Goal: Information Seeking & Learning: Learn about a topic

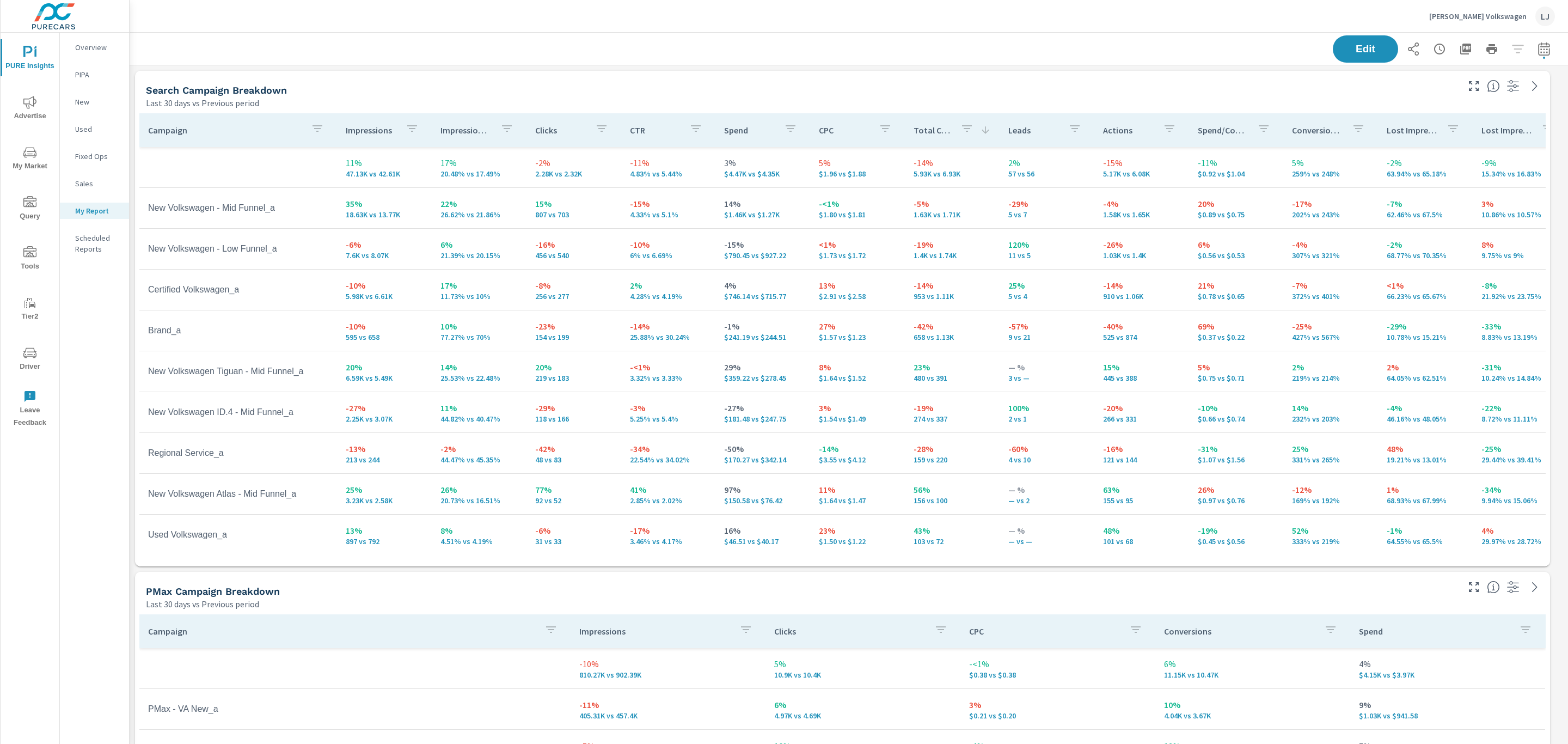
scroll to position [2032, 1447]
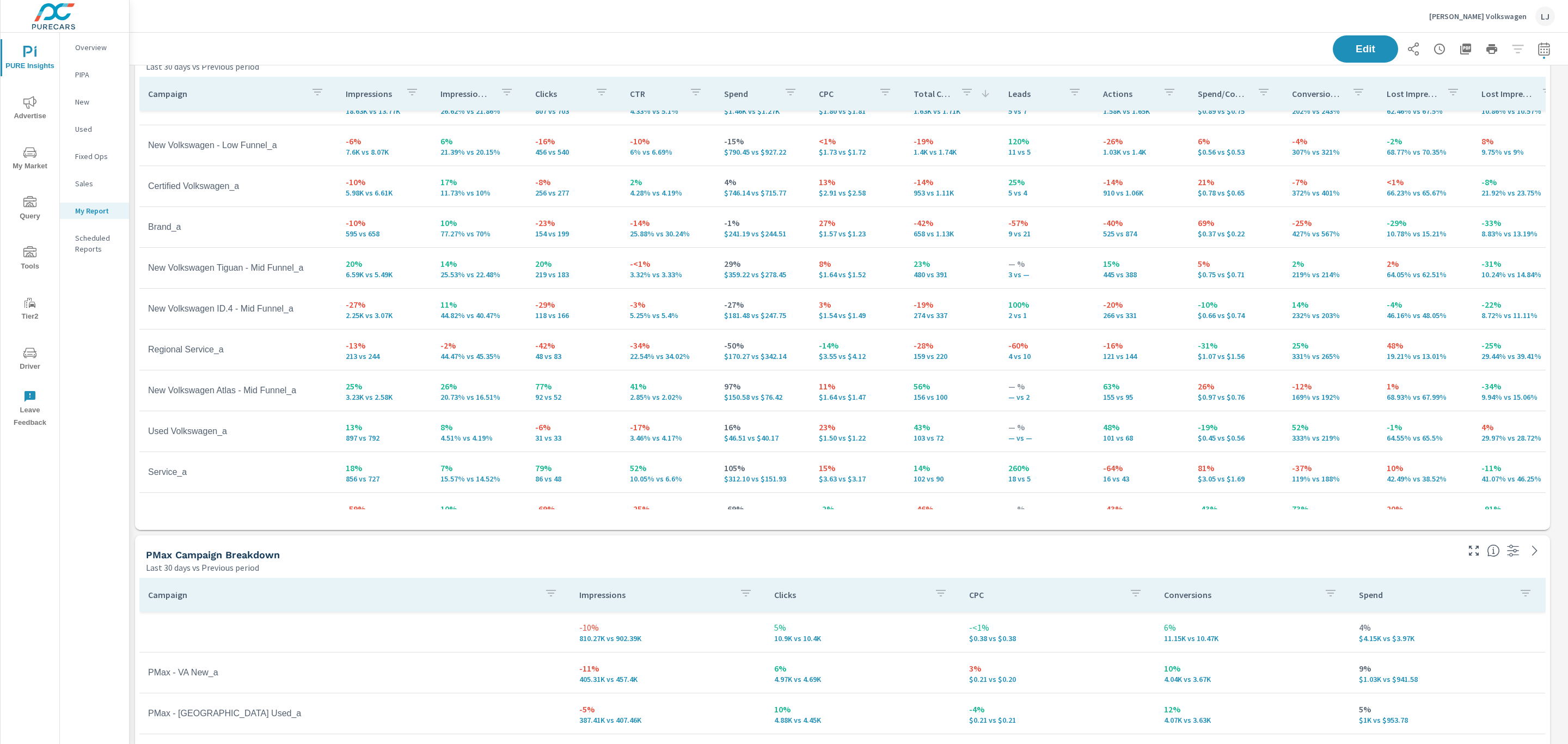
click at [1480, 17] on p "[PERSON_NAME] Volkswagen" at bounding box center [1478, 16] width 97 height 10
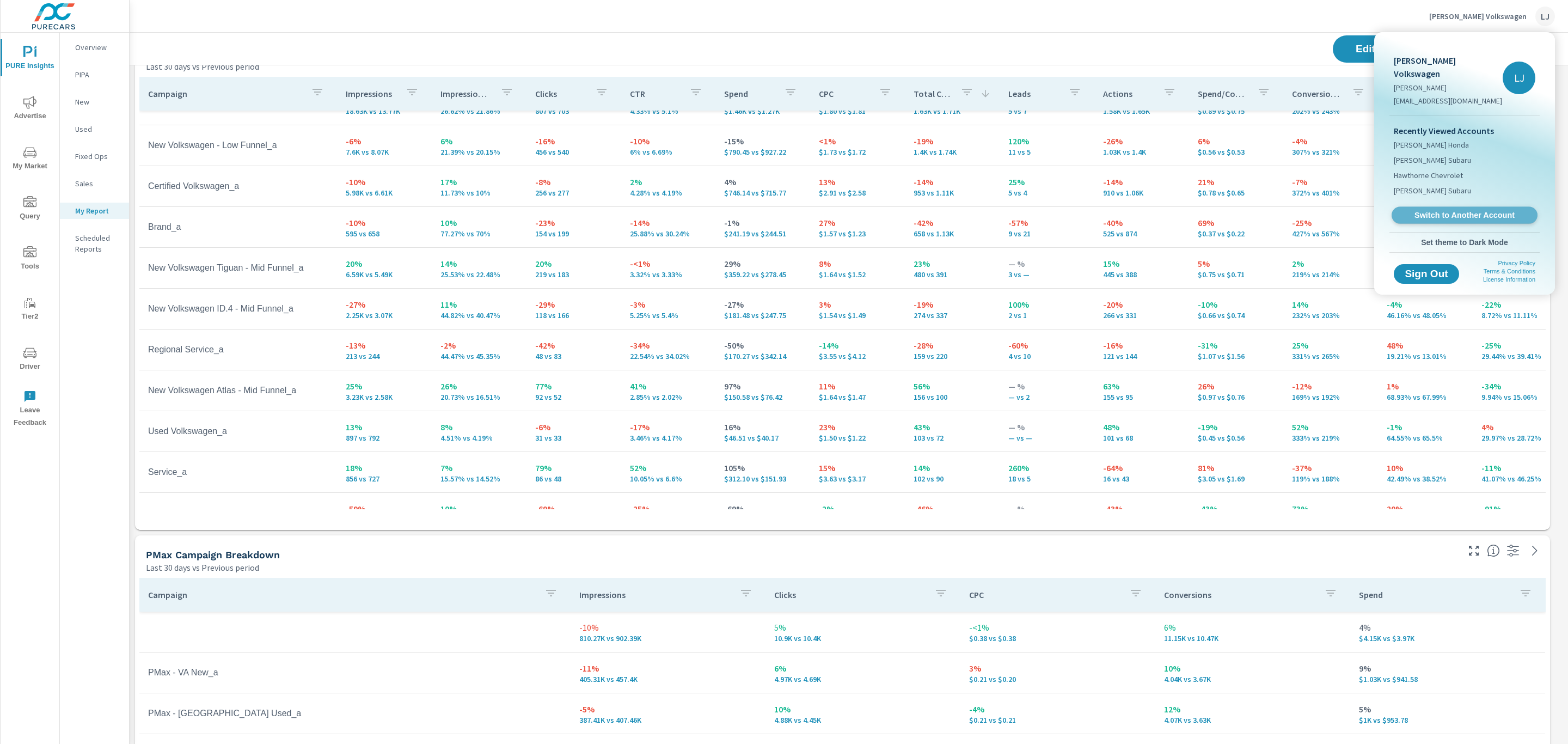
click at [1446, 208] on link "Switch to Another Account" at bounding box center [1465, 216] width 146 height 17
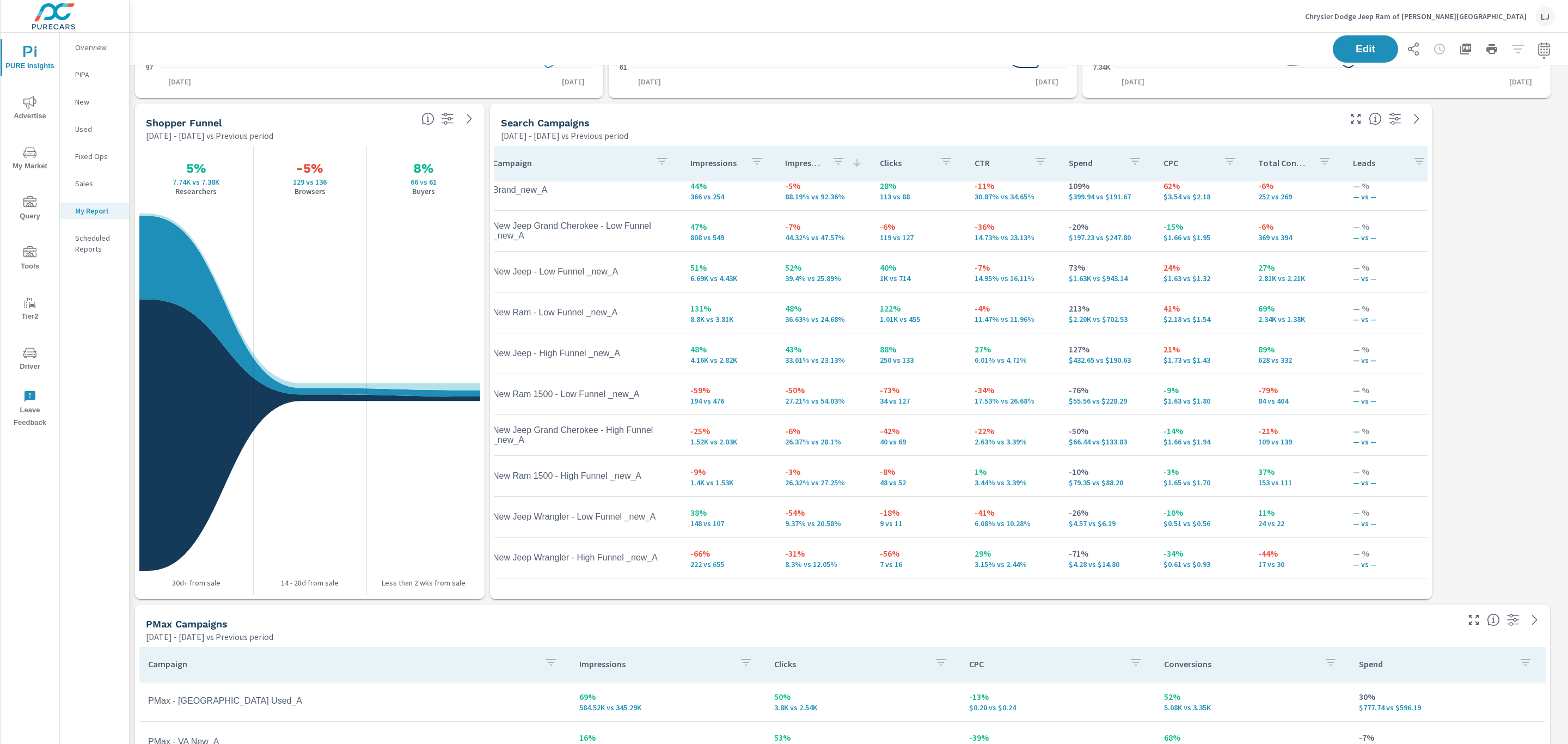
scroll to position [127, 0]
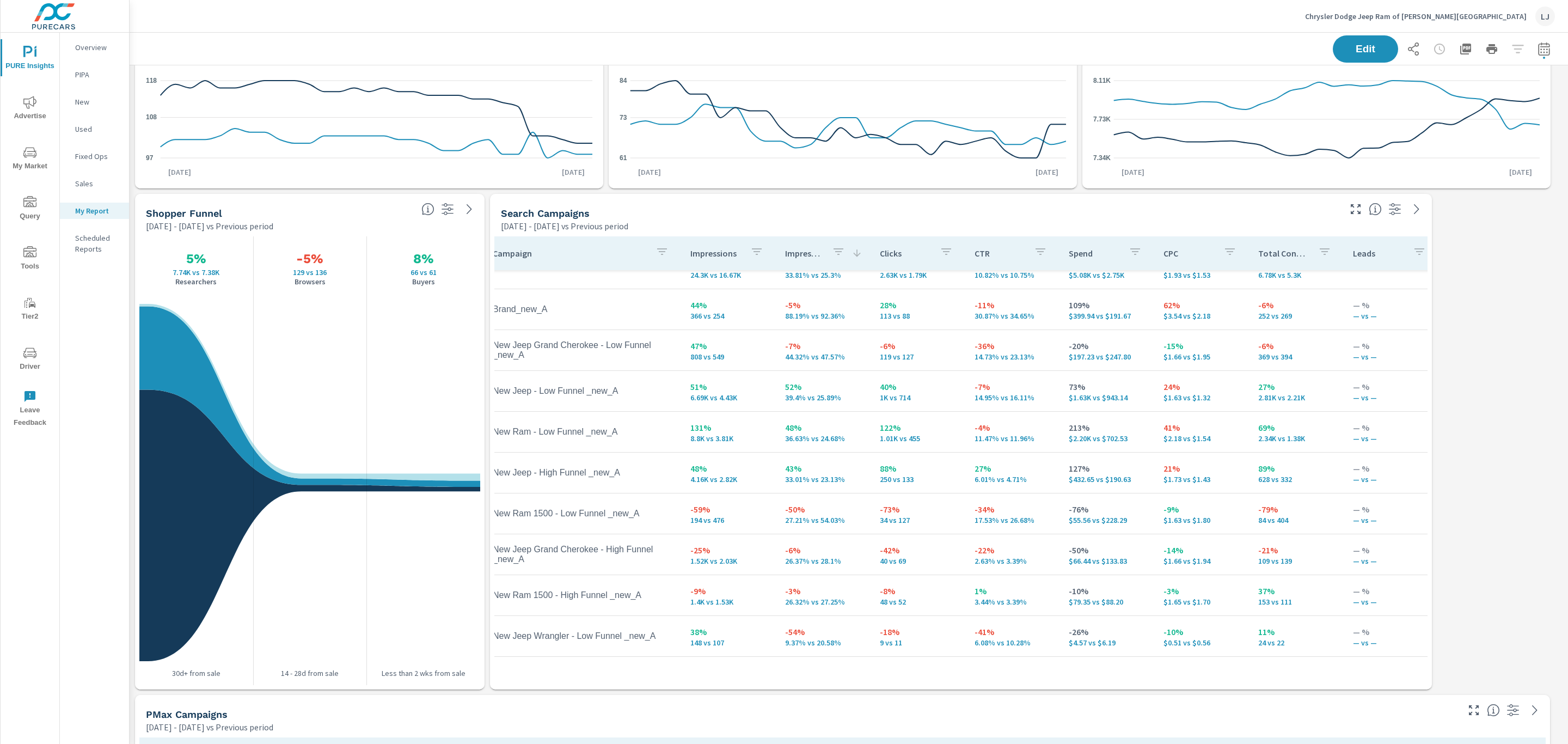
scroll to position [0, 10]
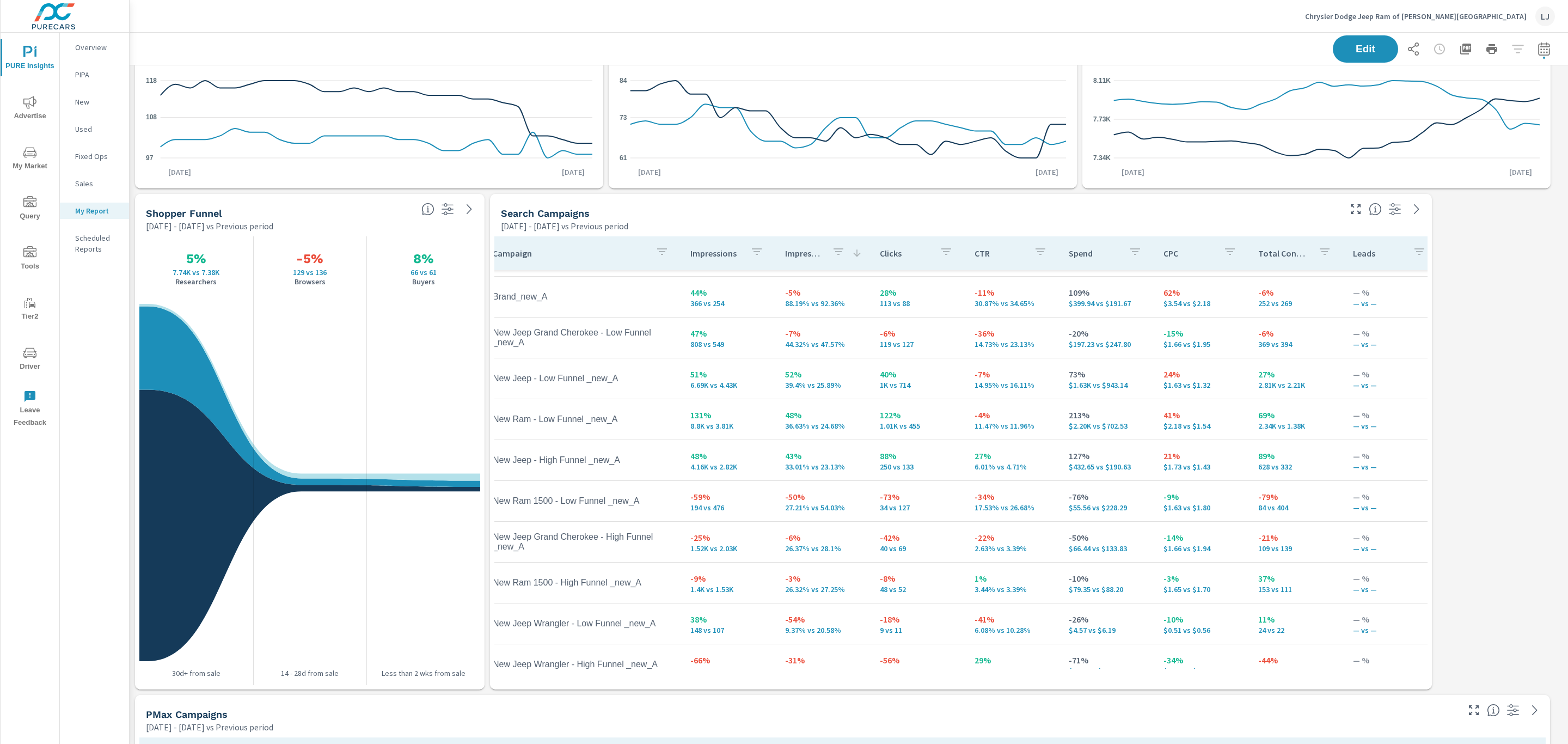
scroll to position [64, 10]
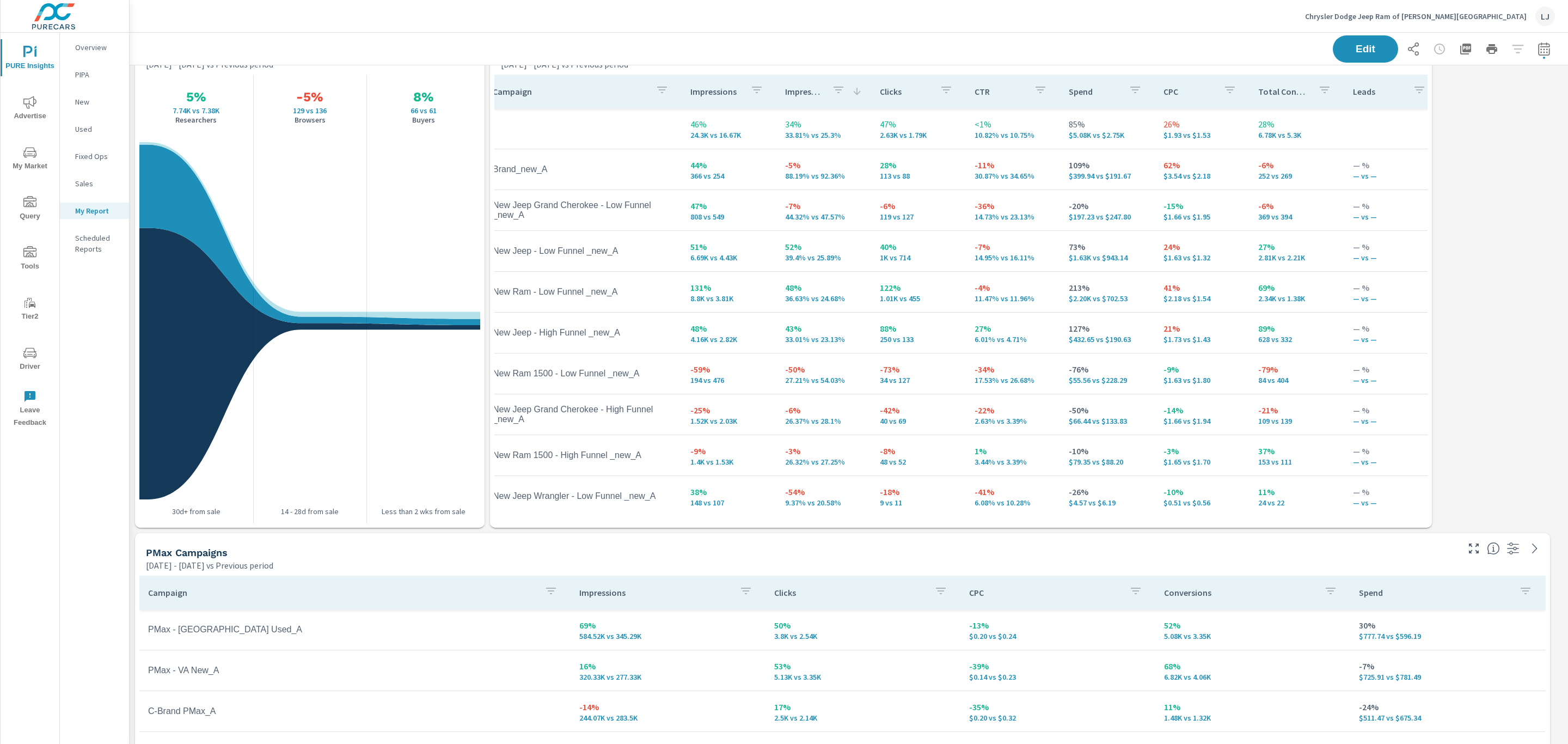
scroll to position [454, 0]
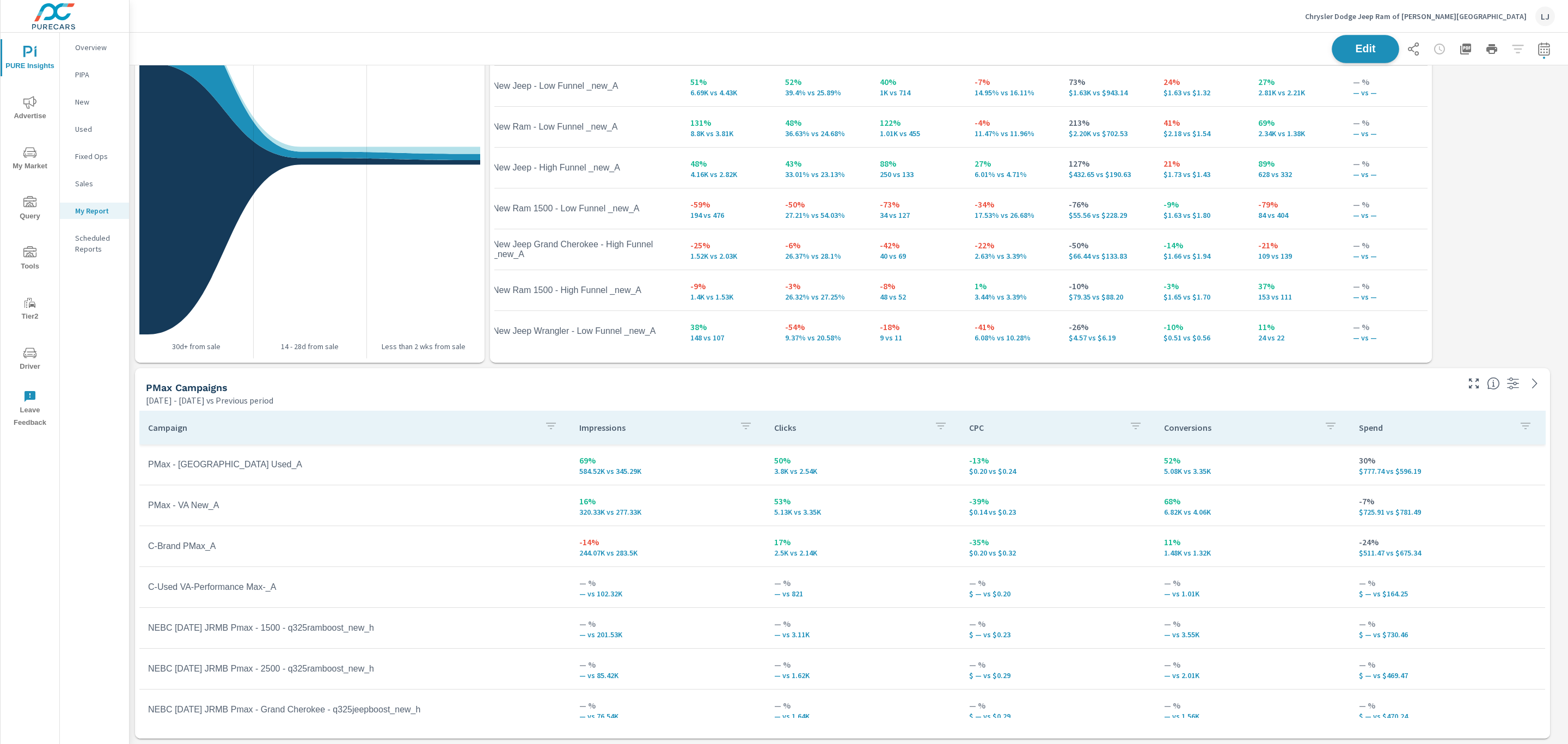
click at [1343, 57] on button "Edit" at bounding box center [1365, 49] width 68 height 29
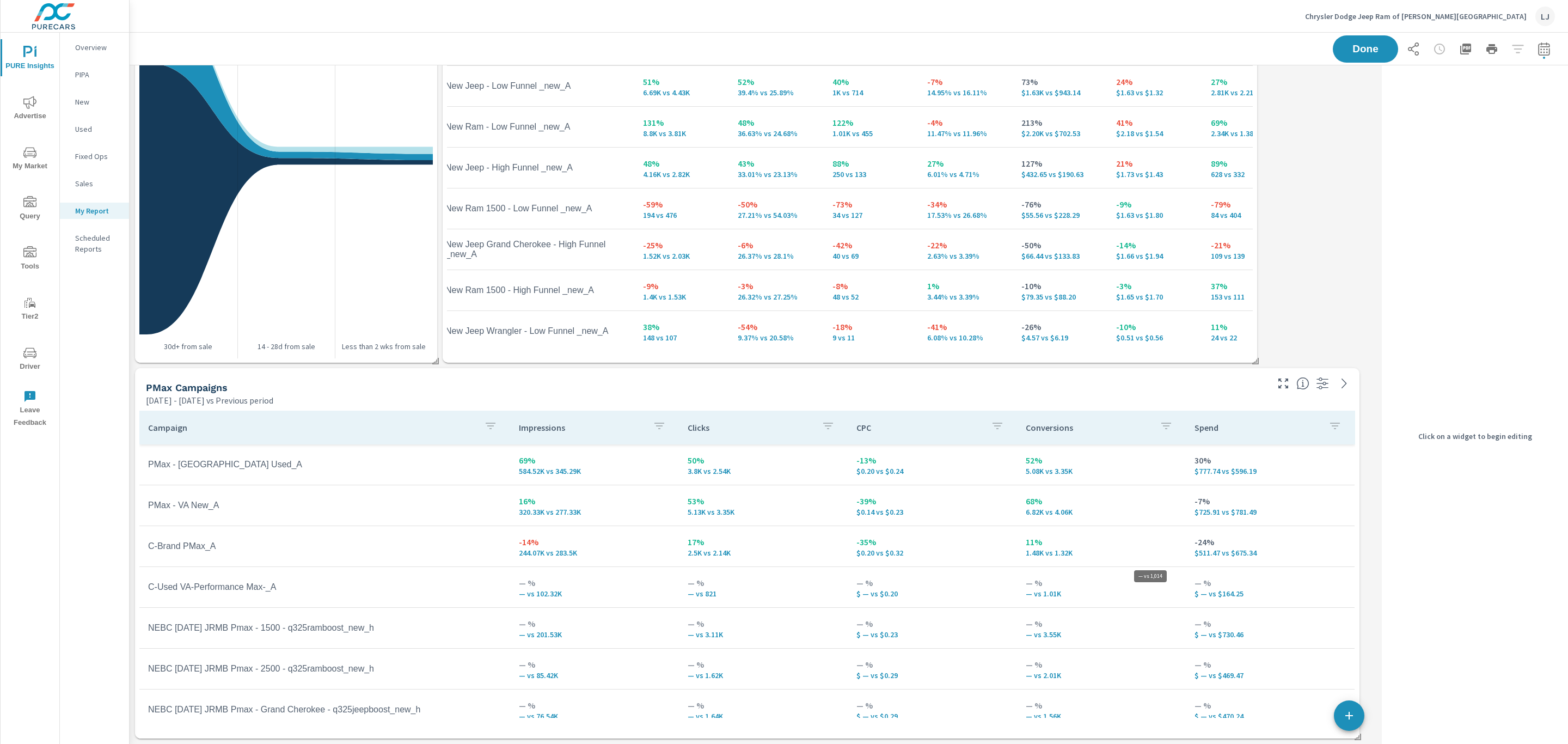
scroll to position [1158, 1261]
click at [1173, 592] on td "— % — vs 1.01K" at bounding box center [1101, 587] width 169 height 39
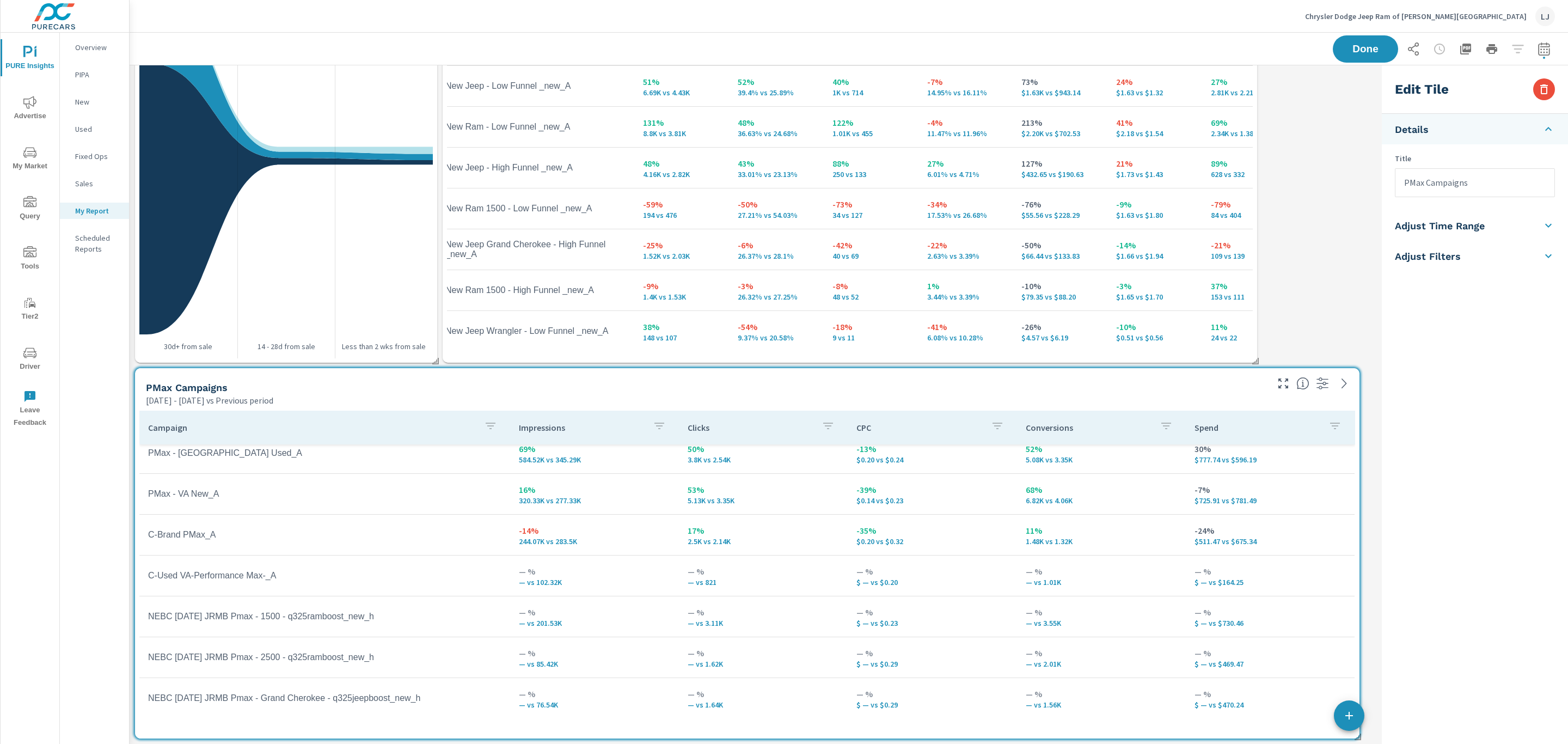
scroll to position [54, 0]
click at [1351, 737] on span at bounding box center [1354, 733] width 11 height 11
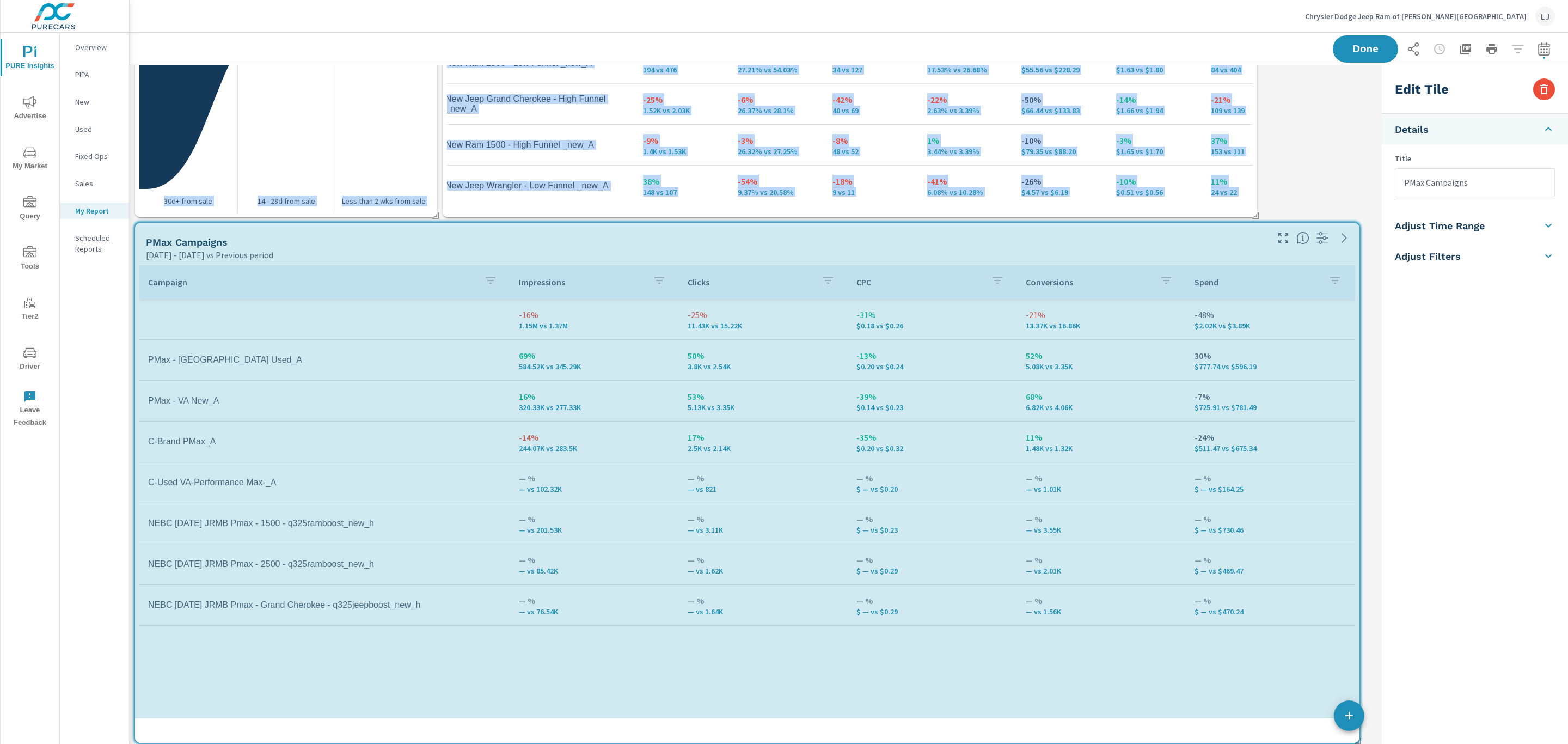
scroll to position [1284, 1261]
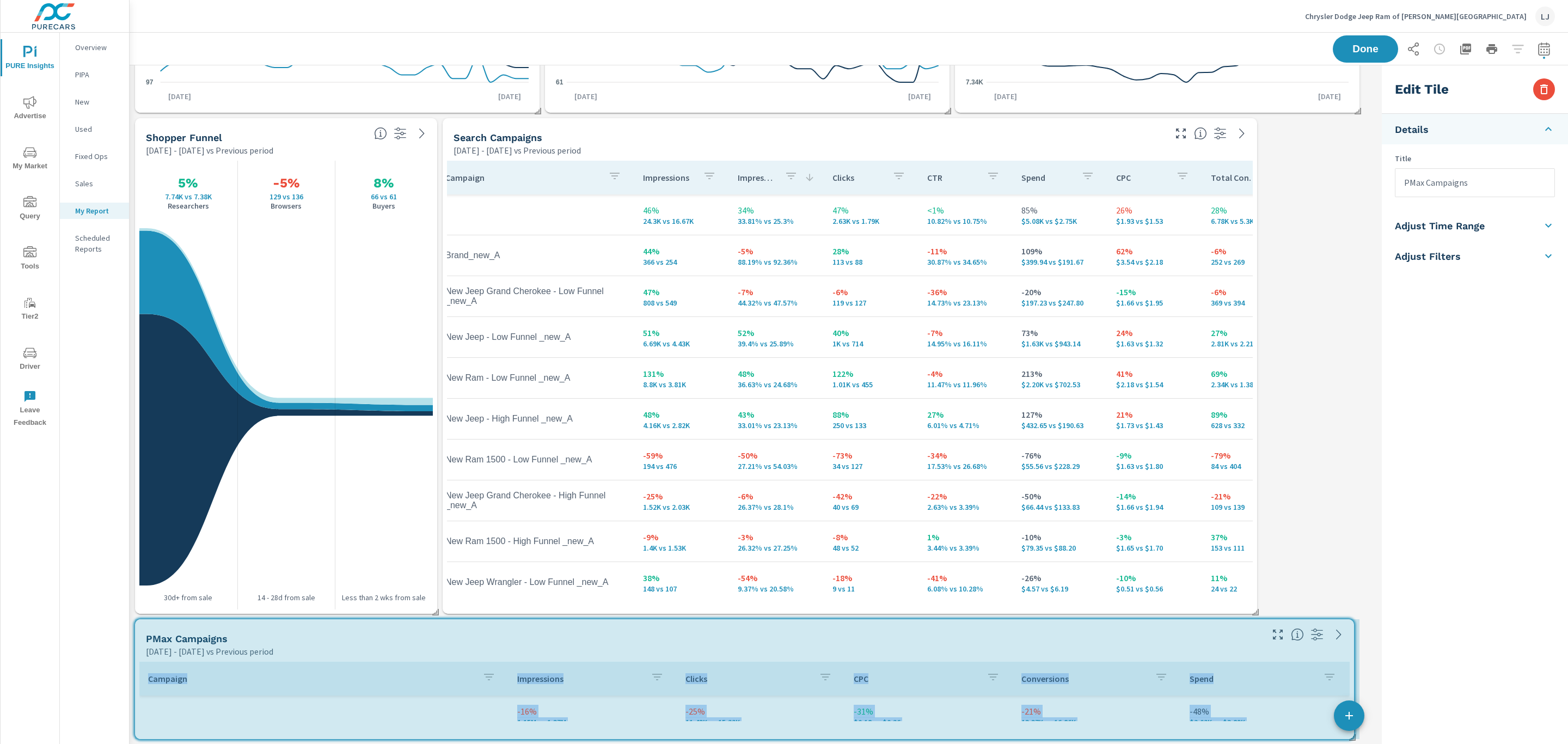
drag, startPoint x: 1353, startPoint y: 734, endPoint x: 1357, endPoint y: 765, distance: 31.3
click at [1357, 743] on html "PURE Insights Advertise My Market Query Tools Tier2 Driver Leave Feedback Overv…" at bounding box center [784, 372] width 1568 height 744
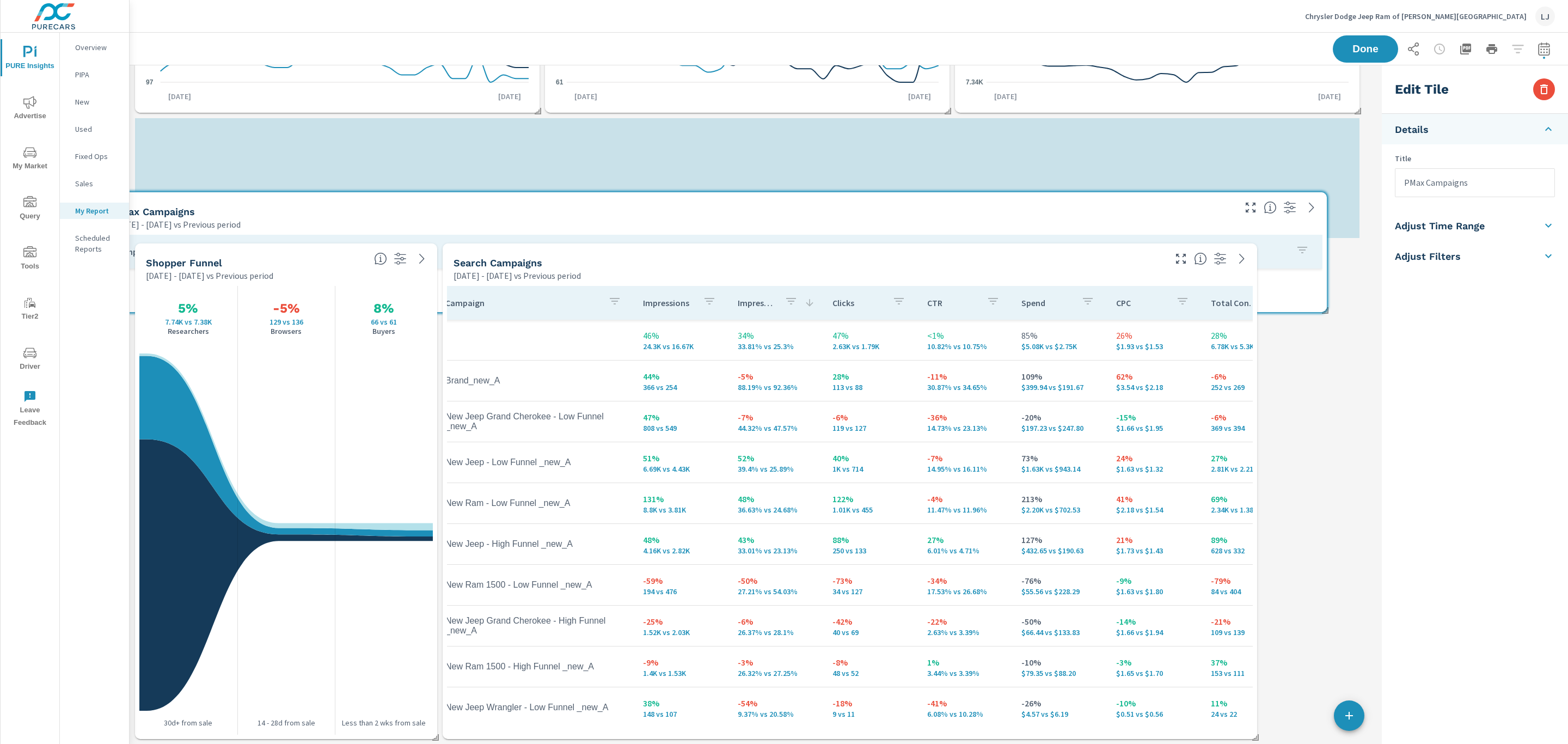
drag, startPoint x: 1178, startPoint y: 636, endPoint x: 1142, endPoint y: 166, distance: 471.4
click at [1142, 205] on div "PMax Campaigns" at bounding box center [673, 211] width 1120 height 13
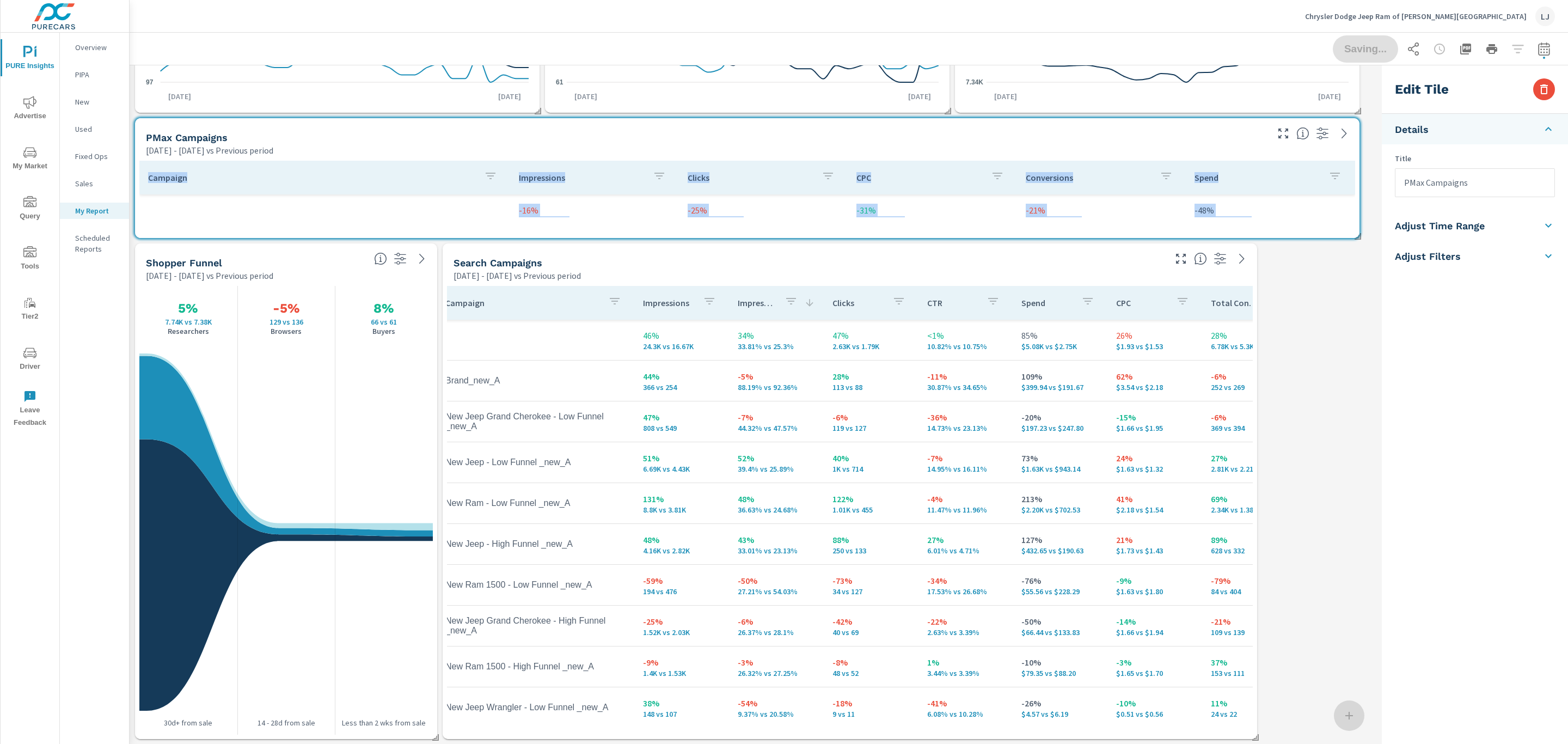
drag, startPoint x: 1359, startPoint y: 237, endPoint x: 1369, endPoint y: 312, distance: 75.7
click at [1349, 396] on div "PMax Campaigns Sep 05, 2025 - Oct 04, 2025 vs Previous period Campaign Impressi…" at bounding box center [754, 303] width 1248 height 882
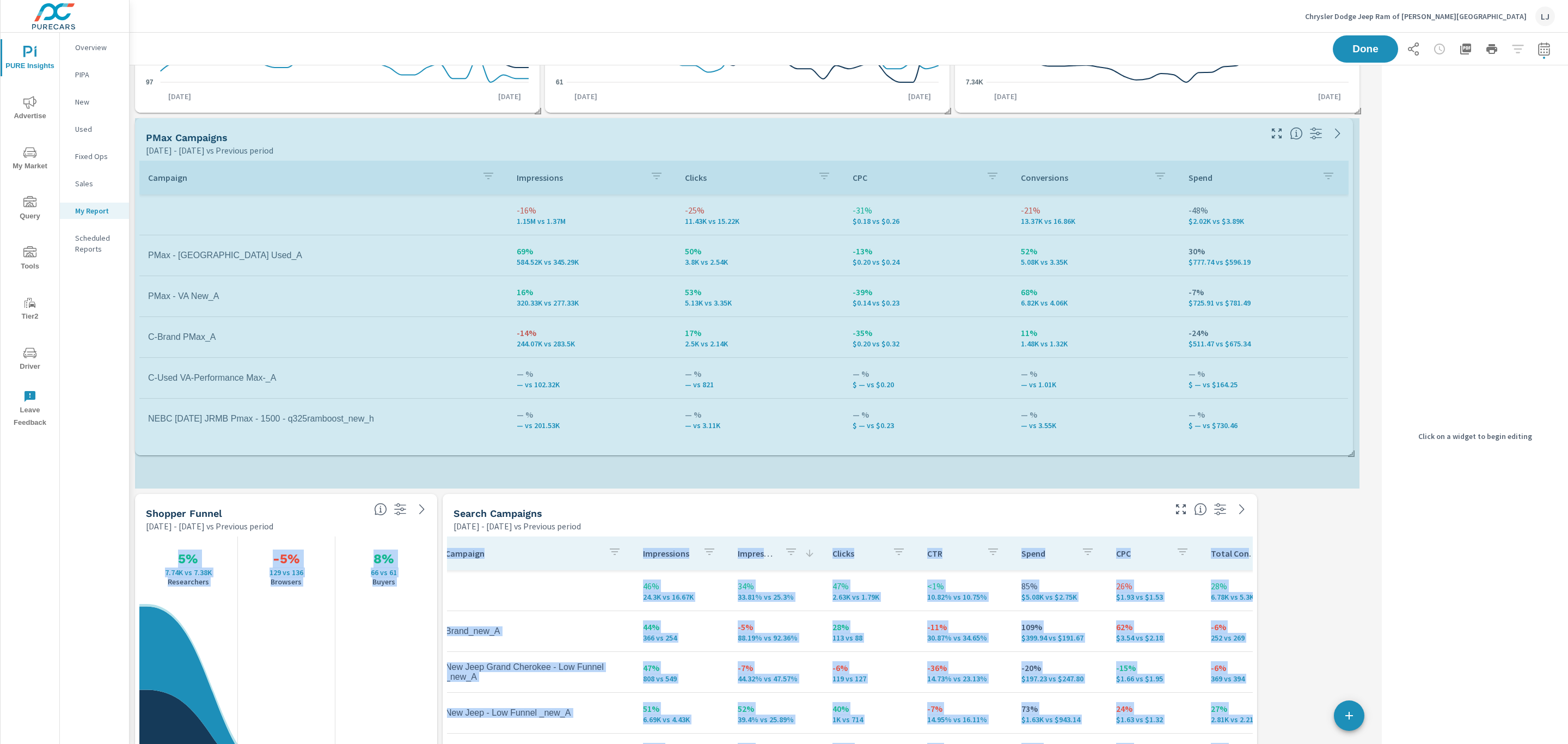
drag, startPoint x: 1360, startPoint y: 363, endPoint x: 1354, endPoint y: 448, distance: 85.2
click at [1354, 448] on div "PMax Campaigns Sep 05, 2025 - Oct 04, 2025 vs Previous period Campaign Impressi…" at bounding box center [754, 429] width 1248 height 1132
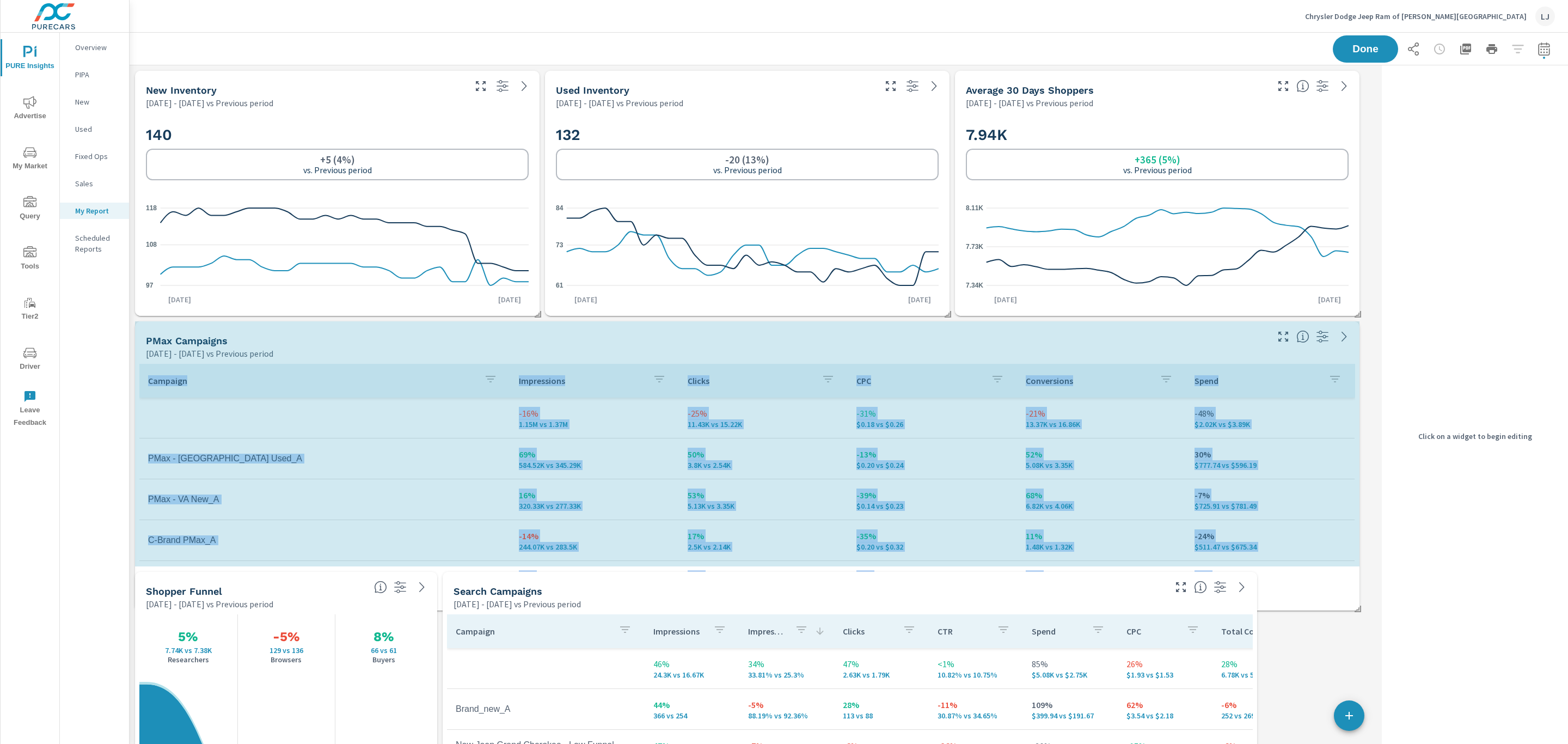
drag, startPoint x: 1356, startPoint y: 691, endPoint x: 1369, endPoint y: 622, distance: 70.2
click at [1369, 622] on div "PMax Campaigns Sep 05, 2025 - Oct 04, 2025 vs Previous period Campaign Impressi…" at bounding box center [849, 569] width 1438 height 1008
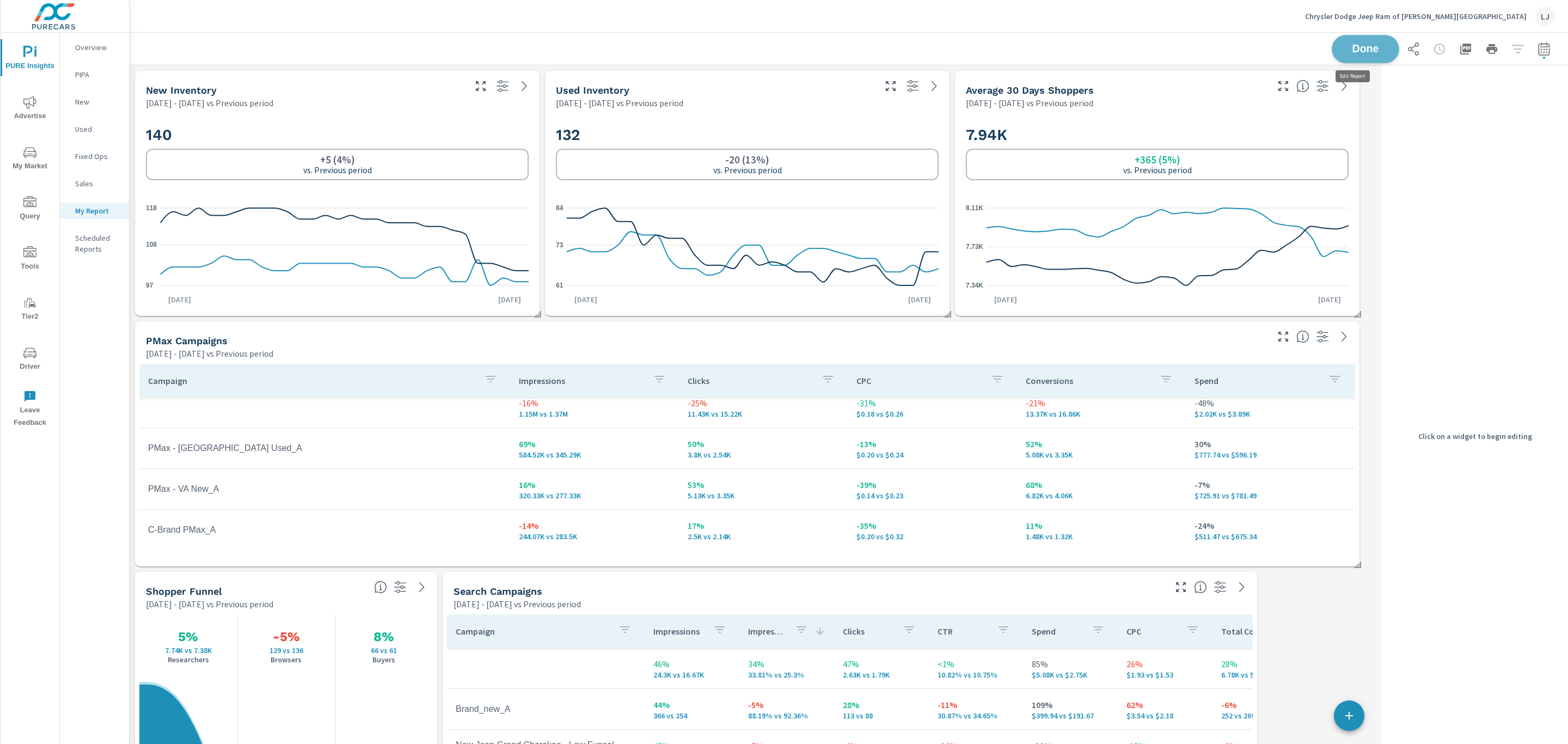
click at [1345, 53] on span "Done" at bounding box center [1365, 49] width 44 height 10
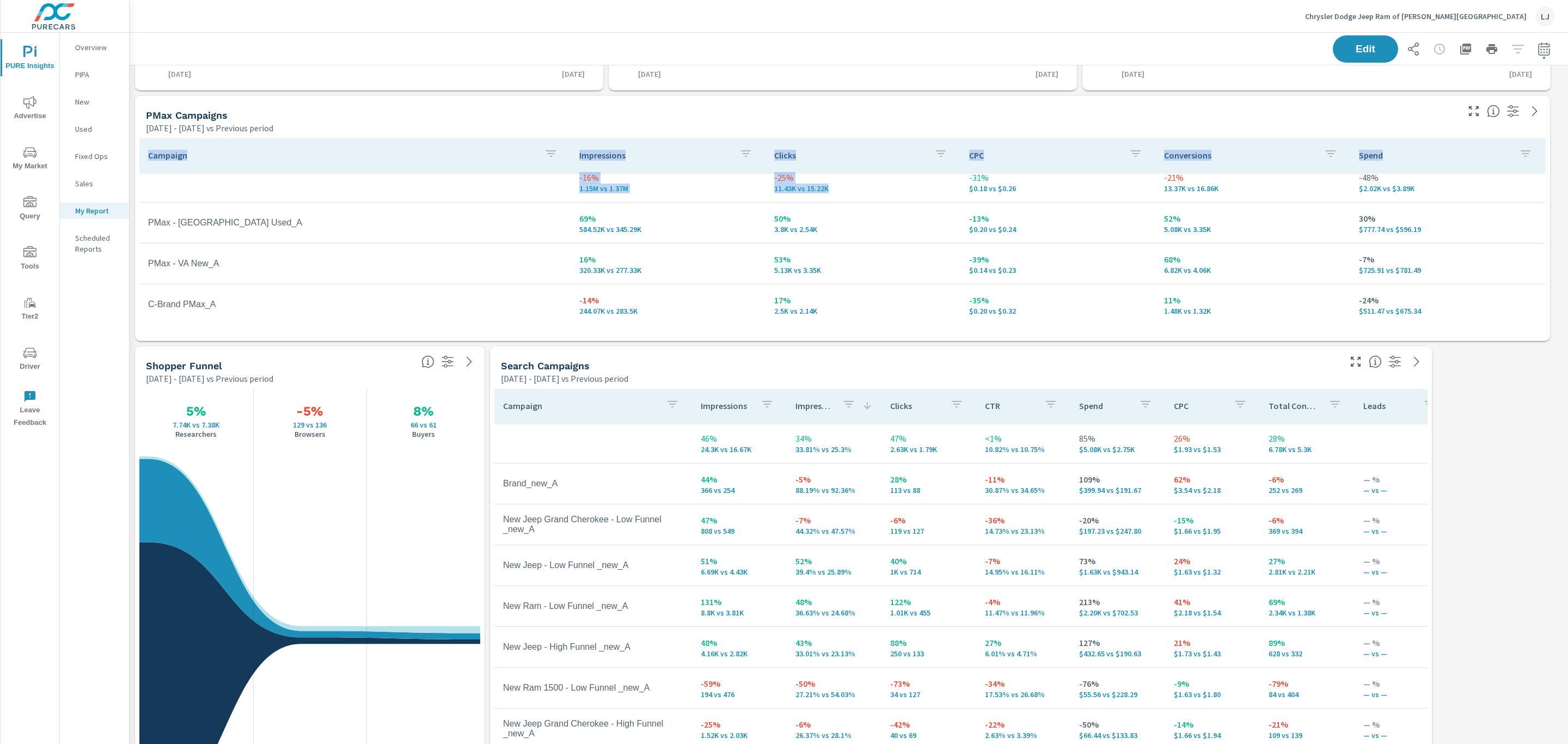
drag, startPoint x: 735, startPoint y: 110, endPoint x: 1004, endPoint y: 221, distance: 291.0
click at [945, 261] on div "PMax Campaigns Sep 05, 2025 - Oct 04, 2025 vs Previous period Campaign Impressi…" at bounding box center [842, 218] width 1415 height 245
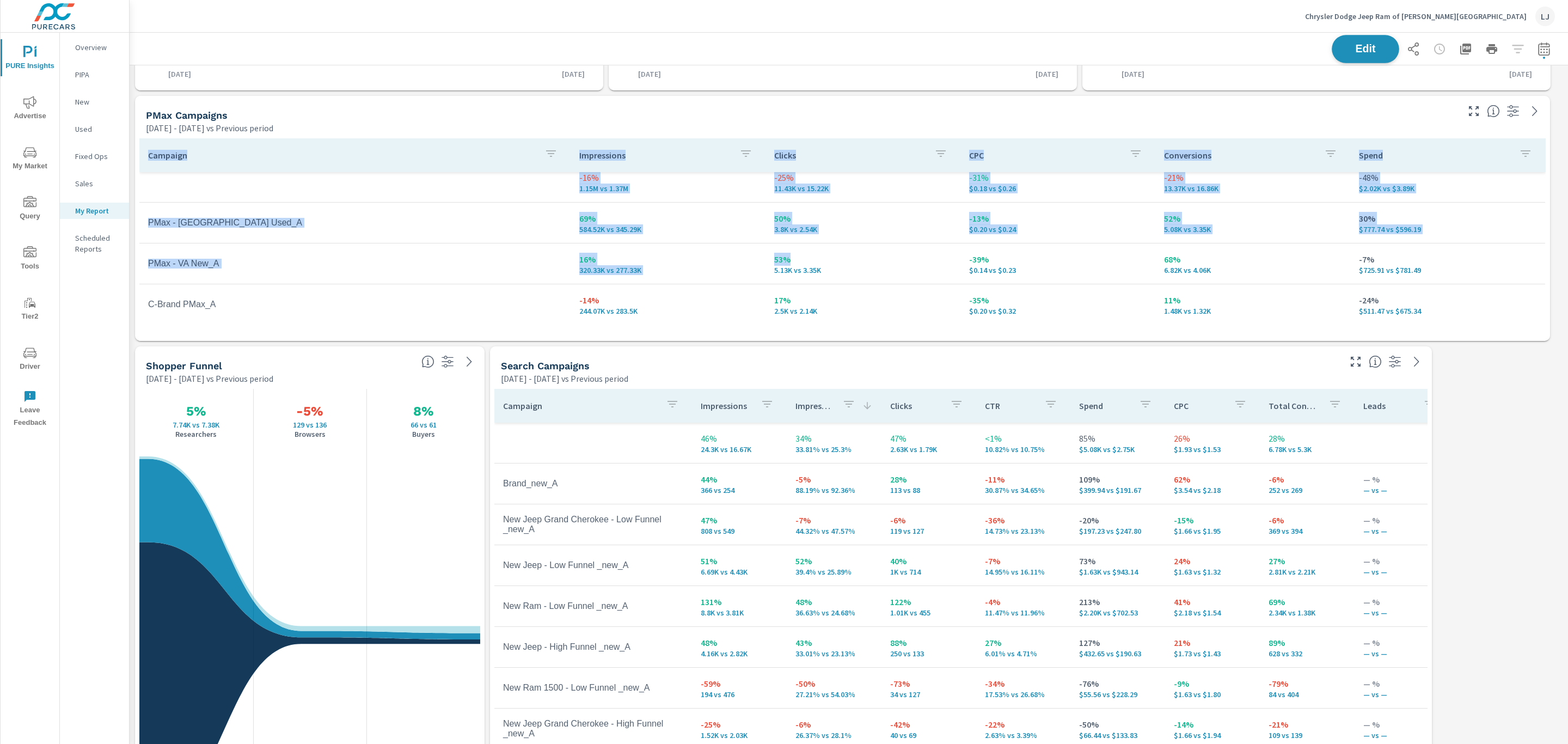
click at [1359, 38] on button "Edit" at bounding box center [1365, 49] width 68 height 29
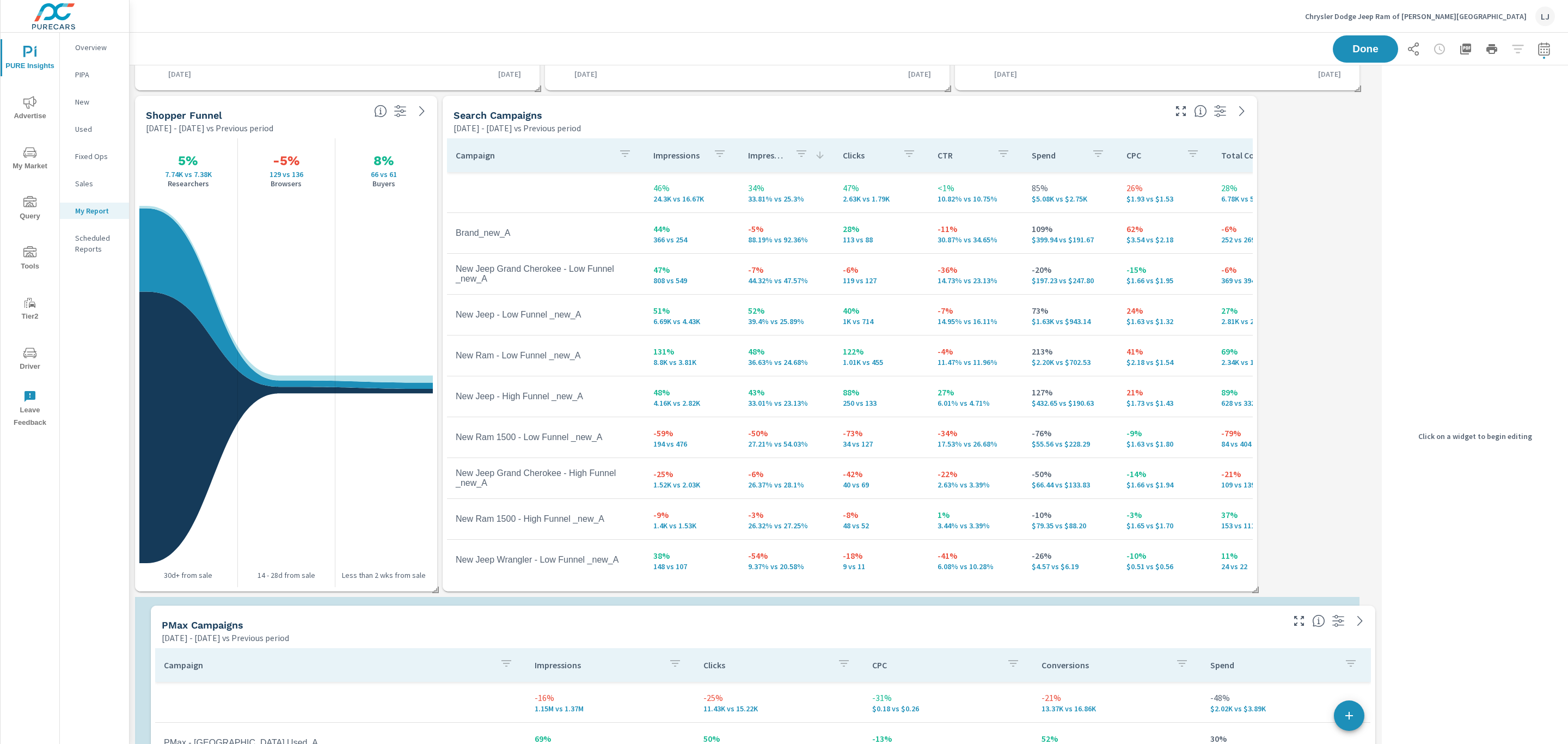
drag, startPoint x: 656, startPoint y: 105, endPoint x: 655, endPoint y: 614, distance: 509.0
click at [655, 614] on div "PMax Campaigns Sep 05, 2025 - Oct 04, 2025 vs Previous period" at bounding box center [718, 625] width 1135 height 39
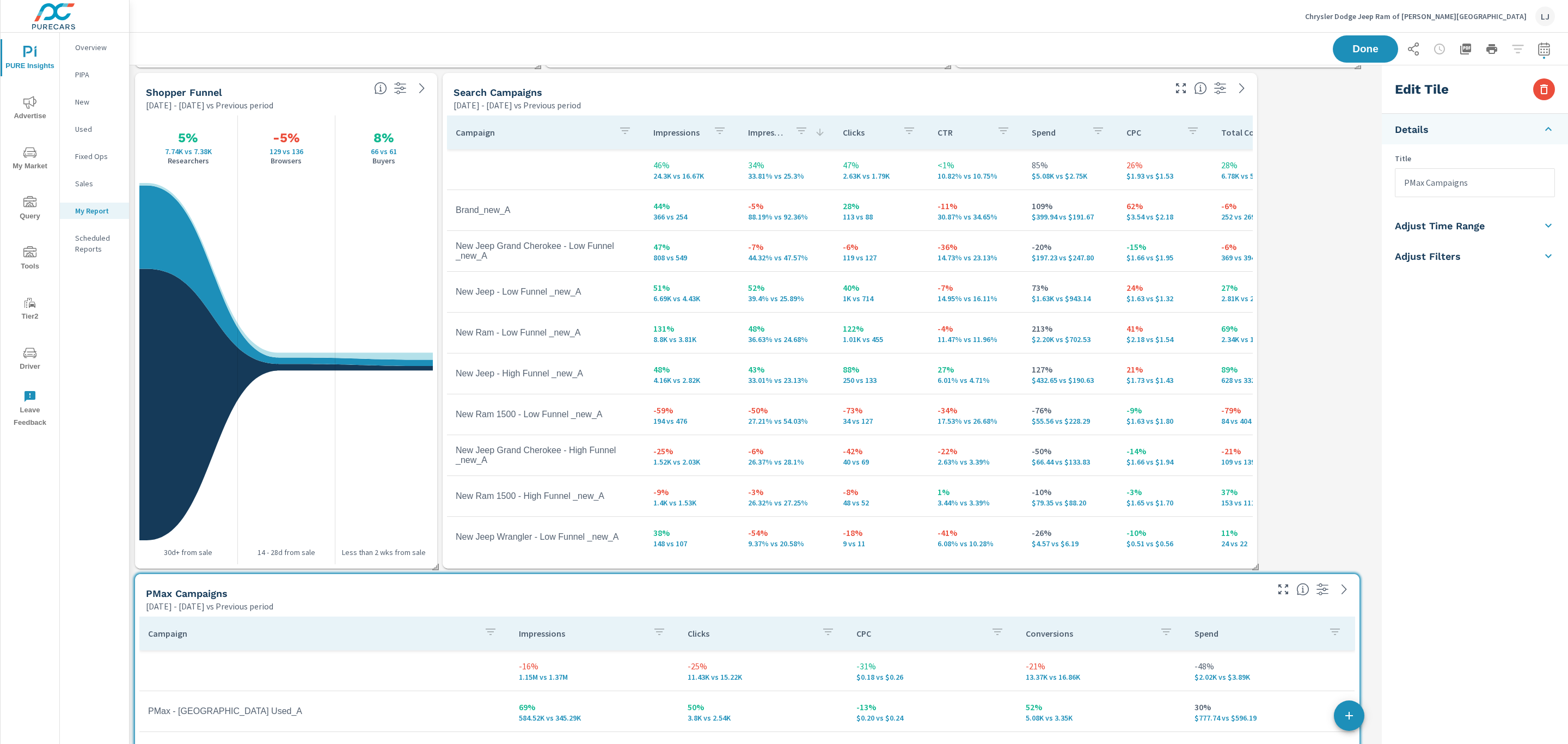
scroll to position [327, 0]
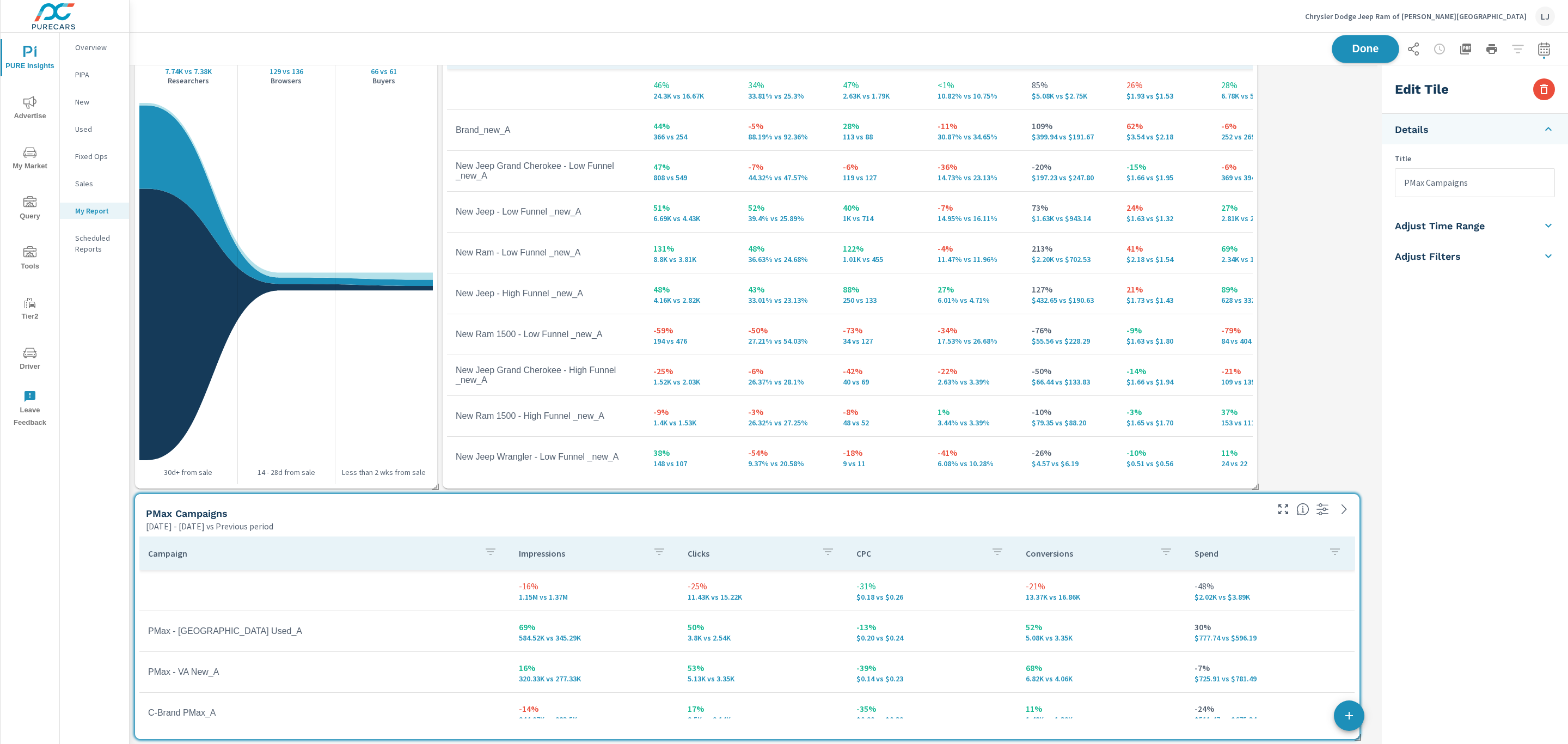
scroll to position [1033, 1261]
click at [1339, 55] on button "Done" at bounding box center [1365, 49] width 68 height 29
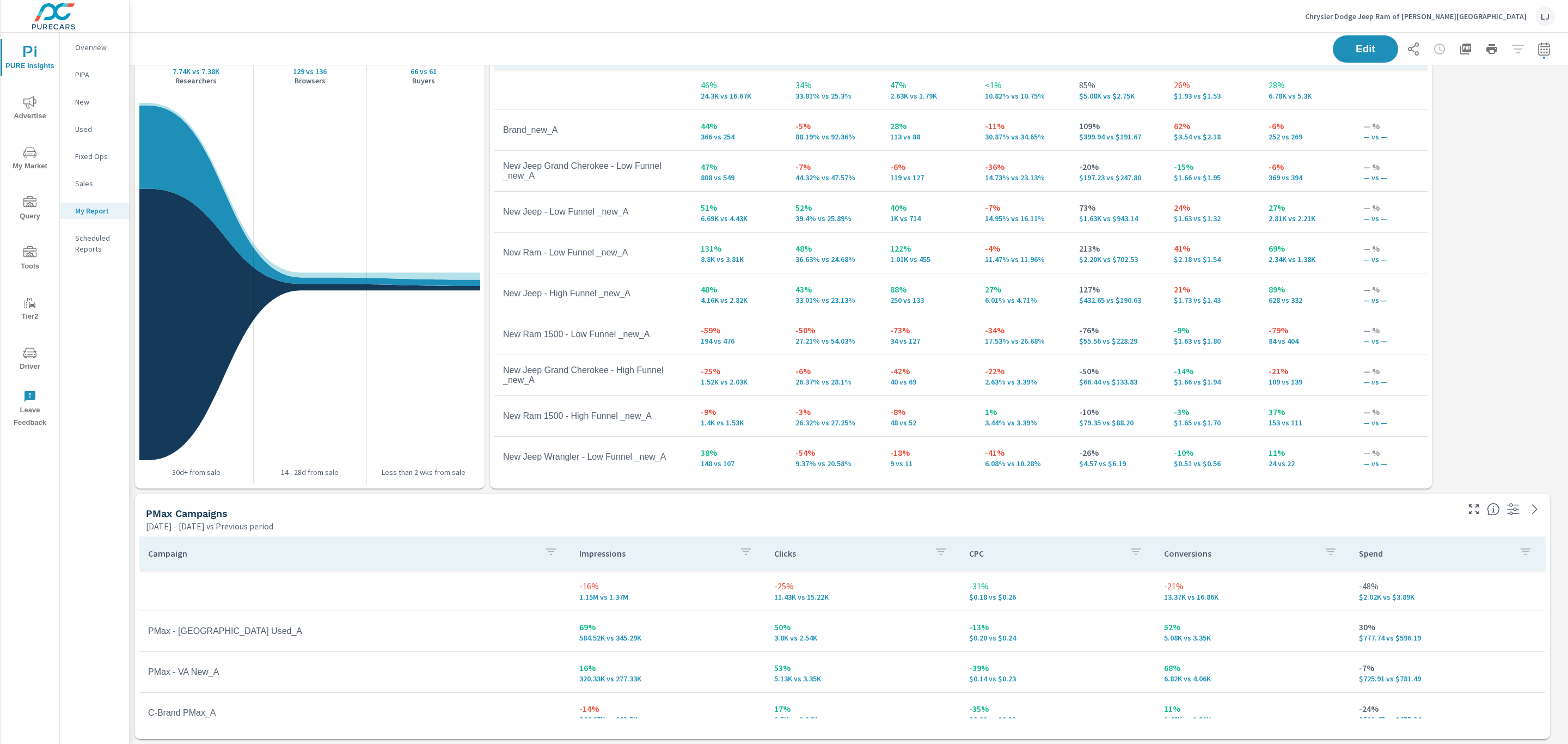
scroll to position [1033, 1451]
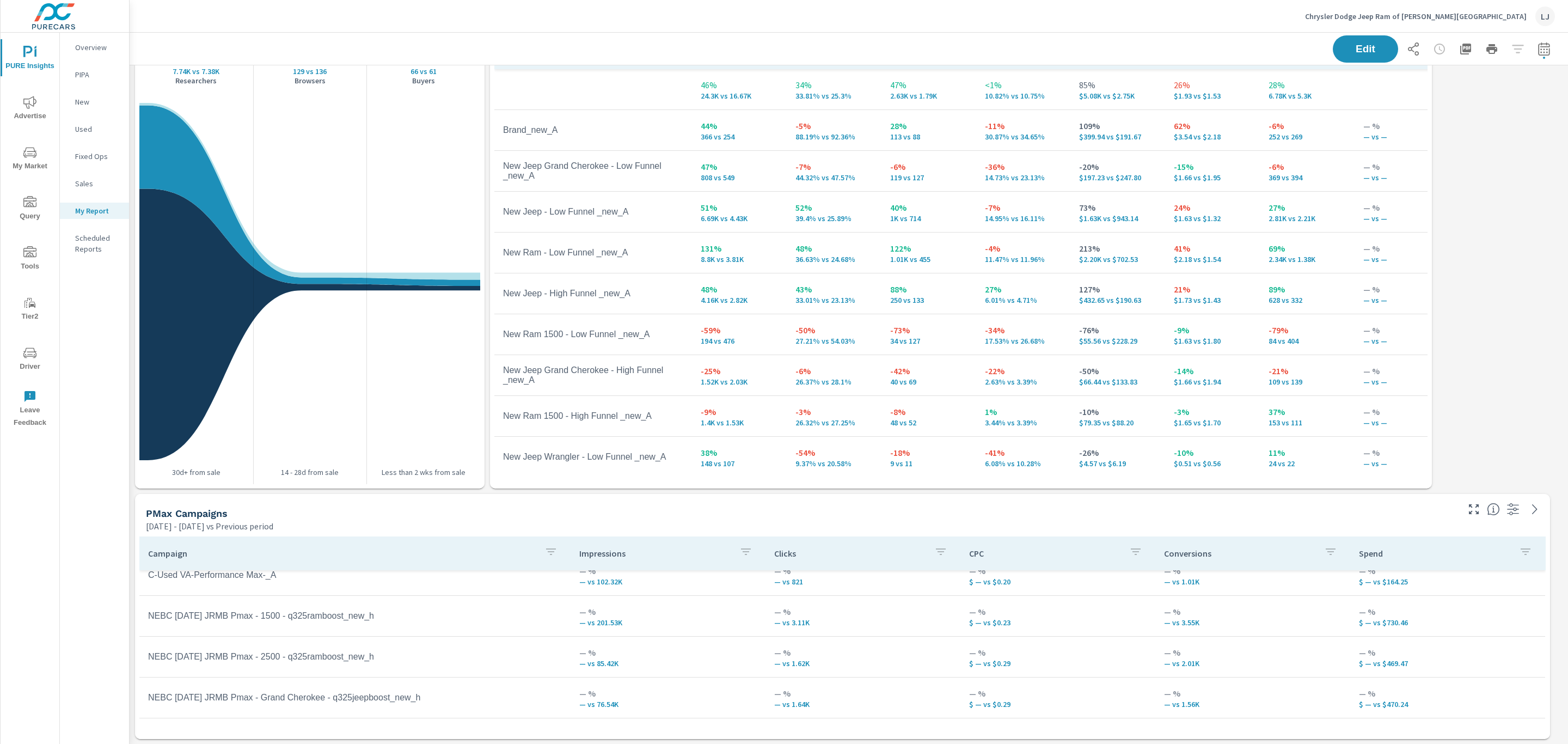
scroll to position [103, 0]
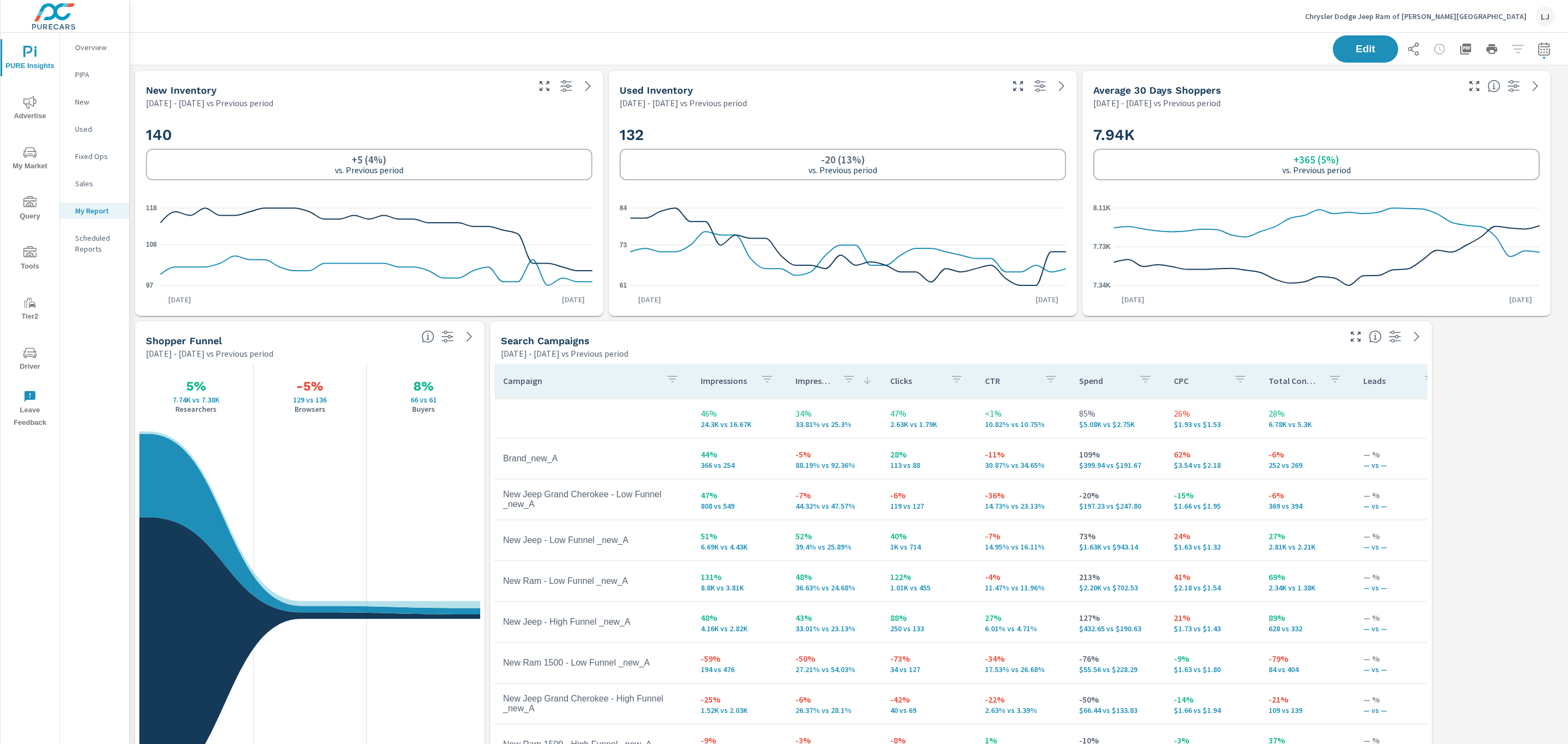
click at [20, 88] on div "PURE Insights Advertise My Market Query Tools Tier2 Driver Leave Feedback" at bounding box center [30, 233] width 59 height 401
click at [23, 108] on icon "nav menu" at bounding box center [29, 102] width 13 height 13
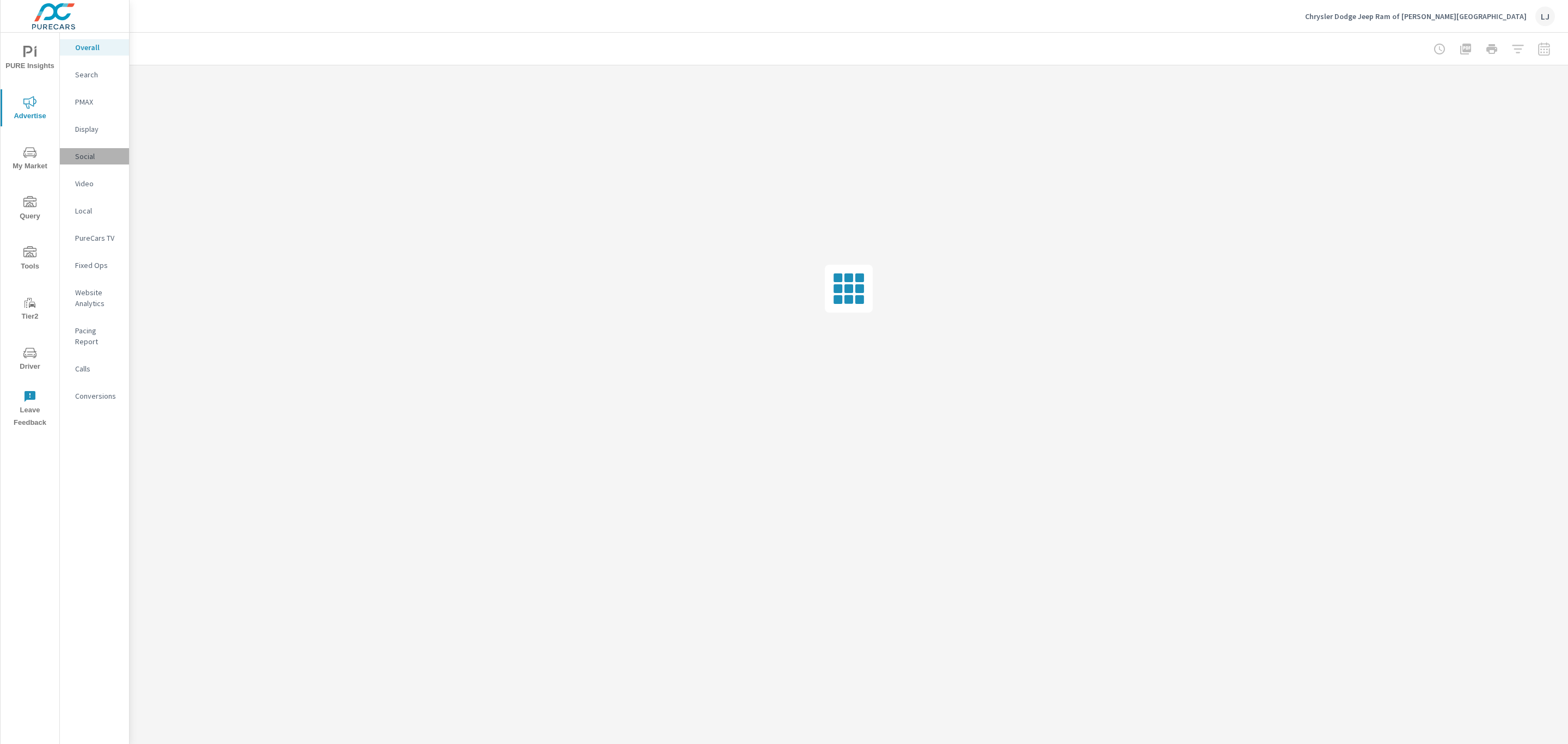
click at [88, 153] on p "Social" at bounding box center [97, 156] width 45 height 11
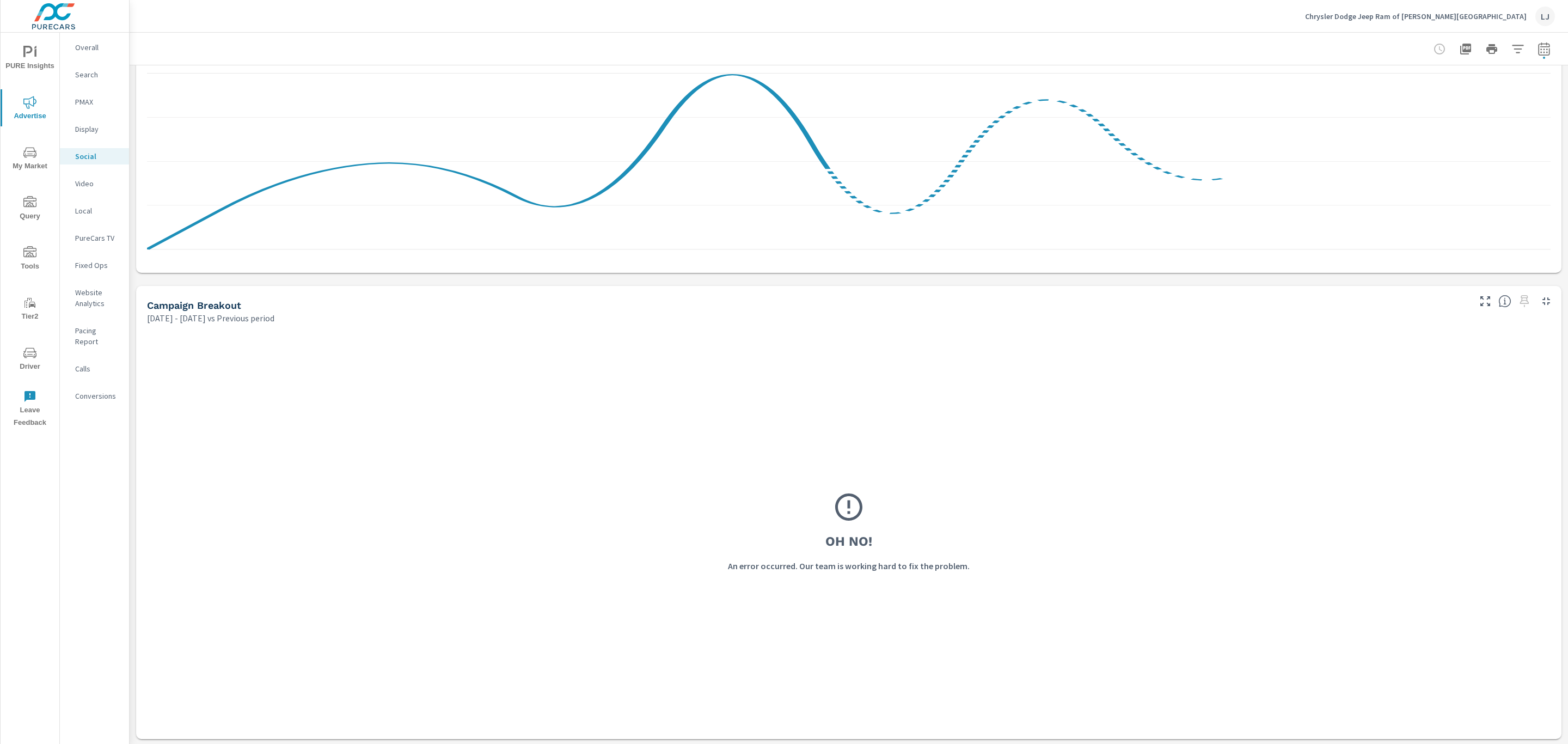
scroll to position [253, 0]
click at [1521, 59] on div at bounding box center [1492, 49] width 127 height 22
click at [1538, 44] on icon "button" at bounding box center [1544, 49] width 13 height 13
select select "Previous period"
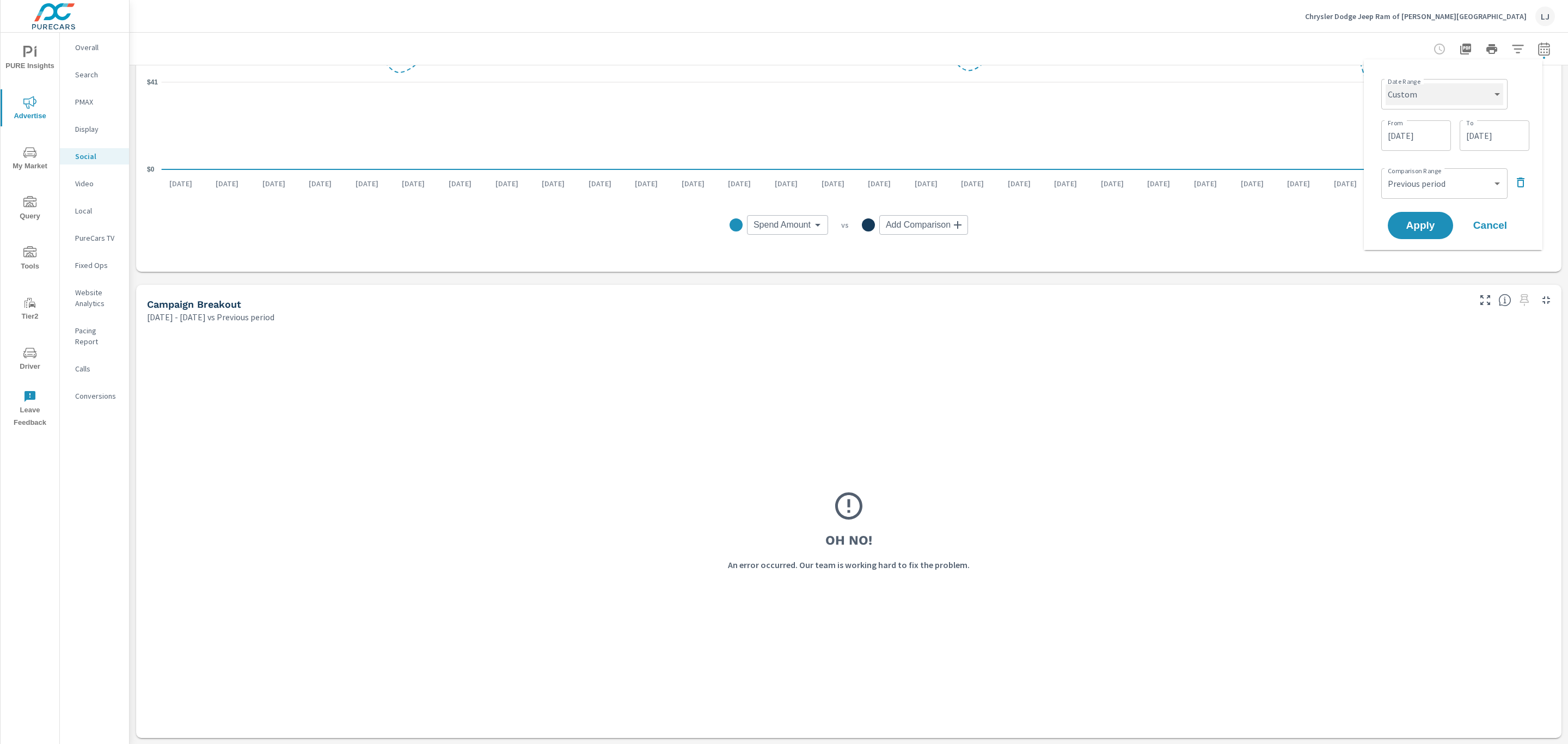
click at [1408, 90] on select "Custom Yesterday Last week Last 7 days Last 14 days Last 30 days Last 45 days L…" at bounding box center [1444, 94] width 117 height 22
click at [1385, 83] on select "Custom Yesterday Last week Last 7 days Last 14 days Last 30 days Last 45 days L…" at bounding box center [1444, 94] width 117 height 22
select select "Last month"
click at [1418, 179] on span "Apply" at bounding box center [1420, 184] width 44 height 10
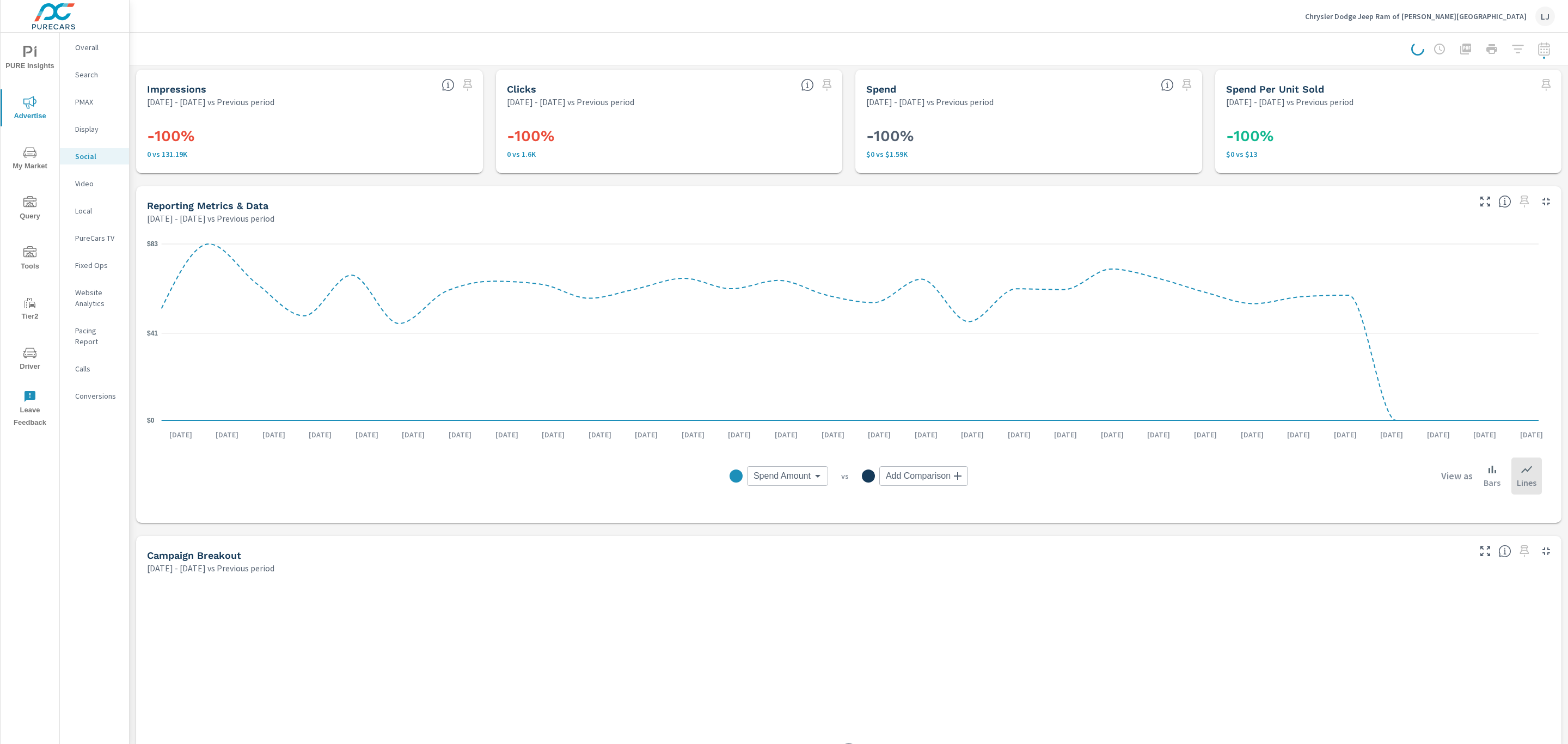
scroll to position [0, 0]
click at [28, 364] on span "Driver" at bounding box center [30, 360] width 52 height 27
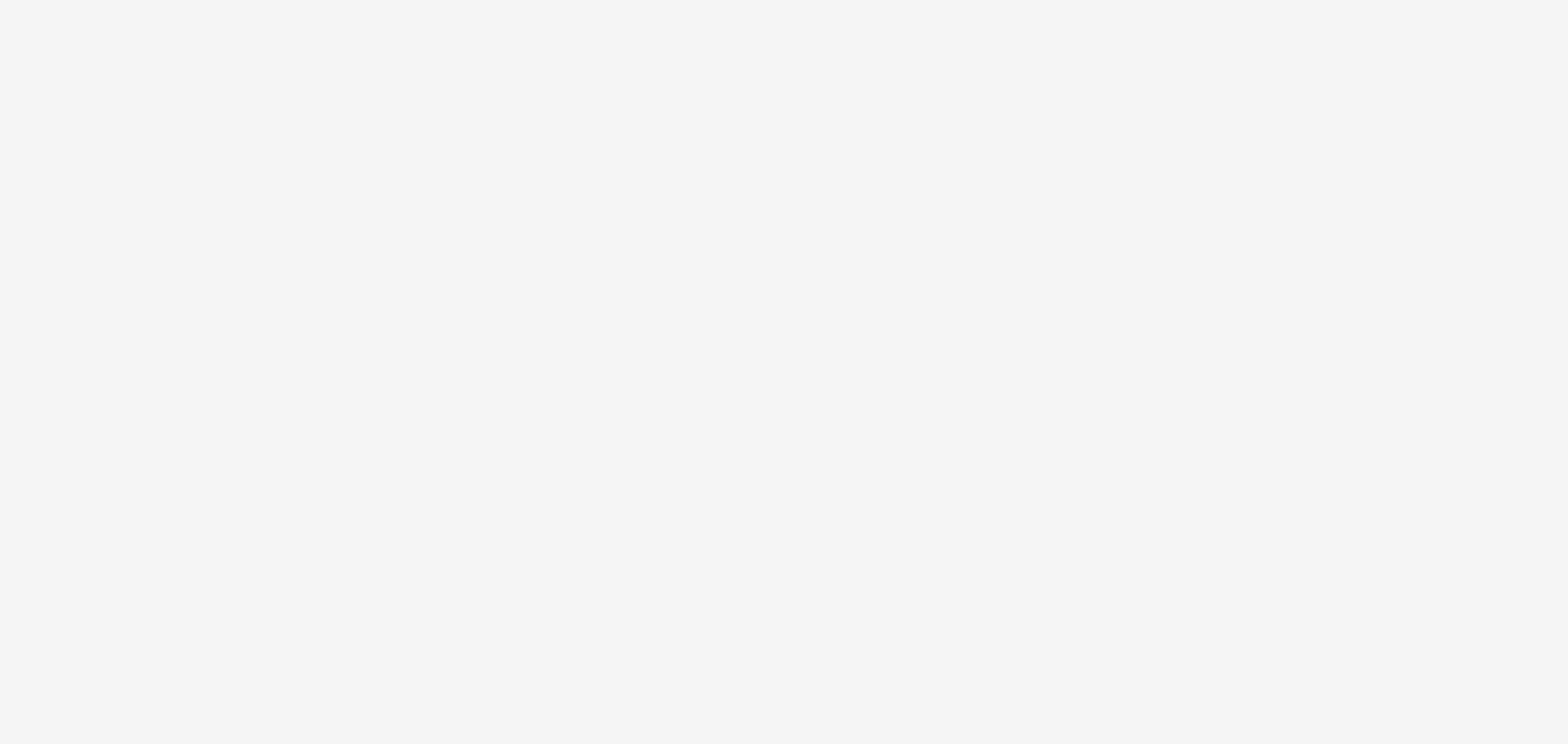
click at [30, 106] on html "PURE Insights Advertise My Market Query Tools Tier2 Driver Leave Feedback Overv…" at bounding box center [784, 372] width 1568 height 744
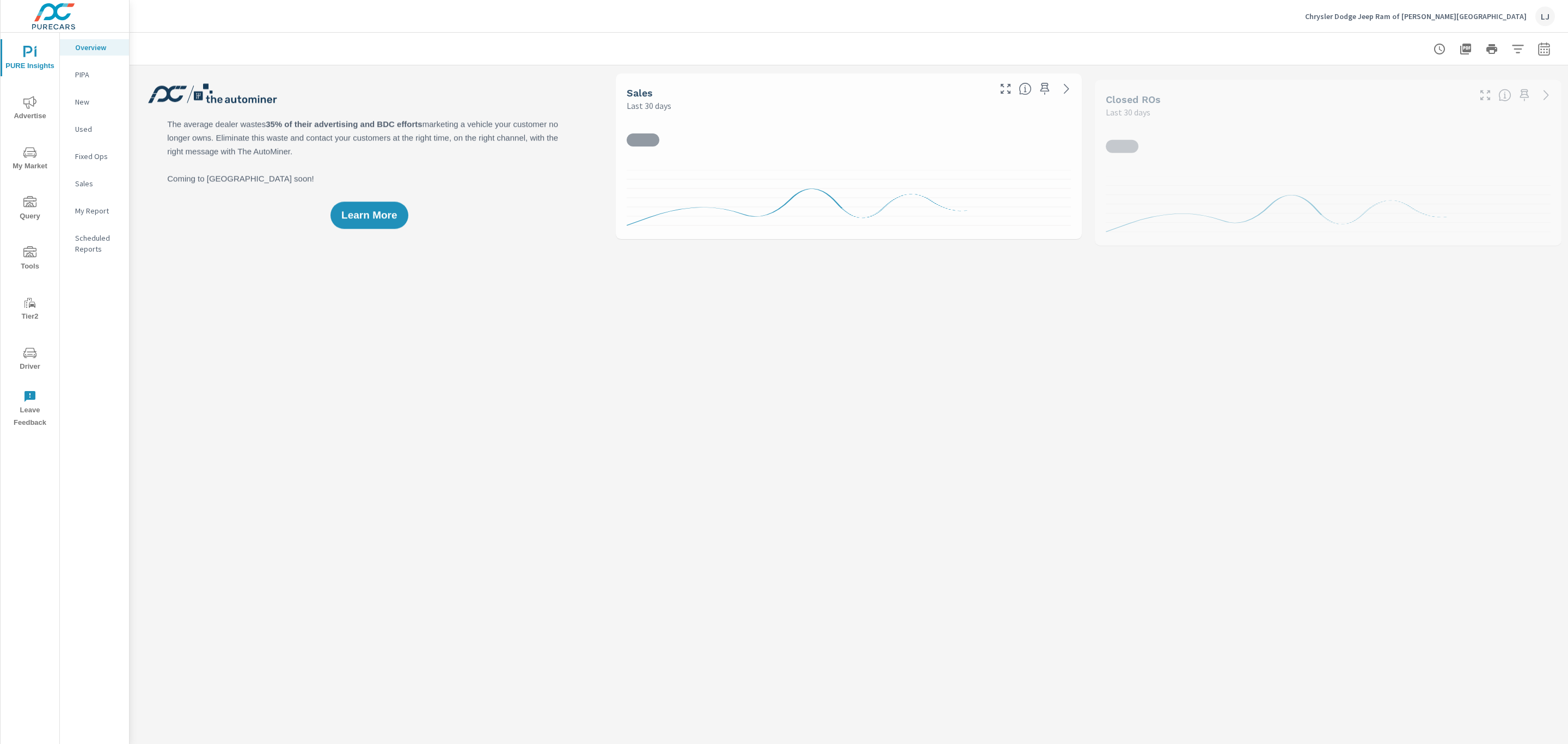
click at [30, 106] on icon "nav menu" at bounding box center [29, 102] width 13 height 13
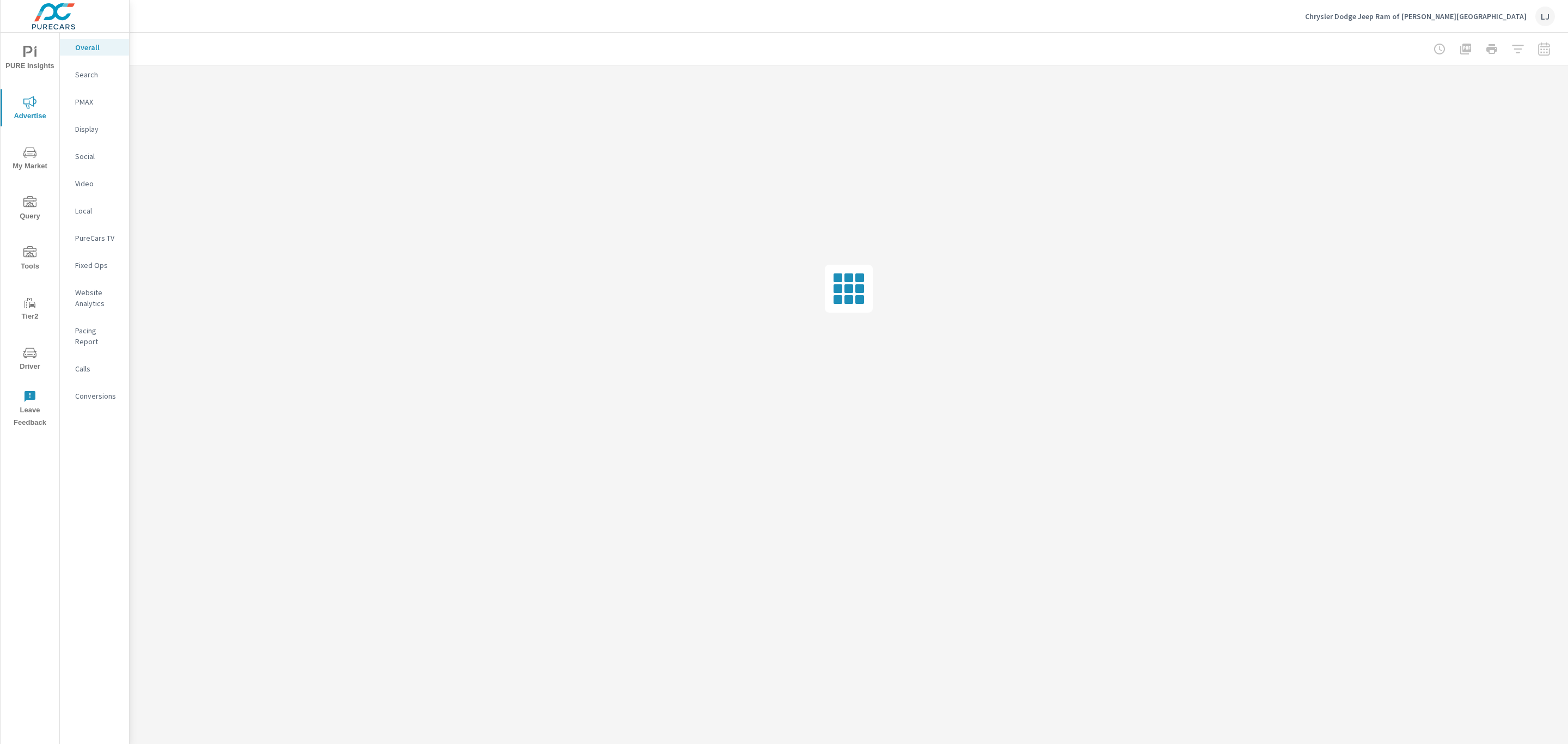
click at [84, 152] on p "Social" at bounding box center [97, 156] width 45 height 11
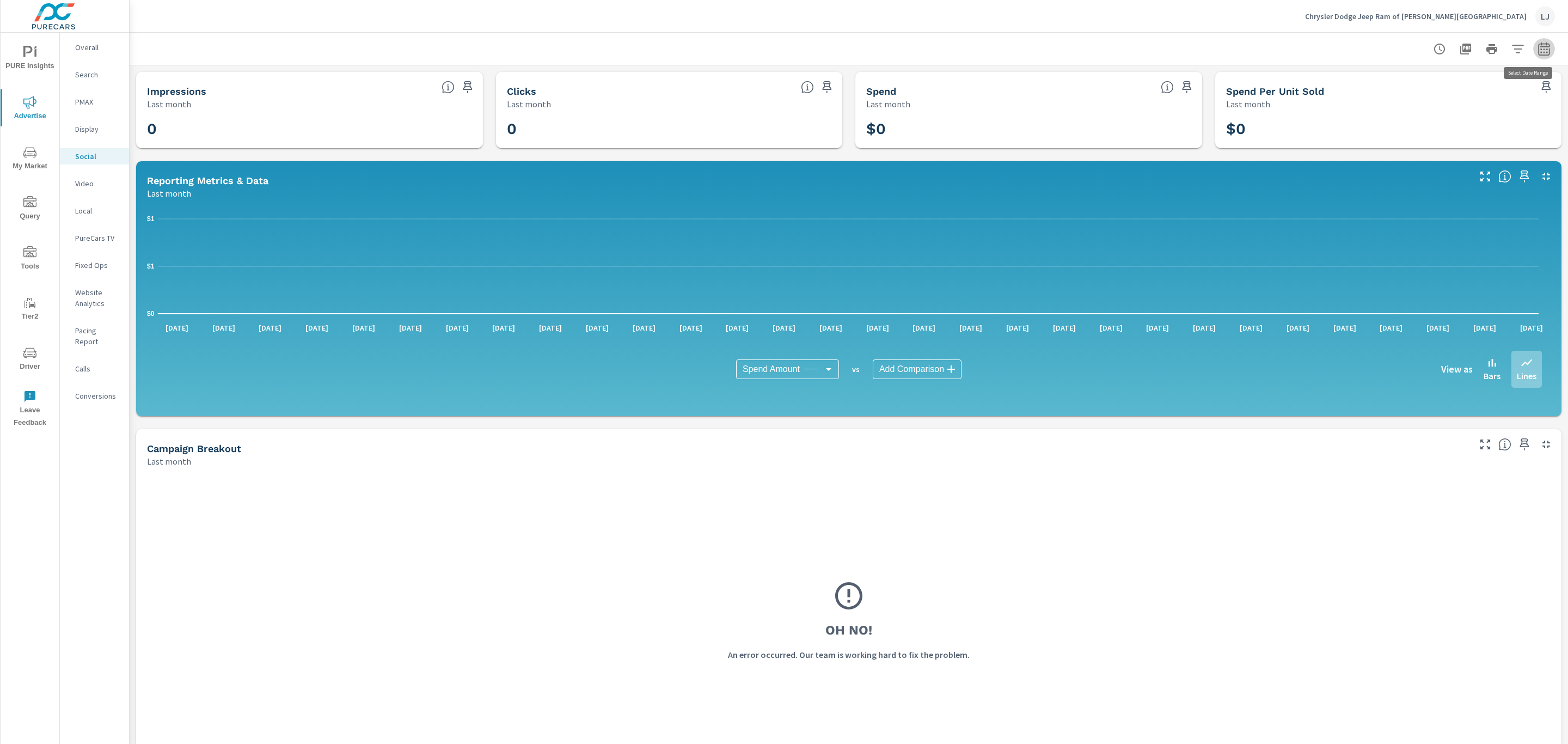
click at [1539, 53] on button "button" at bounding box center [1544, 49] width 22 height 22
select select "Last month"
click at [1412, 149] on span "Apply" at bounding box center [1420, 153] width 44 height 10
click at [1539, 46] on button "button" at bounding box center [1544, 49] width 22 height 22
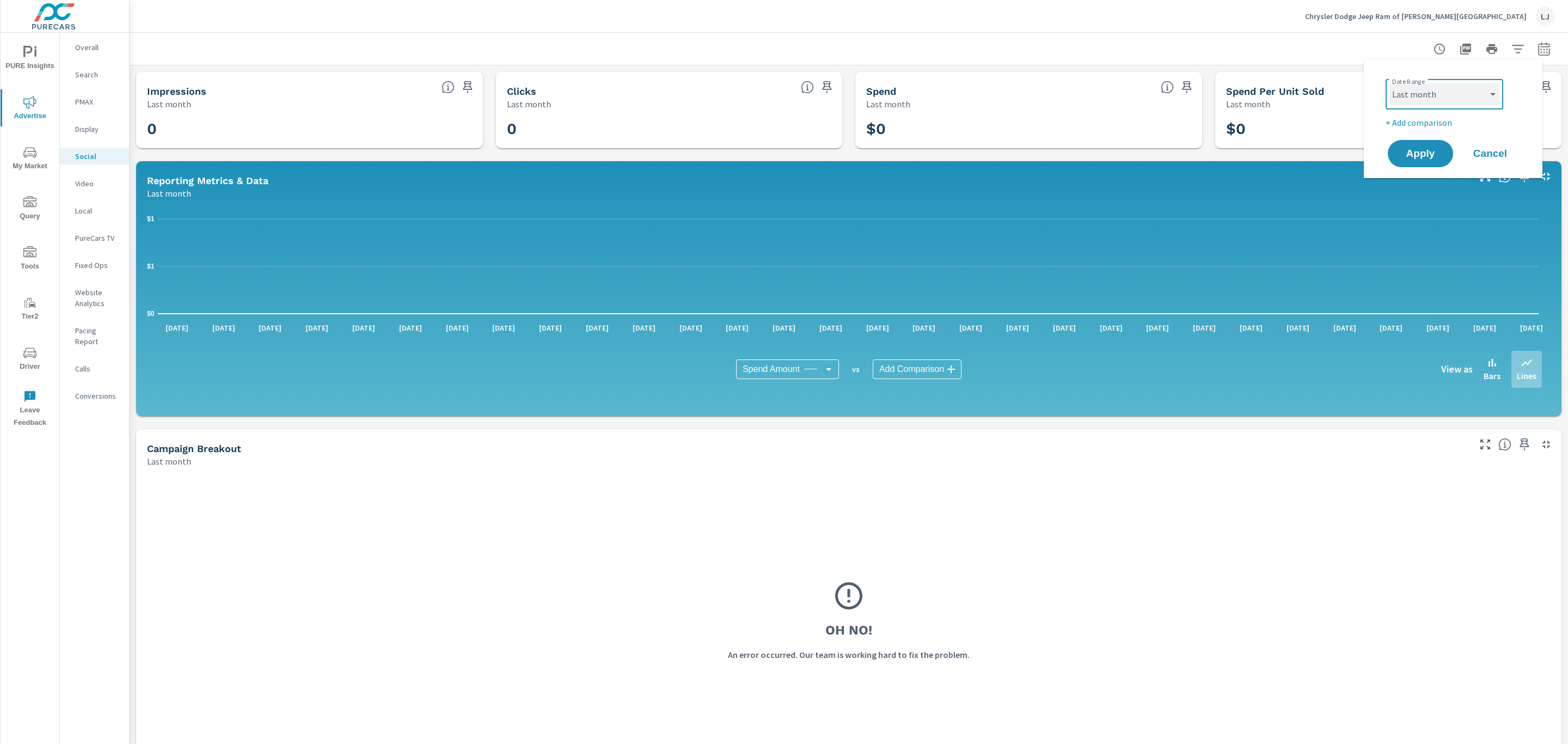
click at [1487, 98] on select "Custom [DATE] Last week Last 7 days Last 14 days Last 30 days Last 45 days Last…" at bounding box center [1444, 94] width 109 height 22
click at [1390, 83] on select "Custom [DATE] Last week Last 7 days Last 14 days Last 30 days Last 45 days Last…" at bounding box center [1444, 94] width 109 height 22
select select "Last 60 days"
click at [1428, 157] on span "Apply" at bounding box center [1420, 153] width 44 height 10
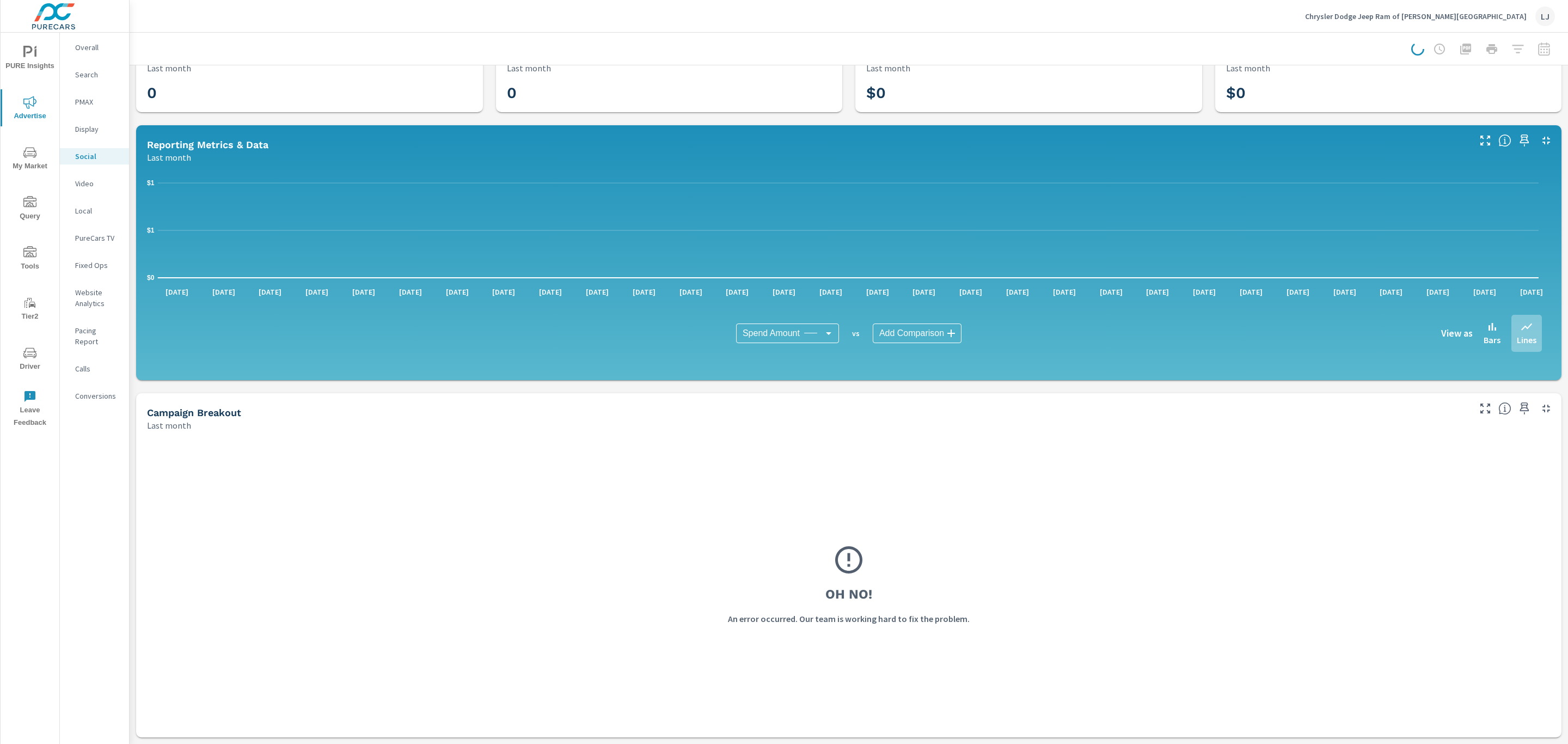
scroll to position [1, 0]
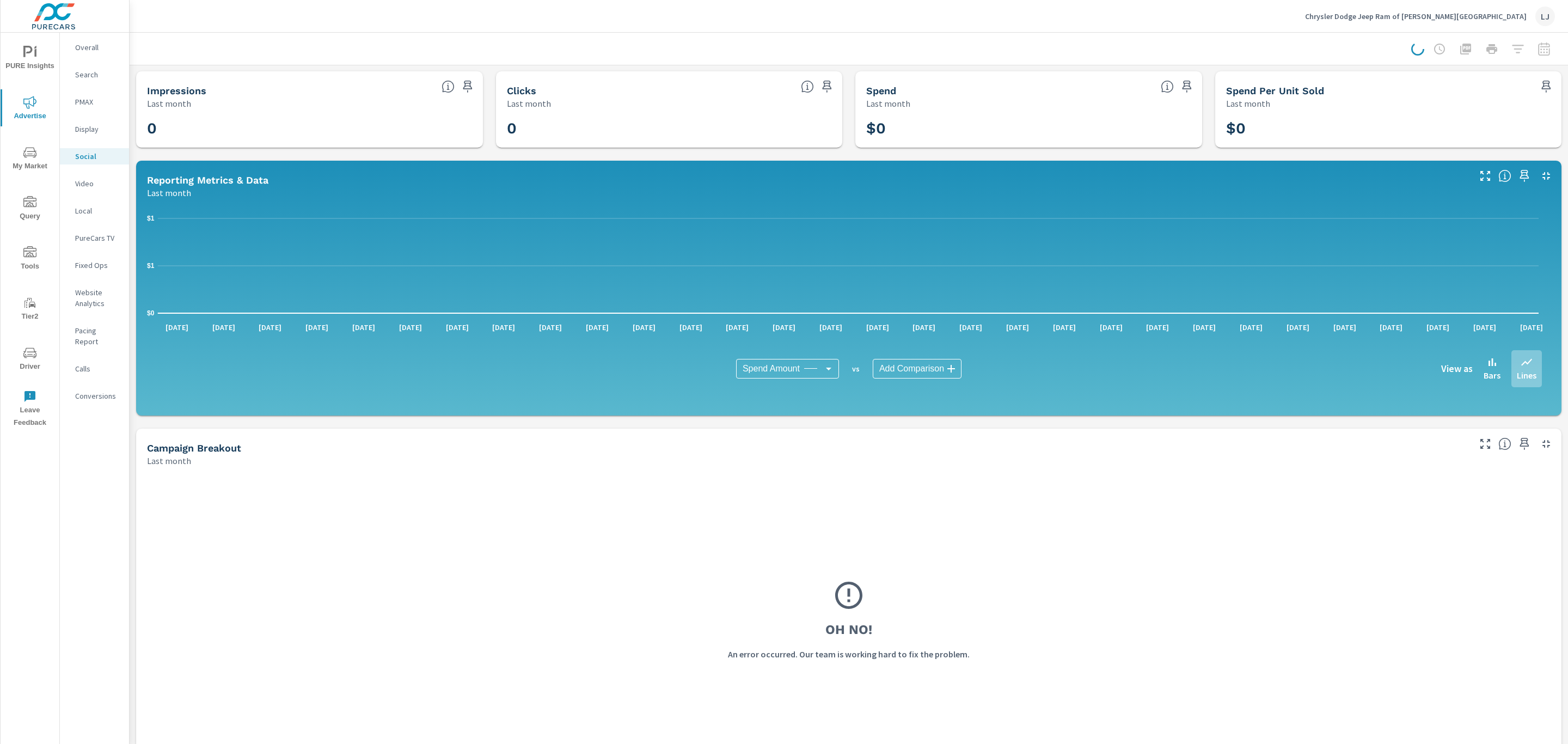
click at [1533, 48] on div at bounding box center [1483, 49] width 144 height 22
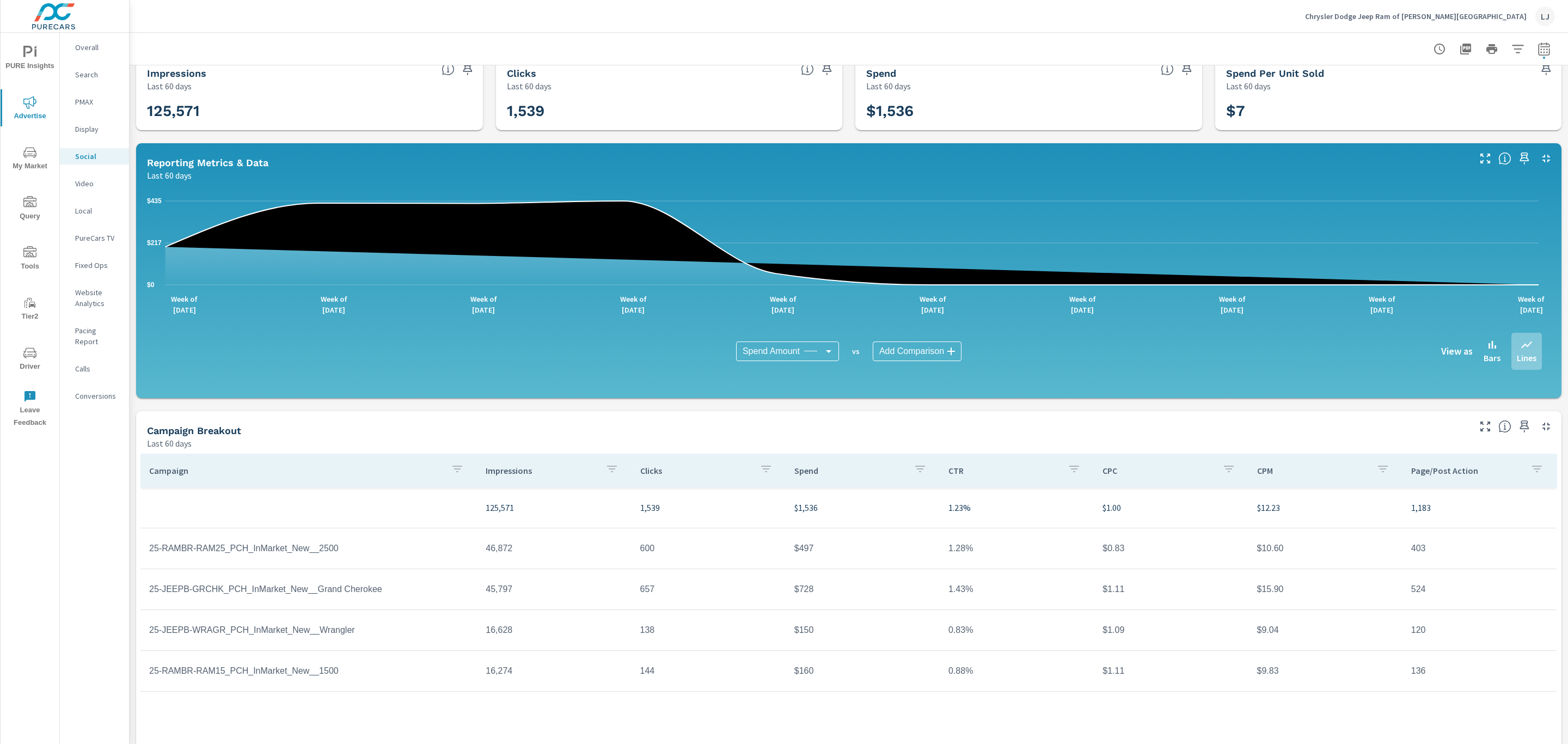
scroll to position [36, 0]
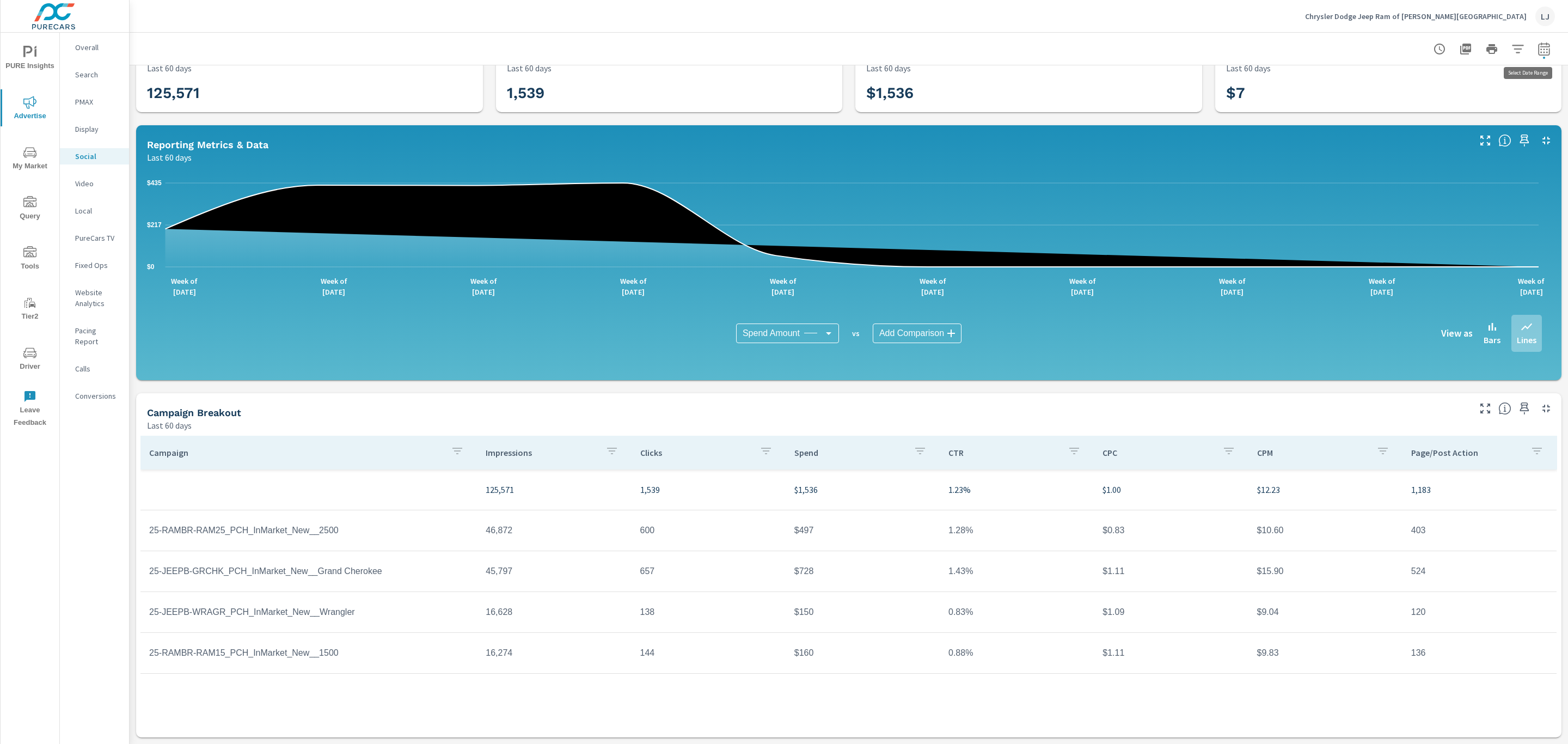
click at [1533, 40] on button "button" at bounding box center [1544, 49] width 22 height 22
select select "Last 60 days"
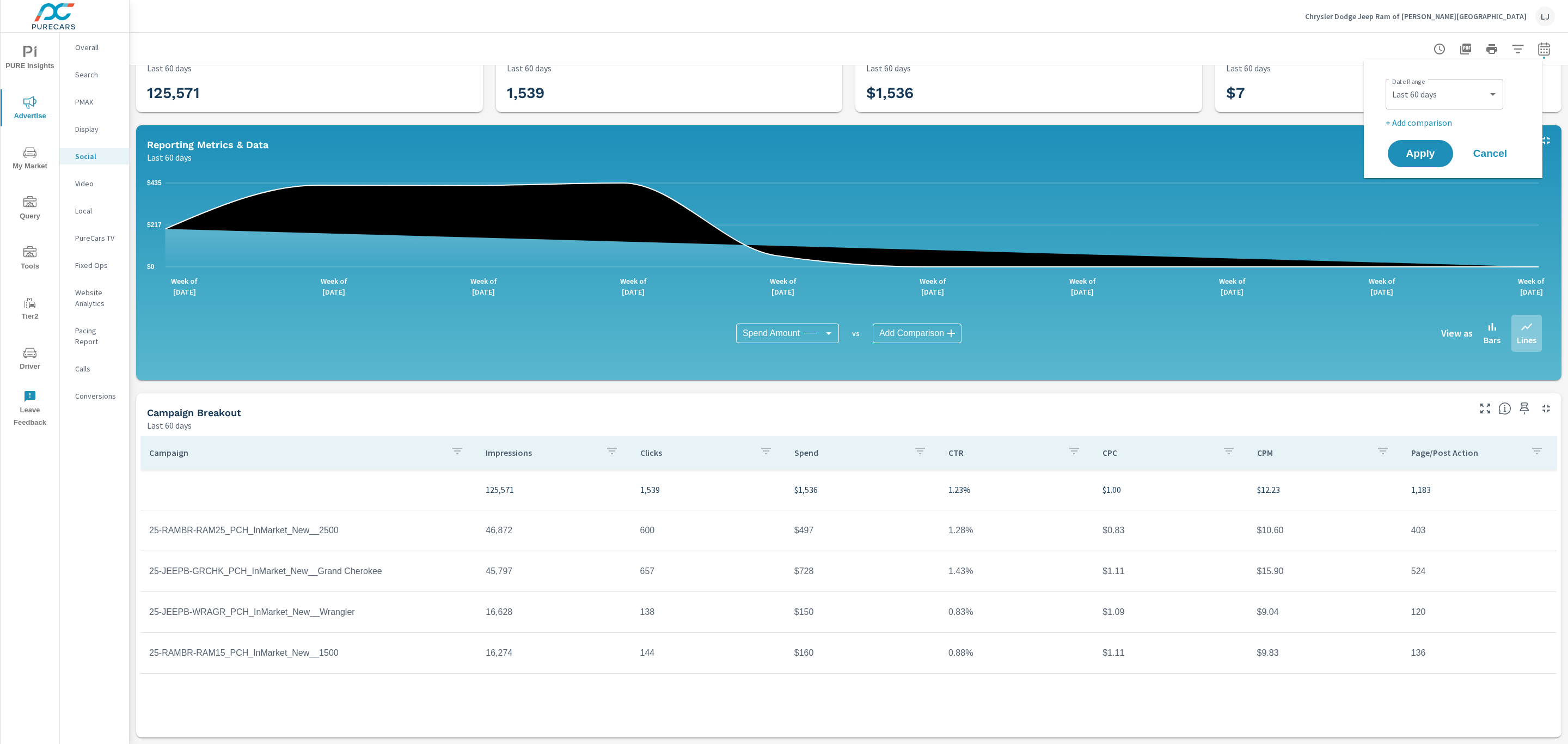
click at [1430, 118] on p "+ Add comparison" at bounding box center [1455, 122] width 139 height 13
select select "Previous period"
click at [1217, 111] on div "$7" at bounding box center [1388, 93] width 347 height 38
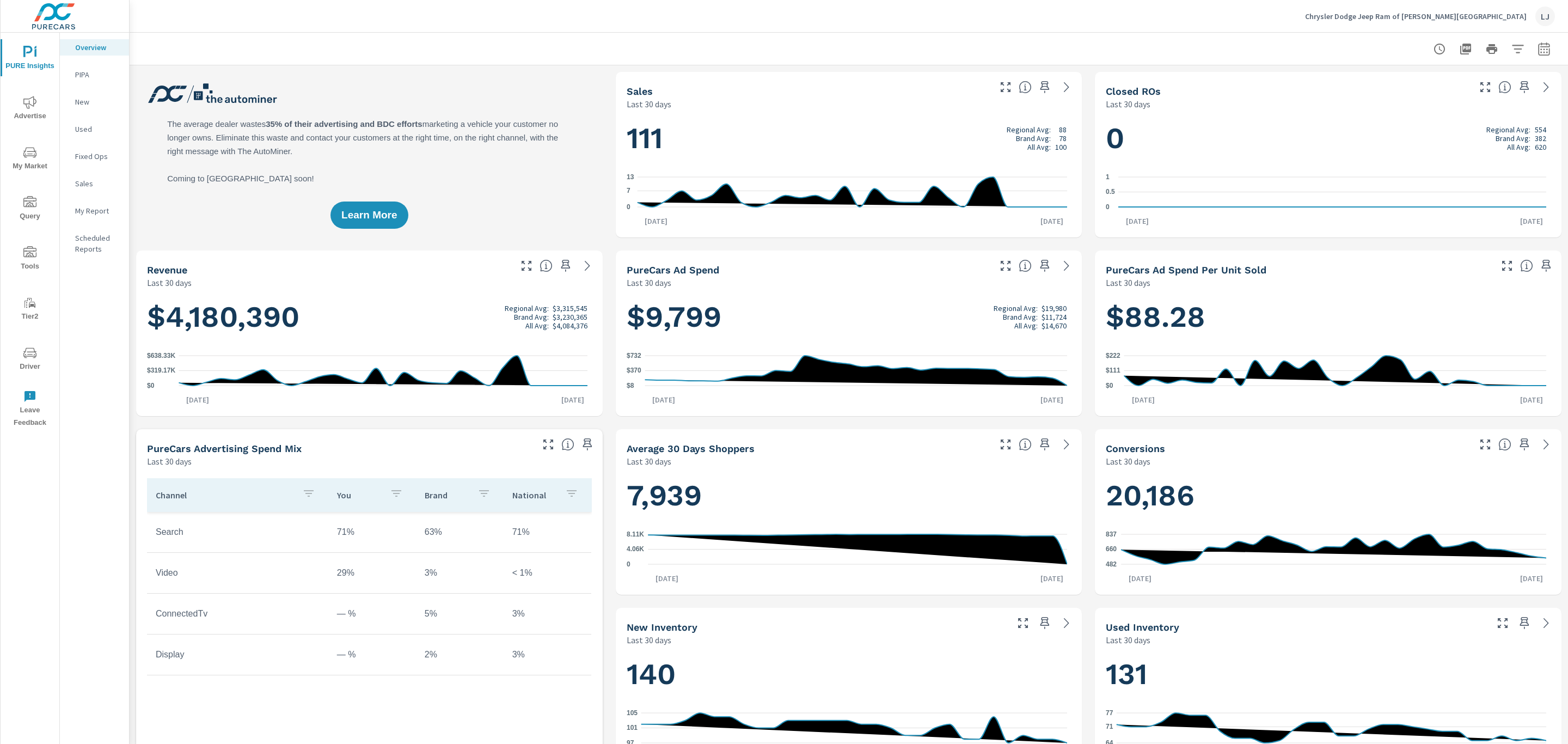
click at [82, 209] on p "My Report" at bounding box center [97, 211] width 45 height 11
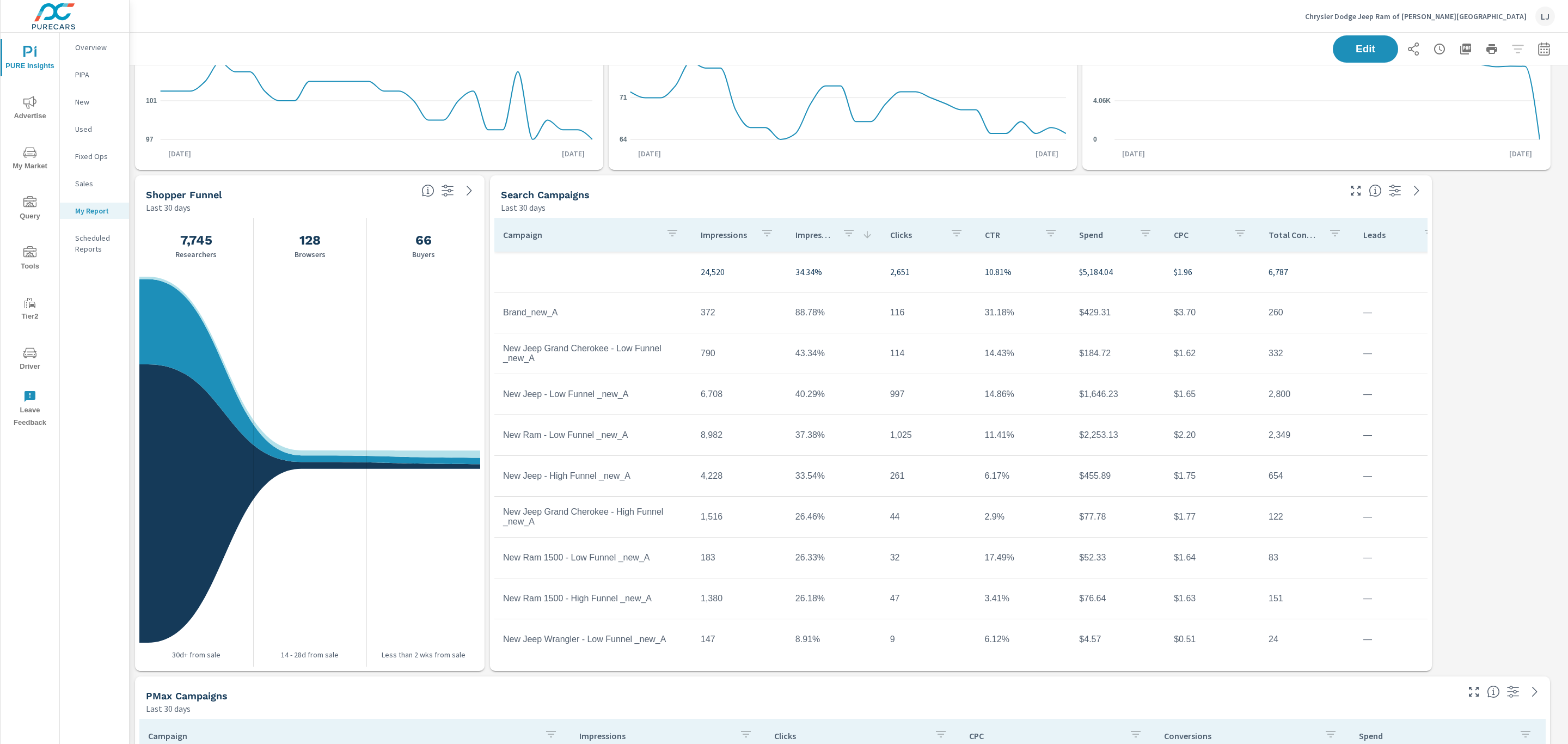
scroll to position [163, 0]
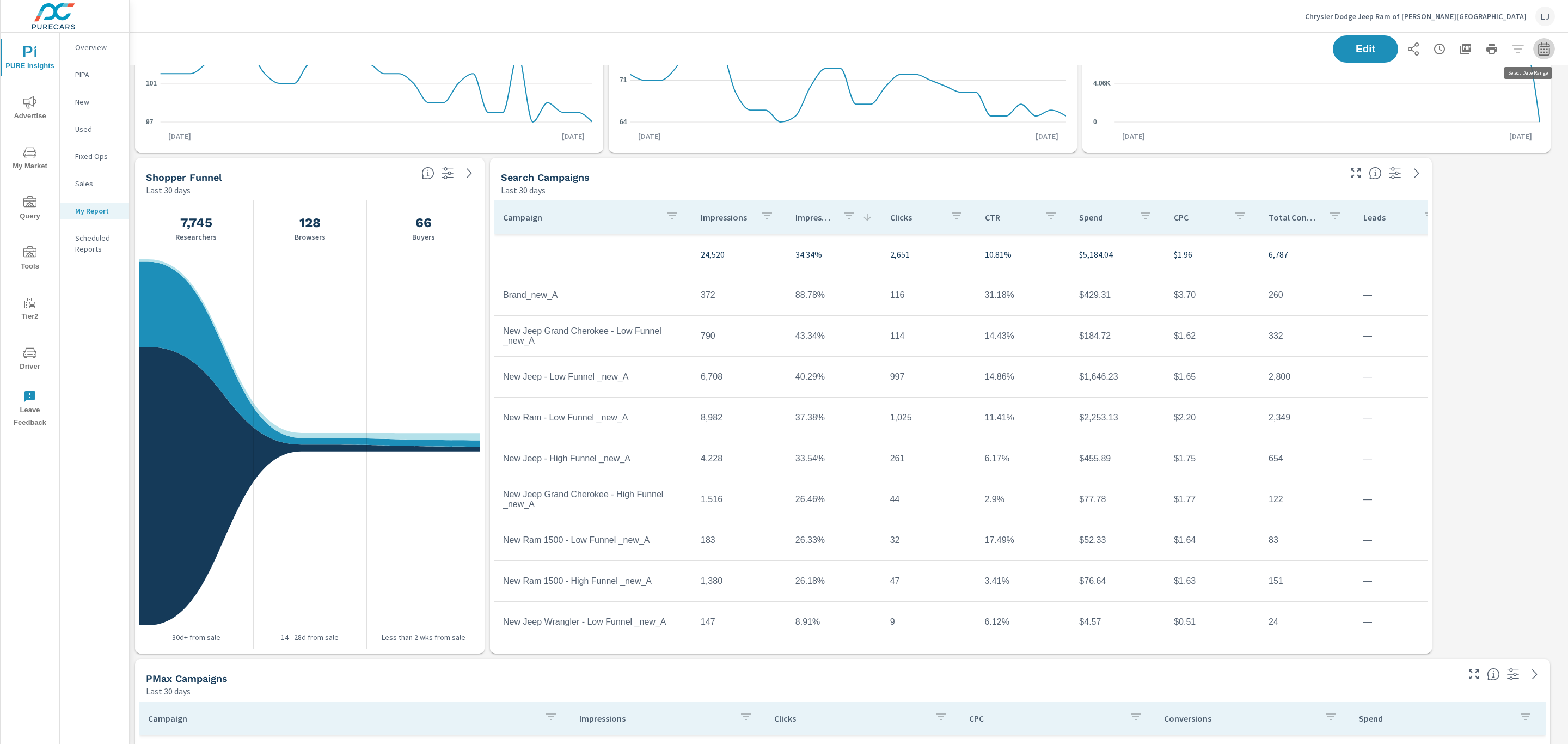
click at [1533, 40] on button "button" at bounding box center [1544, 49] width 22 height 22
click at [1451, 94] on select "Custom [DATE] Last week Last 7 days Last 14 days Last 30 days Last 45 days Last…" at bounding box center [1444, 94] width 109 height 22
click at [1390, 83] on select "Custom [DATE] Last week Last 7 days Last 14 days Last 30 days Last 45 days Last…" at bounding box center [1444, 94] width 109 height 22
select select "Last month"
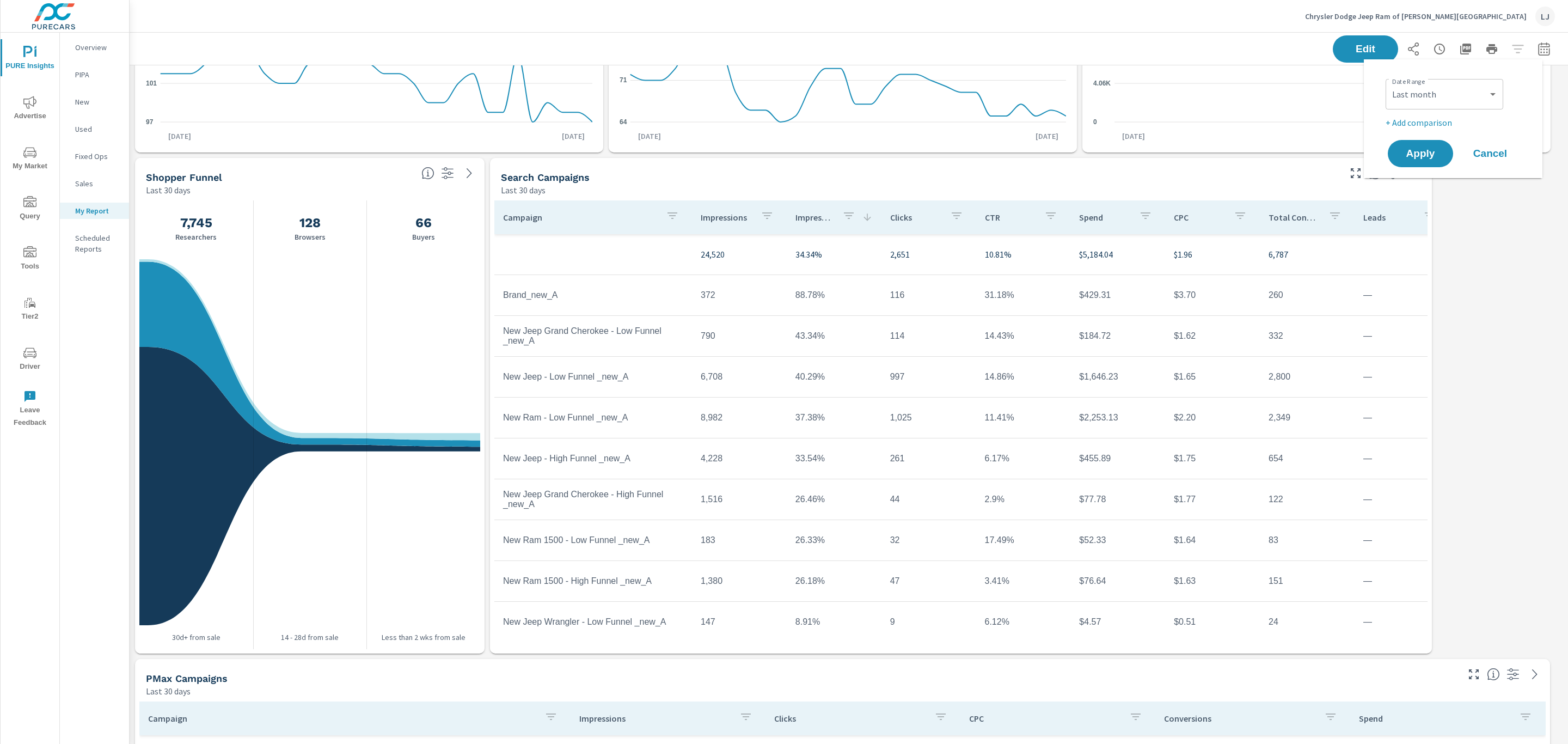
click at [1424, 123] on p "+ Add comparison" at bounding box center [1455, 122] width 139 height 13
select select "Previous period"
click at [1426, 172] on button "Apply" at bounding box center [1420, 184] width 68 height 29
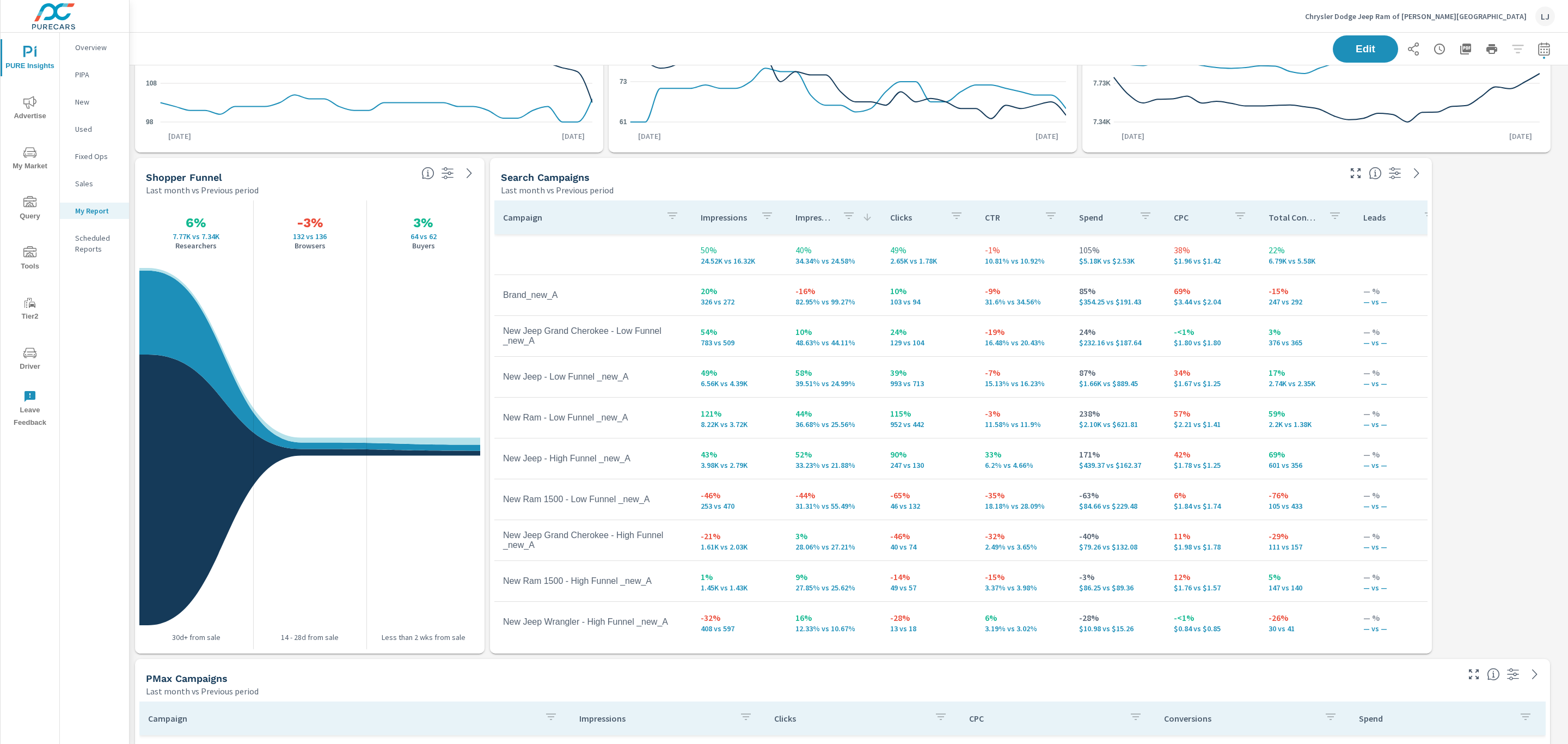
drag, startPoint x: 1552, startPoint y: 224, endPoint x: 1549, endPoint y: 170, distance: 54.1
click at [1549, 170] on div "PMax Campaigns Last month vs Previous period Campaign Impressions Clicks CPC Co…" at bounding box center [849, 405] width 1438 height 1008
click at [1460, 276] on div "PMax Campaigns Last month vs Previous period Campaign Impressions Clicks CPC Co…" at bounding box center [849, 405] width 1438 height 1008
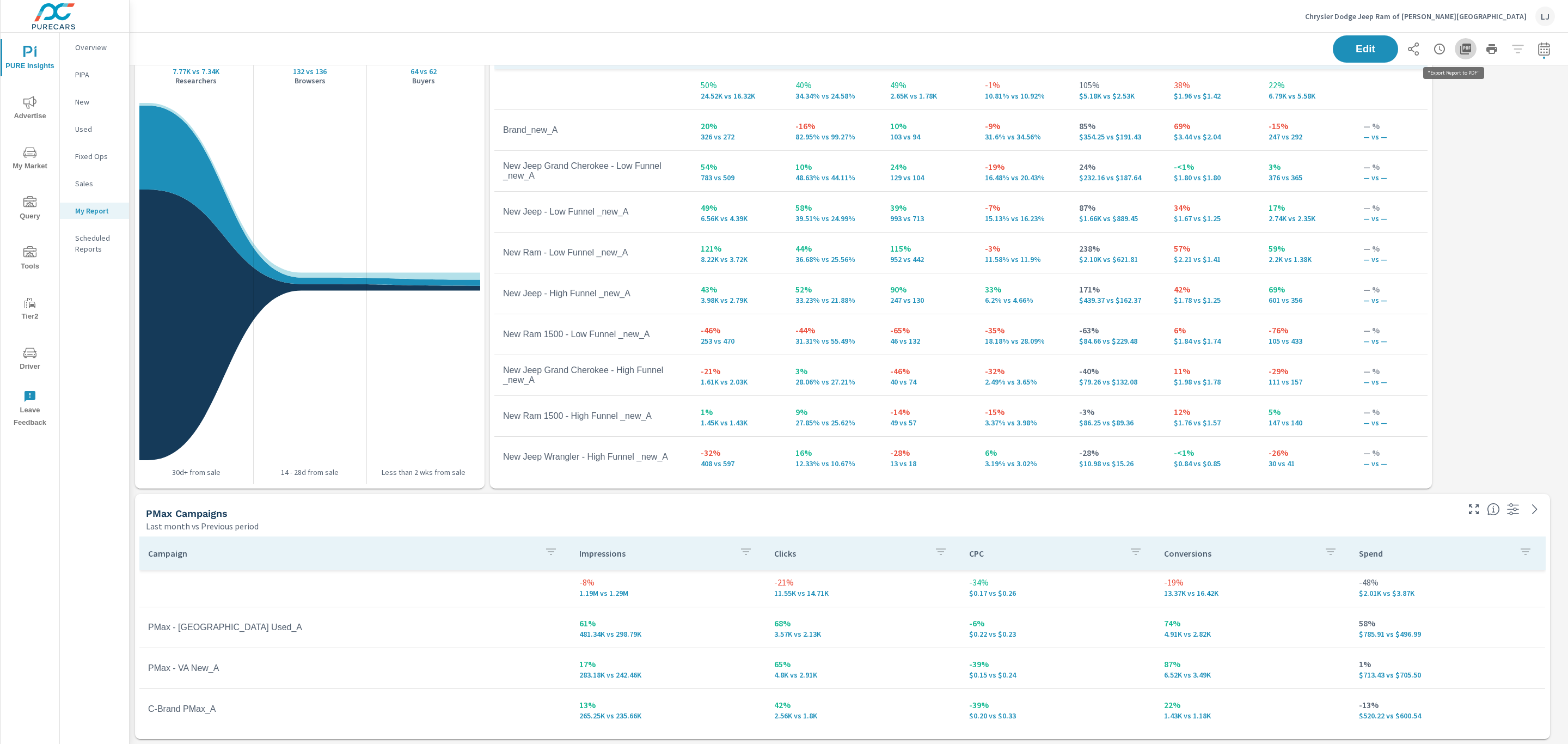
click at [1459, 54] on icon "button" at bounding box center [1465, 49] width 13 height 13
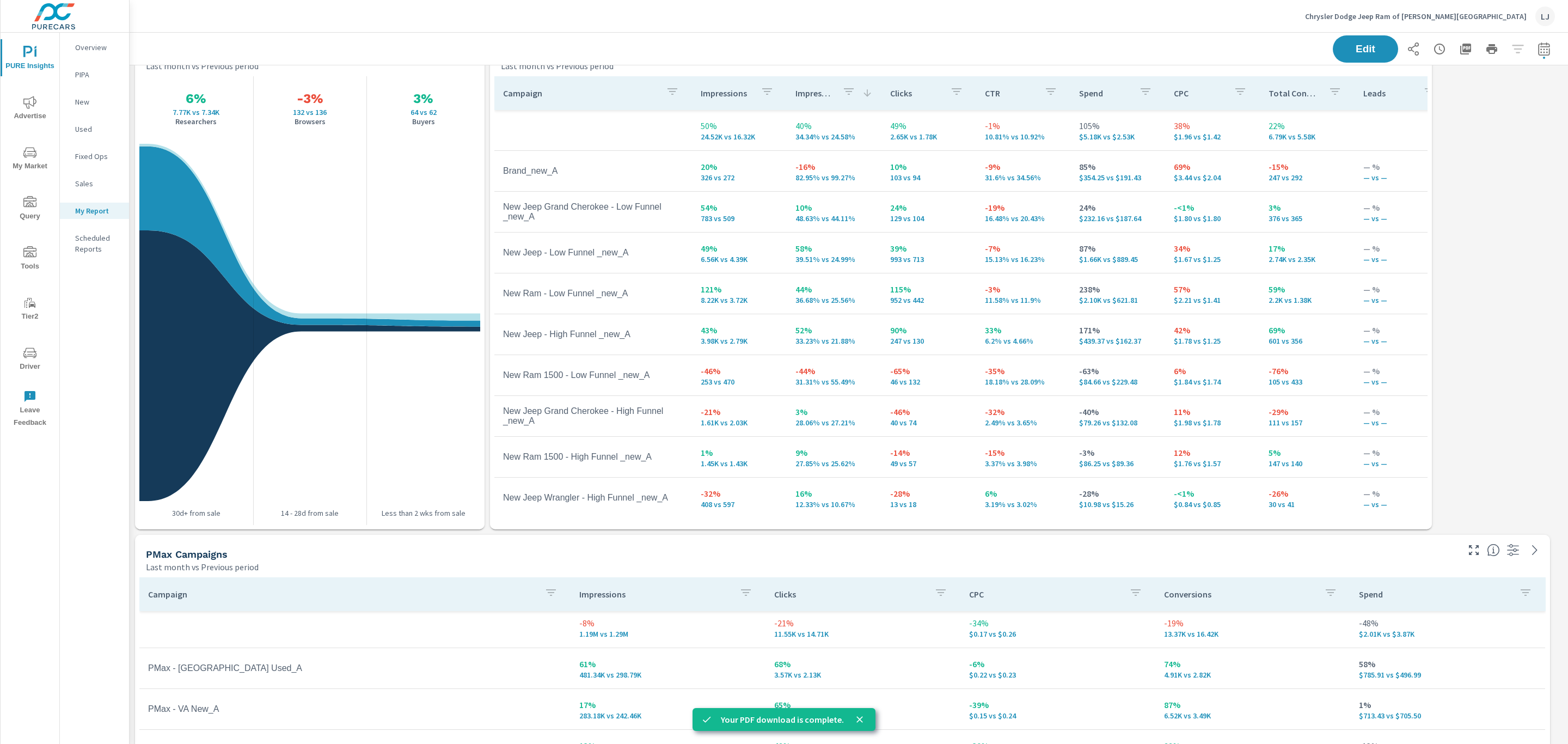
scroll to position [247, 0]
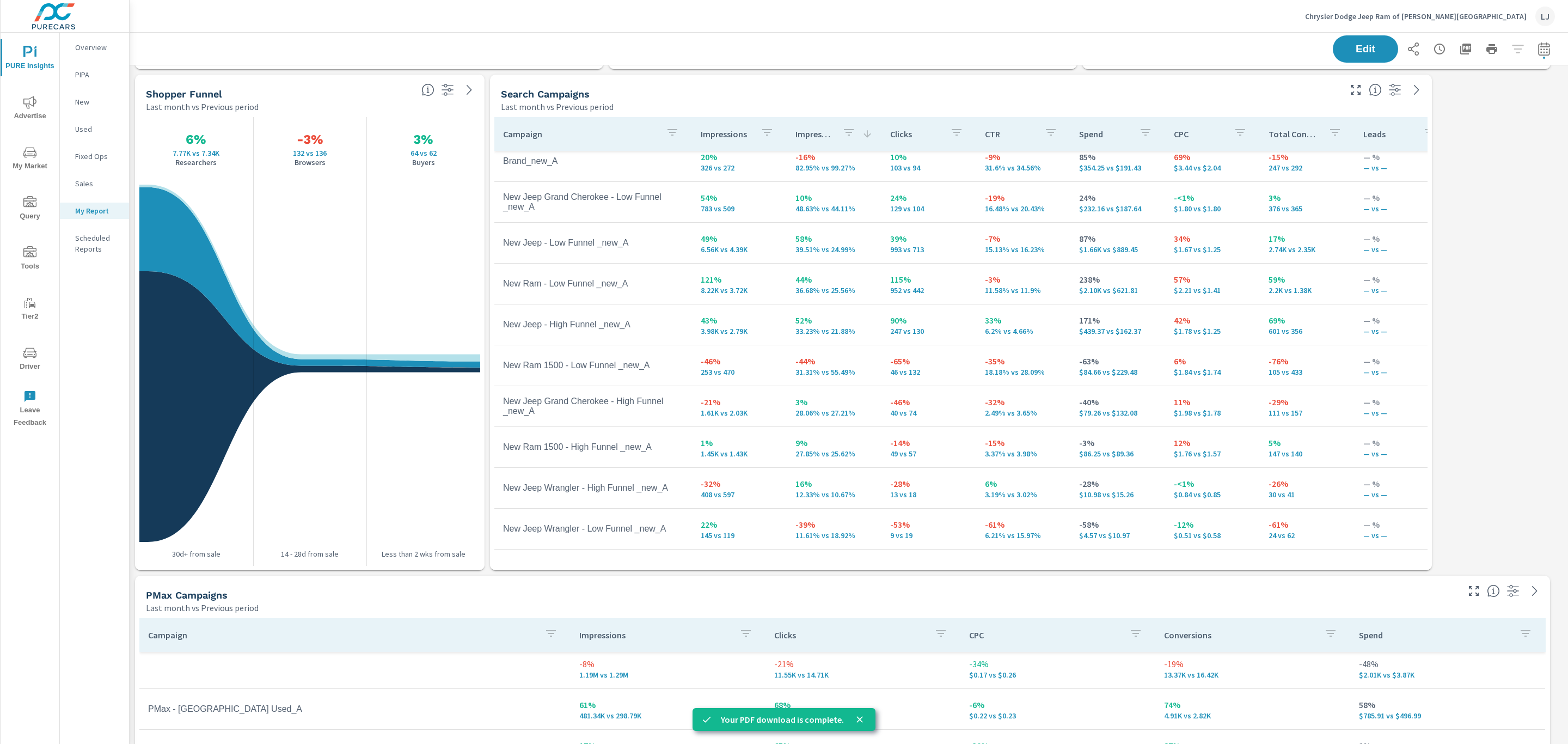
scroll to position [328, 0]
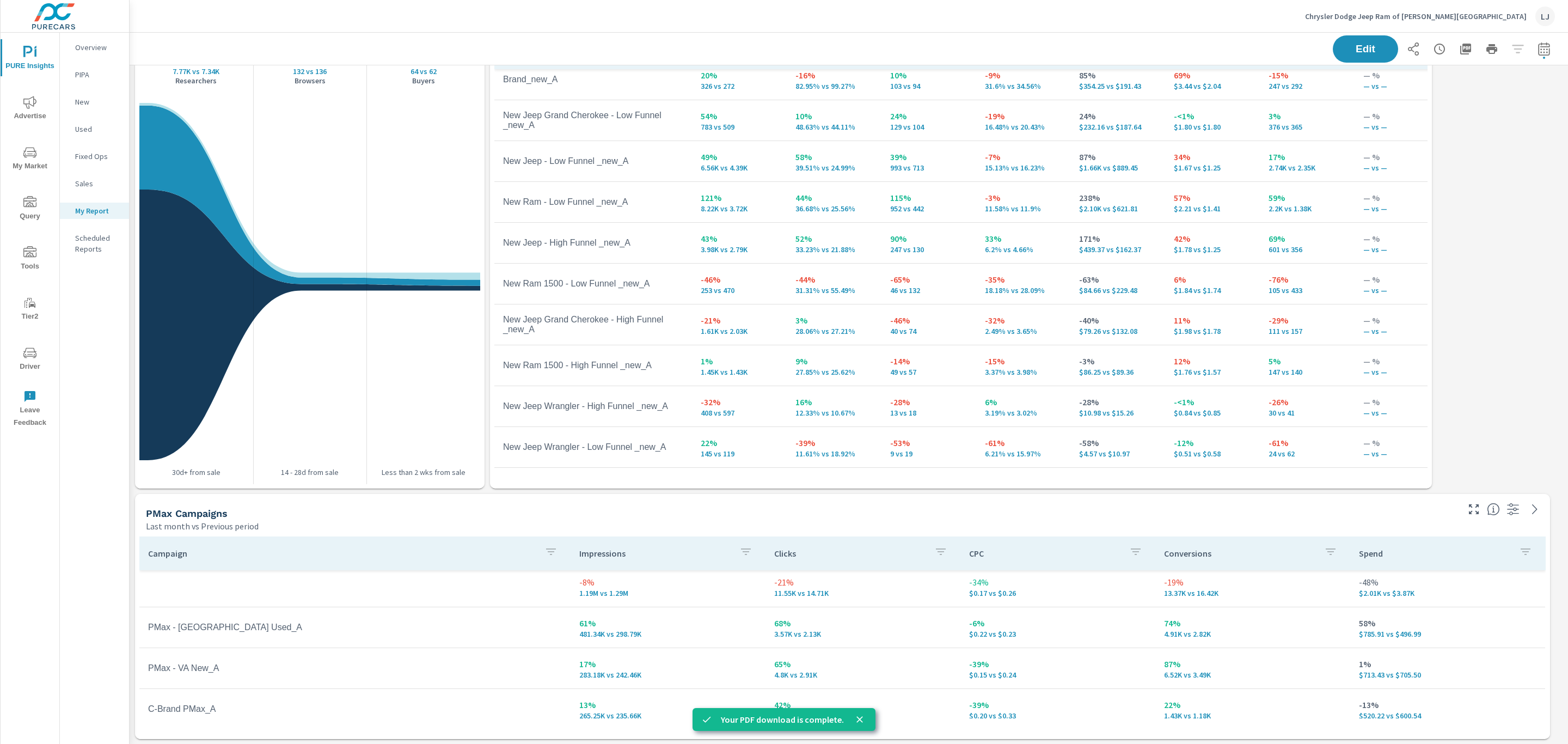
scroll to position [63, 0]
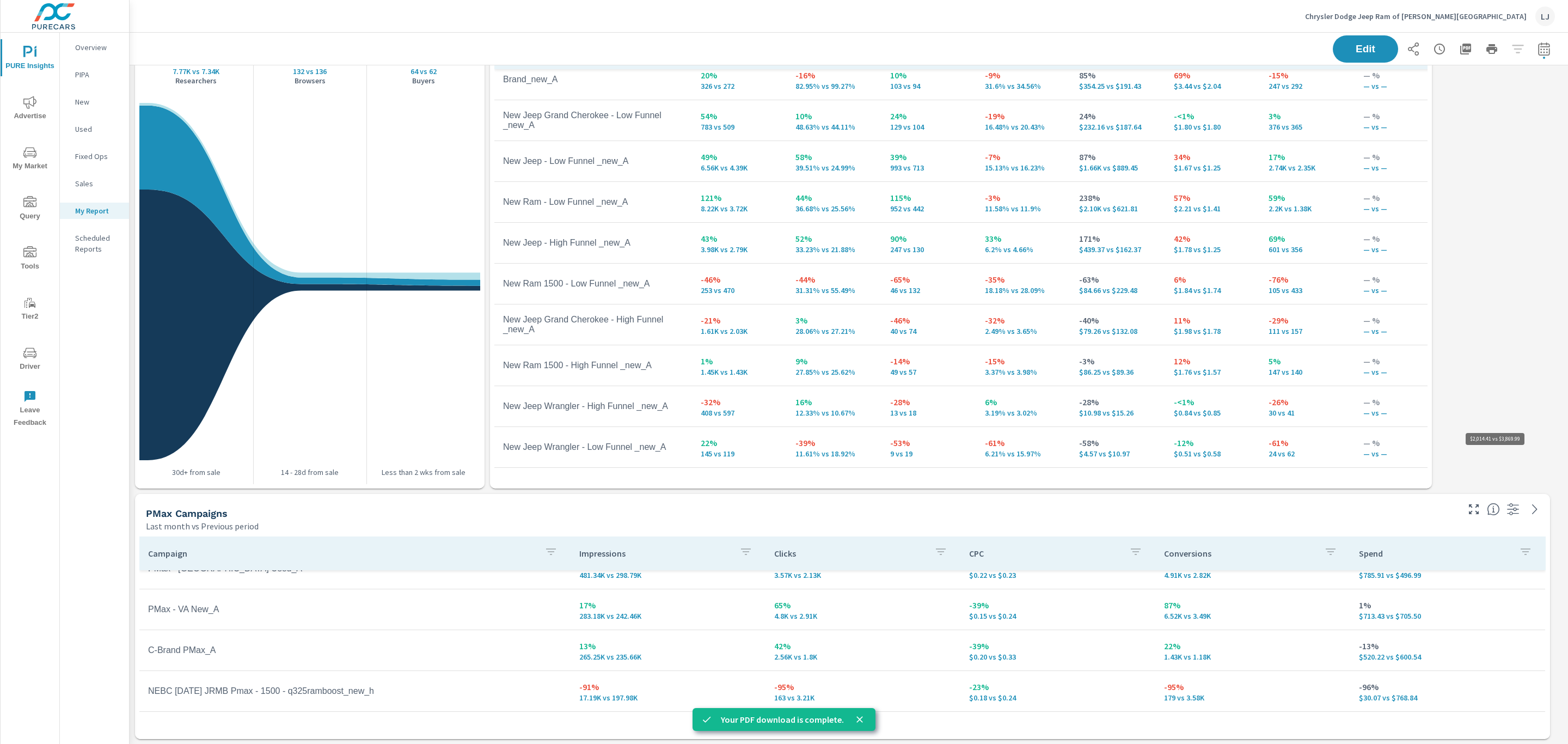
scroll to position [150, 0]
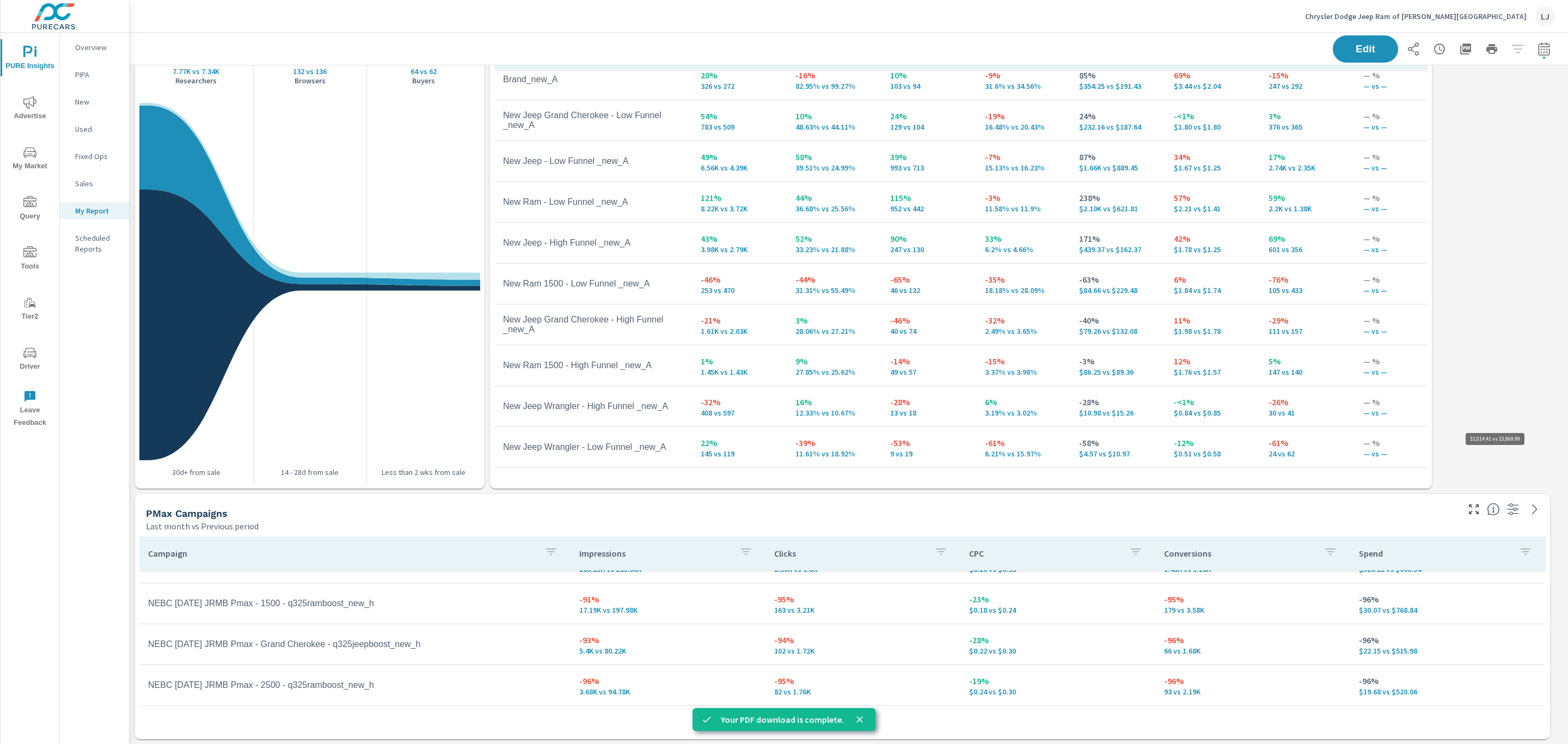
scroll to position [1033, 1451]
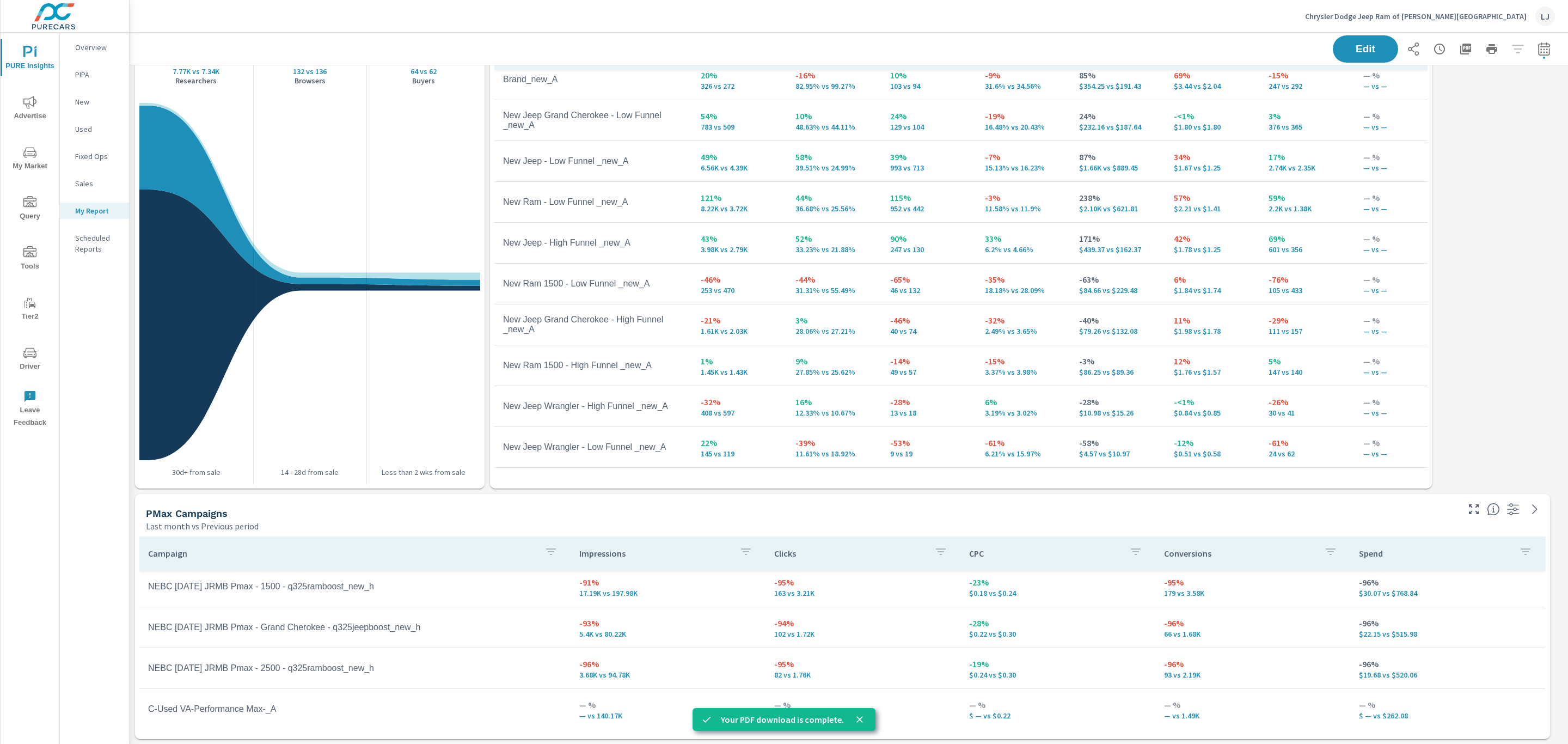
scroll to position [114, 0]
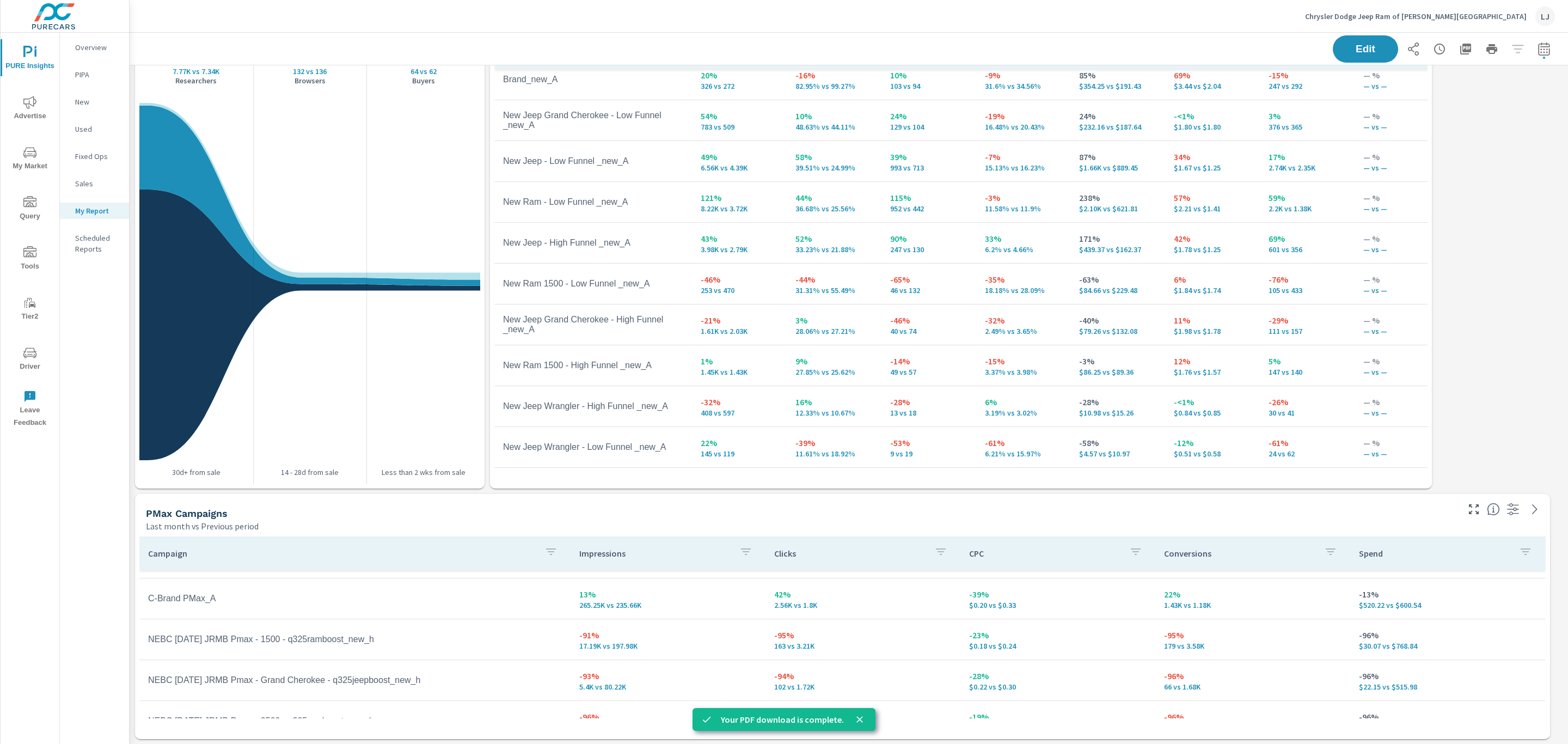
scroll to position [8, 0]
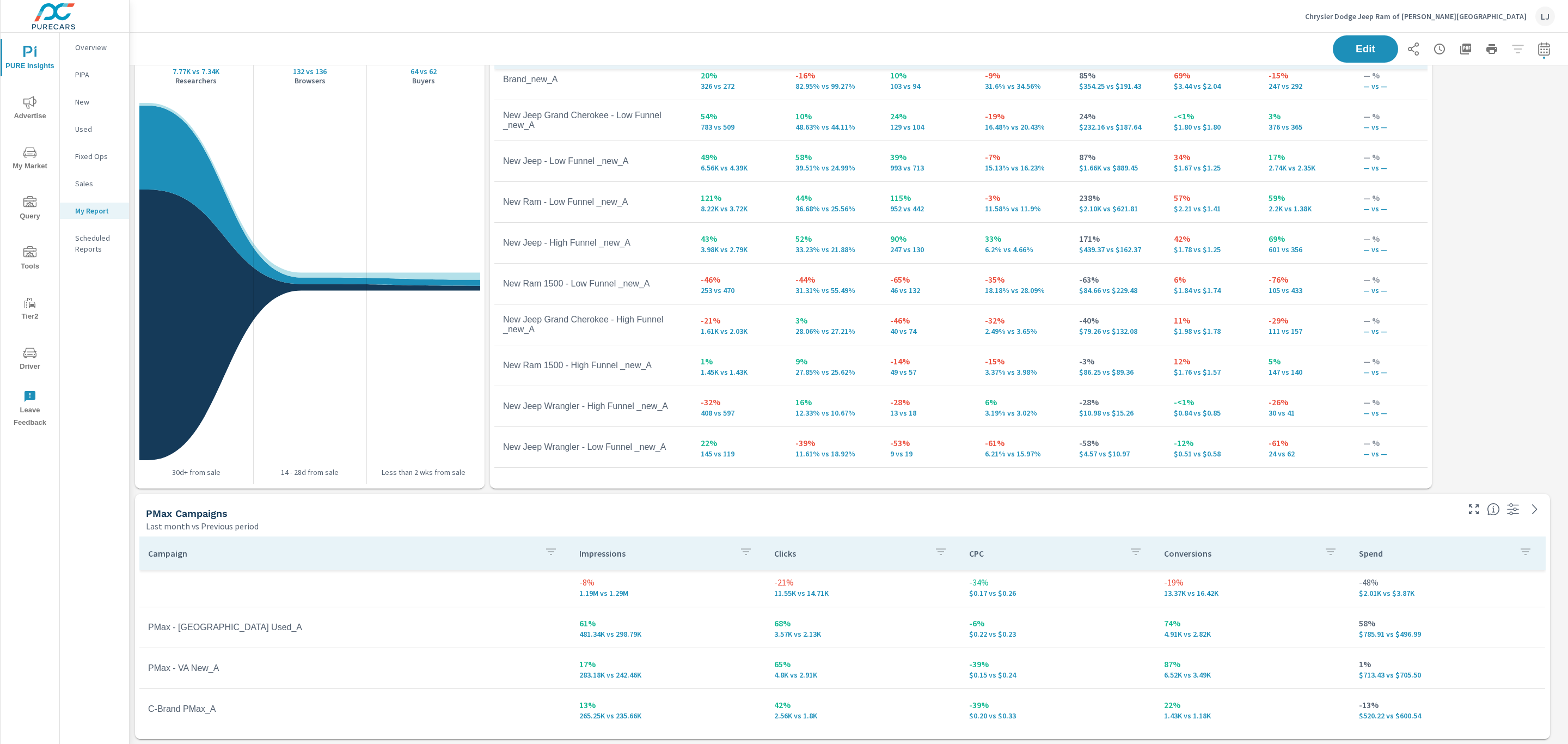
scroll to position [85, 0]
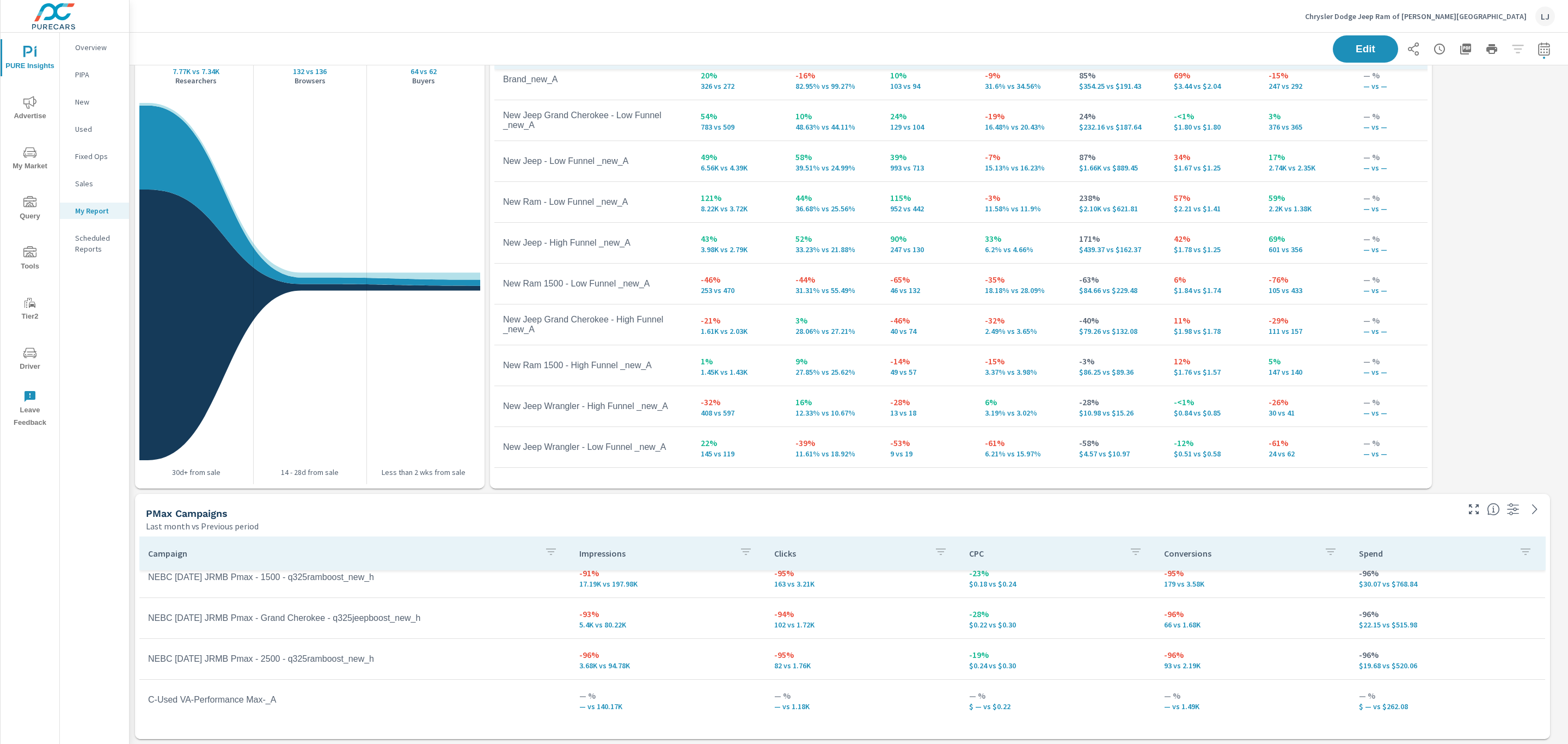
scroll to position [178, 0]
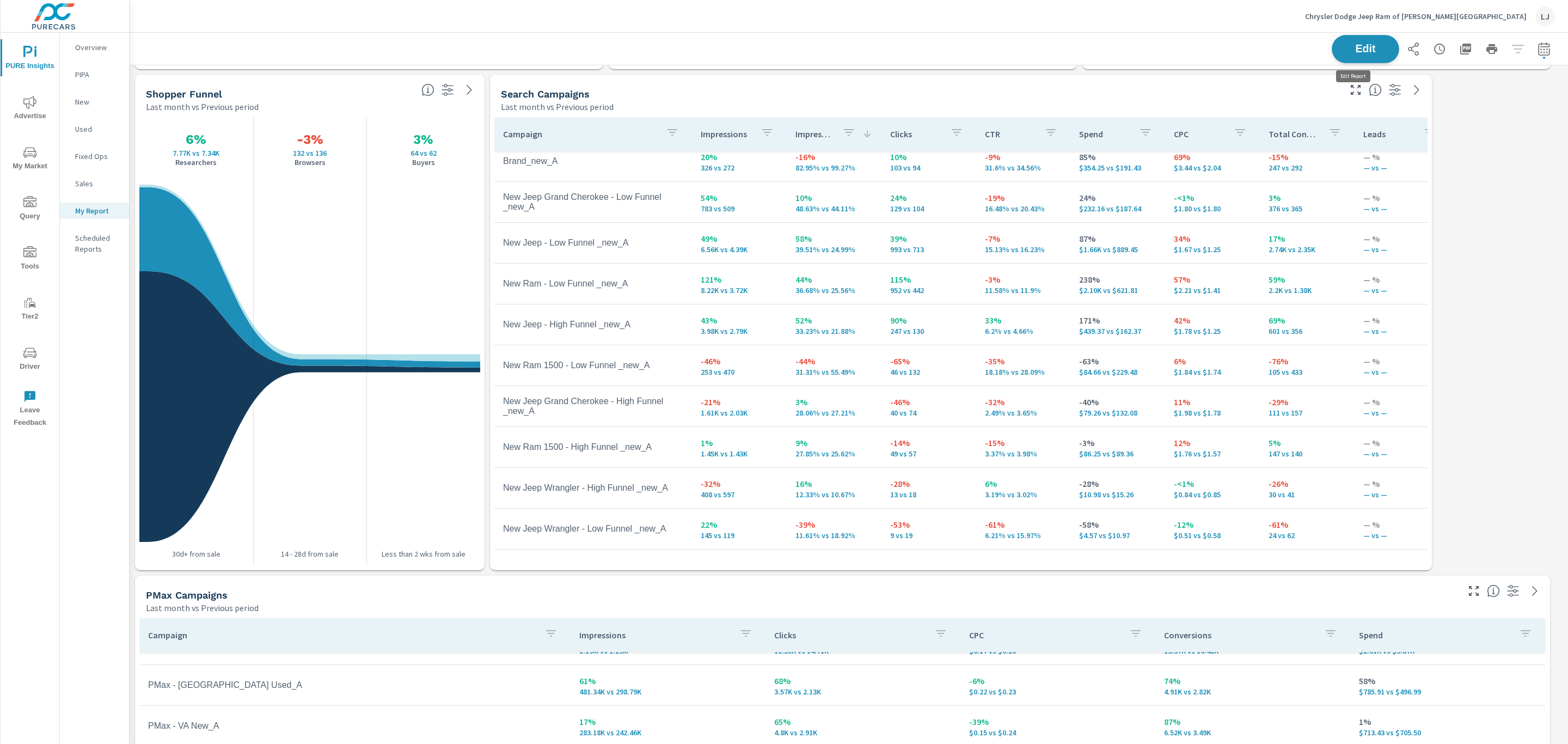
scroll to position [1033, 1451]
click at [1351, 36] on button "Edit" at bounding box center [1365, 49] width 68 height 29
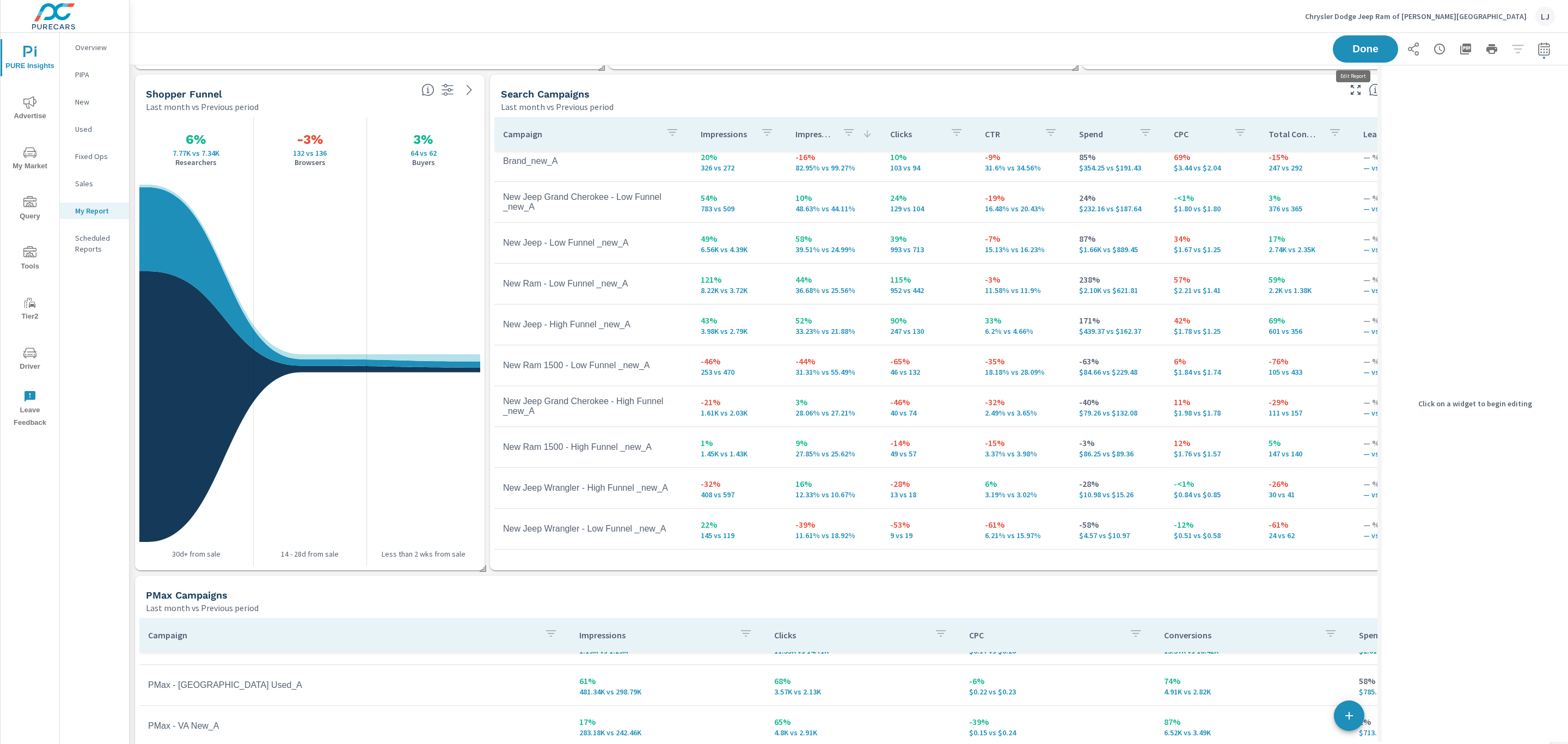
scroll to position [5, 5]
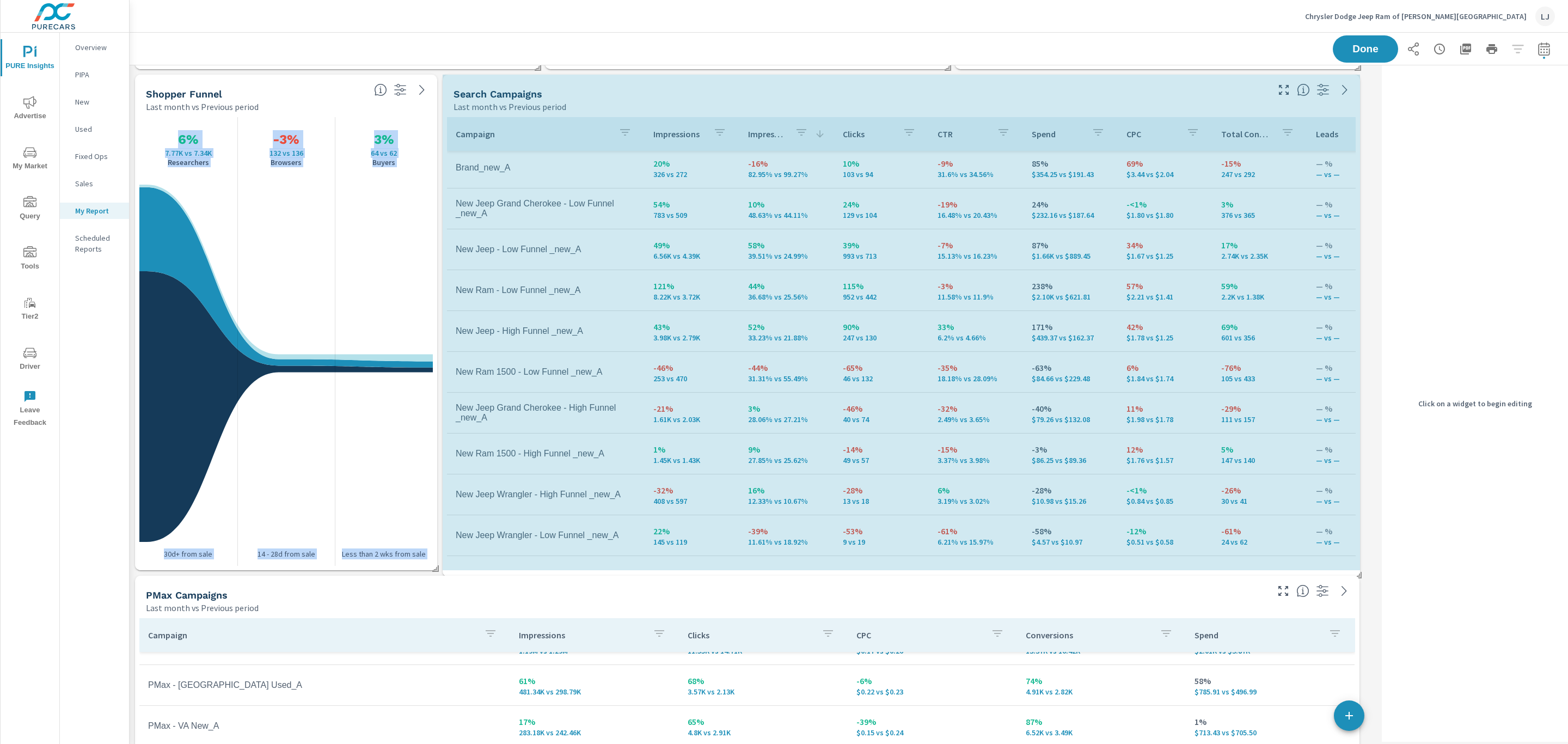
scroll to position [51, 0]
drag, startPoint x: 1258, startPoint y: 567, endPoint x: 1437, endPoint y: 574, distance: 179.1
click at [1437, 574] on div "PMax Campaigns Last month vs Previous period Campaign Impressions Clicks CPC Co…" at bounding box center [849, 322] width 1438 height 1008
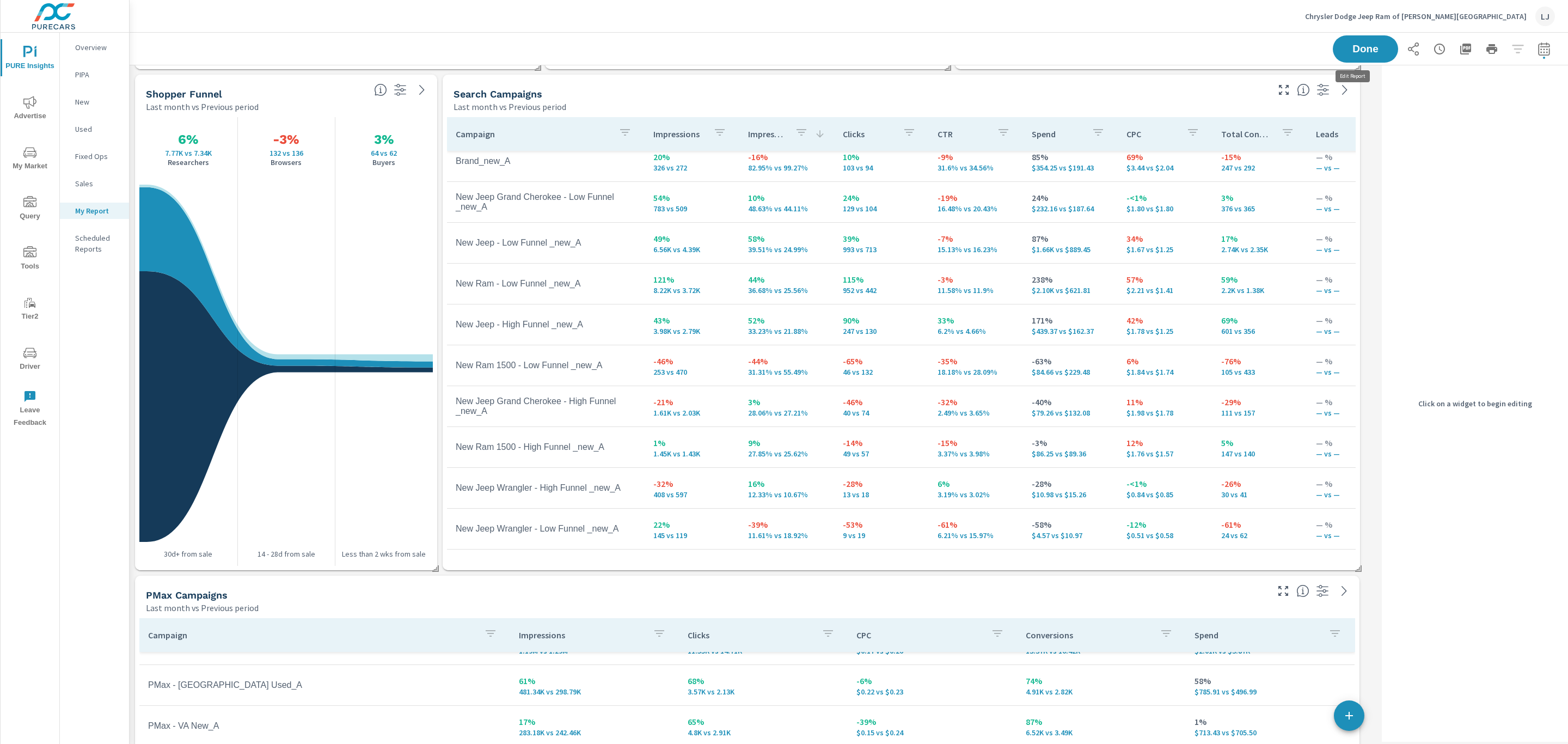
scroll to position [1033, 1261]
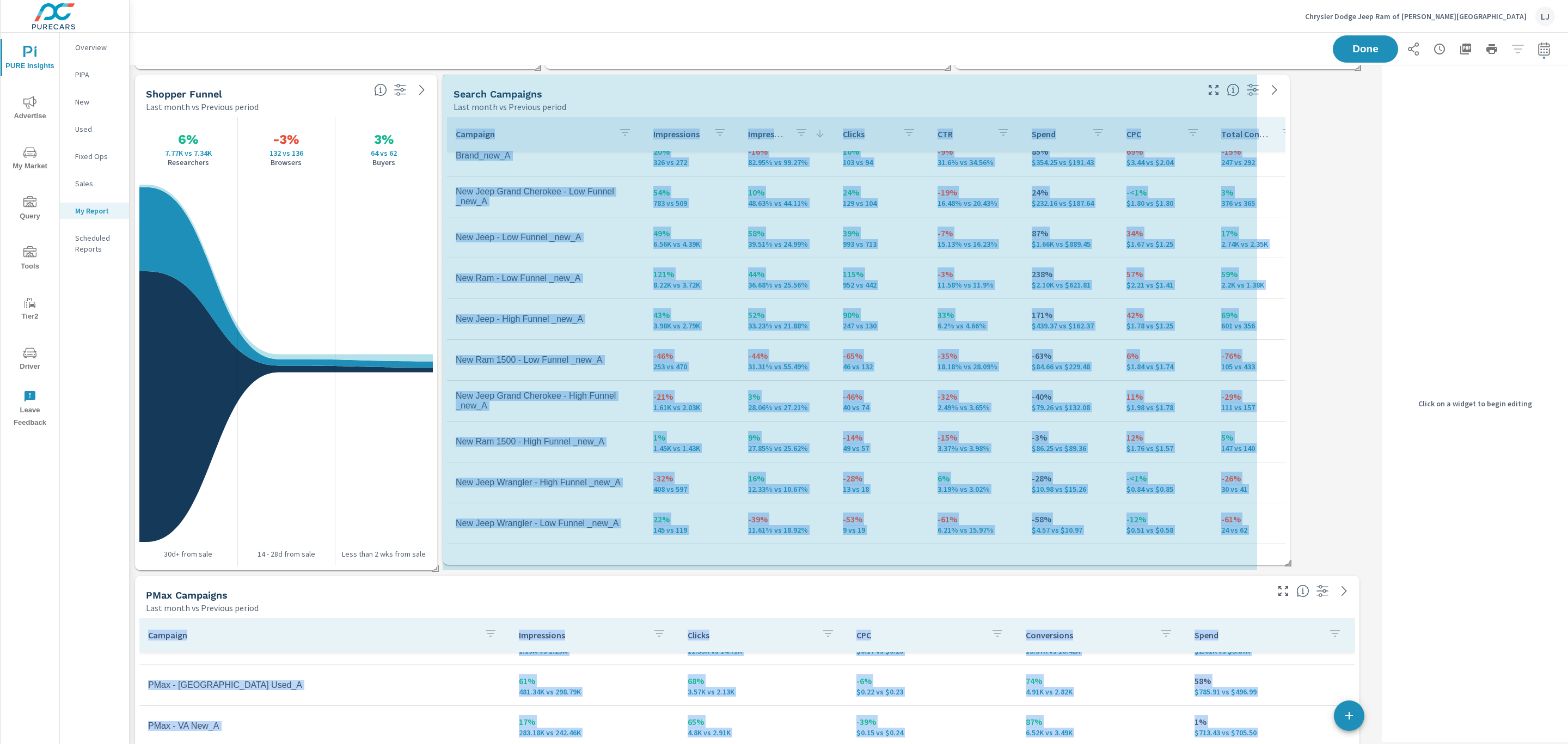
drag, startPoint x: 1359, startPoint y: 565, endPoint x: 1310, endPoint y: 561, distance: 49.2
click at [1310, 561] on div "PMax Campaigns Last month vs Previous period Campaign Impressions Clicks CPC Co…" at bounding box center [754, 322] width 1248 height 1008
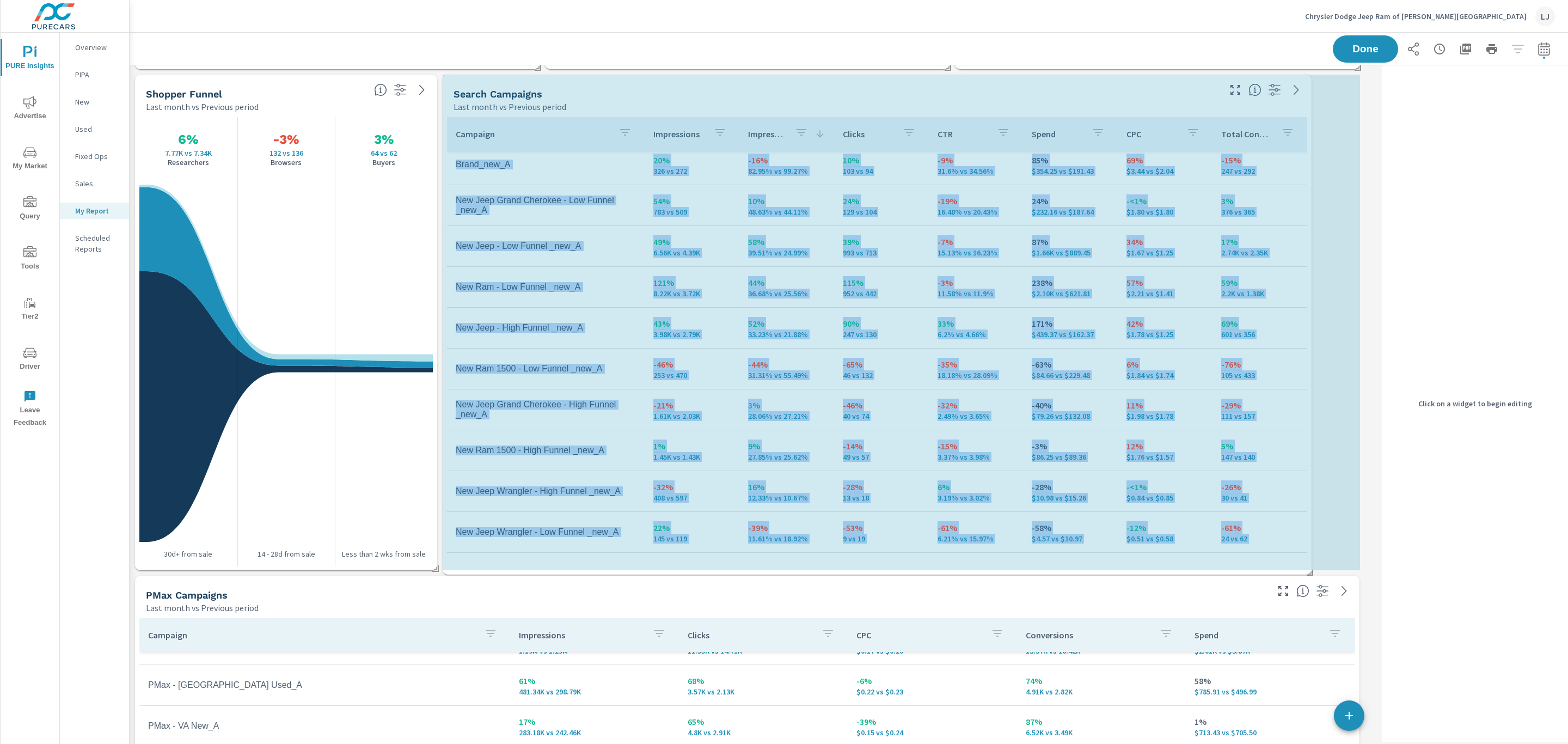
scroll to position [0, 0]
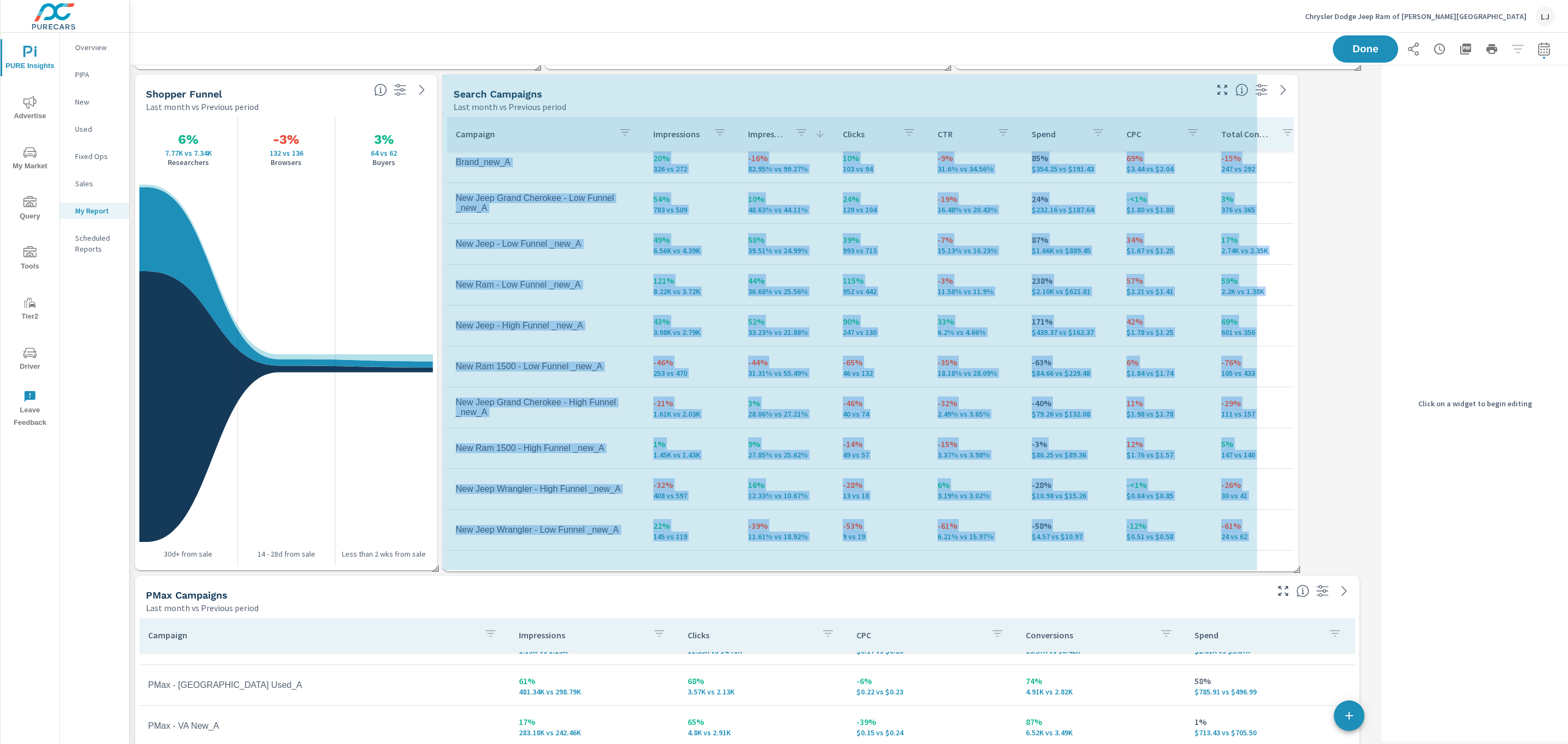
drag, startPoint x: 1256, startPoint y: 570, endPoint x: 1272, endPoint y: 570, distance: 16.0
click at [1272, 570] on div "Search Campaigns Last month vs Previous period Campaign Impressions Impression …" at bounding box center [870, 323] width 856 height 497
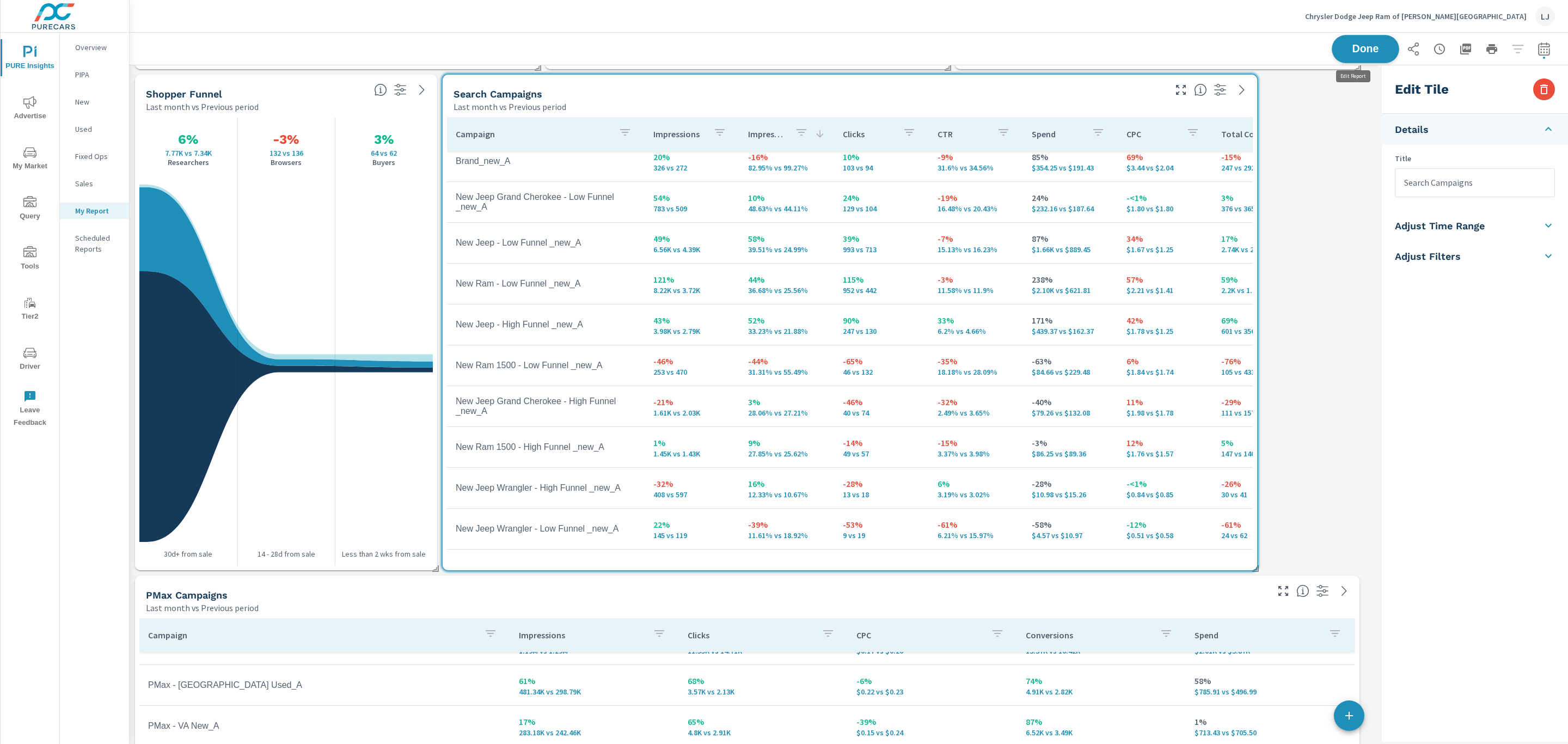
click at [1372, 40] on button "Done" at bounding box center [1365, 49] width 68 height 29
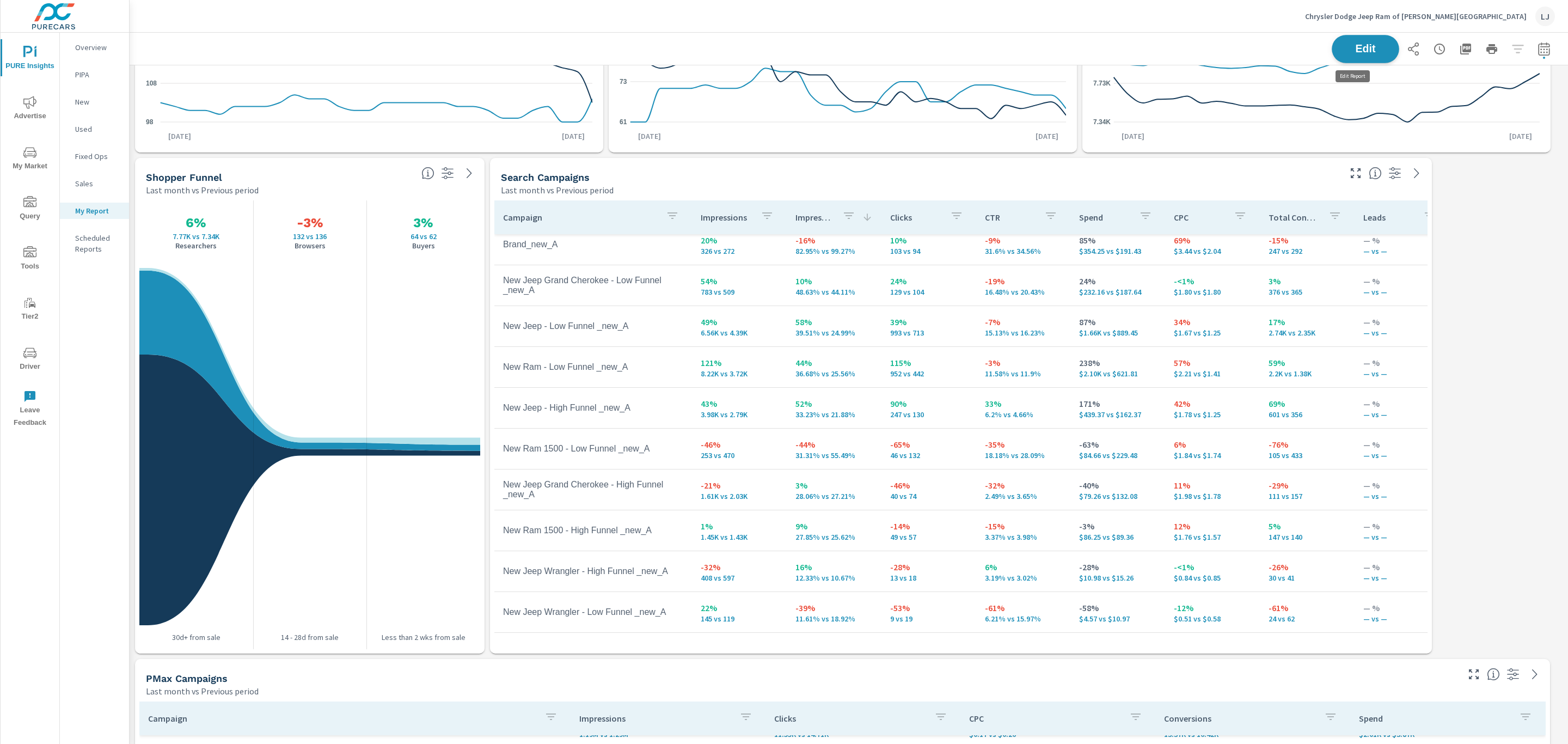
click at [1348, 54] on span "Edit" at bounding box center [1365, 49] width 44 height 10
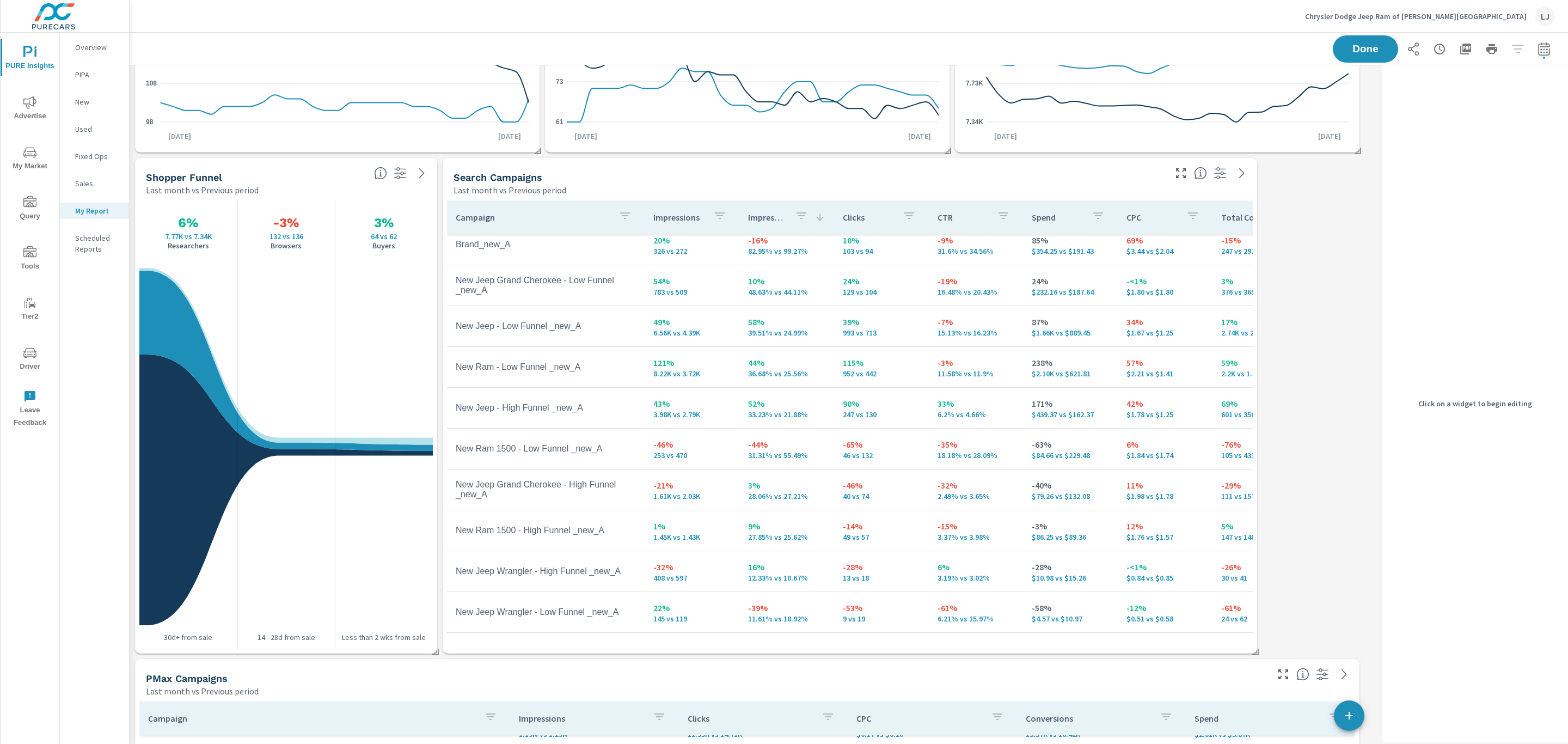
click at [1255, 655] on div "PMax Campaigns Last month vs Previous period Campaign Impressions Clicks CPC Co…" at bounding box center [754, 405] width 1248 height 1008
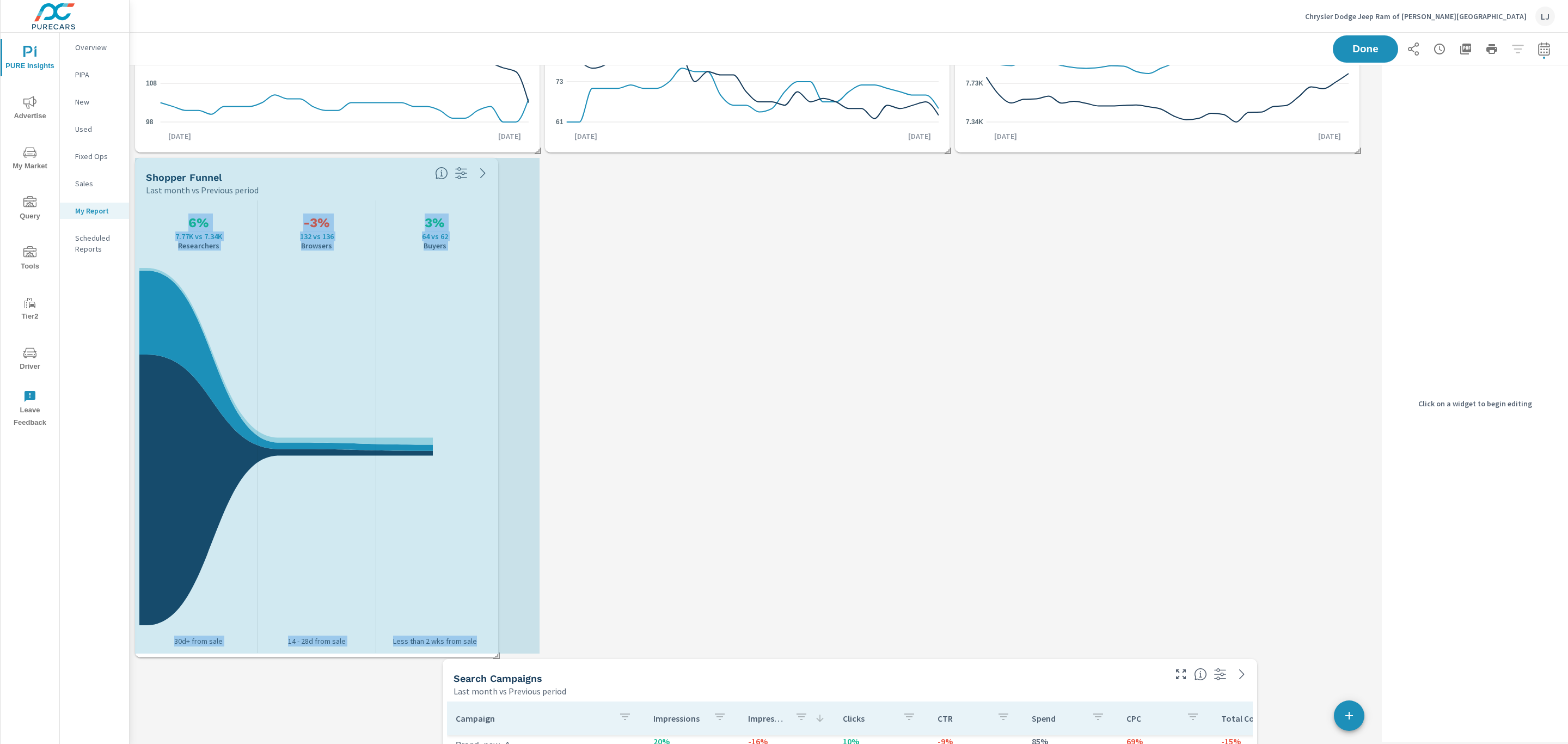
scroll to position [1534, 1261]
drag, startPoint x: 435, startPoint y: 648, endPoint x: 509, endPoint y: 653, distance: 74.2
click at [509, 653] on div "PMax Campaigns Last month vs Previous period Campaign Impressions Clicks CPC Co…" at bounding box center [754, 656] width 1248 height 1509
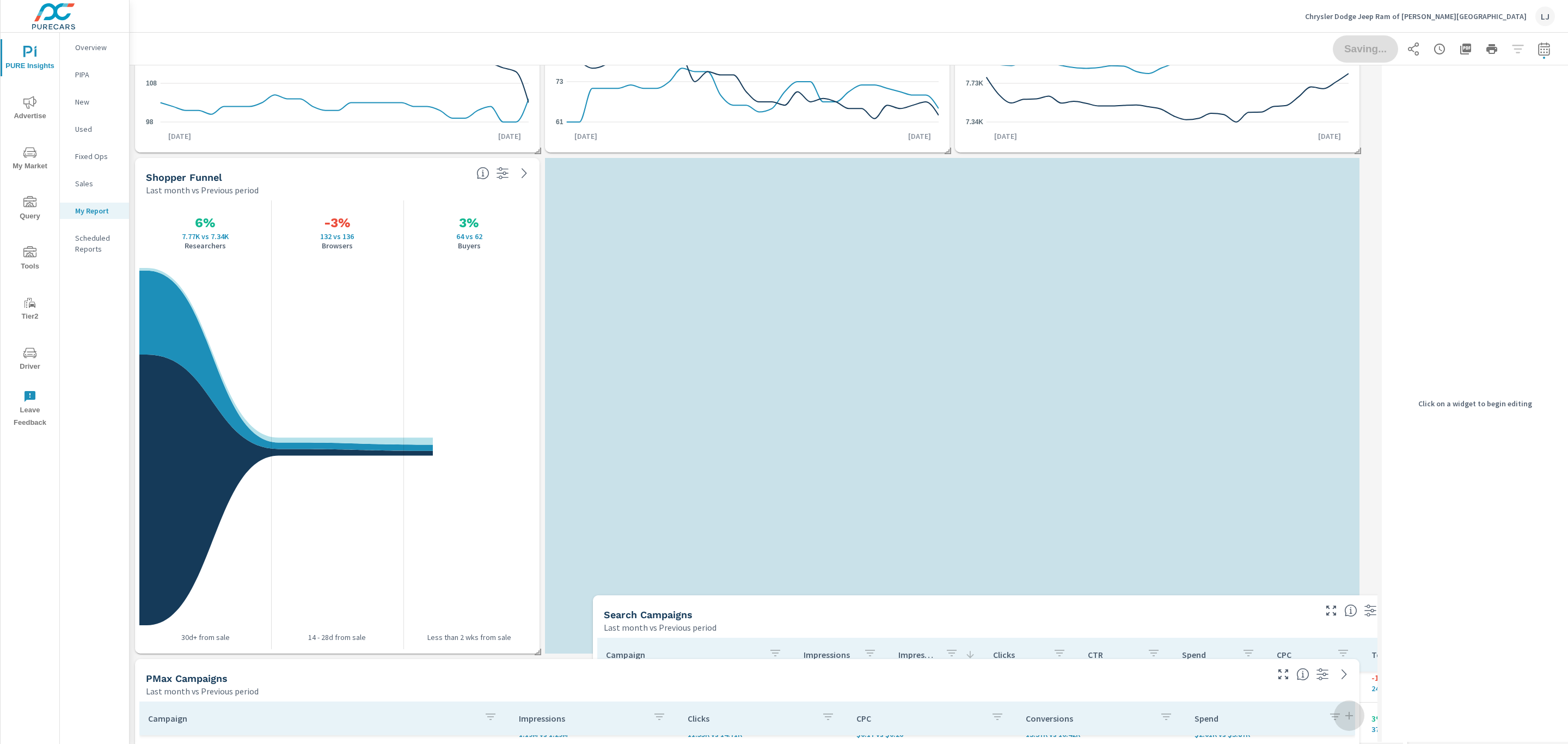
scroll to position [1181, 1261]
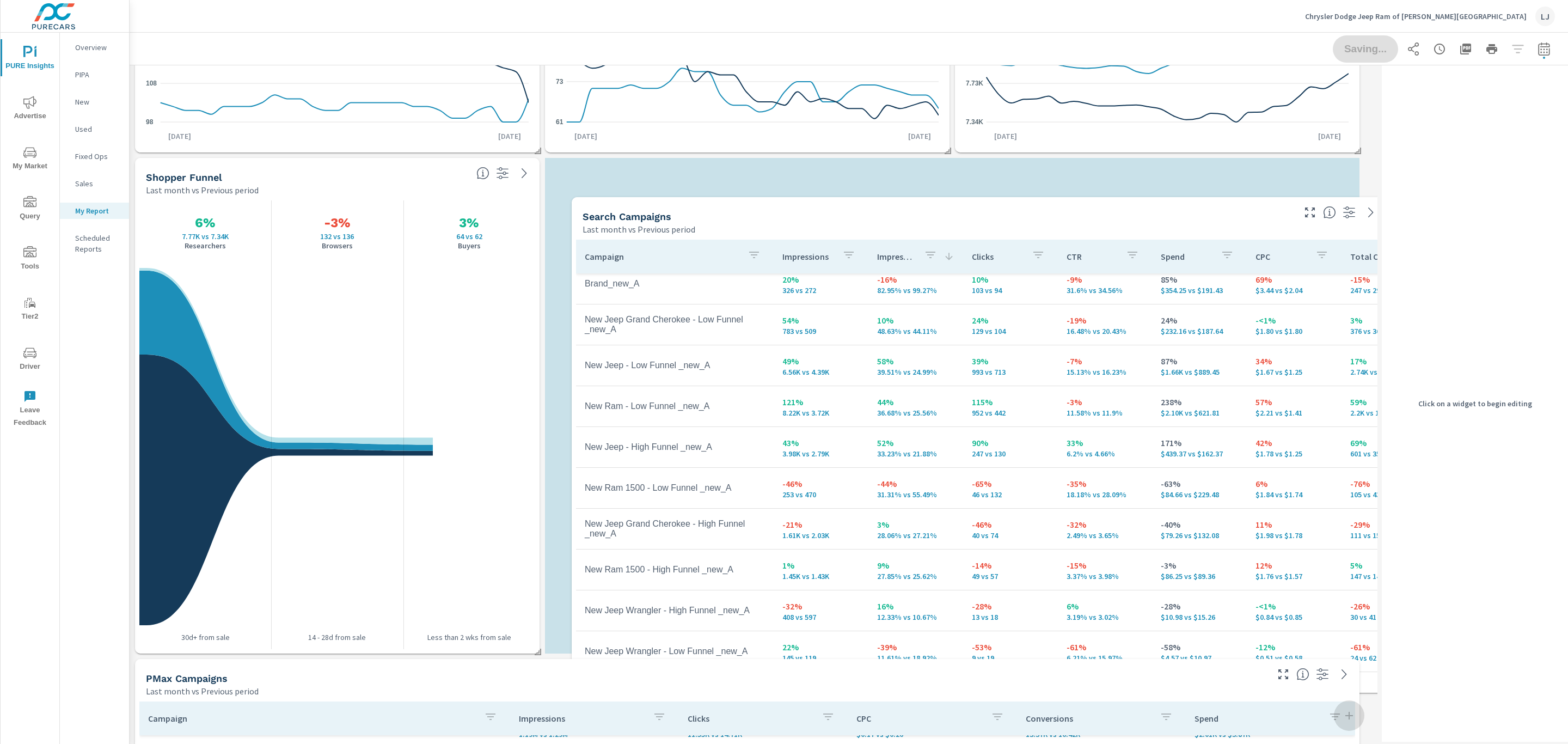
drag, startPoint x: 653, startPoint y: 673, endPoint x: 763, endPoint y: 149, distance: 535.4
click at [763, 150] on div "PMax Campaigns Last month vs Previous period Campaign Impressions Clicks CPC Co…" at bounding box center [754, 405] width 1248 height 1008
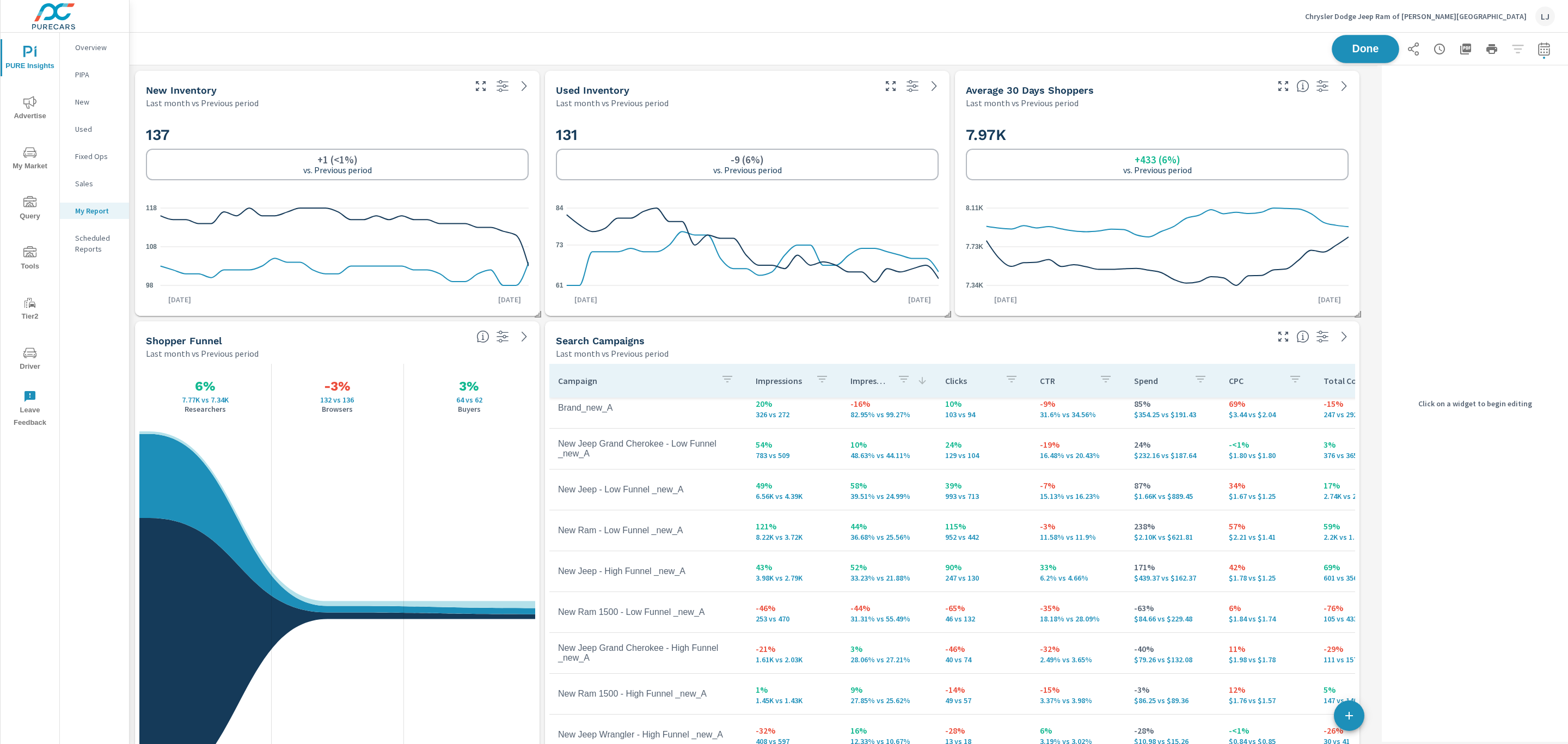
click at [1345, 47] on span "Done" at bounding box center [1365, 49] width 44 height 10
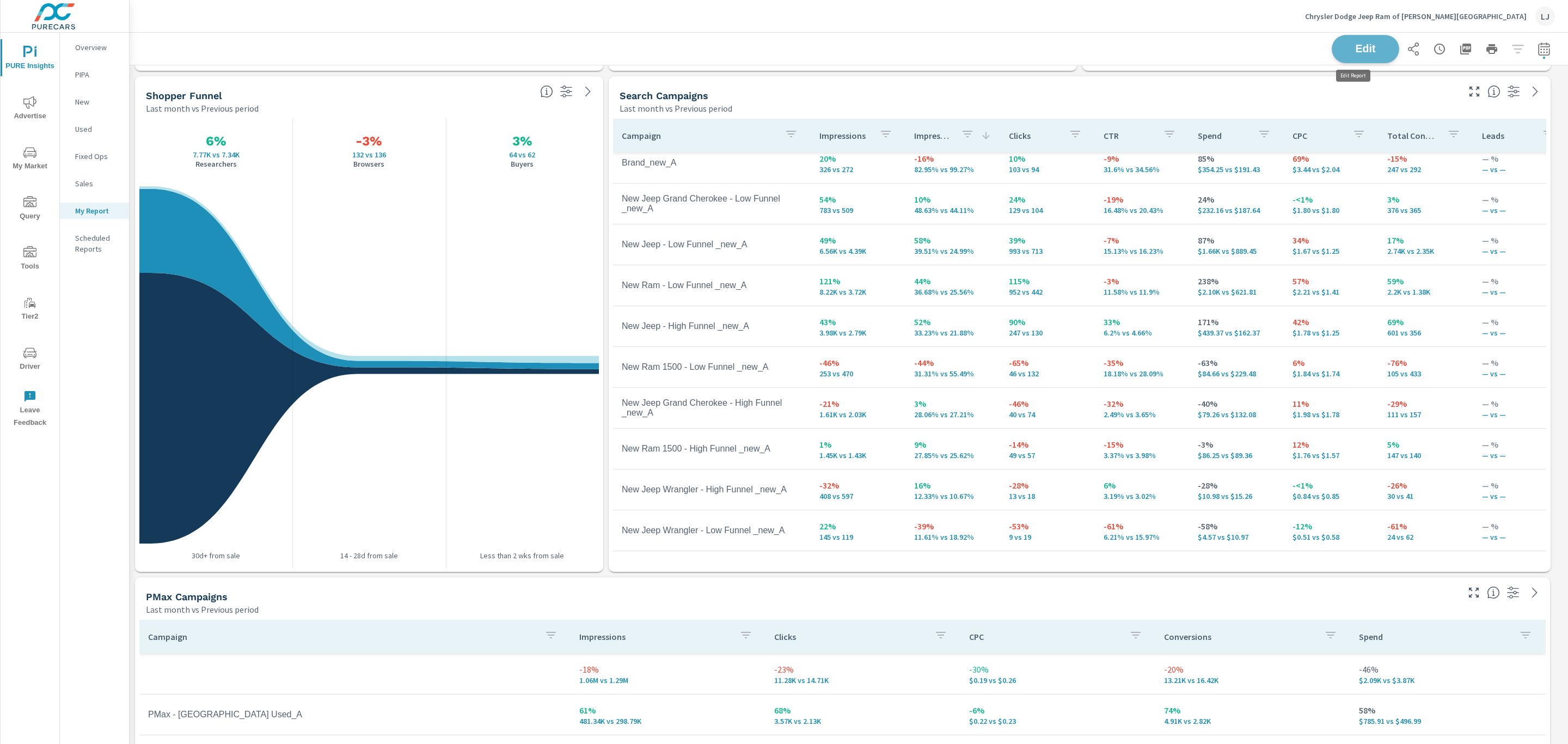
click at [1343, 51] on span "Edit" at bounding box center [1365, 49] width 44 height 10
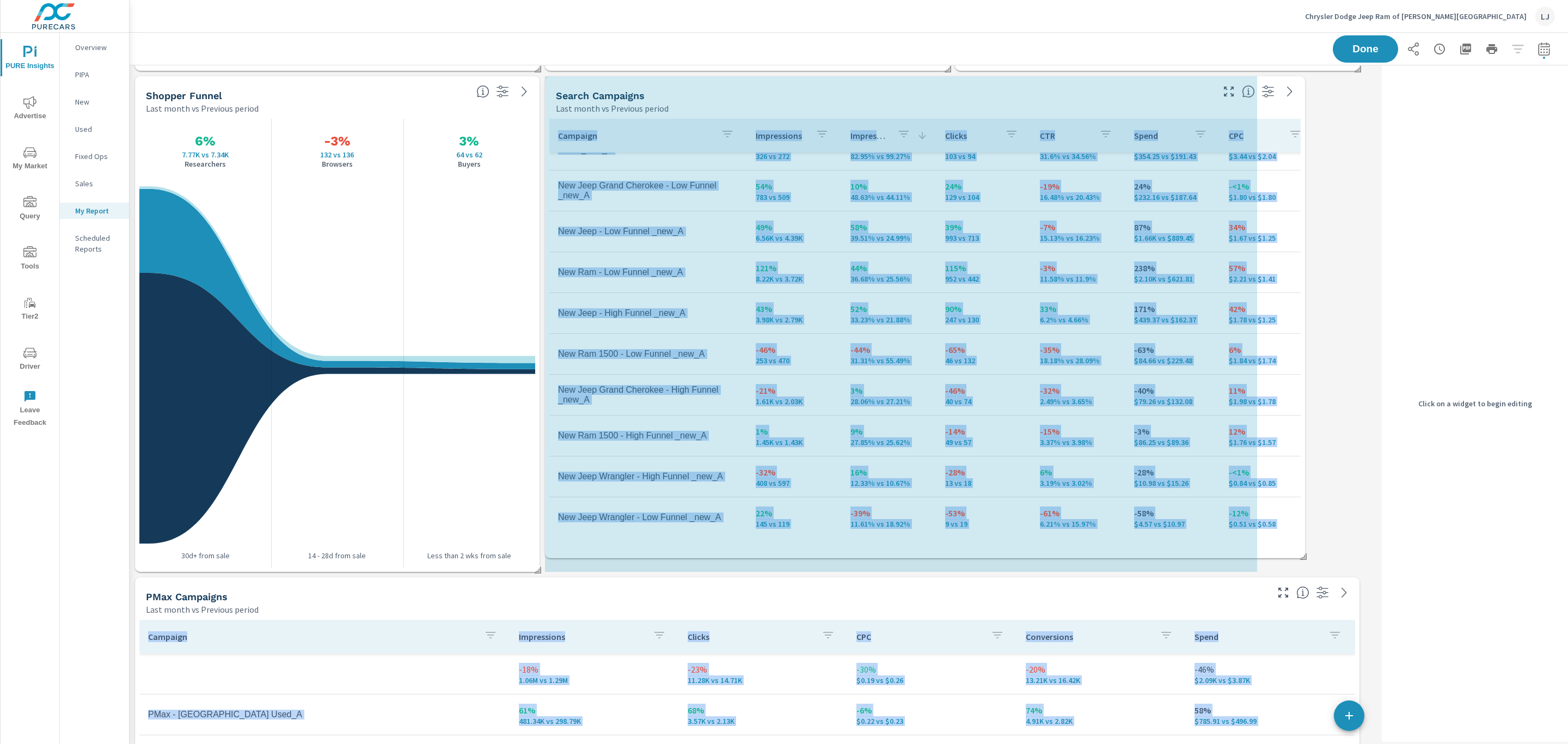
drag, startPoint x: 1354, startPoint y: 572, endPoint x: 1300, endPoint y: 564, distance: 54.6
click at [1300, 564] on div "PMax Campaigns Last month vs Previous period Campaign Impressions Clicks CPC Co…" at bounding box center [754, 324] width 1248 height 1008
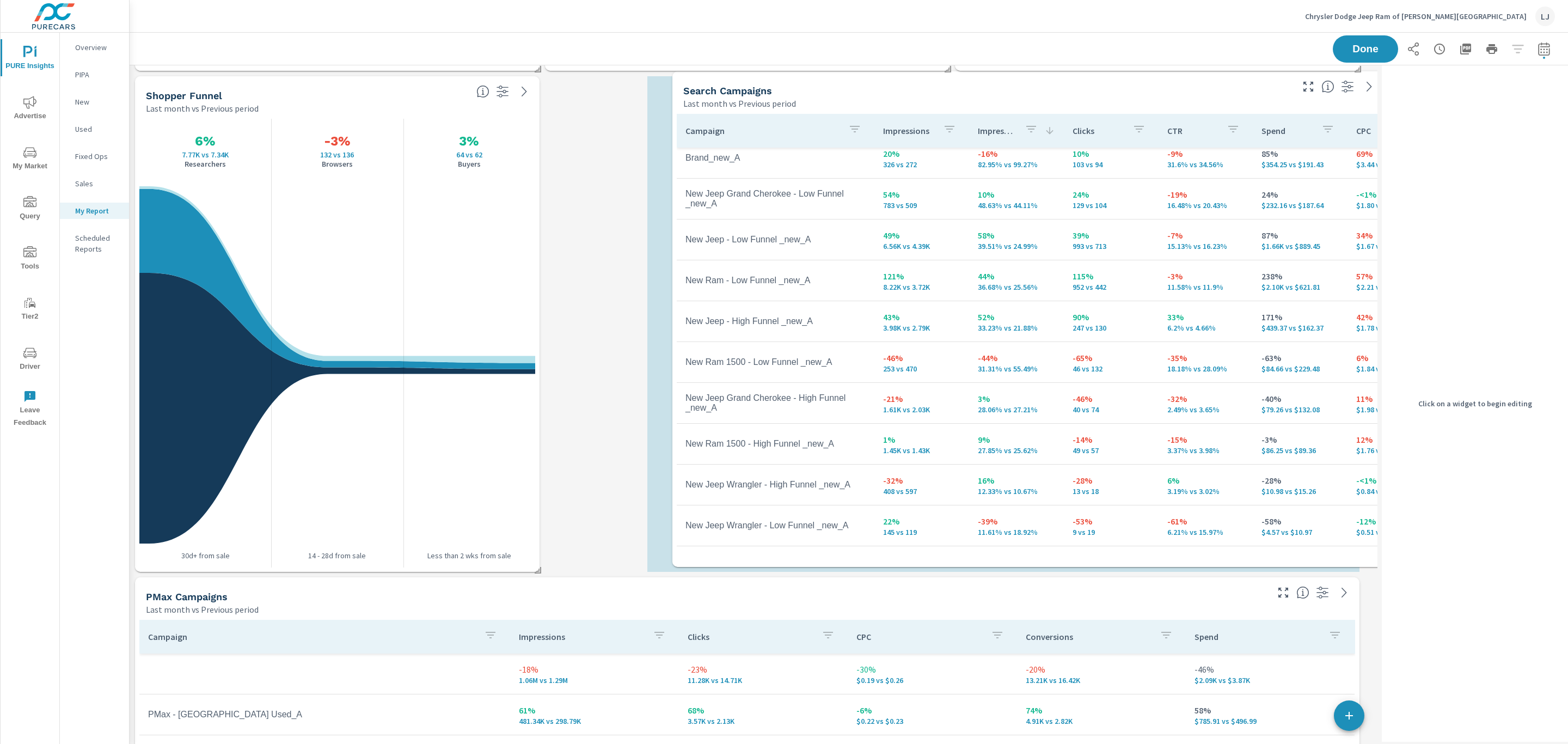
drag, startPoint x: 656, startPoint y: 101, endPoint x: 783, endPoint y: 96, distance: 127.1
click at [783, 96] on div "Search Campaigns" at bounding box center [987, 91] width 607 height 13
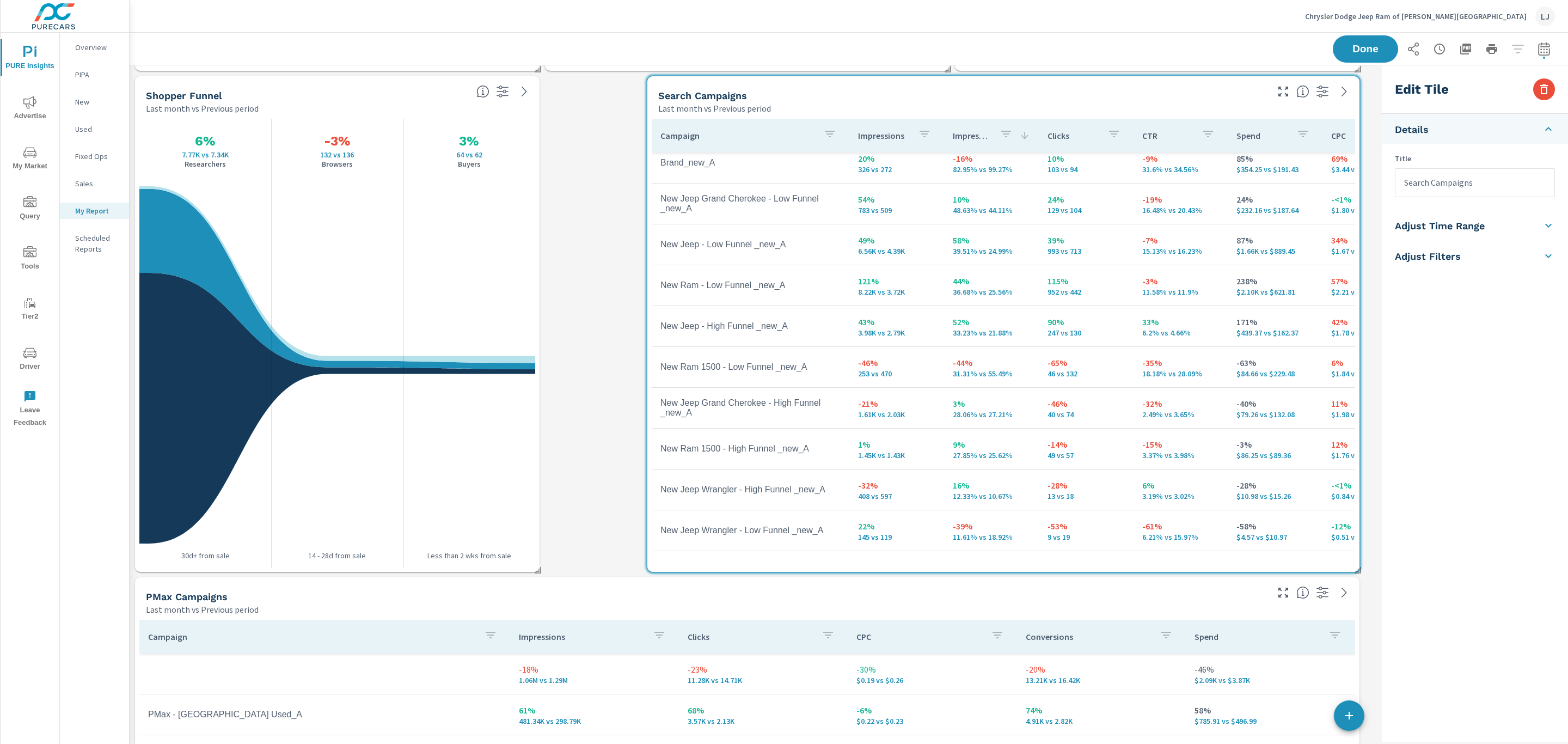
click at [541, 566] on div "PMax Campaigns Last month vs Previous period Campaign Impressions Clicks CPC Co…" at bounding box center [754, 324] width 1248 height 1008
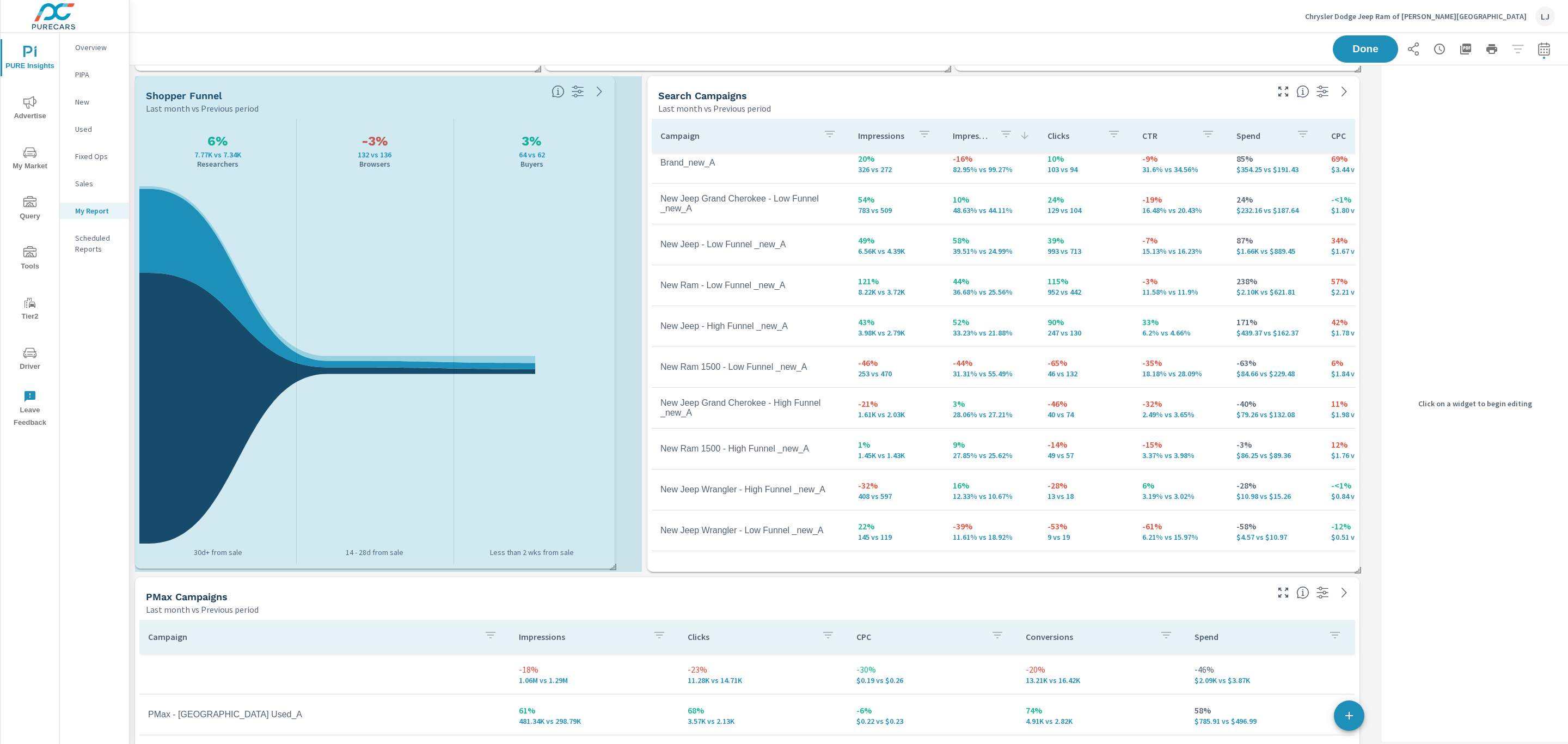
drag, startPoint x: 539, startPoint y: 566, endPoint x: 614, endPoint y: 563, distance: 75.1
click at [614, 563] on div "PMax Campaigns Last month vs Previous period Campaign Impressions Clicks CPC Co…" at bounding box center [754, 324] width 1248 height 1008
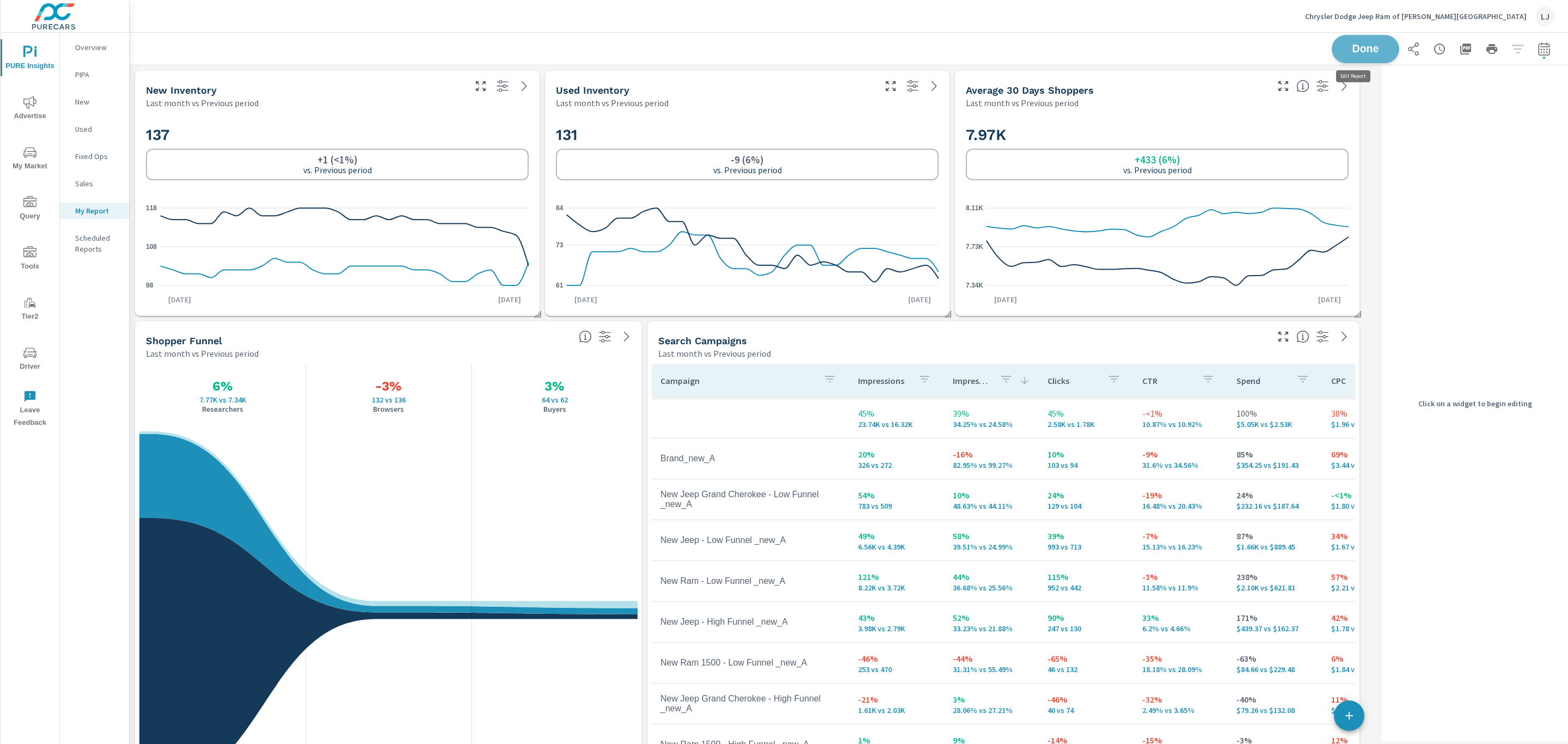
click at [1372, 48] on span "Done" at bounding box center [1365, 49] width 44 height 10
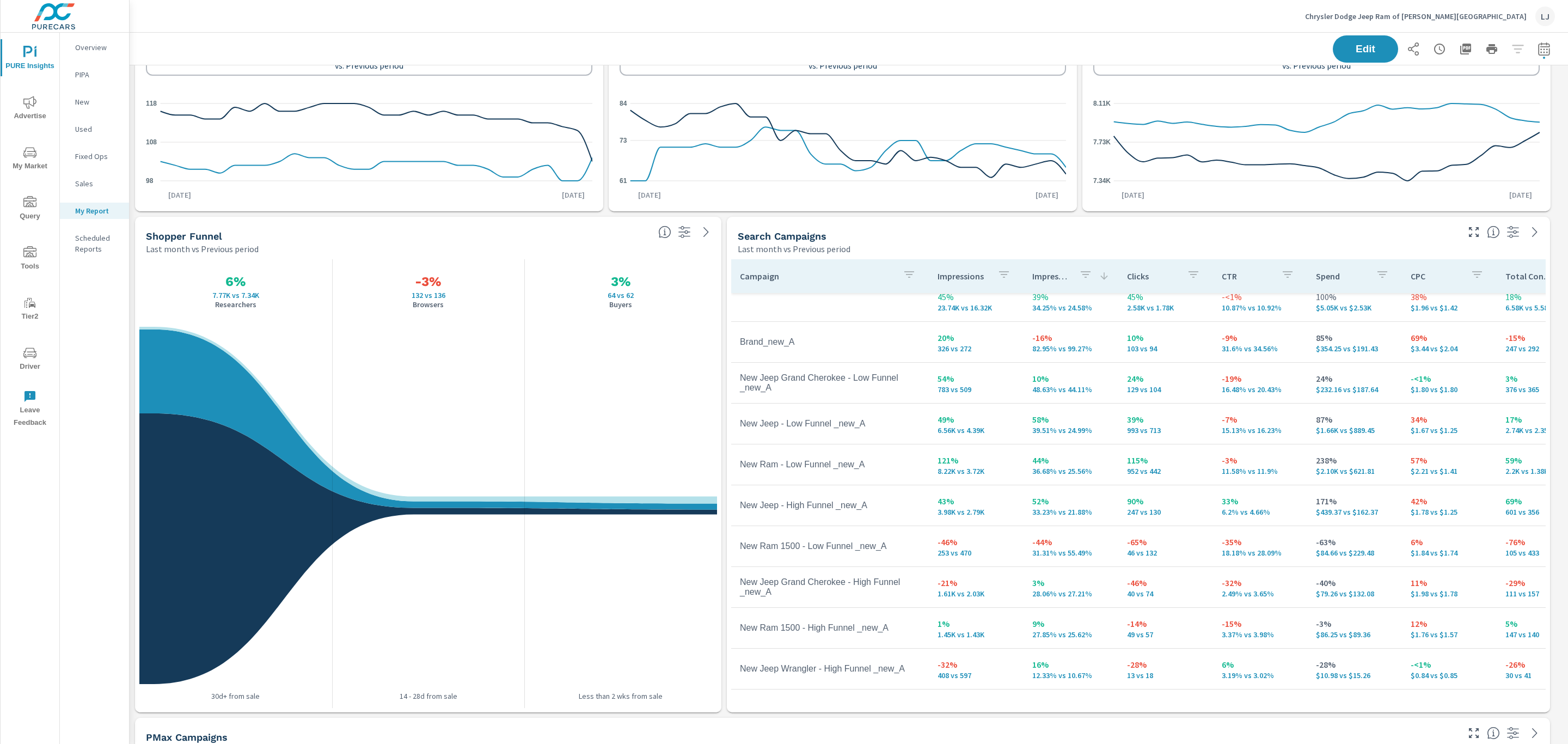
scroll to position [64, 0]
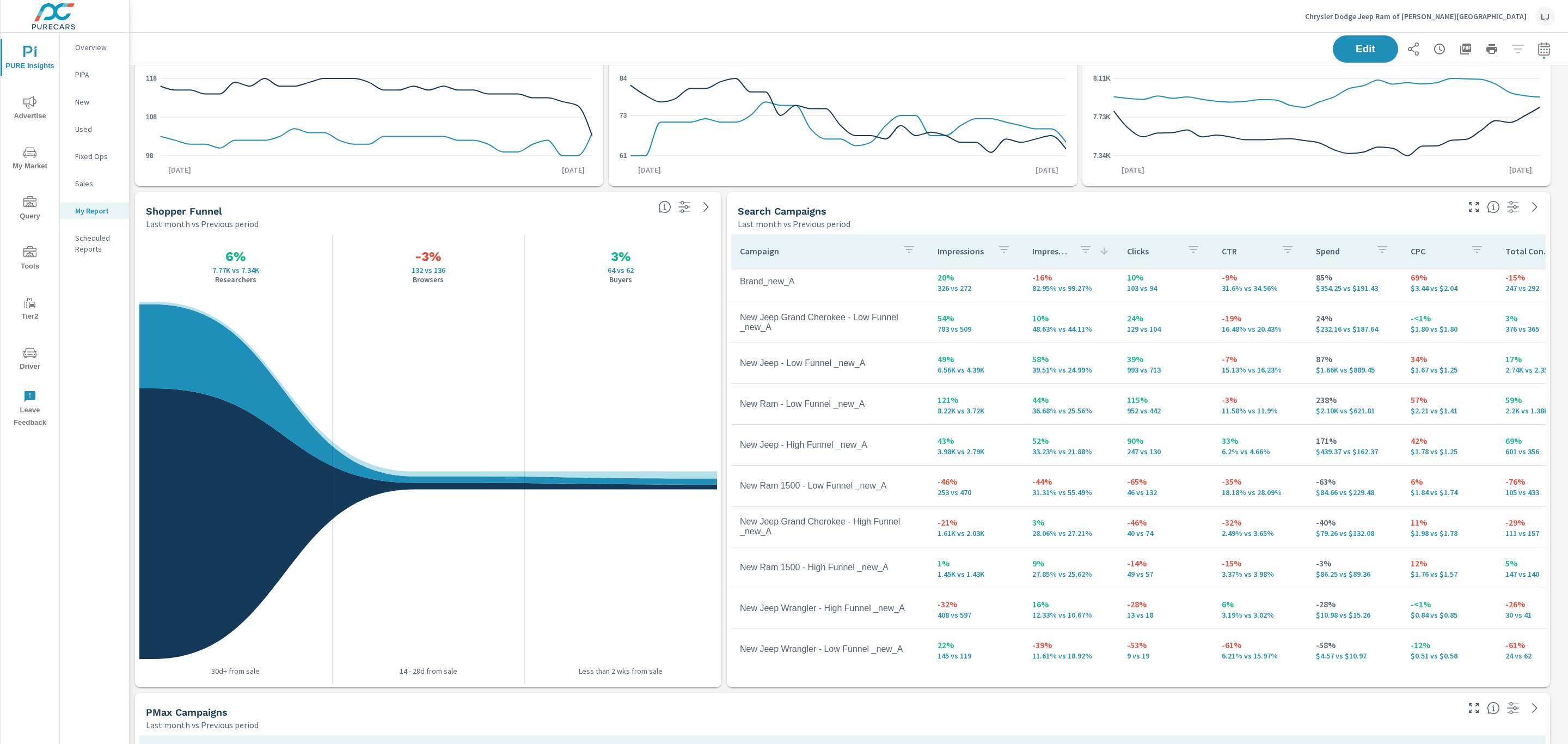
scroll to position [105, 0]
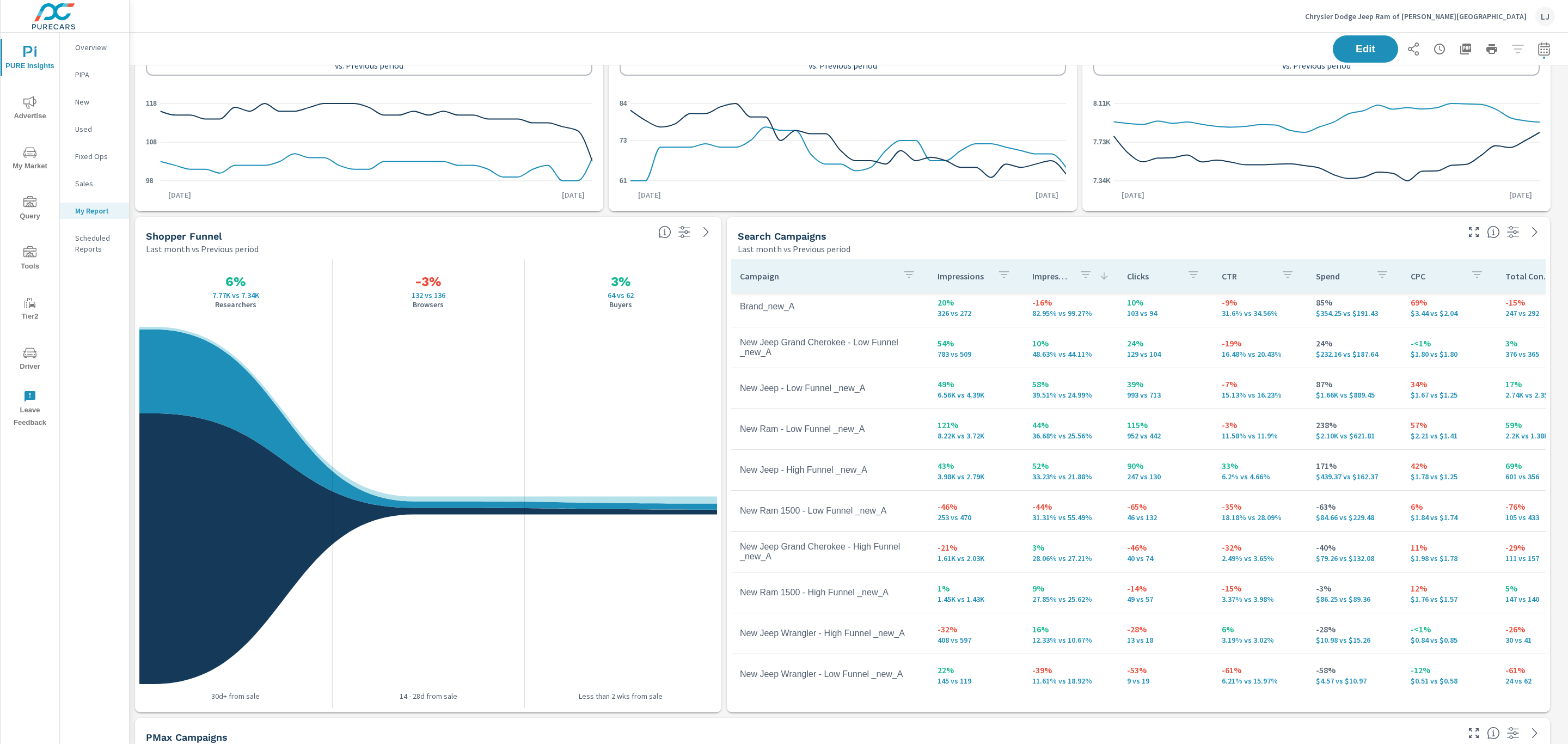
click at [740, 339] on td "New Jeep Grand Cherokee - Low Funnel _new_A" at bounding box center [830, 347] width 198 height 37
drag, startPoint x: 735, startPoint y: 431, endPoint x: 831, endPoint y: 423, distance: 96.3
click at [831, 423] on td "New Ram - Low Funnel _new_A" at bounding box center [830, 429] width 198 height 27
copy td "New Ram - Low Funnel"
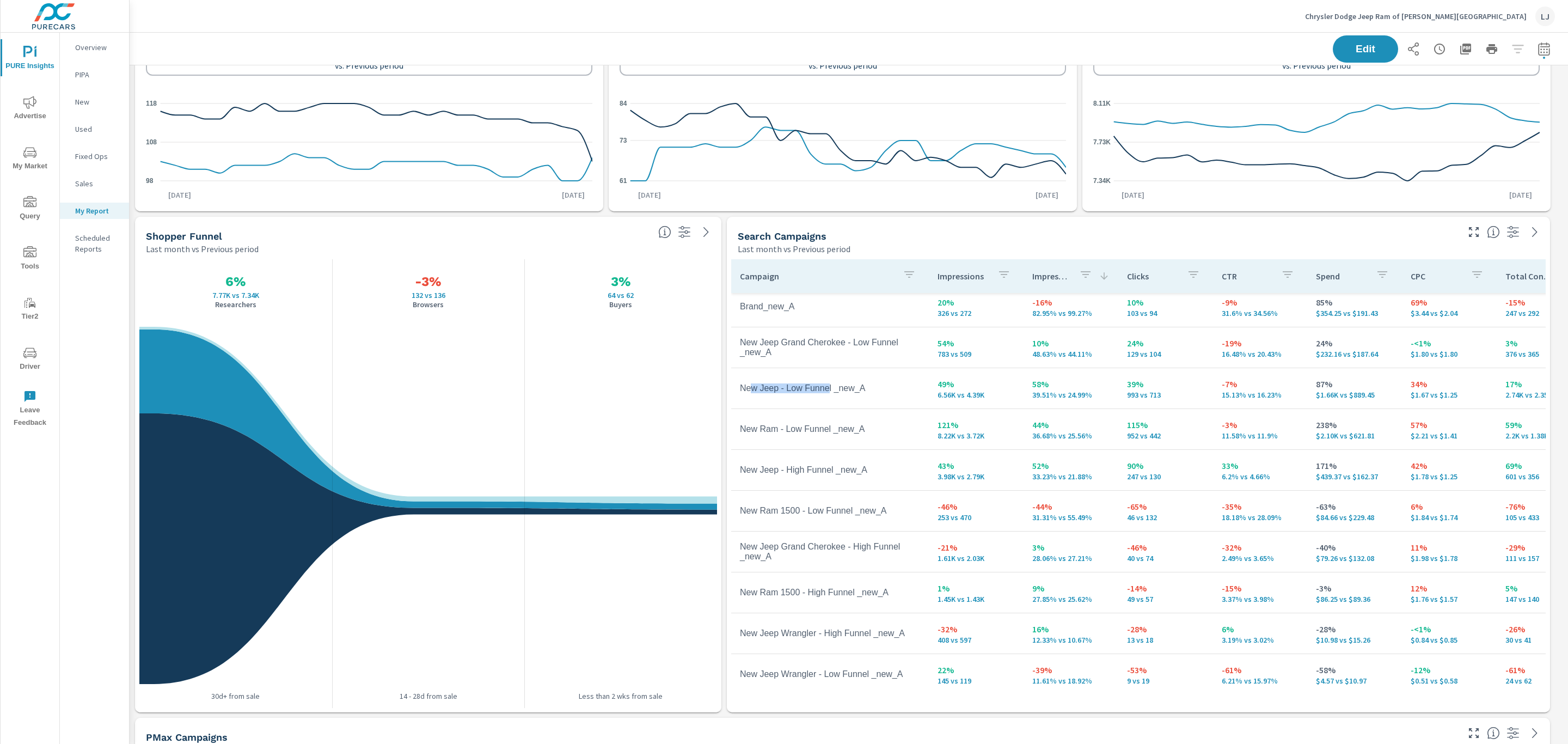
drag, startPoint x: 827, startPoint y: 388, endPoint x: 747, endPoint y: 390, distance: 80.0
click at [750, 390] on td "New Jeep - Low Funnel _new_A" at bounding box center [830, 388] width 198 height 27
drag, startPoint x: 737, startPoint y: 386, endPoint x: 743, endPoint y: 386, distance: 6.0
click at [743, 386] on td "New Jeep - Low Funnel _new_A" at bounding box center [830, 388] width 198 height 27
click at [744, 386] on td "New Jeep - Low Funnel _new_A" at bounding box center [830, 388] width 198 height 27
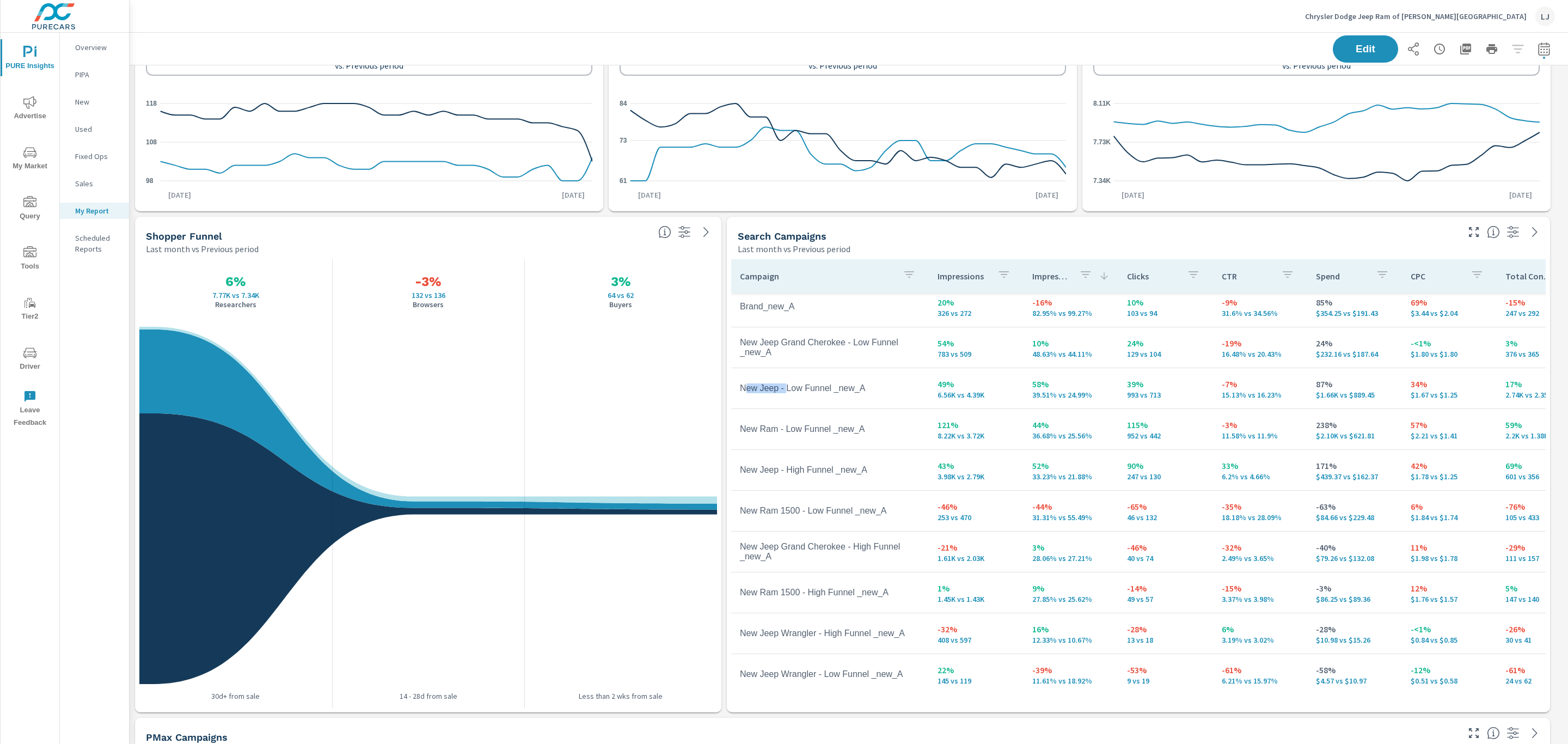
drag, startPoint x: 744, startPoint y: 386, endPoint x: 785, endPoint y: 394, distance: 41.8
click at [785, 394] on td "New Jeep - Low Funnel _new_A" at bounding box center [830, 388] width 198 height 27
drag, startPoint x: 740, startPoint y: 385, endPoint x: 828, endPoint y: 385, distance: 88.0
click at [828, 385] on td "New Jeep - Low Funnel _new_A" at bounding box center [830, 388] width 198 height 27
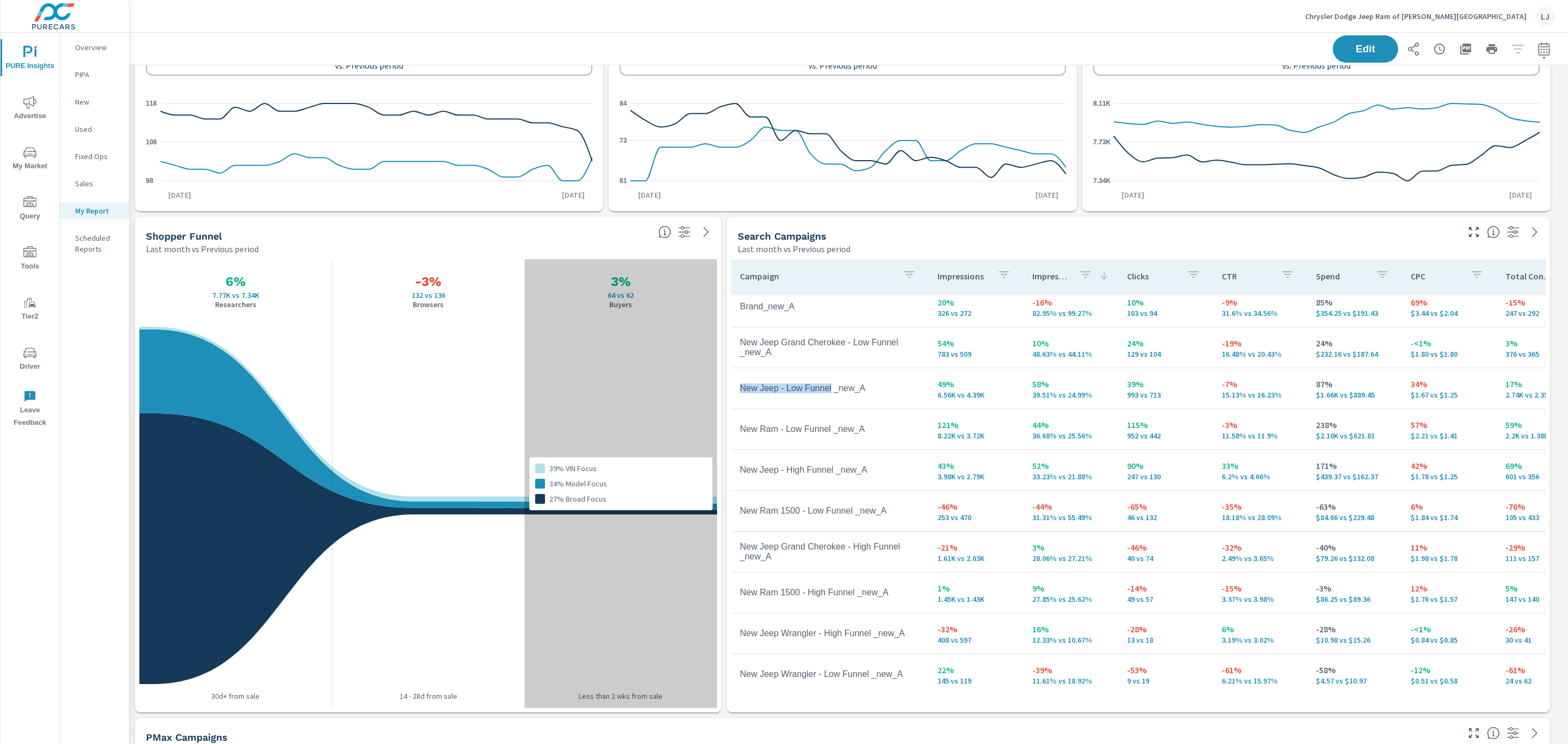
copy td "New Jeep - Low Funnel"
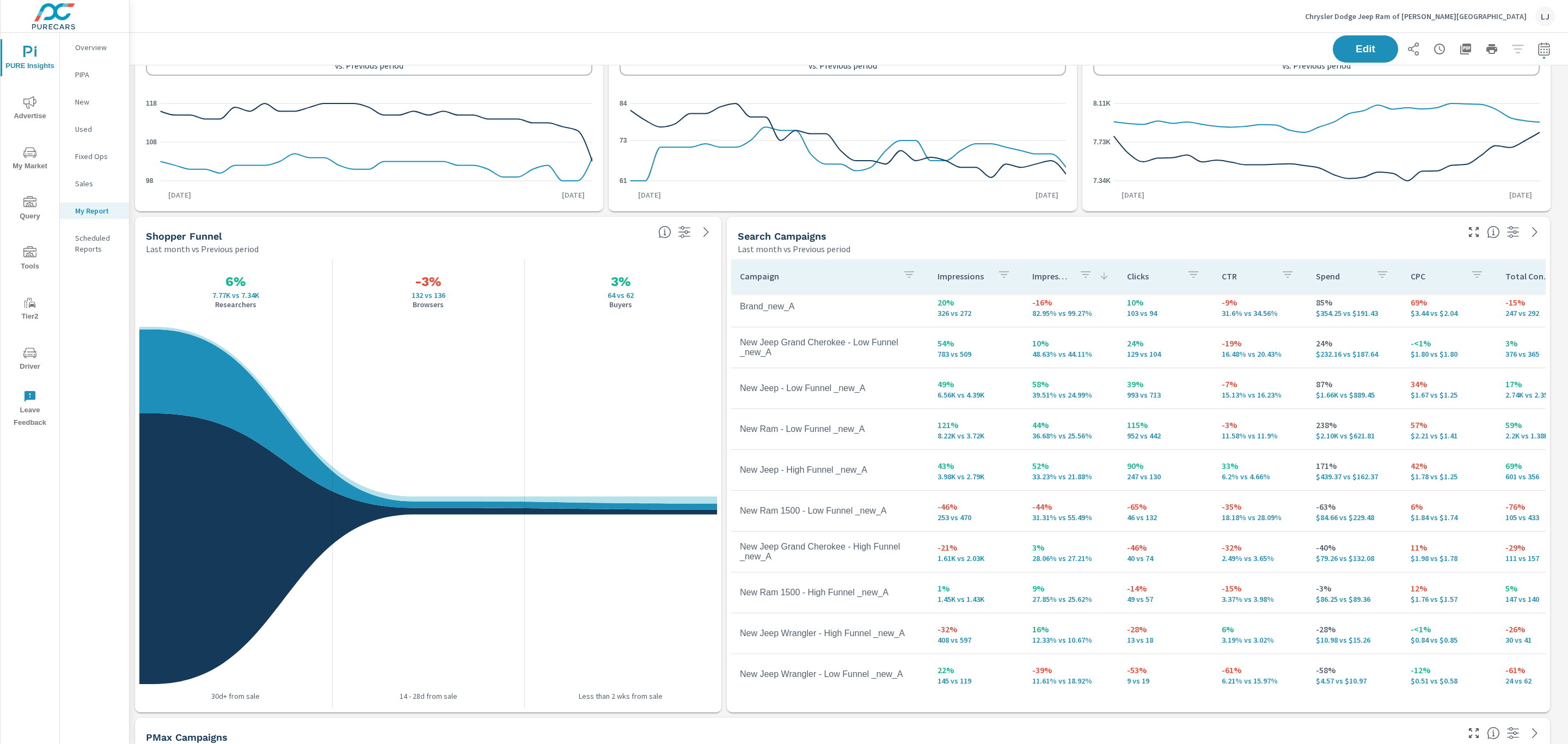
click at [889, 426] on td "New Ram - Low Funnel _new_A" at bounding box center [830, 429] width 198 height 27
drag, startPoint x: 740, startPoint y: 468, endPoint x: 835, endPoint y: 469, distance: 95.0
click at [835, 469] on td "New Jeep - High Funnel _new_A" at bounding box center [830, 470] width 198 height 27
copy td "New Jeep - High Funnel"
click at [899, 459] on td "New Jeep - High Funnel _new_A" at bounding box center [830, 470] width 198 height 27
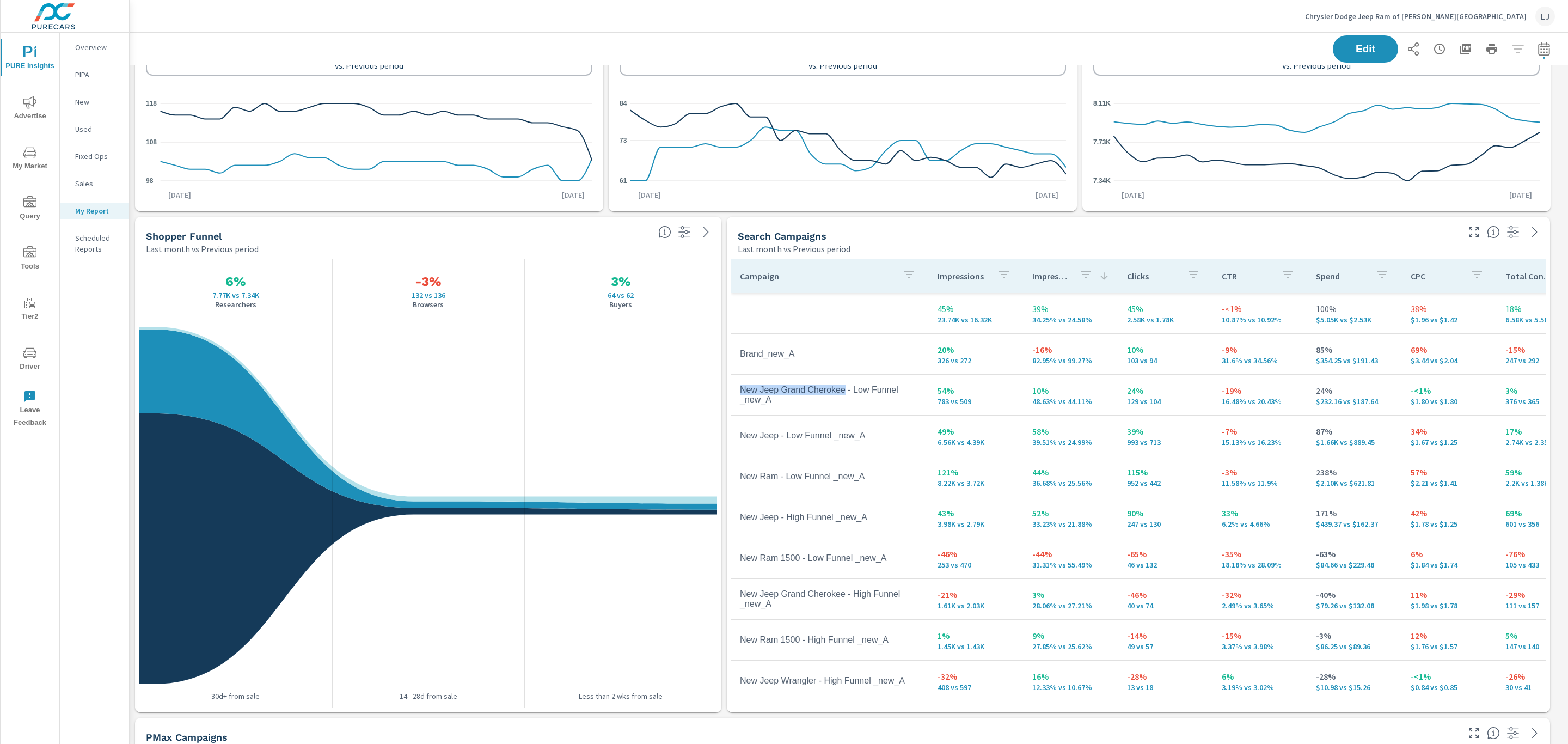
drag, startPoint x: 843, startPoint y: 385, endPoint x: 734, endPoint y: 382, distance: 109.0
click at [734, 382] on td "New Jeep Grand Cherokee - Low Funnel _new_A" at bounding box center [830, 395] width 198 height 37
copy td "New Jeep Grand Cherokee"
click at [823, 417] on tr "New Jeep - Low Funnel _new_A 49% 6.56K vs 4.39K 58% 39.51% vs 24.99% 39% 993 vs…" at bounding box center [1445, 435] width 1428 height 41
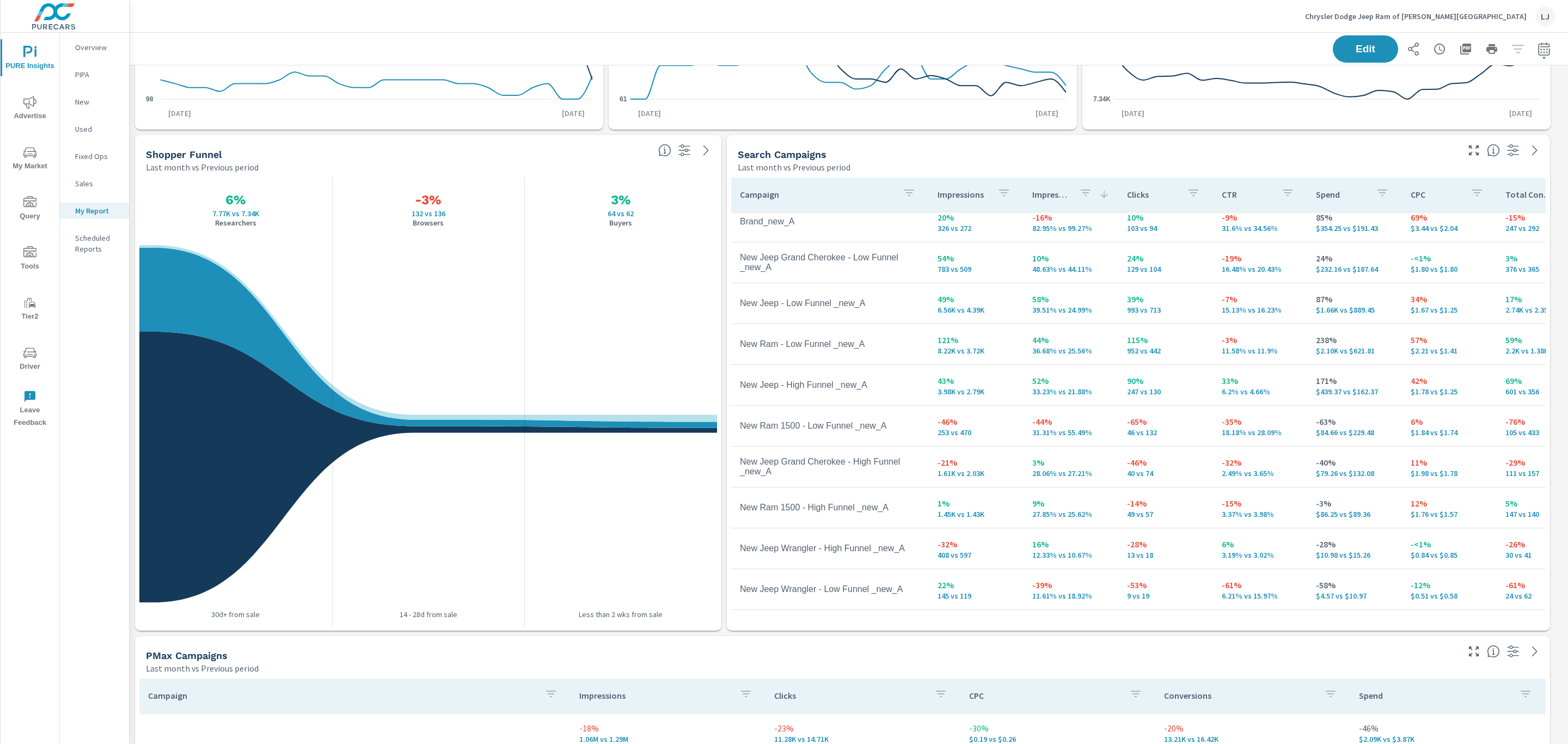
scroll to position [328, 0]
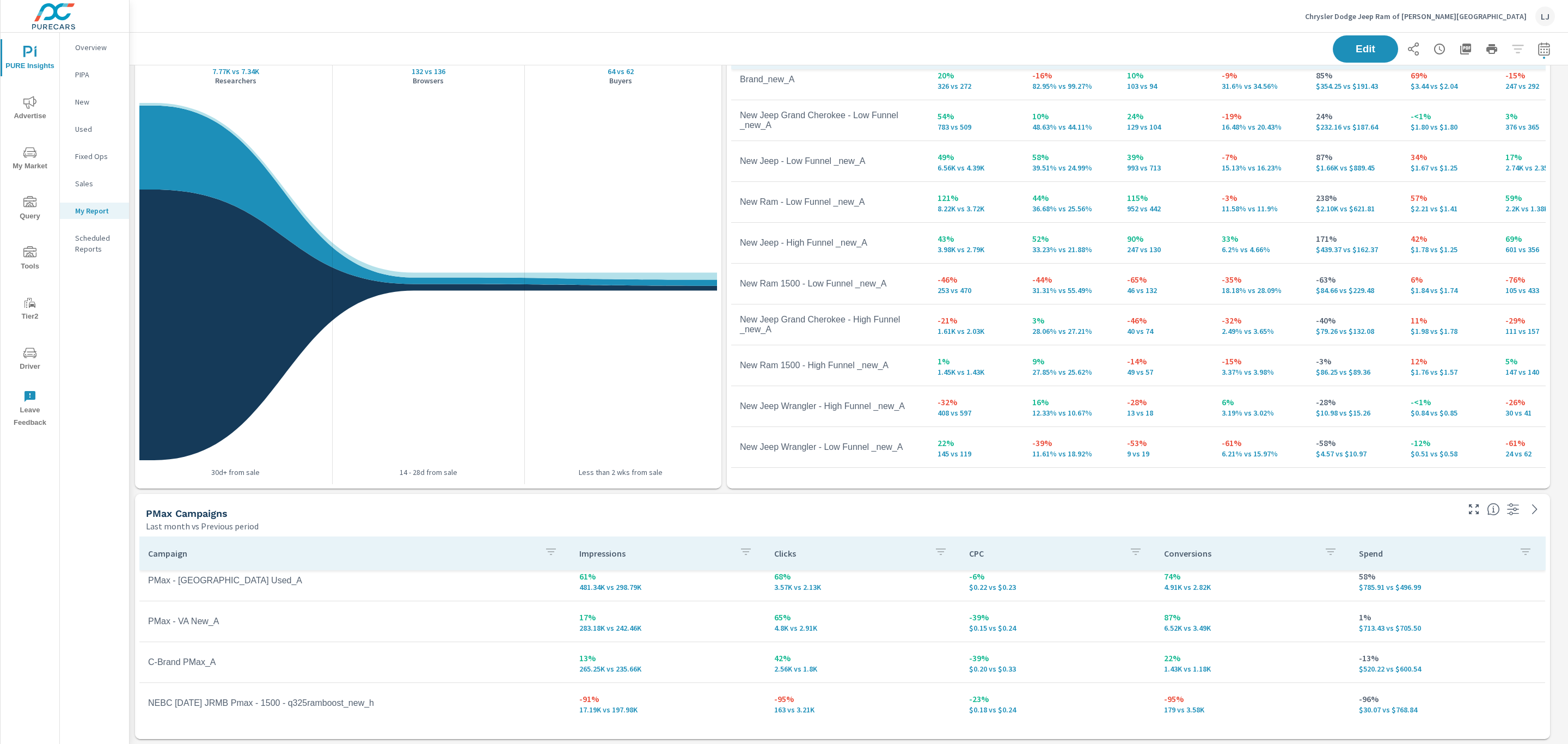
scroll to position [47, 0]
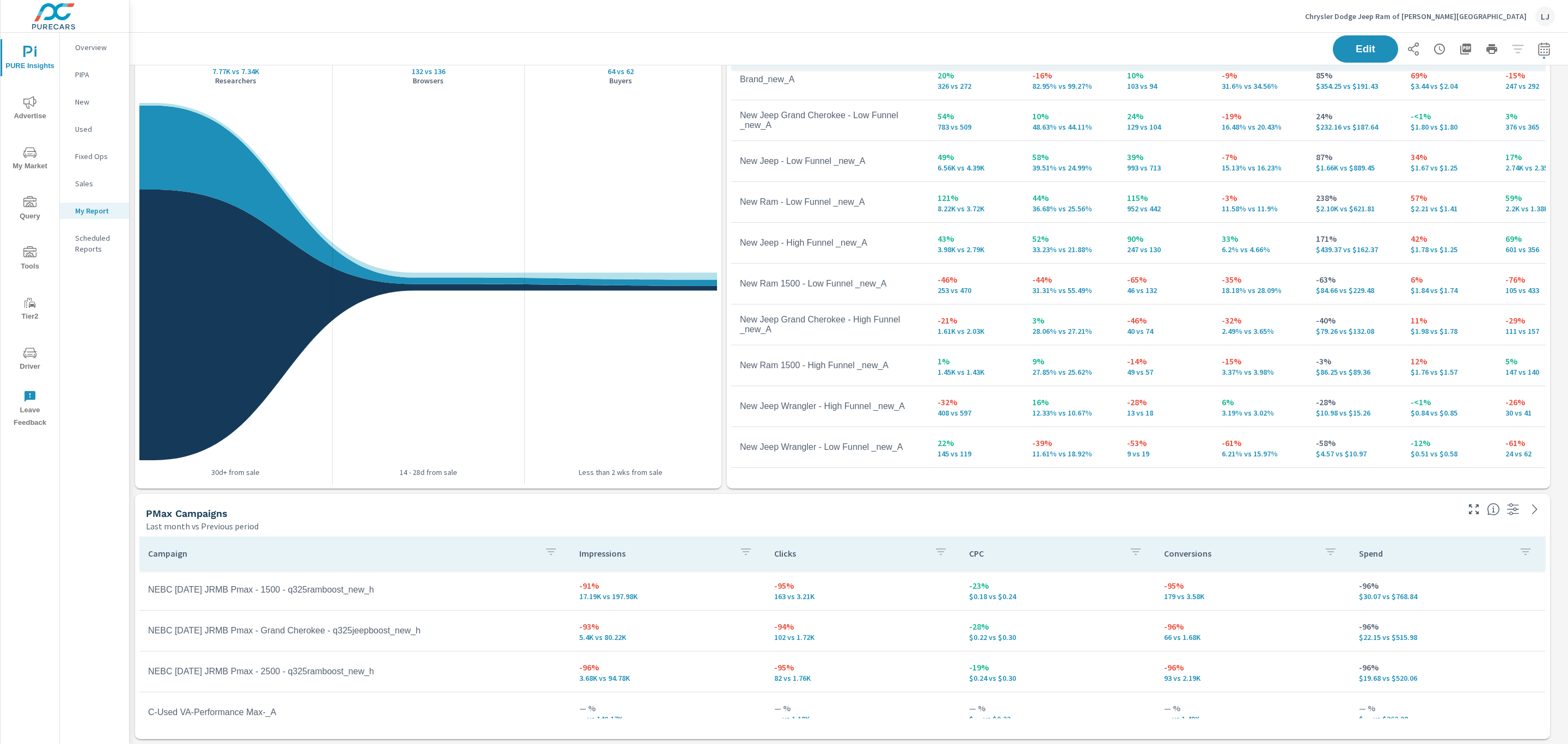
scroll to position [178, 0]
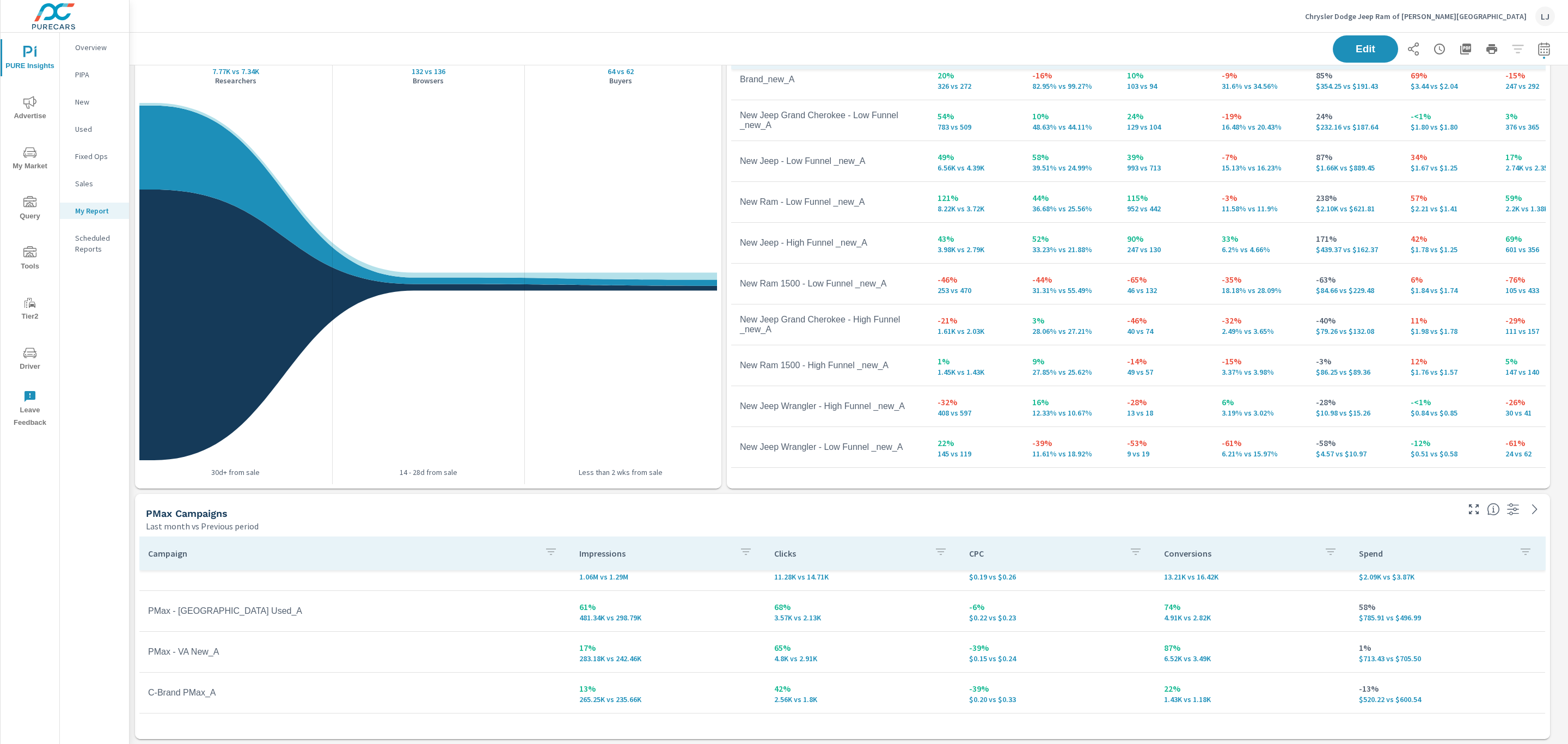
scroll to position [18, 0]
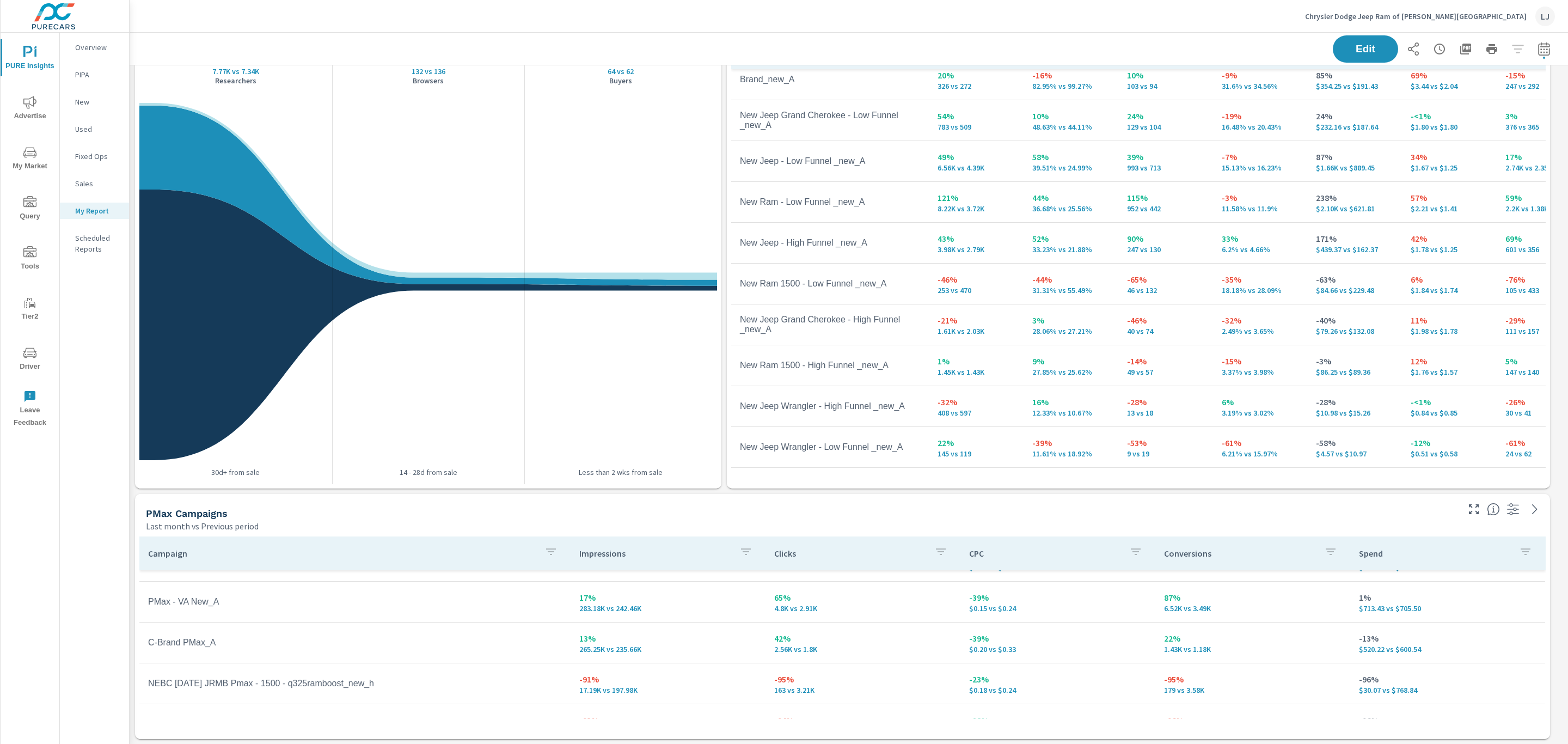
scroll to position [107, 0]
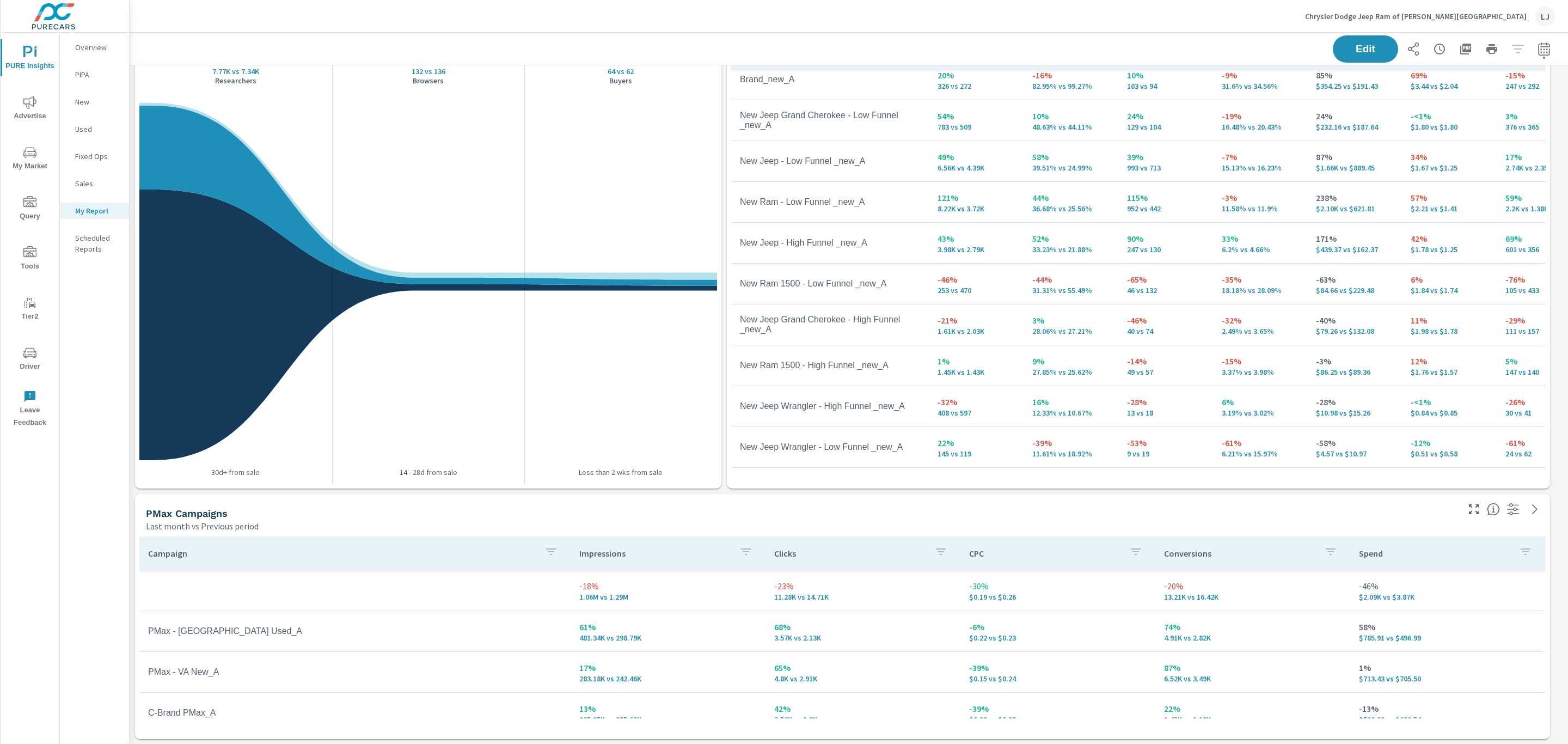
scroll to position [82, 0]
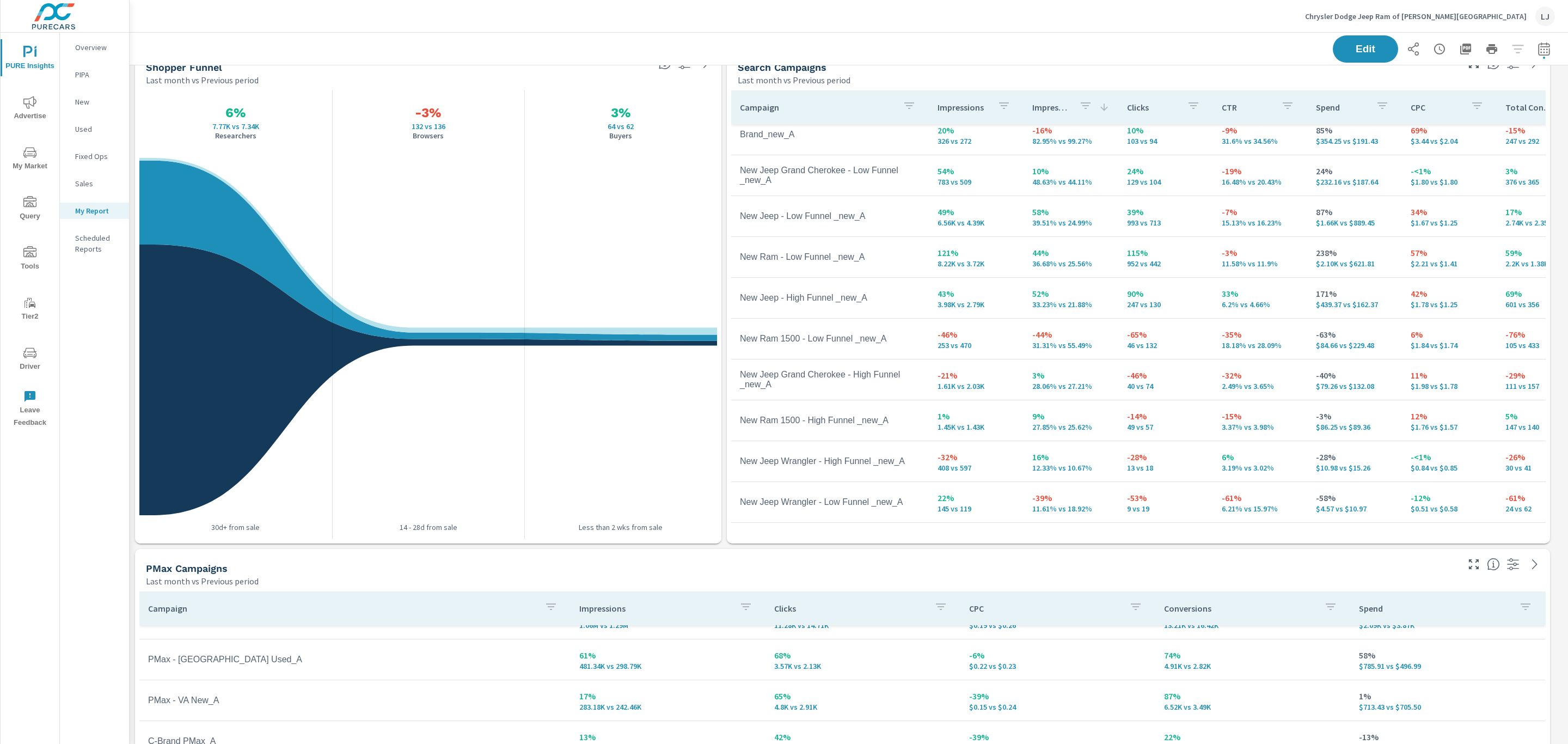
scroll to position [266, 0]
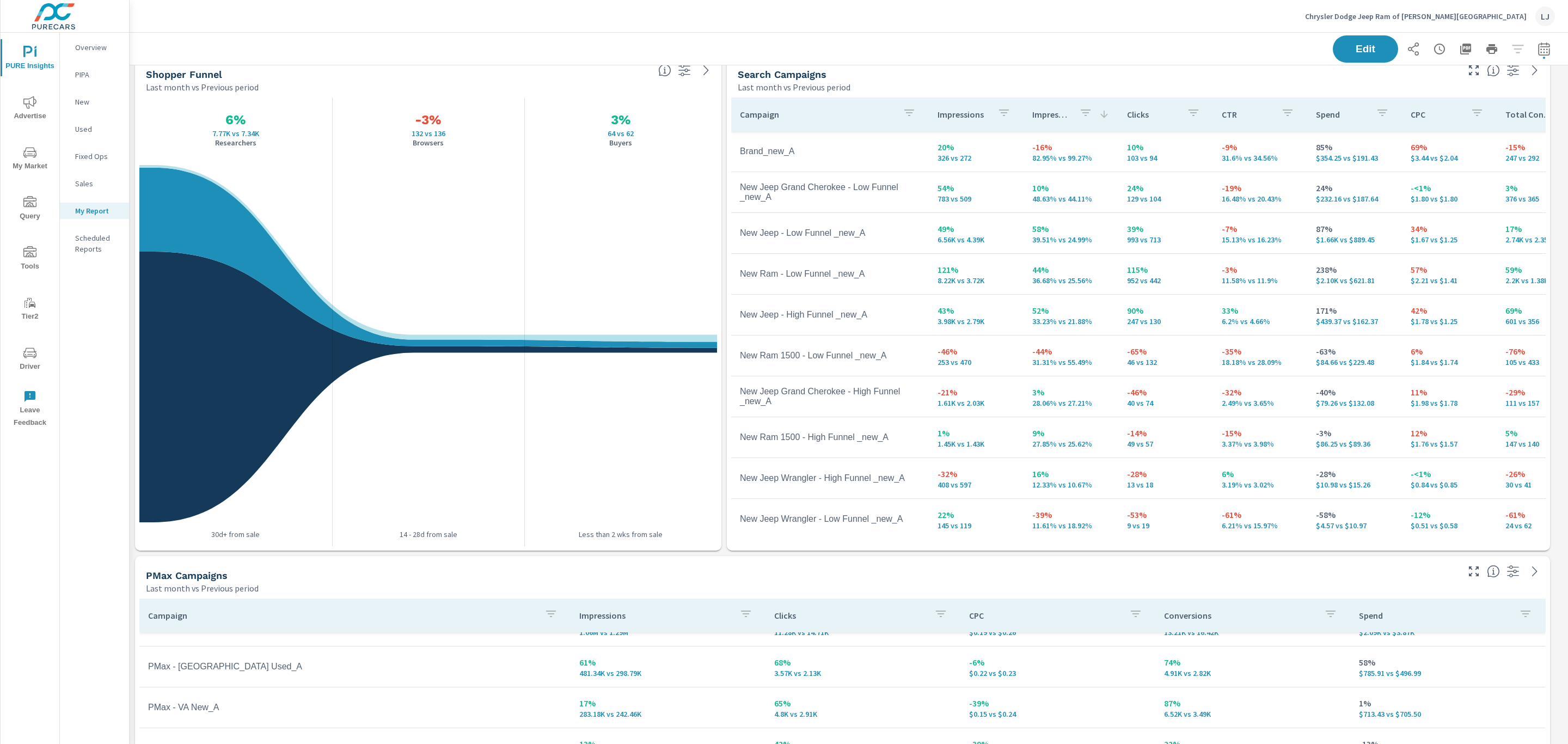
scroll to position [64, 0]
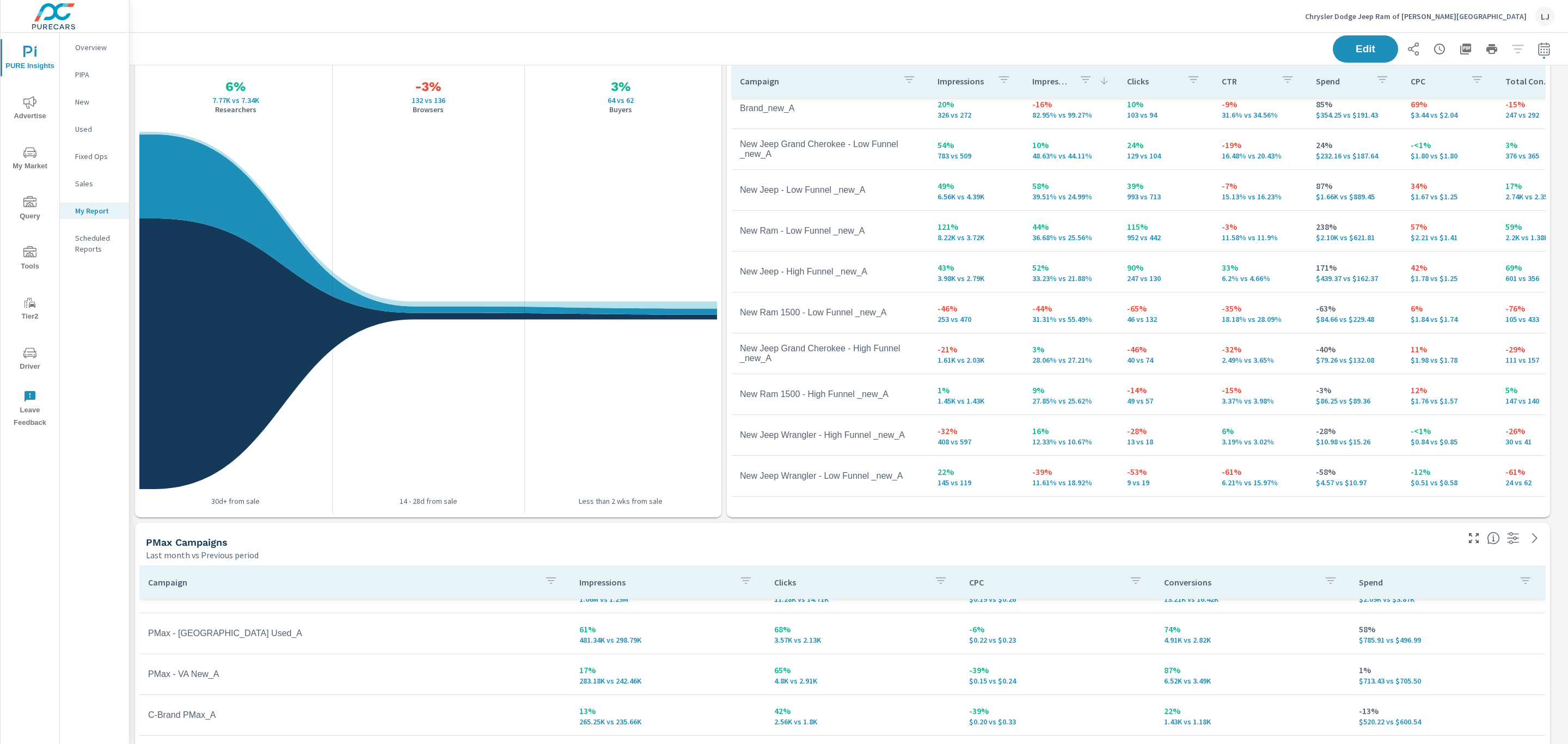
scroll to position [328, 0]
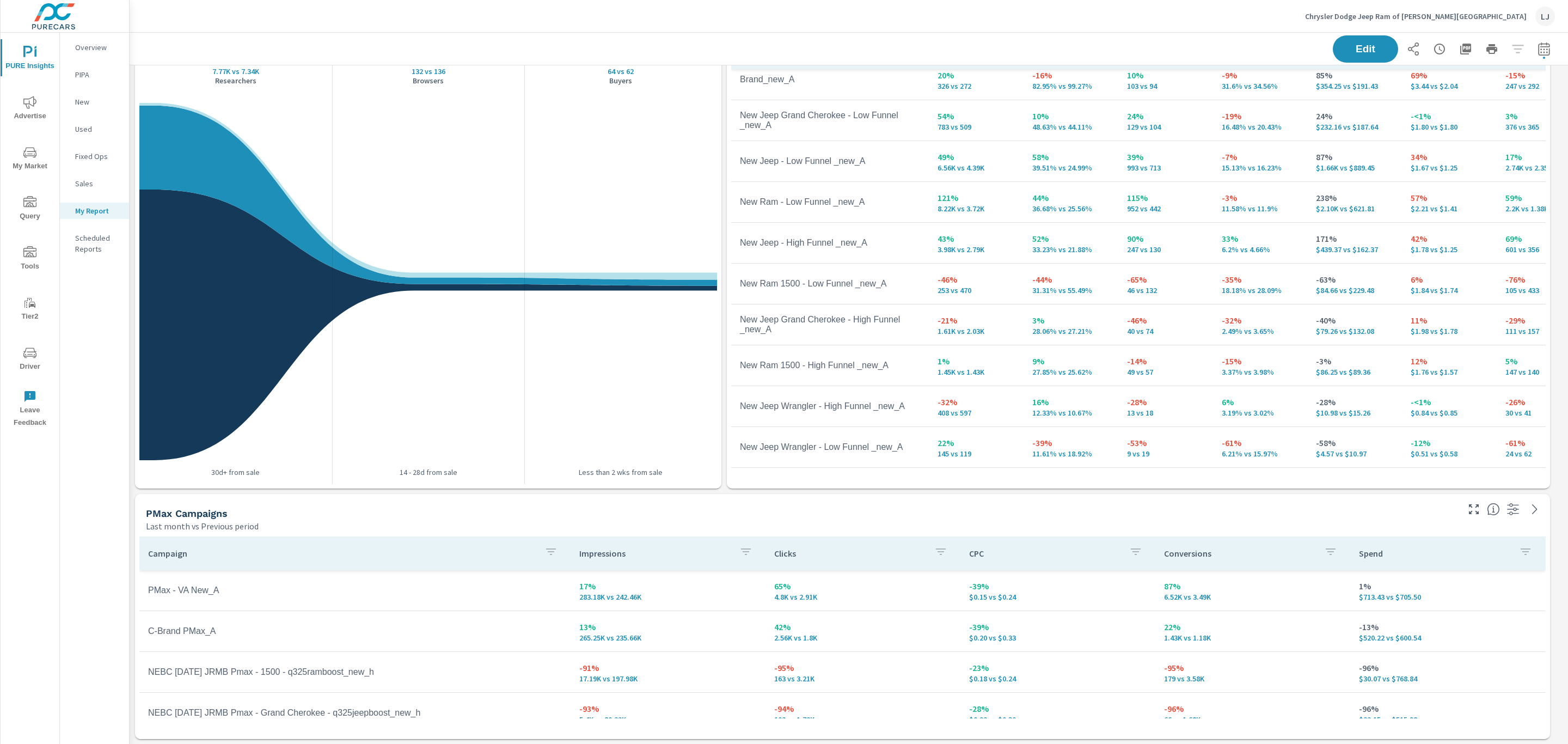
scroll to position [25, 0]
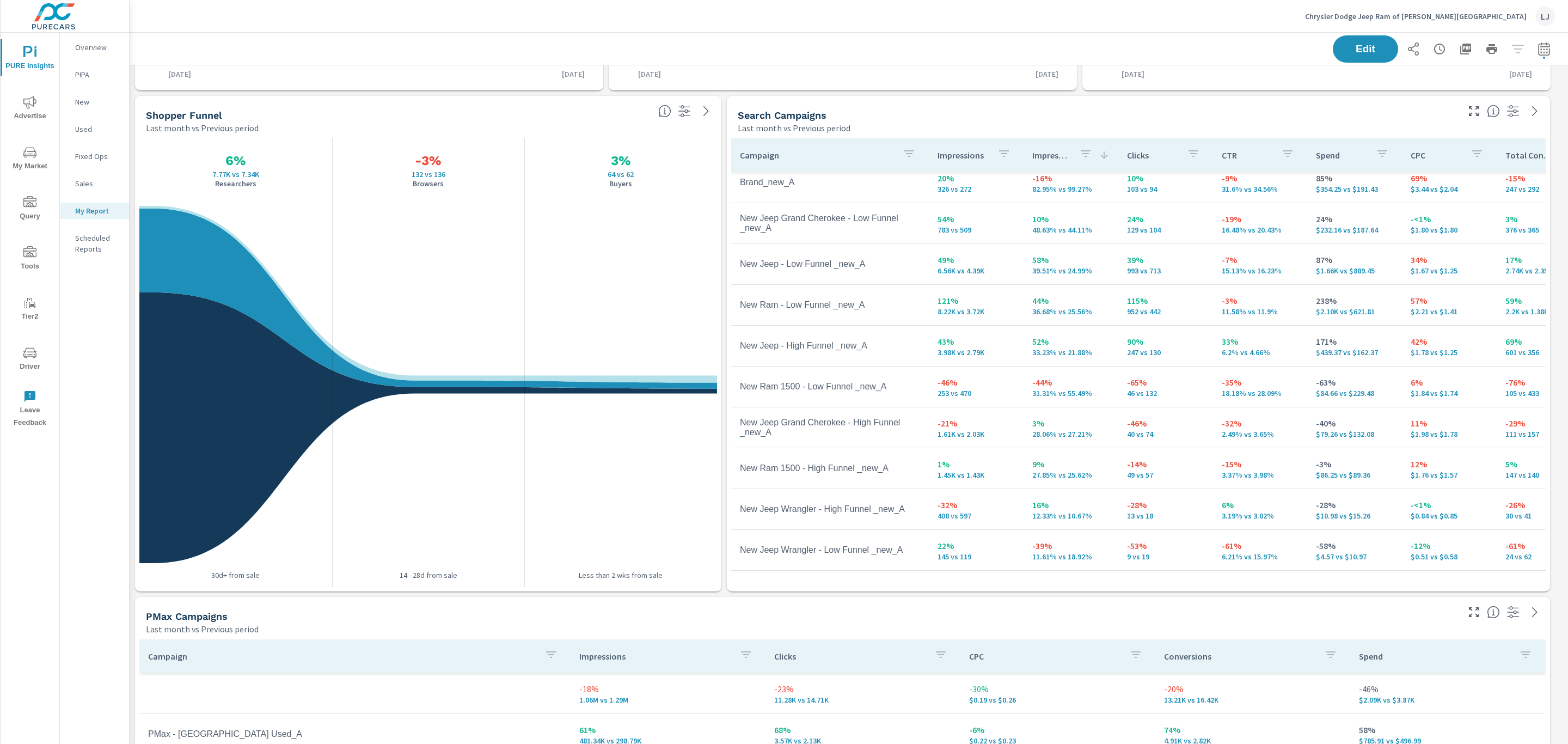
scroll to position [192, 0]
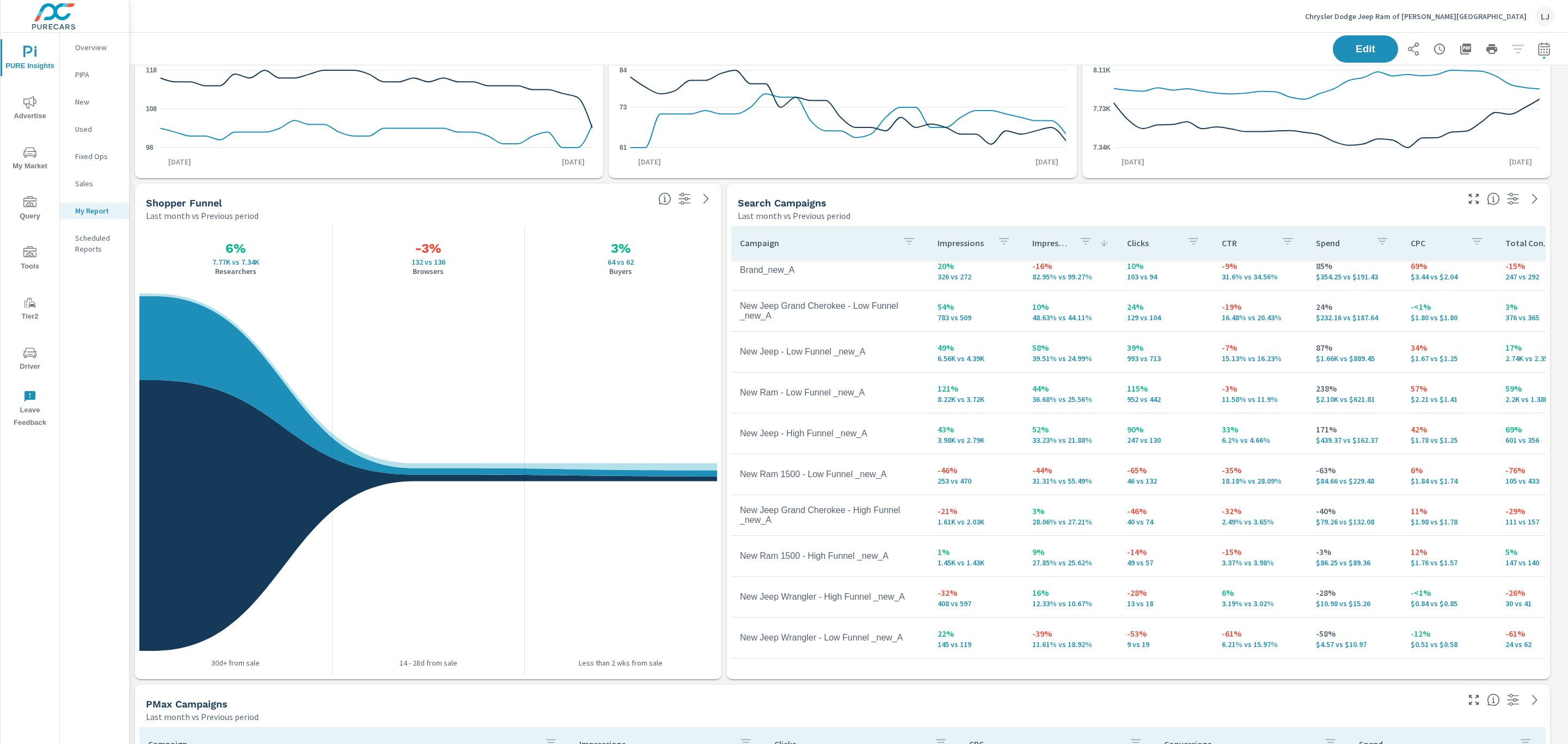
scroll to position [163, 0]
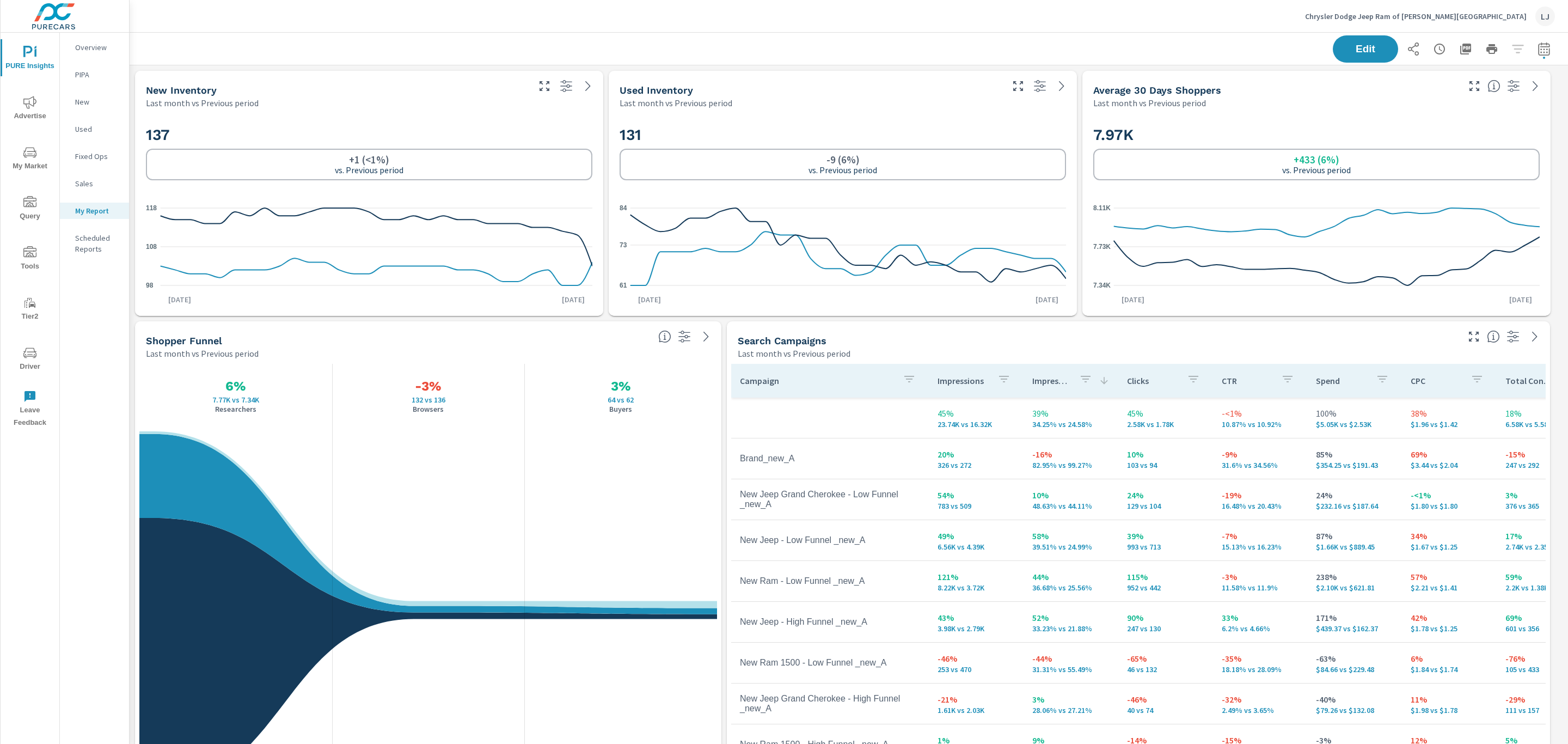
scroll to position [82, 0]
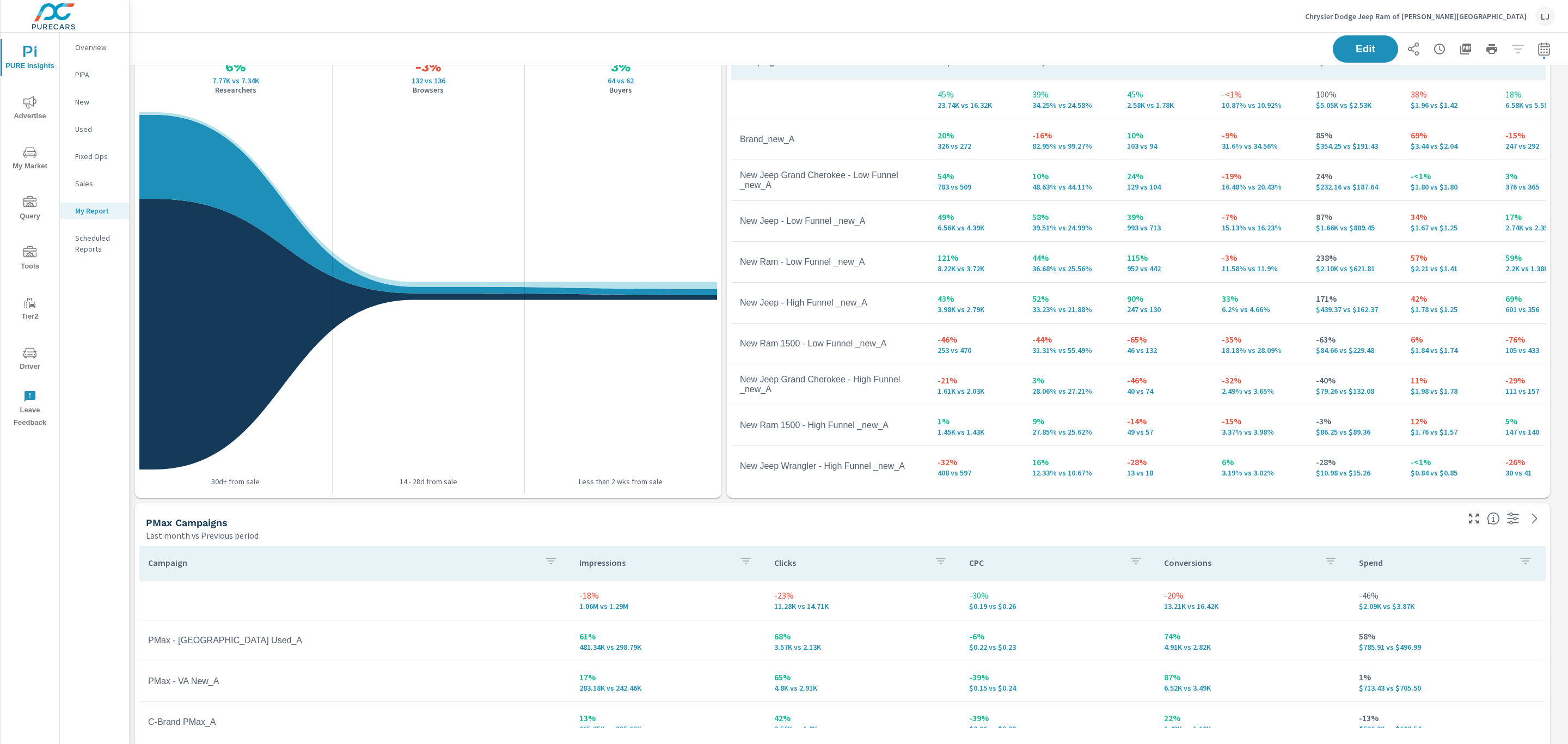
scroll to position [328, 0]
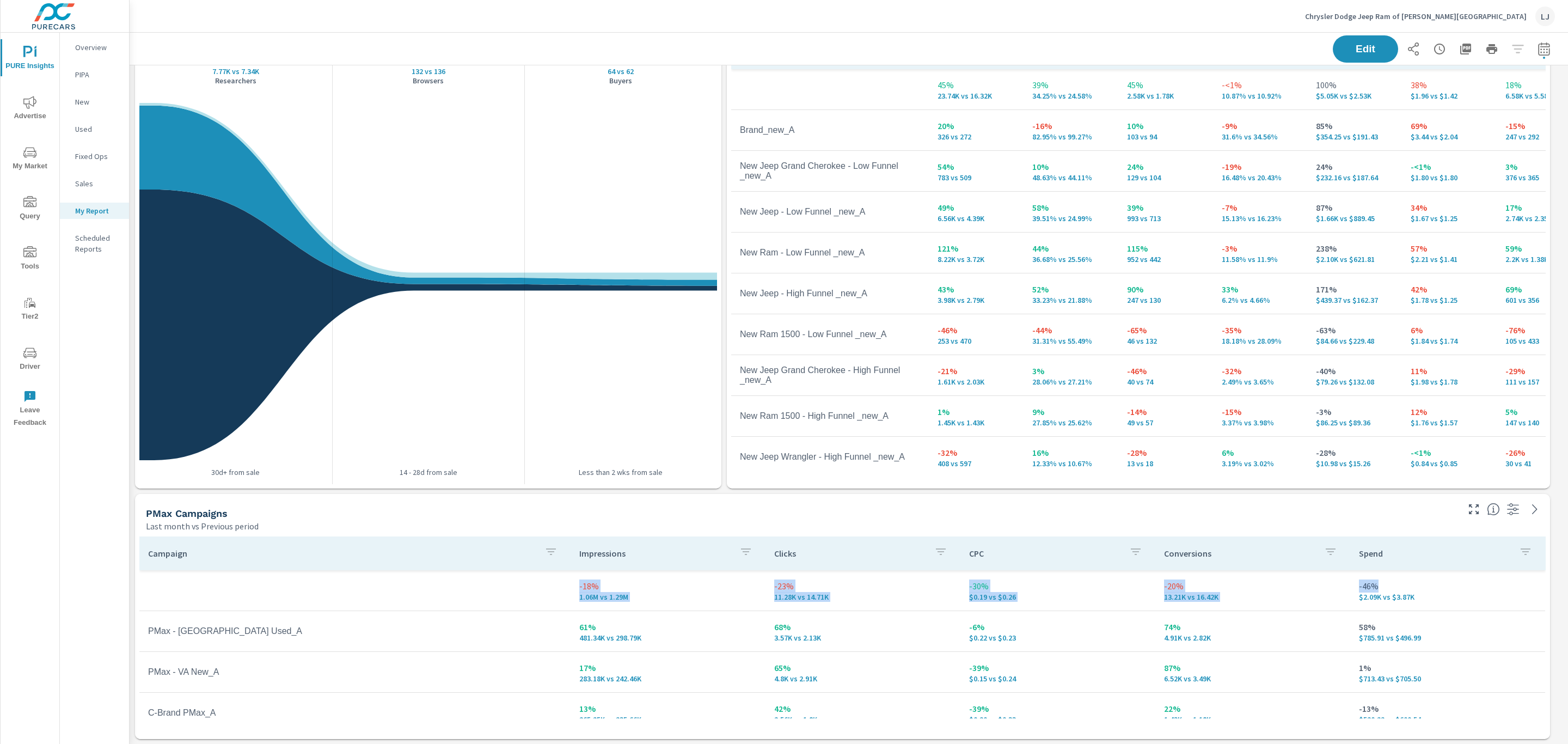
drag, startPoint x: 1531, startPoint y: 569, endPoint x: 1539, endPoint y: 574, distance: 9.4
click at [1539, 574] on div "Campaign Impressions Clicks CPC Conversions Spend -18% 1.06M vs 1.29M -23% 11.2…" at bounding box center [842, 627] width 1406 height 182
click at [1469, 581] on p "-46%" at bounding box center [1448, 586] width 178 height 13
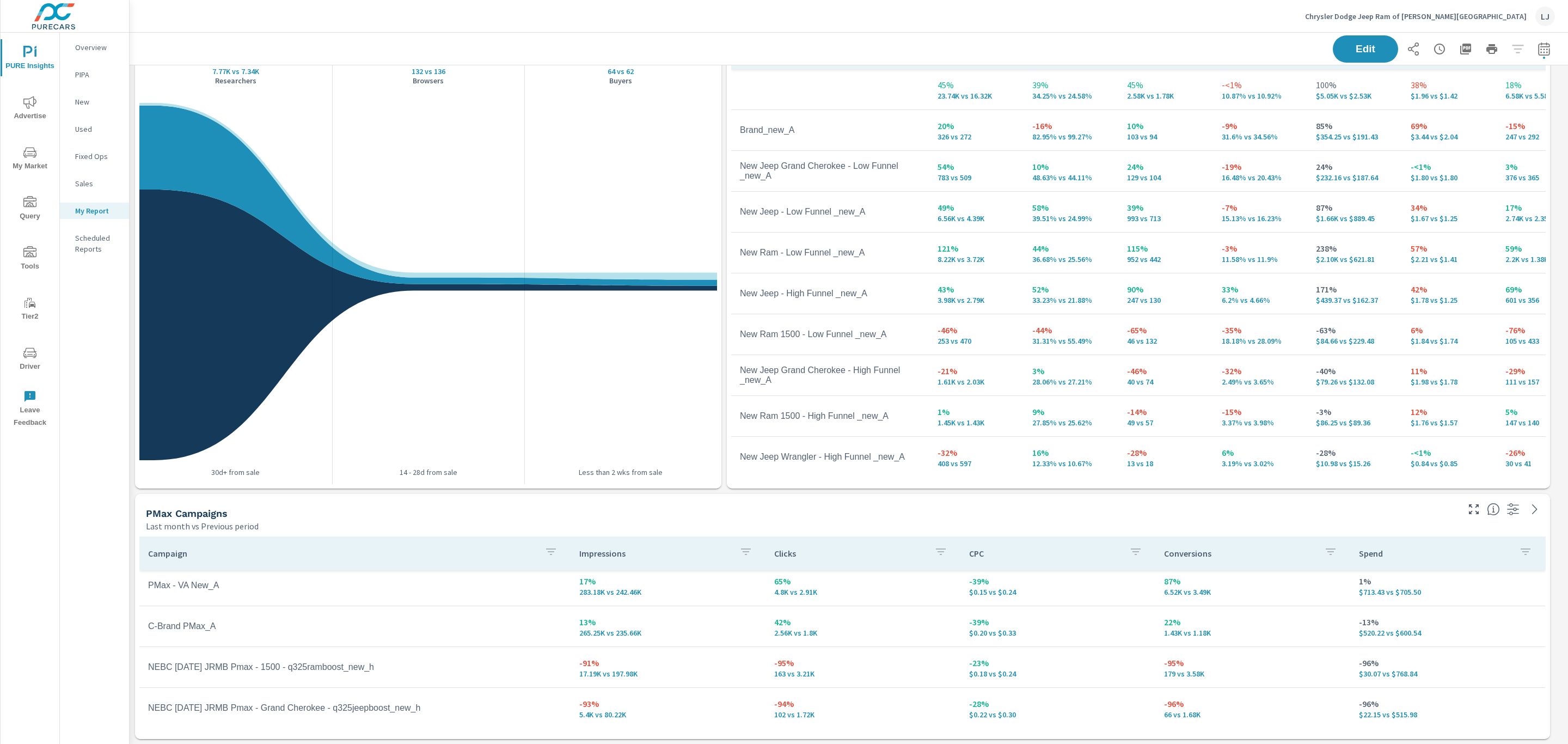
scroll to position [44, 0]
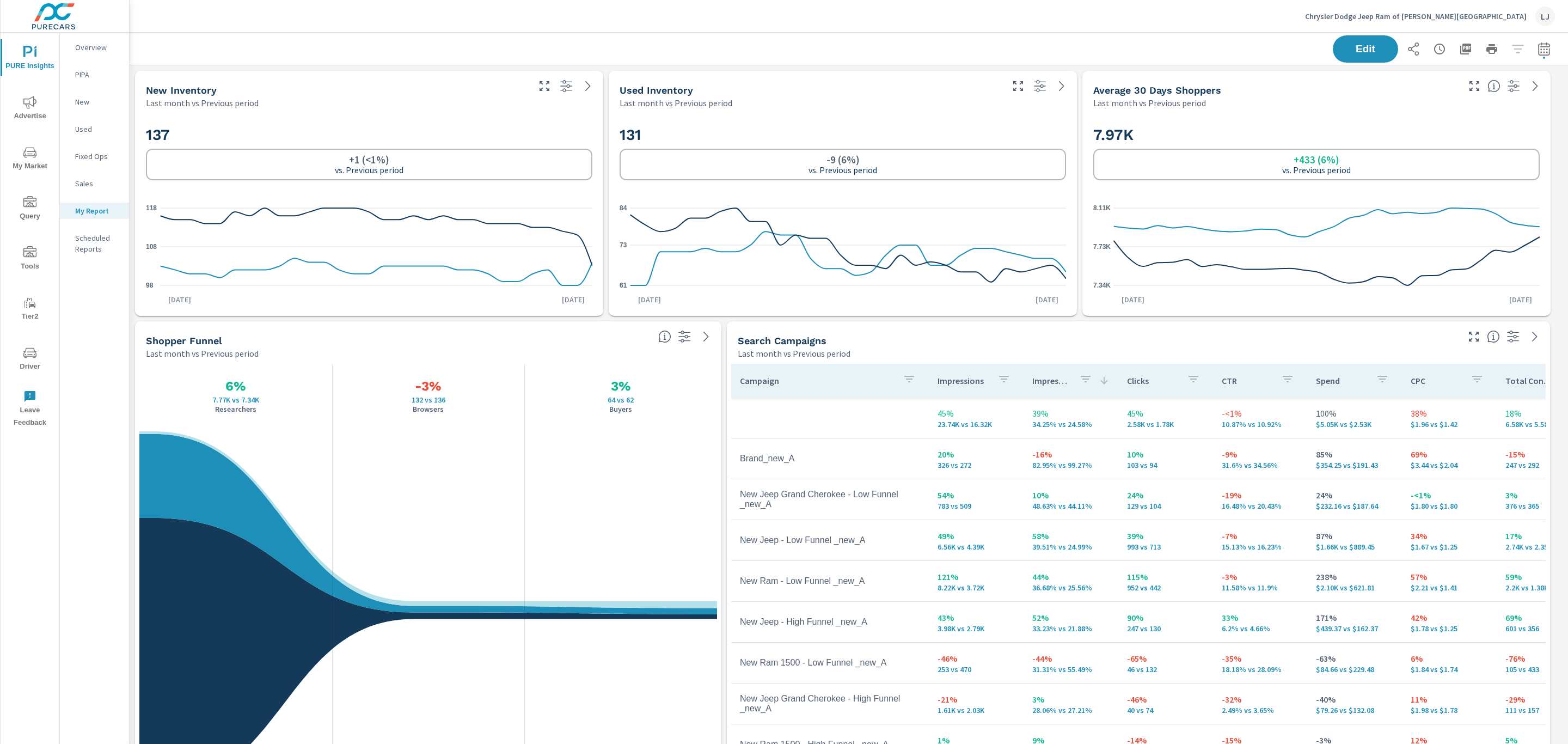
click at [1456, 18] on p "Chrysler Dodge Jeep Ram of [PERSON_NAME][GEOGRAPHIC_DATA]" at bounding box center [1416, 16] width 222 height 10
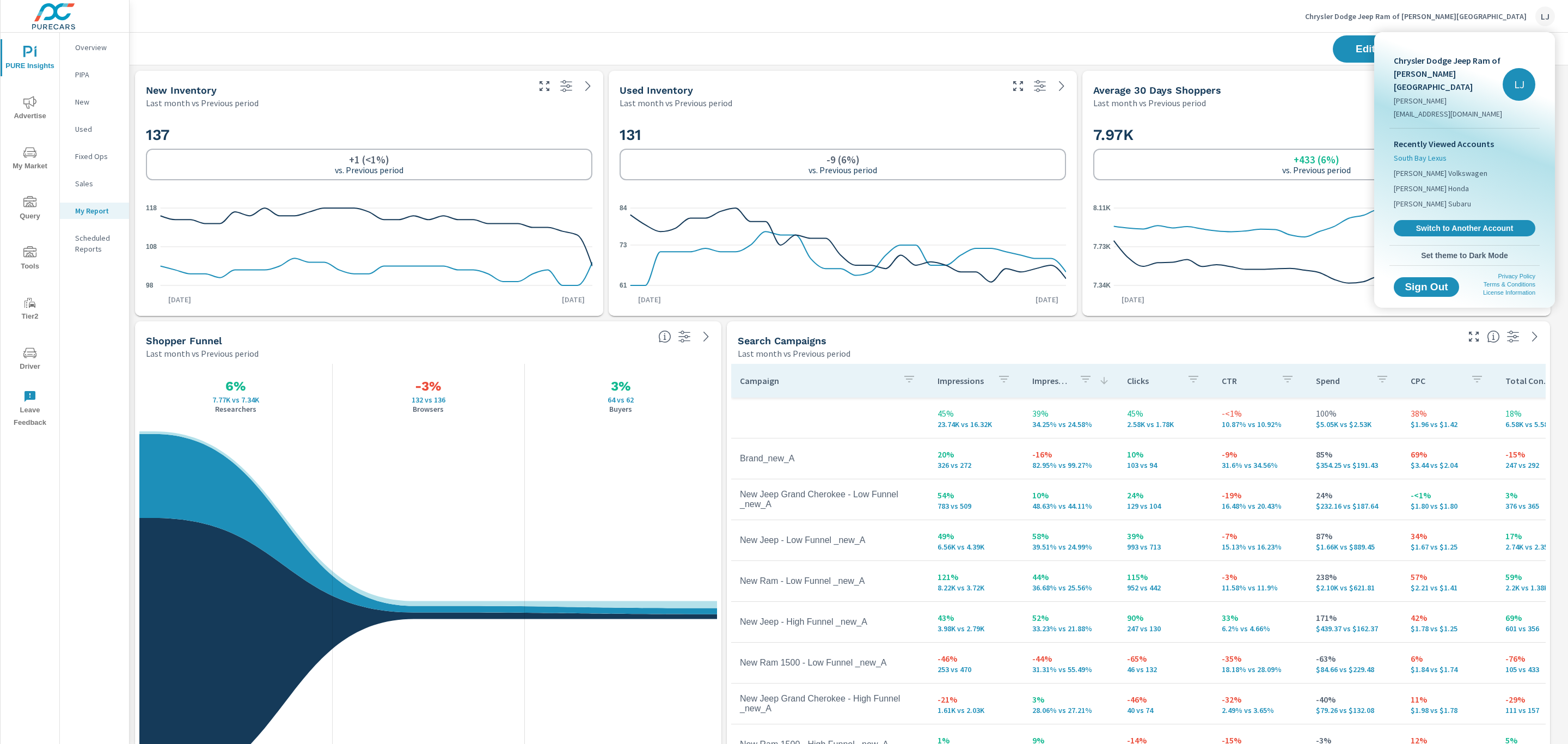
click at [1427, 152] on span "South Bay Lexus" at bounding box center [1420, 158] width 53 height 11
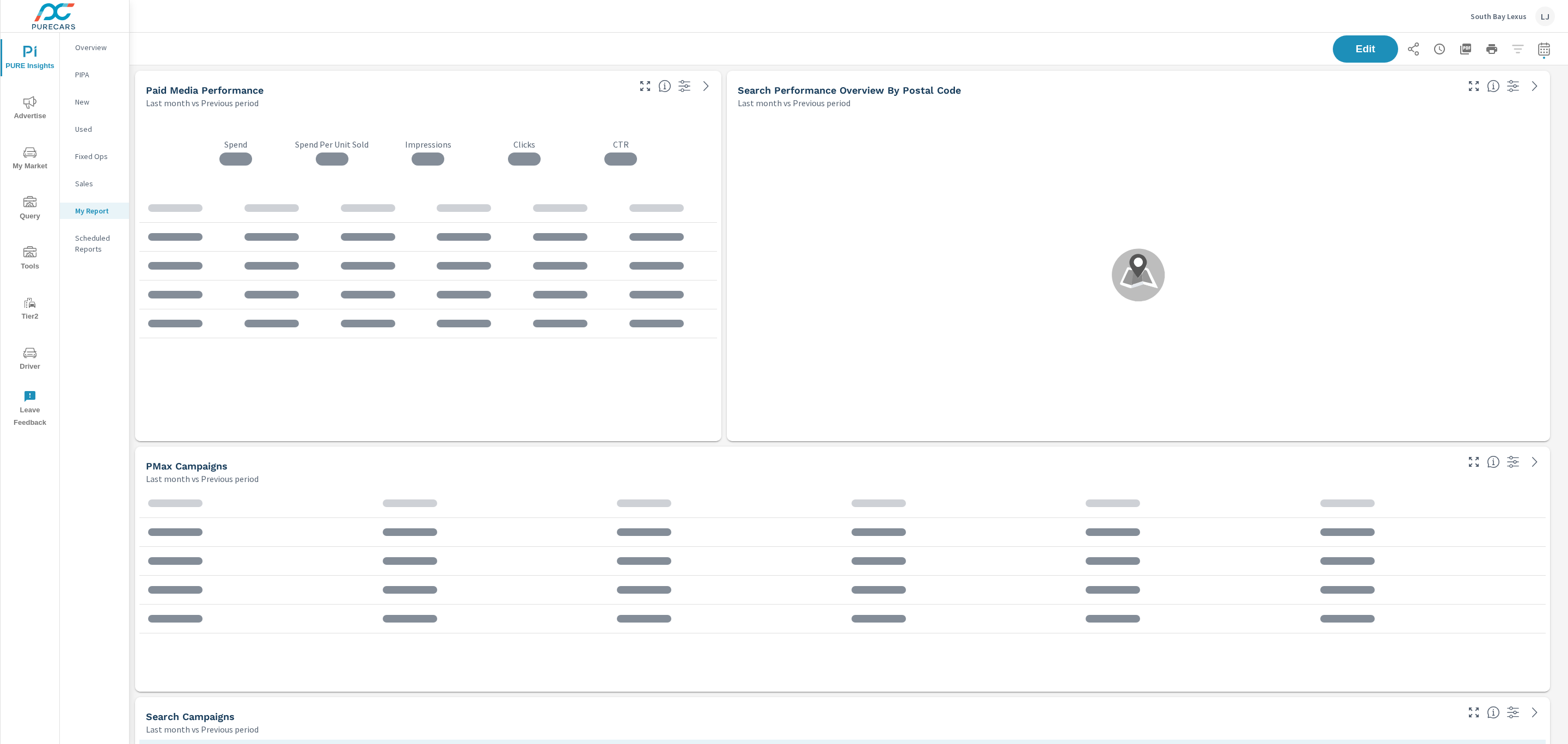
scroll to position [2035, 1451]
click at [1540, 49] on icon "button" at bounding box center [1544, 51] width 7 height 4
select select "Last month"
select select "Previous period"
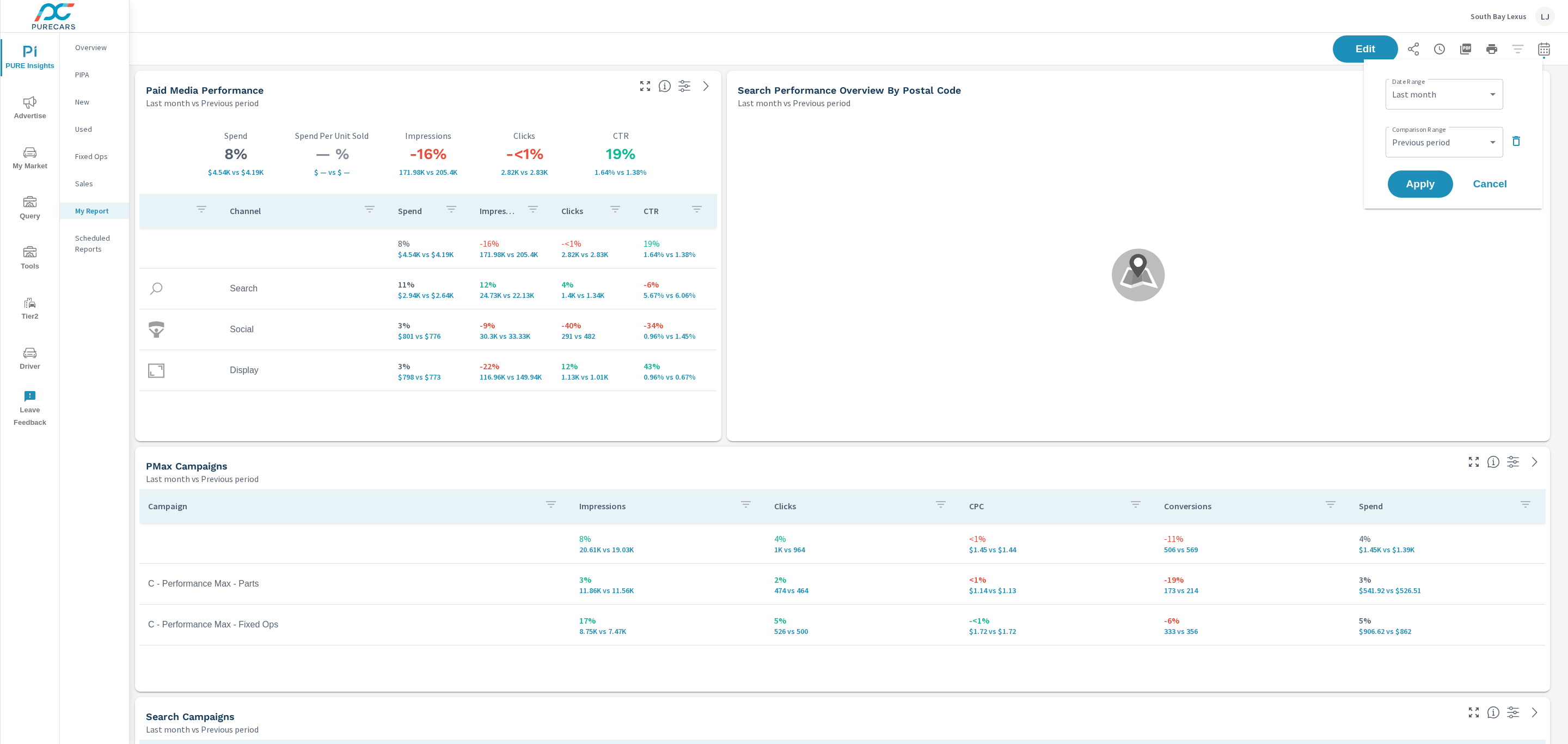
click at [851, 47] on div "Edit" at bounding box center [849, 49] width 1412 height 32
click at [1328, 85] on div "Search Performance Overview By Postal Code" at bounding box center [1097, 90] width 719 height 13
click at [1341, 56] on button "Edit" at bounding box center [1365, 49] width 68 height 29
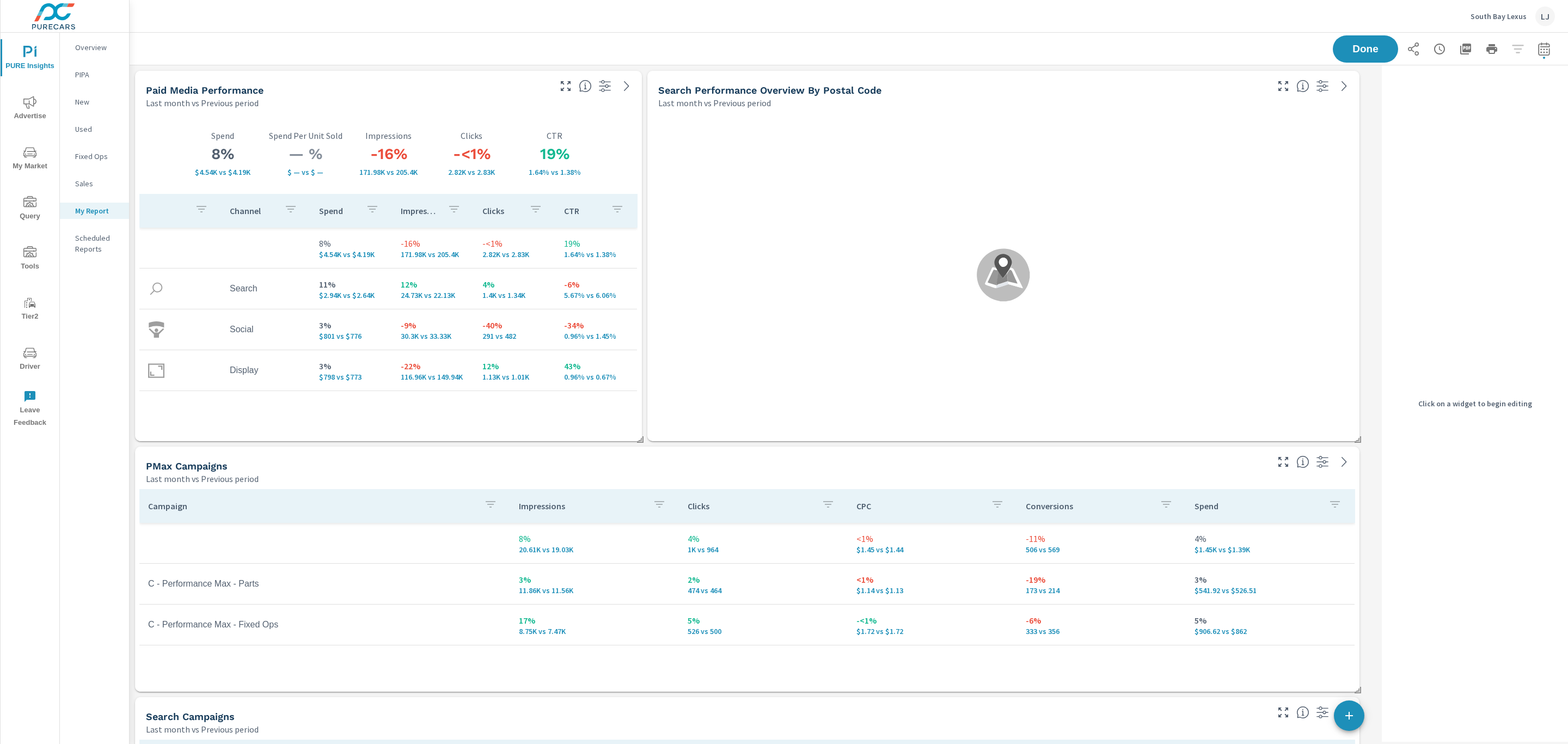
scroll to position [2035, 1261]
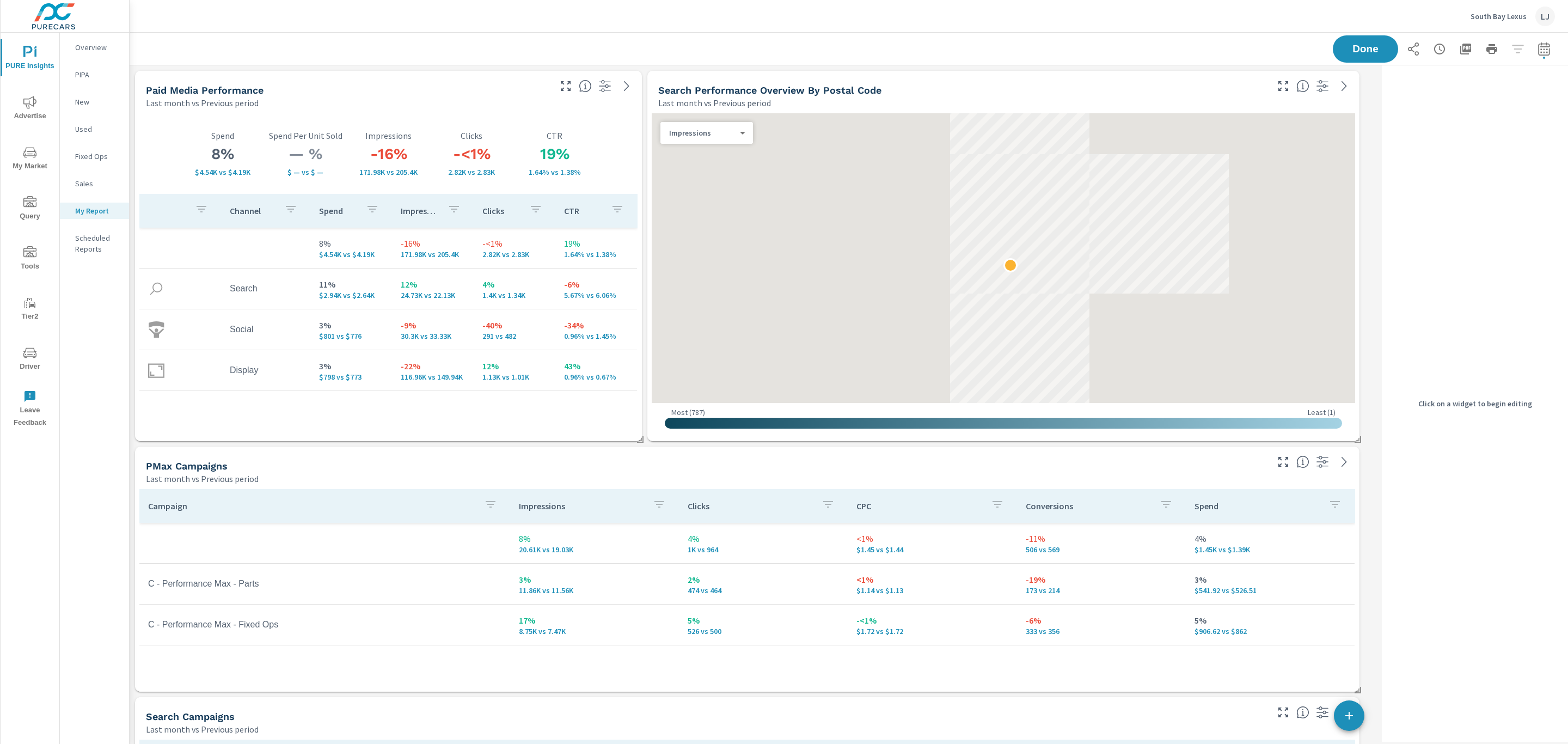
click at [1228, 96] on div "Last month vs Previous period" at bounding box center [962, 102] width 607 height 13
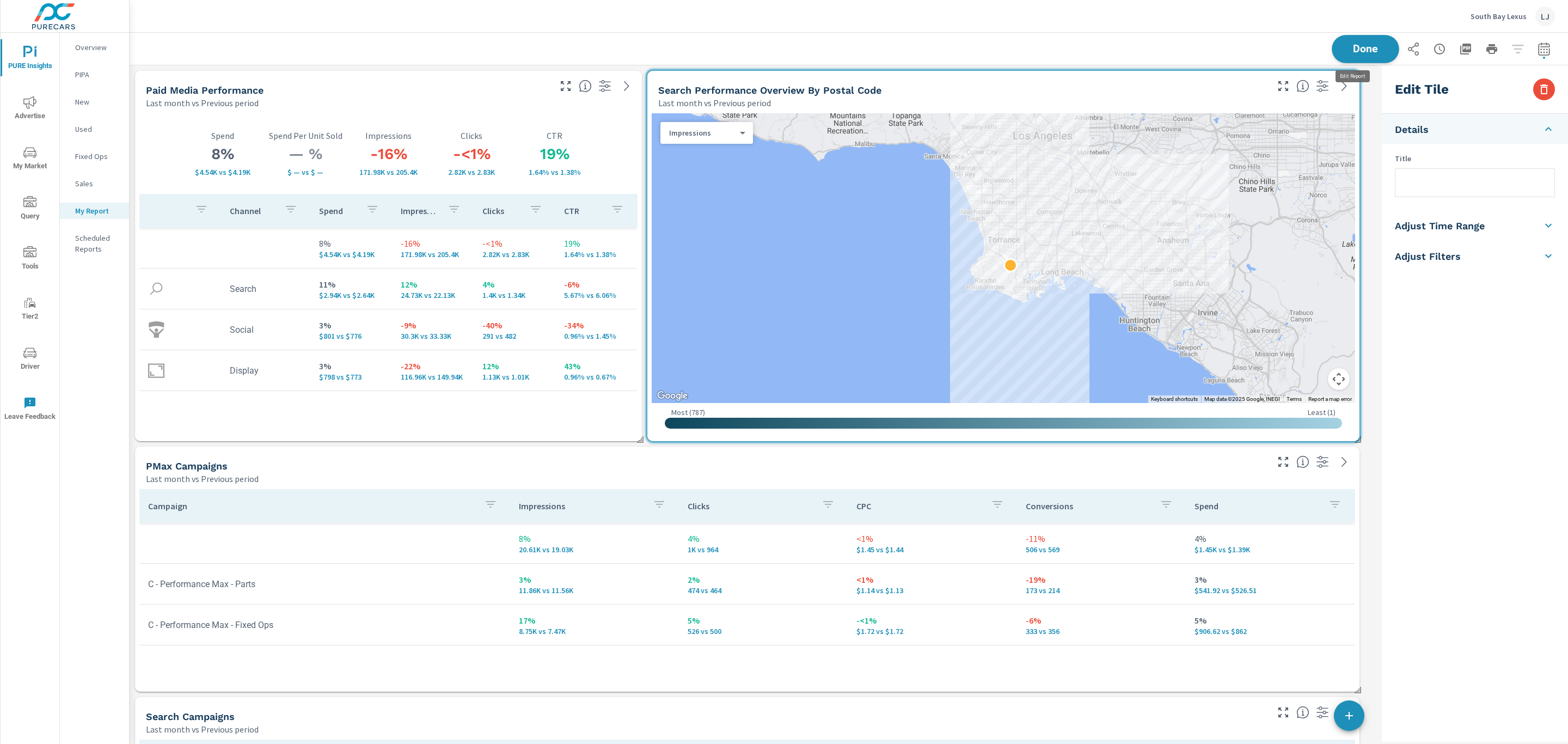
click at [1354, 39] on button "Done" at bounding box center [1365, 49] width 68 height 29
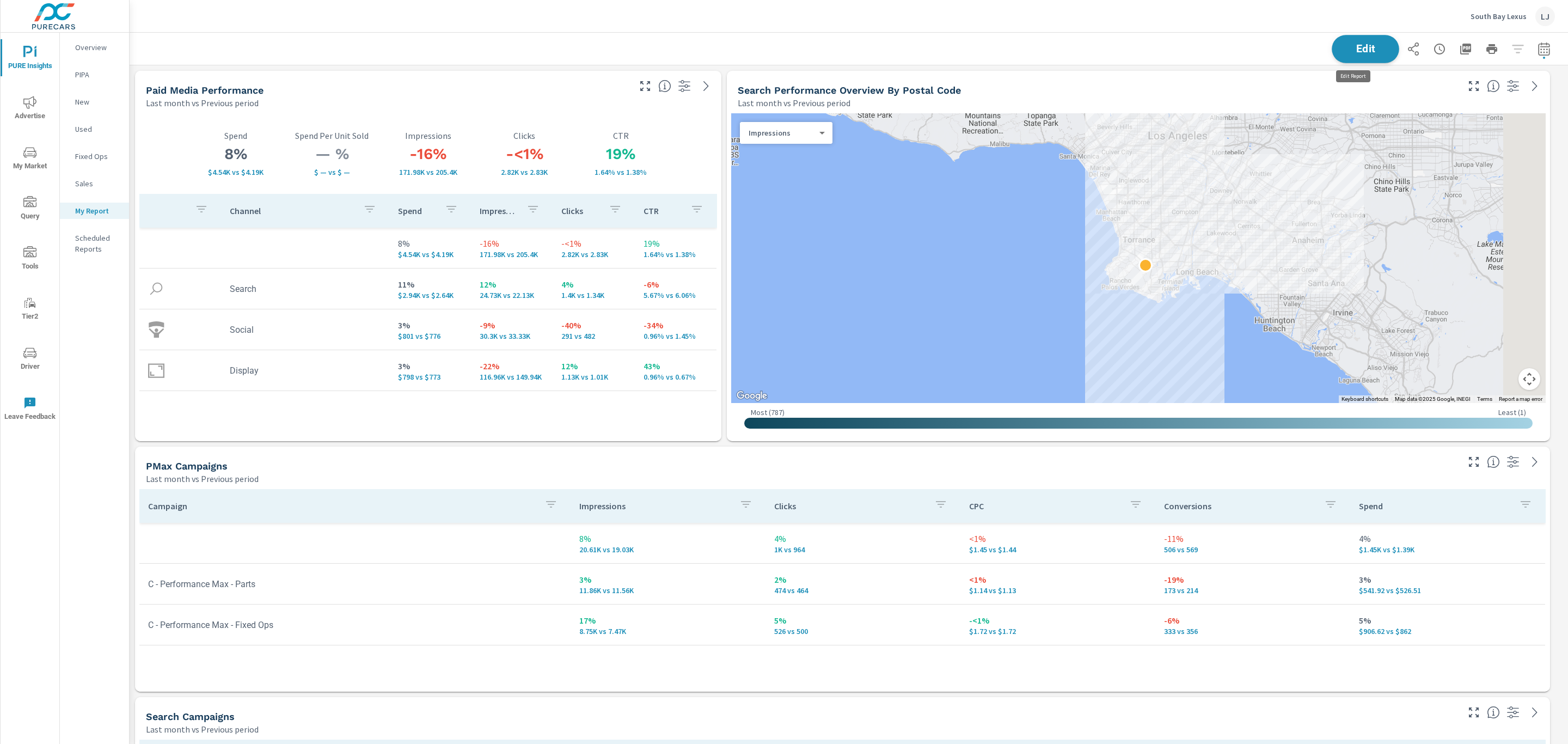
scroll to position [5, 5]
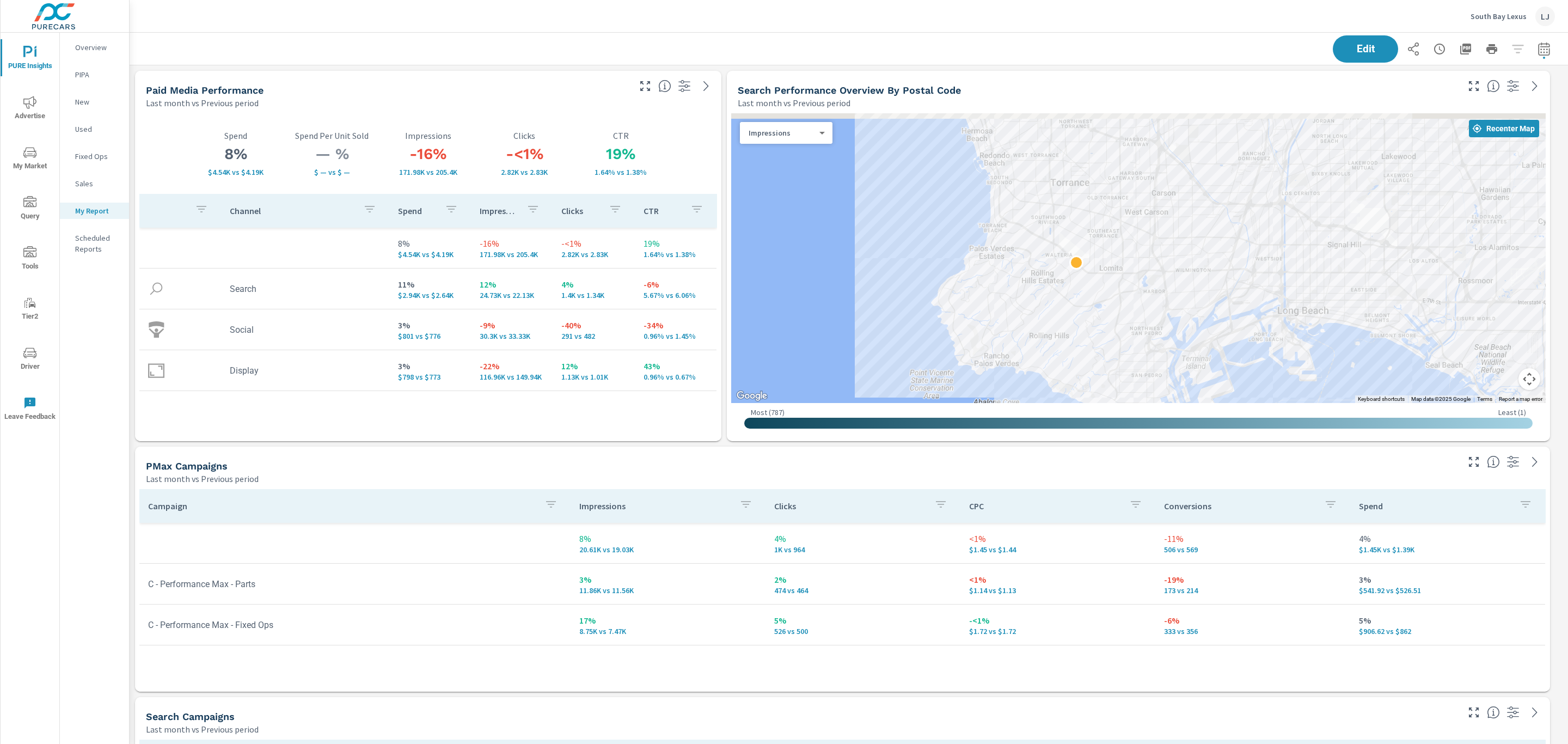
drag, startPoint x: 861, startPoint y: 164, endPoint x: 885, endPoint y: 286, distance: 124.3
click at [885, 286] on div at bounding box center [1138, 258] width 814 height 290
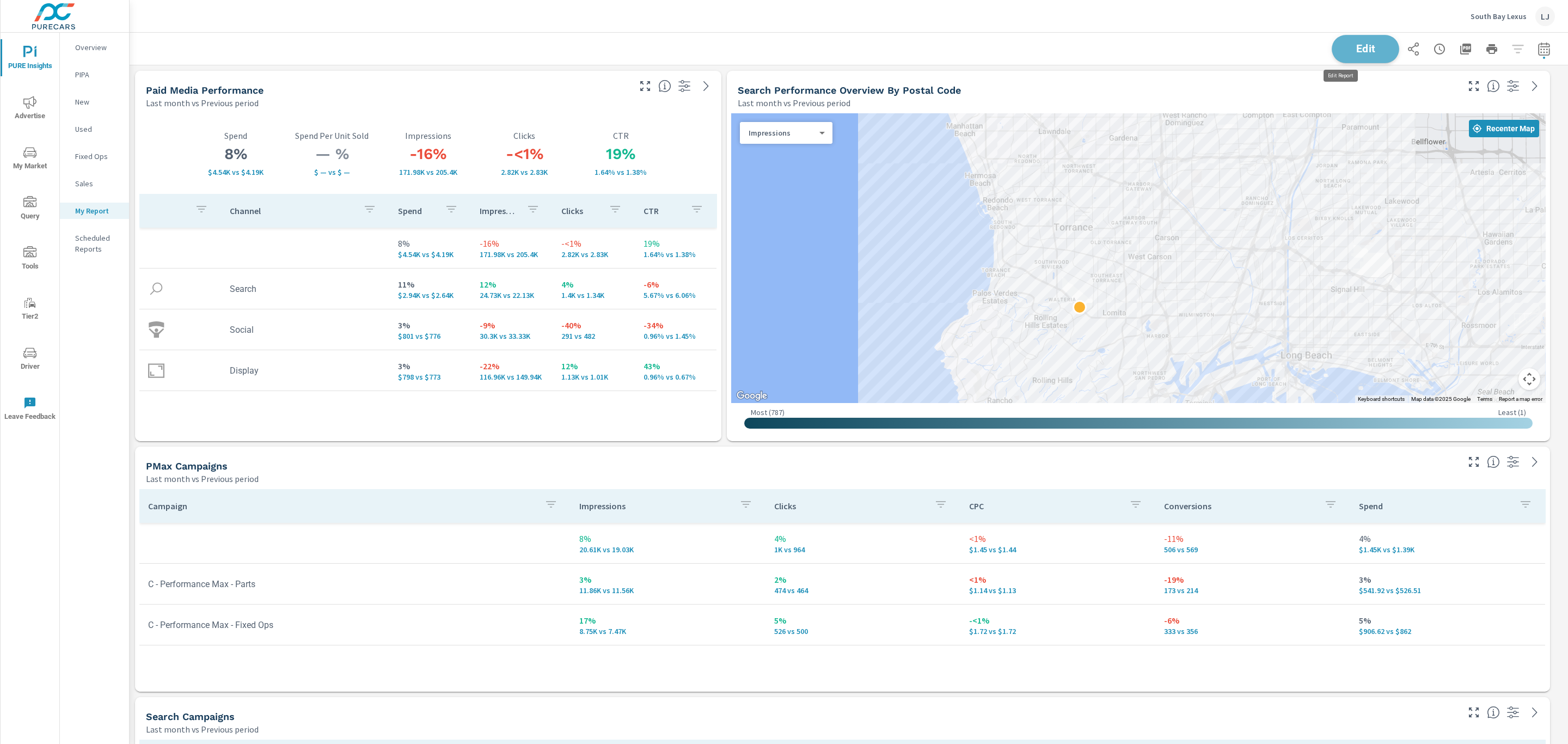
click at [1343, 44] on span "Edit" at bounding box center [1365, 49] width 44 height 10
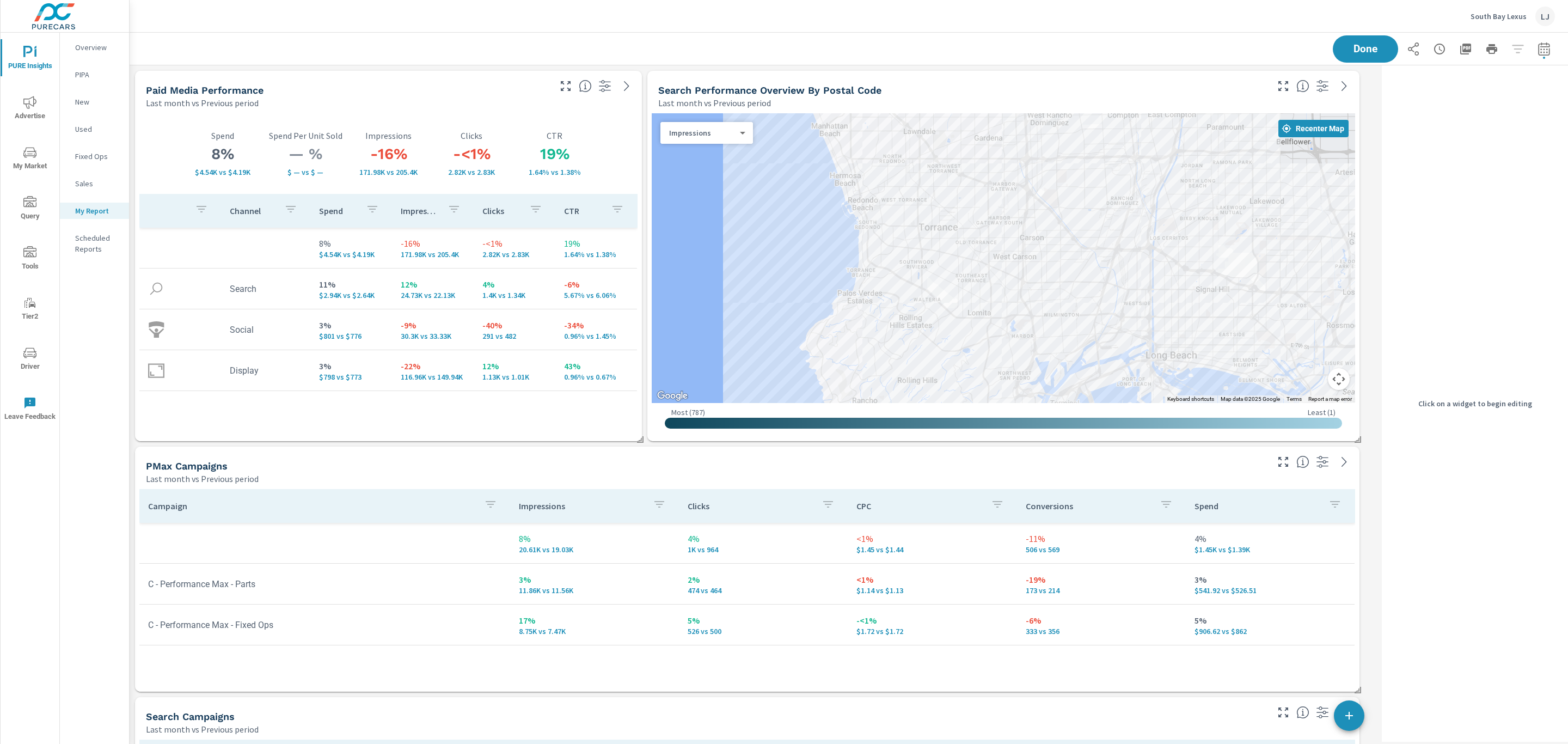
scroll to position [2035, 1261]
click at [523, 106] on div "Last month vs Previous period" at bounding box center [347, 102] width 402 height 13
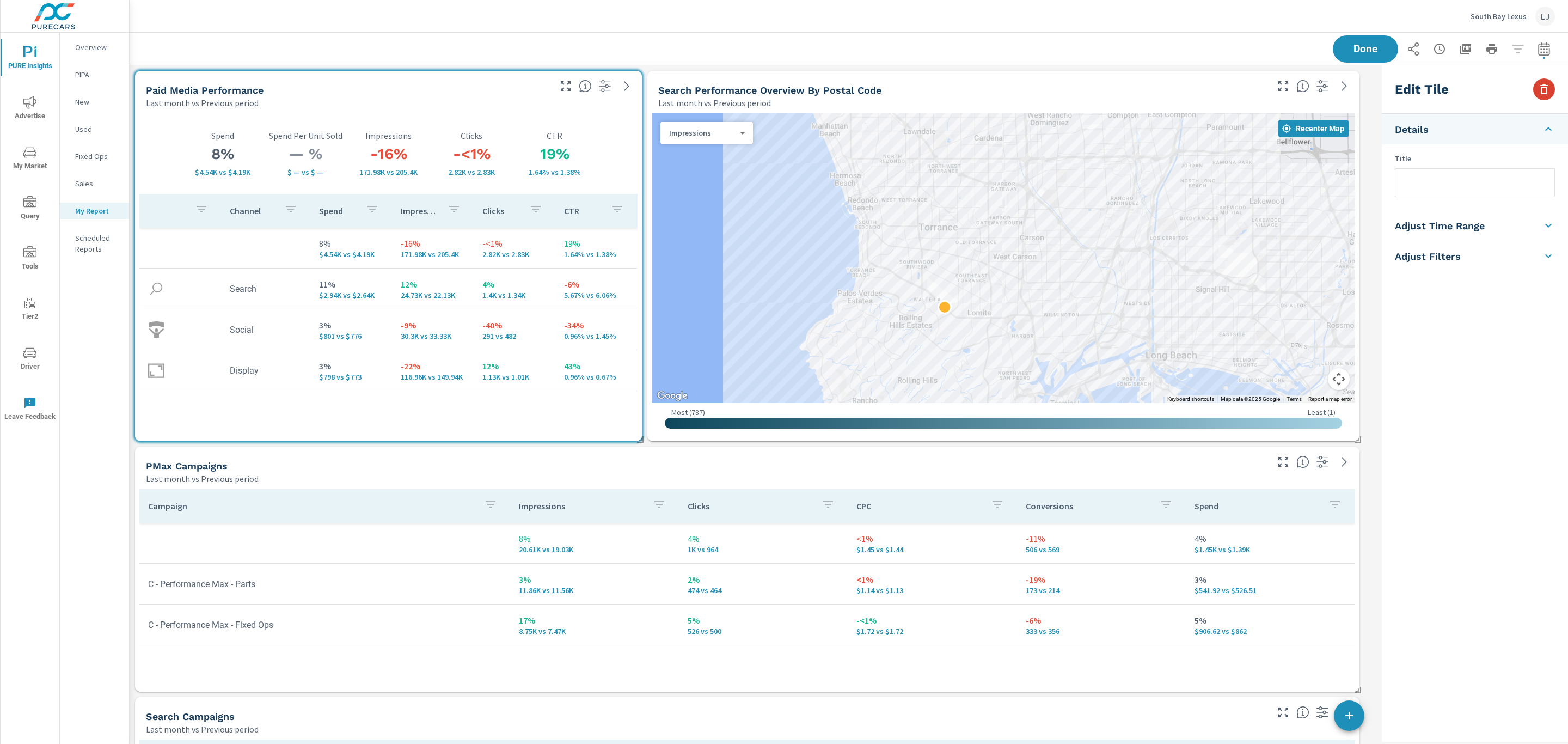
click at [1542, 88] on icon "button" at bounding box center [1544, 89] width 8 height 10
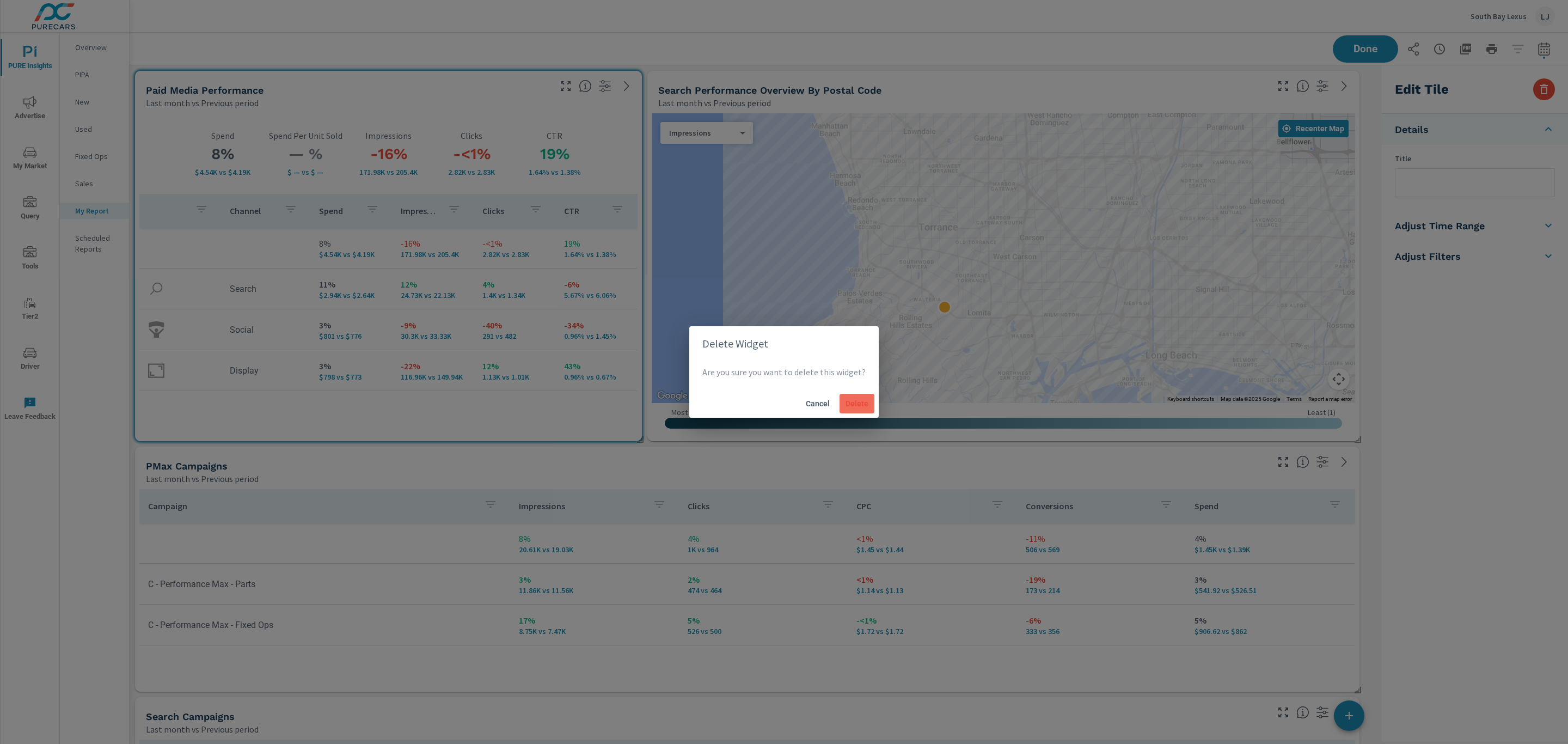
click at [859, 407] on span "Delete" at bounding box center [856, 404] width 26 height 10
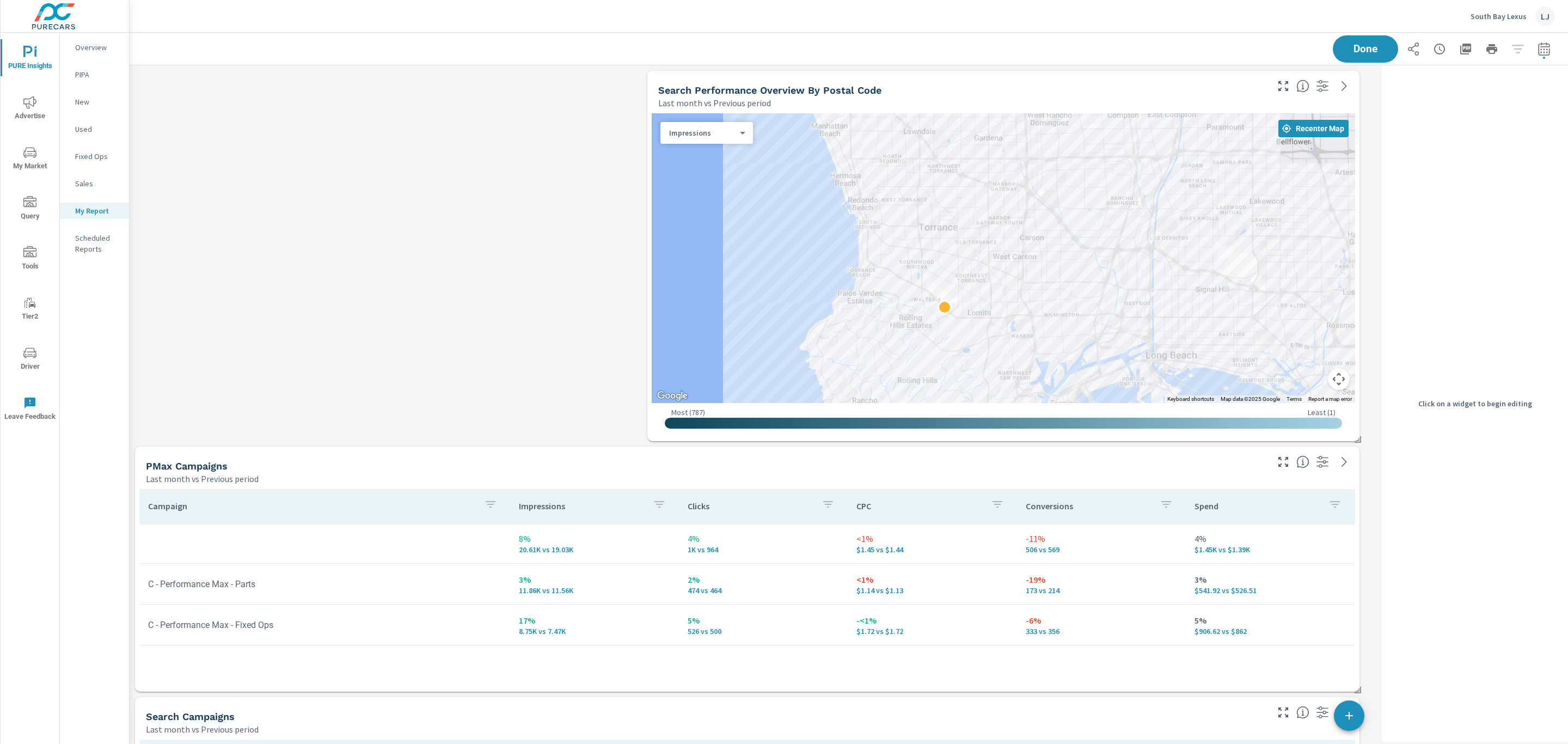
click at [1189, 85] on div "Search Performance Overview By Postal Code" at bounding box center [962, 90] width 607 height 13
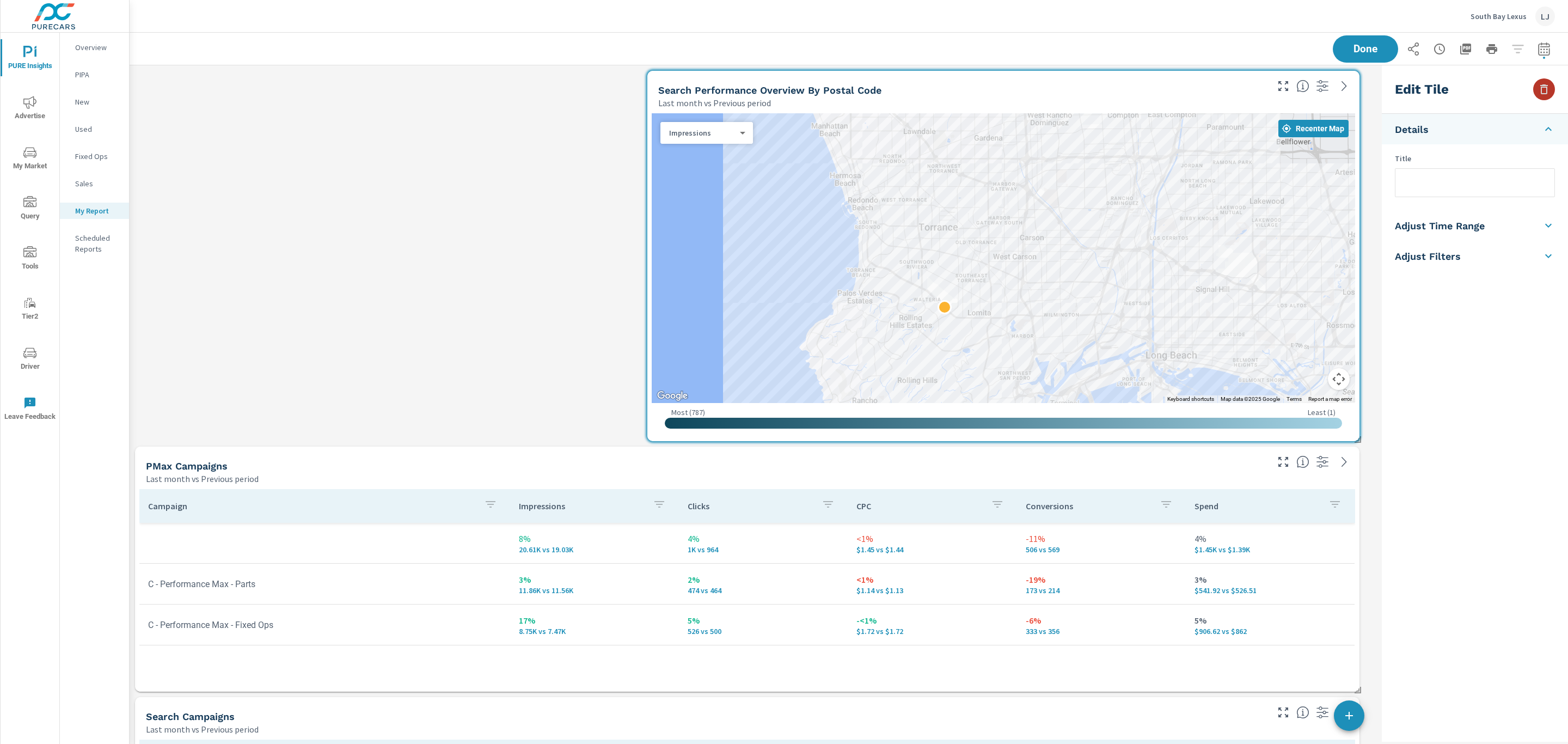
click at [1545, 86] on icon "button" at bounding box center [1544, 89] width 8 height 10
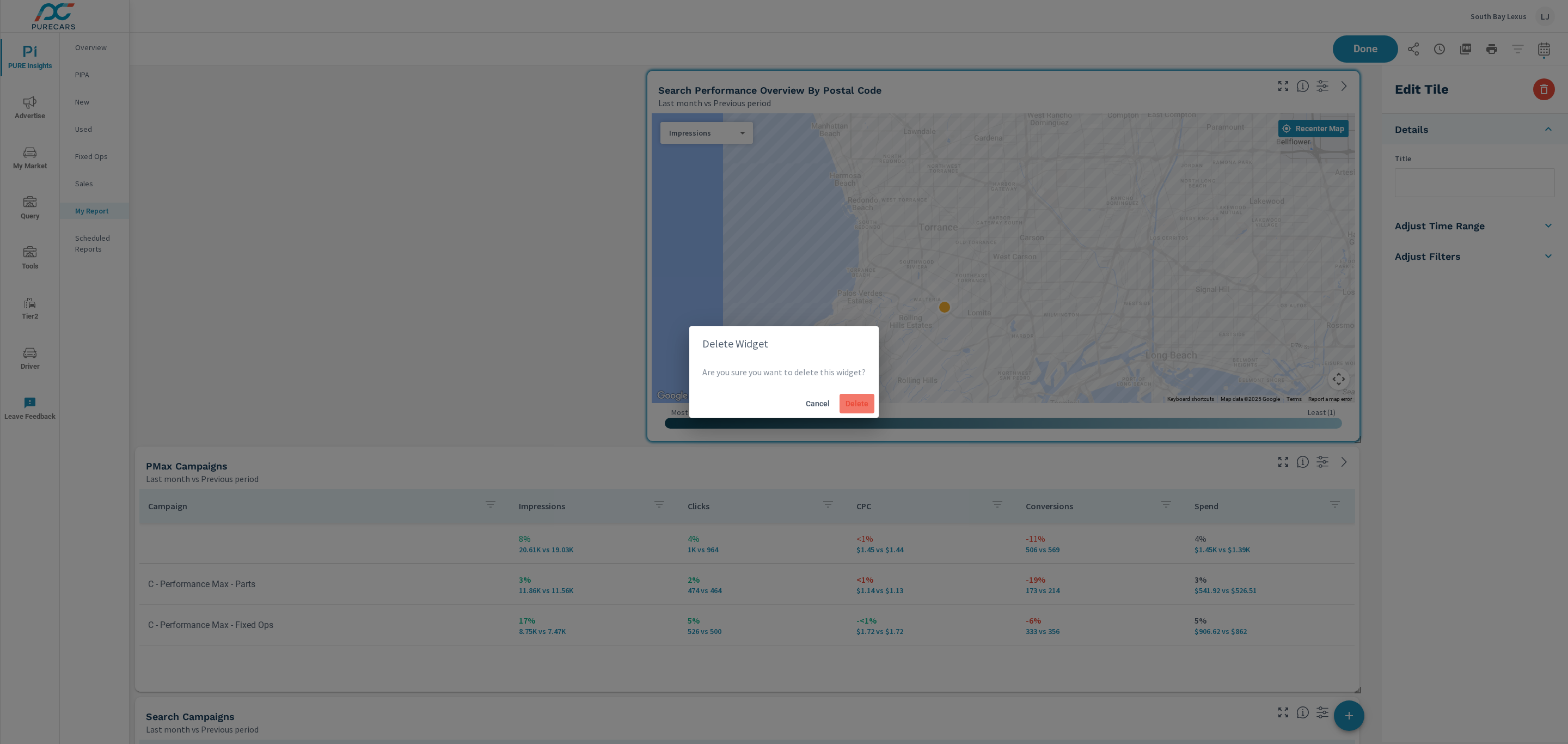
click at [844, 404] on span "Delete" at bounding box center [856, 404] width 26 height 10
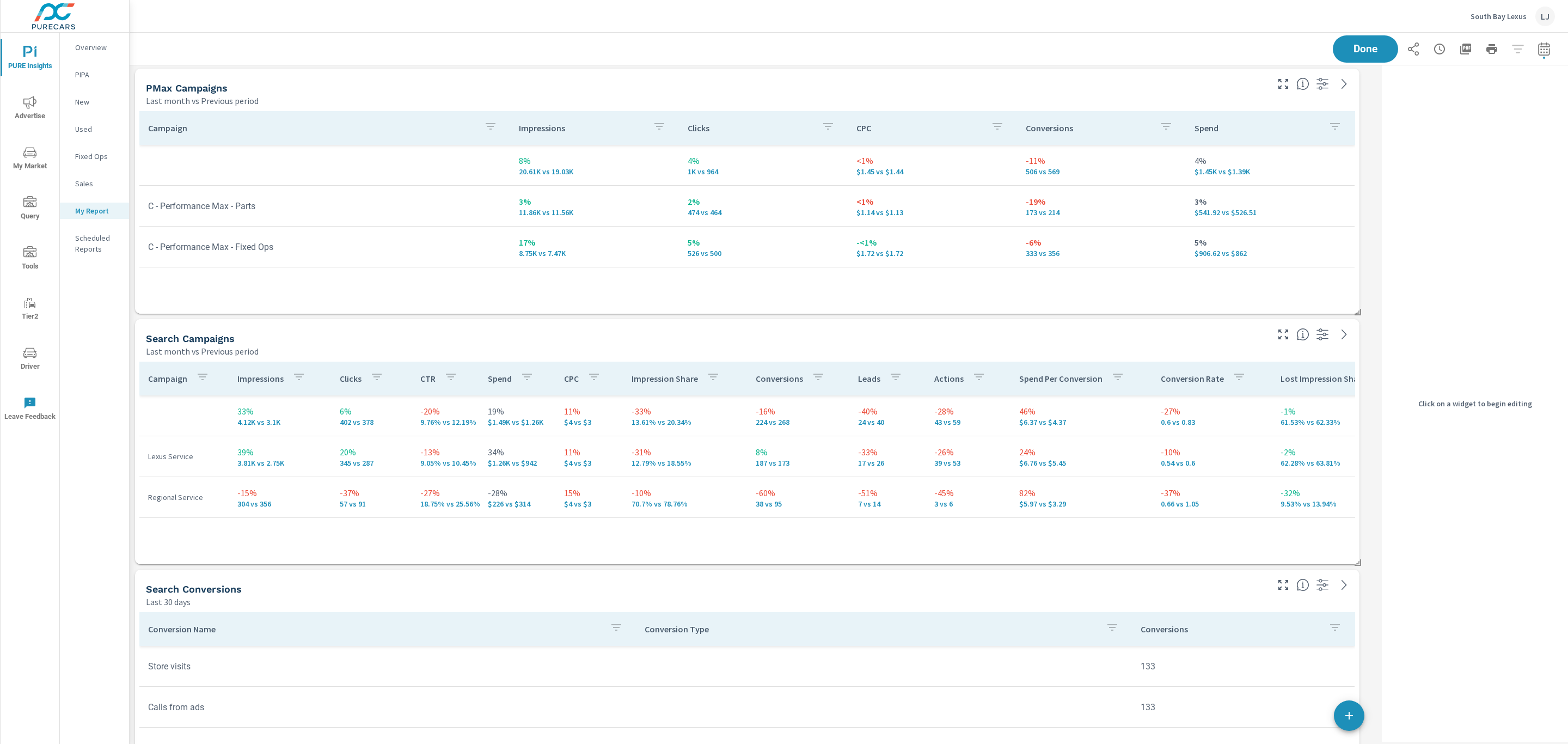
scroll to position [0, 0]
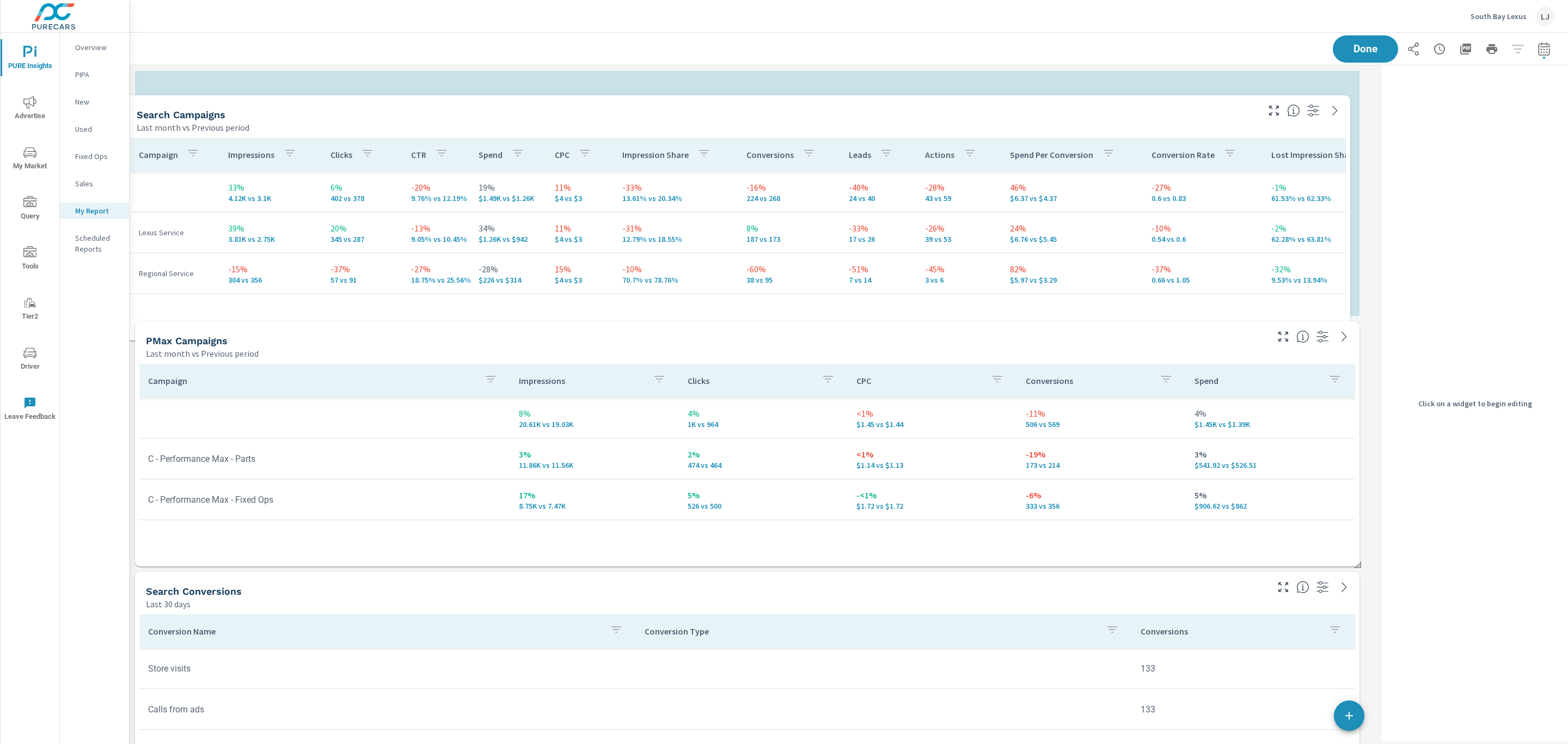
drag, startPoint x: 436, startPoint y: 348, endPoint x: 430, endPoint y: 101, distance: 247.1
click at [429, 110] on div "Search Campaigns Last month vs Previous period" at bounding box center [693, 115] width 1135 height 39
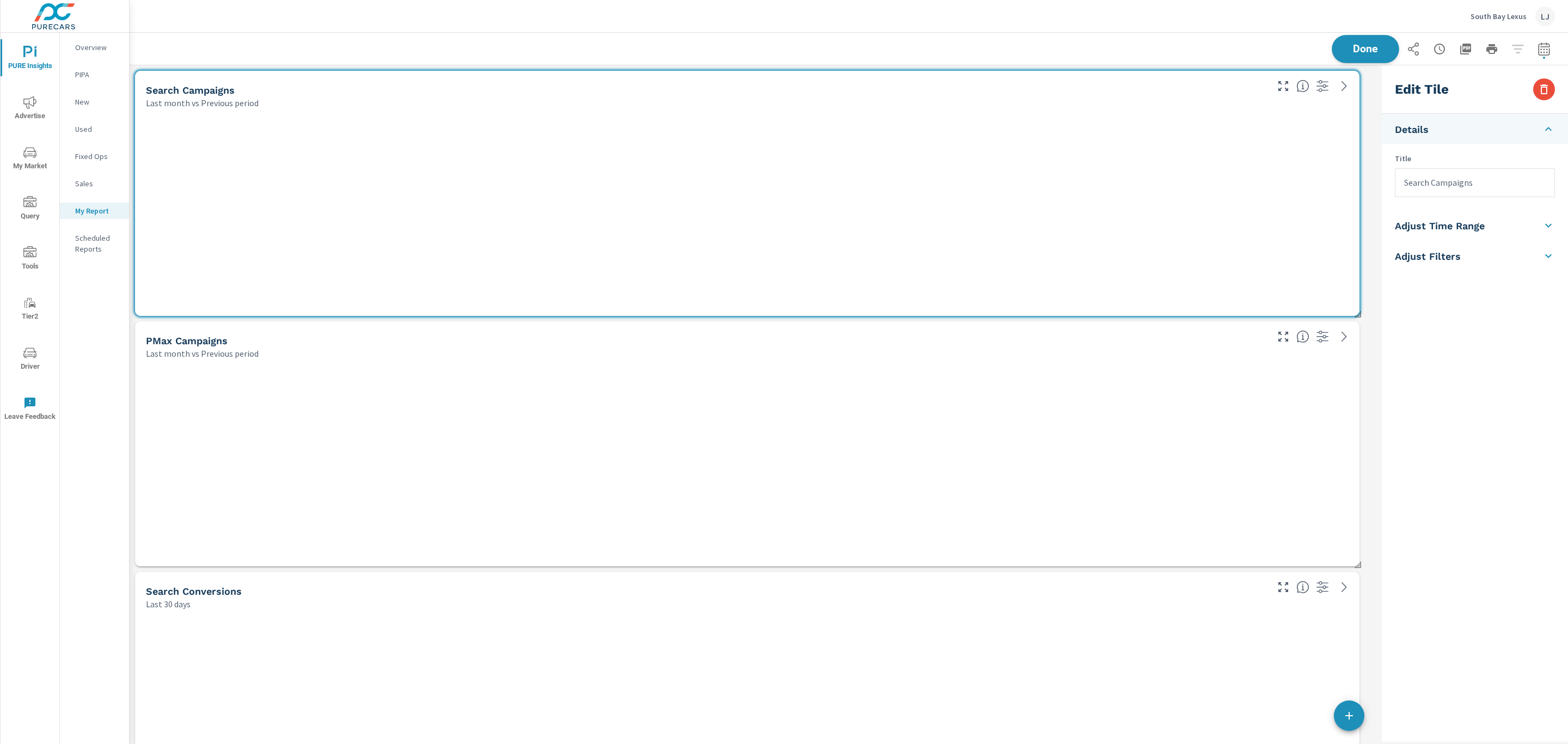
scroll to position [1660, 1261]
click at [1360, 47] on span "Done" at bounding box center [1365, 49] width 44 height 10
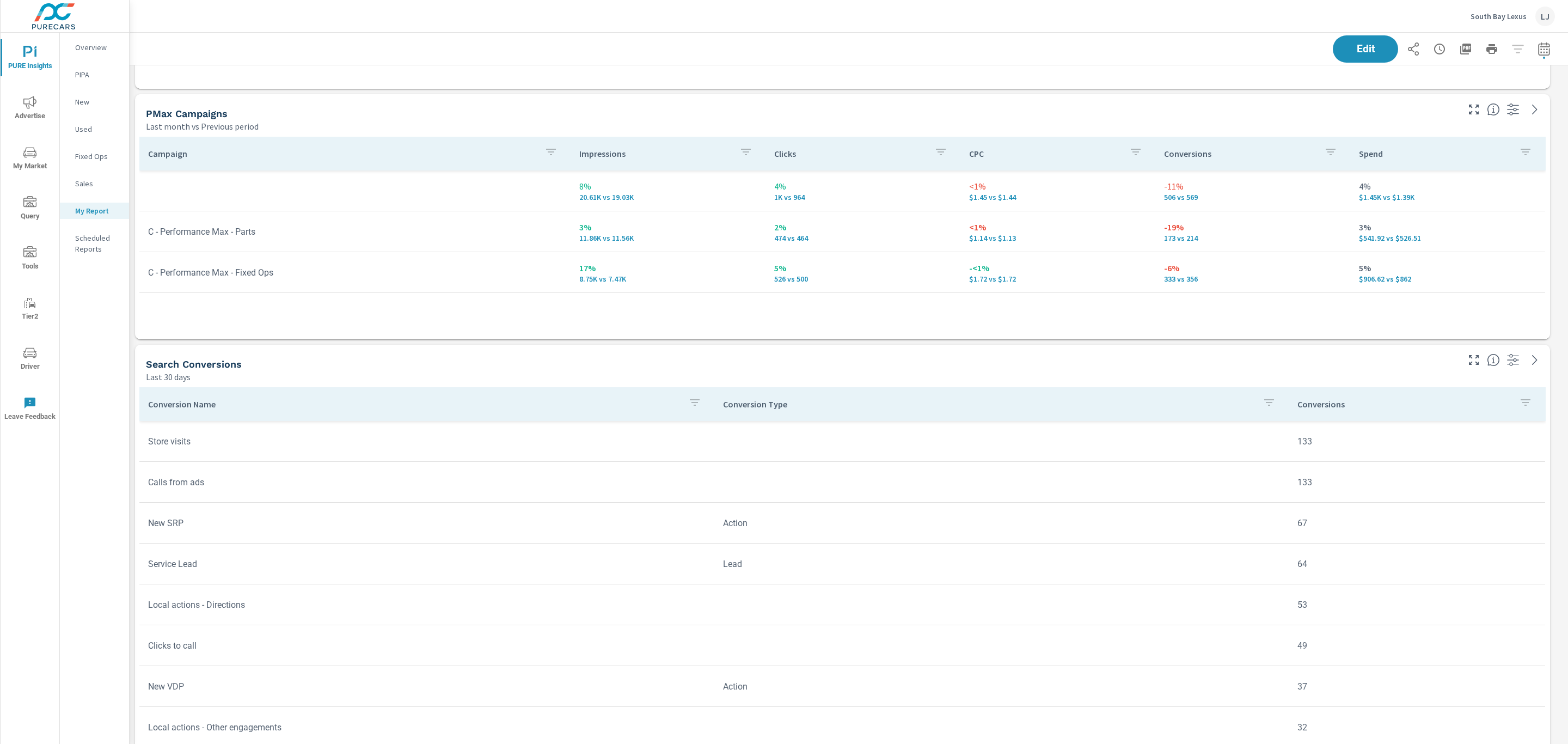
scroll to position [327, 0]
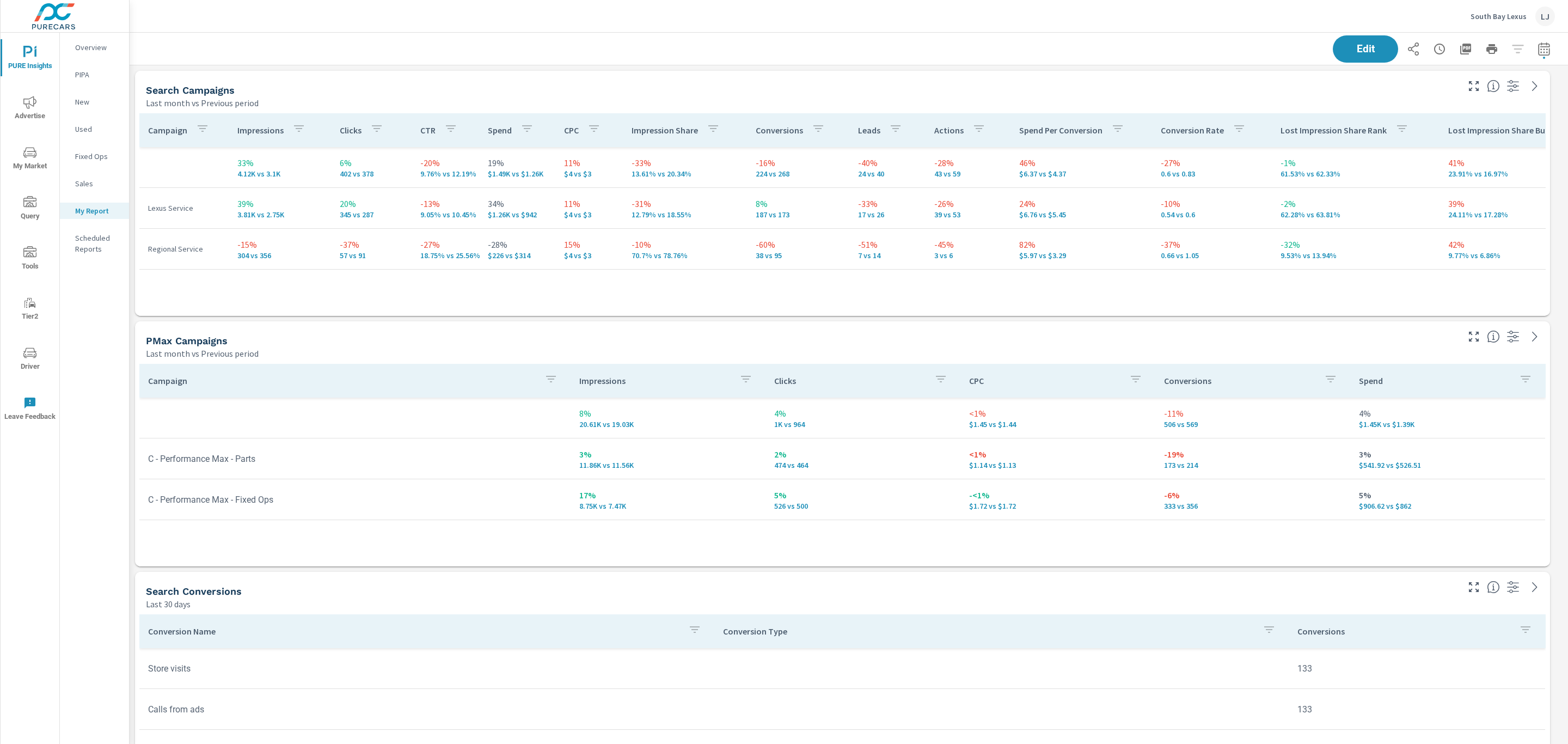
click at [1538, 44] on icon "button" at bounding box center [1544, 49] width 13 height 13
select select "Last month"
select select "Previous period"
click at [1432, 188] on span "Apply" at bounding box center [1420, 184] width 44 height 10
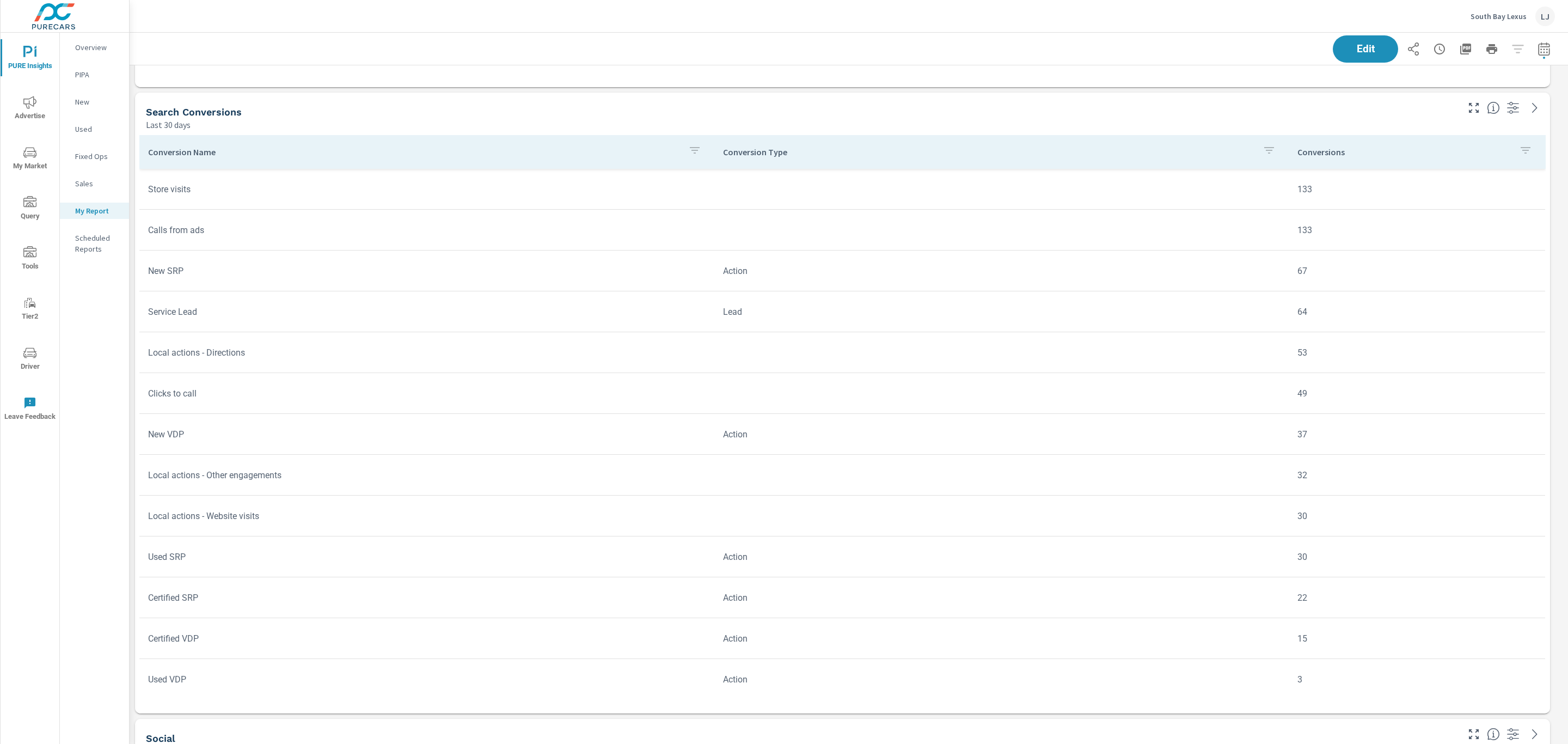
scroll to position [433, 0]
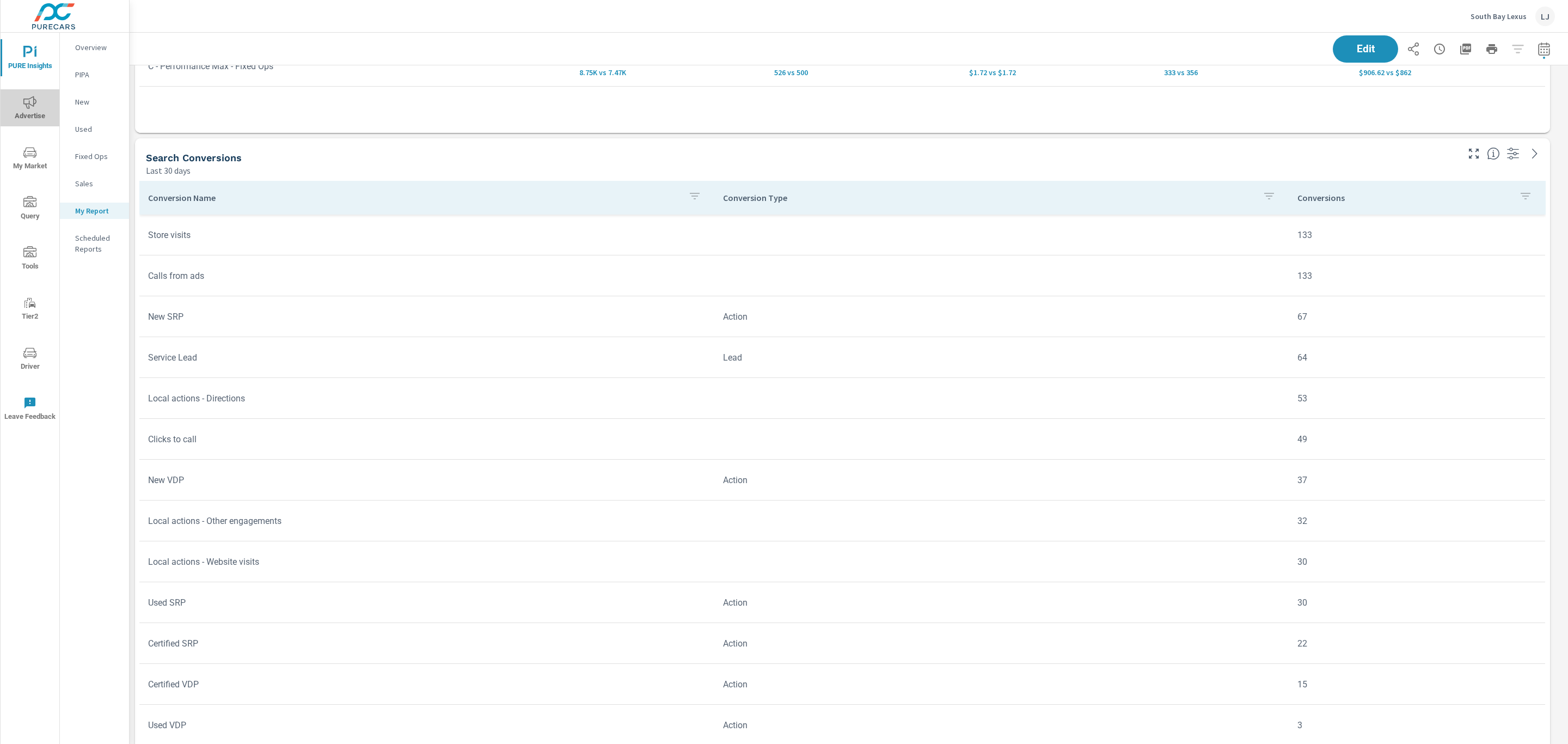
click at [33, 93] on button "Advertise" at bounding box center [30, 108] width 59 height 37
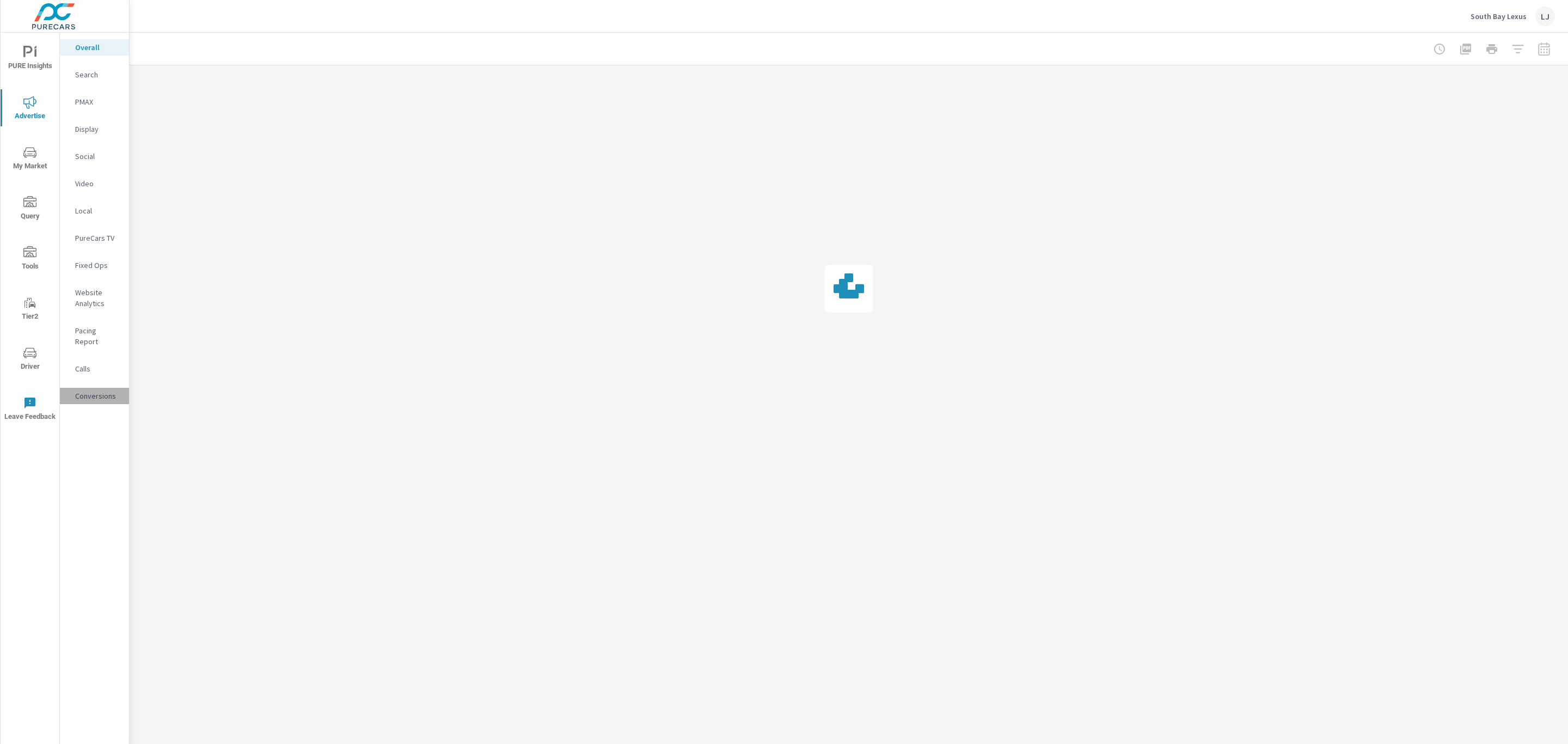
click at [92, 390] on p "Conversions" at bounding box center [97, 396] width 45 height 11
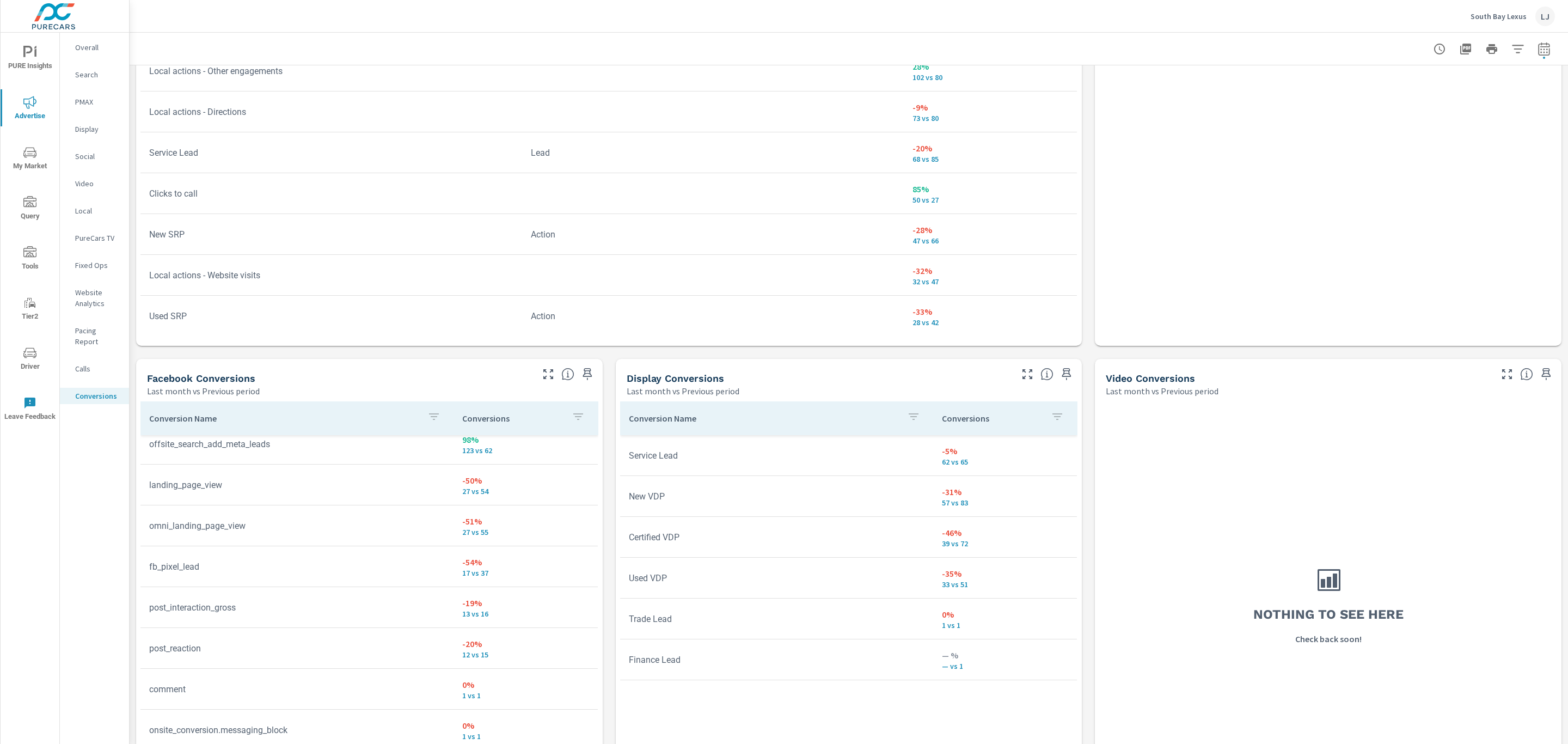
scroll to position [837, 0]
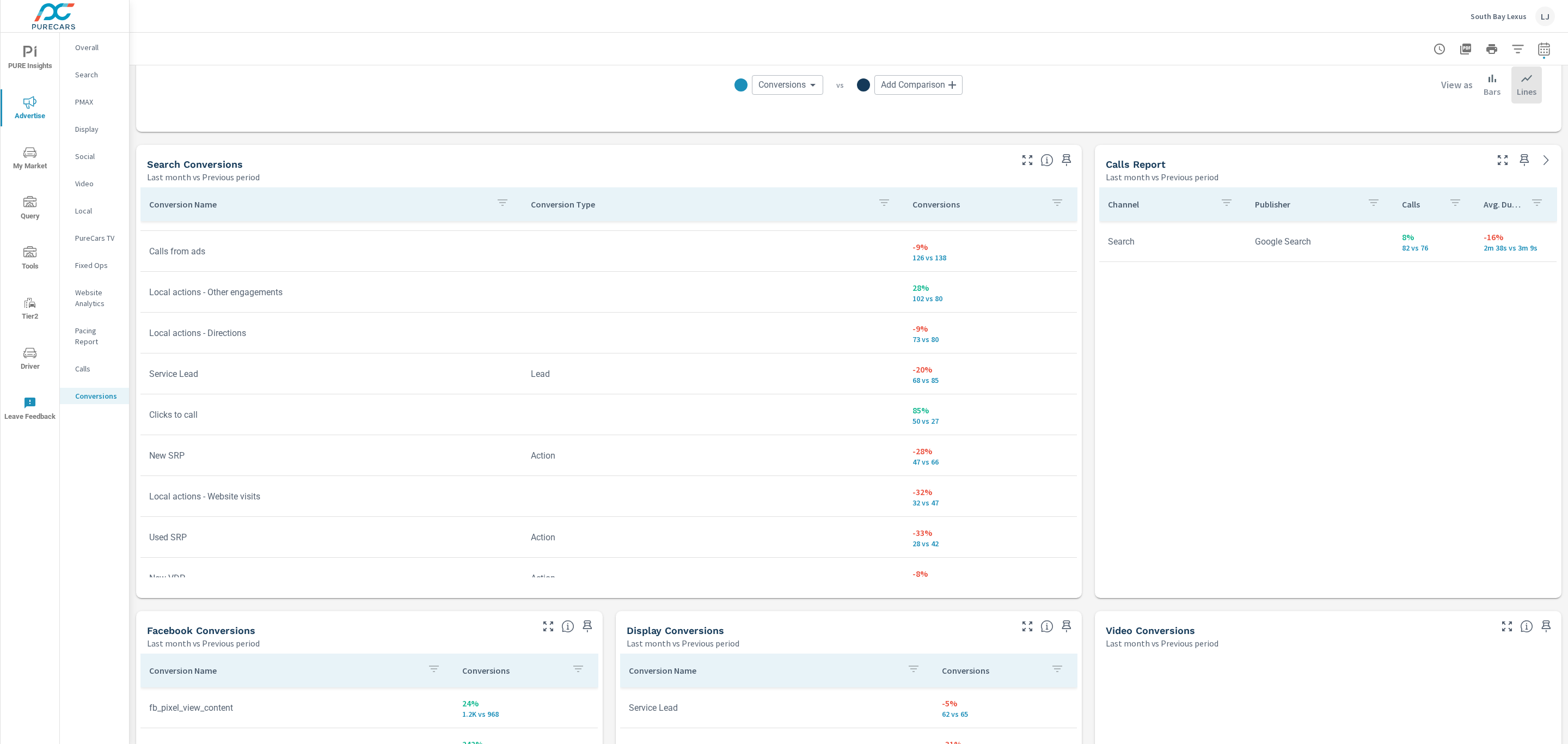
scroll to position [47, 0]
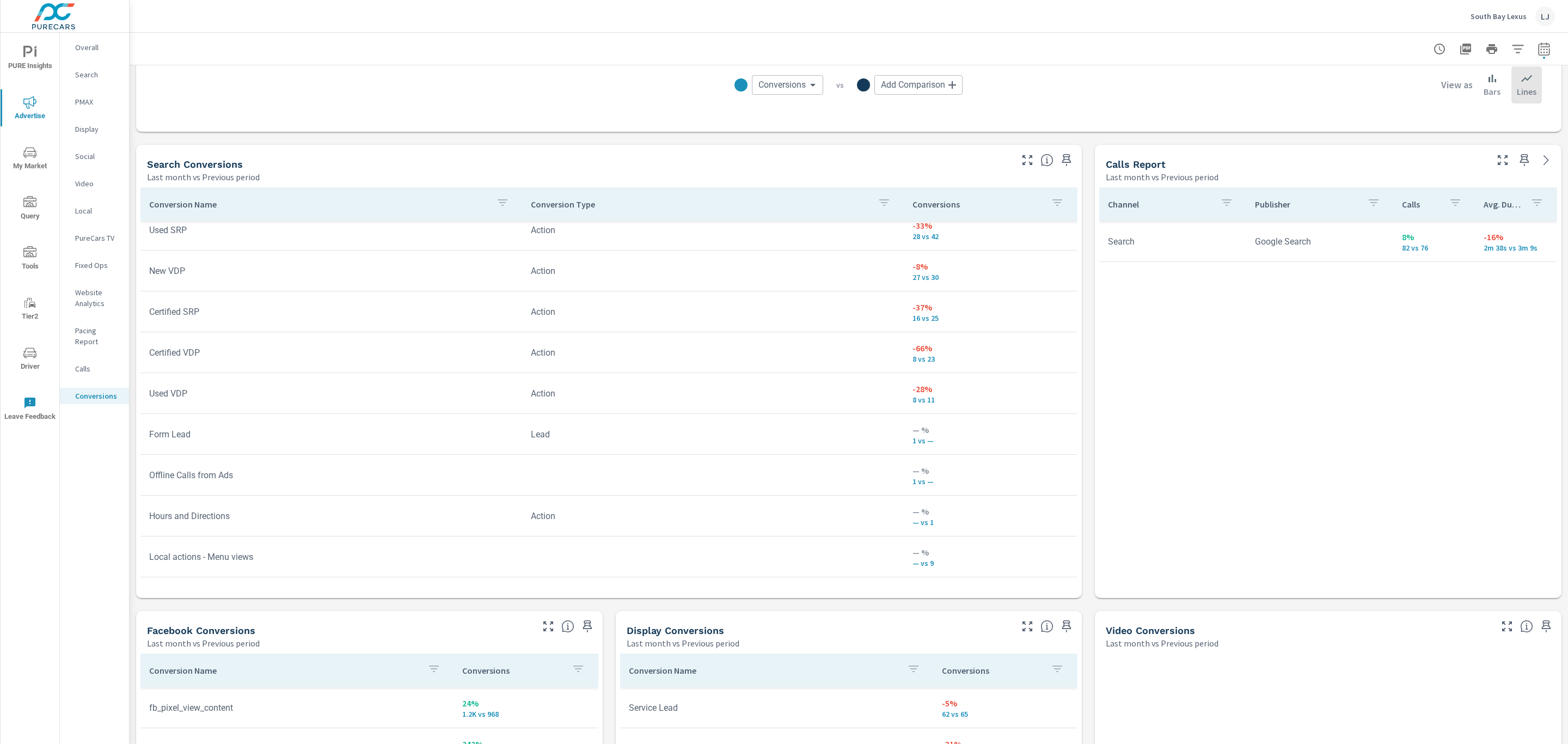
scroll to position [379, 0]
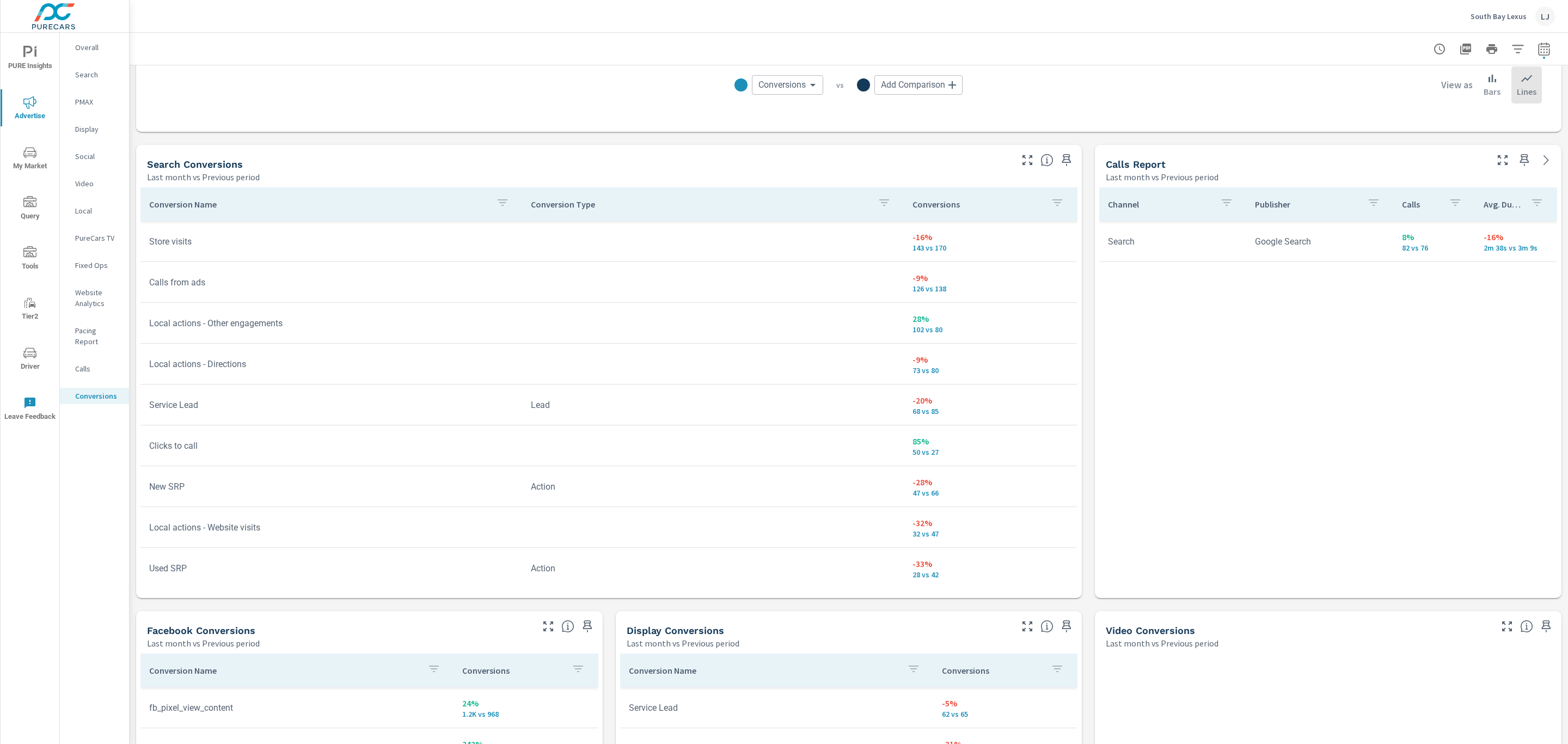
click at [936, 200] on p "Conversions" at bounding box center [978, 204] width 130 height 11
click at [926, 204] on p "Conversions" at bounding box center [971, 204] width 117 height 11
click at [919, 199] on p "Conversions" at bounding box center [971, 204] width 117 height 11
click at [1119, 111] on div "Conversions Conversions ​ vs Add Comparison ​ View as Bars Lines" at bounding box center [849, 85] width 1386 height 54
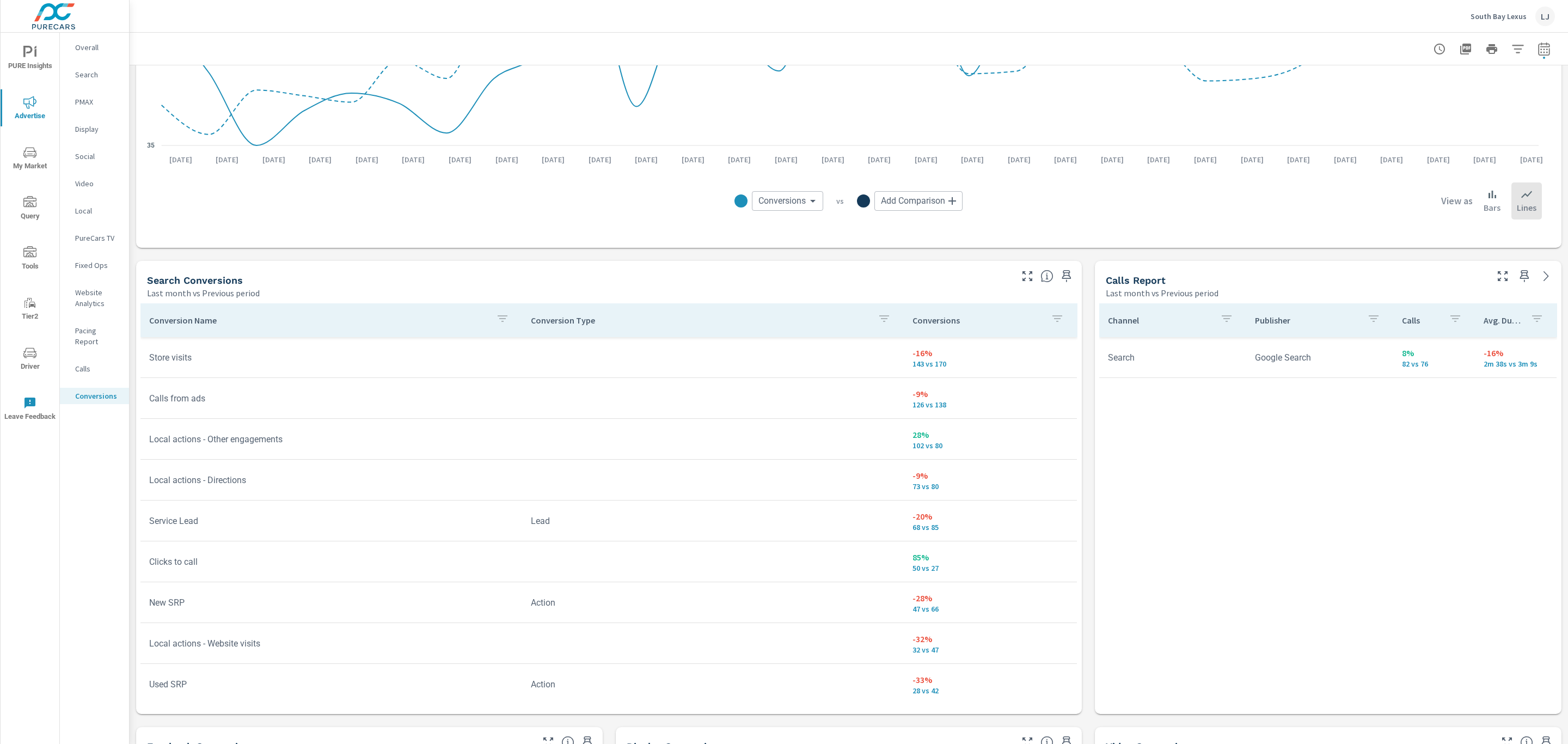
scroll to position [409, 0]
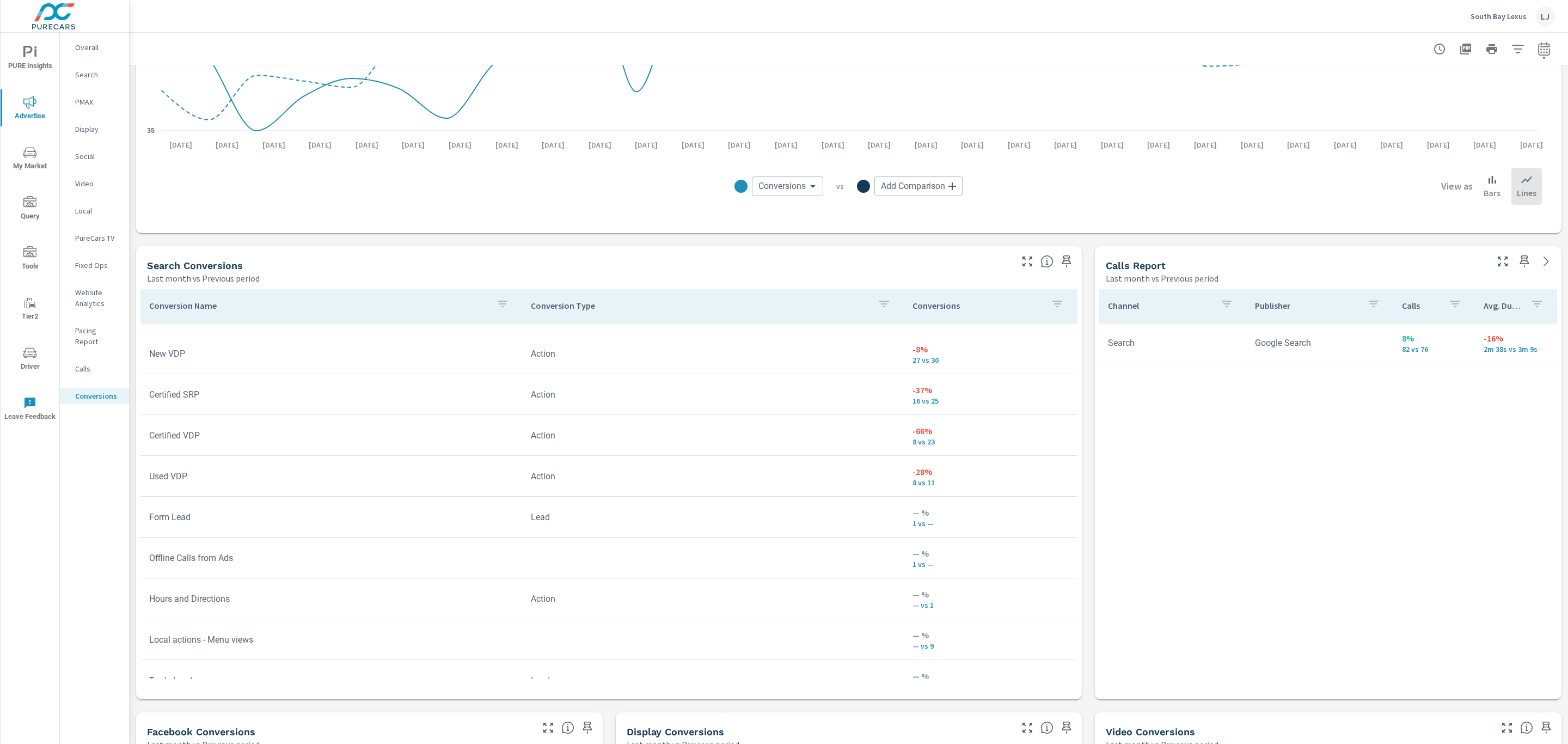
scroll to position [379, 0]
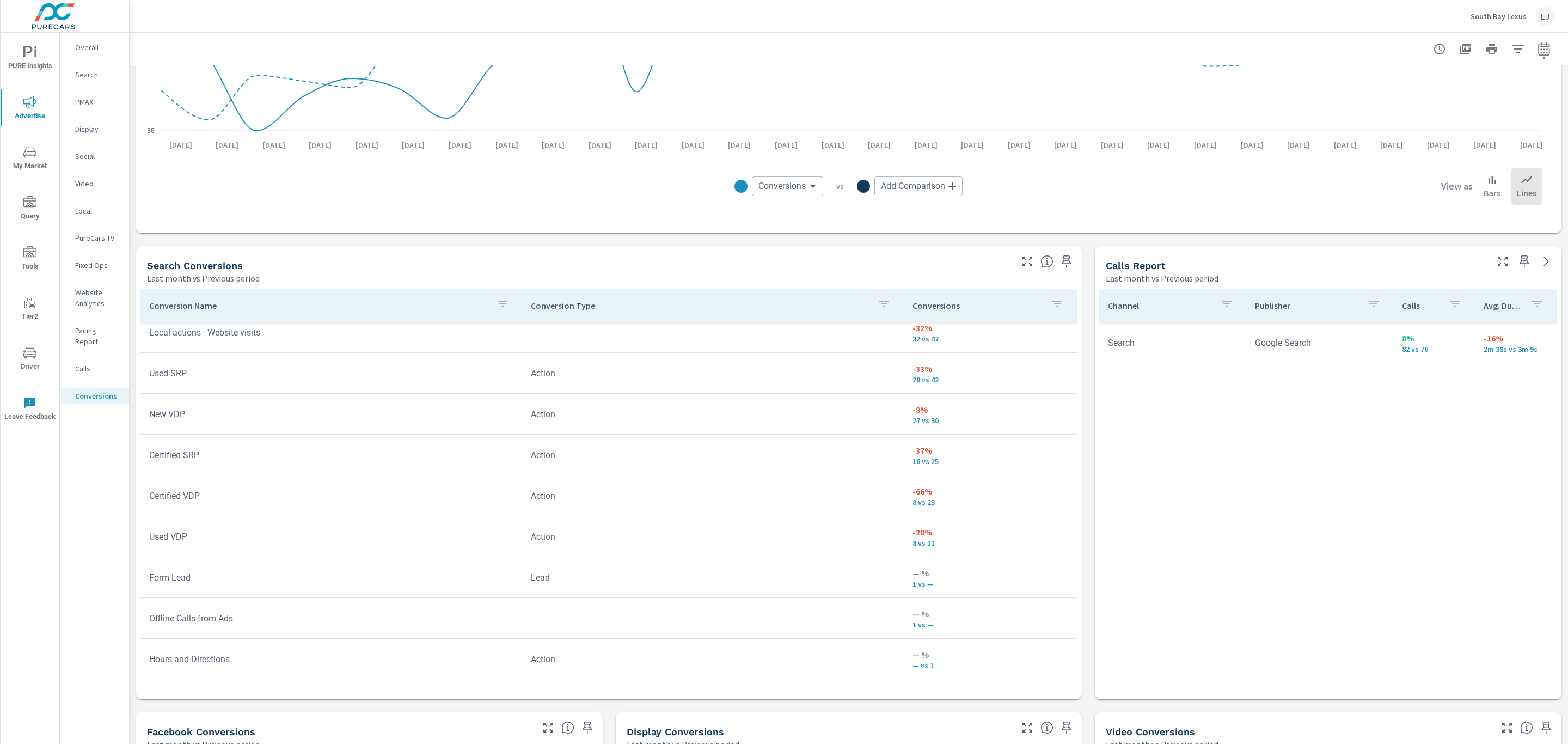
scroll to position [52, 0]
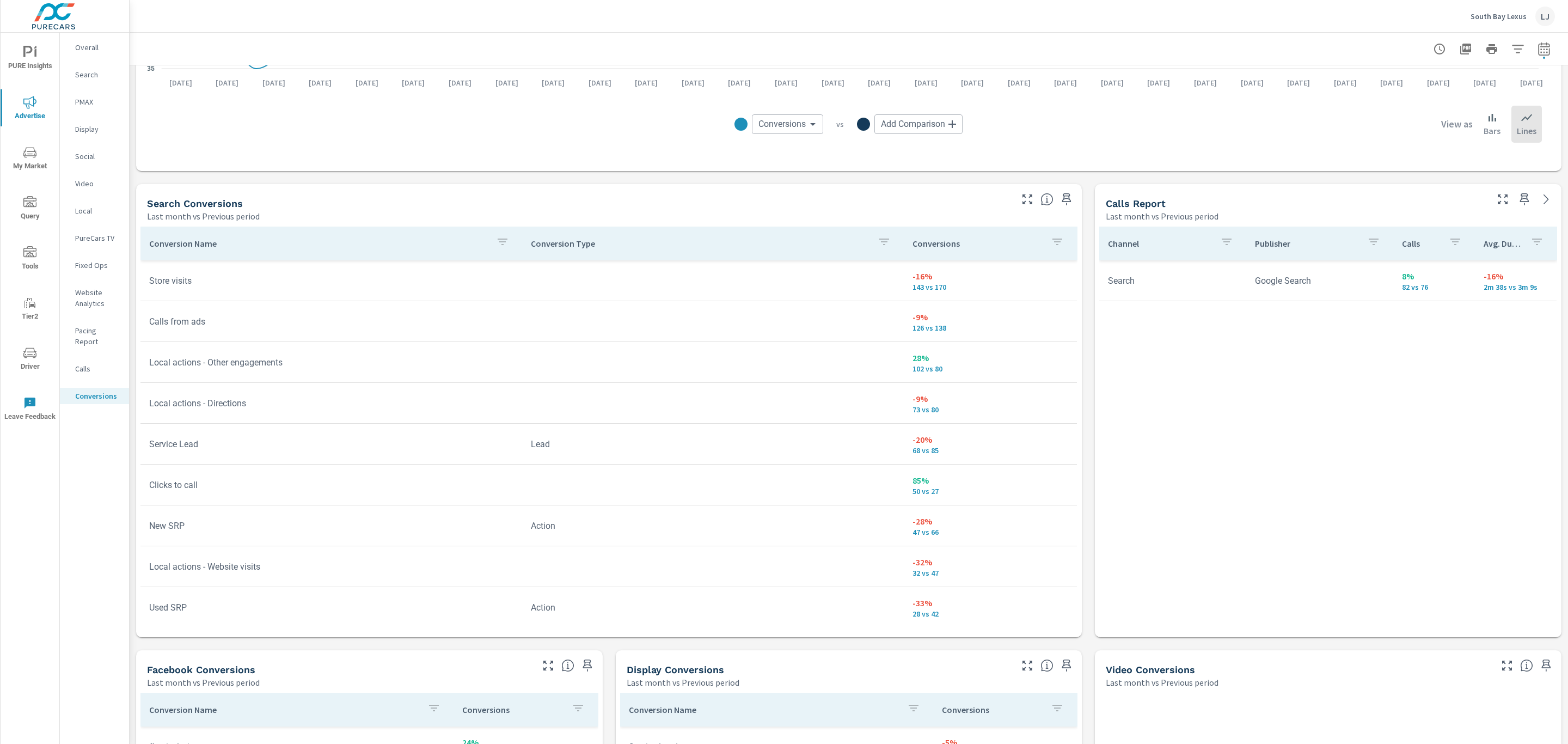
scroll to position [490, 0]
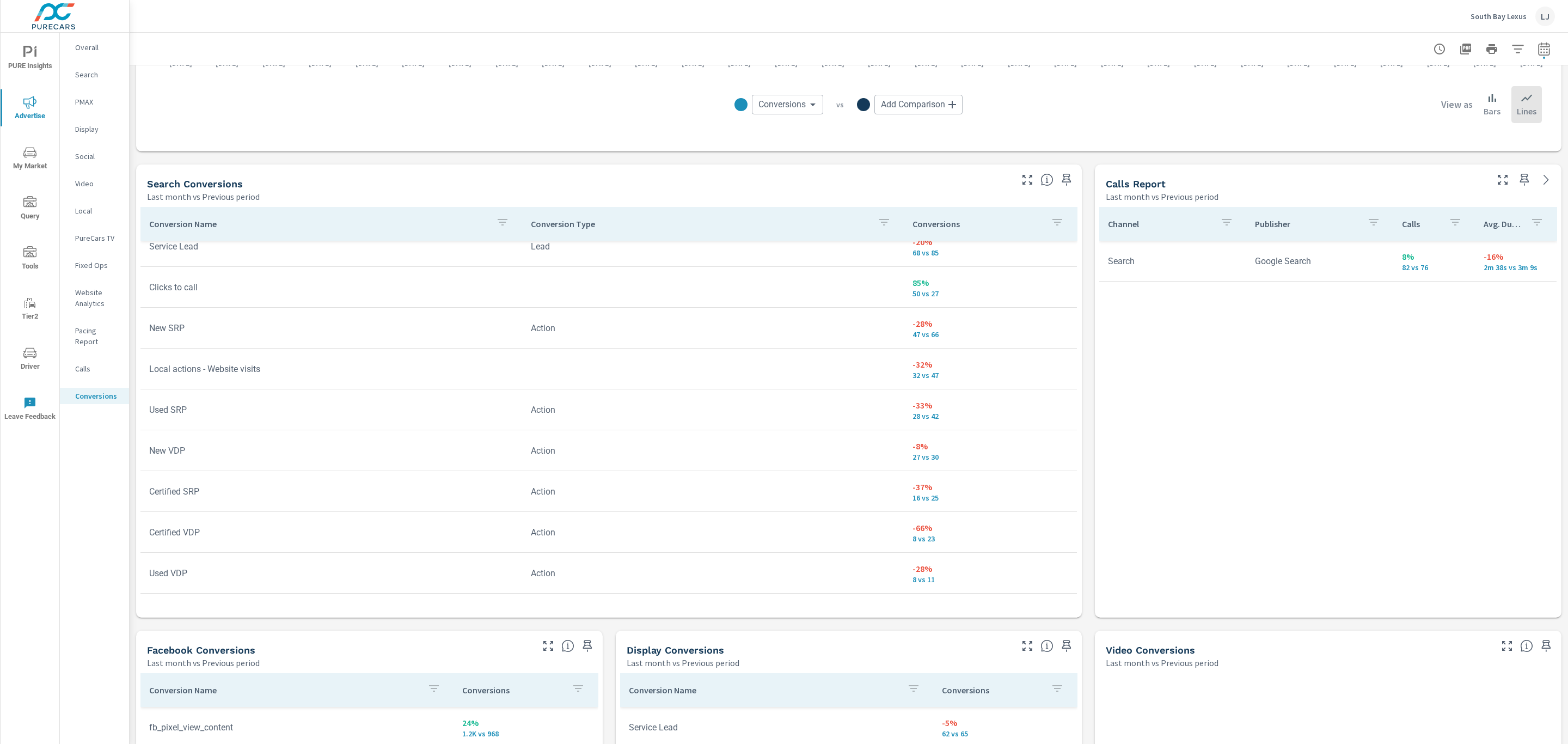
scroll to position [245, 0]
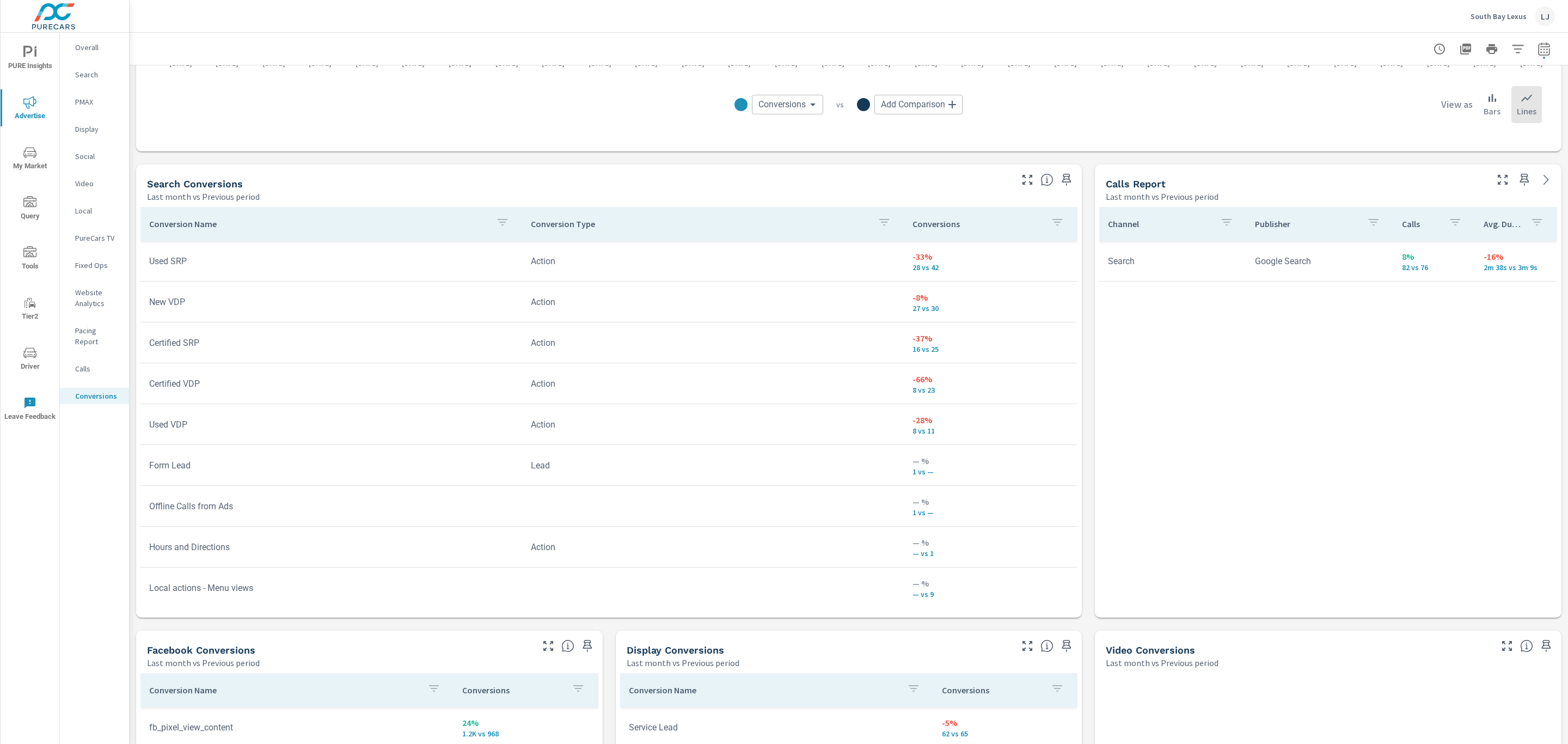
scroll to position [379, 0]
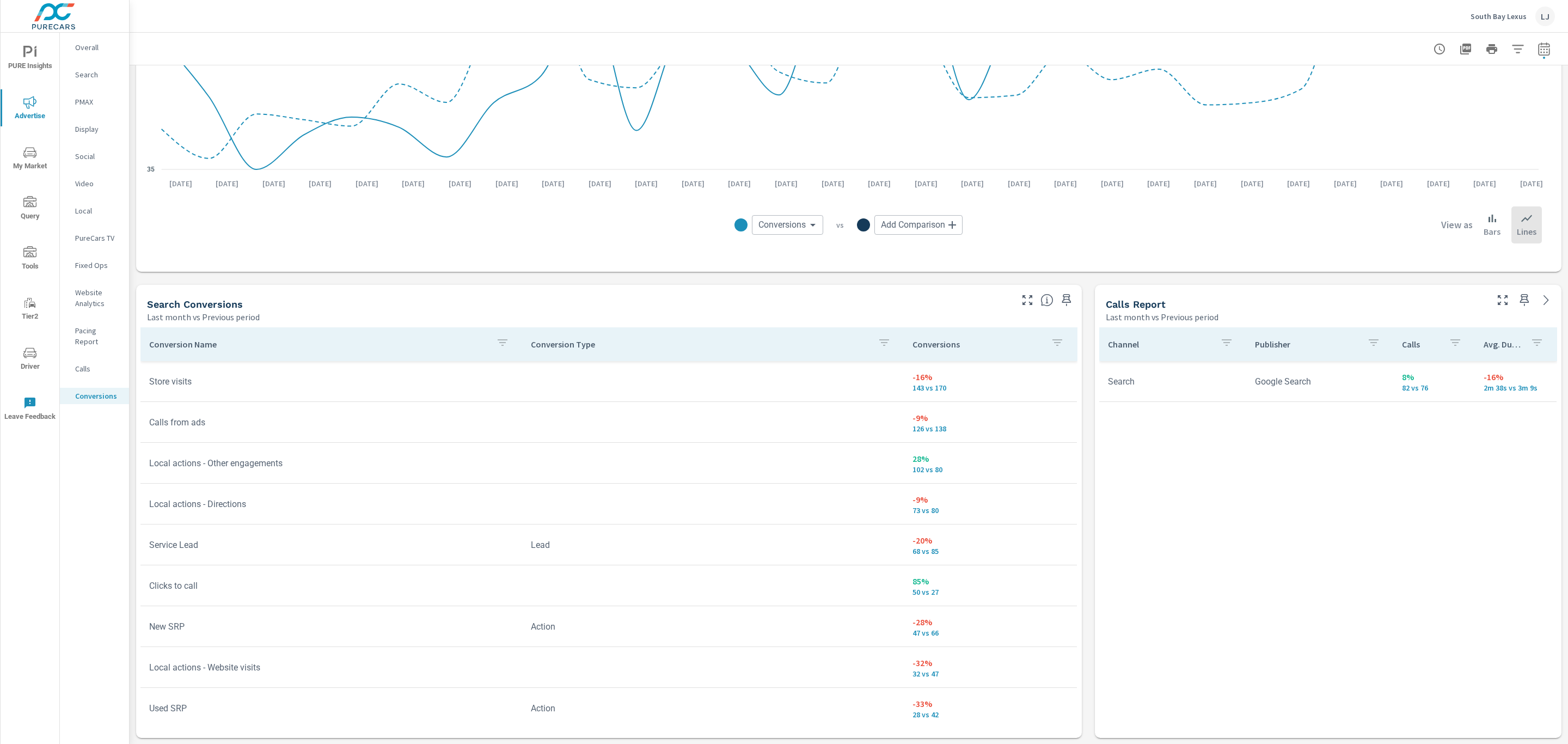
scroll to position [327, 0]
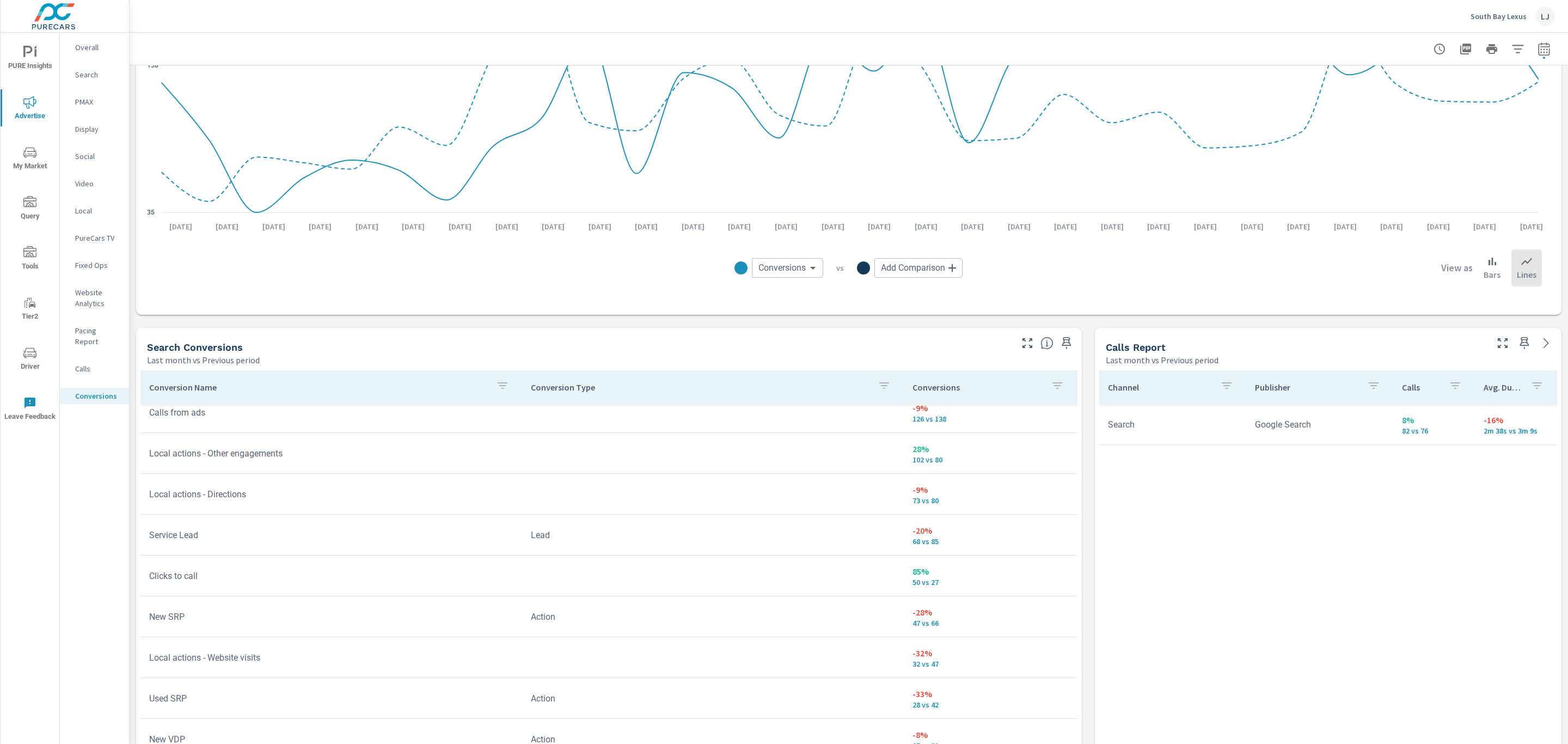
scroll to position [82, 0]
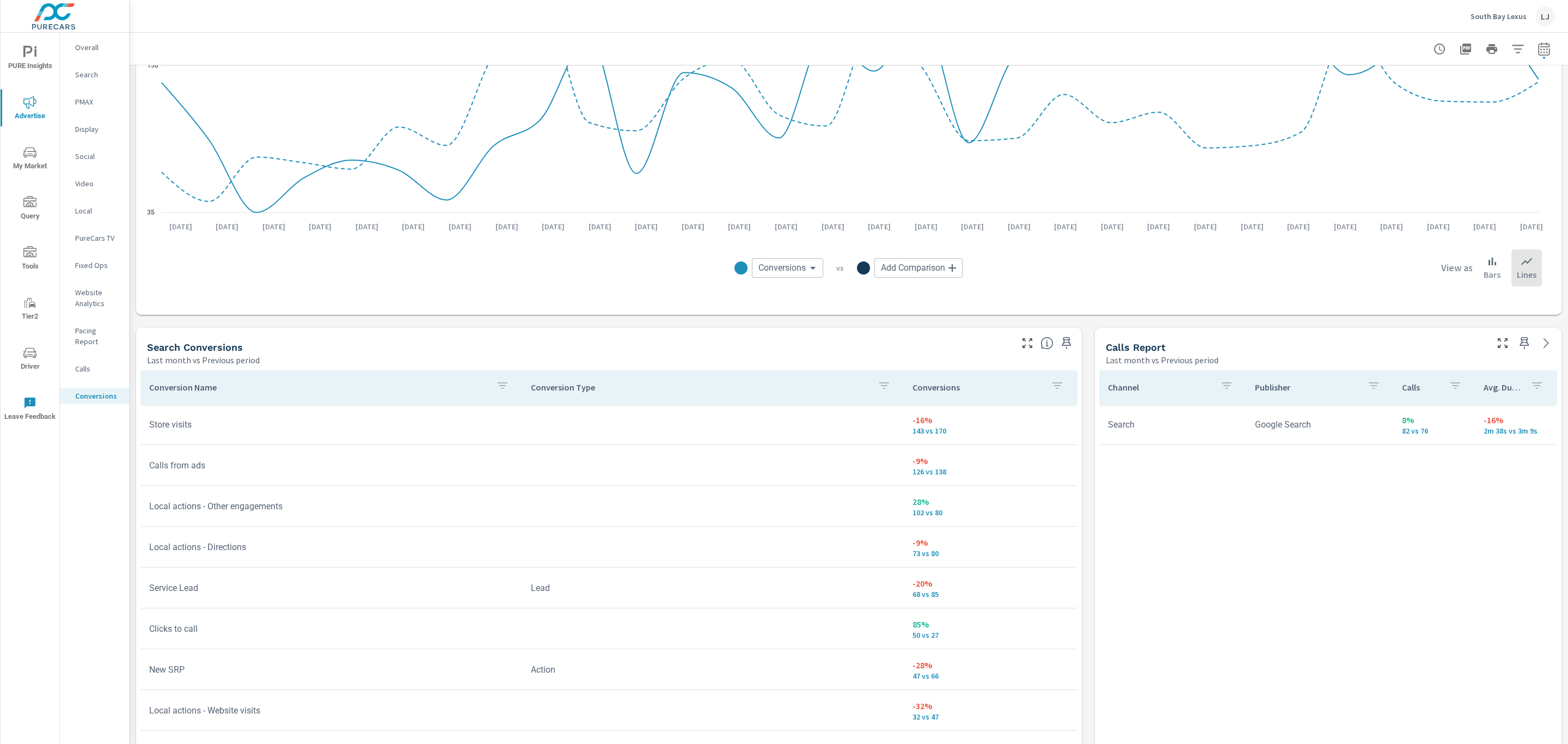
drag, startPoint x: 1060, startPoint y: 339, endPoint x: 335, endPoint y: 301, distance: 726.0
click at [435, 309] on div "All Conversions Last month vs Previous period 20% 3.82K vs 3.17K Conversions Se…" at bounding box center [849, 496] width 1438 height 1515
click at [25, 59] on span "PURE Insights" at bounding box center [30, 59] width 52 height 27
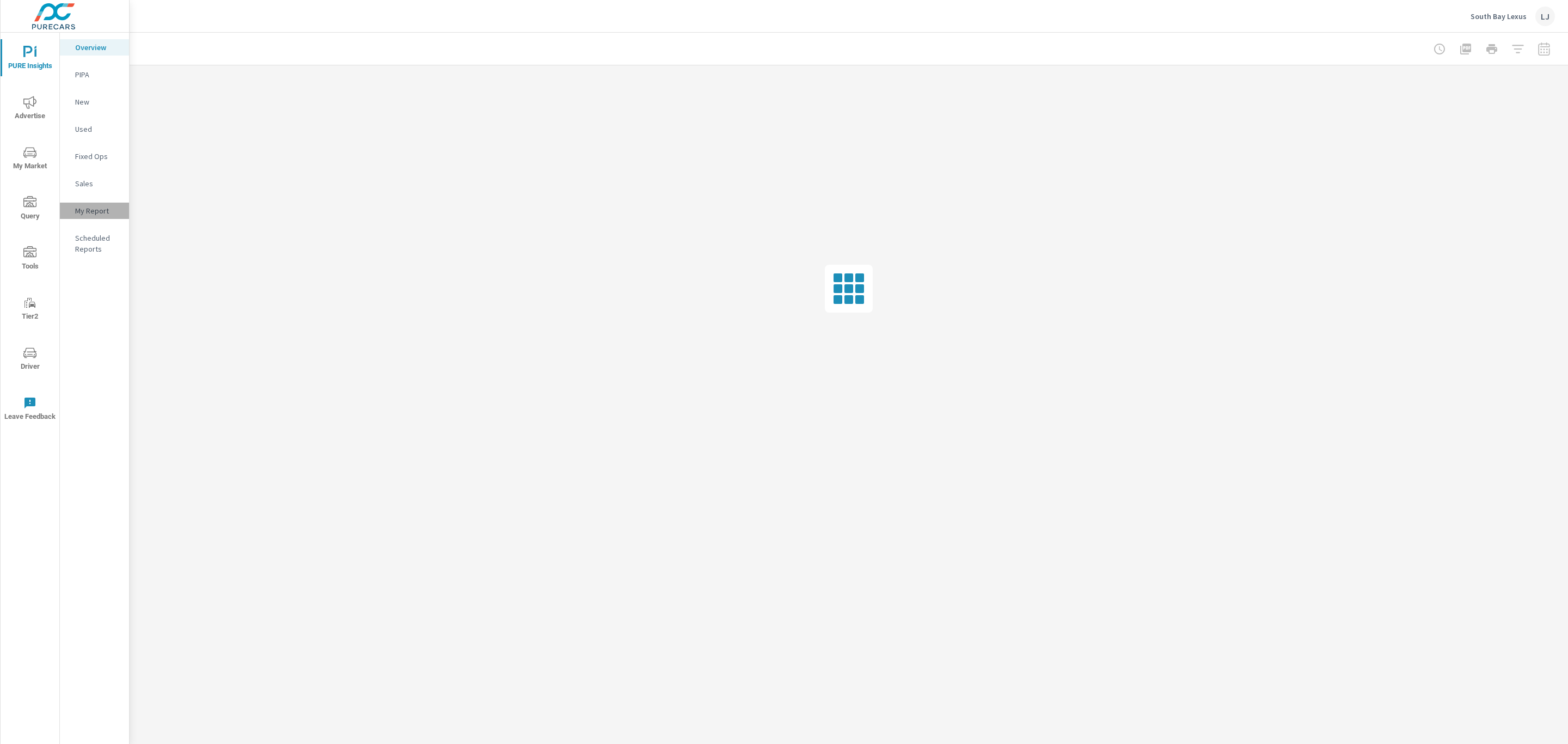
click at [77, 205] on p "My Report" at bounding box center [97, 211] width 45 height 11
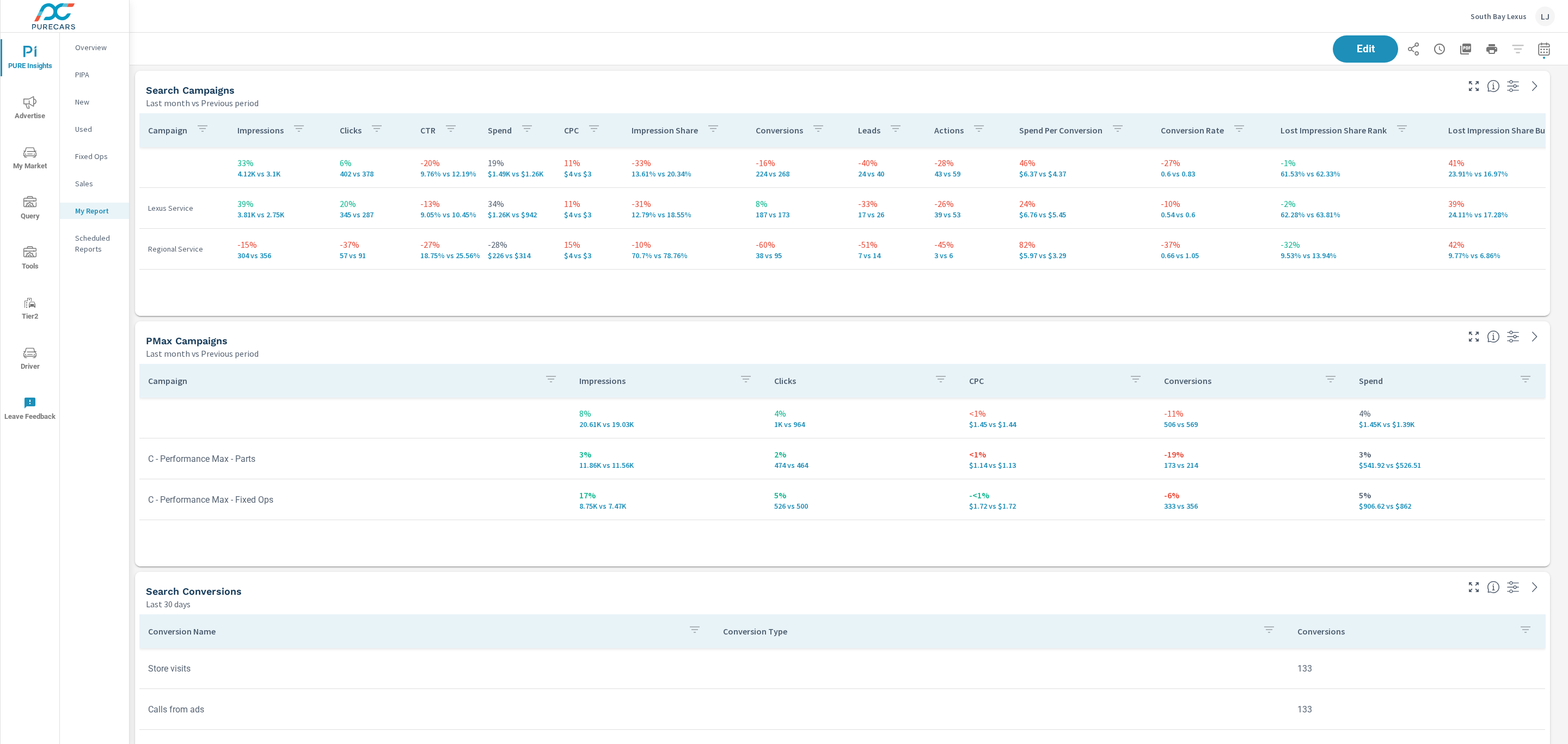
scroll to position [1660, 1451]
drag, startPoint x: 1241, startPoint y: 595, endPoint x: 1219, endPoint y: 368, distance: 228.1
click at [1351, 46] on span "Edit" at bounding box center [1365, 49] width 44 height 10
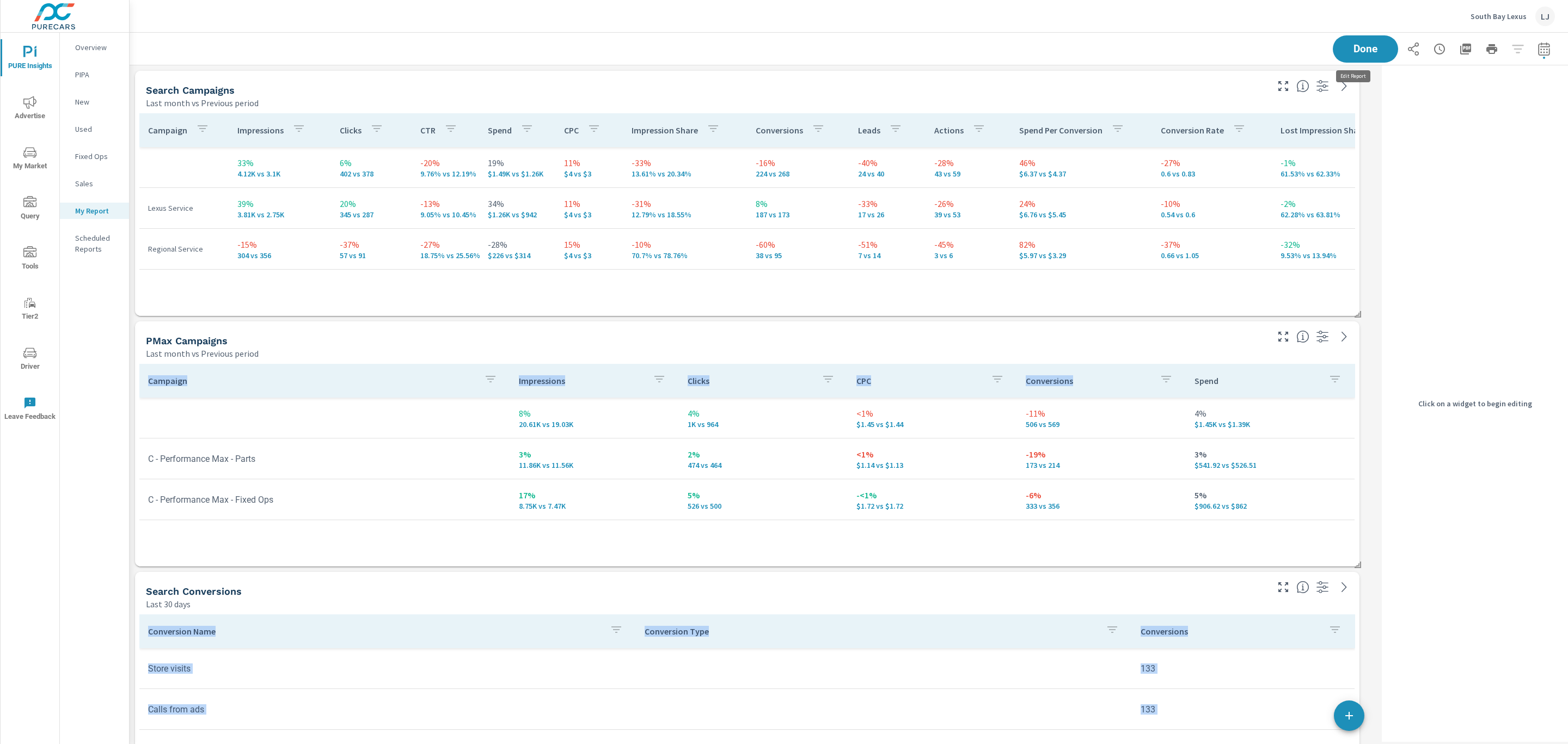
scroll to position [1660, 1261]
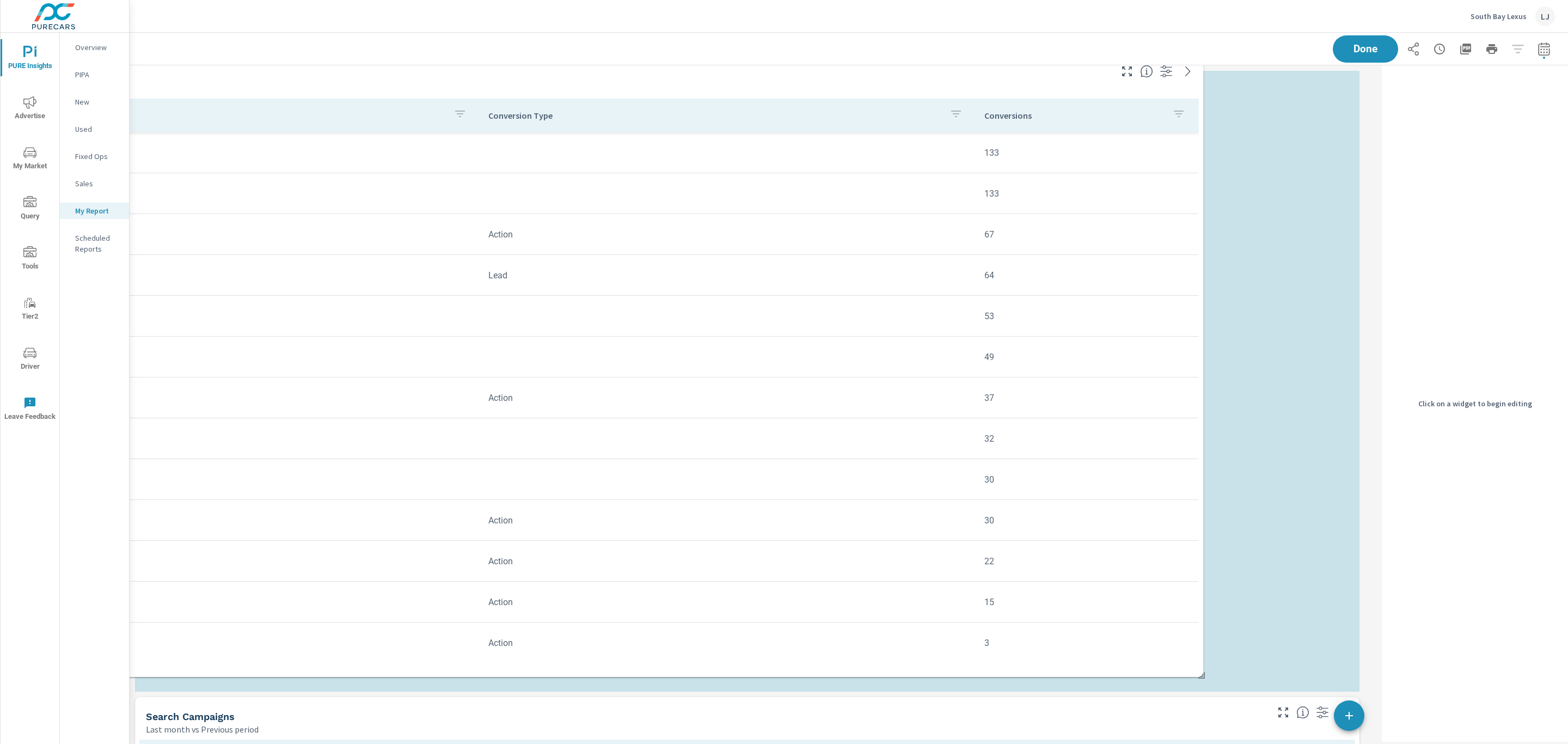
drag, startPoint x: 872, startPoint y: 596, endPoint x: 817, endPoint y: 87, distance: 512.0
click at [719, 82] on div "Search Conversions" at bounding box center [550, 75] width 1120 height 13
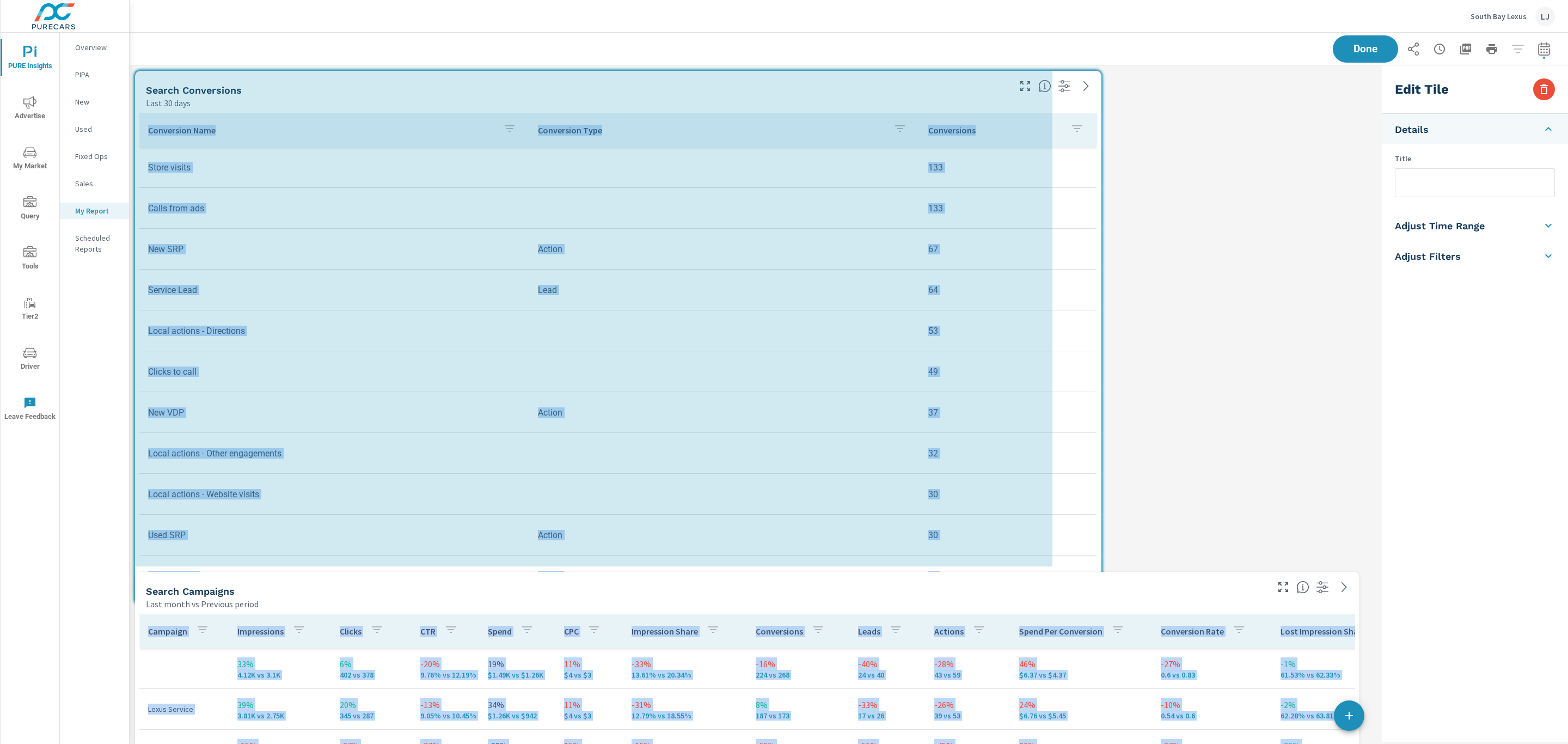
scroll to position [1534, 1261]
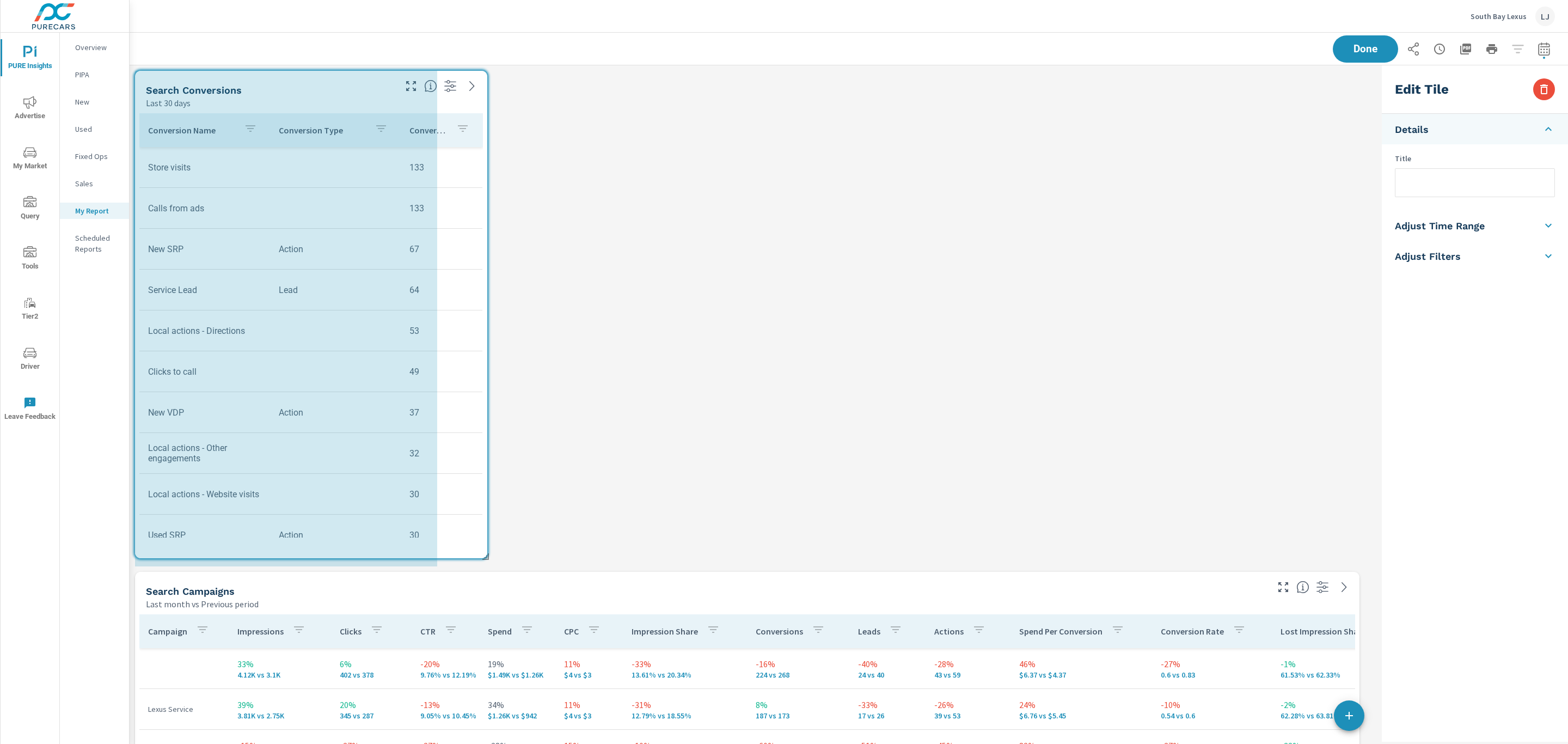
drag, startPoint x: 1356, startPoint y: 691, endPoint x: 486, endPoint y: 558, distance: 880.1
click at [486, 558] on span at bounding box center [482, 553] width 11 height 11
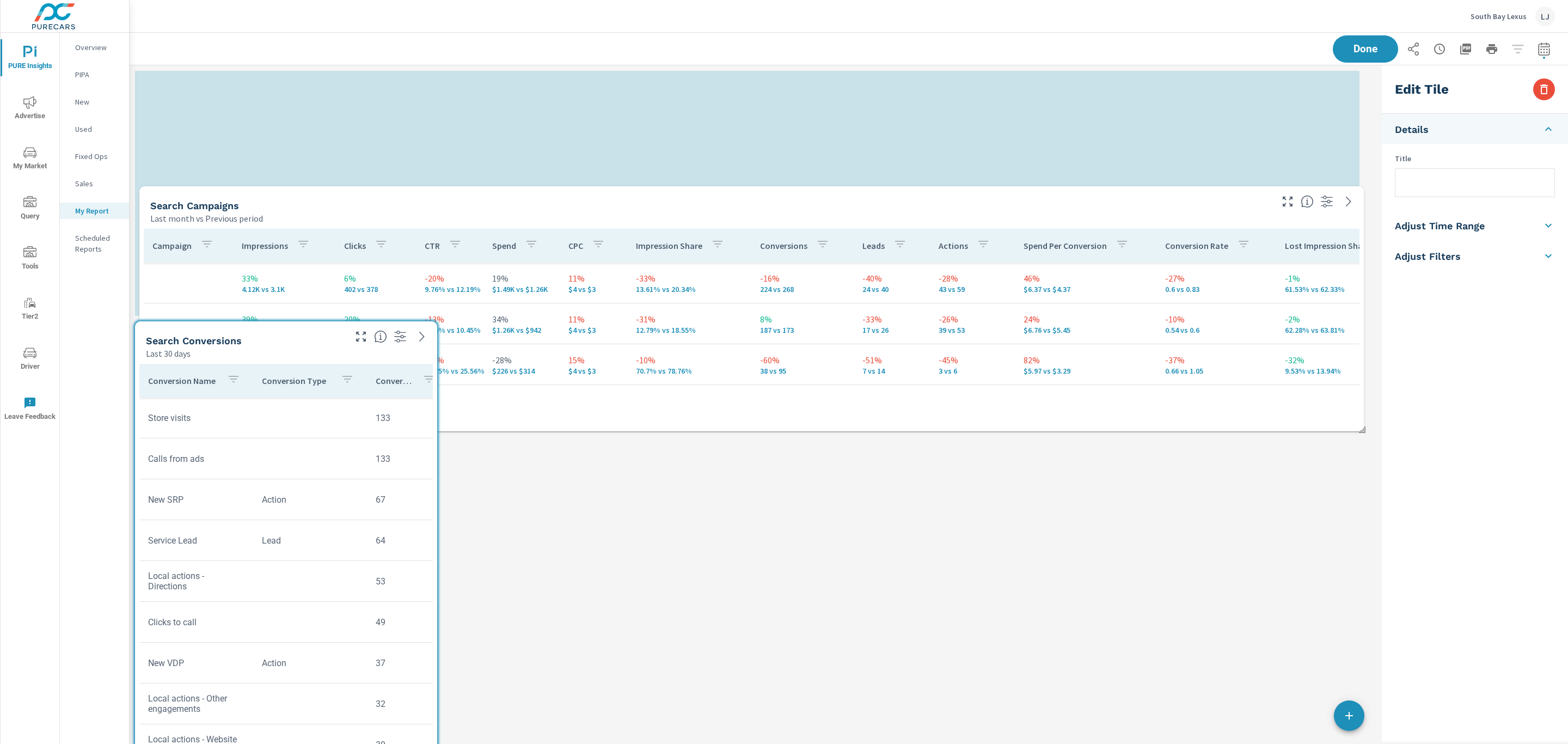
drag, startPoint x: 646, startPoint y: 605, endPoint x: 673, endPoint y: 133, distance: 472.8
click at [673, 212] on div "Last month vs Previous period" at bounding box center [710, 218] width 1120 height 13
type input "Search Campaigns"
checkbox input "false"
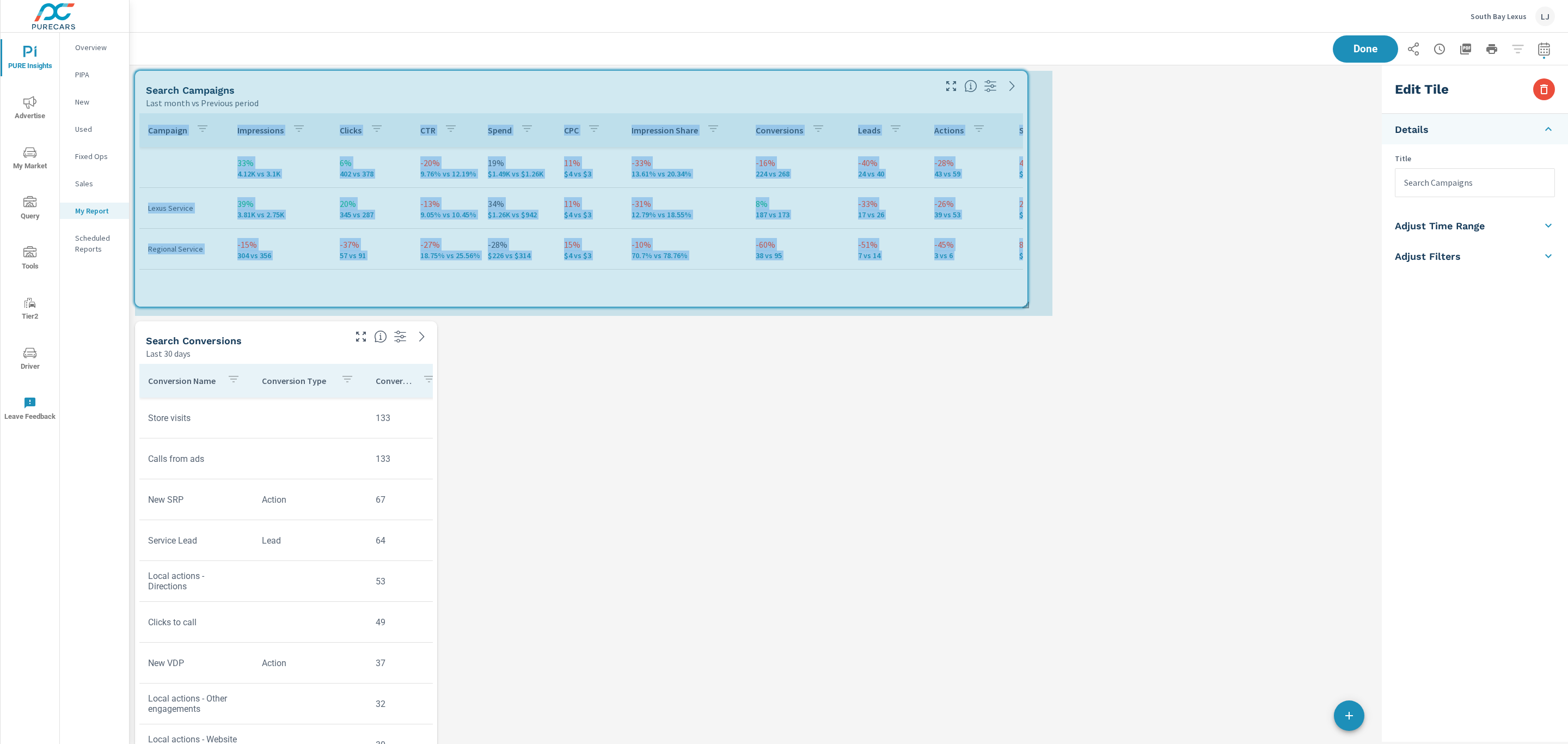
drag, startPoint x: 1359, startPoint y: 312, endPoint x: 1082, endPoint y: 306, distance: 277.1
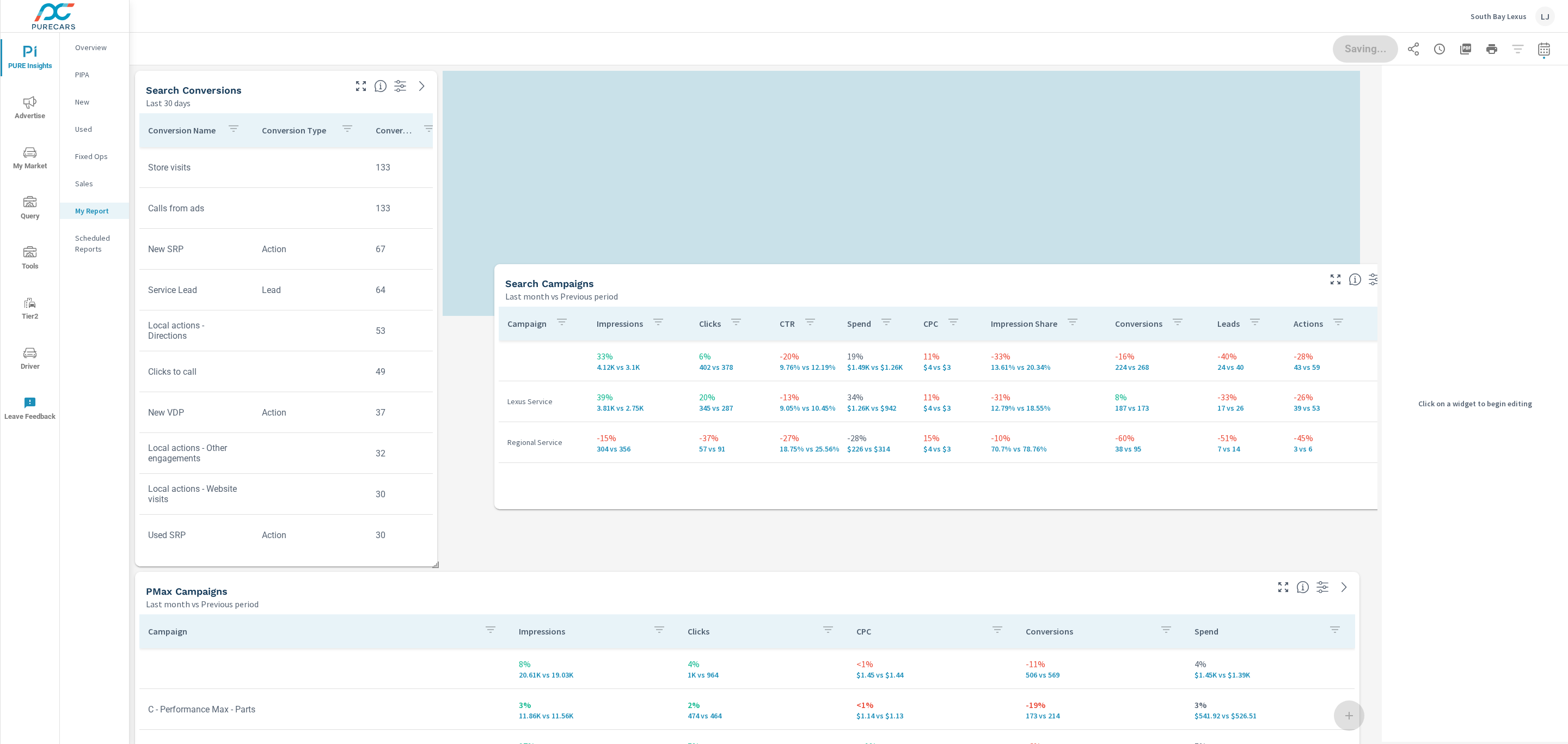
scroll to position [5, 5]
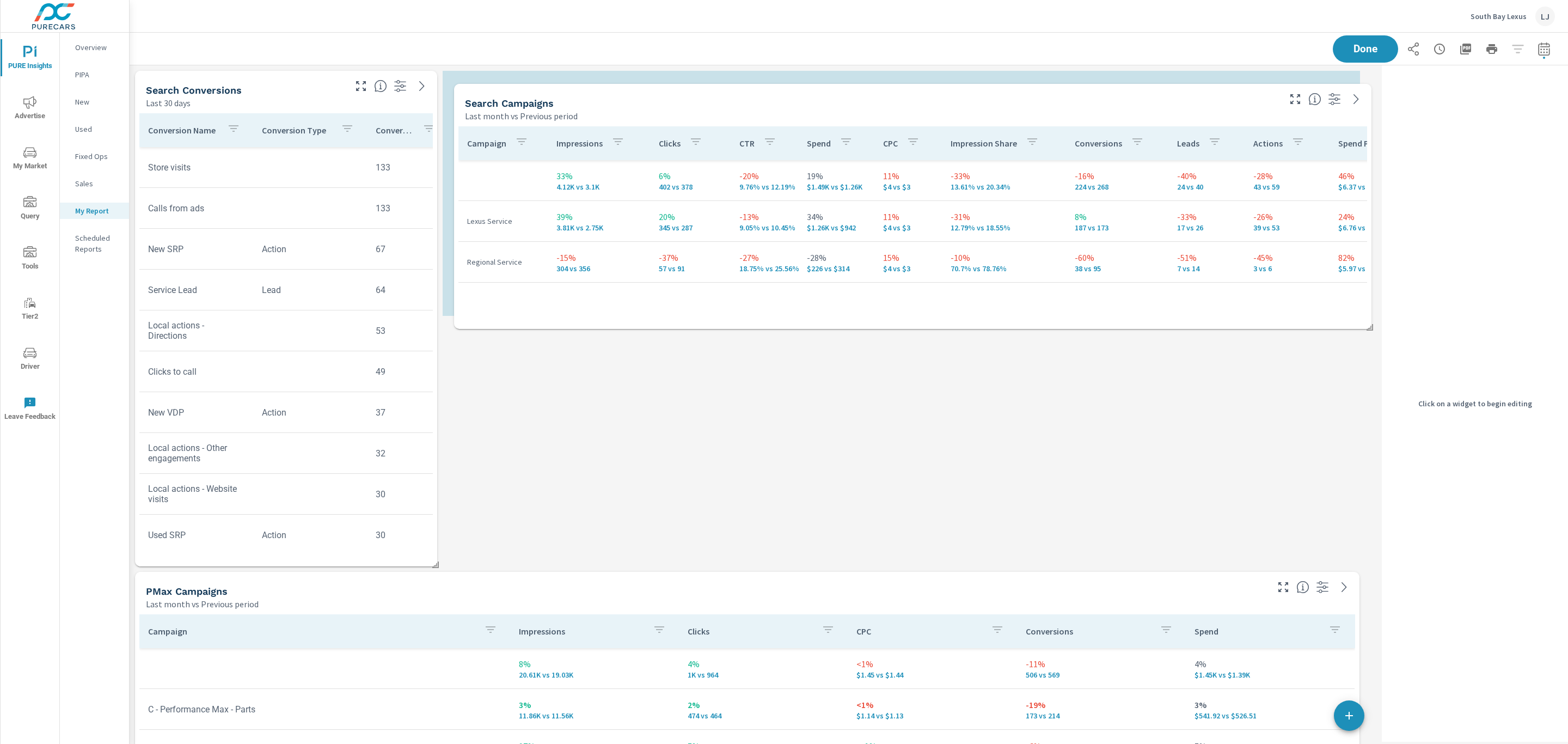
drag, startPoint x: 794, startPoint y: 80, endPoint x: 1101, endPoint y: 84, distance: 307.0
click at [1101, 85] on div "Search Campaigns Last month vs Previous period" at bounding box center [868, 104] width 828 height 39
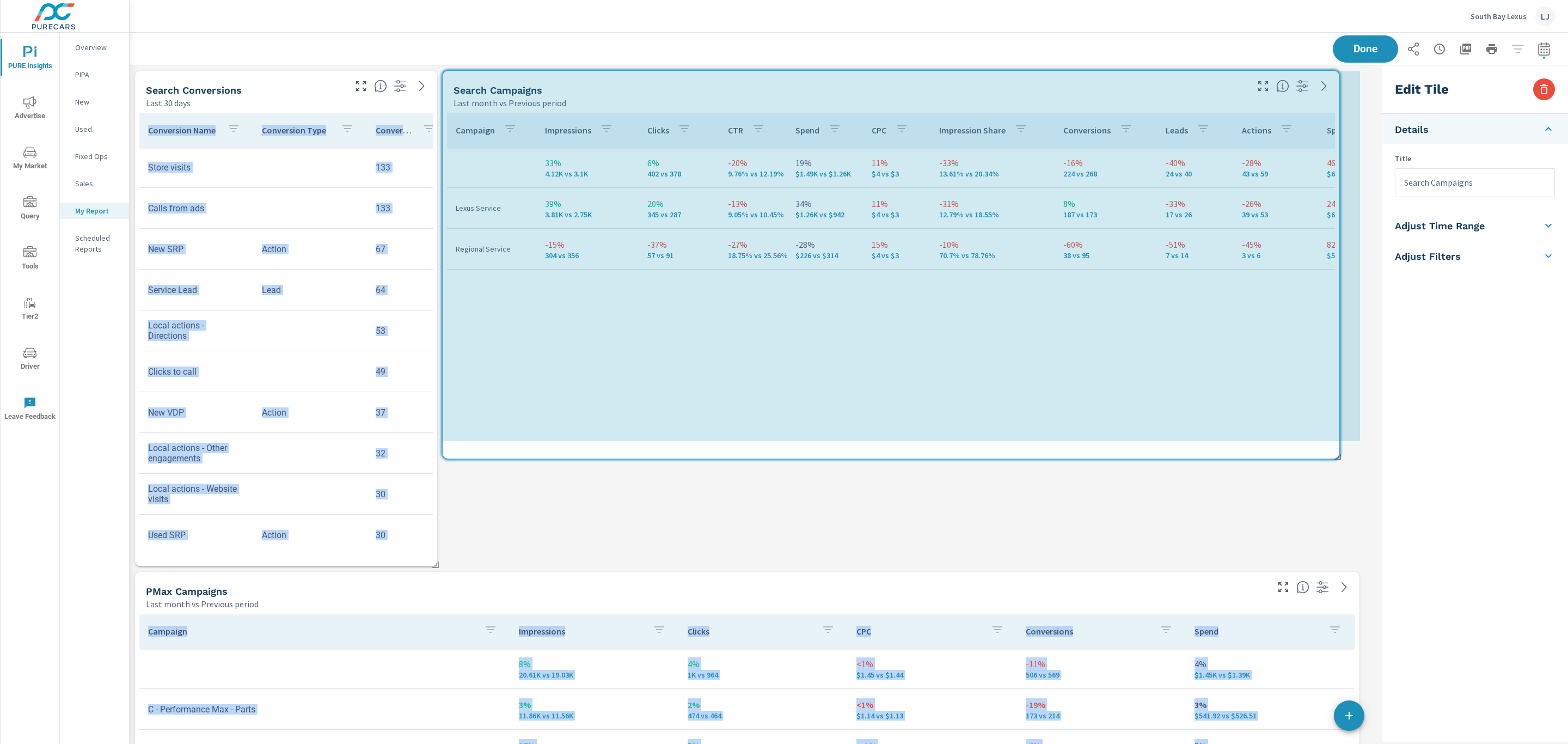
drag, startPoint x: 1359, startPoint y: 311, endPoint x: 1343, endPoint y: 436, distance: 126.0
click at [1343, 436] on div "Search Campaigns Last month vs Previous period Campaign Impressions Clicks CTR …" at bounding box center [754, 694] width 1248 height 1258
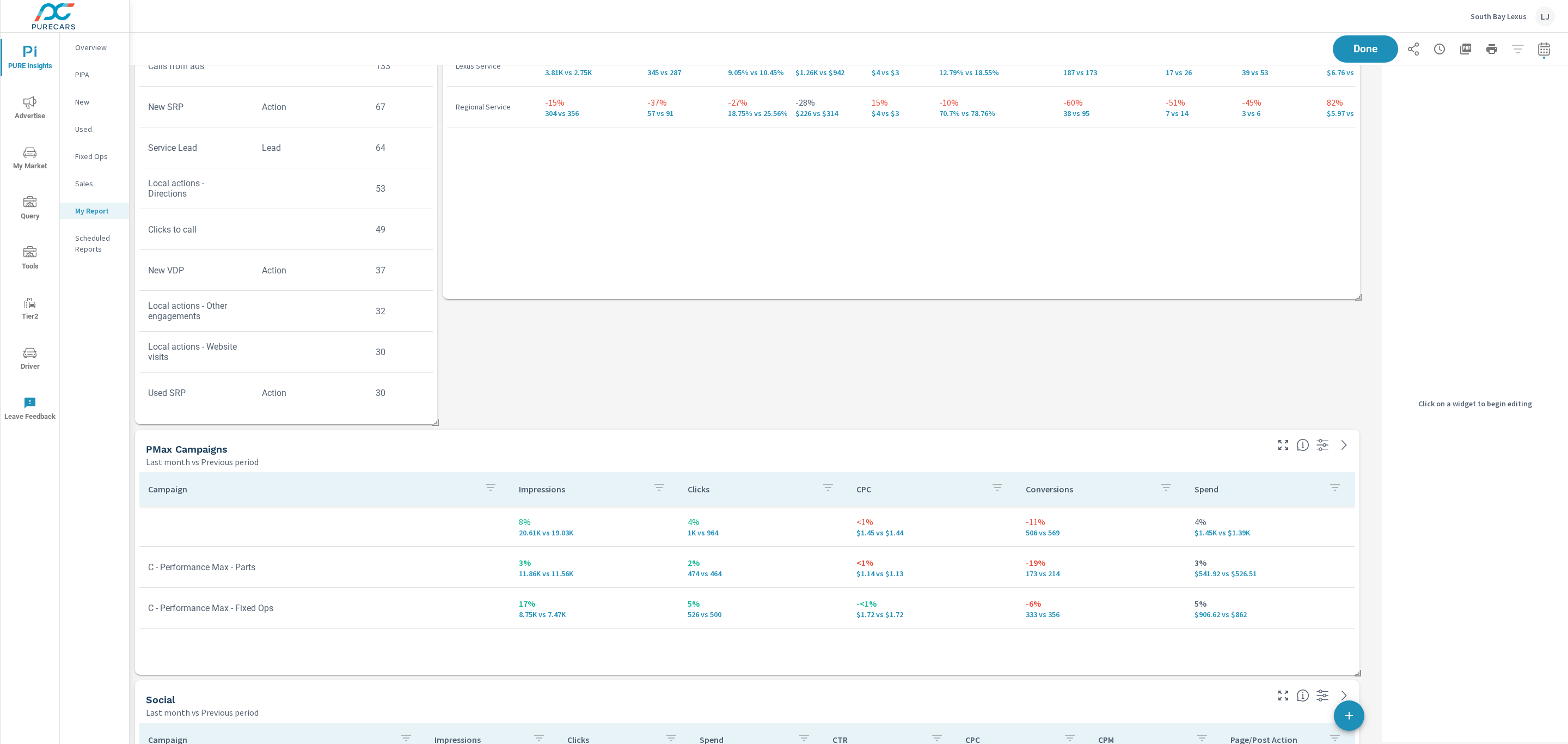
scroll to position [82, 0]
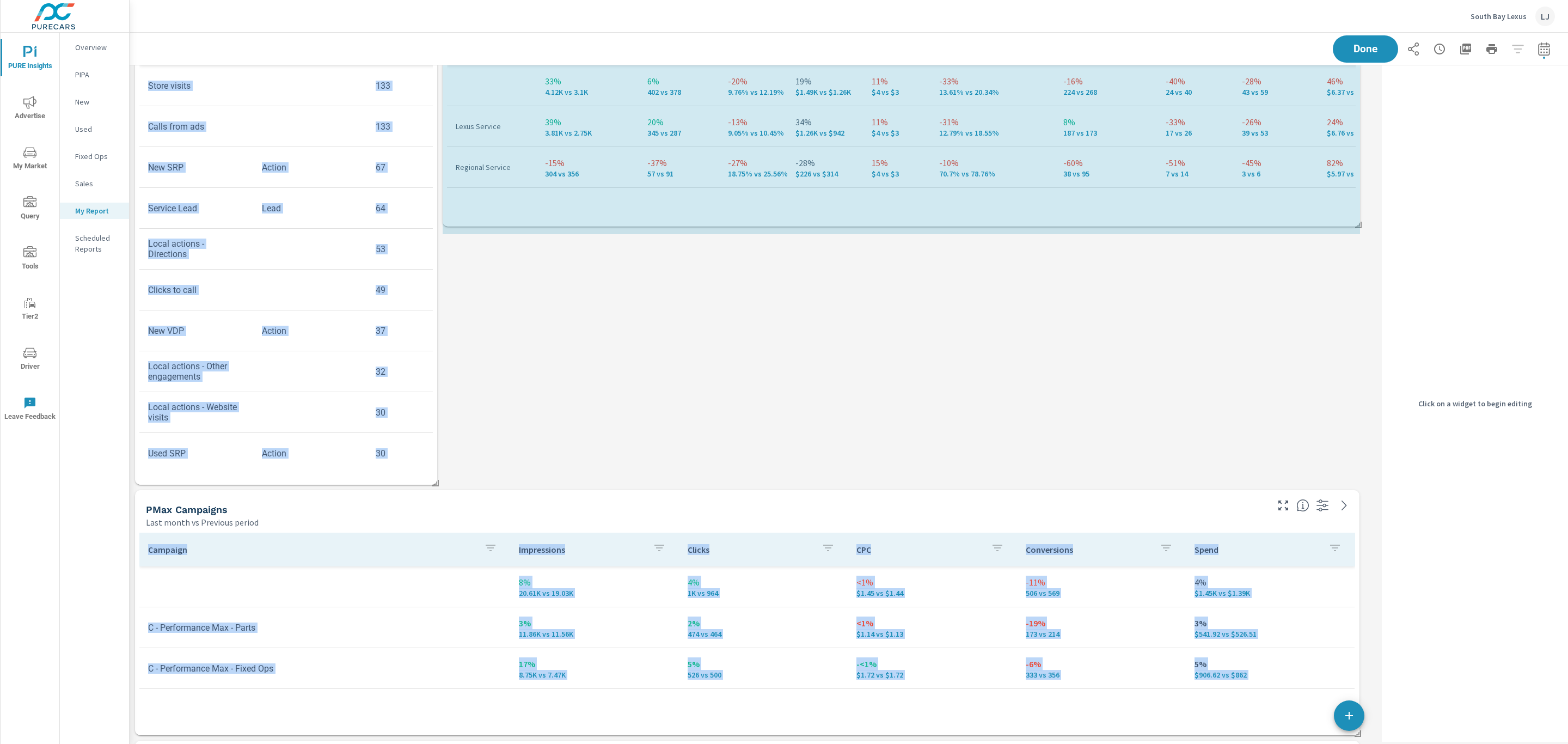
drag, startPoint x: 1361, startPoint y: 357, endPoint x: 1387, endPoint y: 239, distance: 120.8
click at [1387, 239] on div "Search Campaigns Last month vs Previous period Campaign Impressions Clicks CTR …" at bounding box center [849, 612] width 1438 height 1258
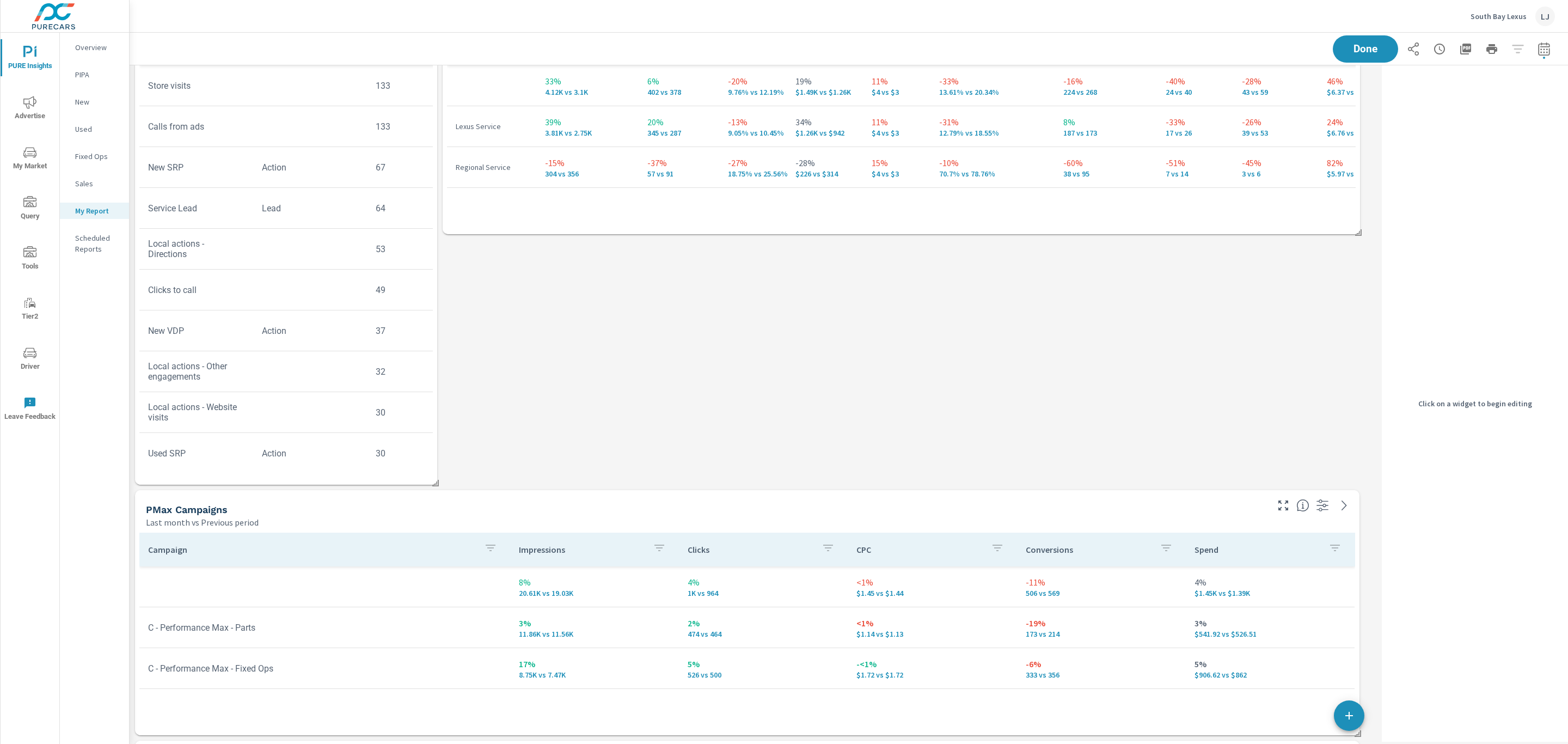
scroll to position [0, 0]
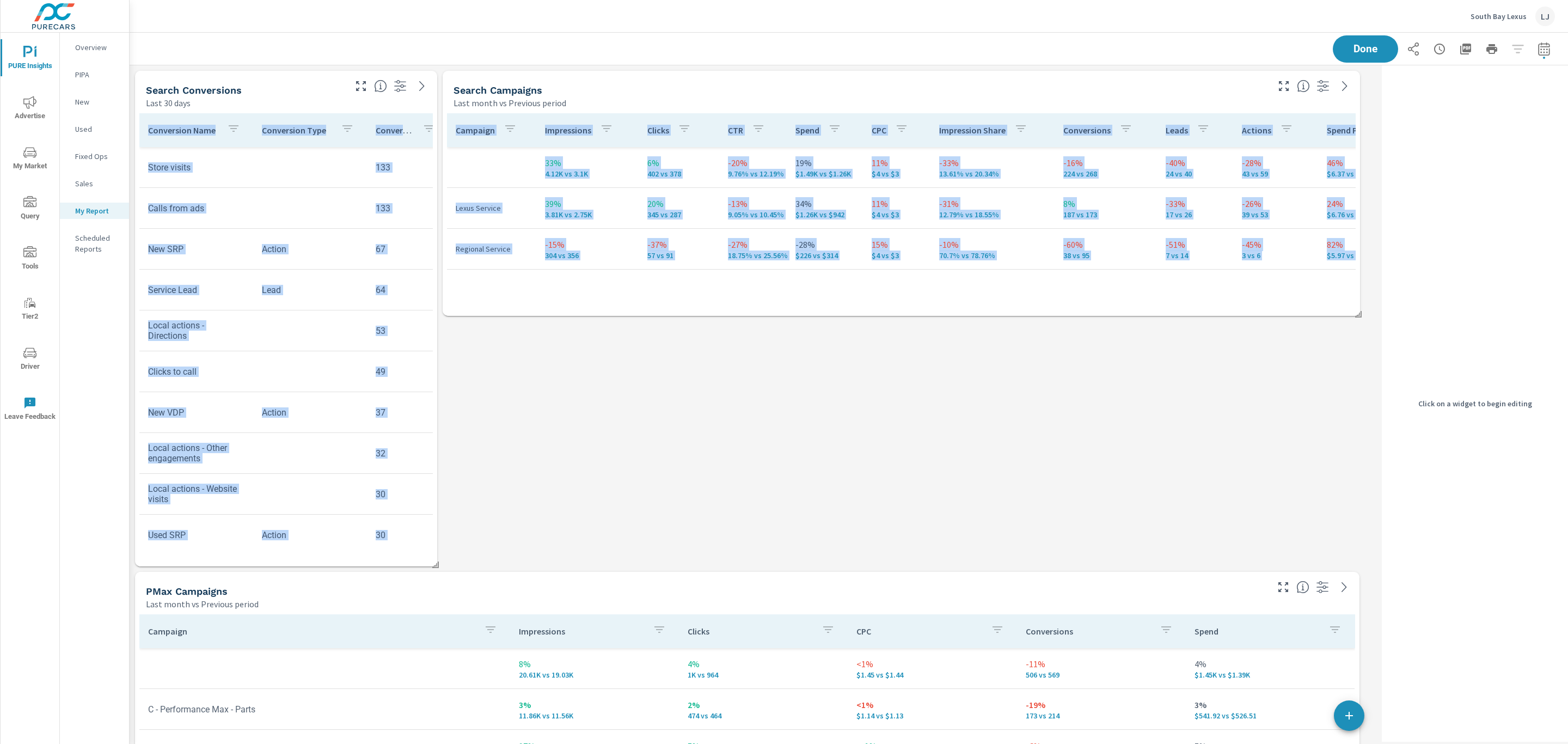
drag, startPoint x: 441, startPoint y: 569, endPoint x: 435, endPoint y: 567, distance: 6.3
click at [435, 567] on div "Search Campaigns Last month vs Previous period Campaign Impressions Clicks CTR …" at bounding box center [754, 694] width 1248 height 1258
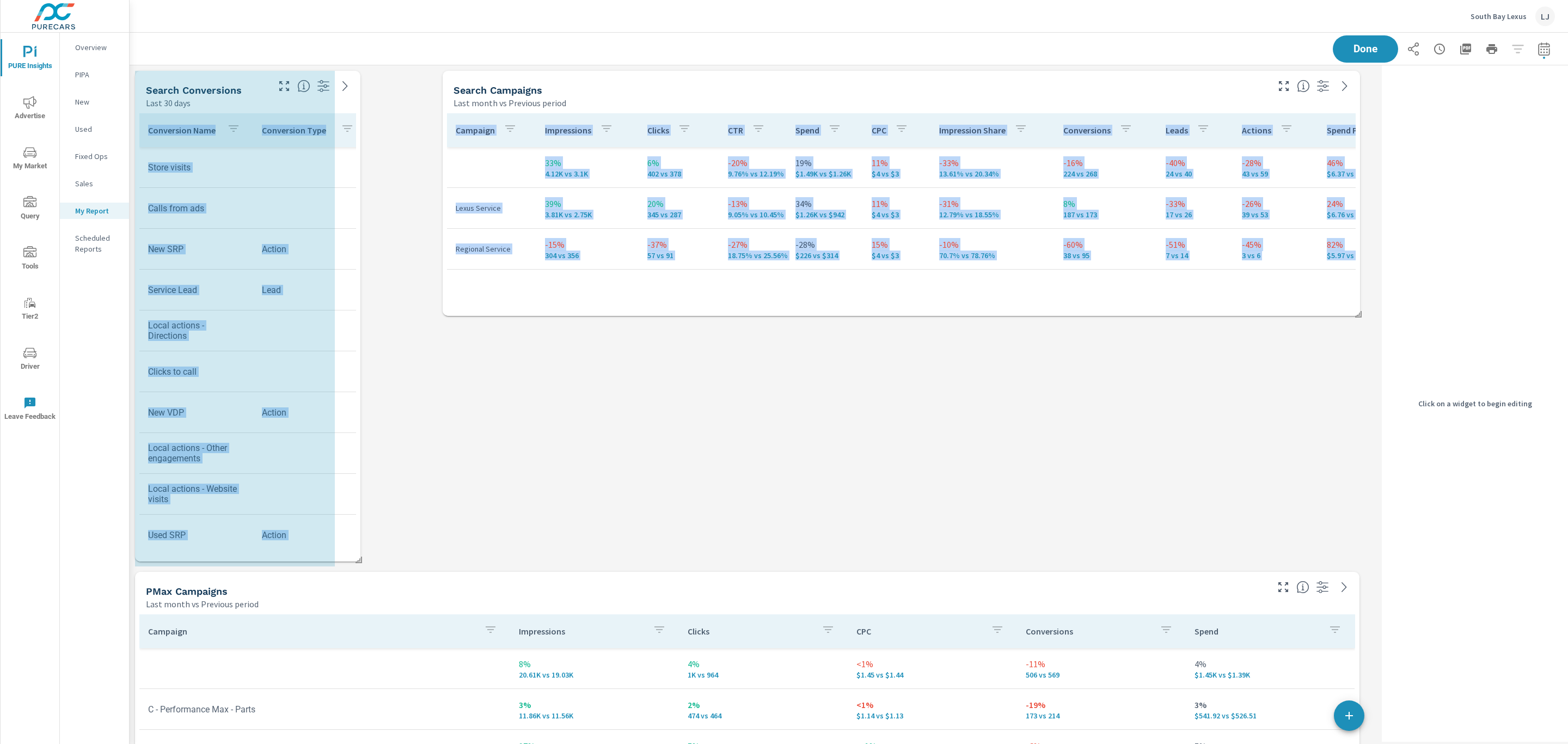
drag, startPoint x: 436, startPoint y: 567, endPoint x: 359, endPoint y: 562, distance: 77.2
click at [359, 561] on span at bounding box center [355, 556] width 11 height 11
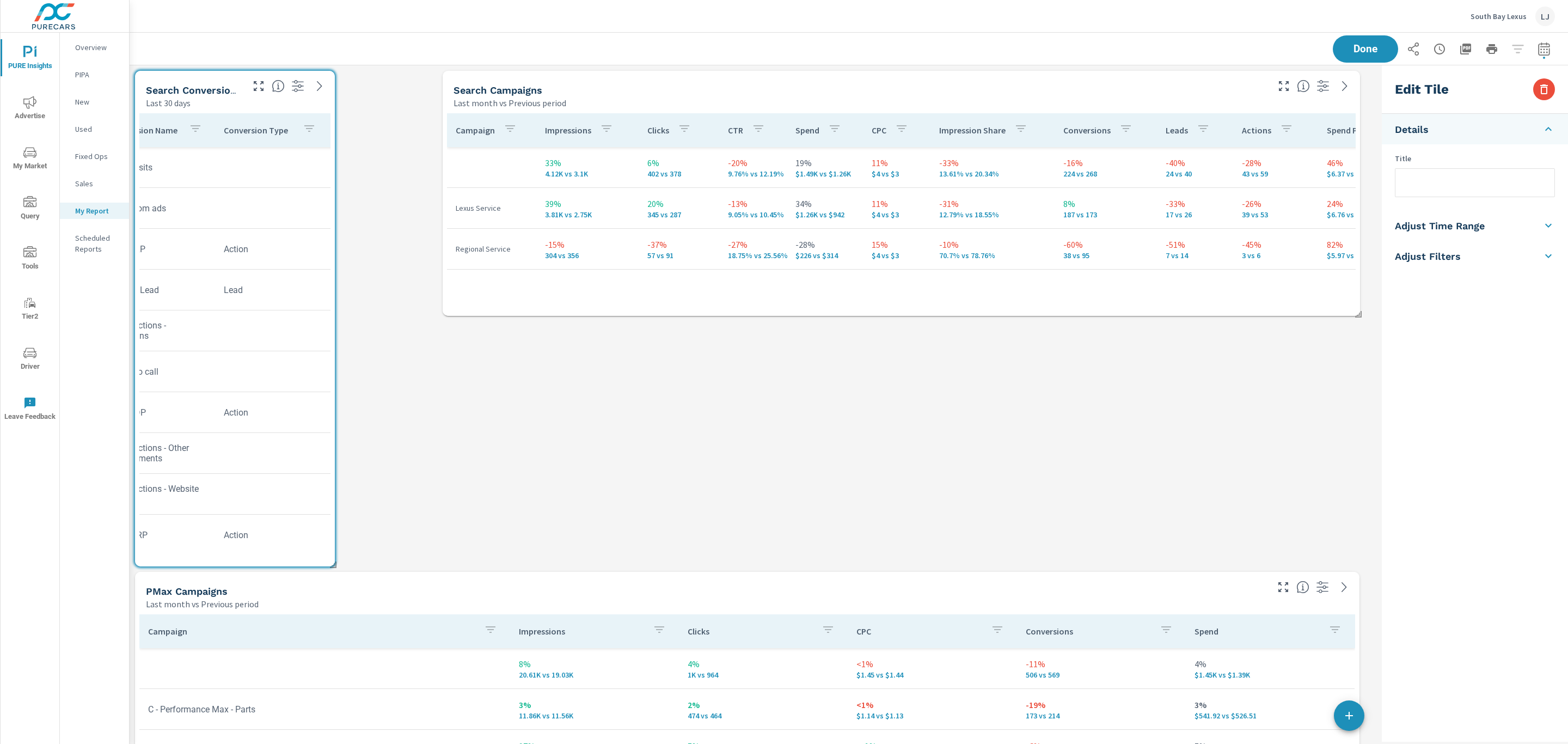
scroll to position [0, 126]
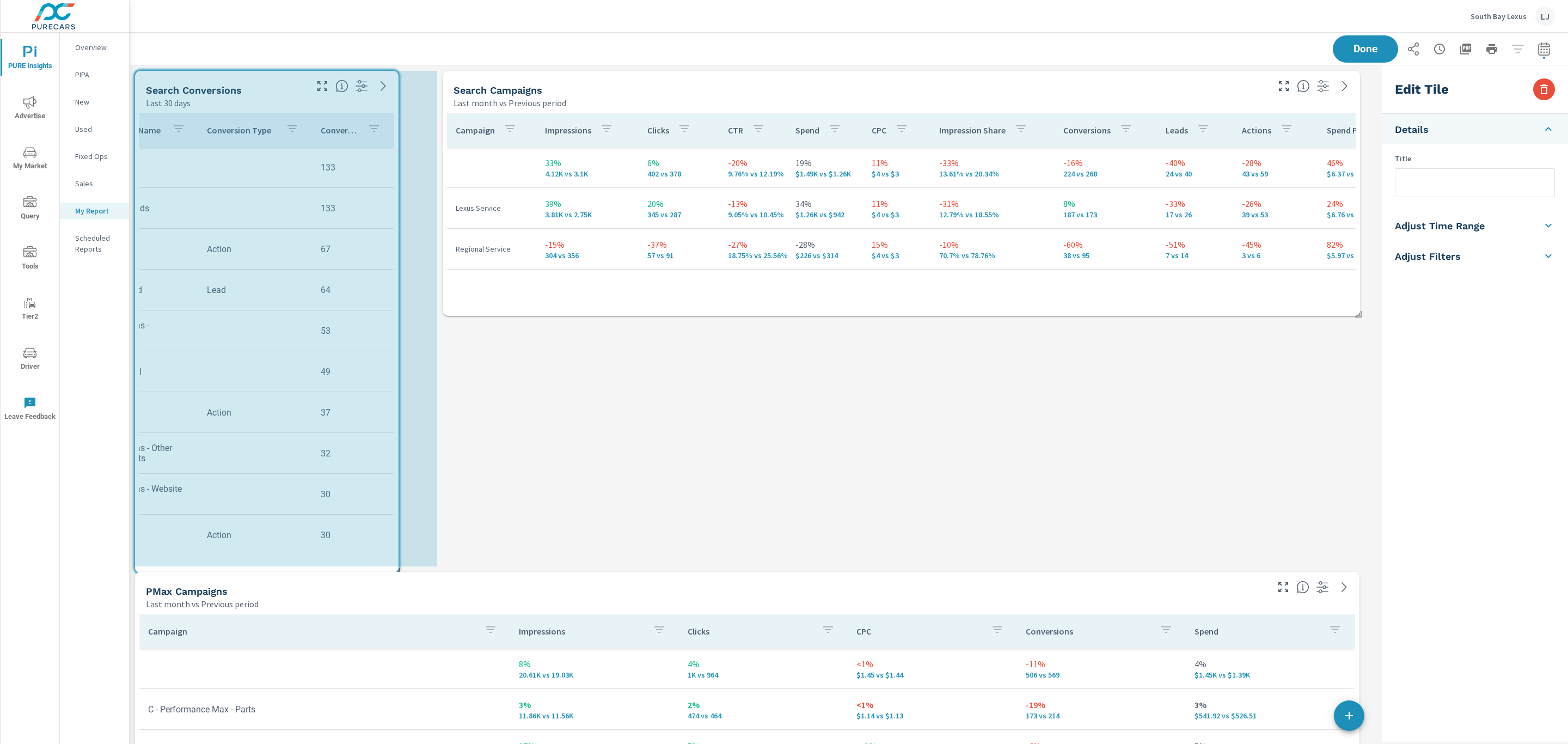
drag, startPoint x: 333, startPoint y: 567, endPoint x: 397, endPoint y: 574, distance: 64.4
click at [397, 574] on div "Search Campaigns Last month vs Previous period Campaign Impressions Clicks CTR …" at bounding box center [754, 694] width 1248 height 1258
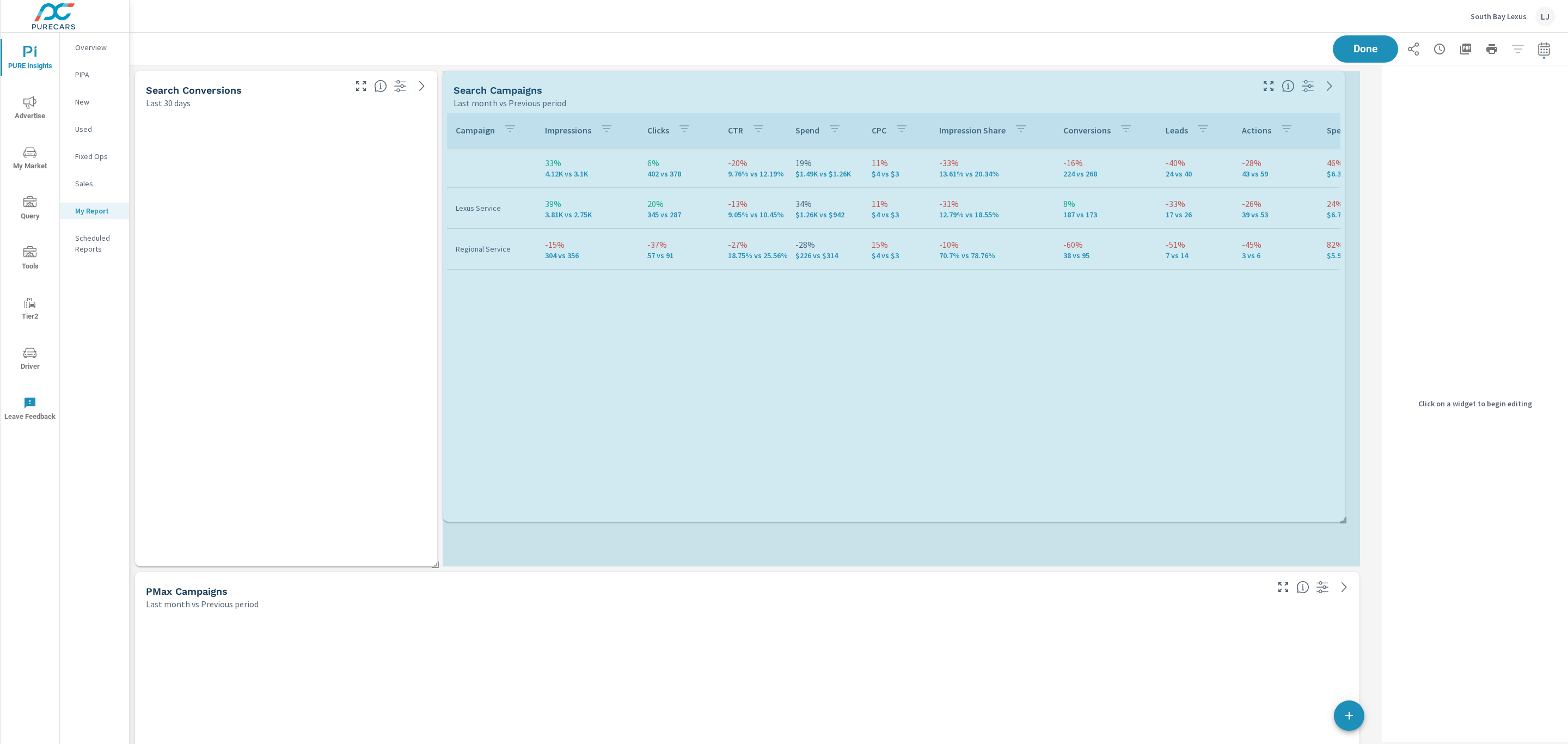
drag, startPoint x: 1359, startPoint y: 314, endPoint x: 1348, endPoint y: 498, distance: 184.3
click at [1348, 498] on div "Search Campaigns Last month vs Previous period Campaign Impressions Clicks CTR …" at bounding box center [754, 694] width 1248 height 1258
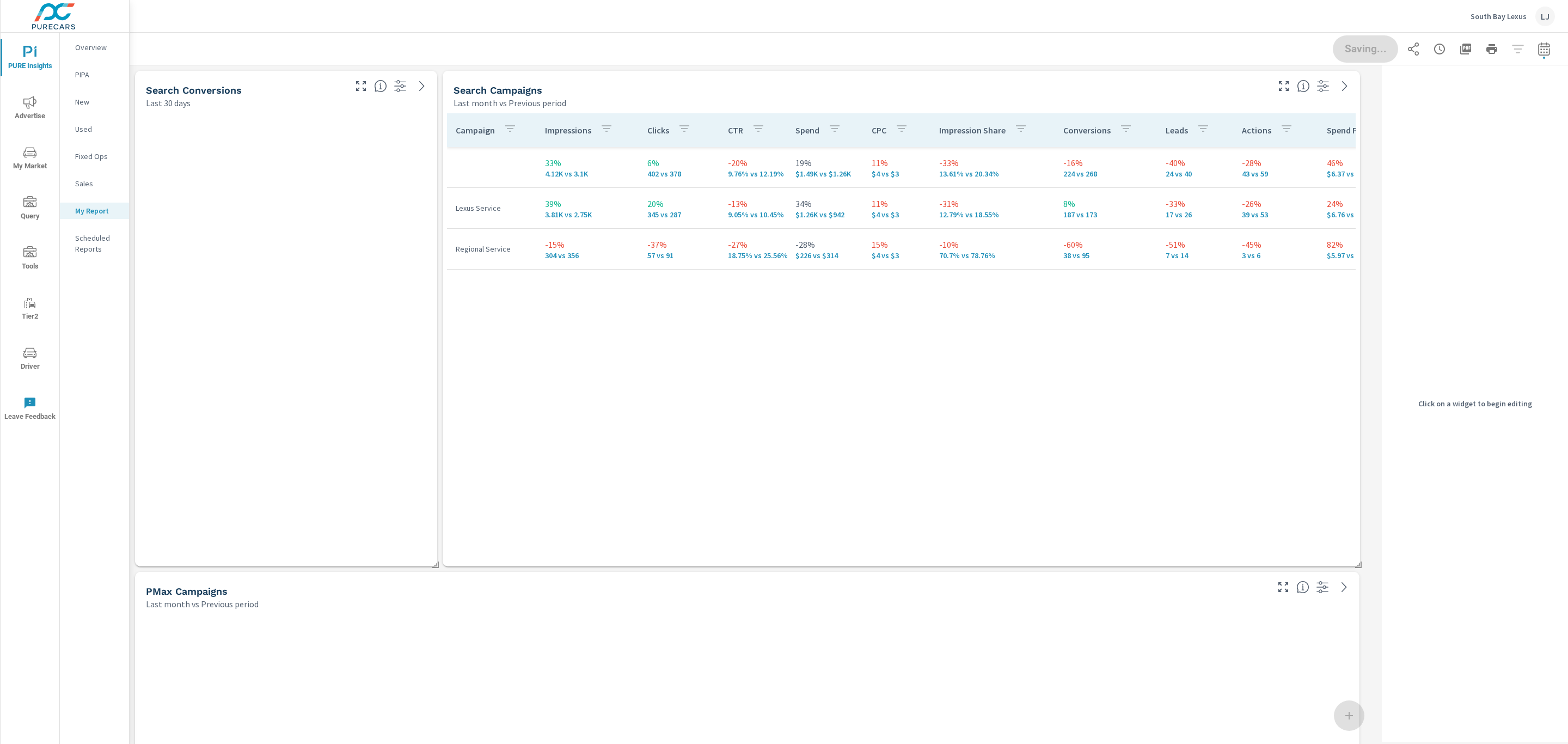
drag, startPoint x: 432, startPoint y: 565, endPoint x: 353, endPoint y: 524, distance: 89.0
click at [351, 524] on div "Search Conversions Last 30 days" at bounding box center [286, 318] width 302 height 496
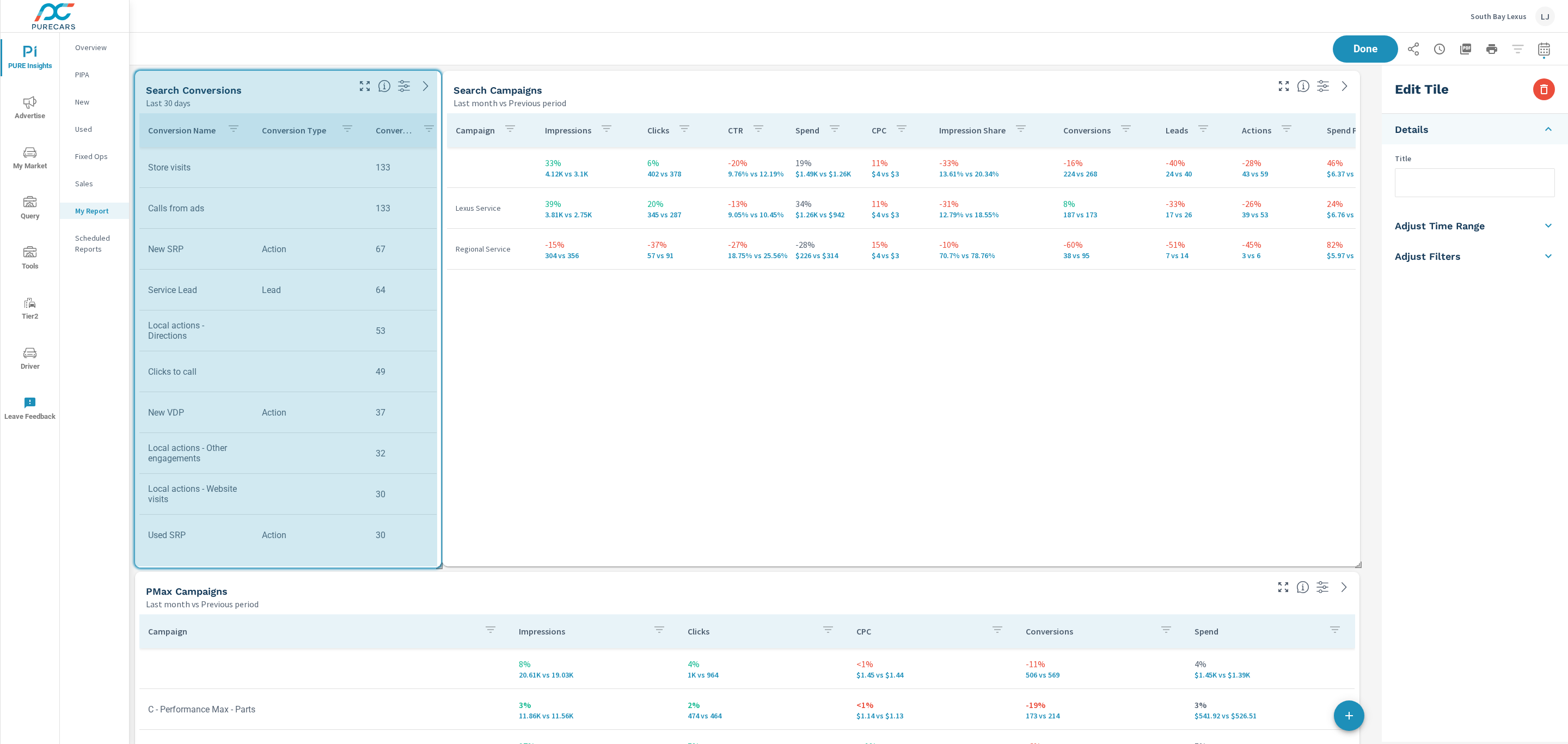
drag, startPoint x: 332, startPoint y: 564, endPoint x: 438, endPoint y: 565, distance: 106.0
click at [438, 565] on span at bounding box center [436, 562] width 11 height 11
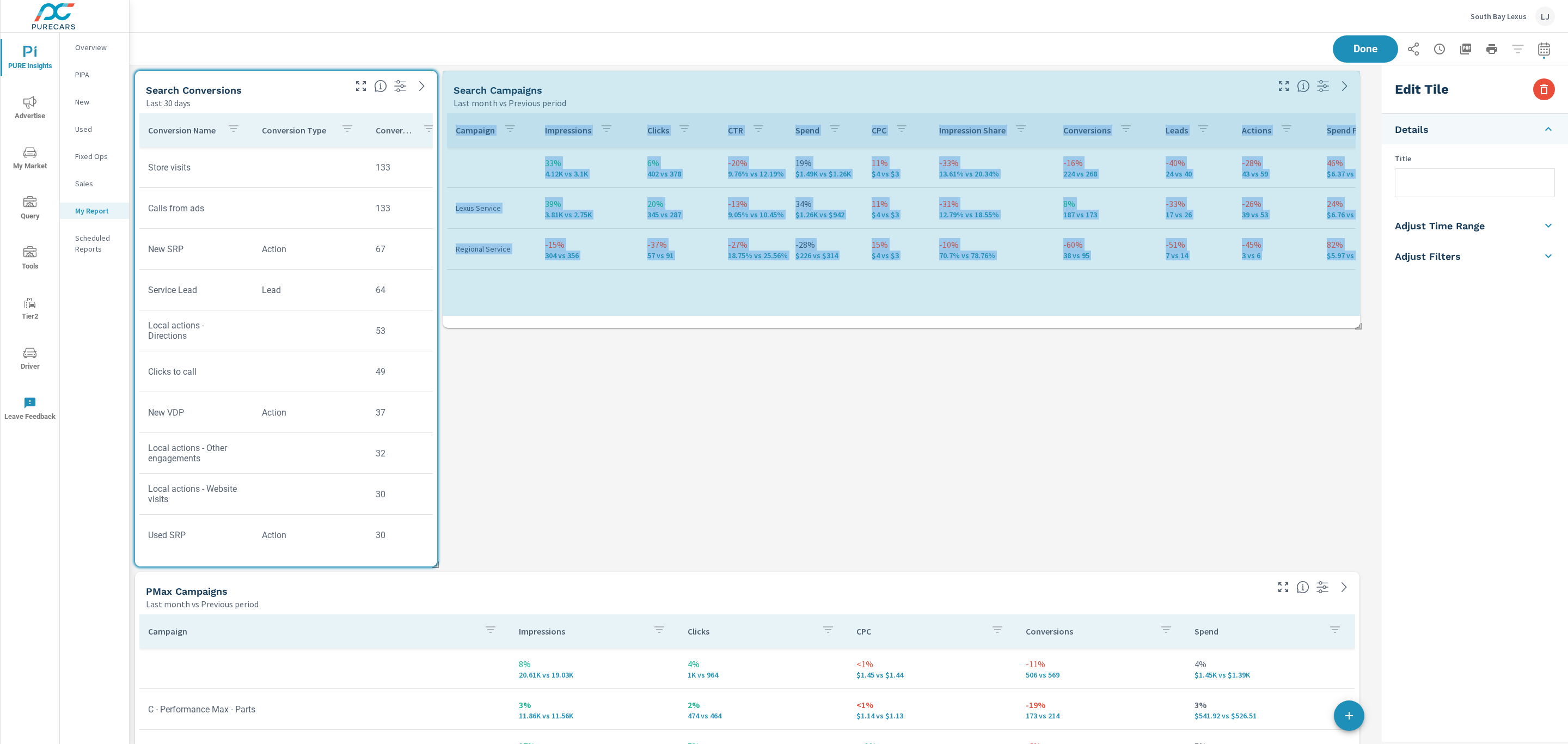
drag, startPoint x: 1357, startPoint y: 567, endPoint x: 1364, endPoint y: 353, distance: 214.1
click at [1364, 353] on div "Search Campaigns Last month vs Previous period Campaign Impressions Clicks CTR …" at bounding box center [754, 694] width 1248 height 1258
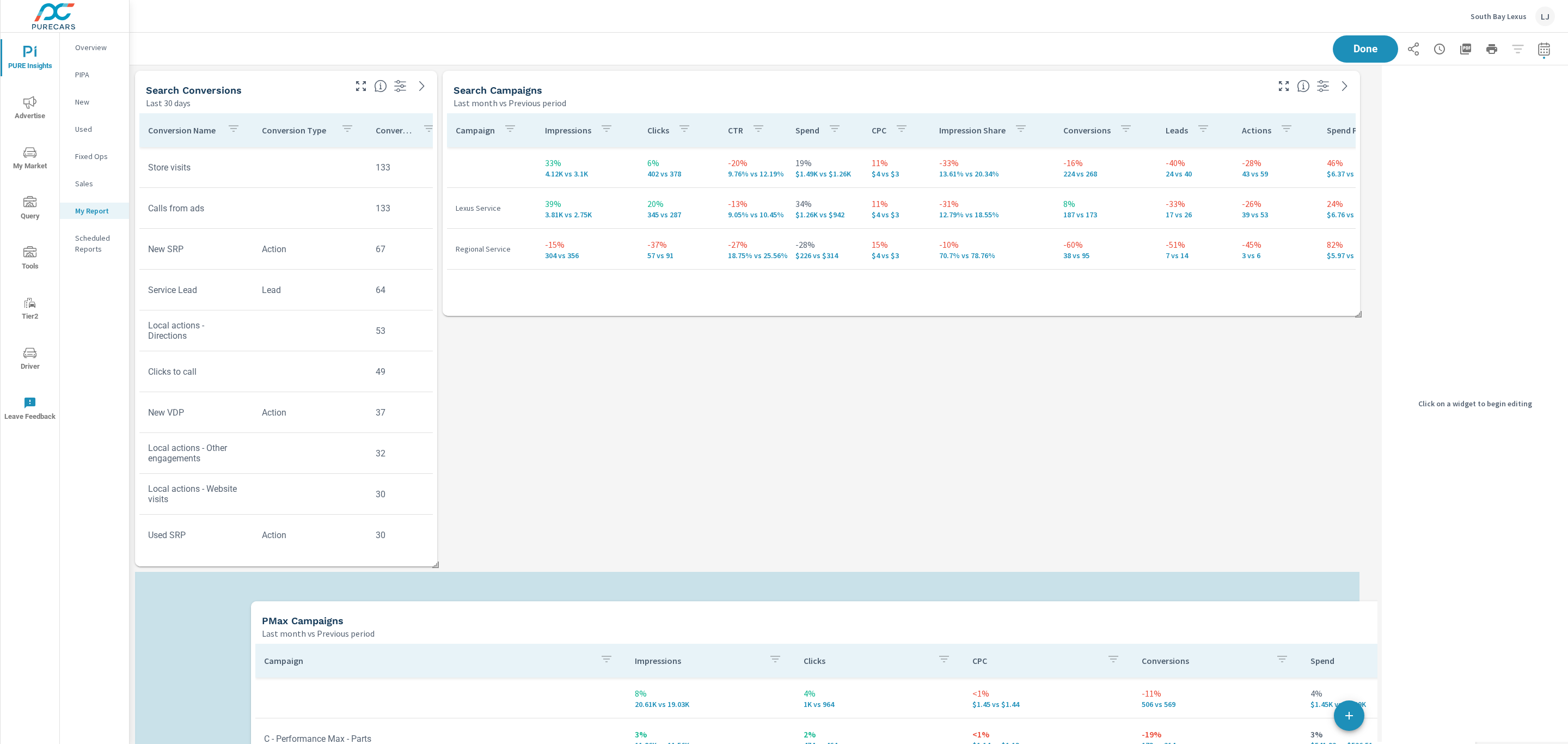
drag, startPoint x: 990, startPoint y: 608, endPoint x: 1036, endPoint y: 587, distance: 50.6
click at [1036, 627] on div "Last month vs Previous period" at bounding box center [822, 633] width 1120 height 13
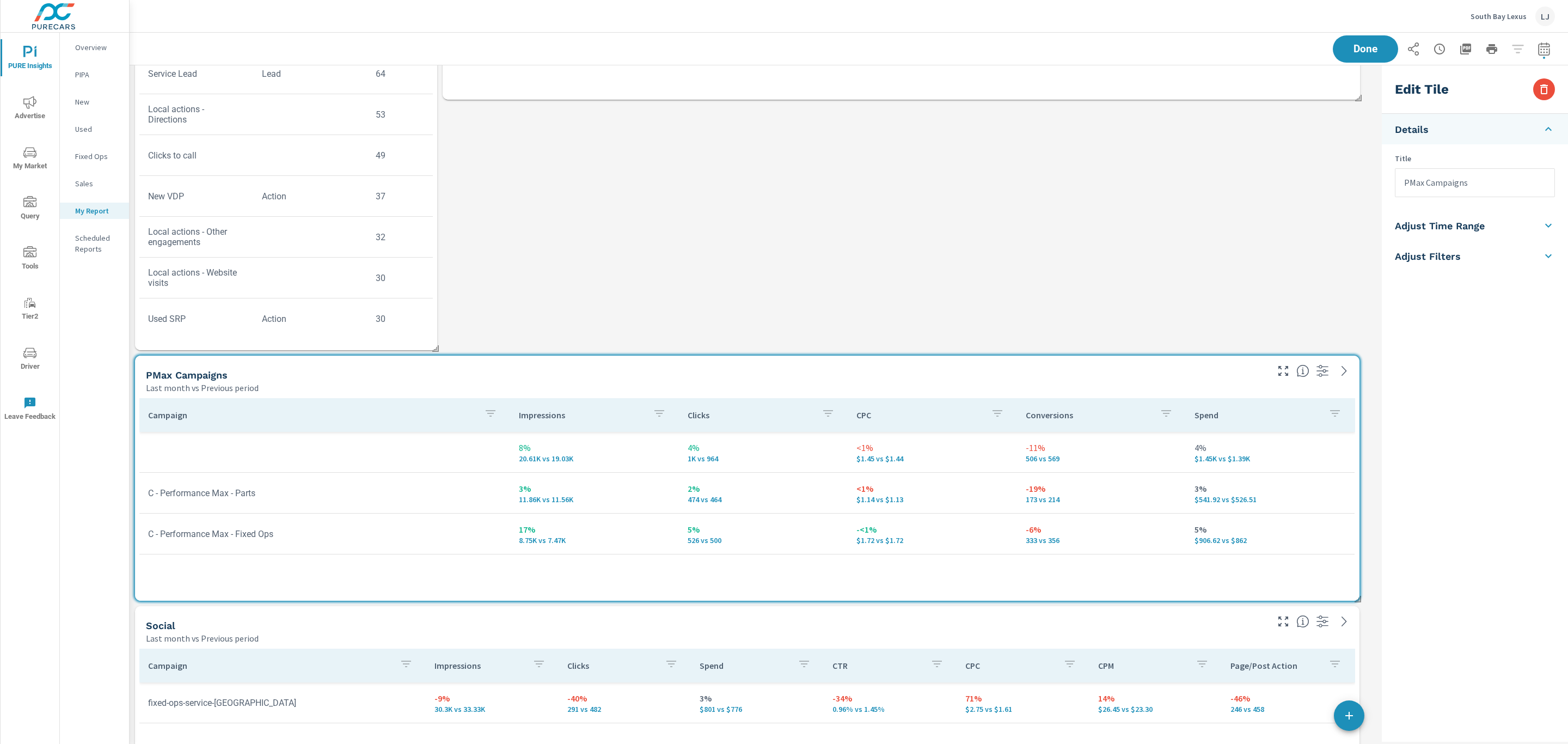
scroll to position [245, 0]
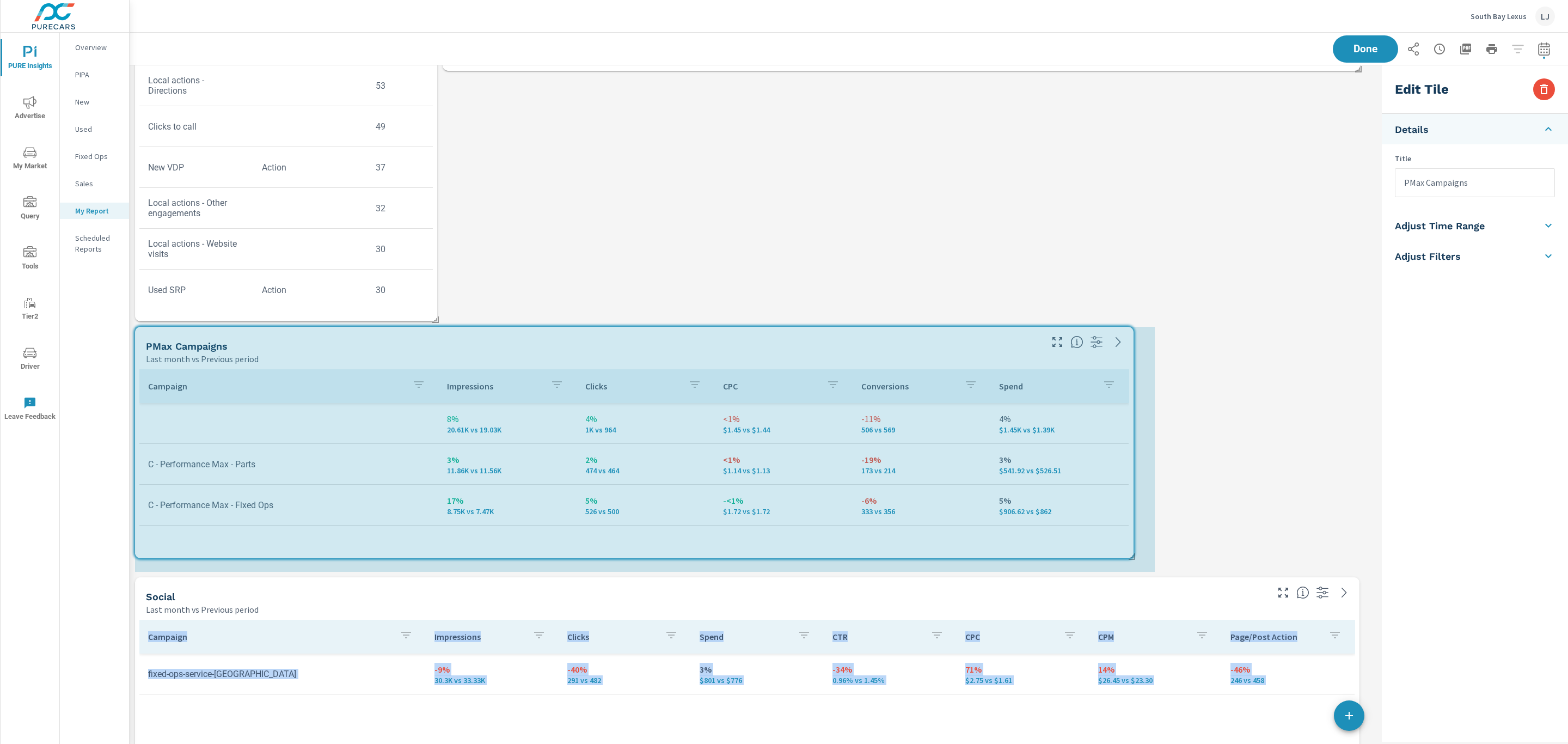
drag, startPoint x: 1358, startPoint y: 572, endPoint x: 1132, endPoint y: 559, distance: 226.4
click at [1132, 559] on div "Search Campaigns Last month vs Previous period Campaign Impressions Clicks CTR …" at bounding box center [754, 449] width 1248 height 1258
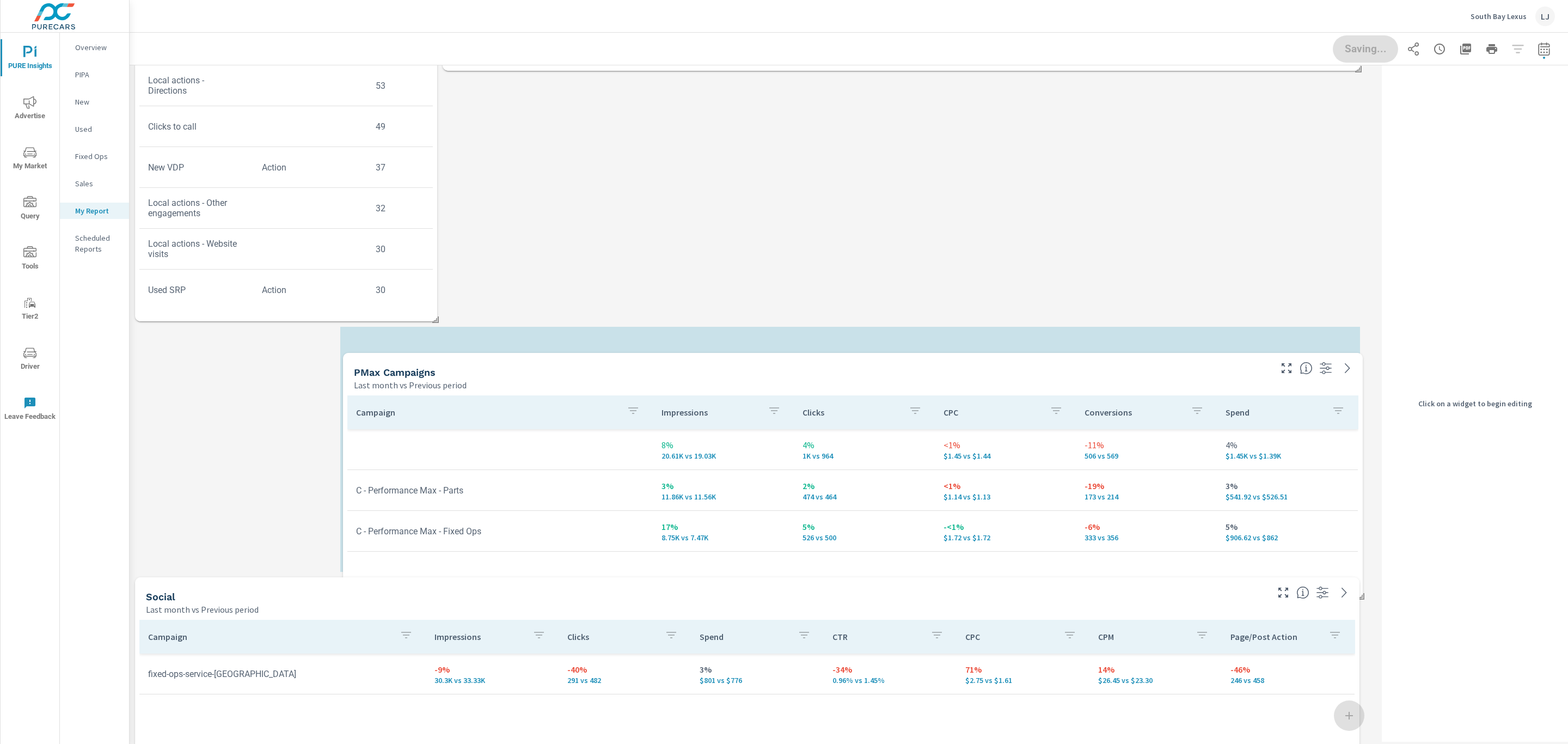
drag, startPoint x: 691, startPoint y: 363, endPoint x: 887, endPoint y: 395, distance: 198.6
click at [887, 391] on div "Last month vs Previous period" at bounding box center [811, 385] width 915 height 13
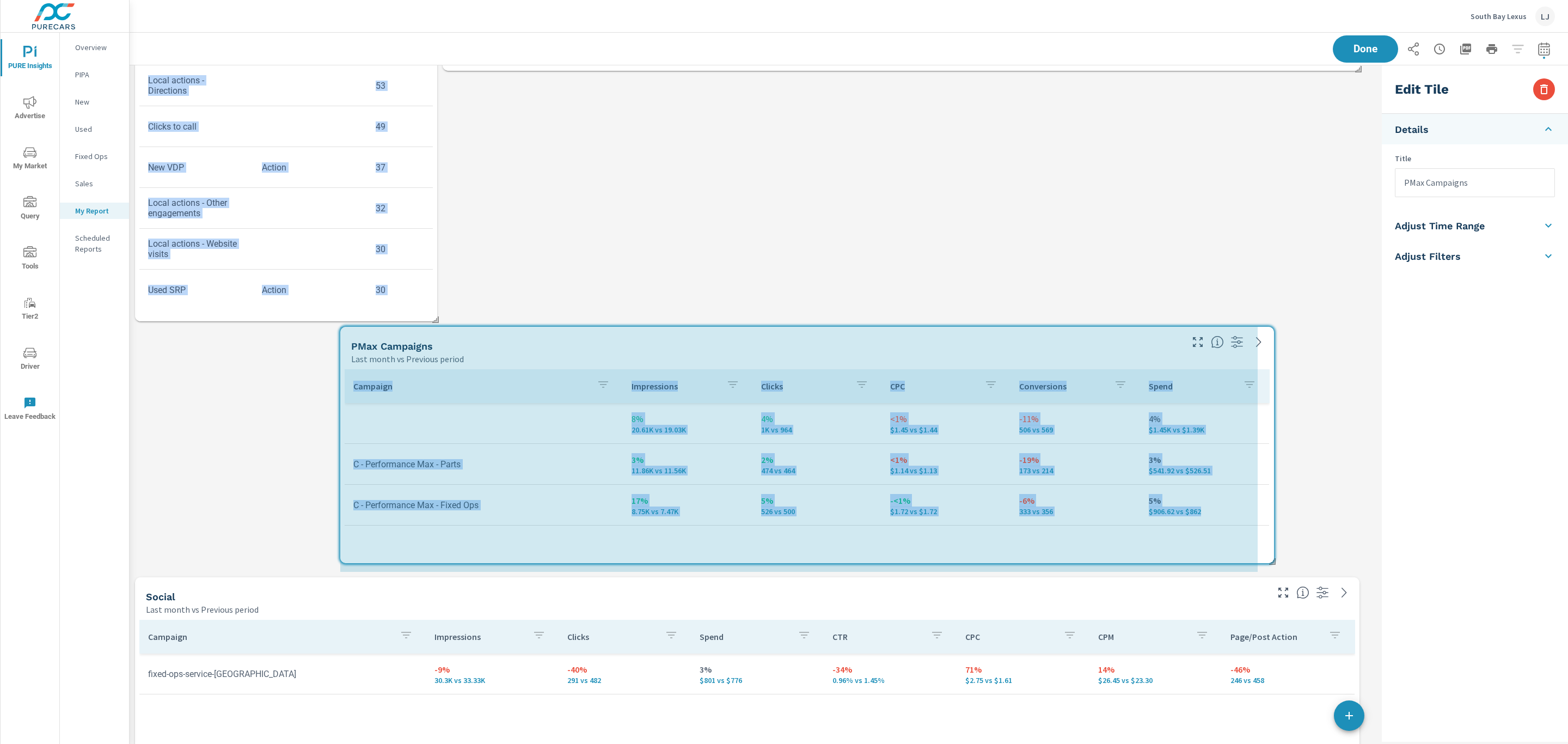
drag, startPoint x: 1359, startPoint y: 569, endPoint x: 1282, endPoint y: 563, distance: 77.2
click at [1282, 563] on div "Search Campaigns Last month vs Previous period Campaign Impressions Clicks CTR …" at bounding box center [754, 449] width 1248 height 1258
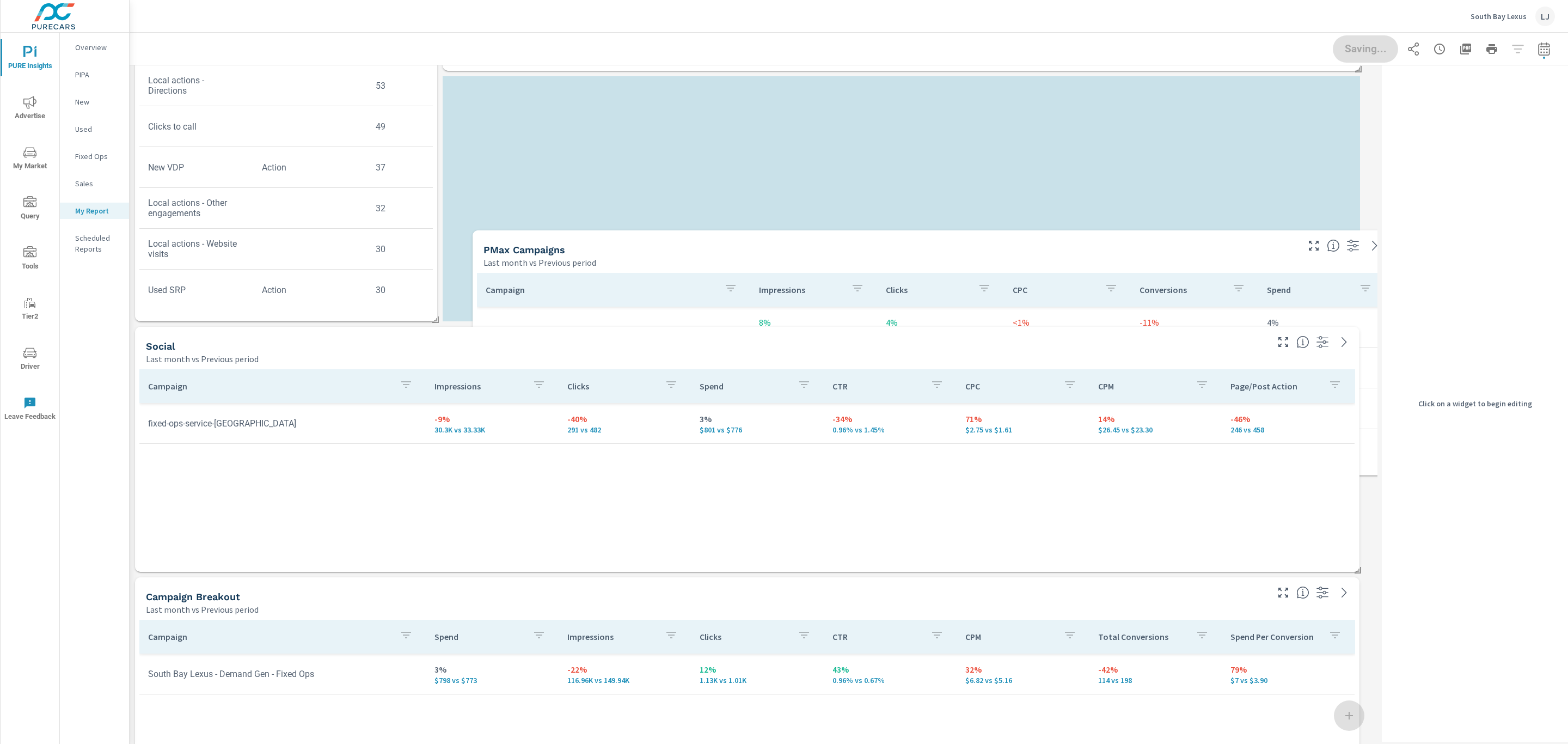
scroll to position [5, 5]
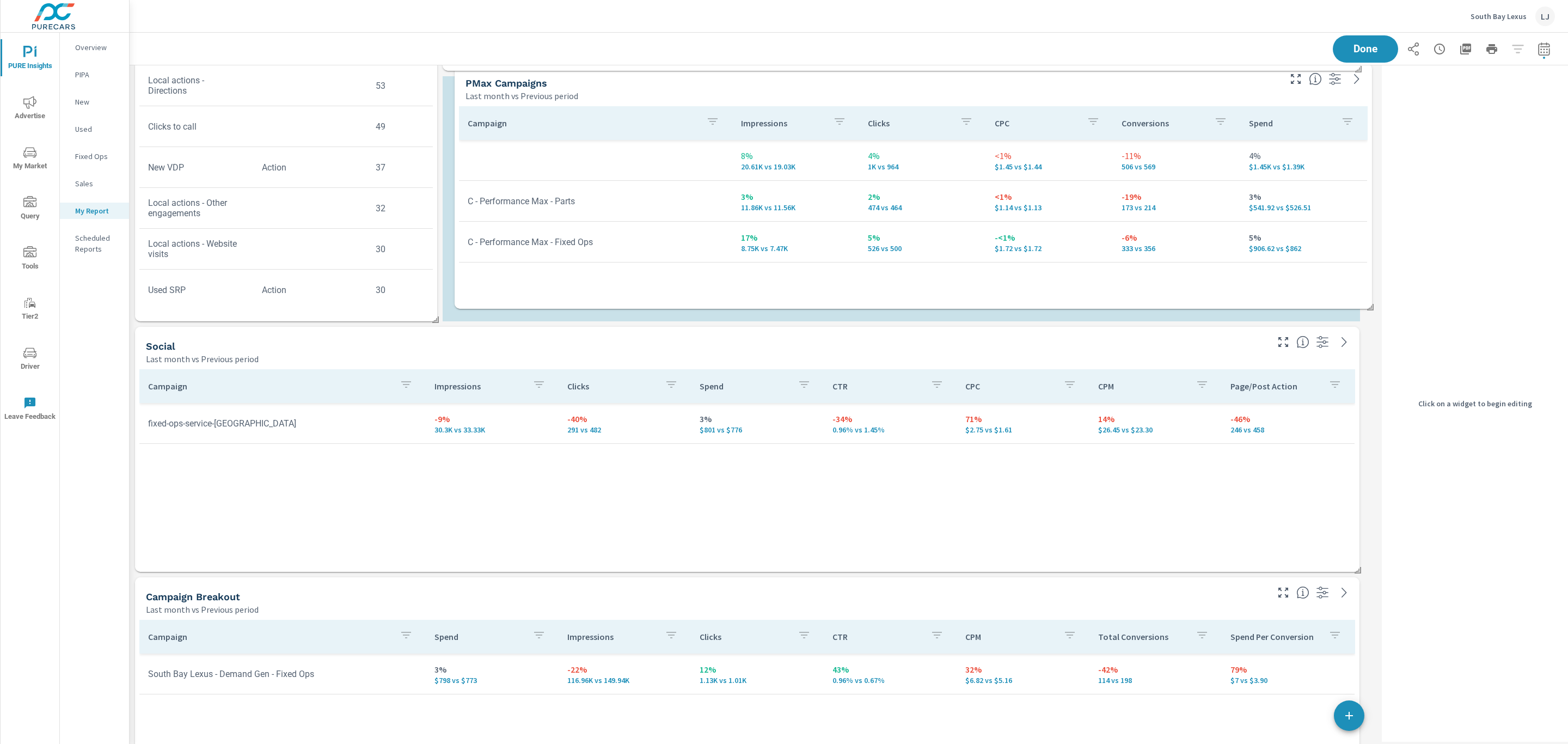
drag, startPoint x: 753, startPoint y: 349, endPoint x: 867, endPoint y: 86, distance: 286.6
click at [867, 86] on div "PMax Campaigns" at bounding box center [872, 83] width 813 height 13
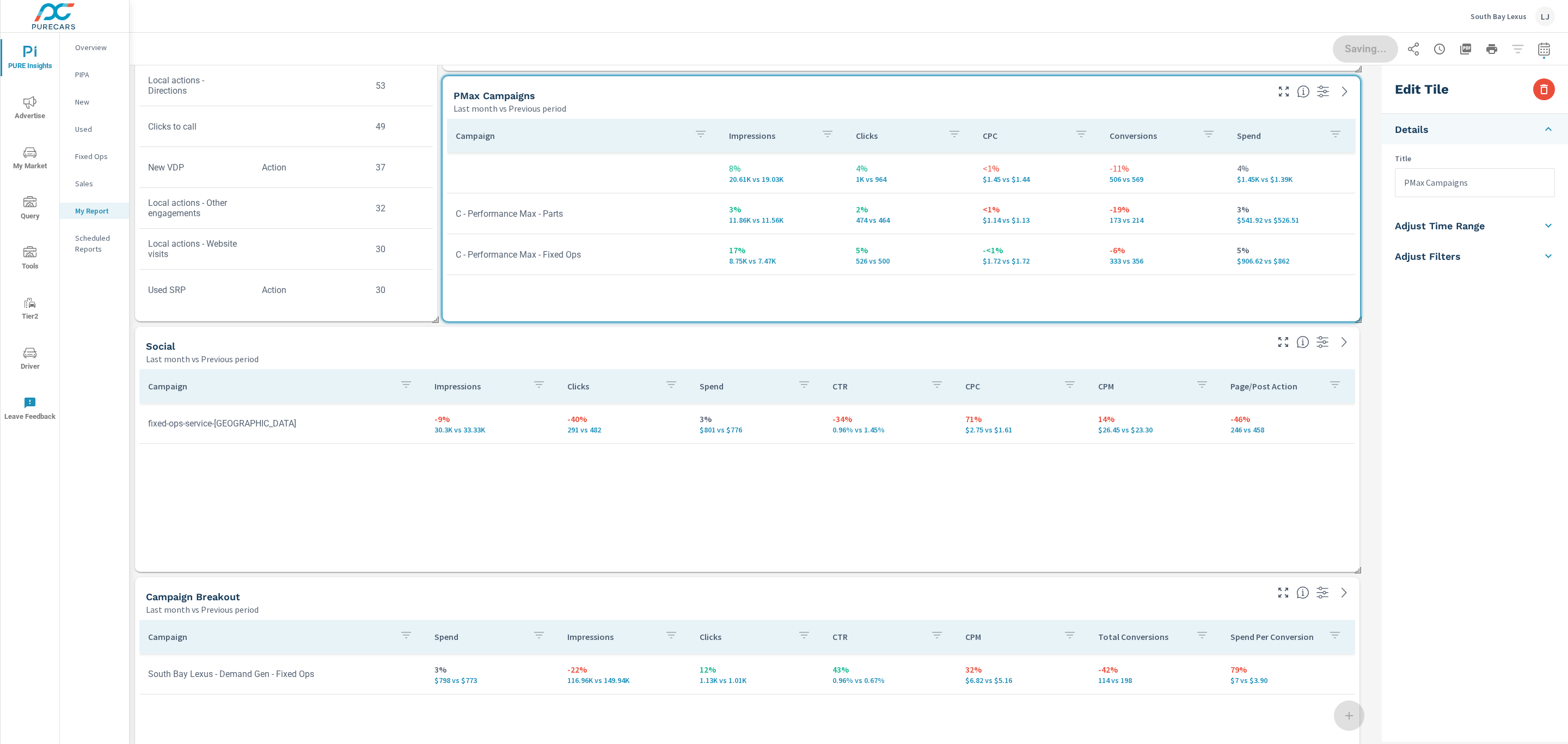
click at [1005, 469] on div "Campaign Impressions Clicks Spend CTR CPC CPM Page/Post Action fixed-ops-servic…" at bounding box center [747, 460] width 1216 height 182
type input "Social"
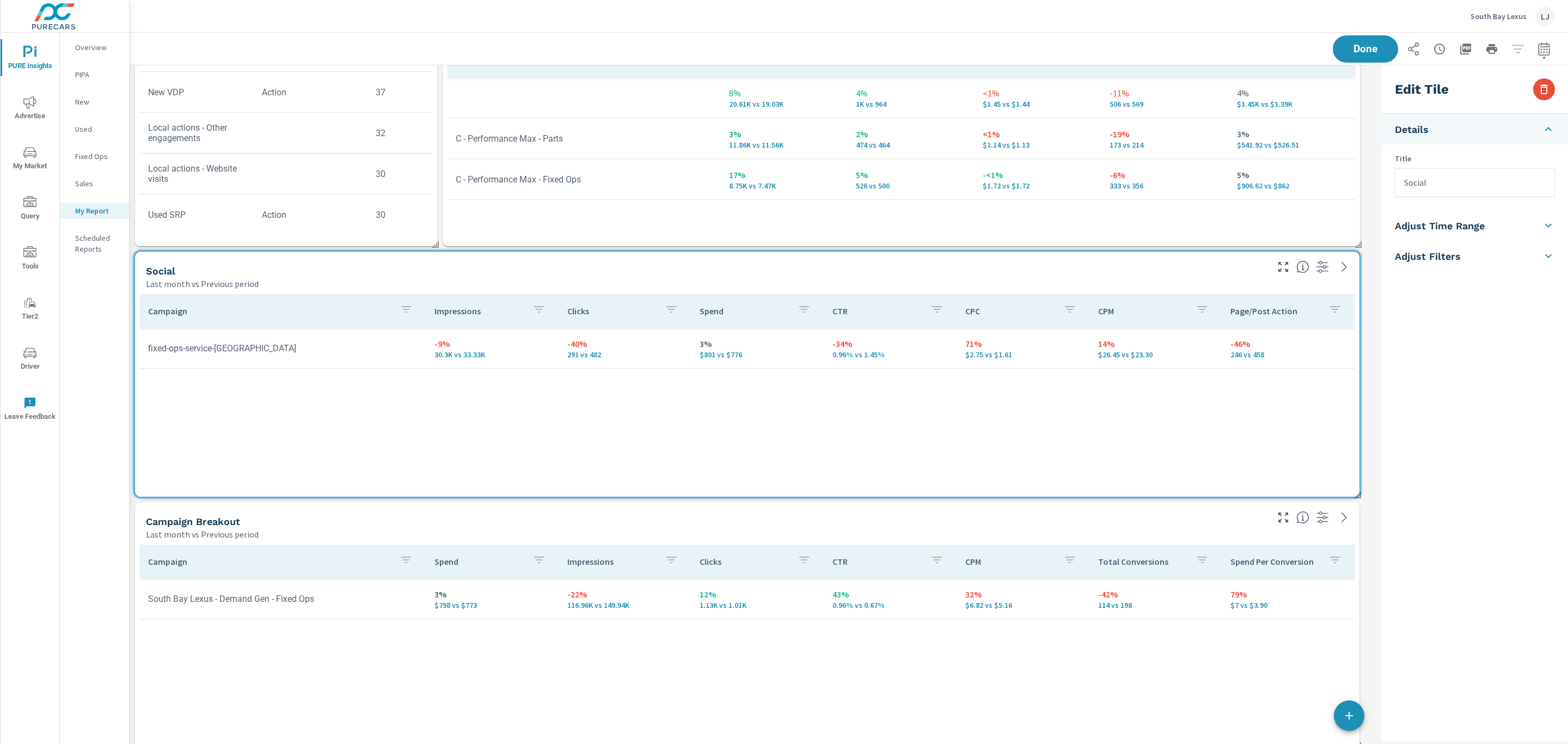
scroll to position [328, 0]
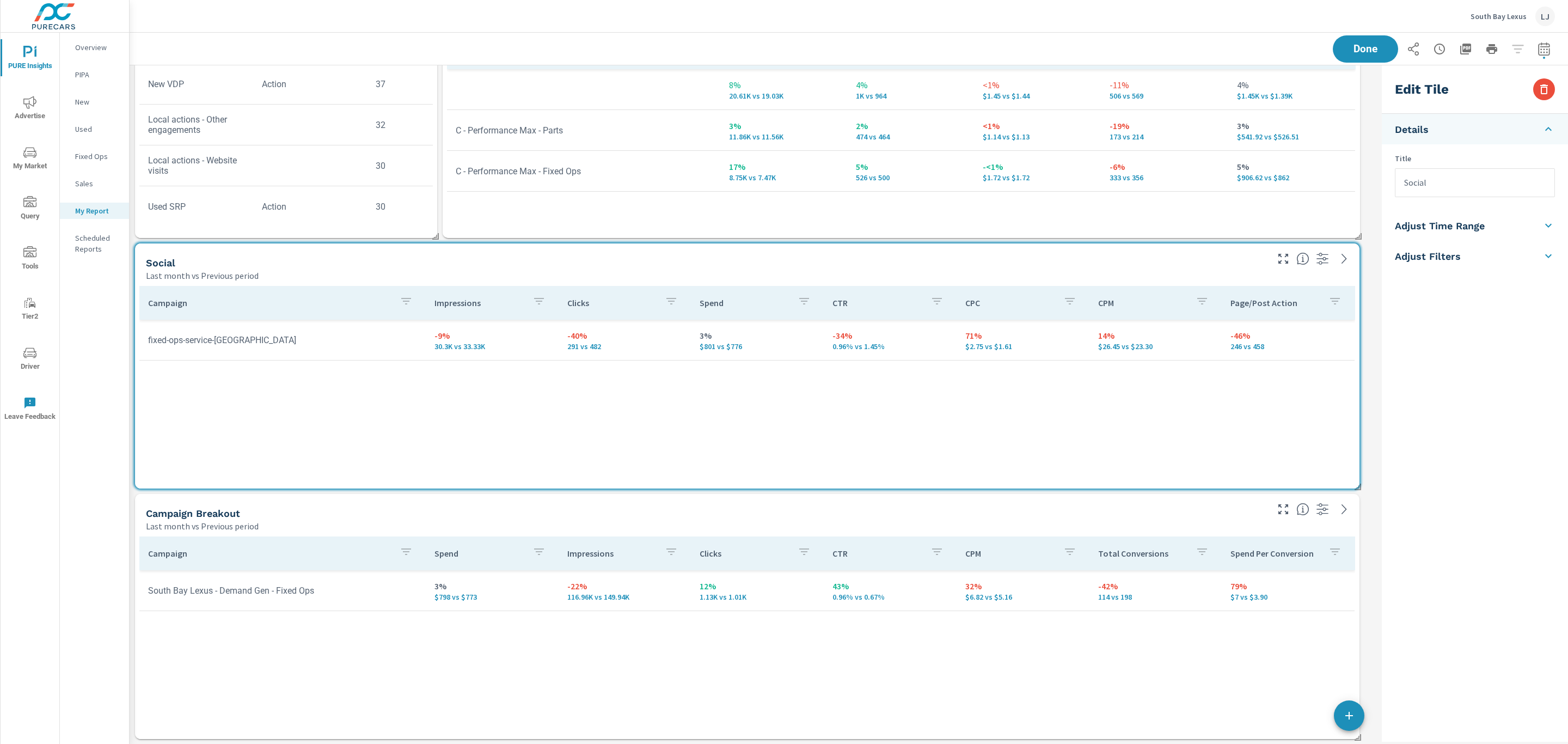
click at [668, 523] on div "Last month vs Previous period" at bounding box center [706, 525] width 1120 height 13
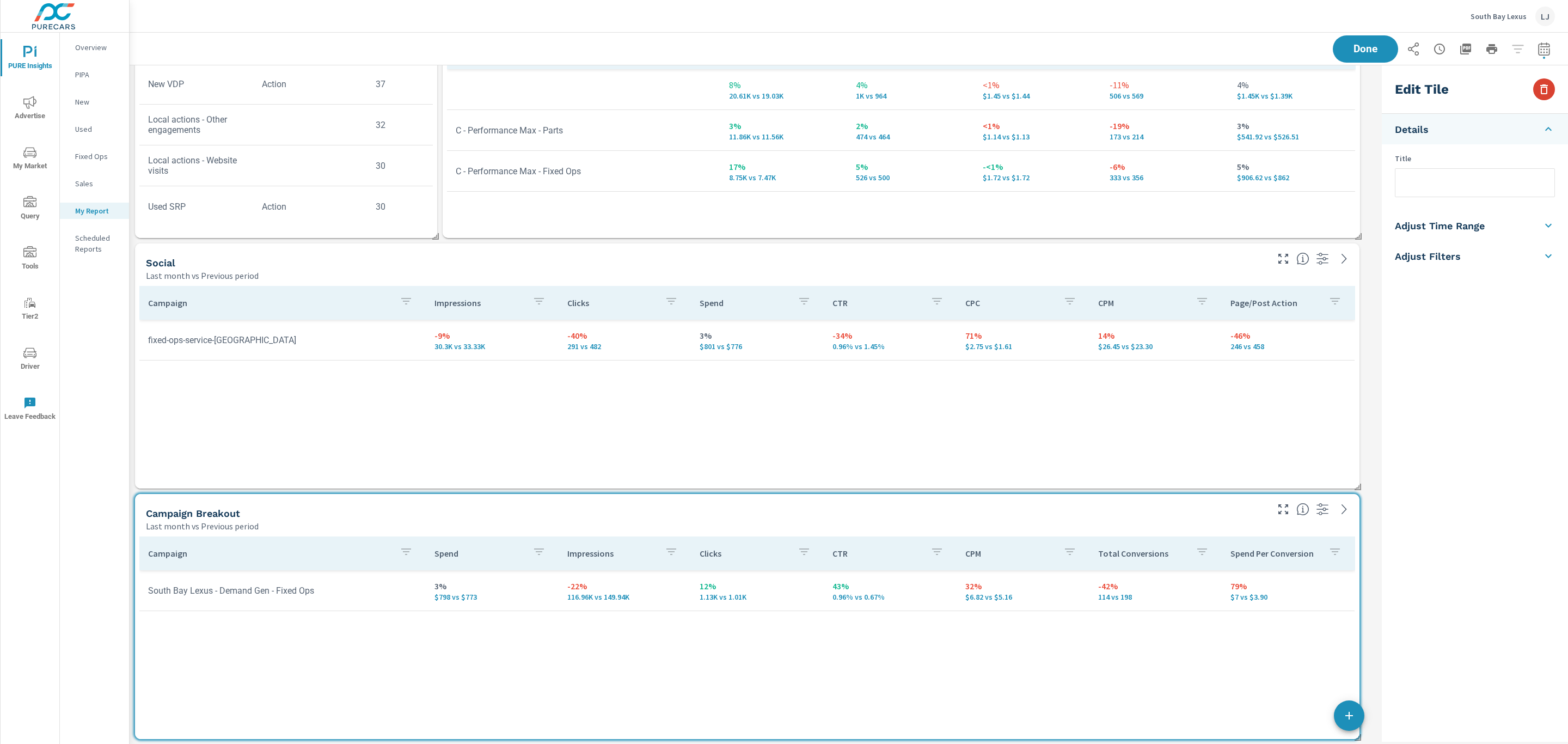
click at [1547, 84] on icon "button" at bounding box center [1544, 89] width 13 height 13
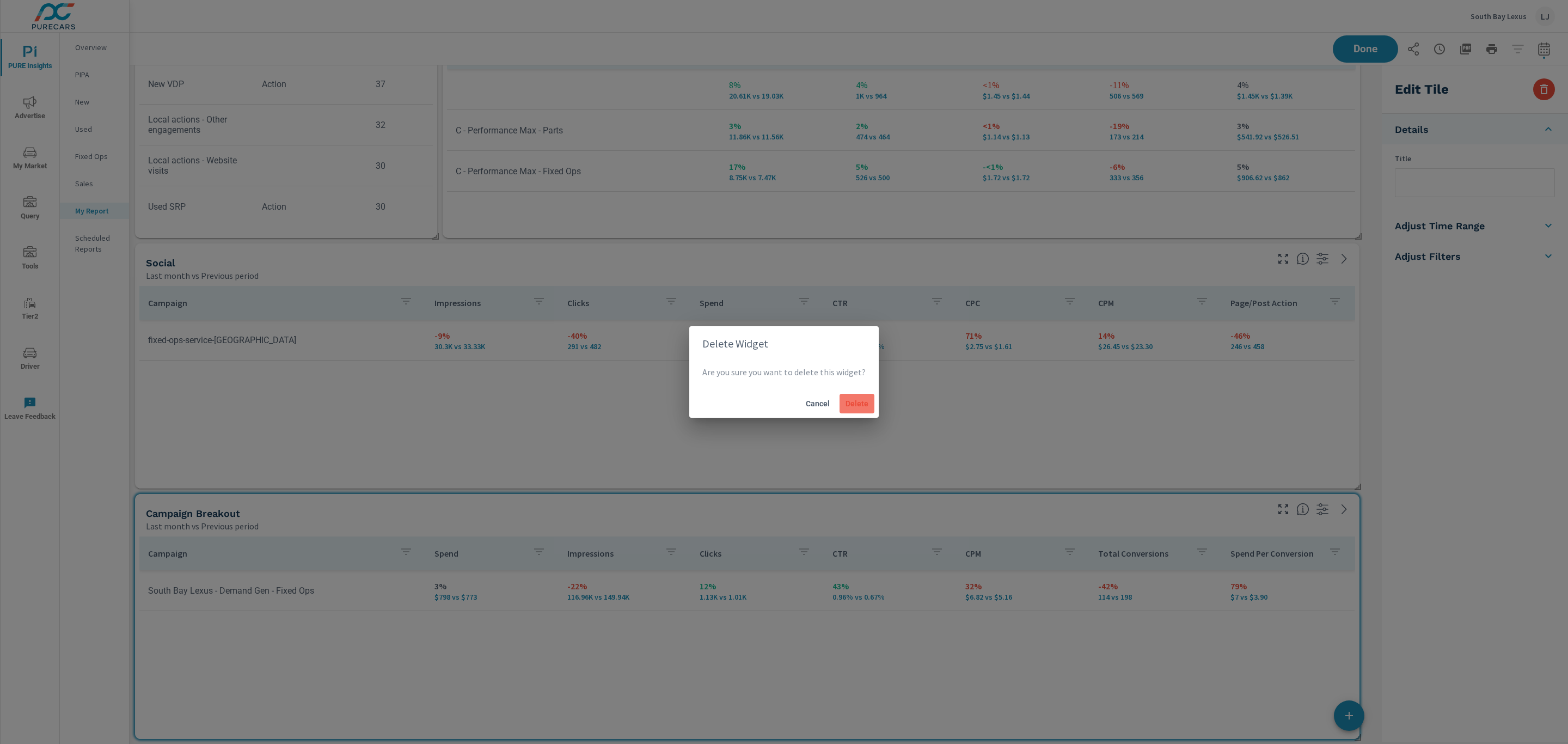
click at [843, 412] on button "Delete" at bounding box center [856, 404] width 35 height 19
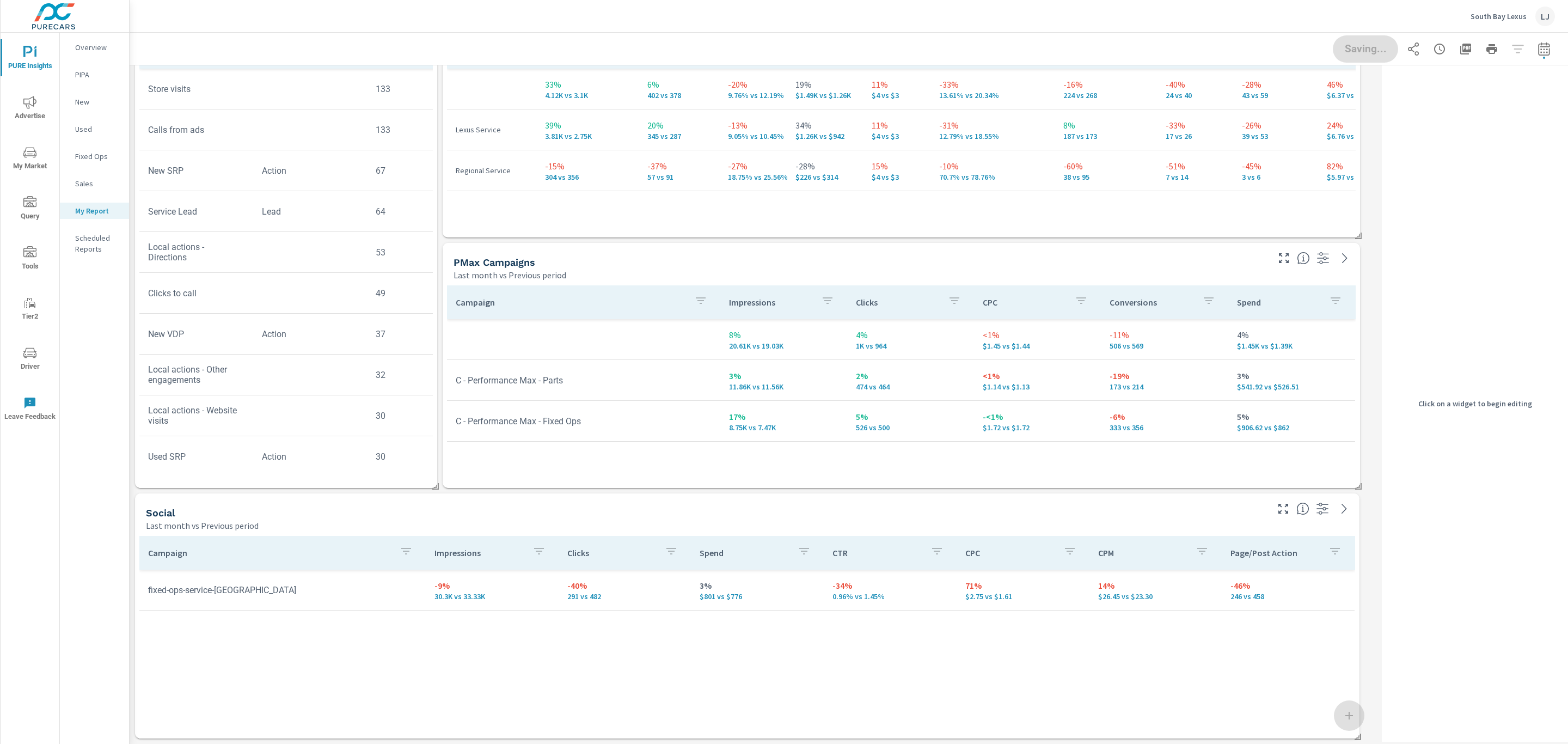
scroll to position [79, 0]
click at [1121, 652] on div "Campaign Impressions Clicks Spend CTR CPC CPM Page/Post Action fixed-ops-servic…" at bounding box center [747, 626] width 1216 height 182
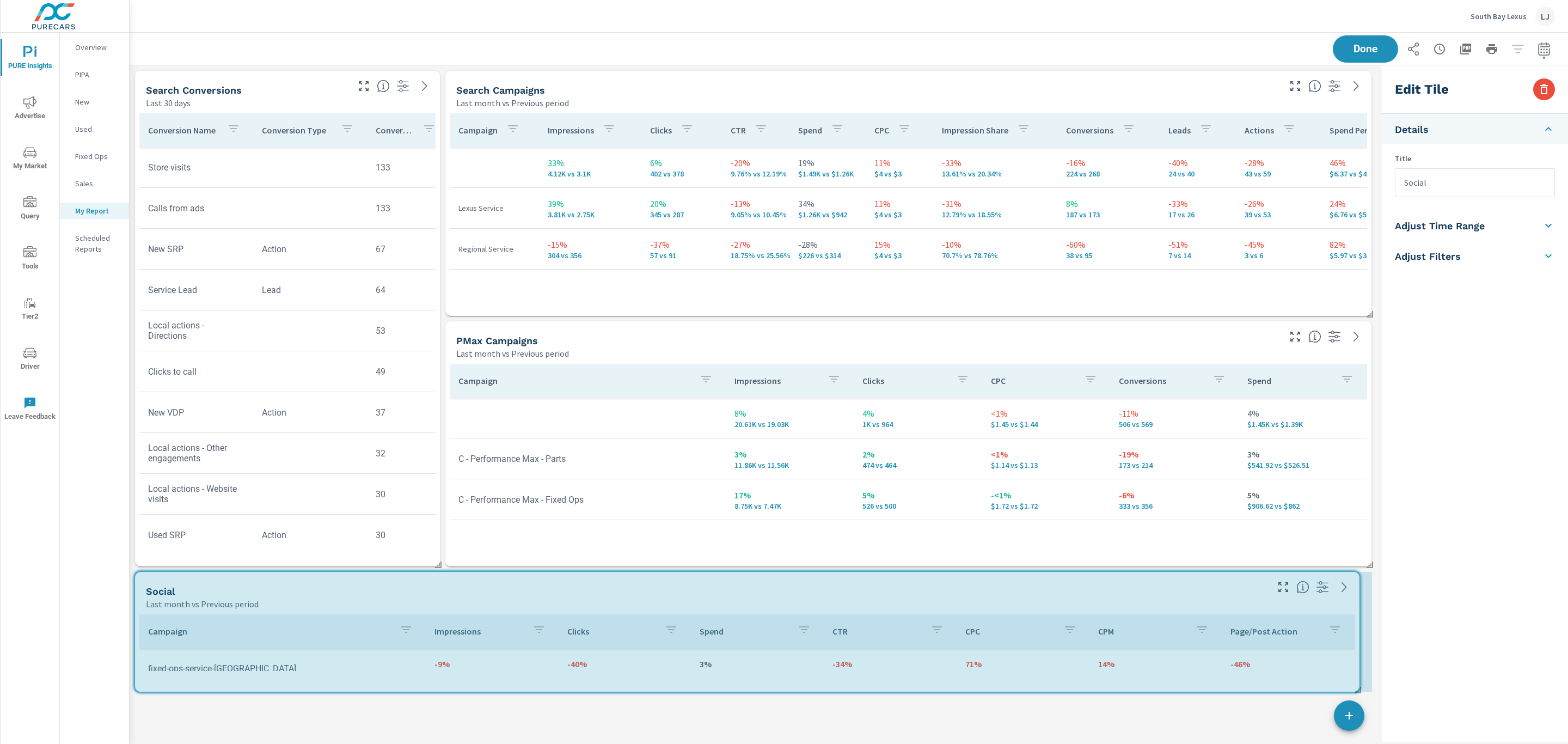
scroll to position [657, 1274]
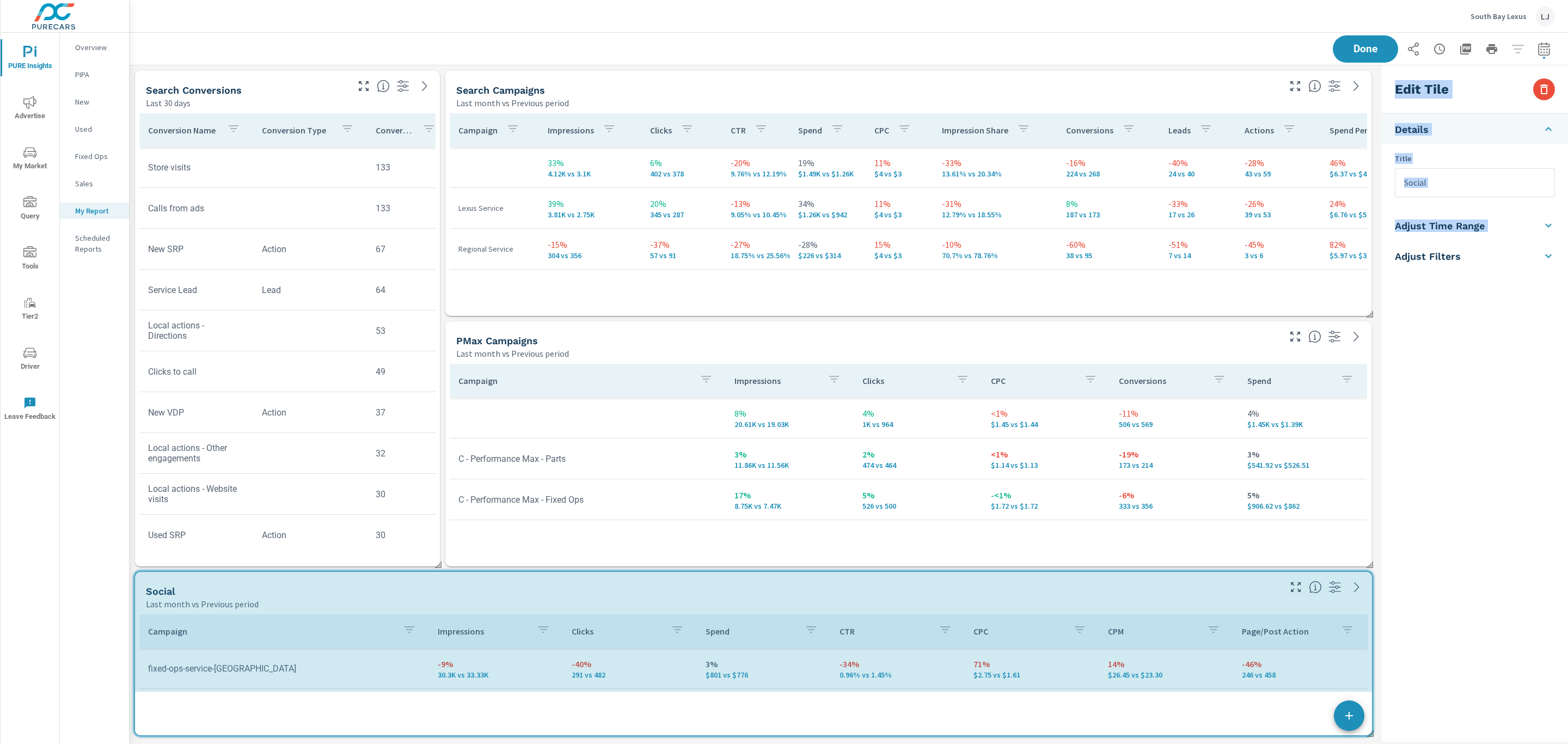
drag, startPoint x: 1359, startPoint y: 737, endPoint x: 1382, endPoint y: 729, distance: 24.4
click at [1382, 729] on div "Search Campaigns Last month vs Previous period Campaign Impressions Clicks CTR …" at bounding box center [849, 403] width 1438 height 676
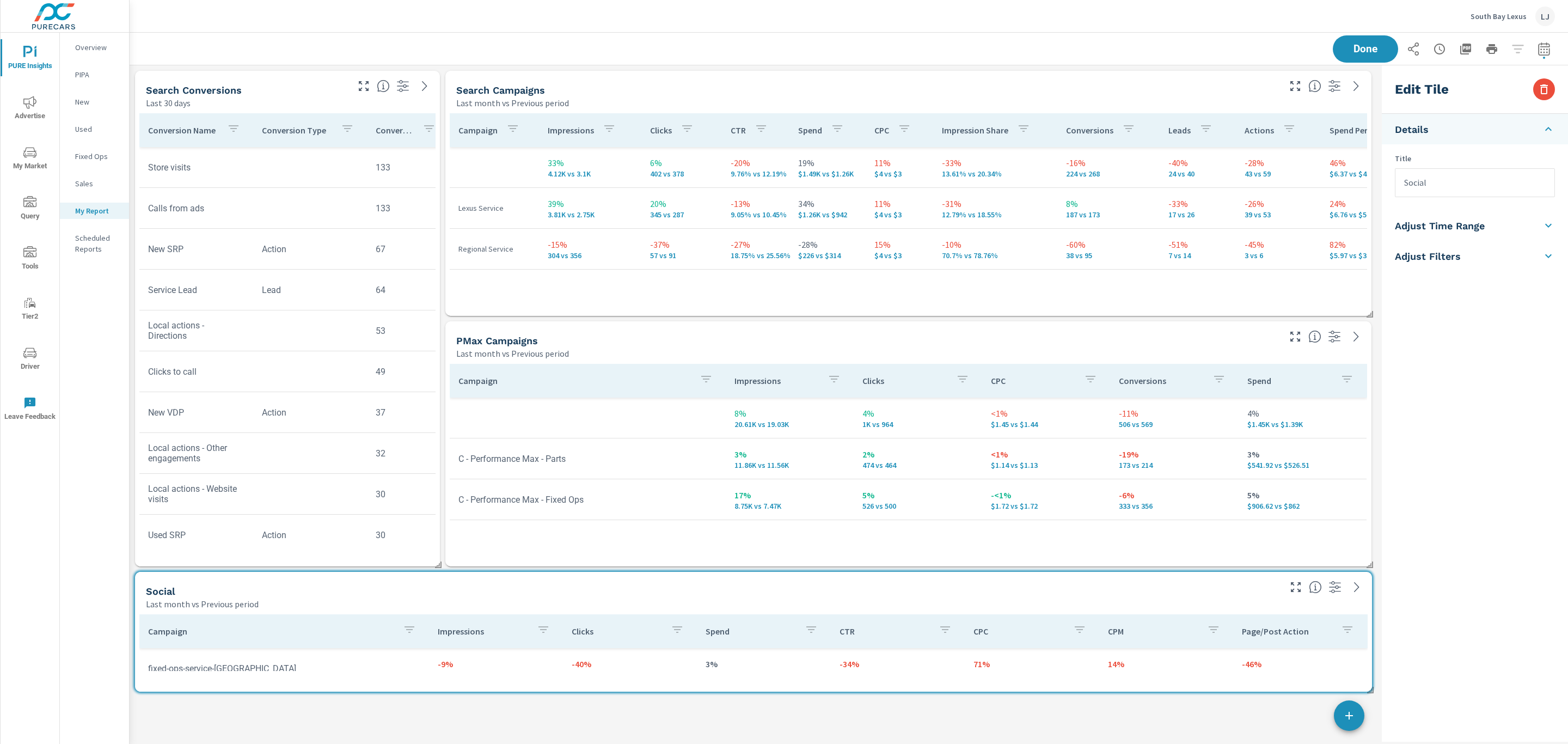
click at [1373, 685] on div "Search Campaigns Last month vs Previous period Campaign Impressions Clicks CTR …" at bounding box center [754, 381] width 1248 height 632
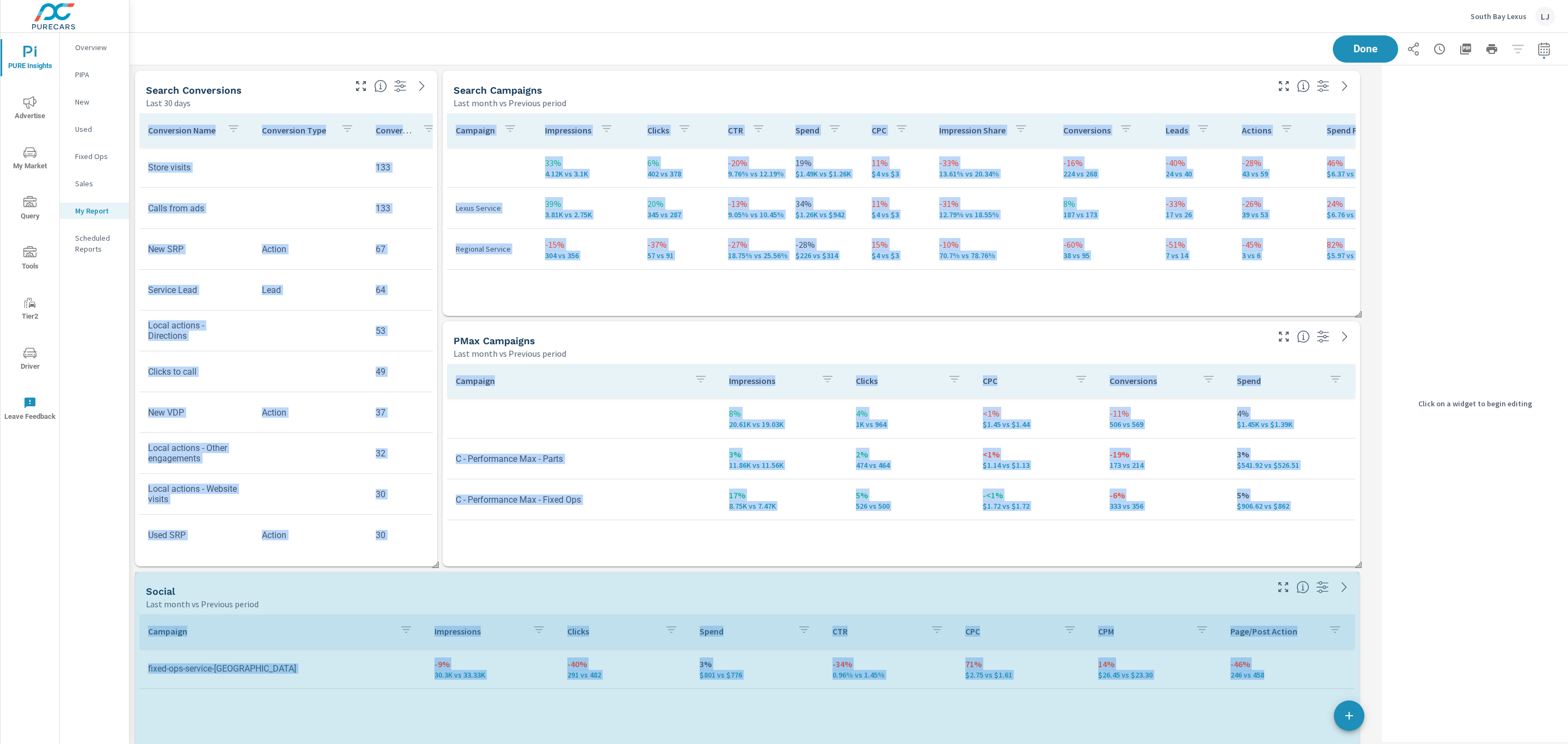
scroll to position [782, 1261]
drag, startPoint x: 1371, startPoint y: 692, endPoint x: 1390, endPoint y: 771, distance: 81.3
click at [1390, 743] on html "PURE Insights Advertise My Market Query Tools Tier2 Driver Leave Feedback Overv…" at bounding box center [784, 372] width 1568 height 744
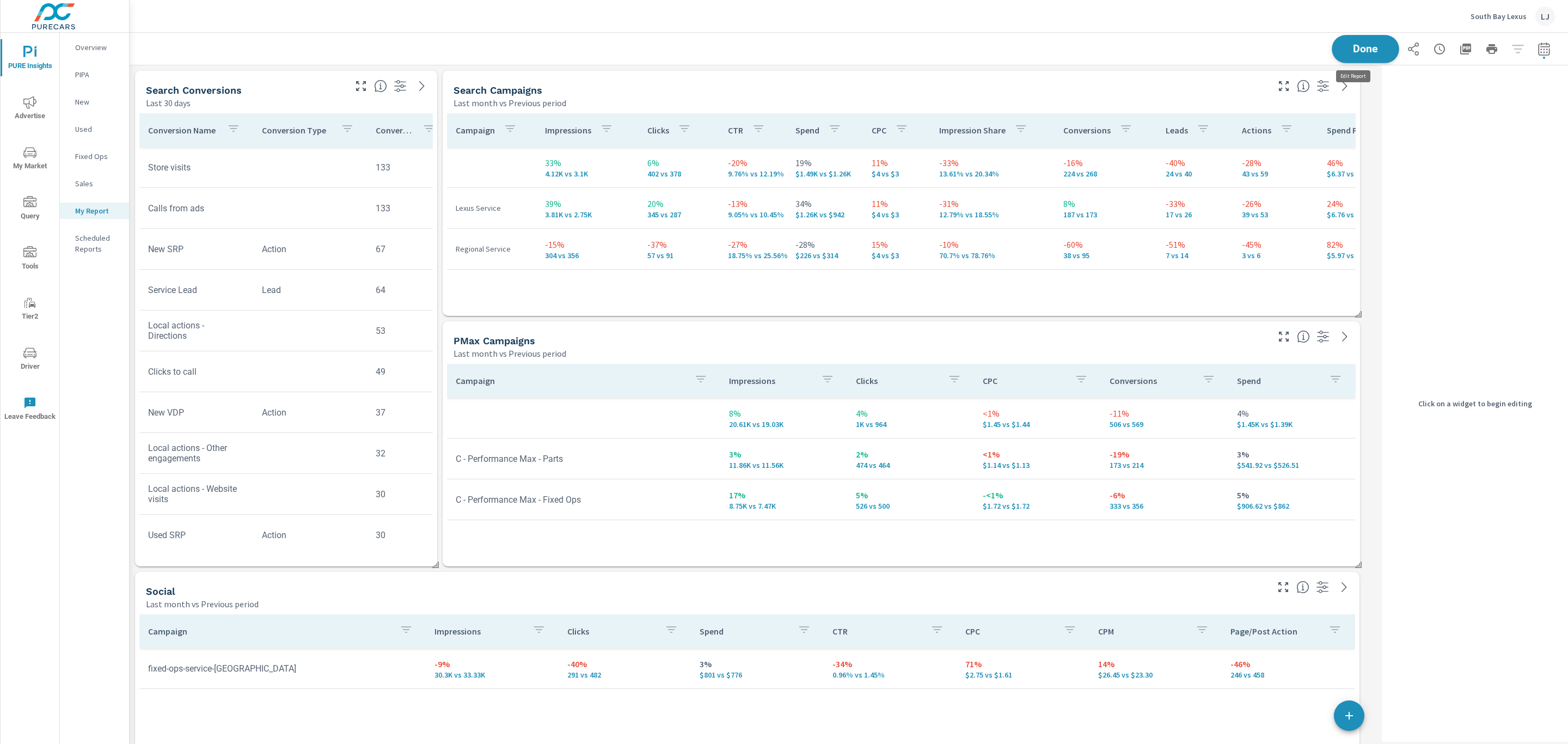
click at [1351, 47] on span "Done" at bounding box center [1365, 49] width 44 height 10
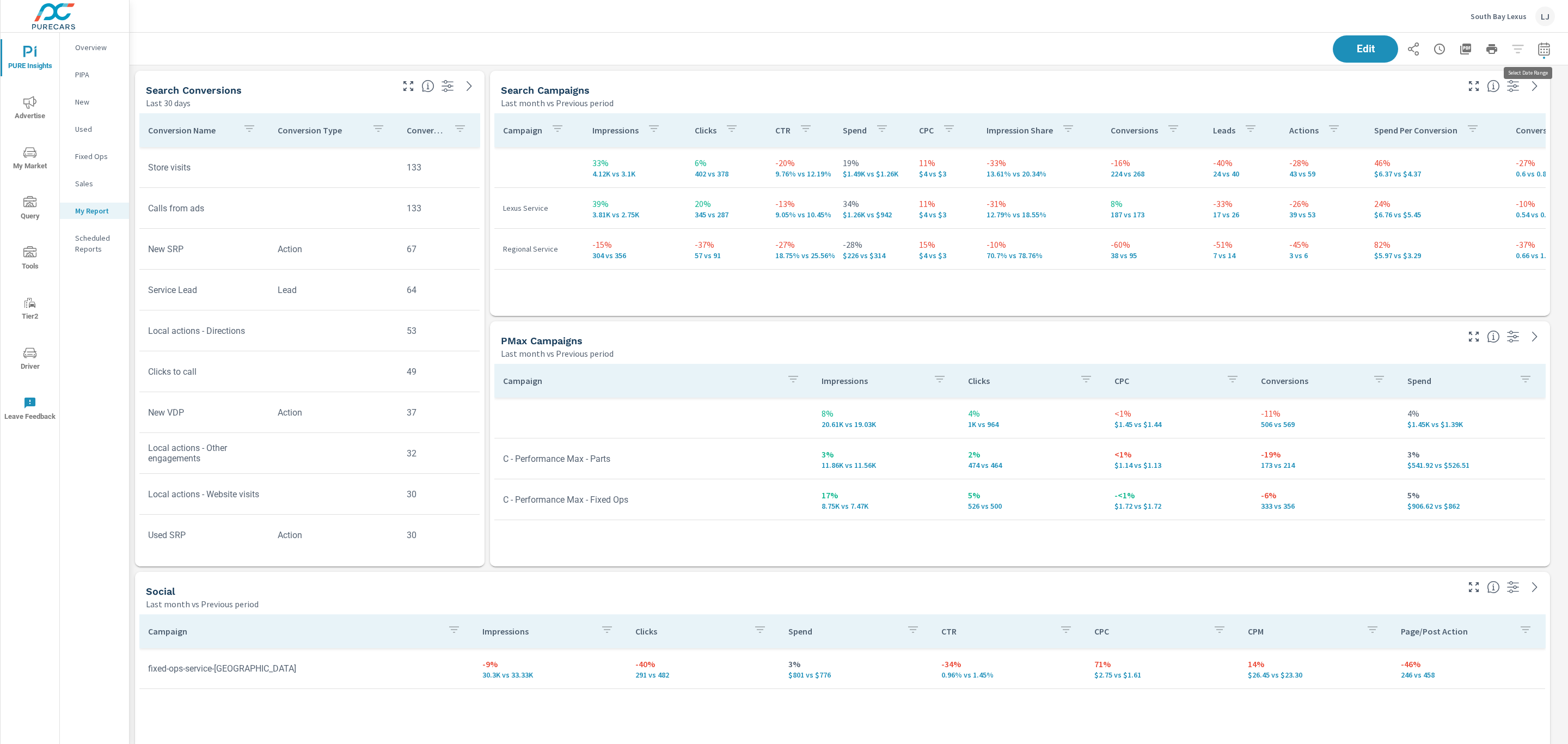
scroll to position [782, 1451]
click at [1538, 47] on icon "button" at bounding box center [1544, 49] width 13 height 13
select select "Last month"
select select "Previous period"
click at [1425, 181] on span "Apply" at bounding box center [1420, 184] width 44 height 10
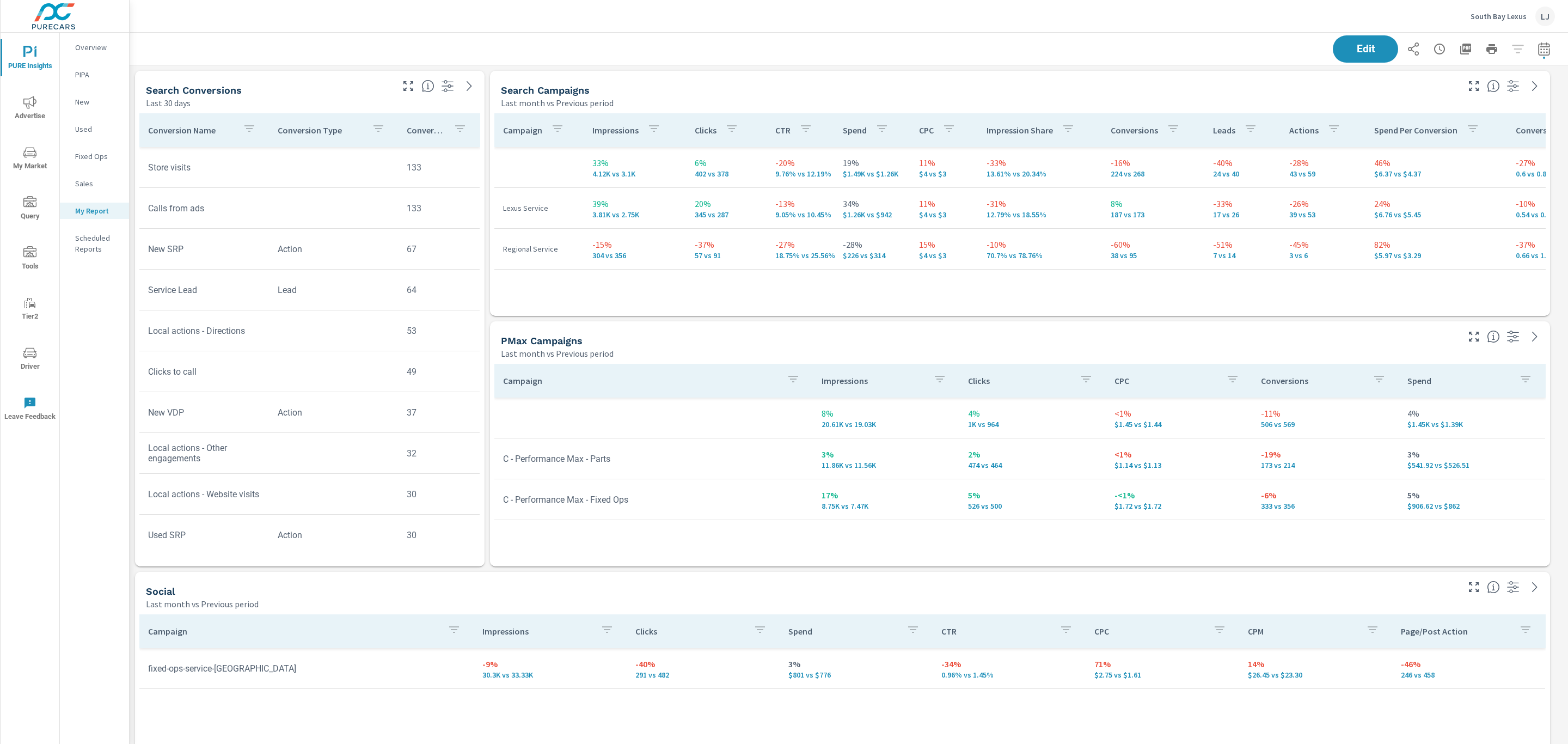
click at [446, 86] on icon "button" at bounding box center [447, 86] width 13 height 13
click at [374, 105] on p "Filters" at bounding box center [379, 106] width 146 height 23
click at [1354, 44] on span "Edit" at bounding box center [1365, 49] width 44 height 10
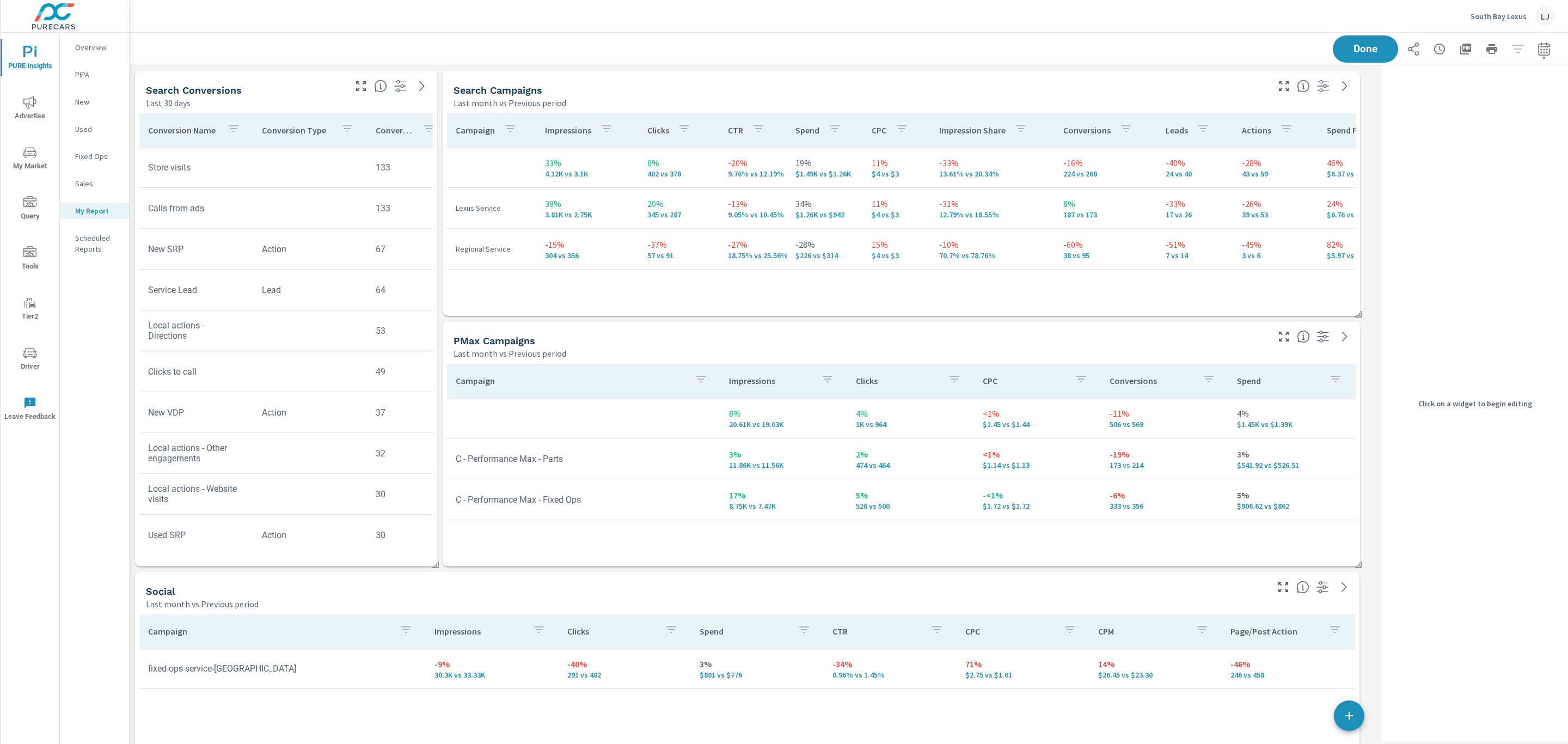
click at [260, 90] on div "Search Conversions" at bounding box center [245, 90] width 198 height 13
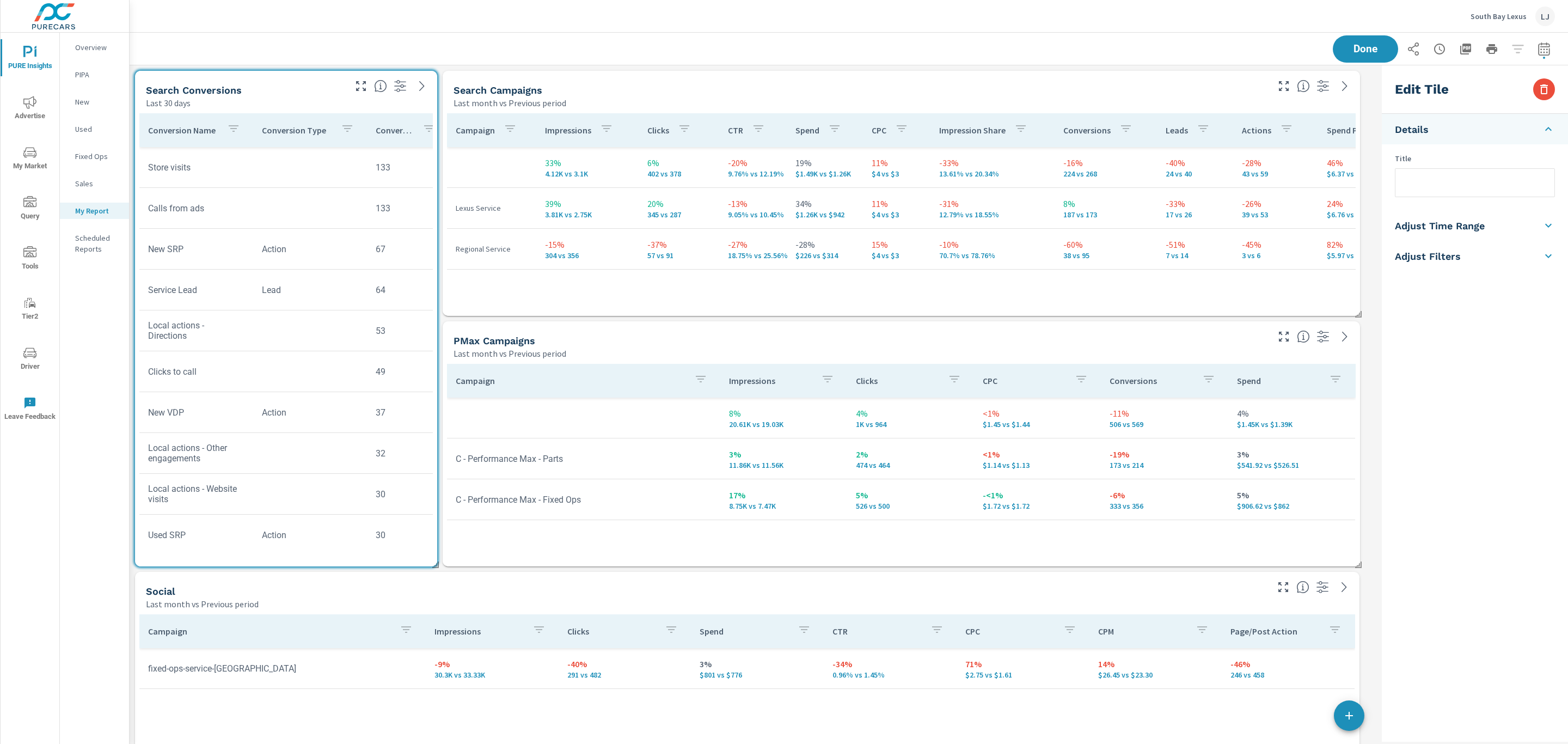
click at [1488, 227] on li "Adjust Time Range" at bounding box center [1475, 225] width 186 height 30
click at [1444, 281] on body "PURE Insights Advertise My Market Query Tools Tier2 Driver Leave Feedback Overv…" at bounding box center [784, 372] width 1568 height 744
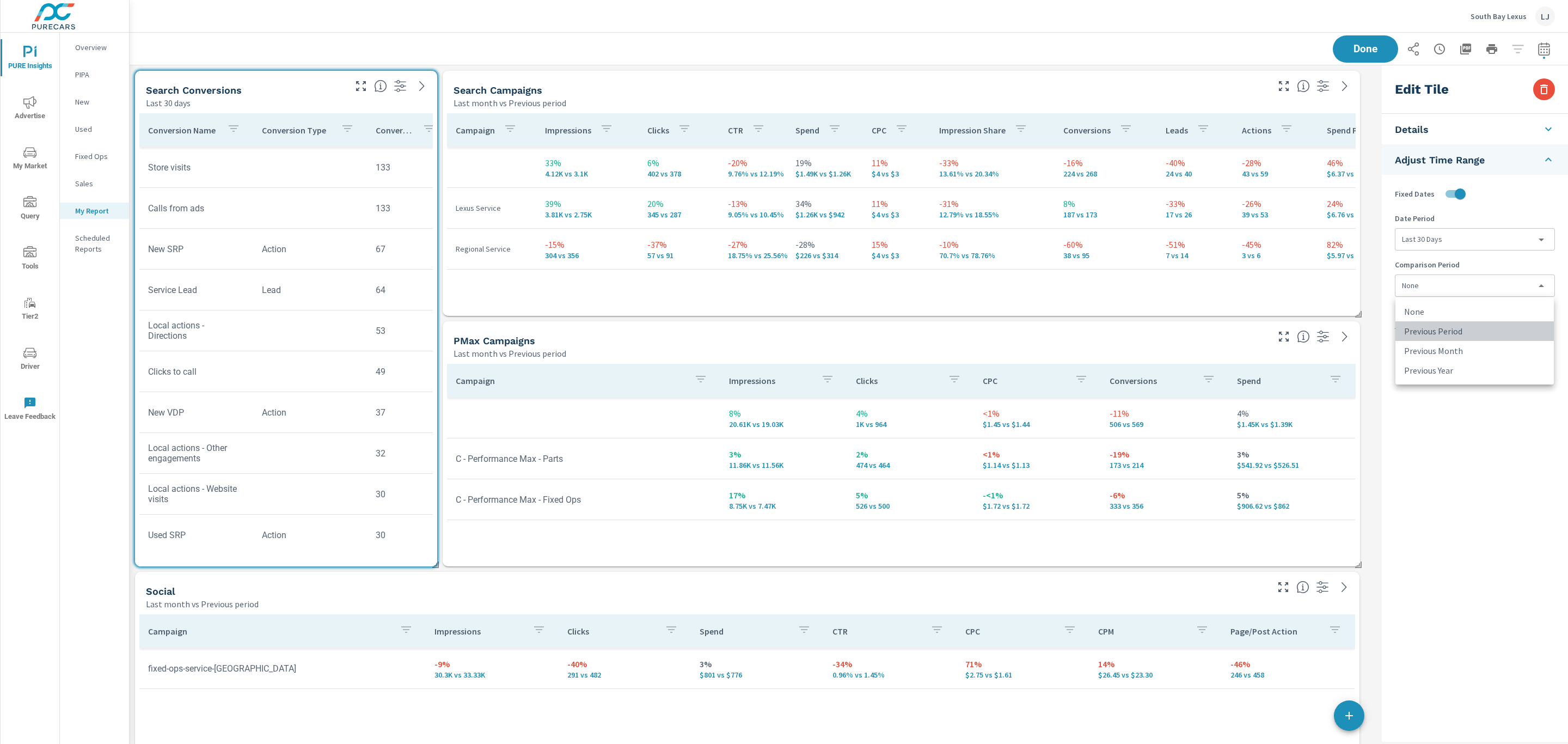
click at [1446, 332] on li "Previous Period" at bounding box center [1474, 331] width 158 height 19
type input "currentPeriodStart"
click at [1362, 48] on span "Done" at bounding box center [1365, 49] width 44 height 10
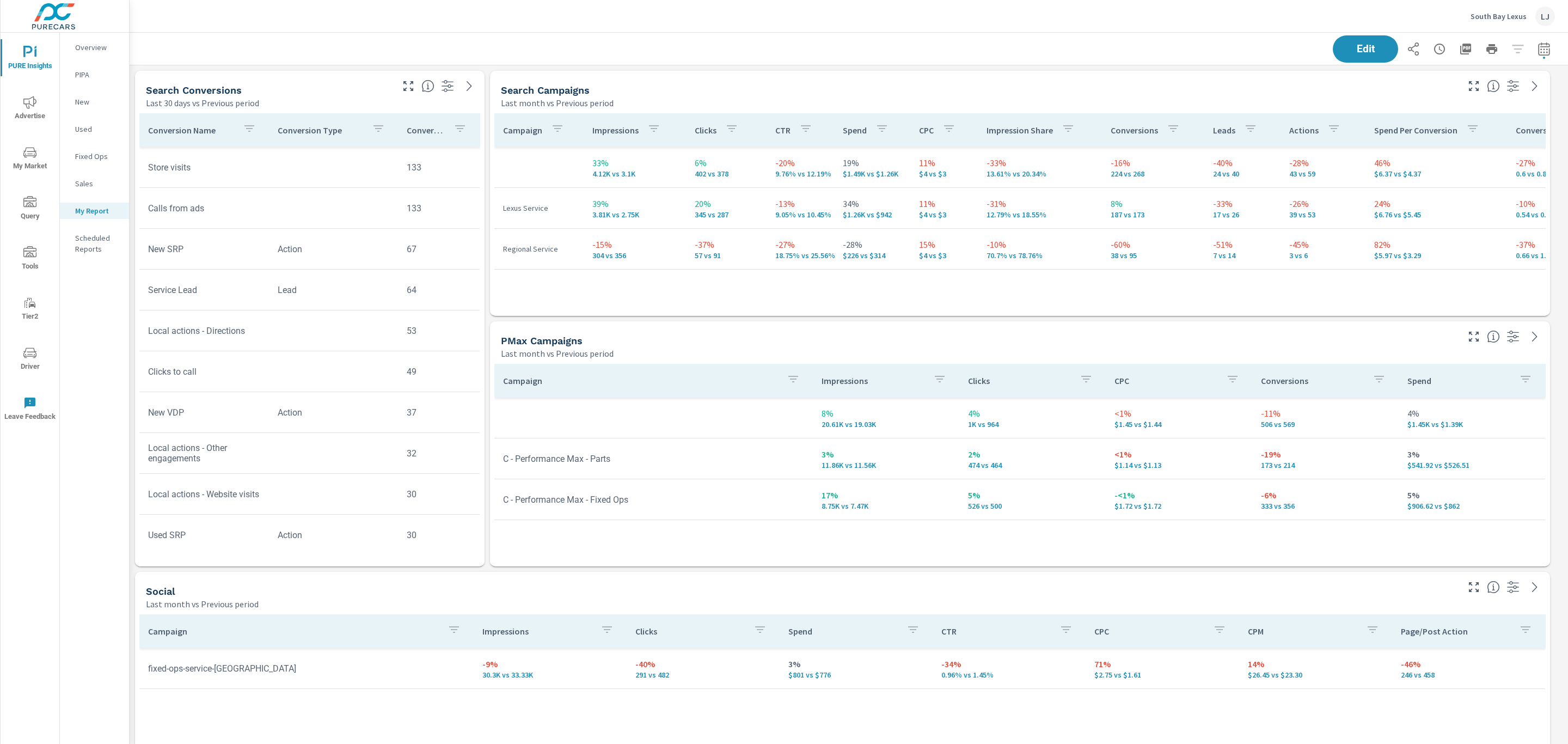
click at [307, 90] on div "Search Conversions" at bounding box center [268, 90] width 245 height 13
click at [331, 91] on div "Search Conversions" at bounding box center [268, 90] width 245 height 13
click at [1538, 47] on icon "button" at bounding box center [1544, 49] width 13 height 13
select select "Last month"
select select "Previous period"
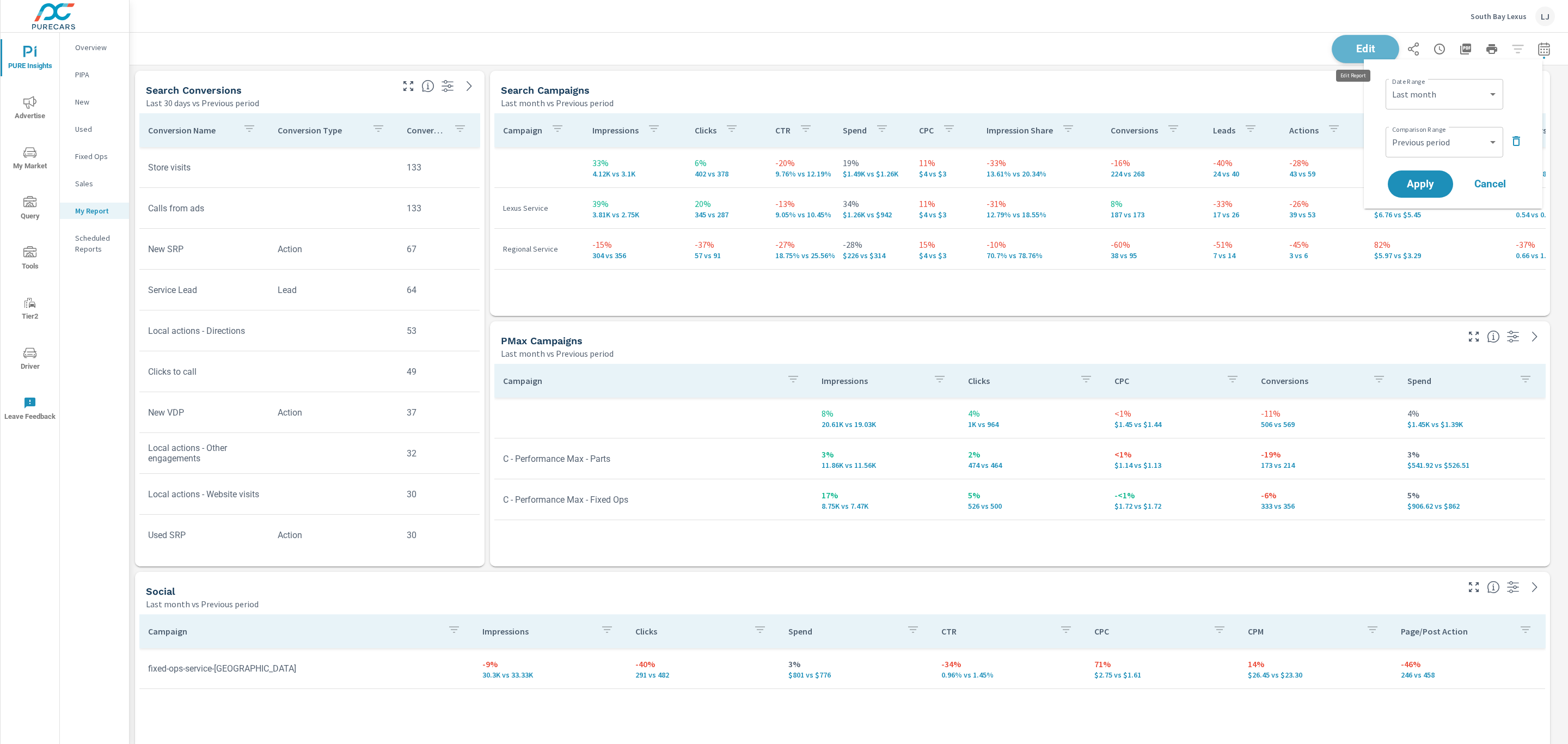
click at [1343, 41] on button "Edit" at bounding box center [1365, 49] width 68 height 29
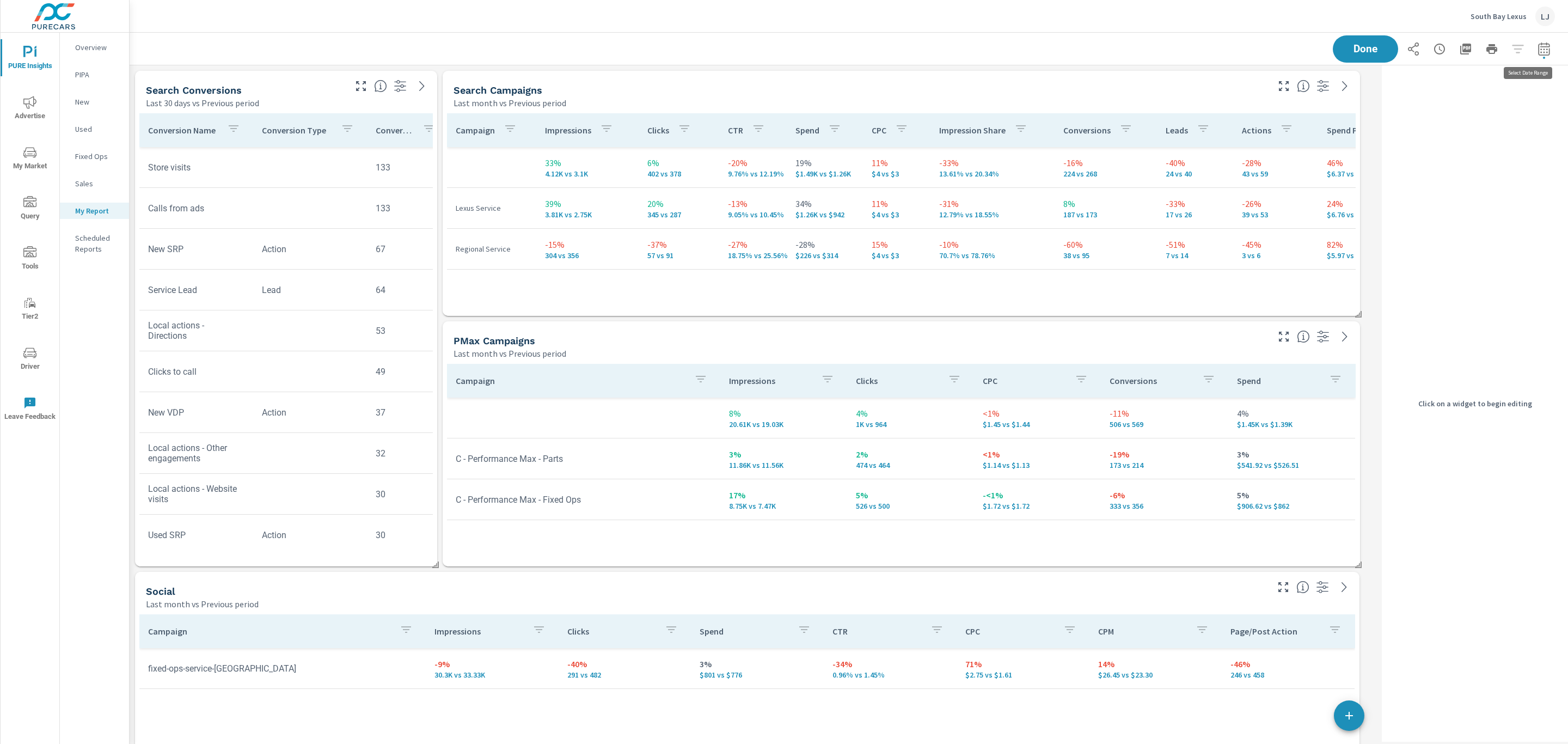
click at [1538, 53] on icon "button" at bounding box center [1544, 49] width 13 height 13
select select "Last month"
select select "Previous period"
click at [262, 85] on div "Search Conversions" at bounding box center [245, 90] width 198 height 13
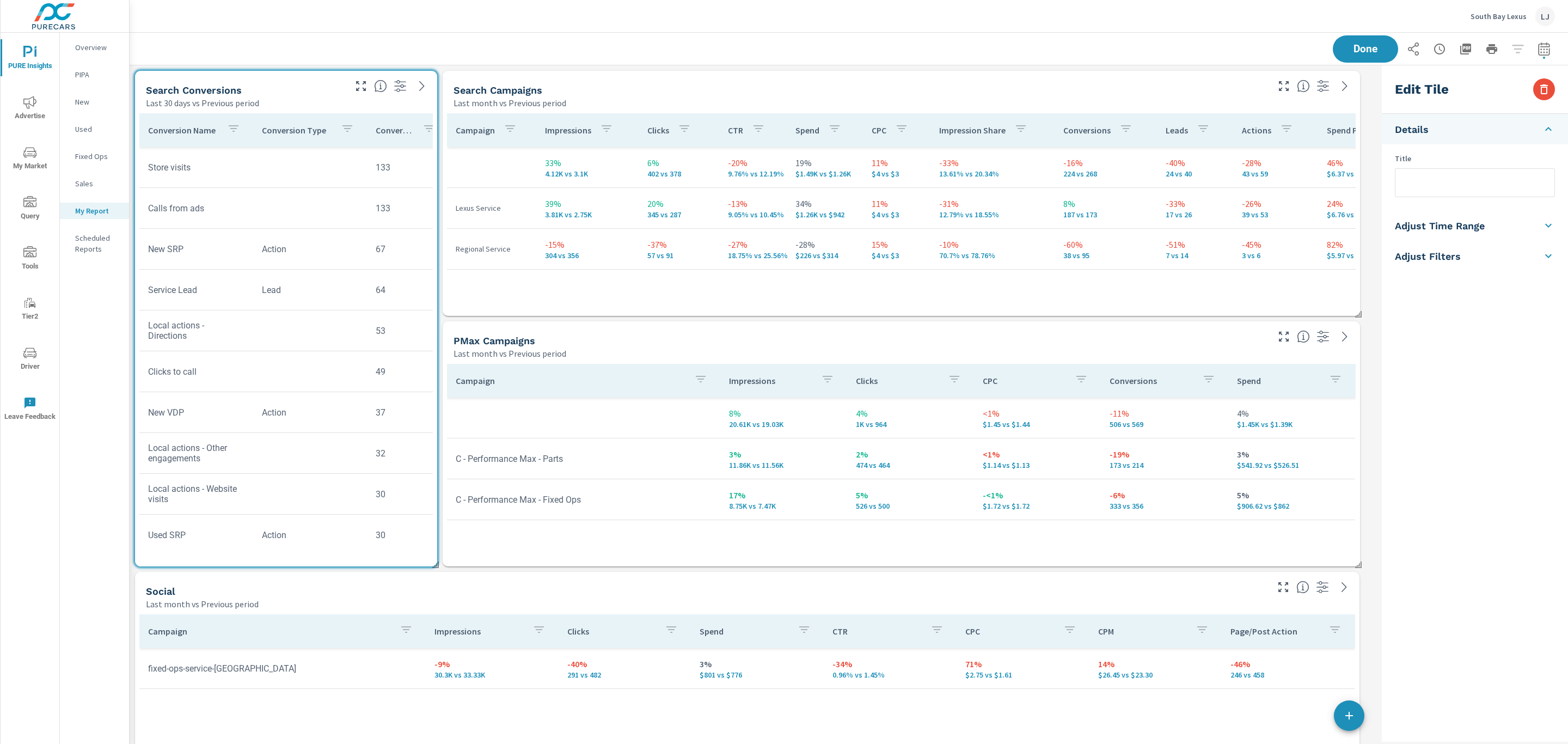
click at [1451, 221] on h5 "Adjust Time Range" at bounding box center [1440, 225] width 90 height 13
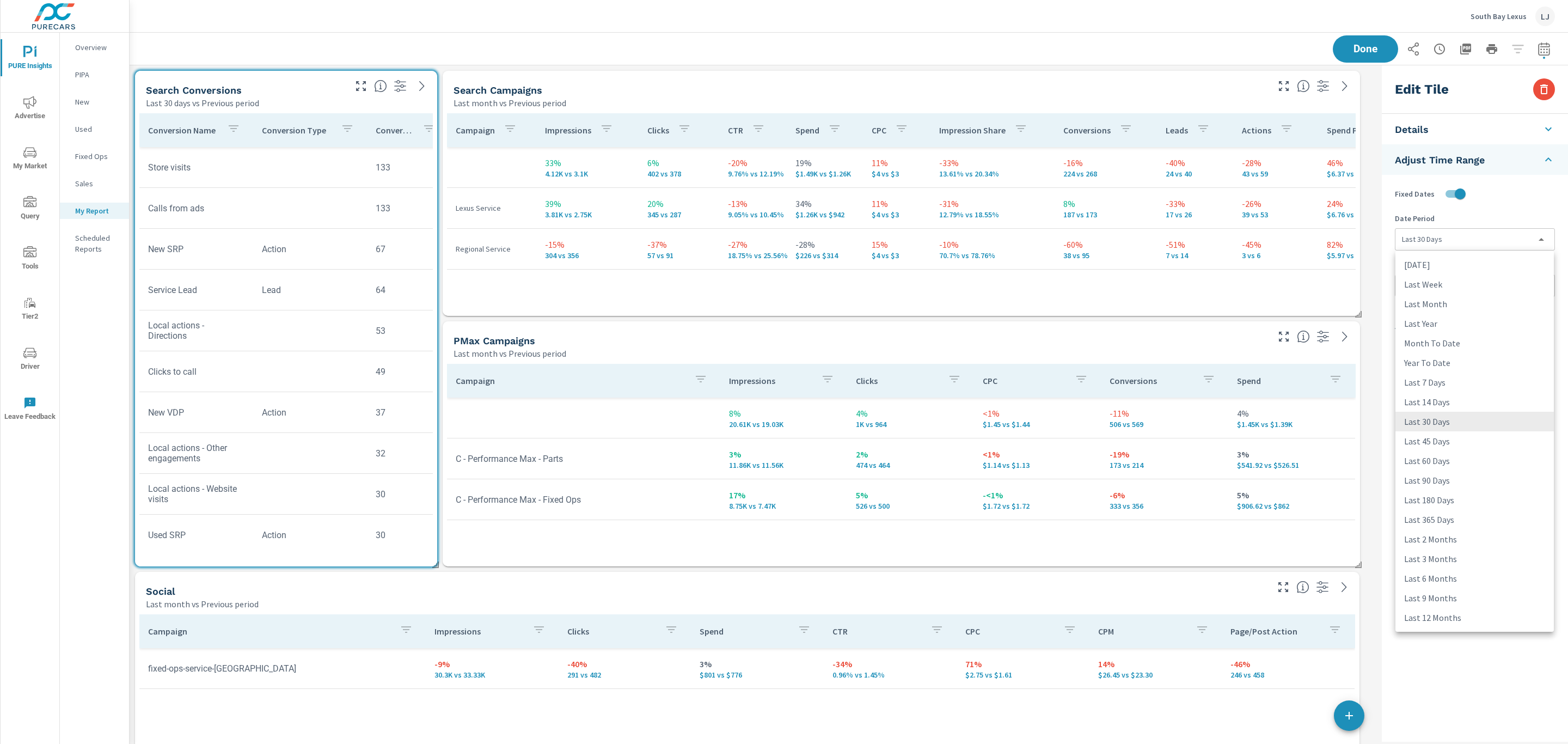
click at [1438, 245] on body "PURE Insights Advertise My Market Query Tools Tier2 Driver Leave Feedback Overv…" at bounding box center [784, 372] width 1568 height 744
click at [1420, 294] on li "Last Month" at bounding box center [1474, 304] width 158 height 19
click at [1454, 247] on body "PURE Insights Advertise My Market Query Tools Tier2 Driver Leave Feedback Overv…" at bounding box center [784, 372] width 1568 height 744
click at [1437, 420] on li "Last 30 Days" at bounding box center [1474, 421] width 158 height 19
type input "last30Days"
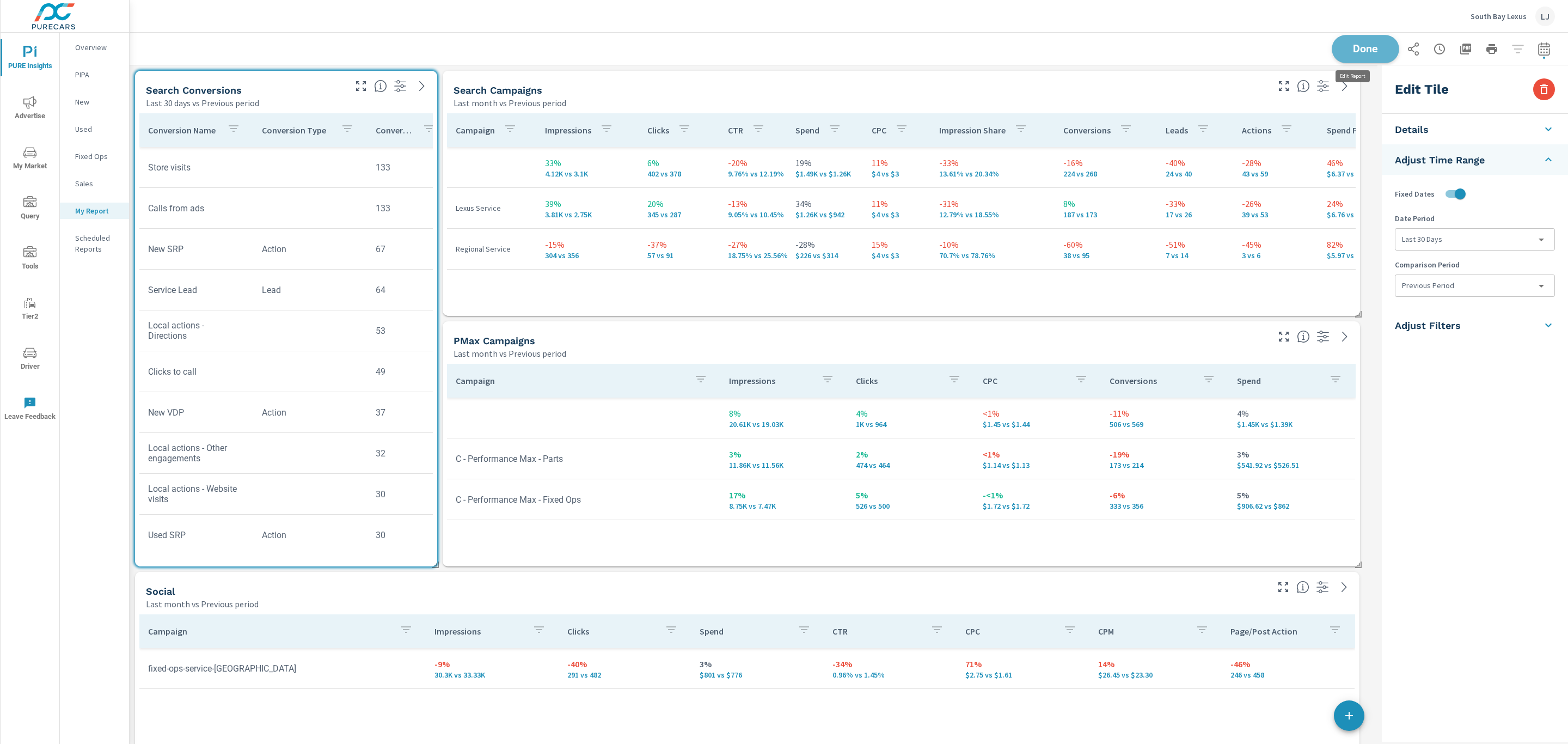
click at [1359, 55] on button "Done" at bounding box center [1365, 49] width 68 height 29
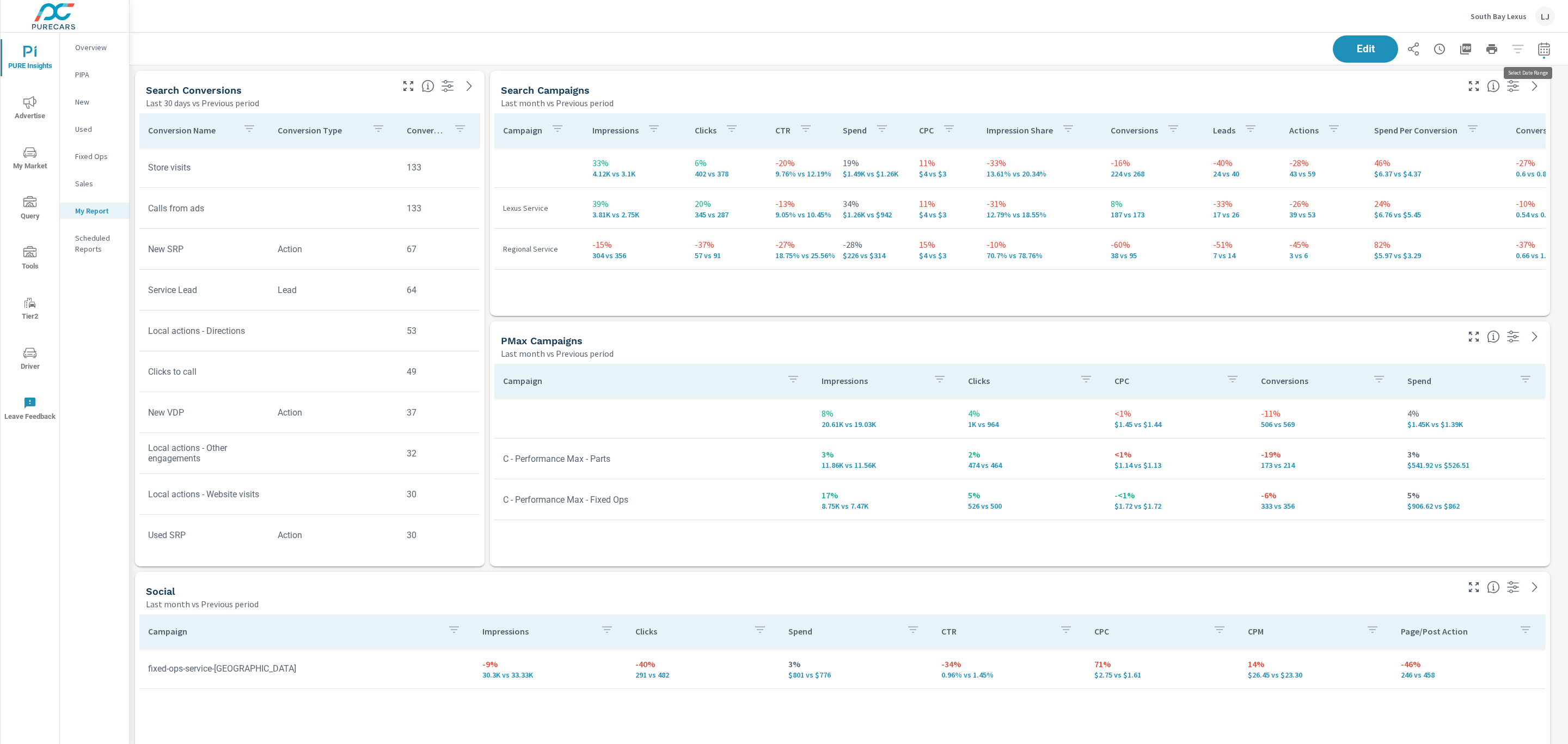
click at [1538, 51] on icon "button" at bounding box center [1544, 48] width 12 height 13
select select "Last month"
select select "Previous period"
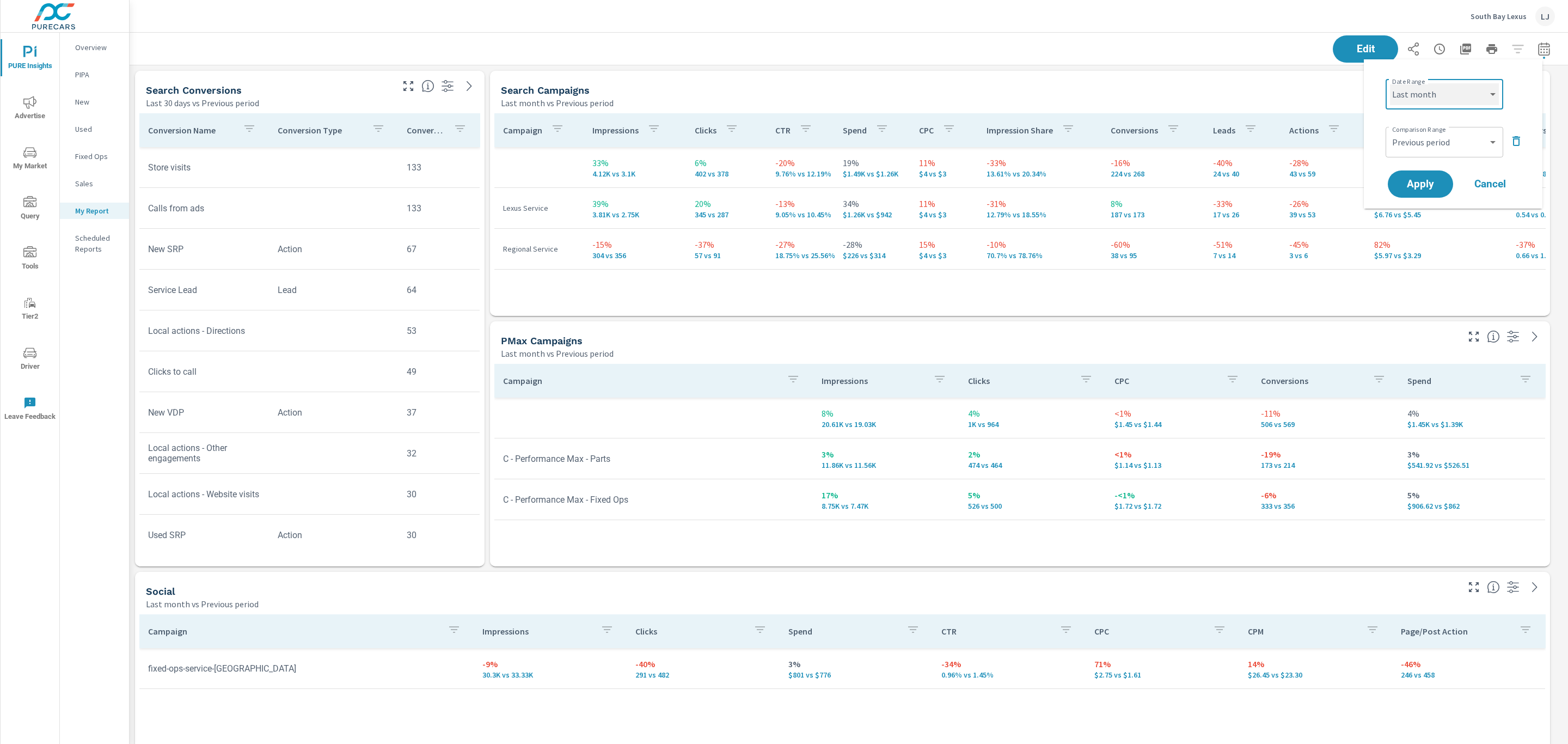
click at [1452, 93] on select "Custom Yesterday Last week Last 7 days Last 14 days Last 30 days Last 45 days L…" at bounding box center [1444, 94] width 109 height 22
click at [1390, 83] on select "Custom Yesterday Last week Last 7 days Last 14 days Last 30 days Last 45 days L…" at bounding box center [1444, 94] width 109 height 22
select select "Last 30 days"
click at [1423, 183] on span "Apply" at bounding box center [1420, 184] width 44 height 10
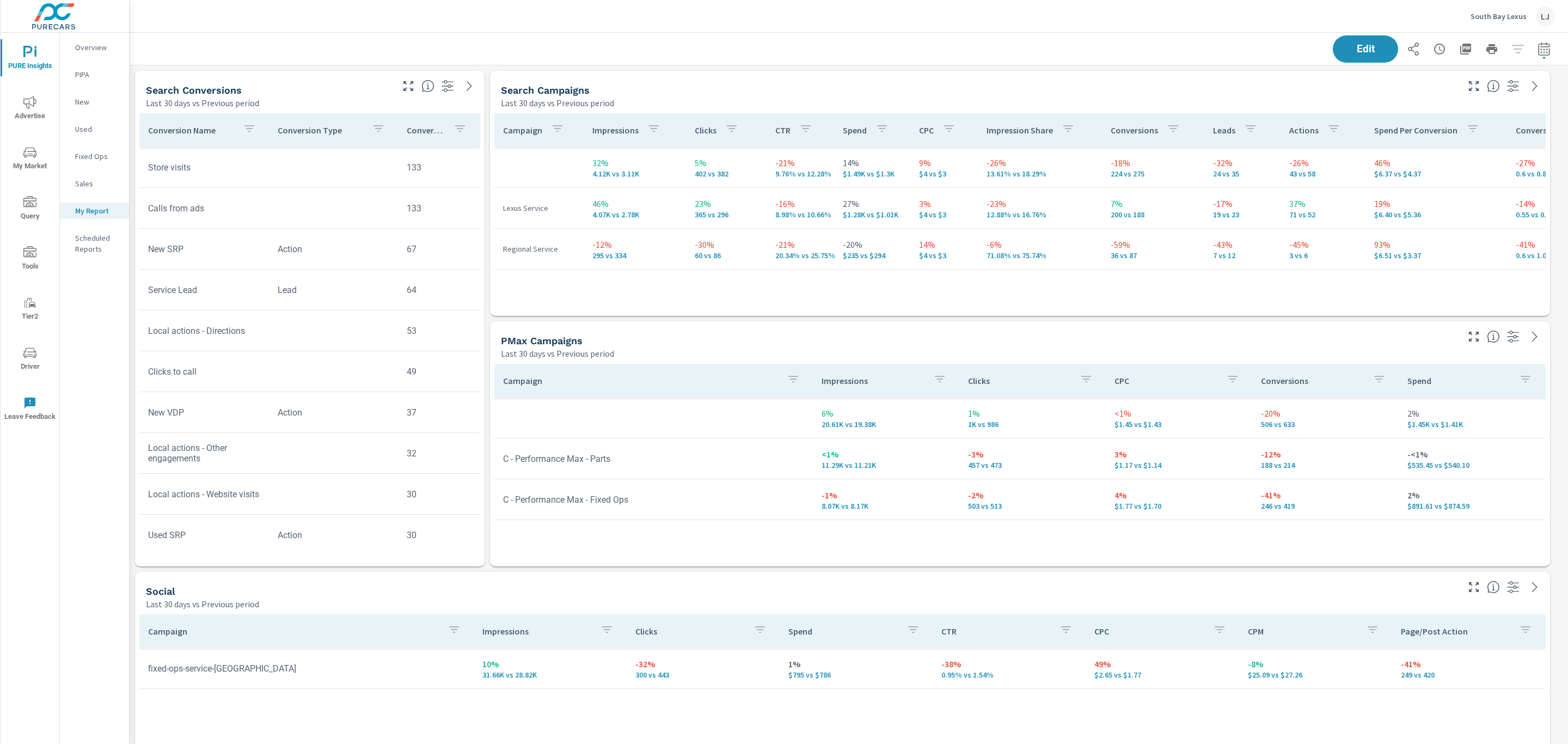
scroll to position [782, 1451]
click at [936, 74] on div "Search Campaigns Last 30 days vs Previous period" at bounding box center [975, 90] width 971 height 39
click at [1538, 48] on icon "button" at bounding box center [1544, 48] width 12 height 13
select select "Last 30 days"
select select "Previous period"
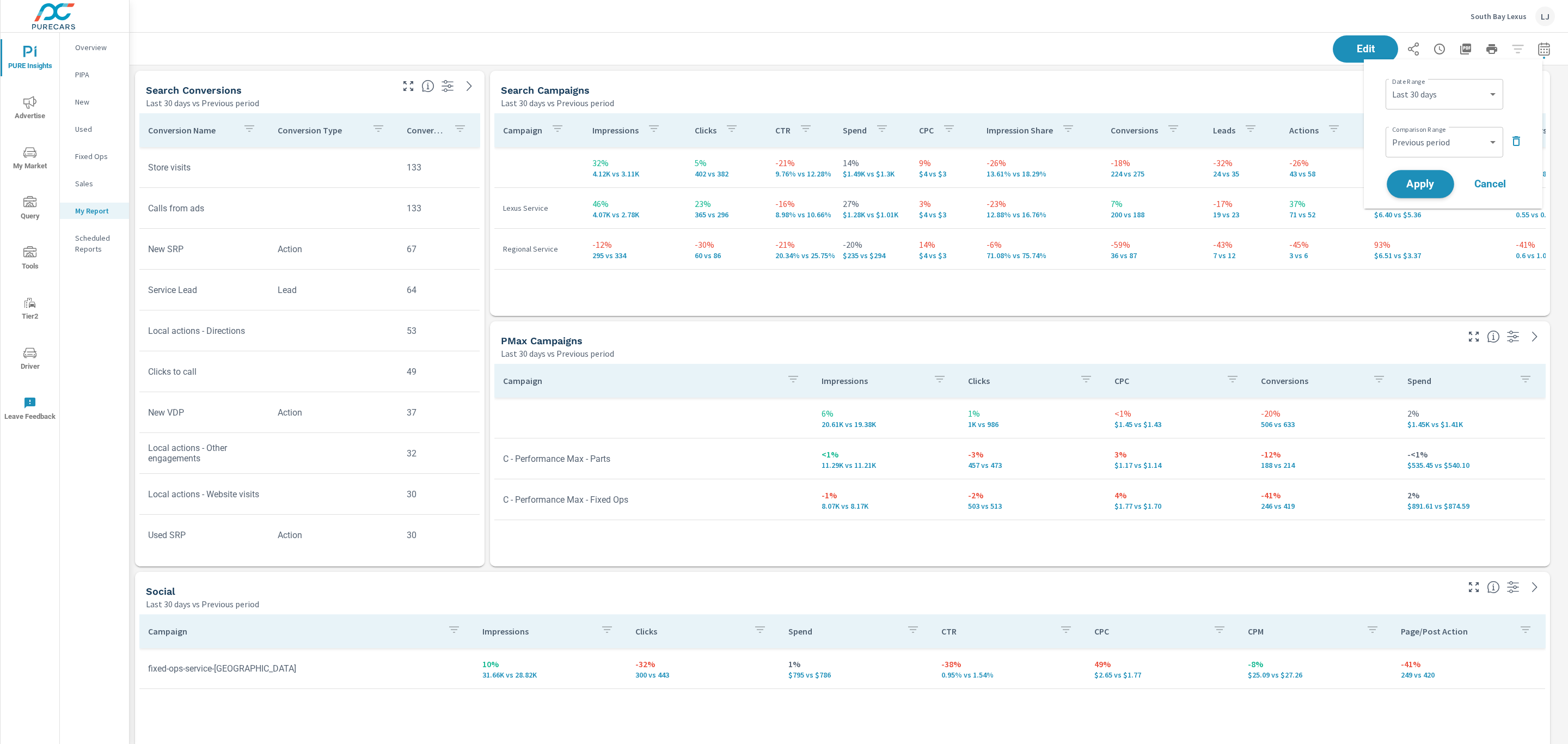
click at [1401, 187] on span "Apply" at bounding box center [1420, 184] width 44 height 10
click at [766, 337] on div "PMax Campaigns" at bounding box center [979, 340] width 956 height 13
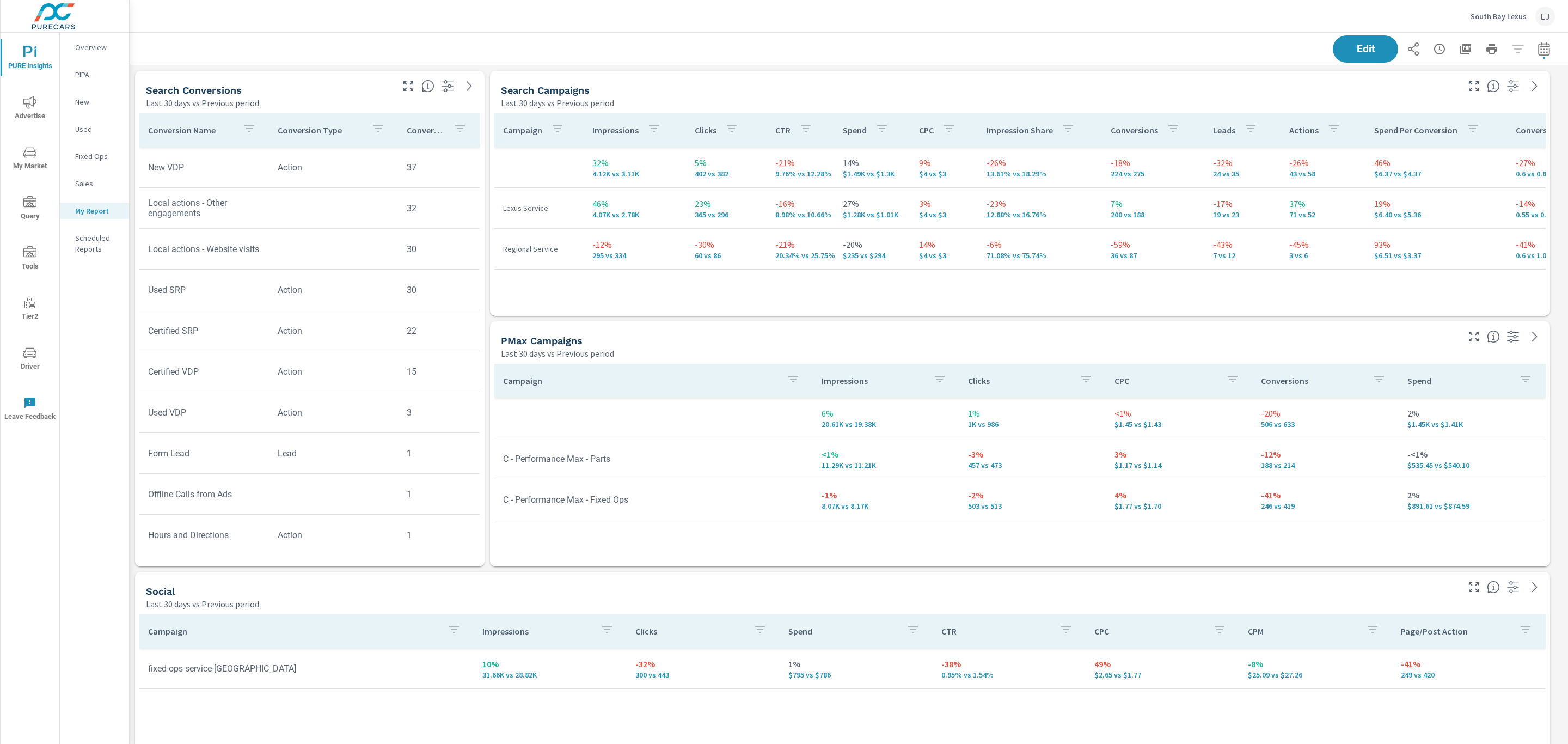
click at [24, 111] on span "Advertise" at bounding box center [30, 109] width 52 height 27
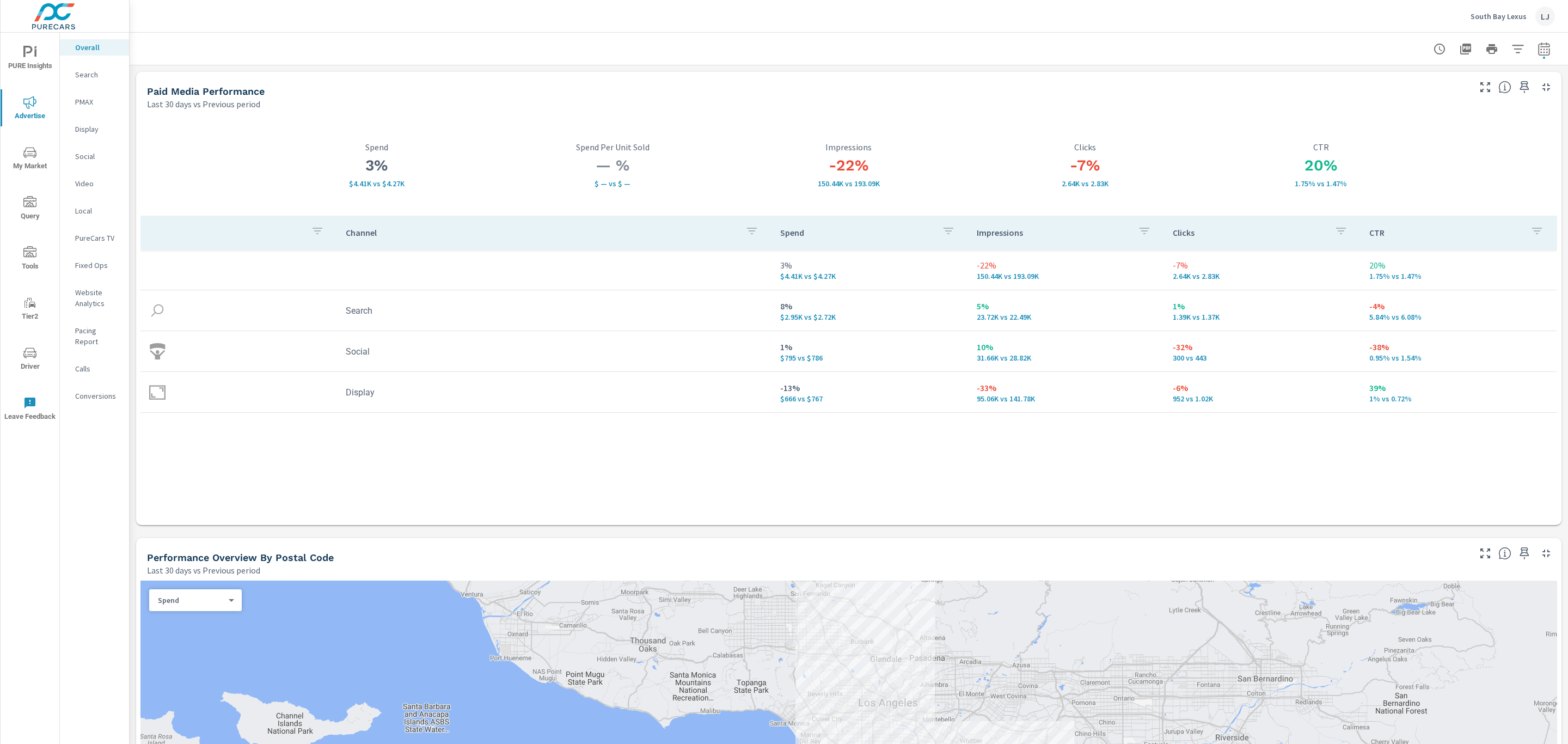
click at [84, 390] on div "Conversions" at bounding box center [94, 396] width 69 height 16
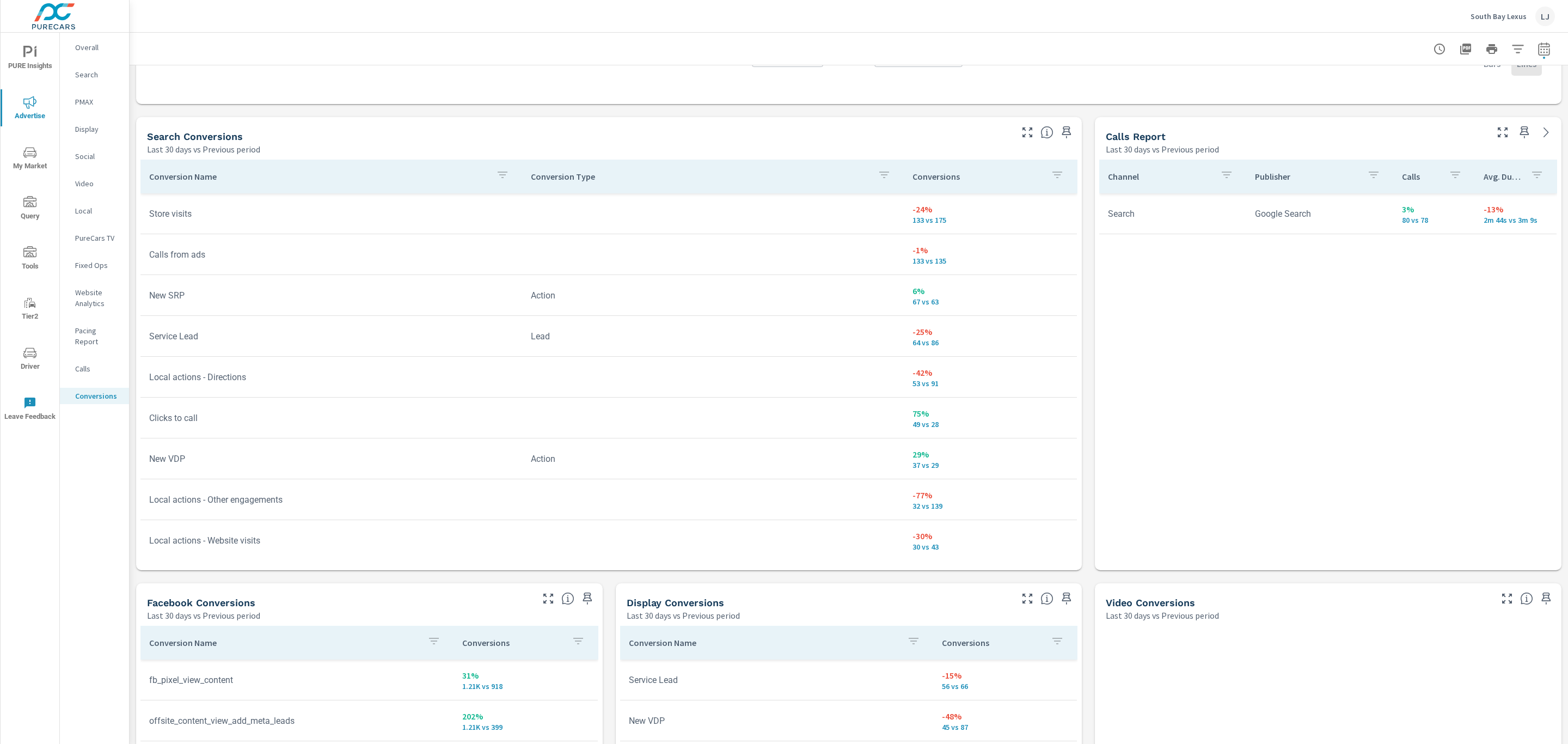
scroll to position [555, 0]
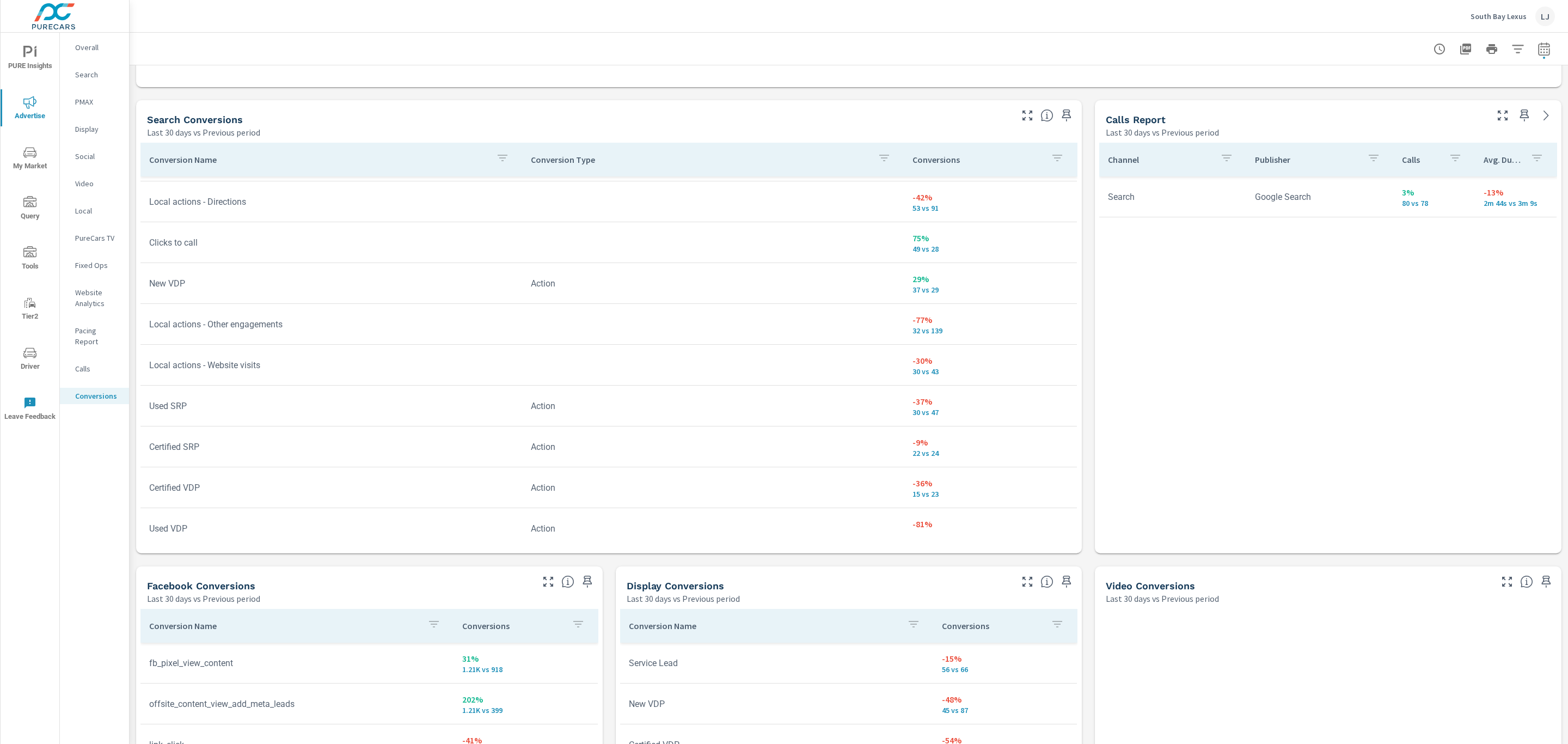
scroll to position [163, 0]
click at [1538, 43] on icon "button" at bounding box center [1544, 48] width 12 height 13
select select "Last 30 days"
select select "Previous period"
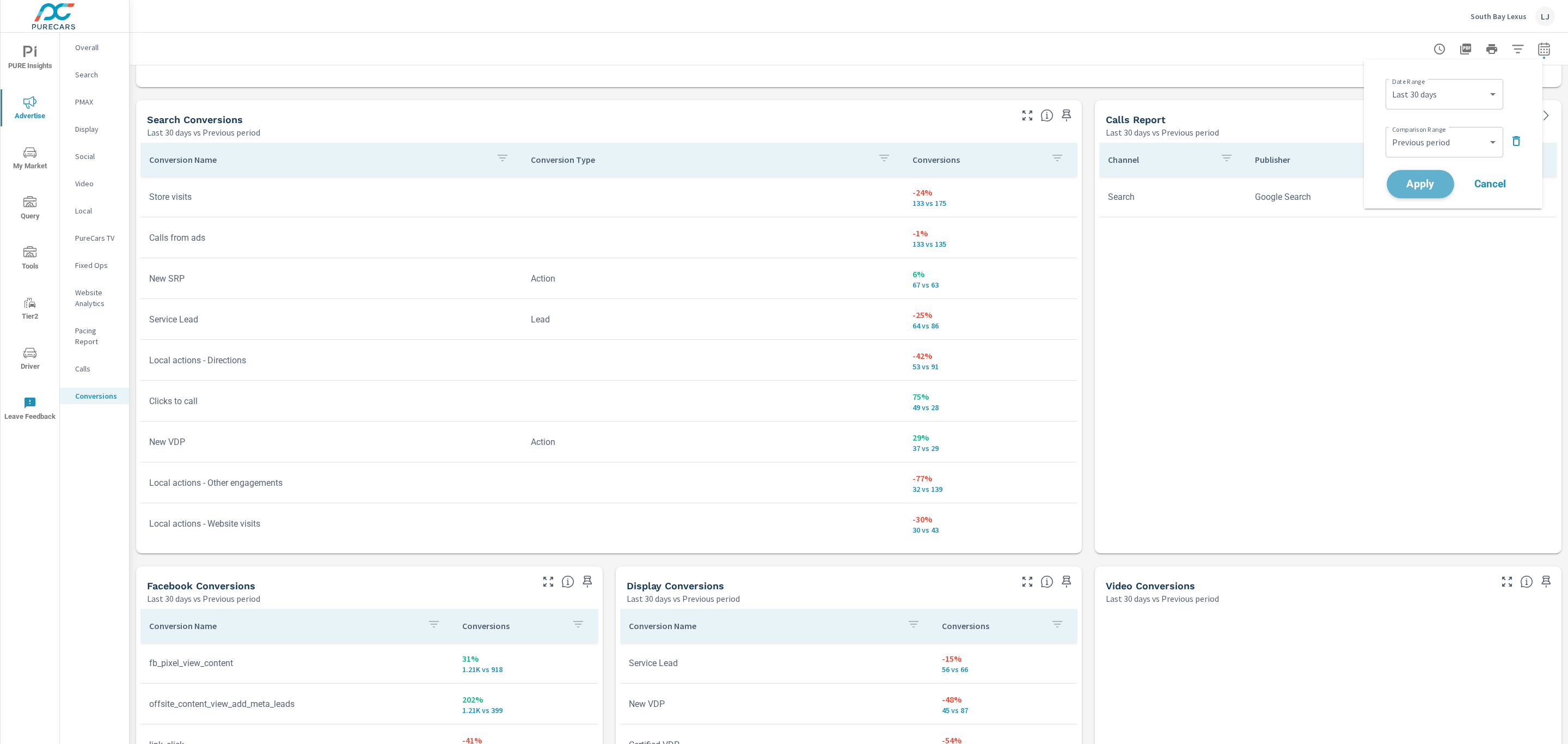
click at [1412, 188] on span "Apply" at bounding box center [1420, 184] width 44 height 10
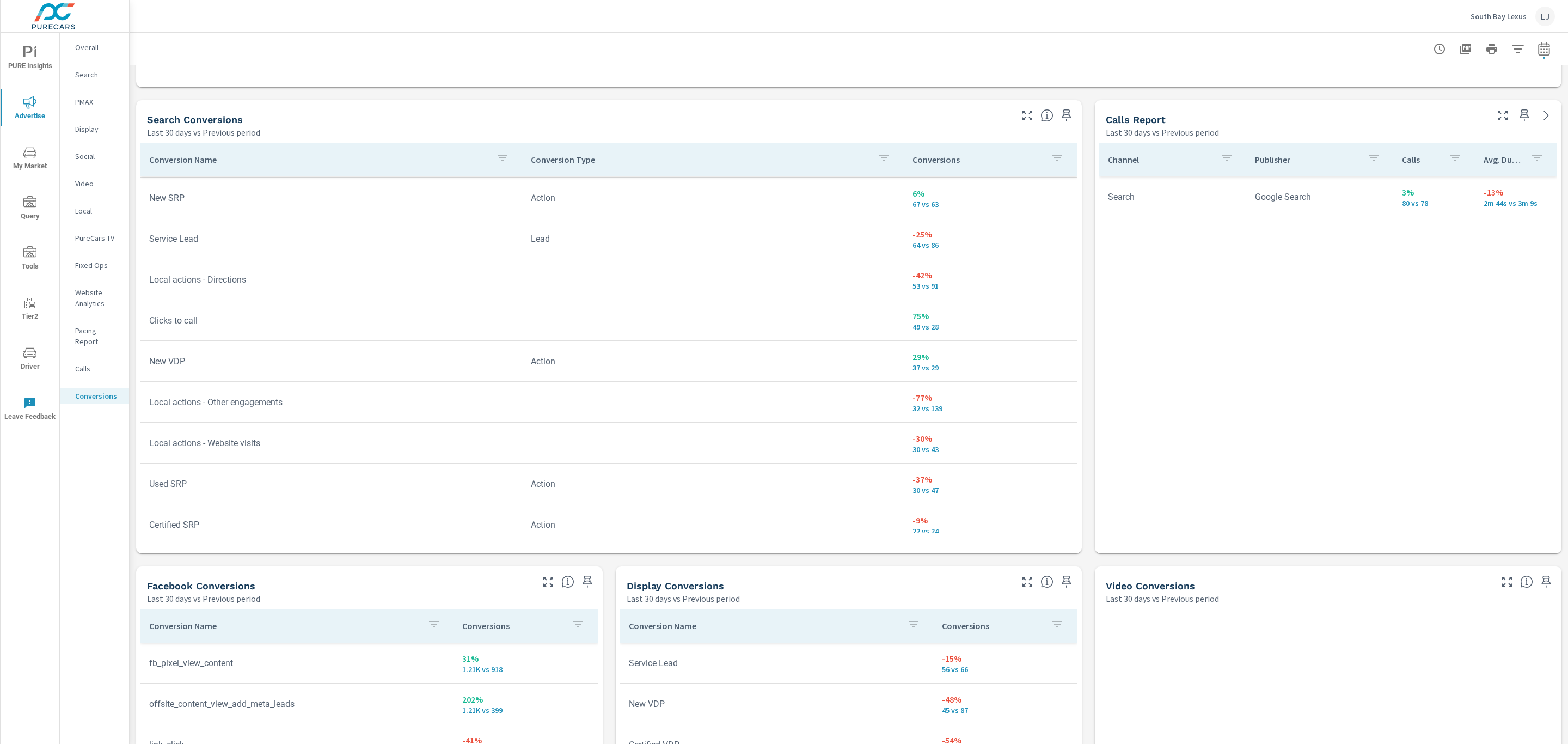
scroll to position [82, 0]
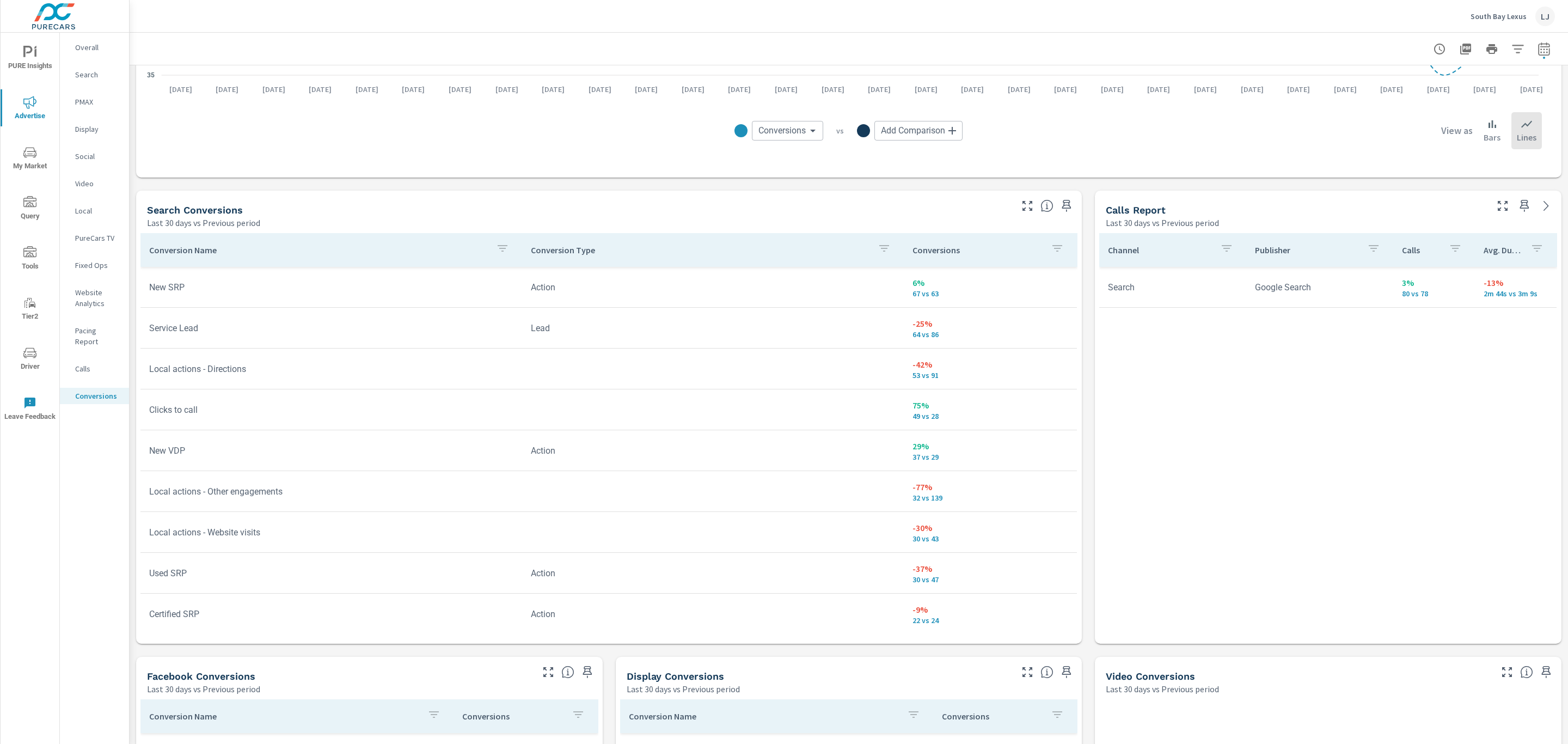
scroll to position [446, 0]
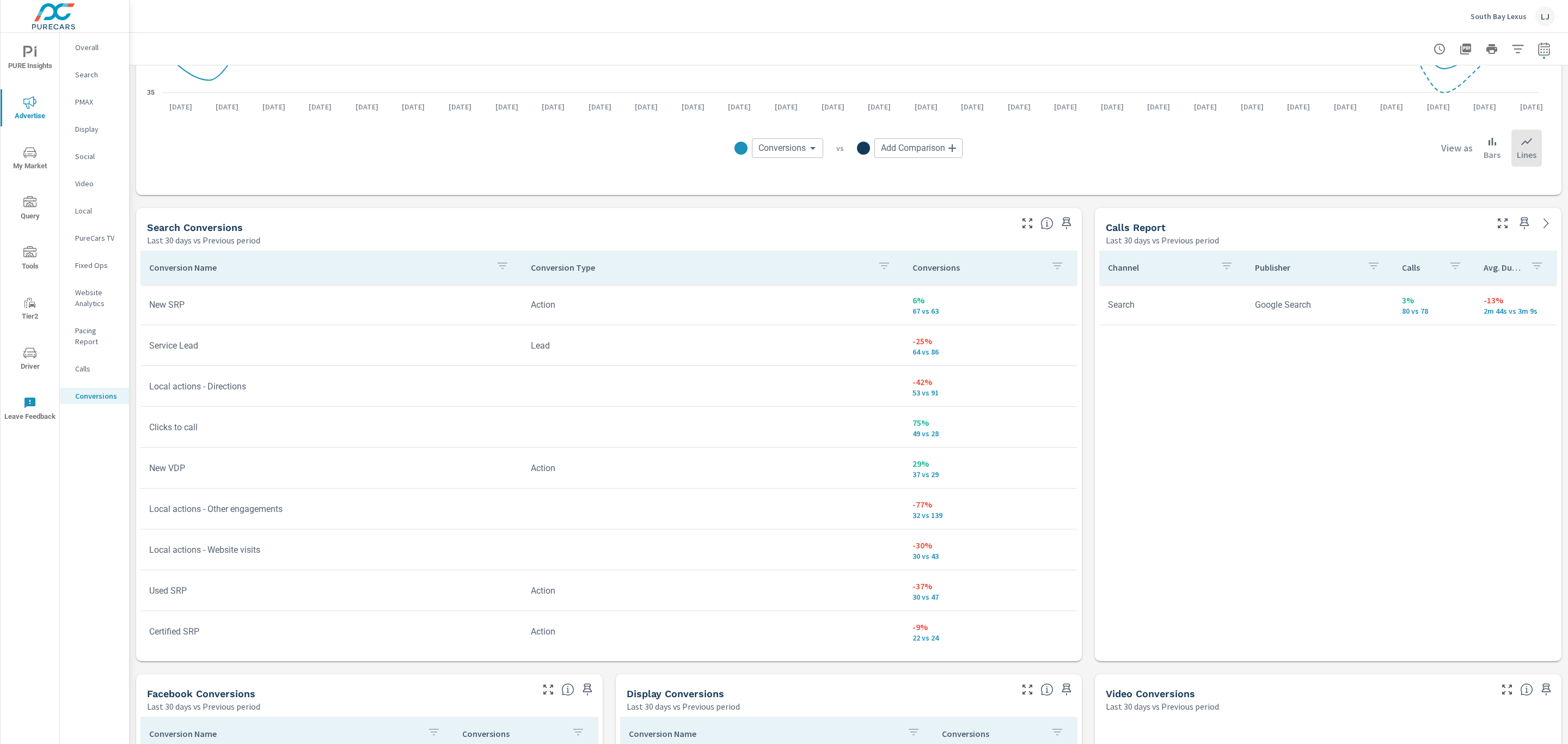
scroll to position [28, 0]
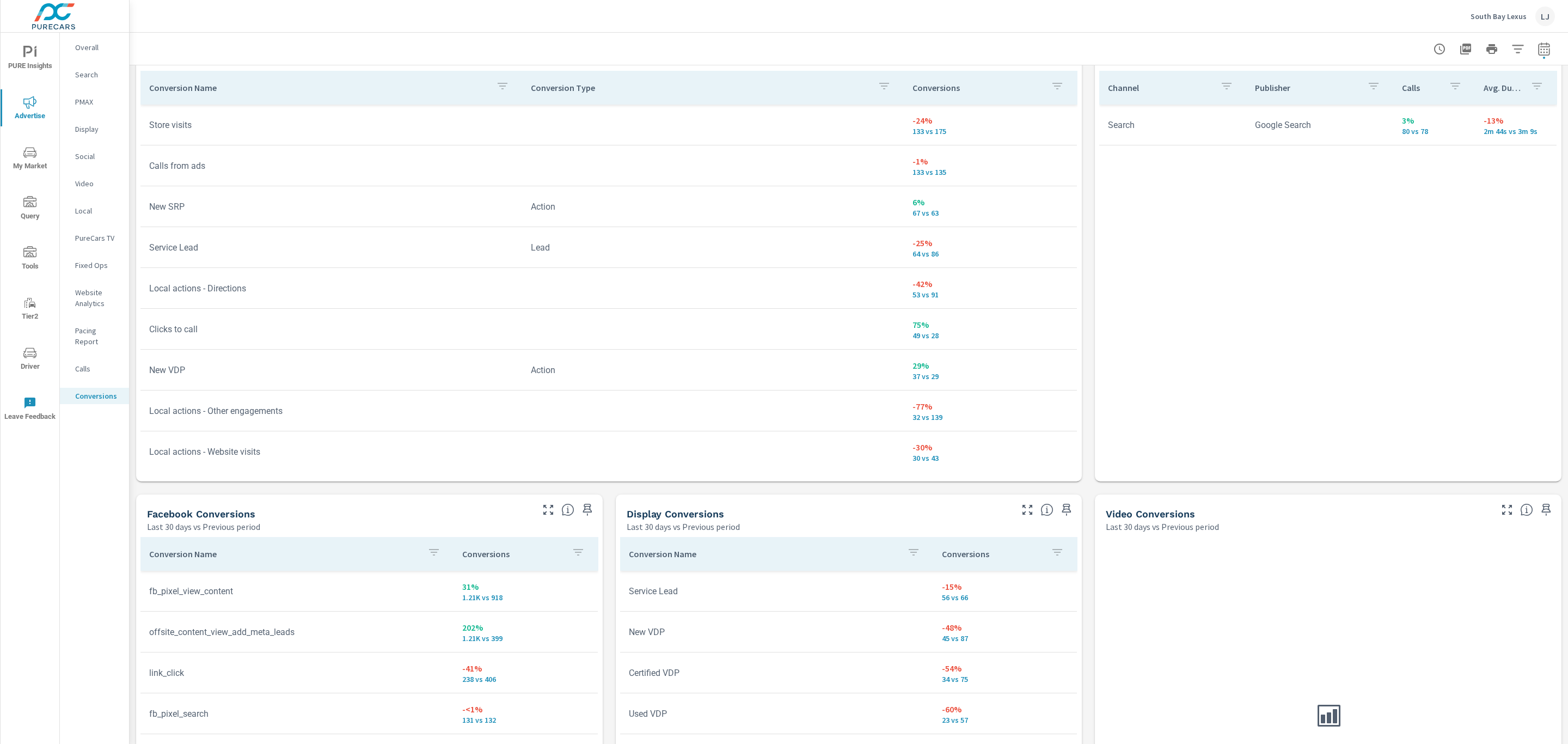
scroll to position [629, 0]
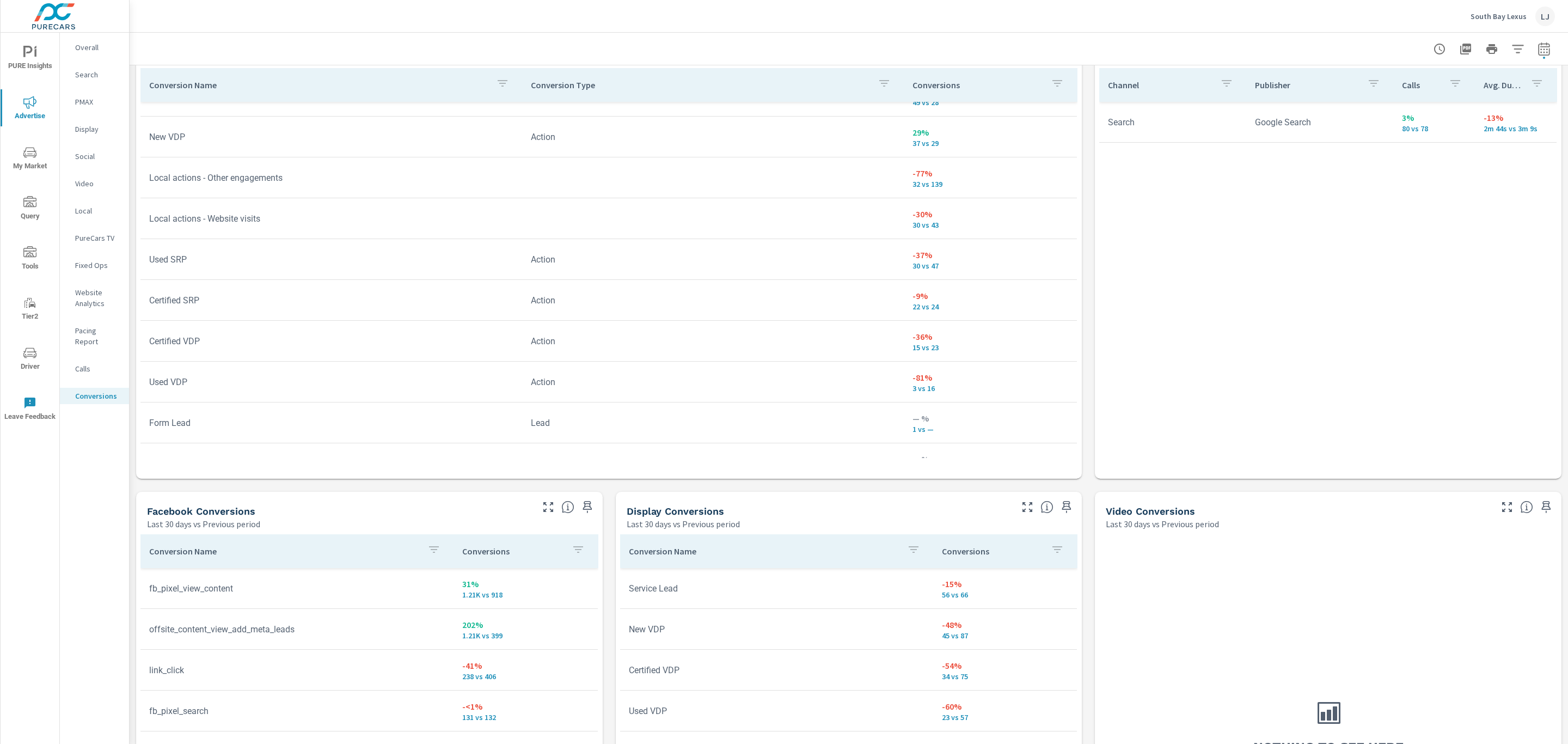
scroll to position [12, 0]
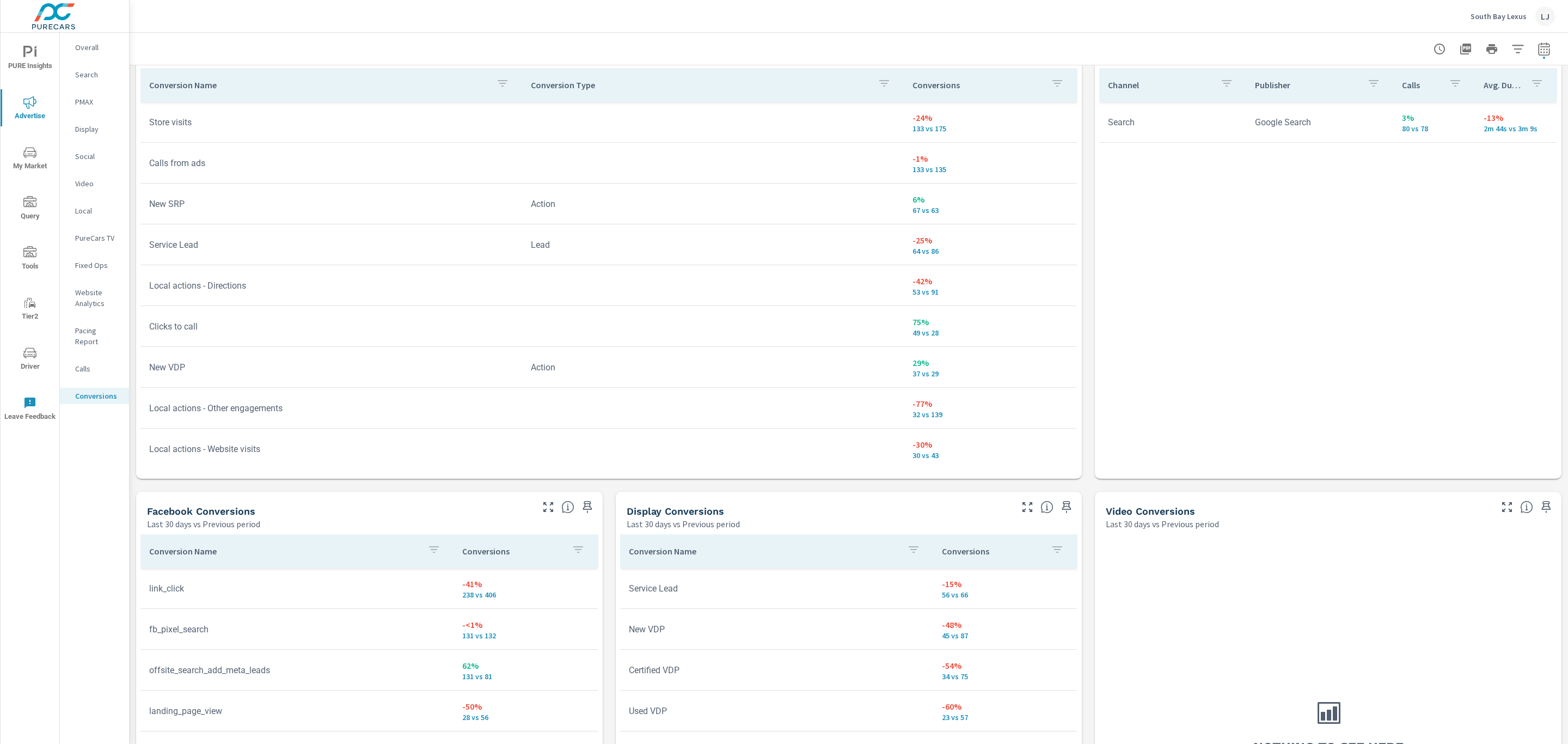
scroll to position [792, 0]
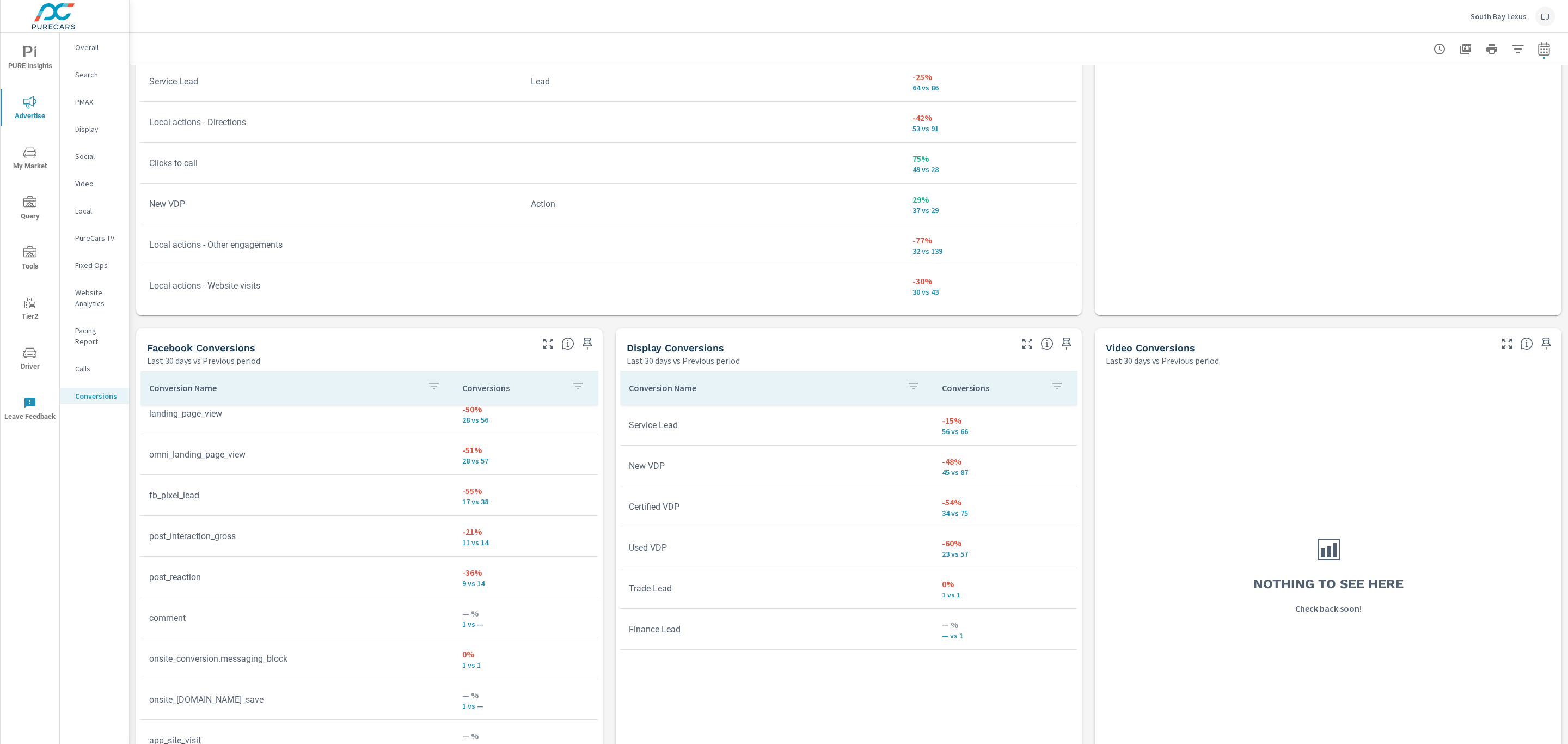
scroll to position [114, 0]
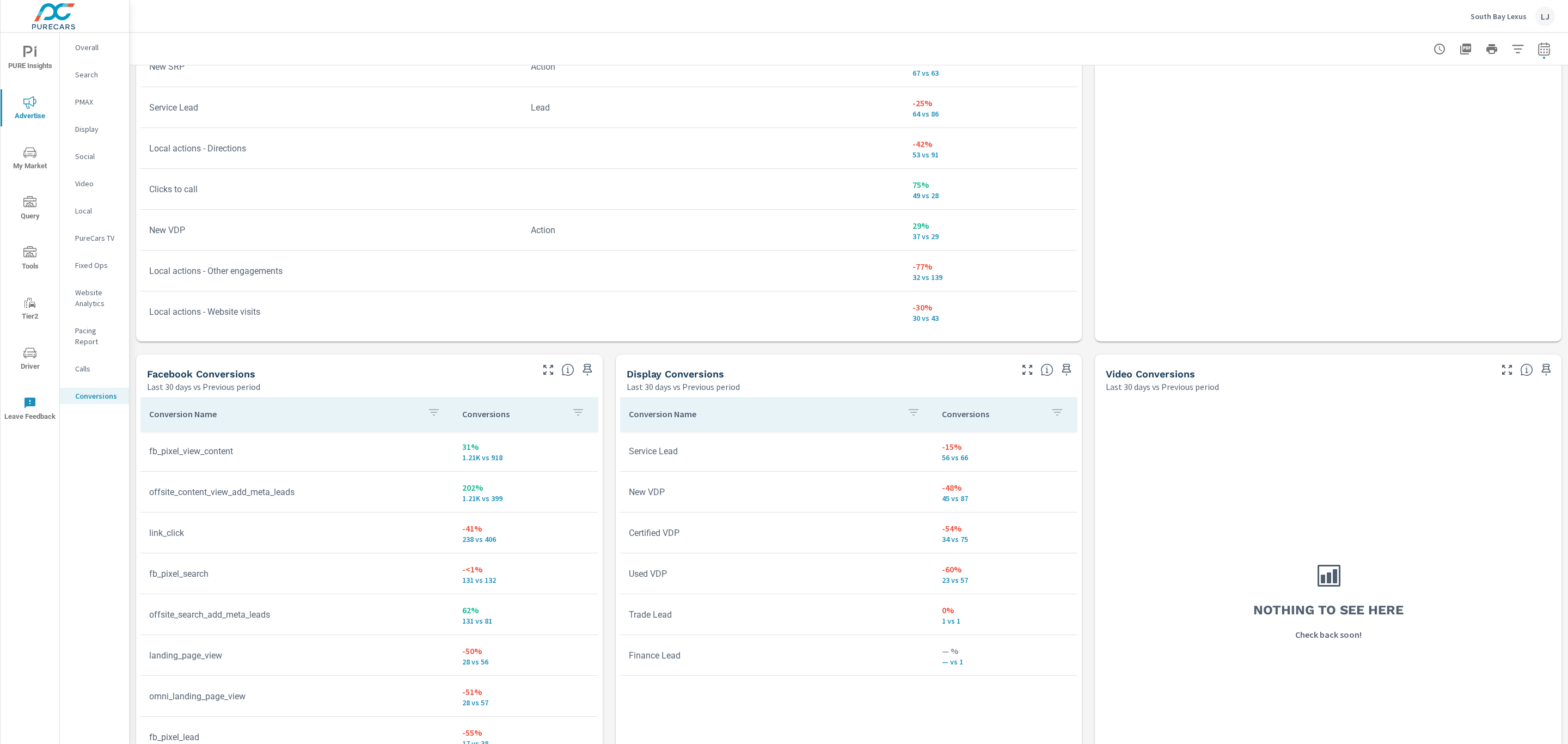
scroll to position [591, 0]
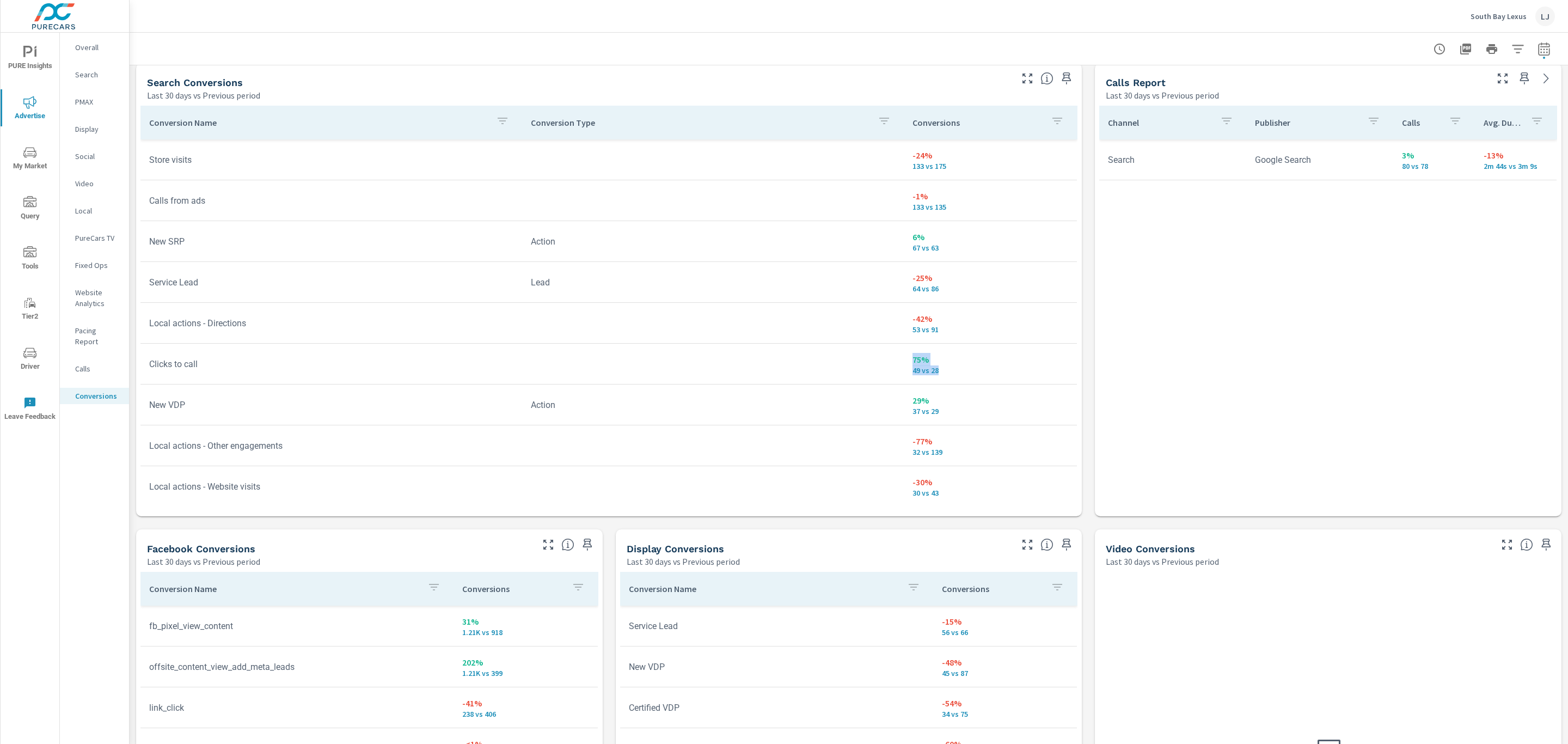
drag, startPoint x: 934, startPoint y: 371, endPoint x: 876, endPoint y: 360, distance: 59.0
click at [876, 360] on tr "Clicks to call 75% 49 vs 28" at bounding box center [609, 363] width 936 height 41
click at [941, 373] on p "49 vs 28" at bounding box center [990, 370] width 156 height 9
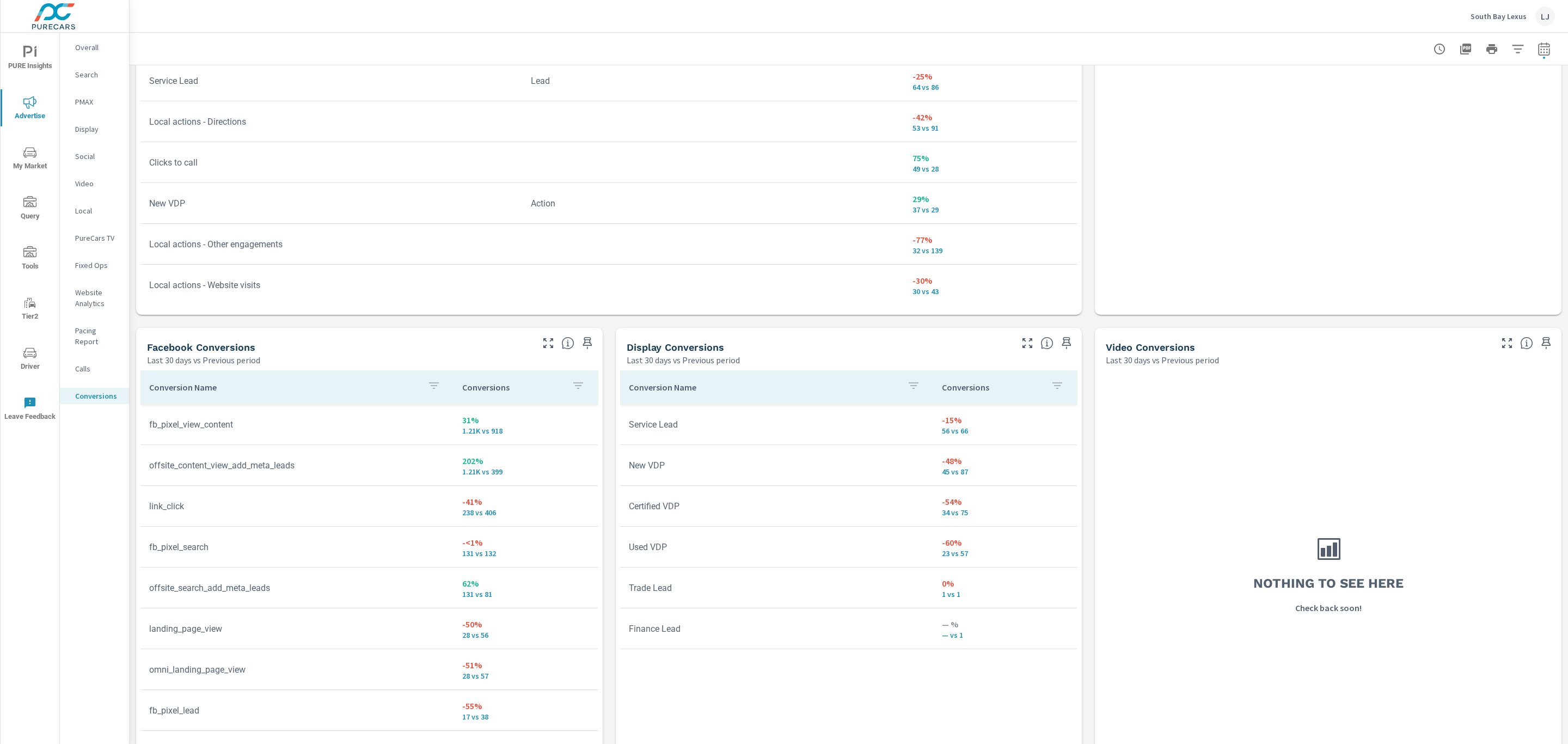
scroll to position [825, 0]
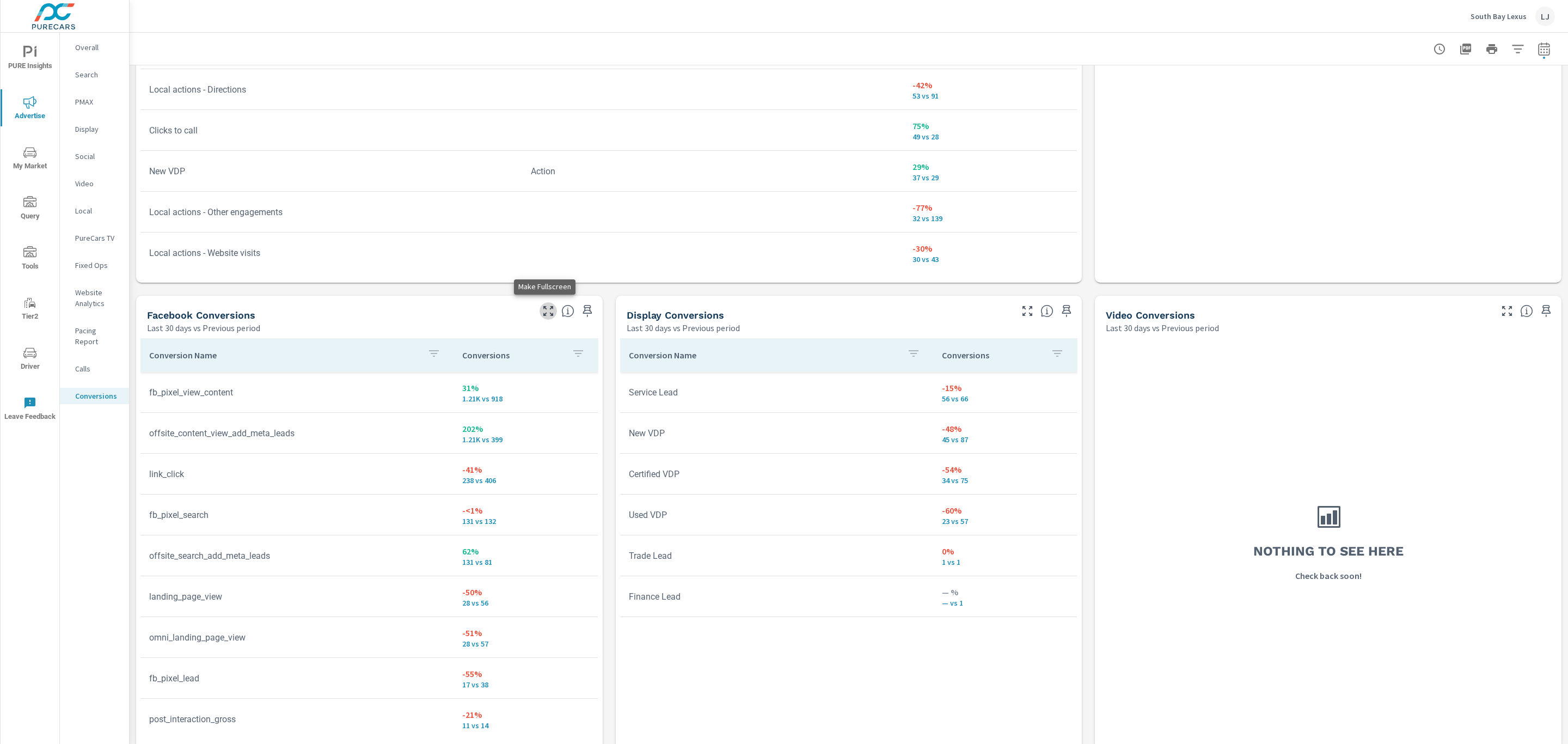
click at [544, 307] on icon "button" at bounding box center [548, 311] width 13 height 13
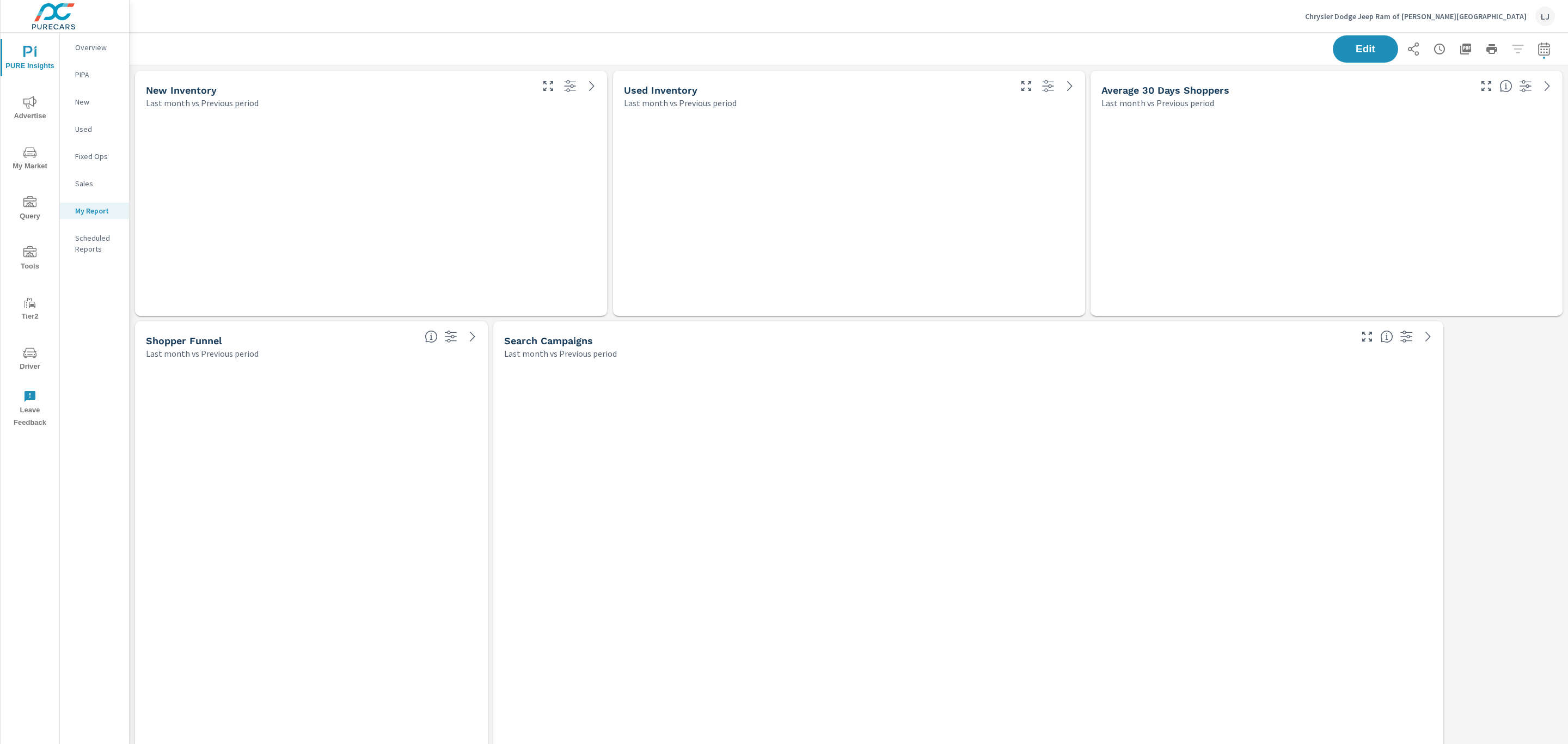
scroll to position [1033, 1451]
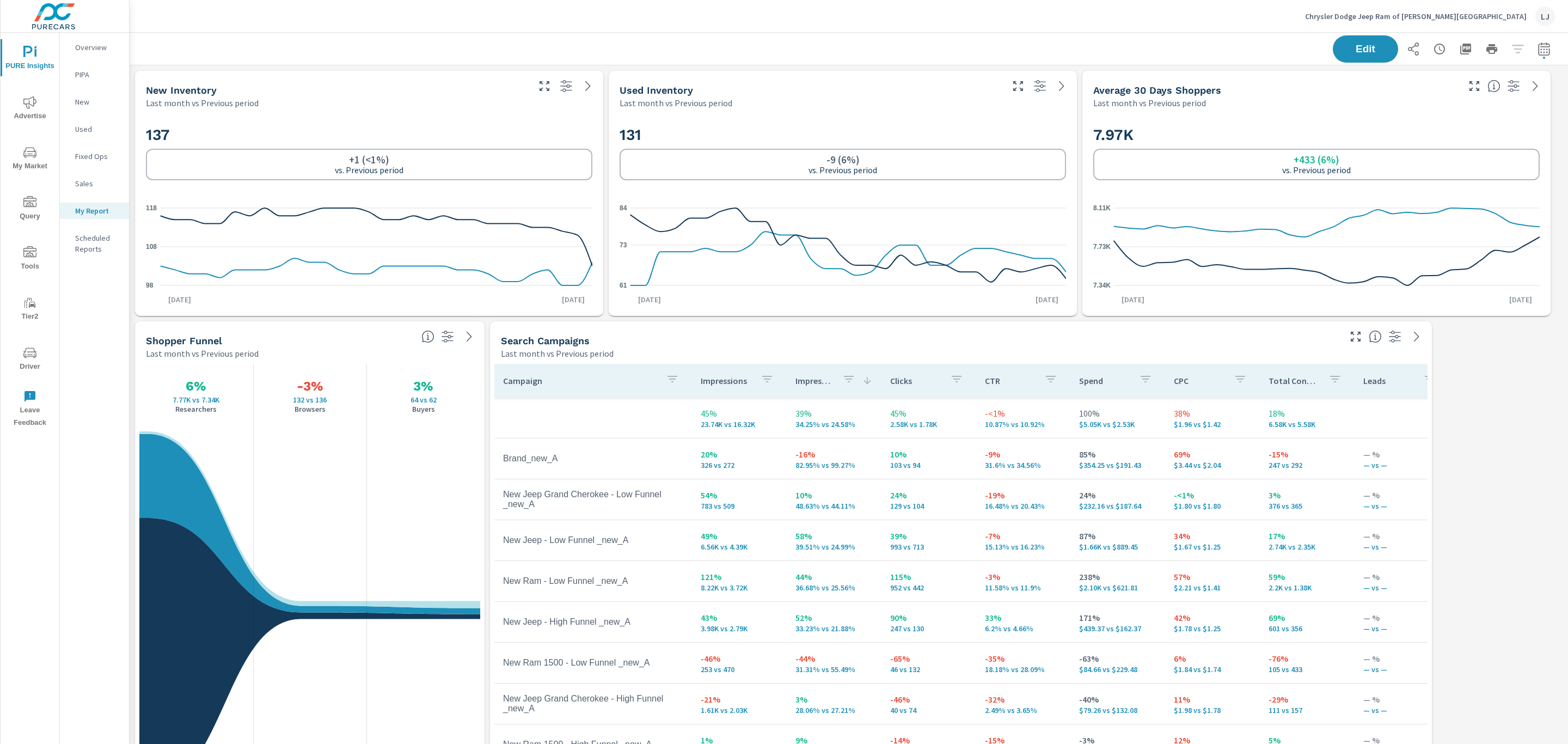
click at [34, 357] on icon "nav menu" at bounding box center [29, 353] width 13 height 10
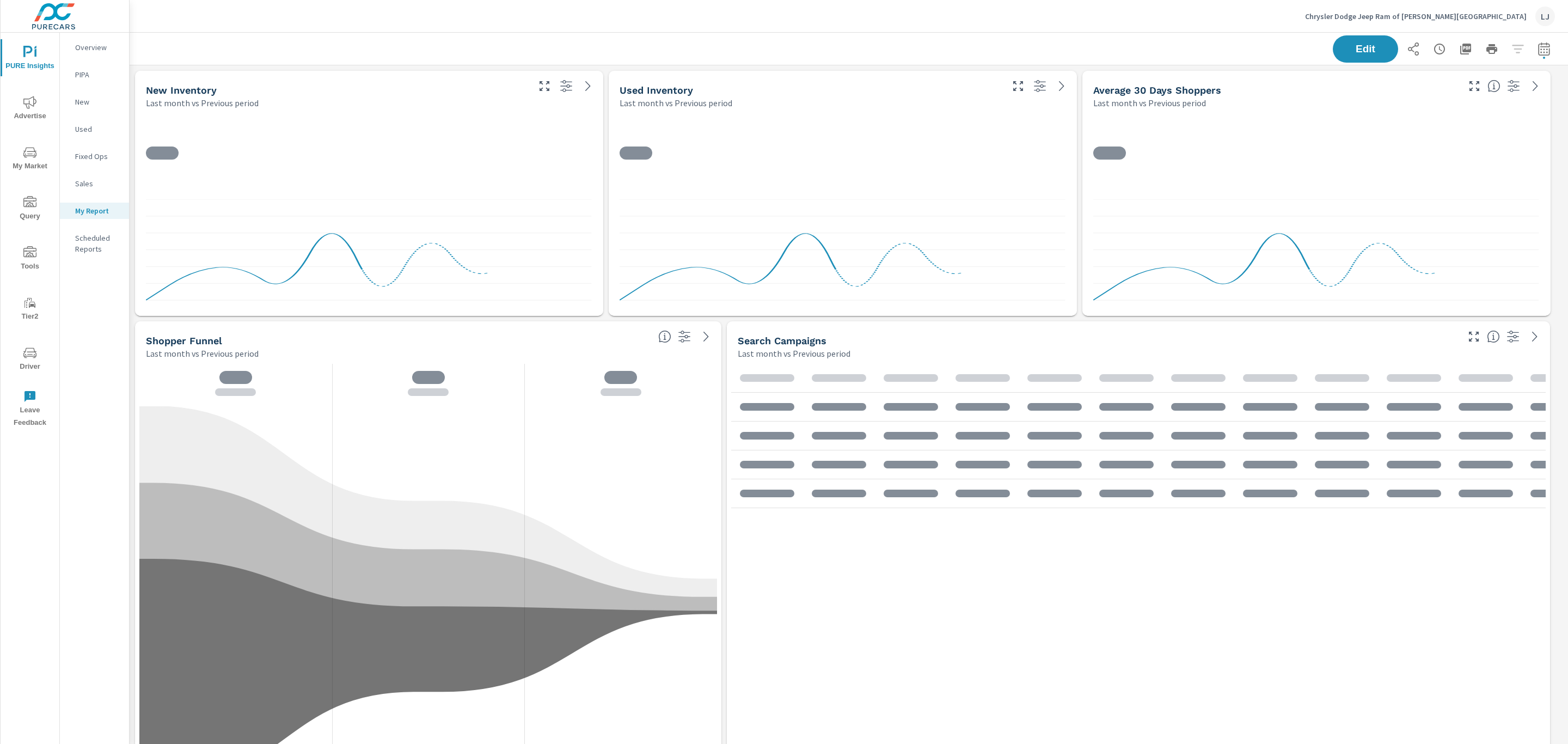
scroll to position [1033, 1451]
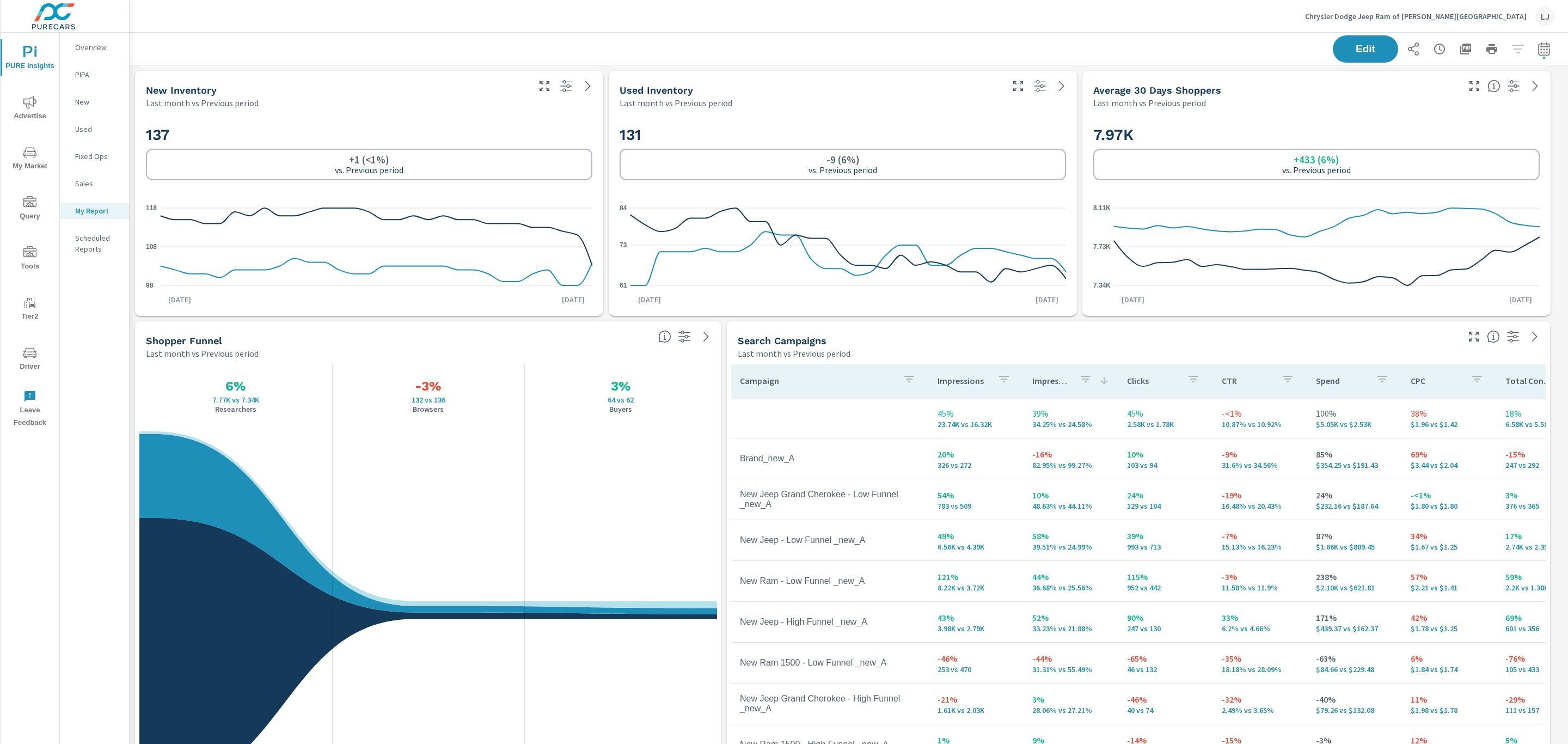
click at [77, 46] on p "Overview" at bounding box center [97, 47] width 45 height 11
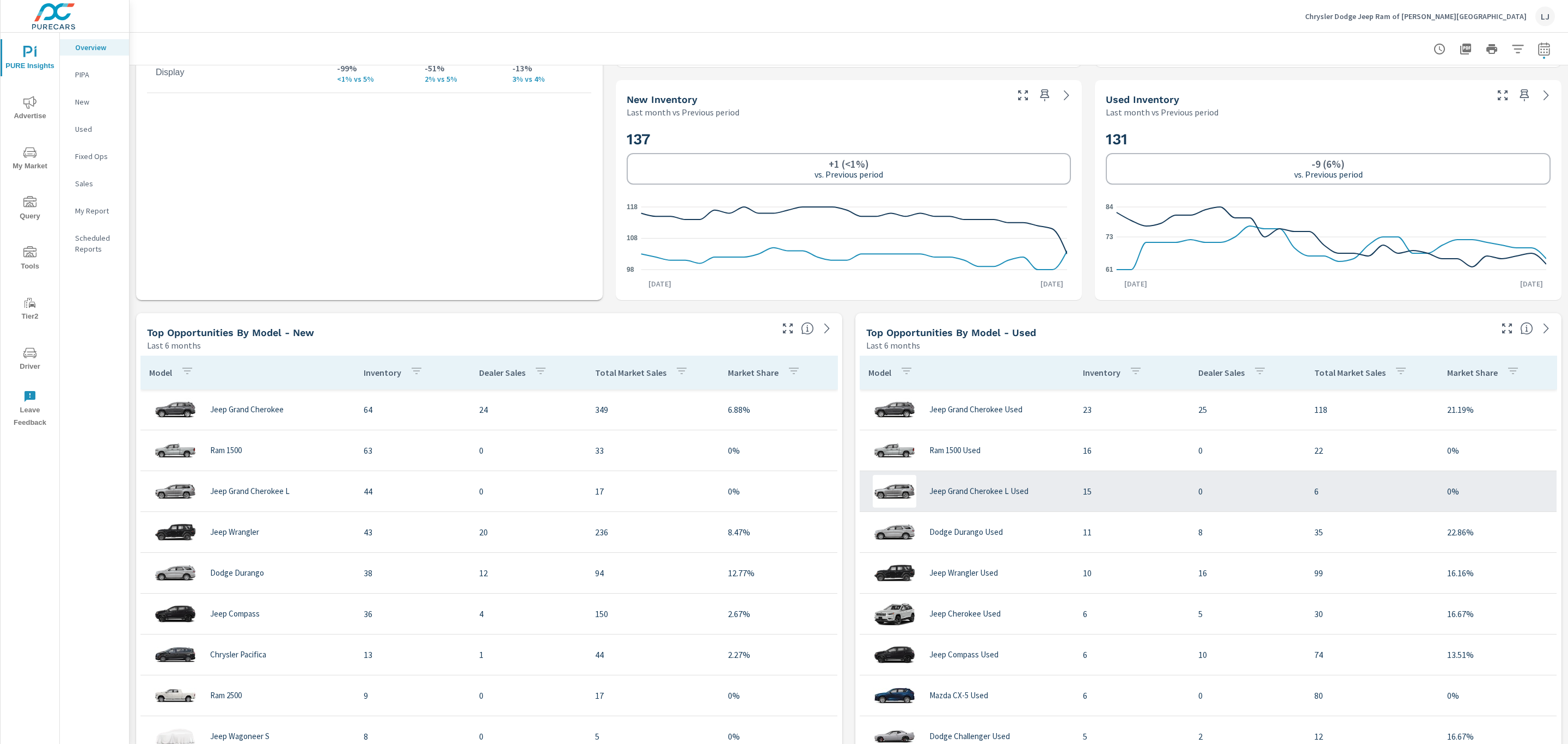
scroll to position [653, 0]
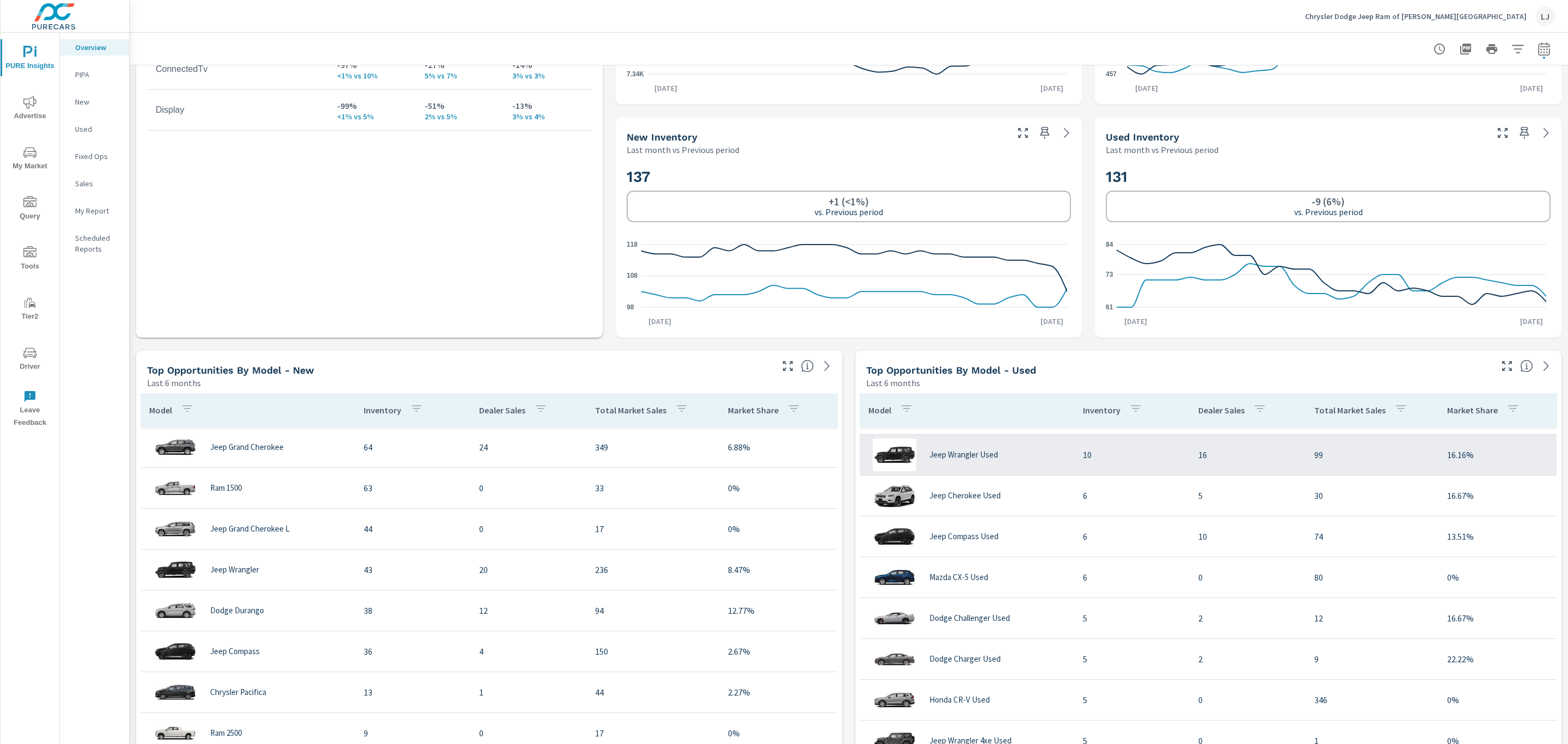
scroll to position [163, 0]
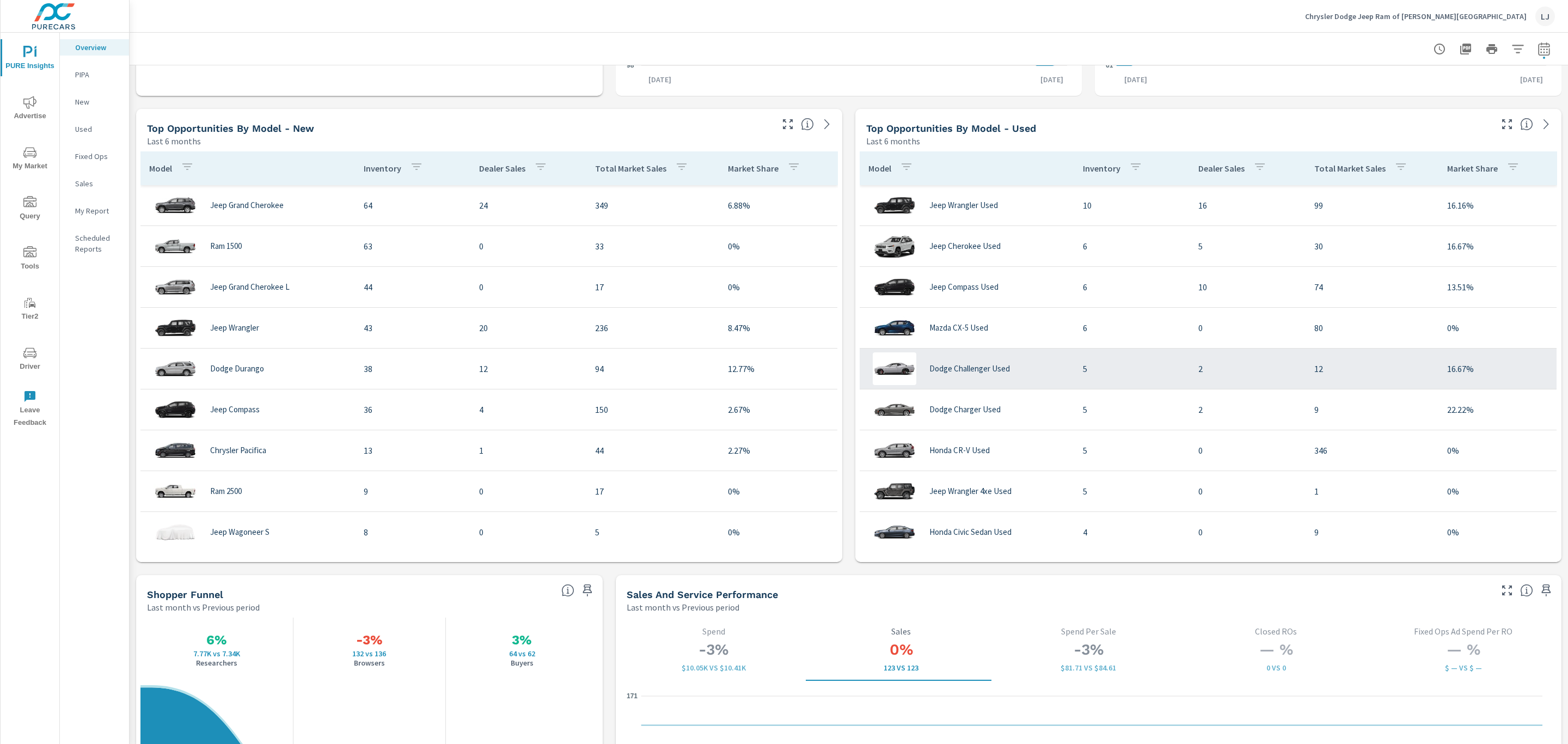
scroll to position [899, 0]
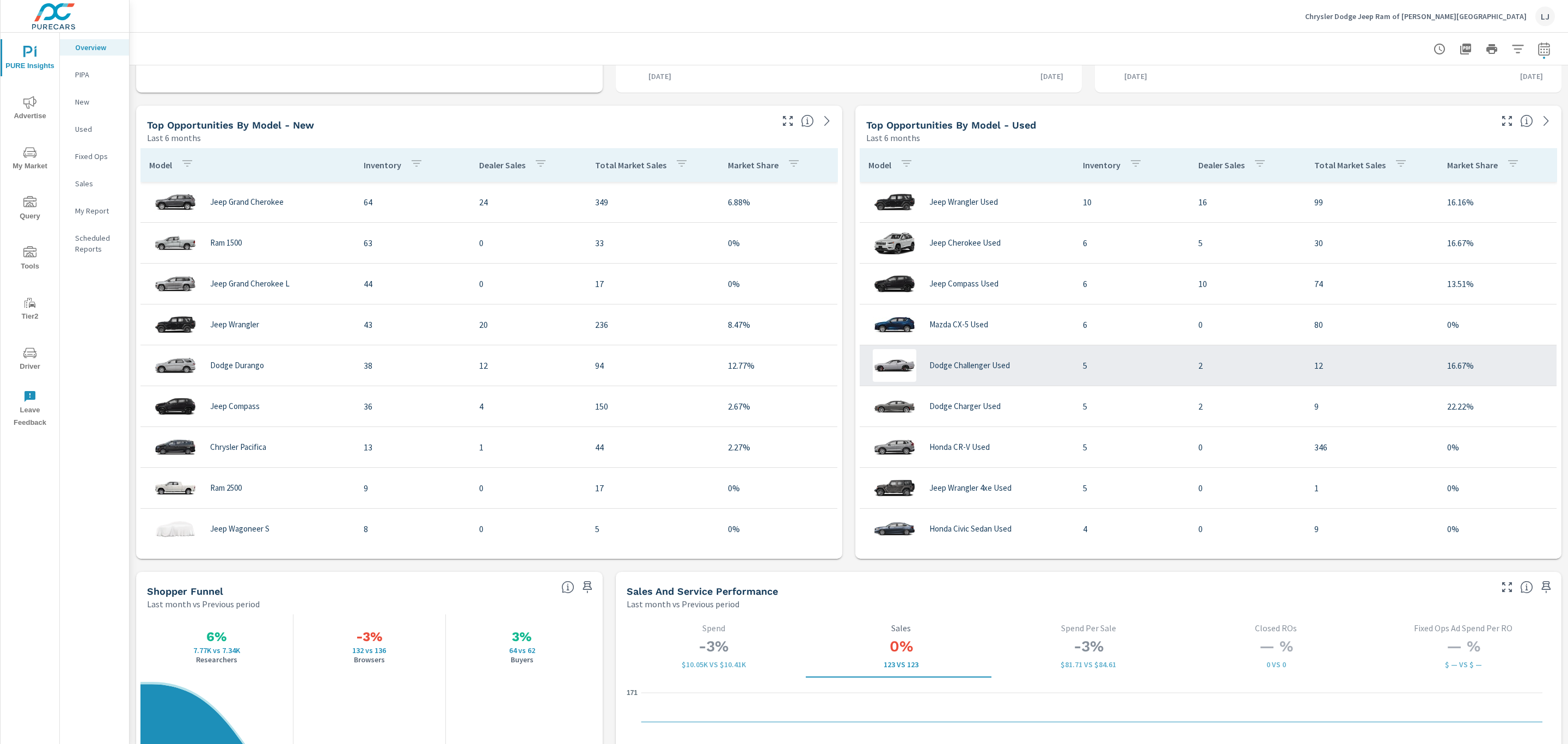
scroll to position [2, 0]
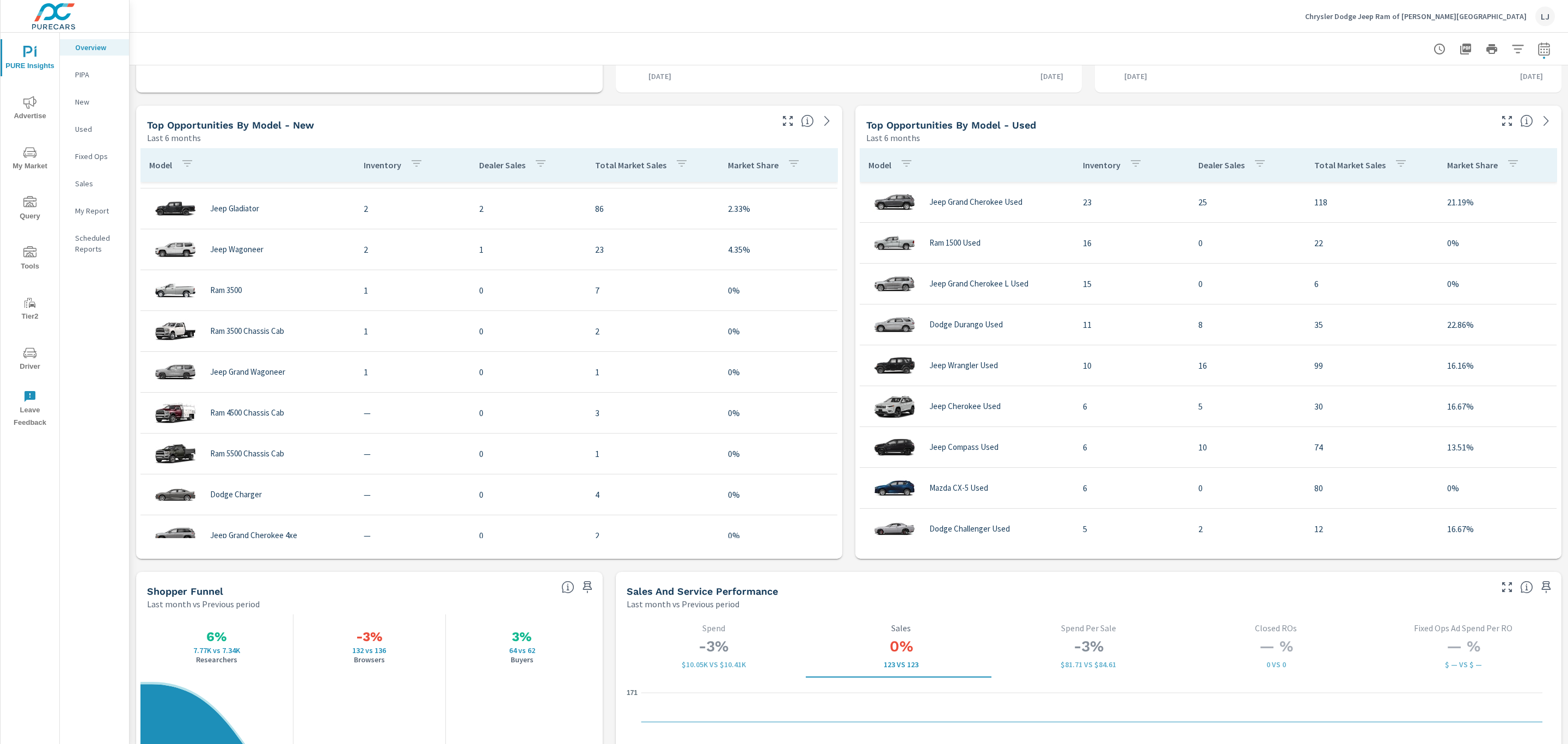
scroll to position [409, 0]
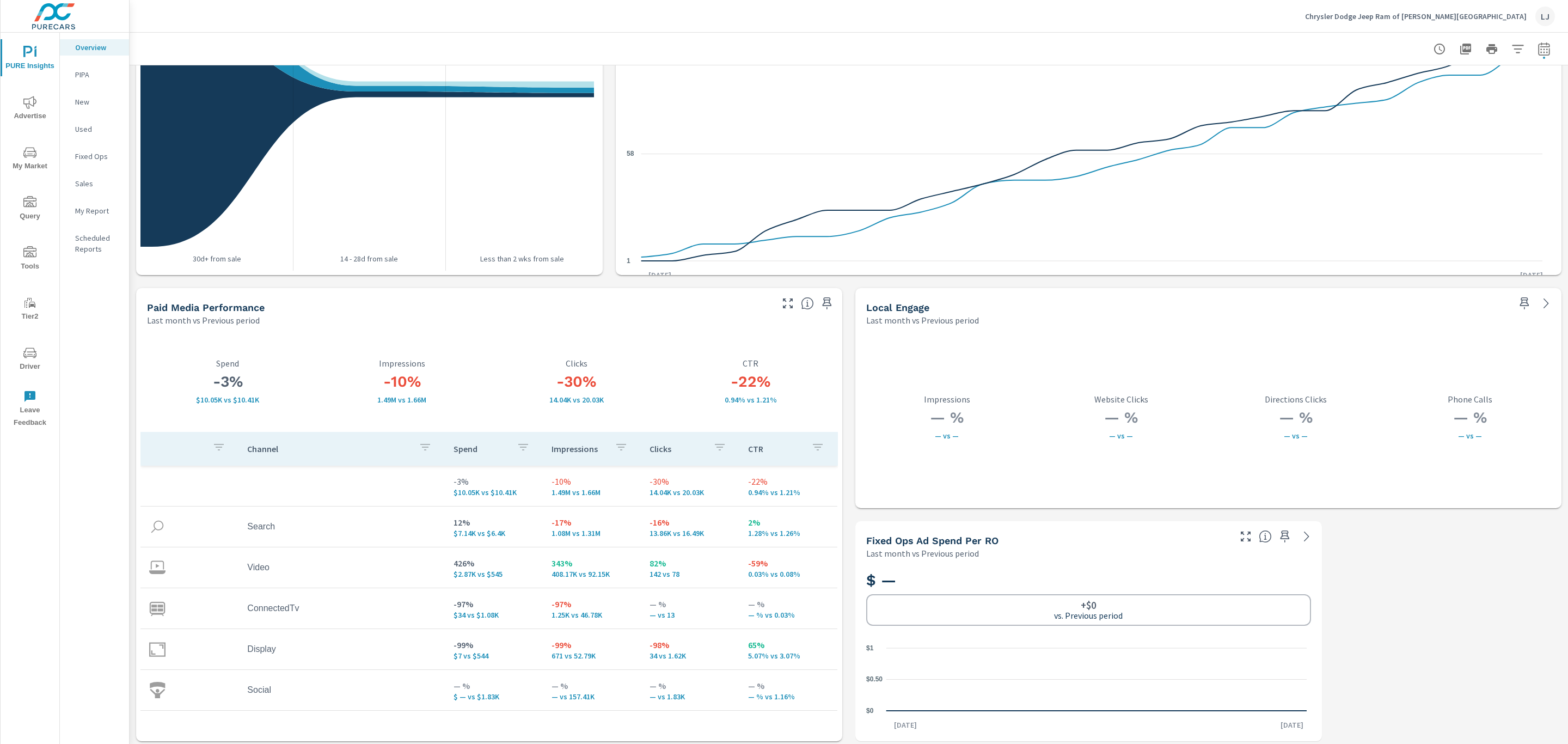
scroll to position [1652, 0]
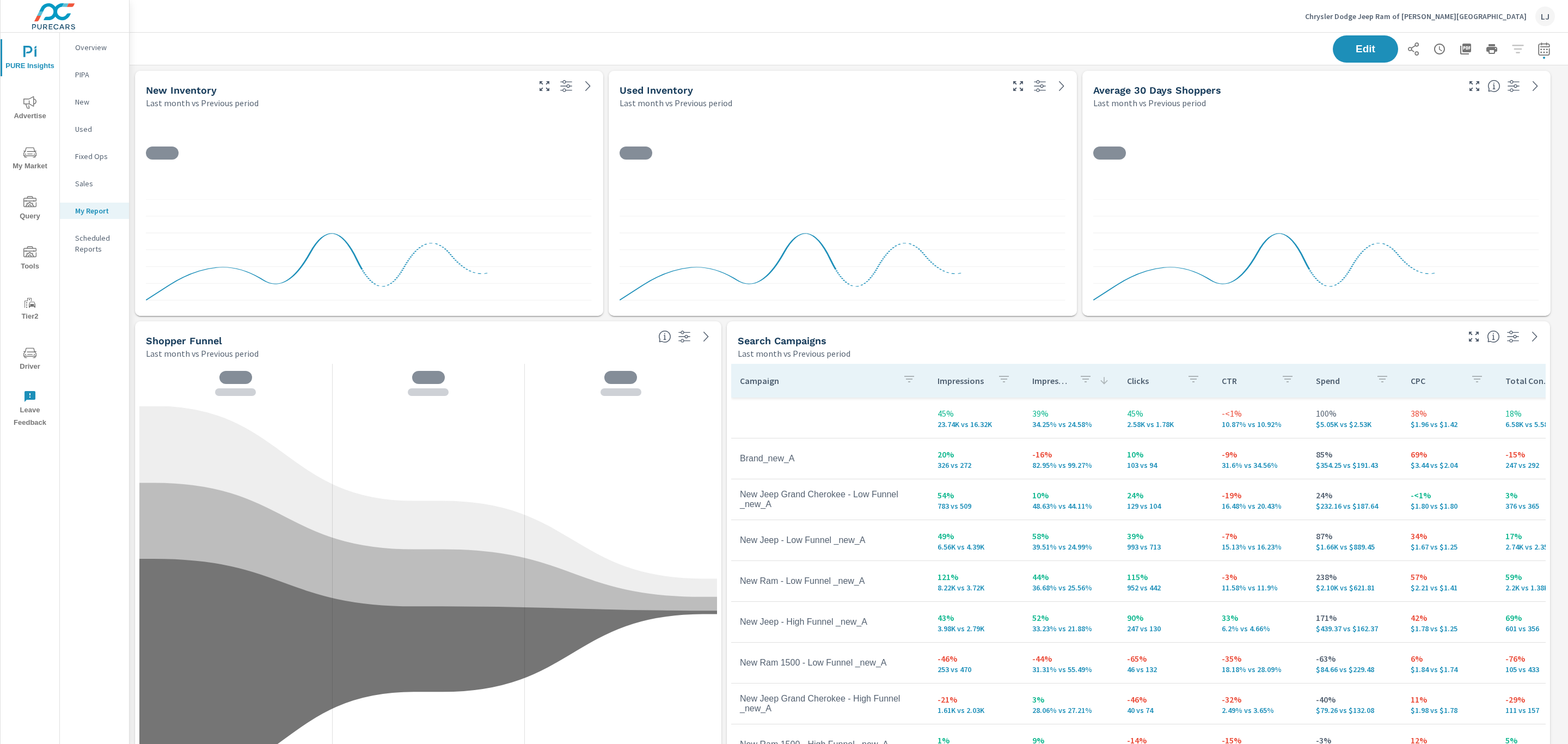
scroll to position [41, 0]
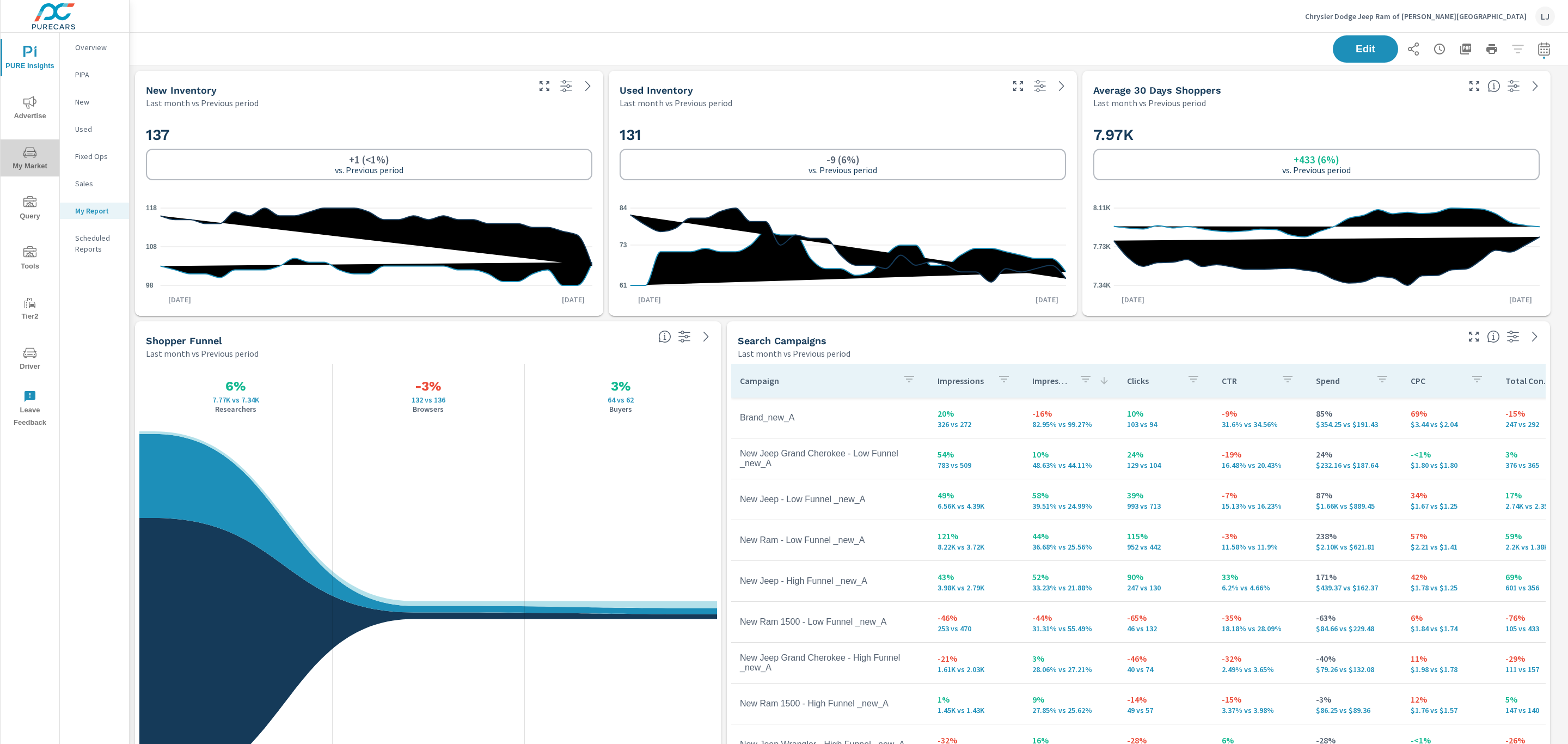
click at [38, 163] on span "My Market" at bounding box center [30, 160] width 52 height 27
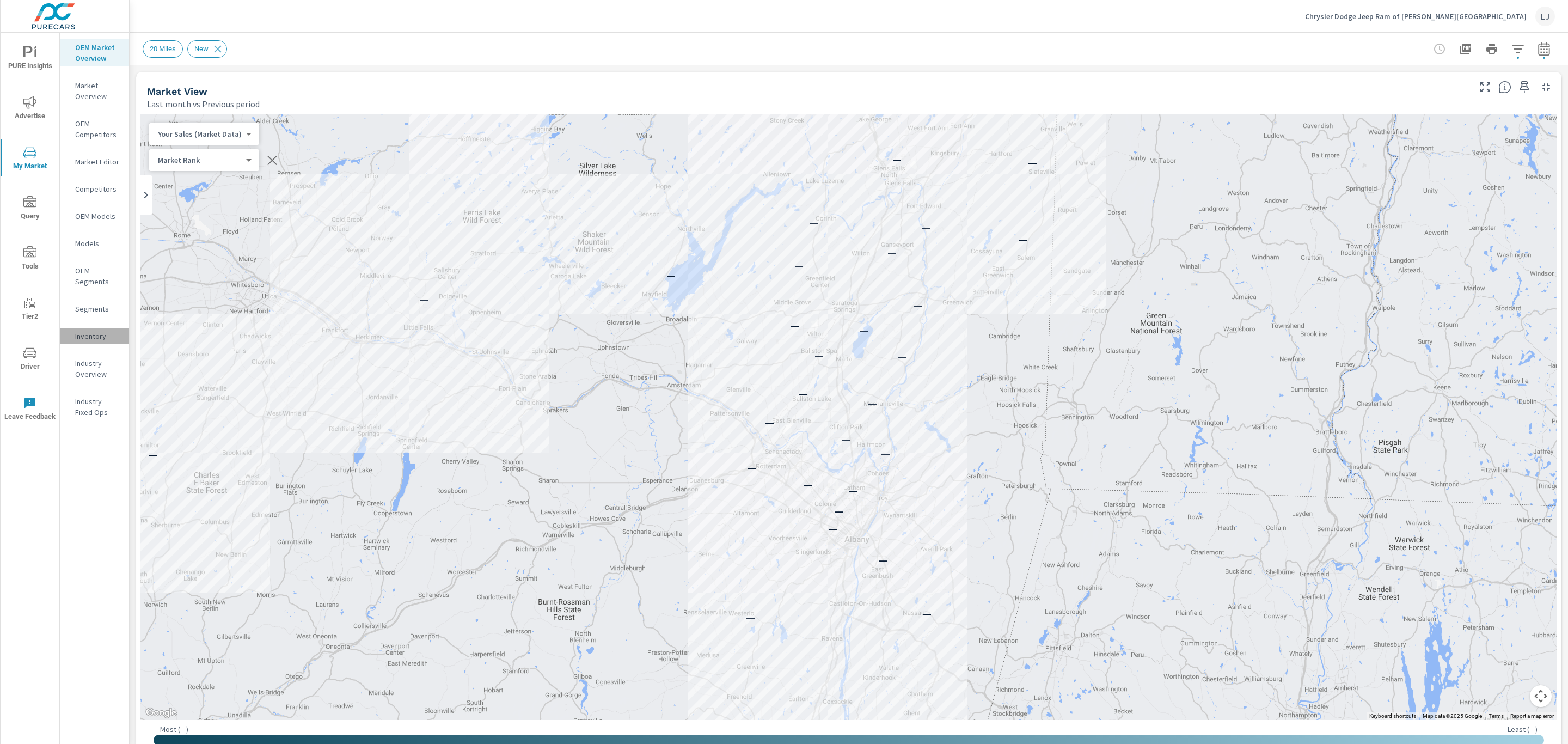
click at [91, 328] on div "Inventory" at bounding box center [94, 335] width 69 height 16
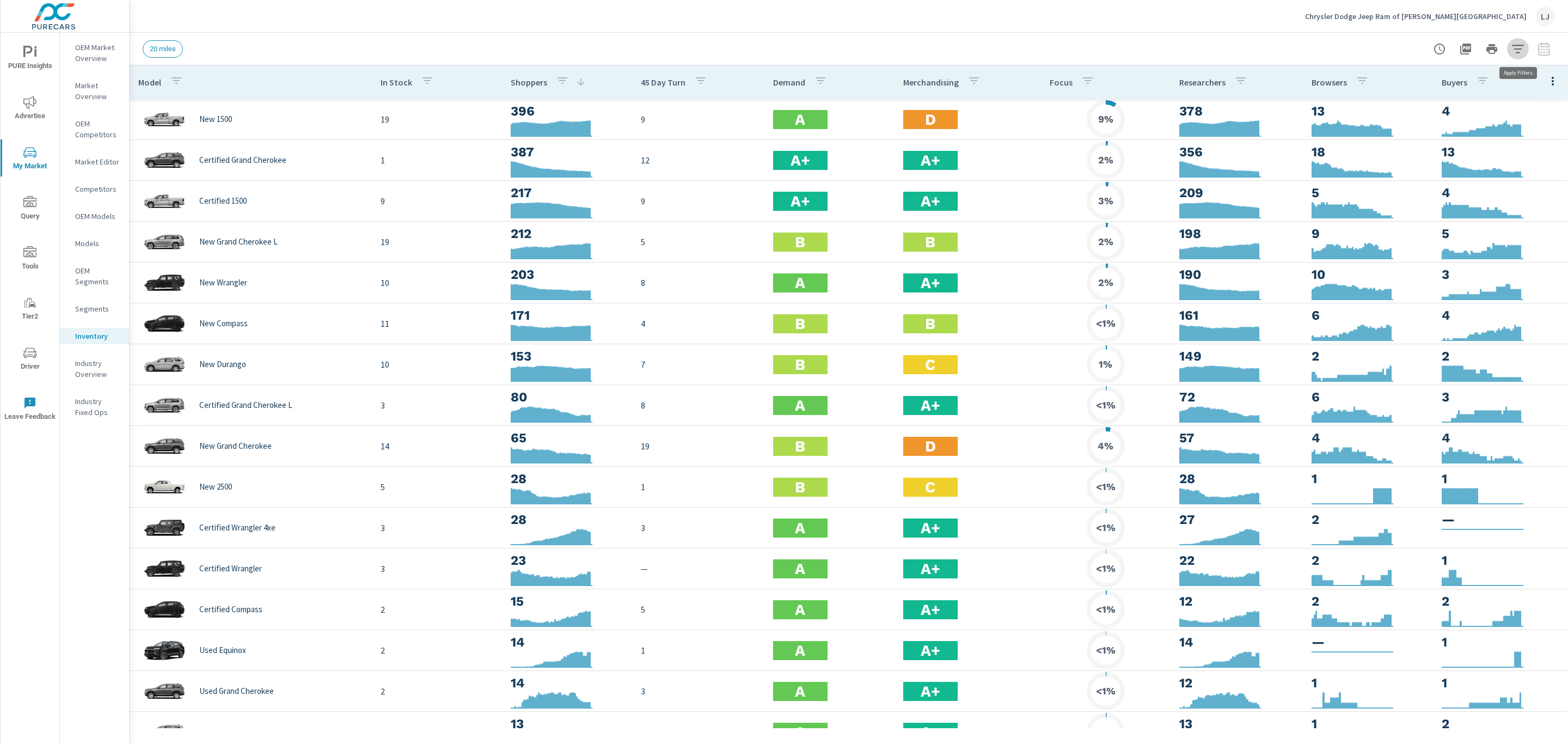
click at [1519, 44] on icon "button" at bounding box center [1517, 48] width 12 height 8
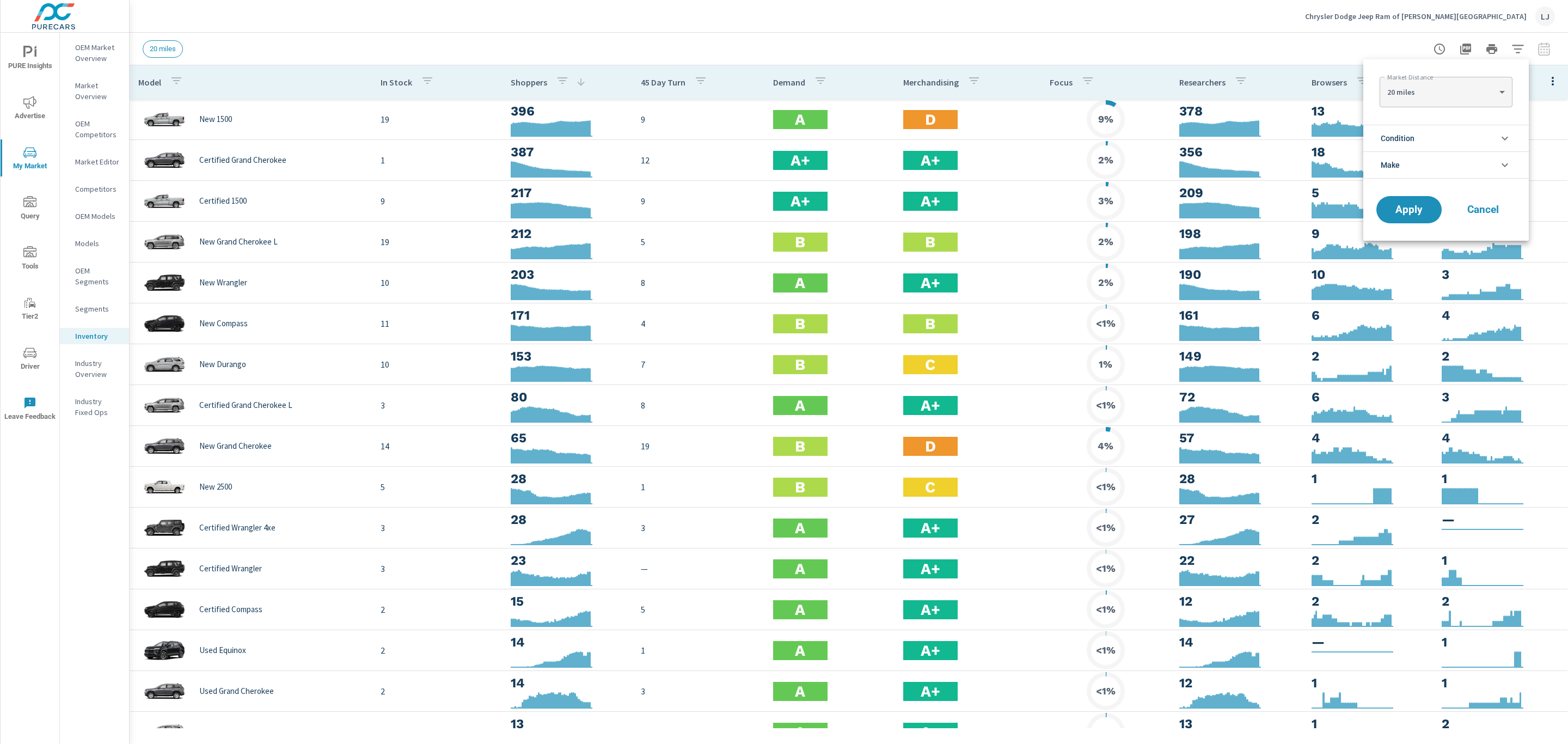
click at [1427, 137] on li "Condition" at bounding box center [1446, 138] width 166 height 27
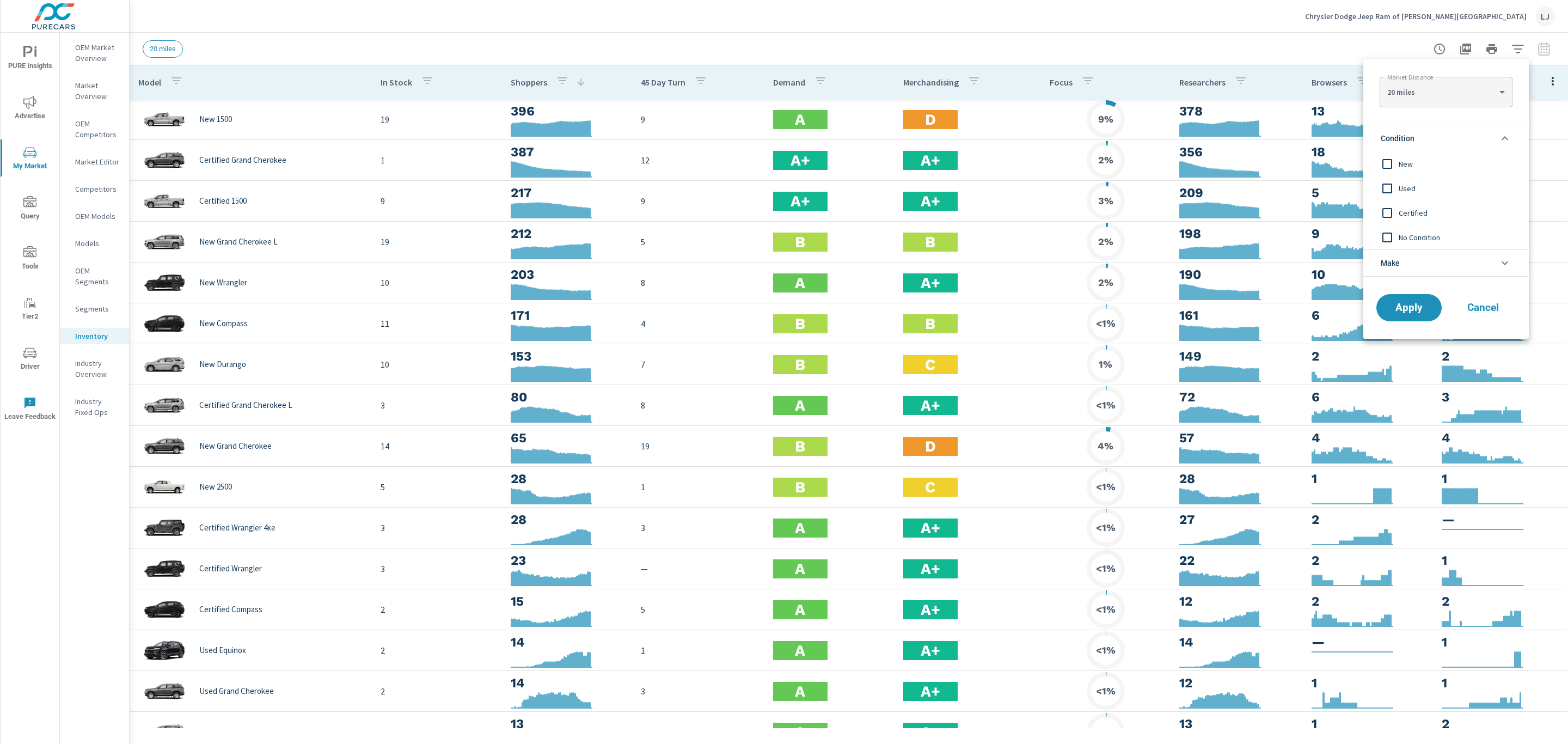
click at [1390, 166] on input "filter options" at bounding box center [1387, 164] width 23 height 23
click at [1405, 299] on button "Apply" at bounding box center [1409, 307] width 68 height 29
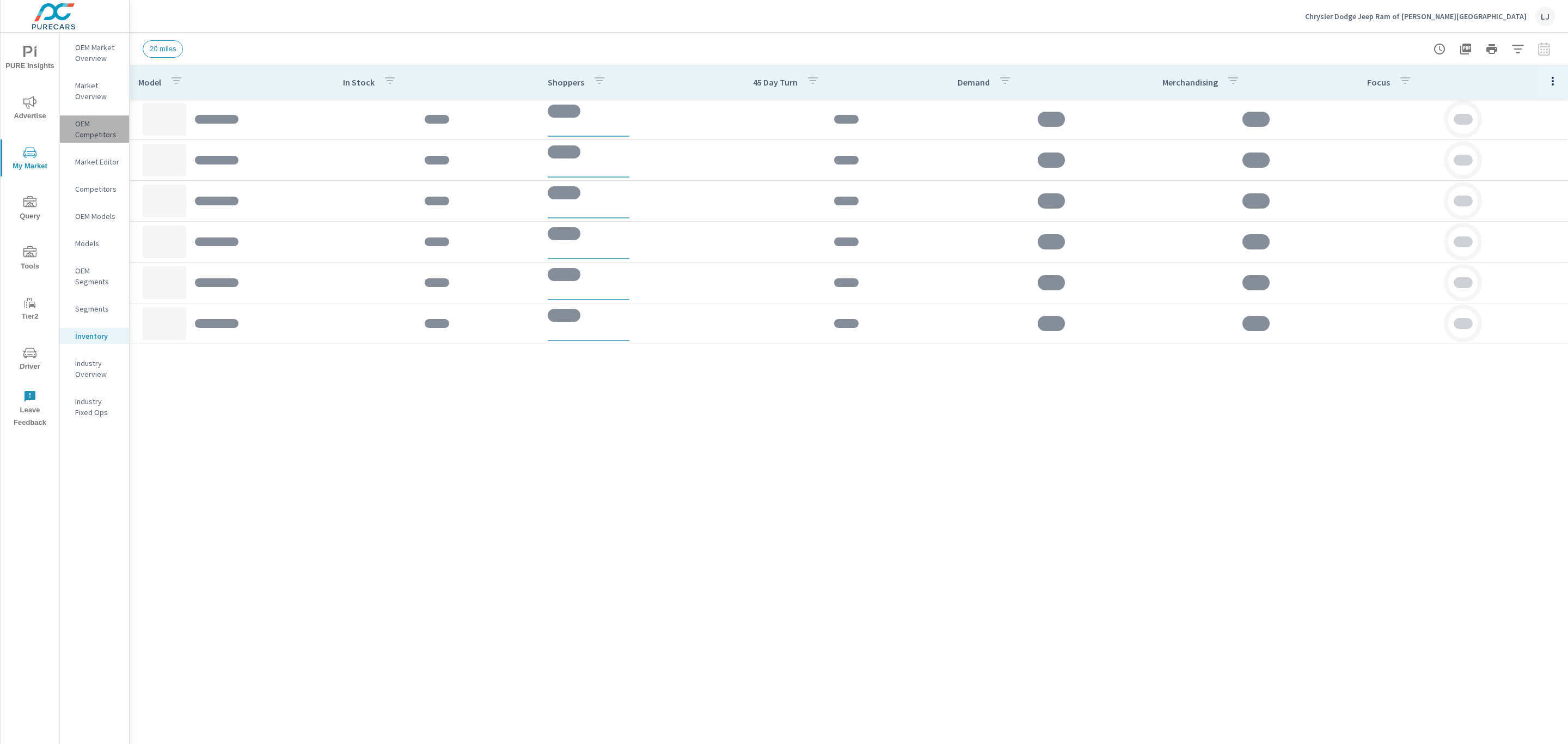
click at [97, 139] on p "OEM Competitors" at bounding box center [97, 129] width 45 height 22
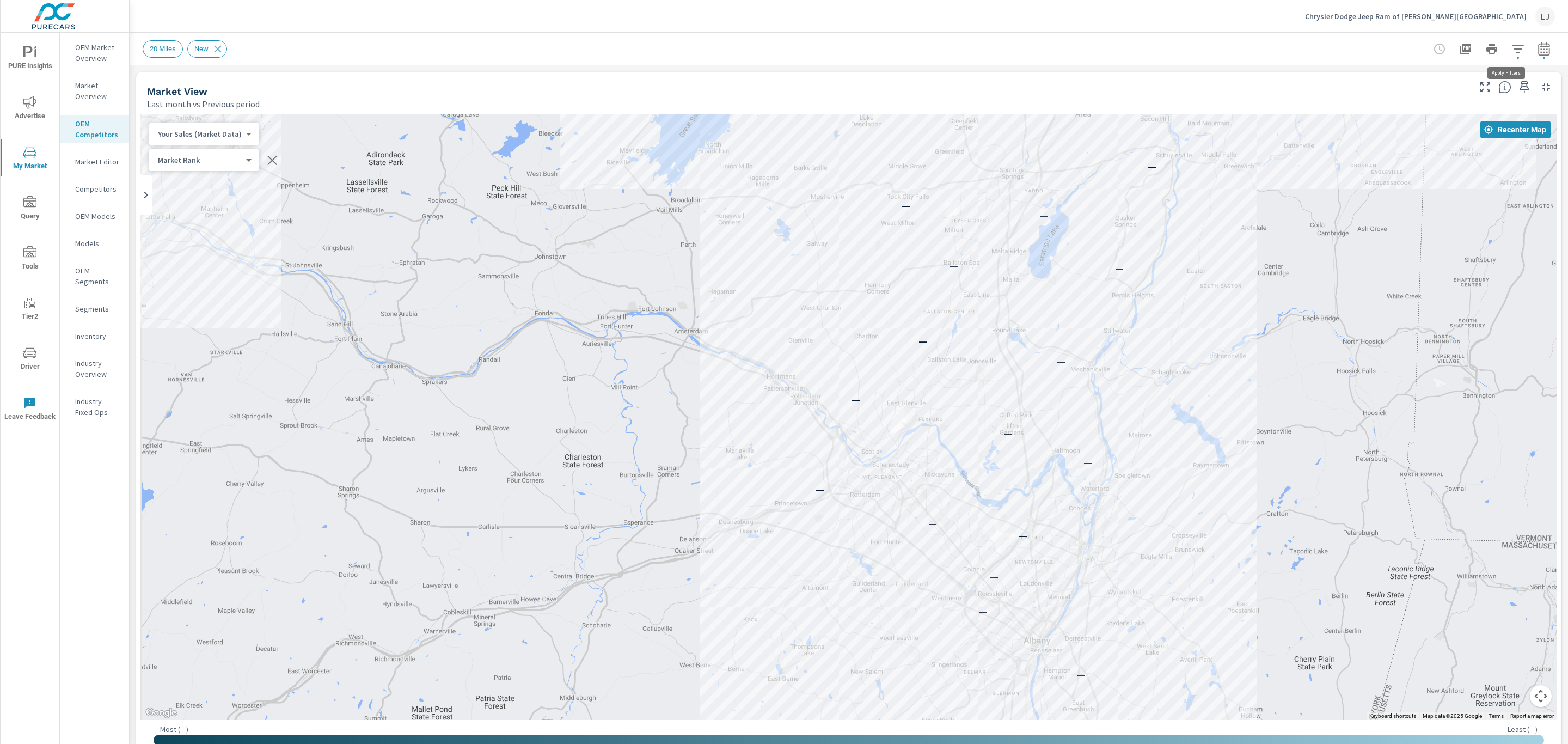
click at [1511, 46] on icon "button" at bounding box center [1517, 49] width 13 height 13
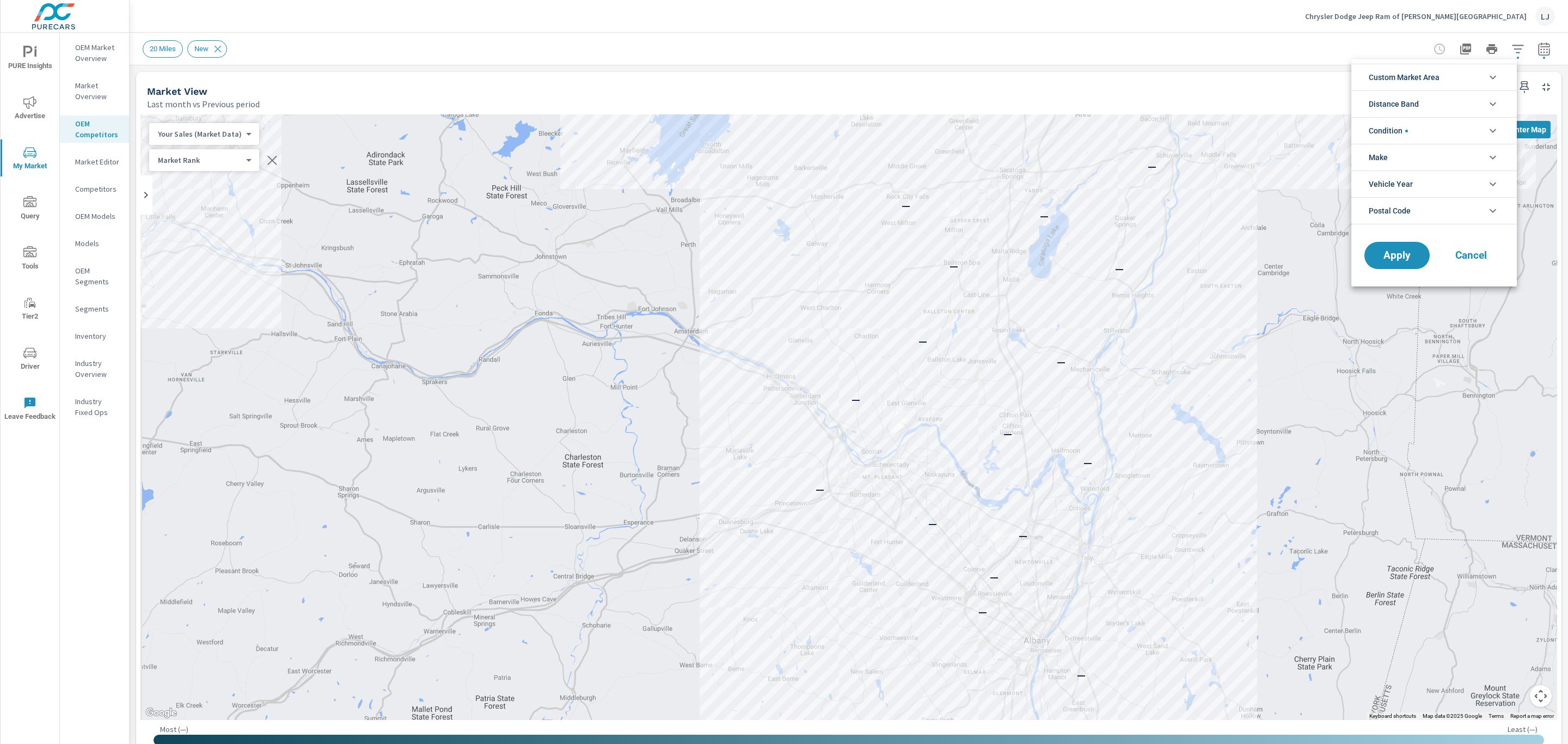
click at [1538, 47] on div at bounding box center [784, 372] width 1568 height 744
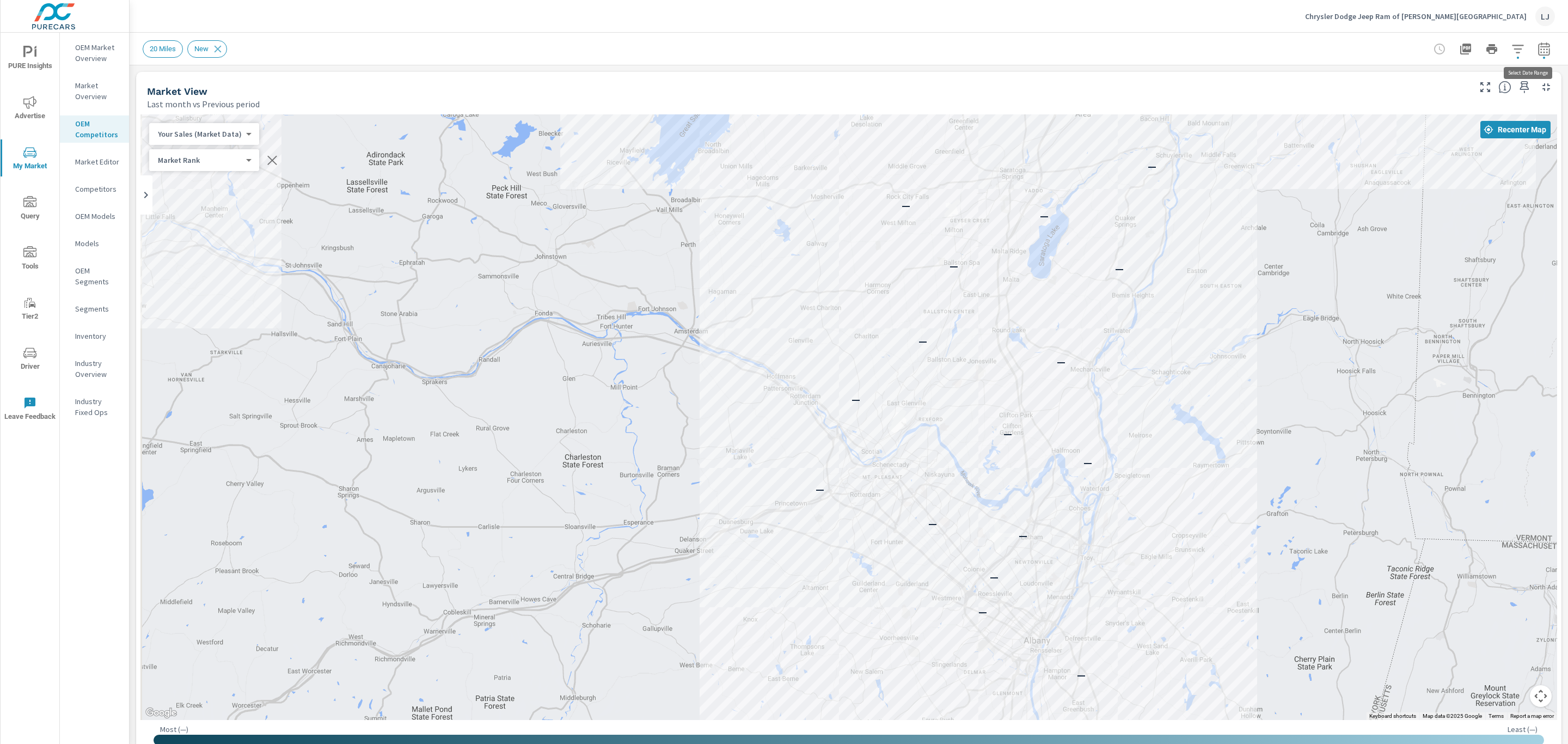
click at [1538, 48] on icon "button" at bounding box center [1544, 48] width 12 height 13
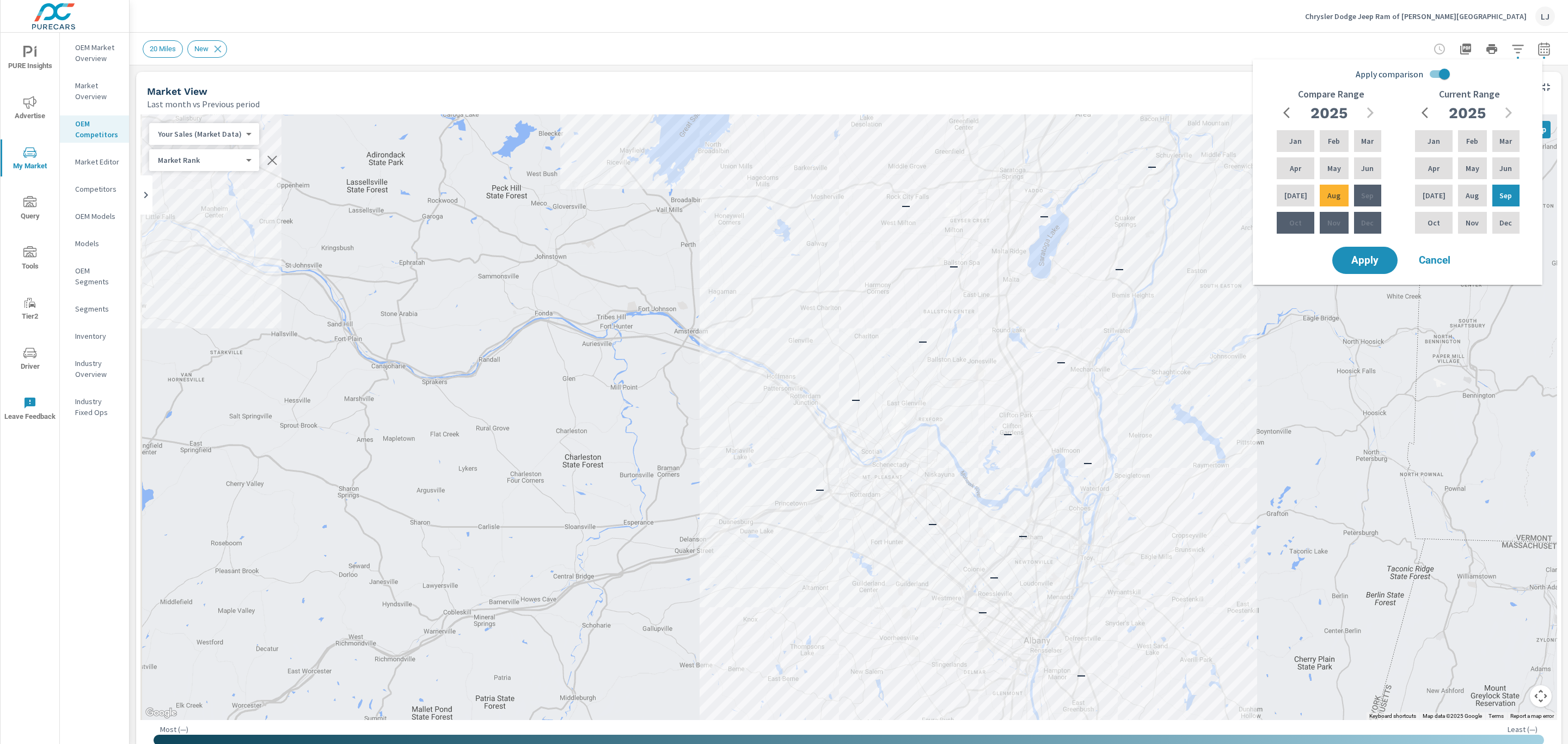
click at [1441, 75] on input "Apply comparison" at bounding box center [1444, 74] width 62 height 21
checkbox input "false"
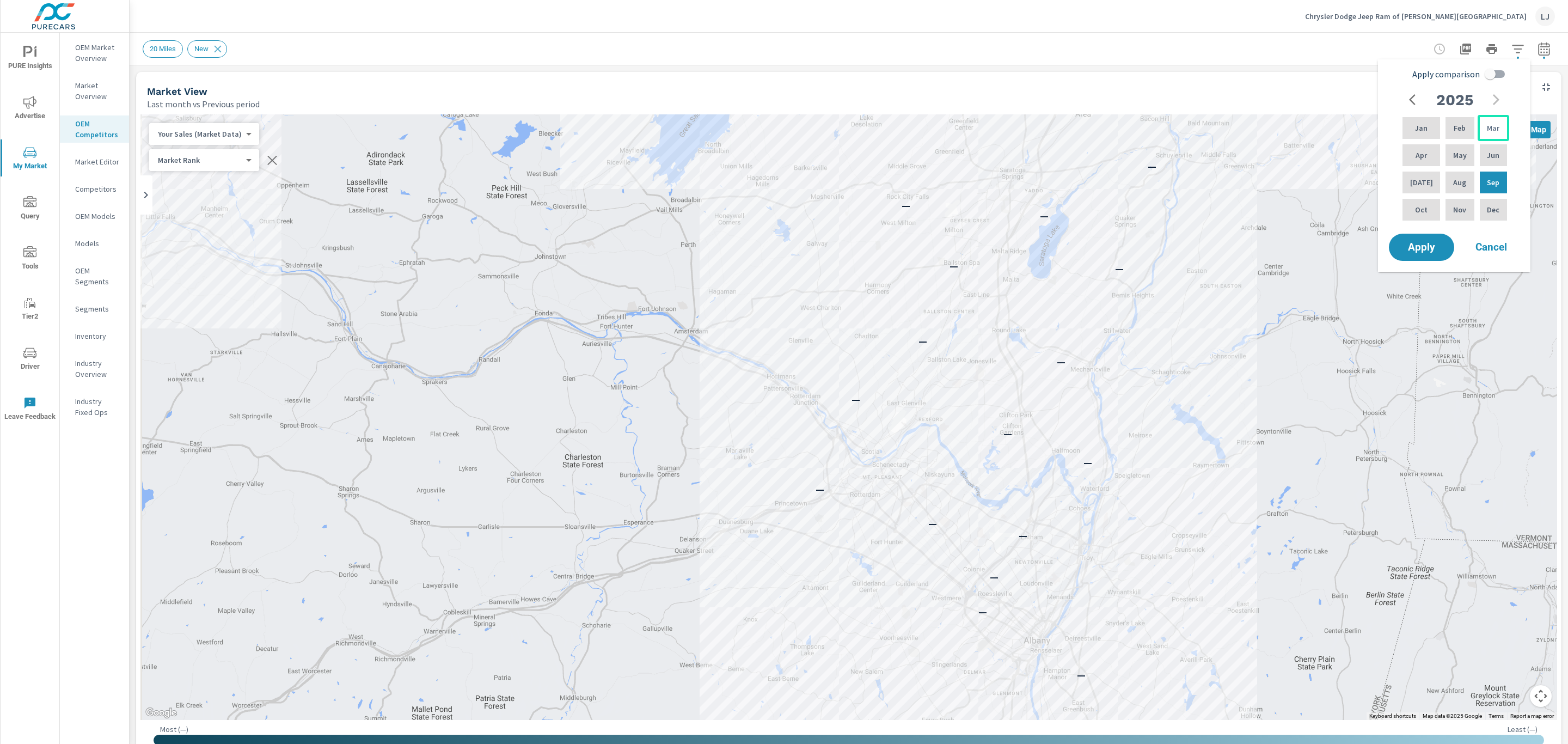
click at [1493, 121] on div "Mar" at bounding box center [1494, 128] width 32 height 26
click at [1454, 186] on p "Aug" at bounding box center [1459, 183] width 13 height 11
click at [1438, 250] on span "Apply" at bounding box center [1421, 247] width 44 height 10
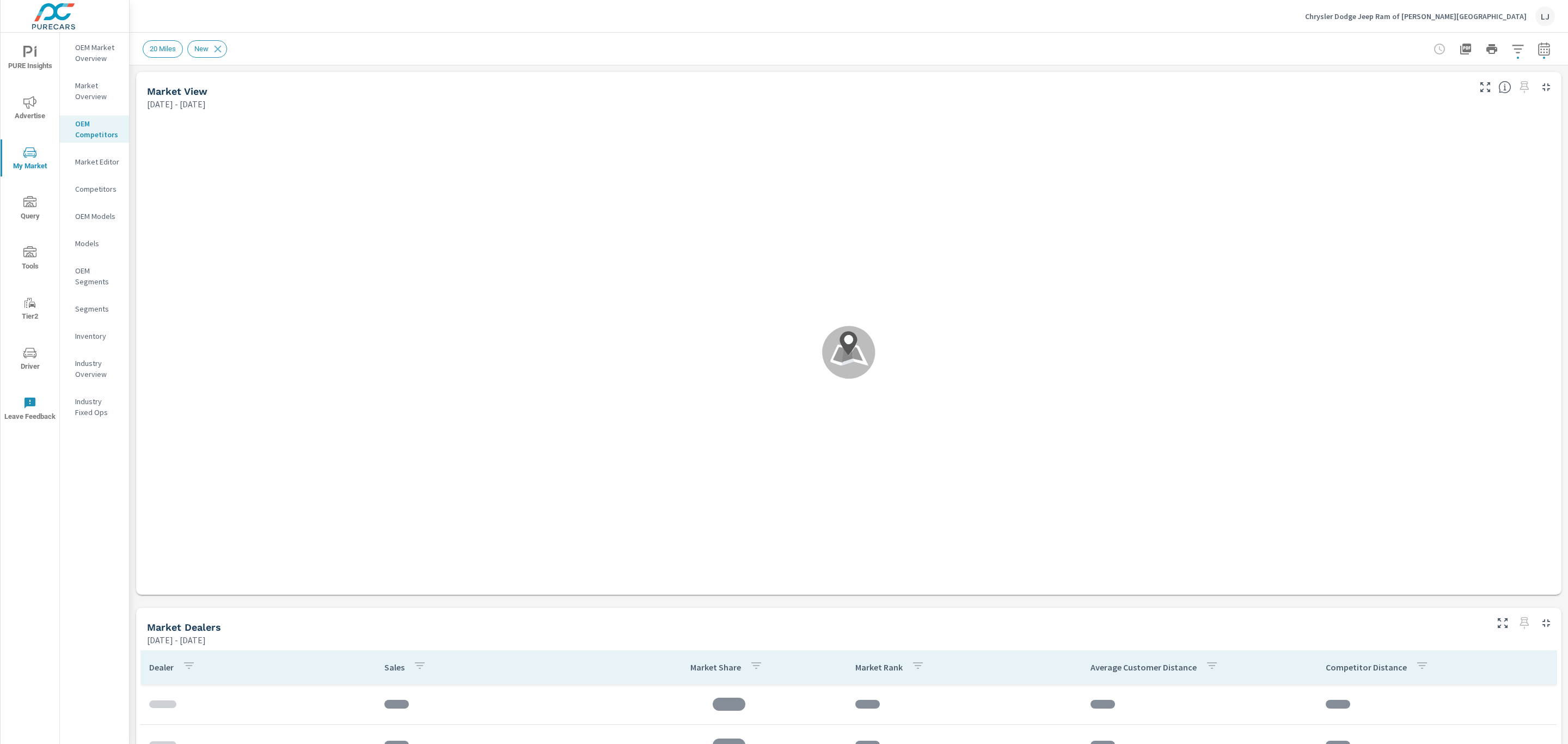
click at [88, 374] on p "Industry Overview" at bounding box center [97, 369] width 45 height 22
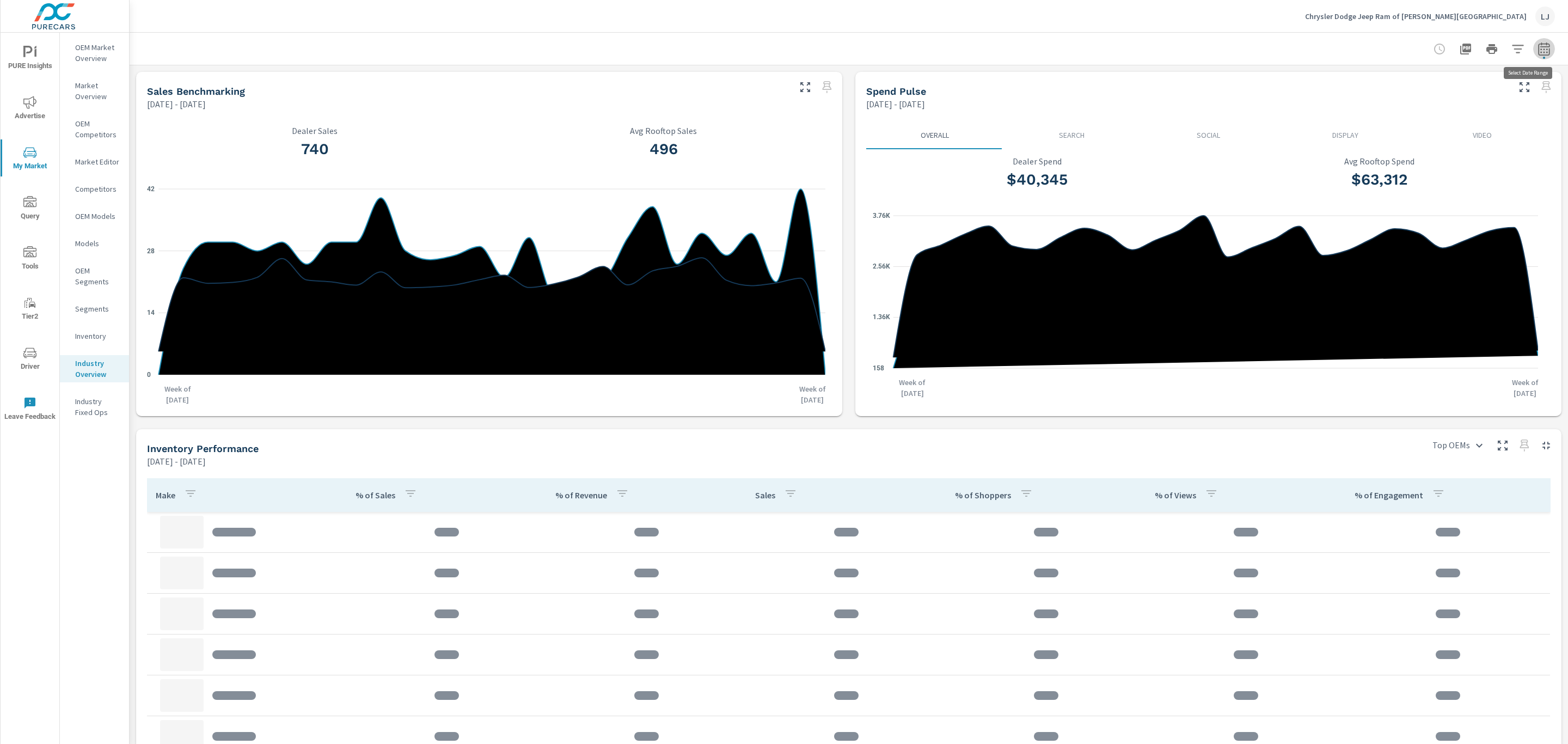
click at [1538, 51] on icon "button" at bounding box center [1544, 49] width 13 height 13
click at [1471, 85] on select "Custom [DATE] Last week Last 7 days Last 14 days Last 30 days Last 45 days Last…" at bounding box center [1444, 94] width 117 height 22
click at [1385, 83] on select "Custom [DATE] Last week Last 7 days Last 14 days Last 30 days Last 45 days Last…" at bounding box center [1444, 94] width 117 height 22
select select "Last 90 days"
click at [1412, 159] on span "Apply" at bounding box center [1420, 153] width 44 height 10
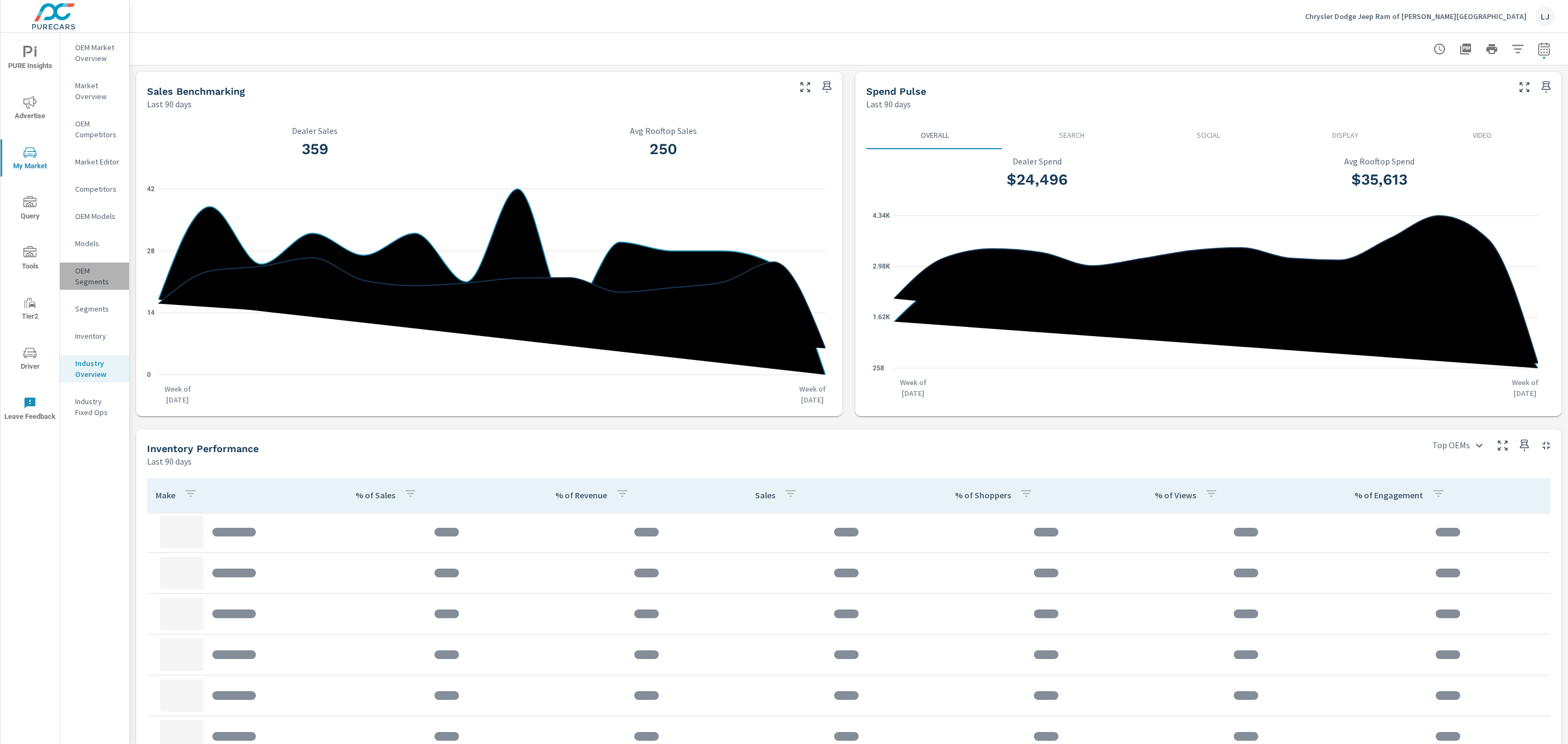
click at [83, 288] on div "OEM Segments" at bounding box center [94, 276] width 69 height 27
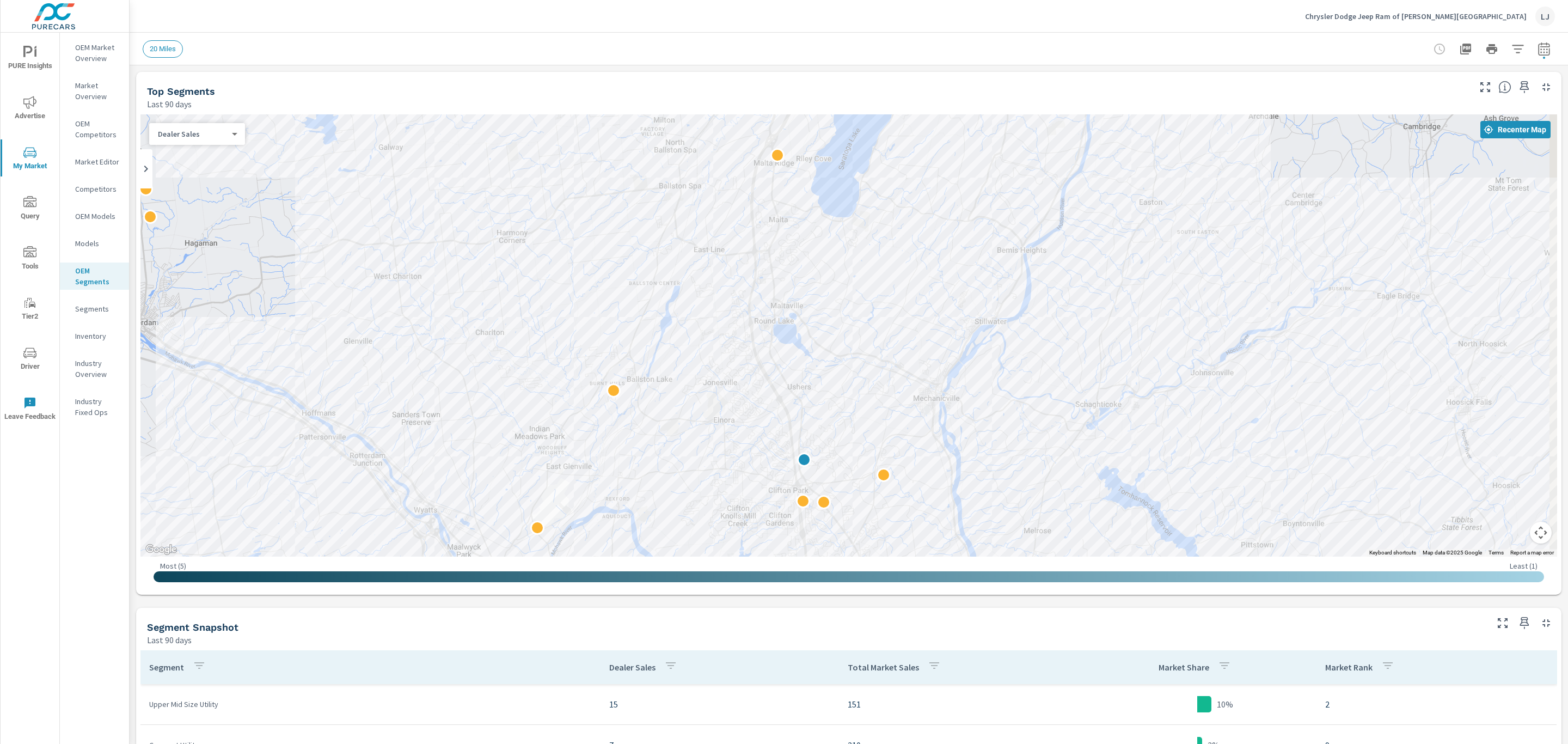
drag, startPoint x: 1334, startPoint y: 268, endPoint x: 1083, endPoint y: 435, distance: 301.5
click at [1083, 435] on div "3 2 4 5" at bounding box center [849, 335] width 1416 height 442
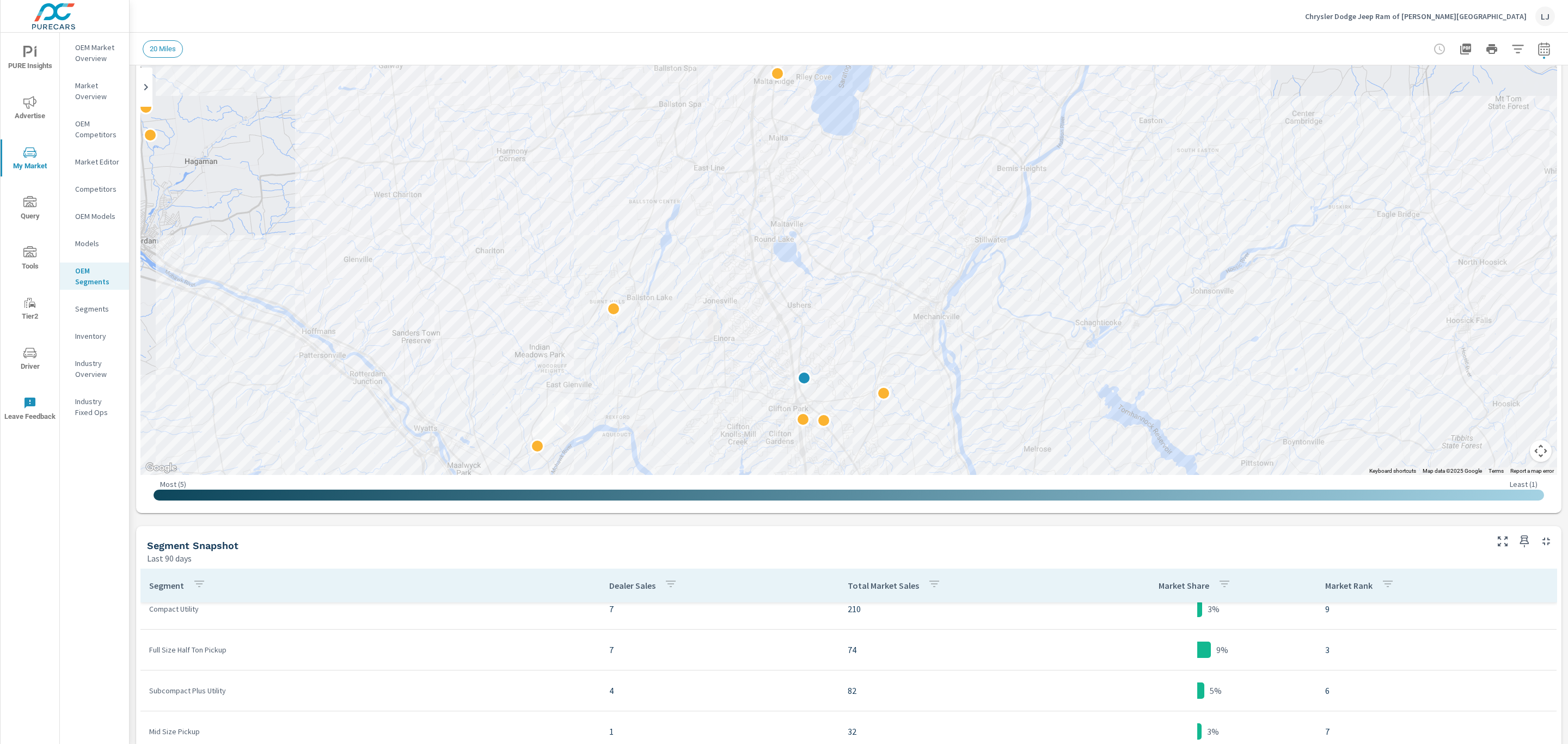
scroll to position [245, 0]
click at [96, 183] on p "Competitors" at bounding box center [97, 189] width 45 height 11
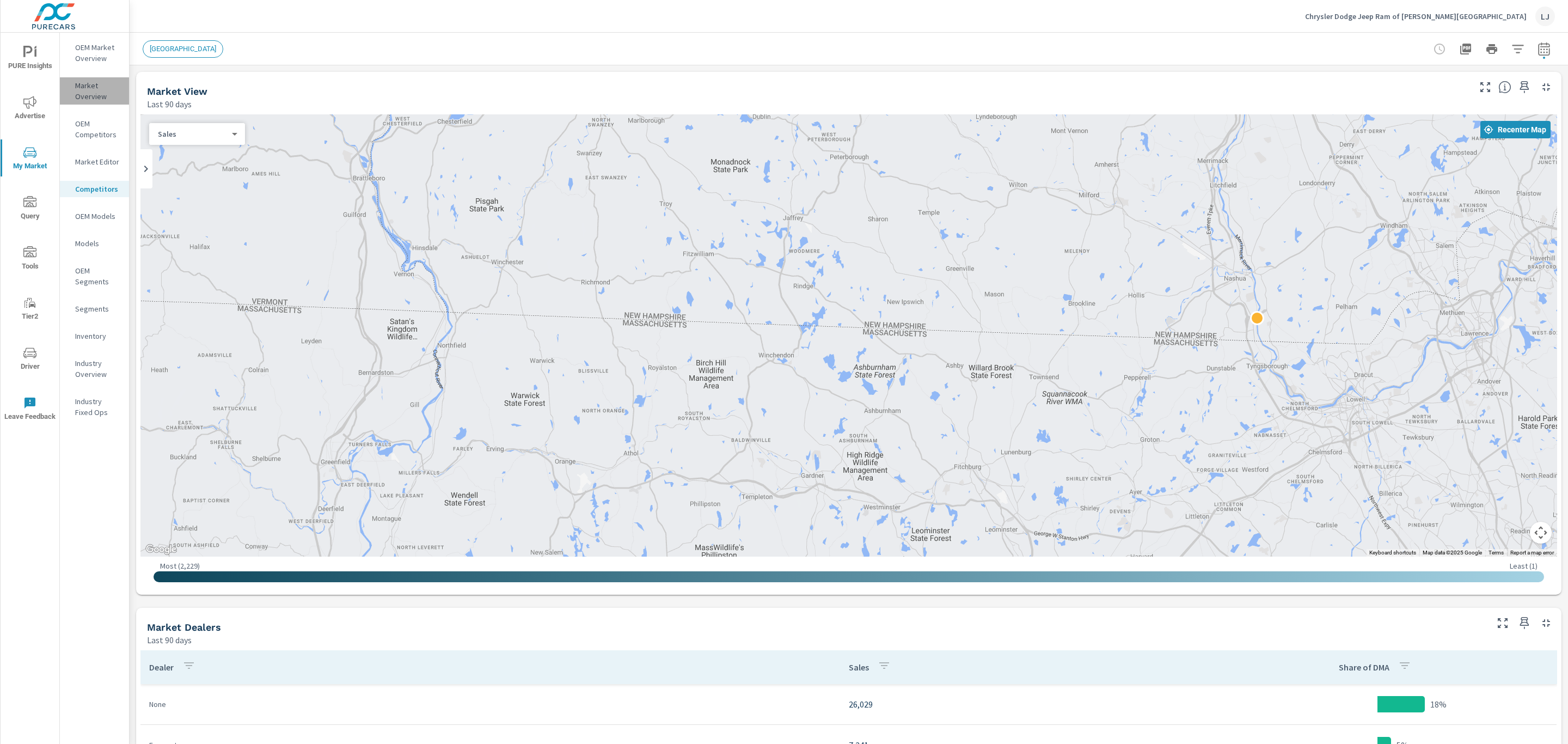
click at [88, 82] on p "Market Overview" at bounding box center [97, 91] width 45 height 22
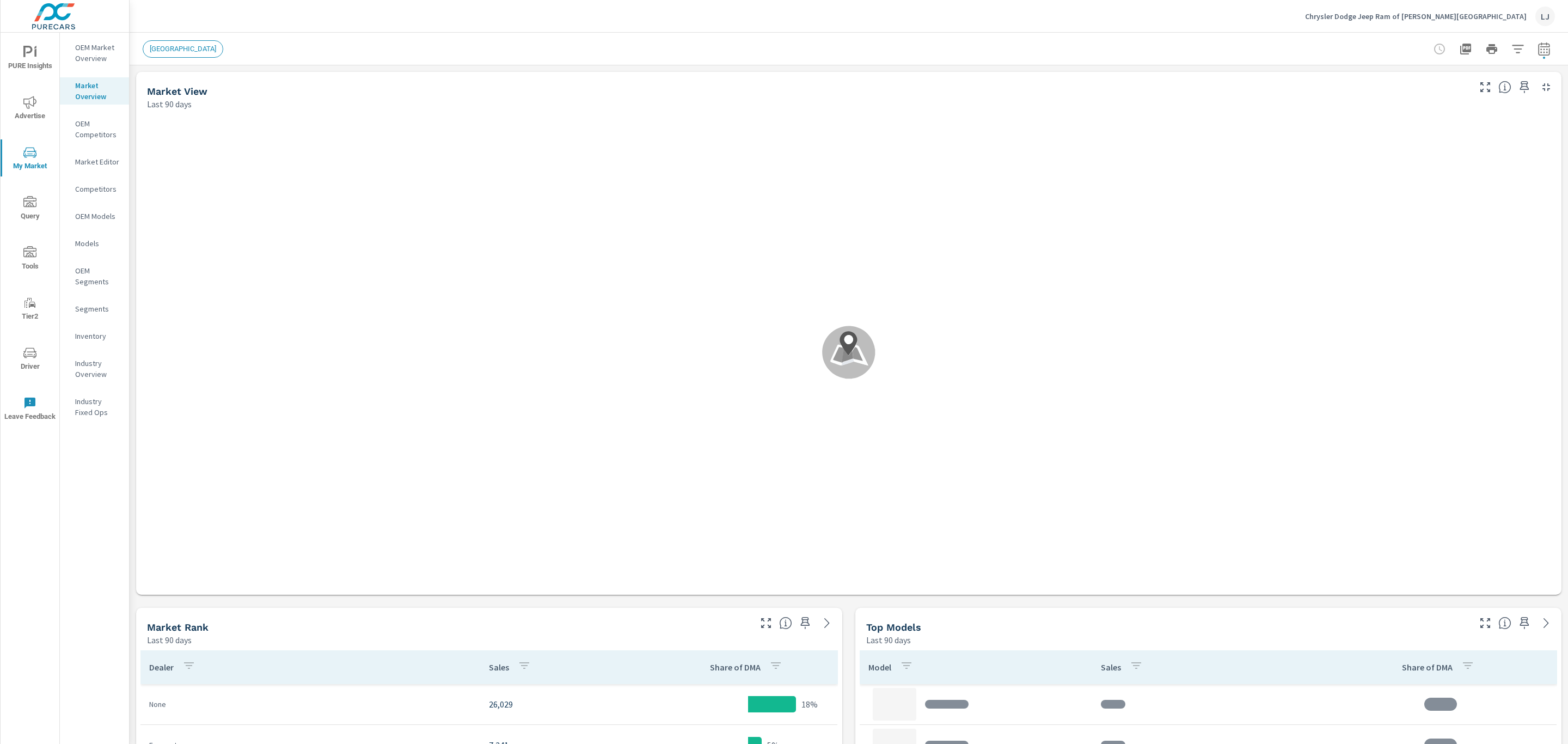
click at [96, 52] on p "OEM Market Overview" at bounding box center [97, 53] width 45 height 22
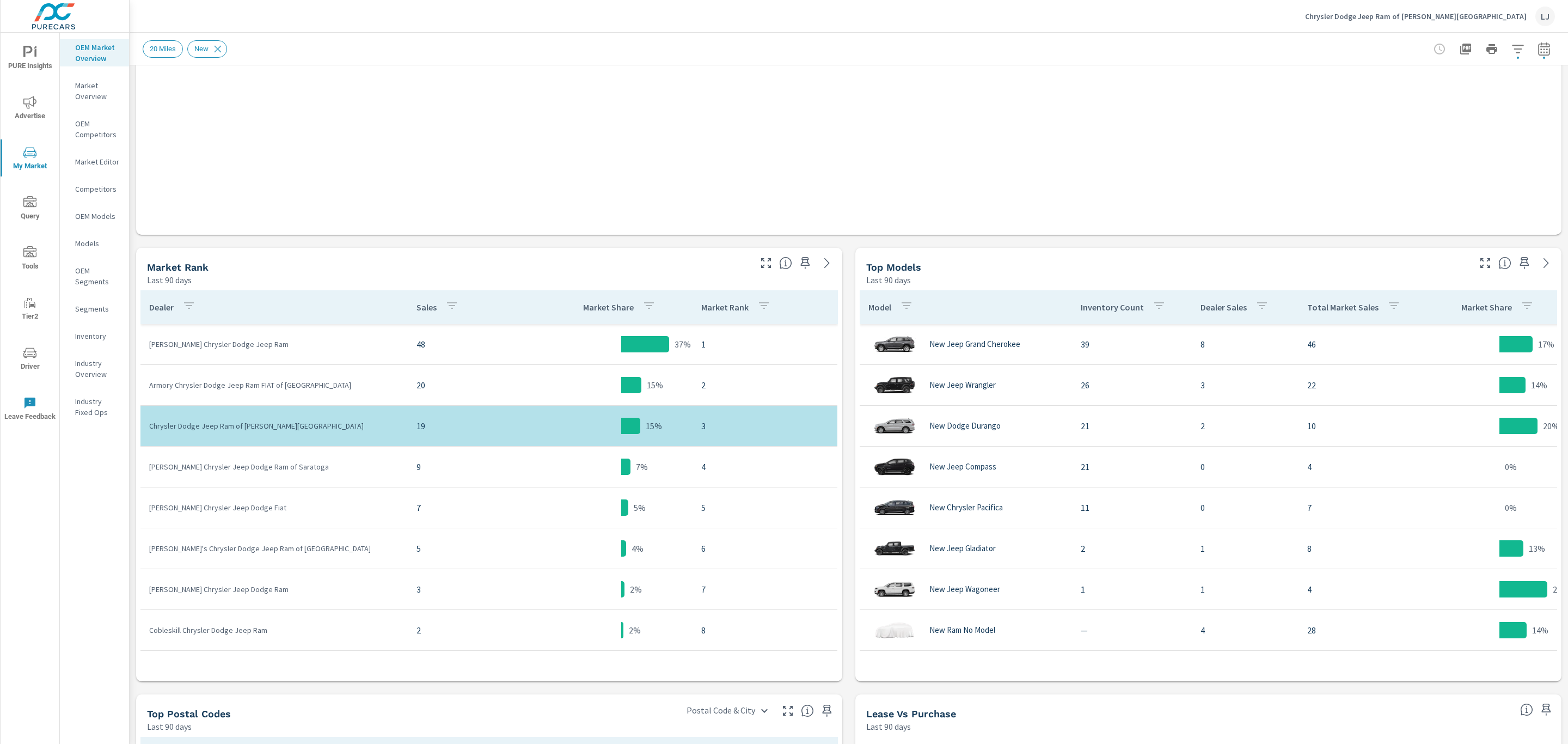
scroll to position [409, 0]
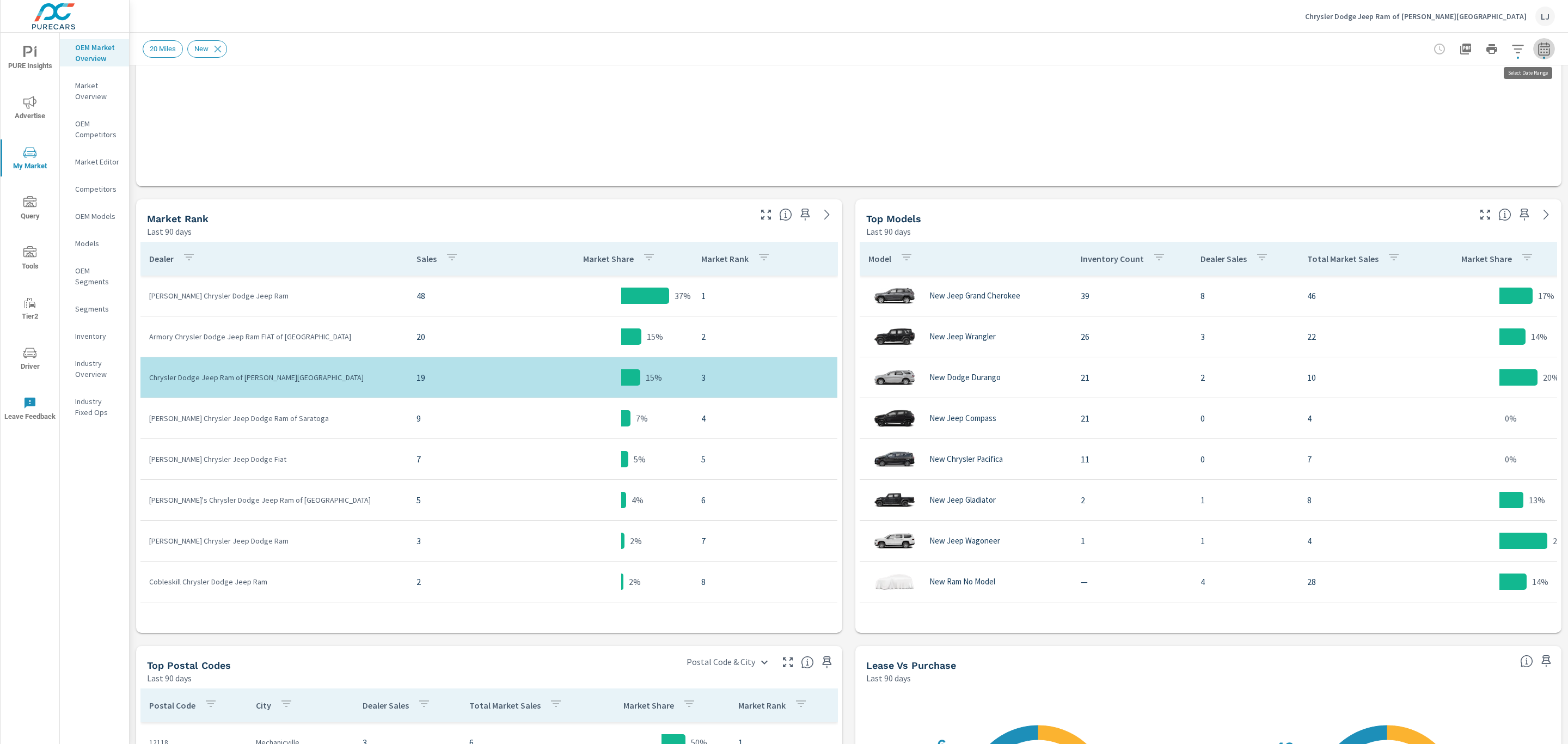
click at [1538, 53] on icon "button" at bounding box center [1544, 49] width 13 height 13
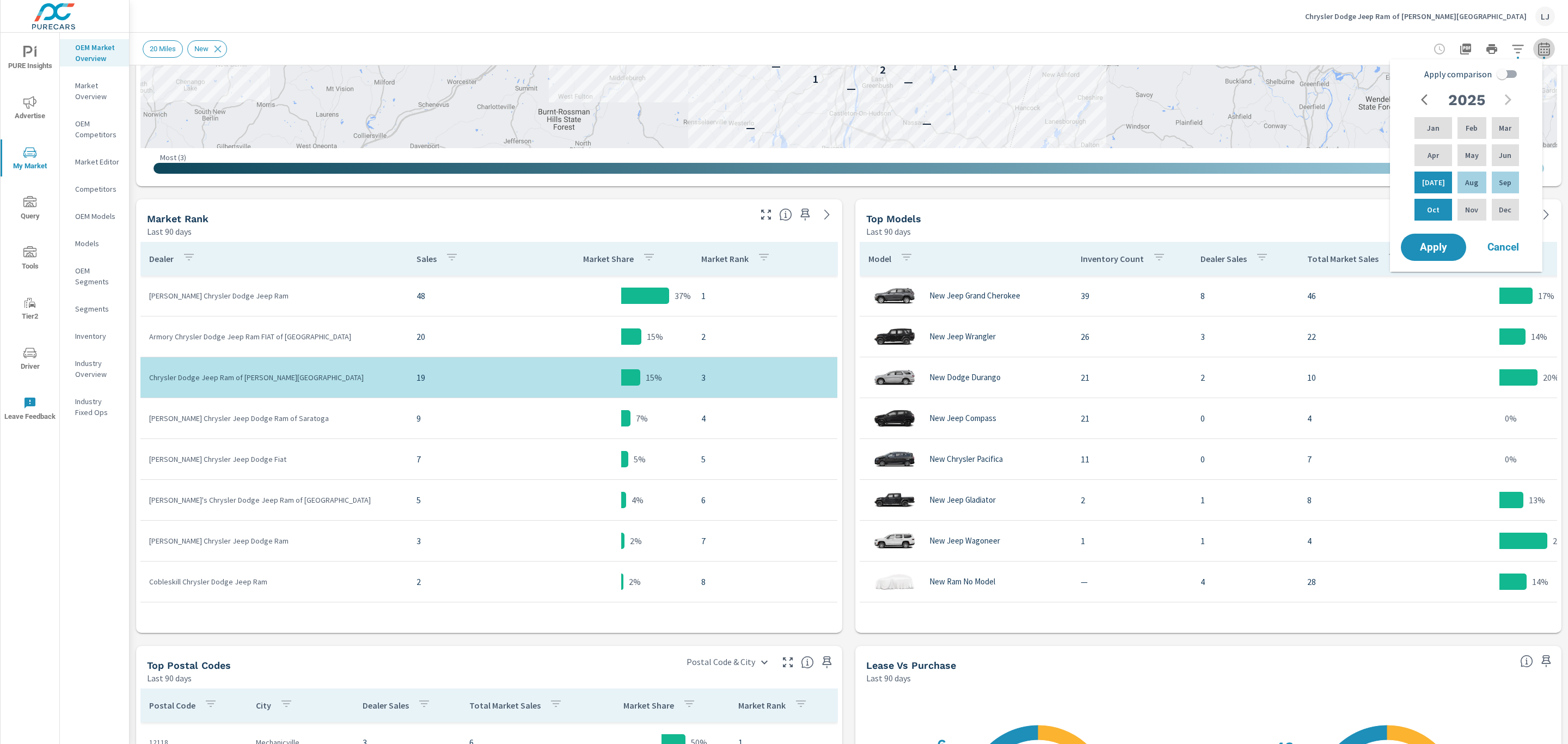
click at [1538, 53] on icon "button" at bounding box center [1544, 49] width 13 height 13
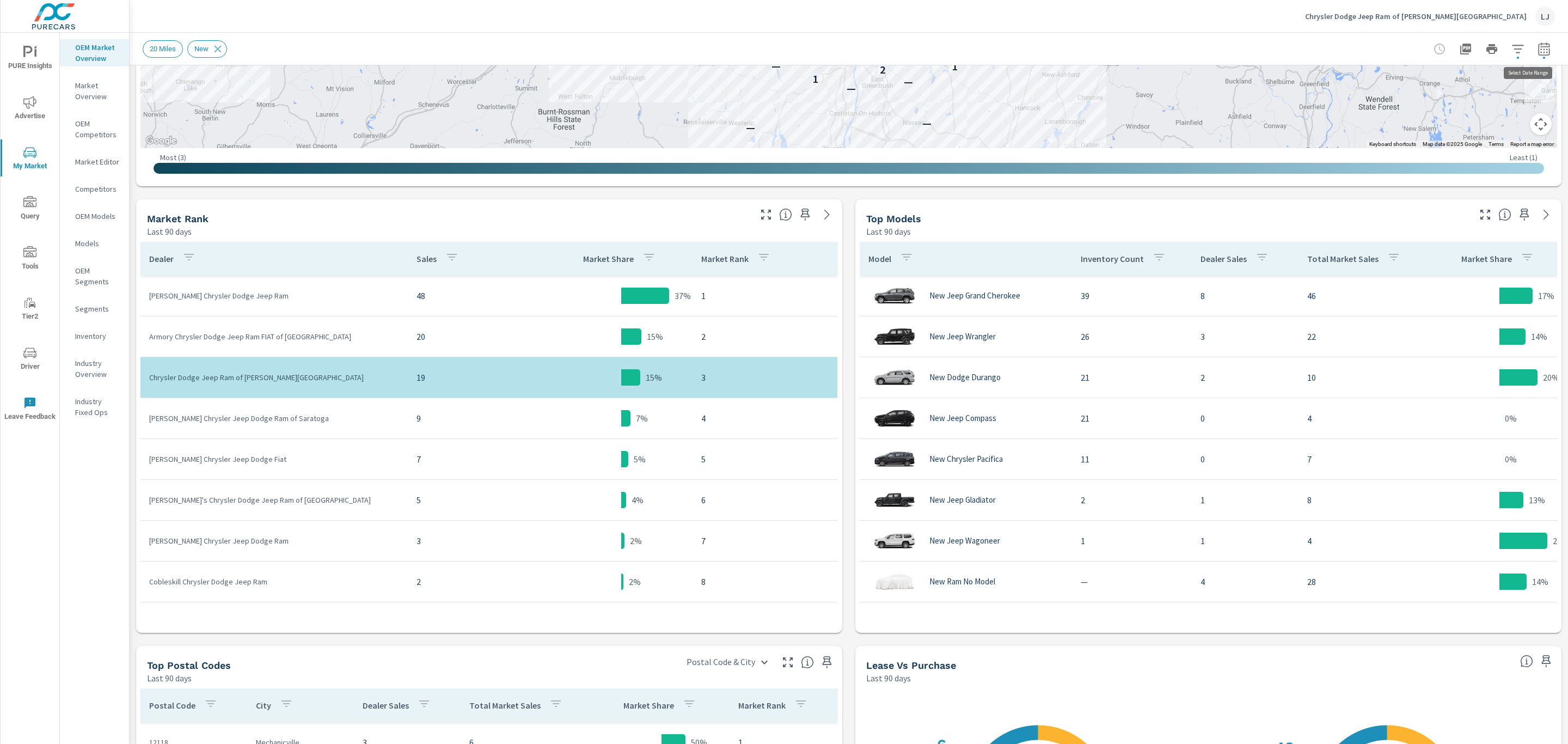
click at [1533, 55] on button "button" at bounding box center [1544, 49] width 22 height 22
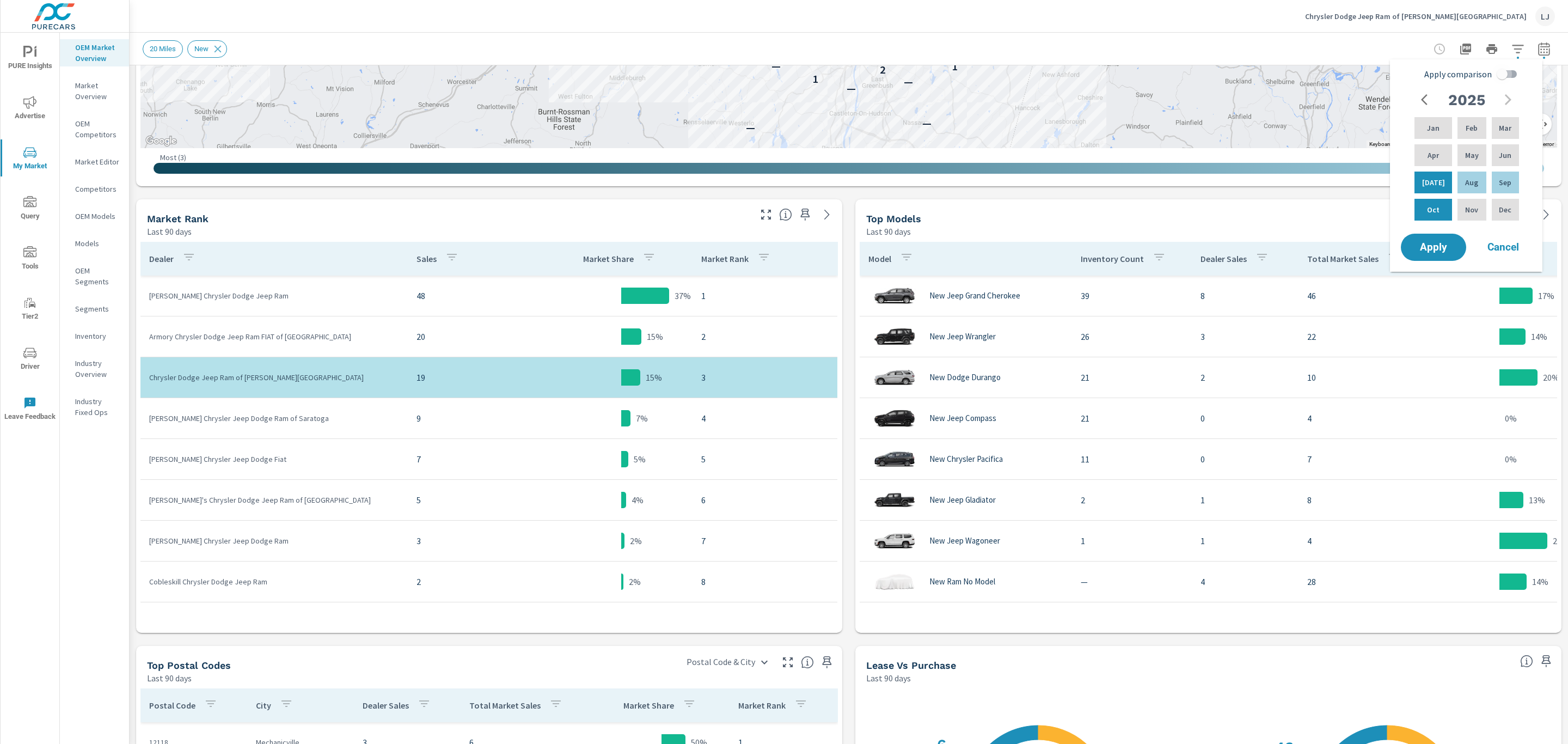
click at [1499, 74] on input "Apply comparison" at bounding box center [1502, 74] width 62 height 21
checkbox input "true"
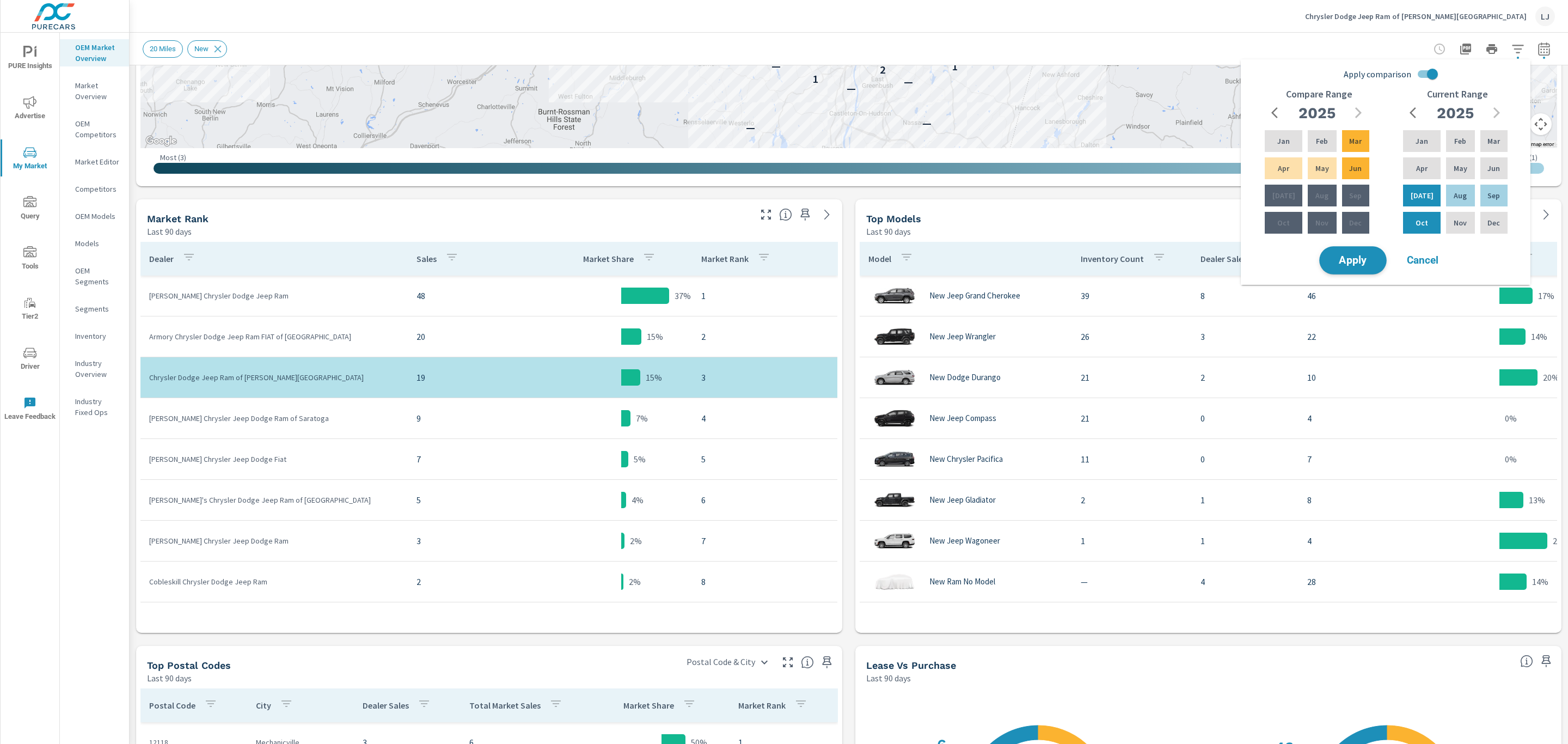
click at [1351, 273] on button "Apply" at bounding box center [1353, 260] width 68 height 29
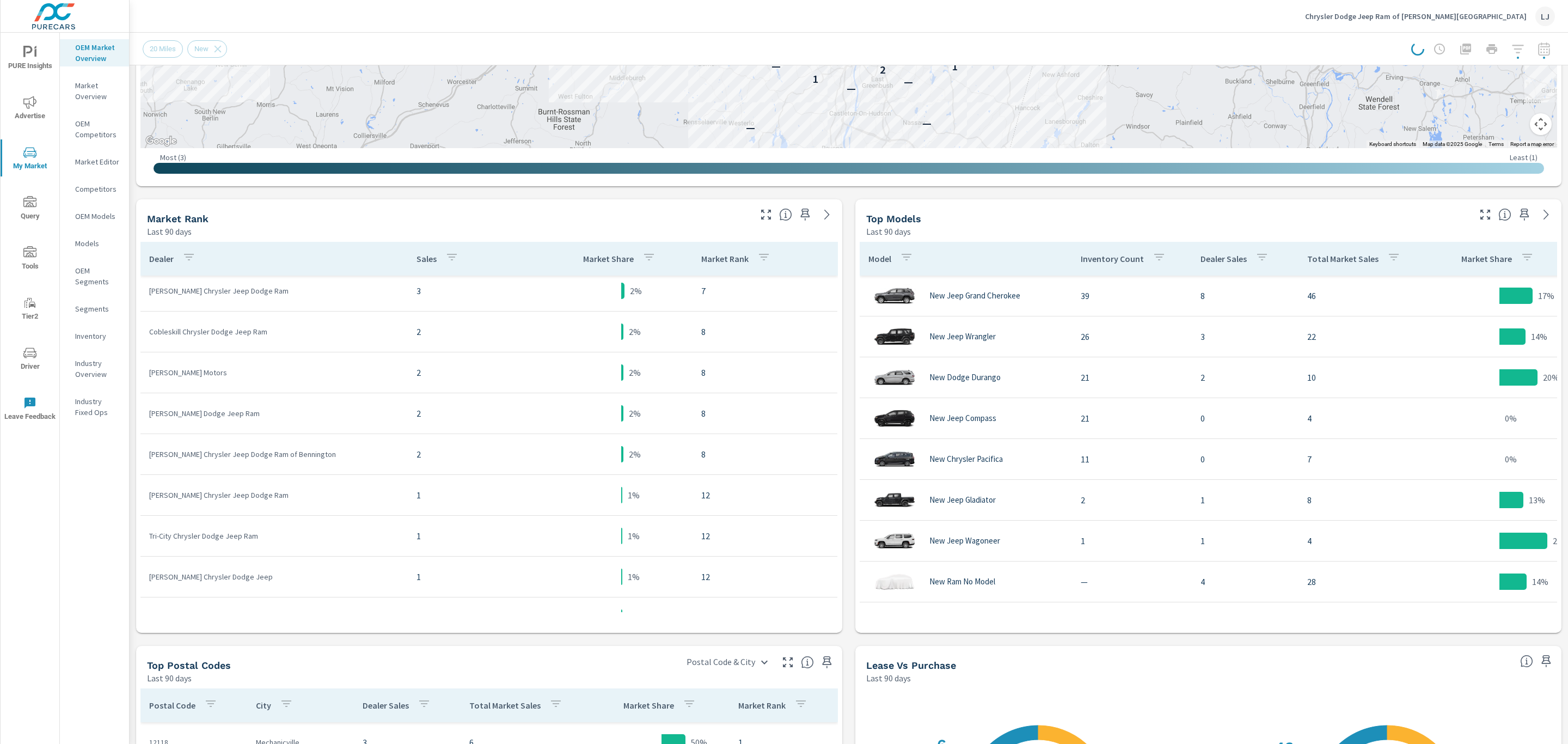
scroll to position [327, 0]
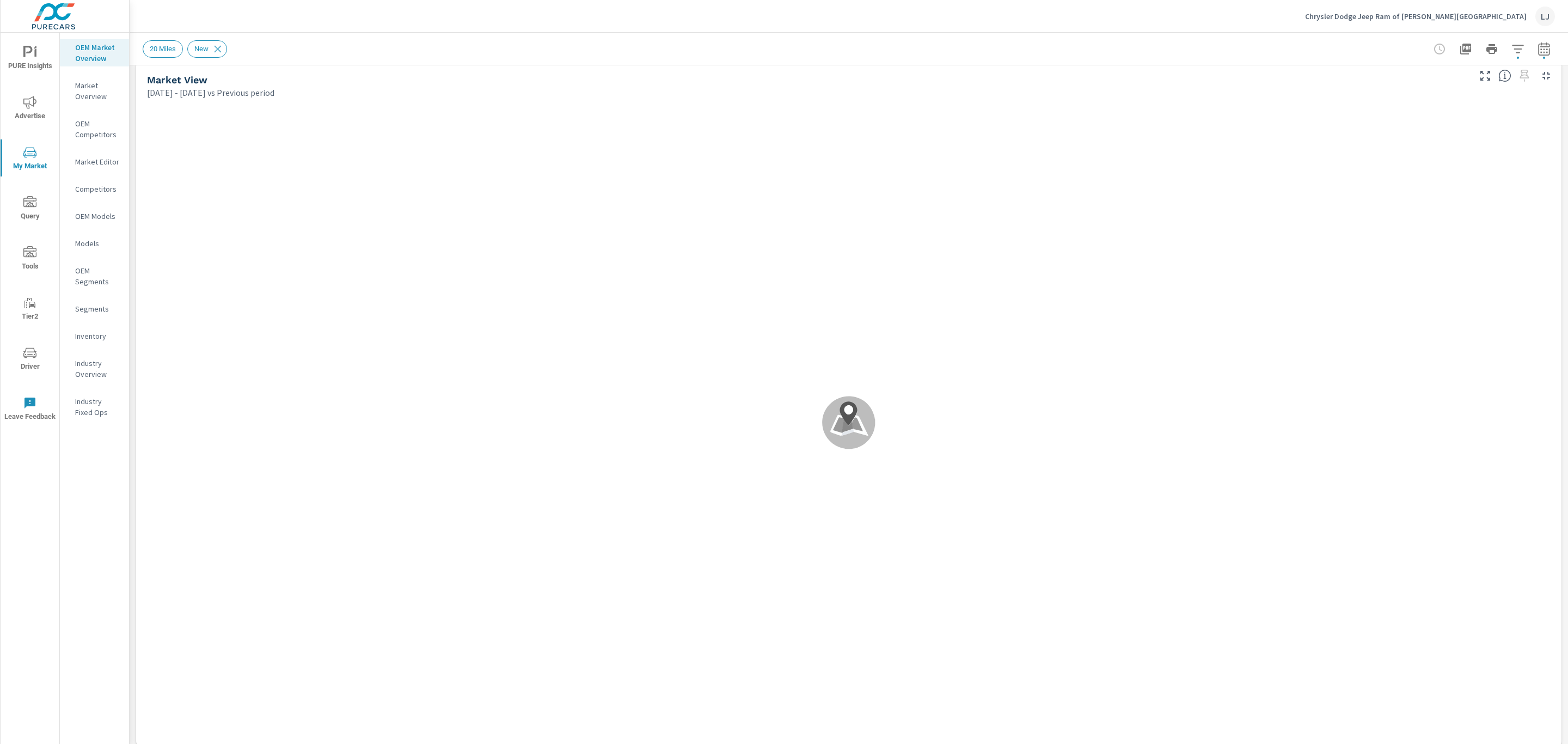
scroll to position [2, 0]
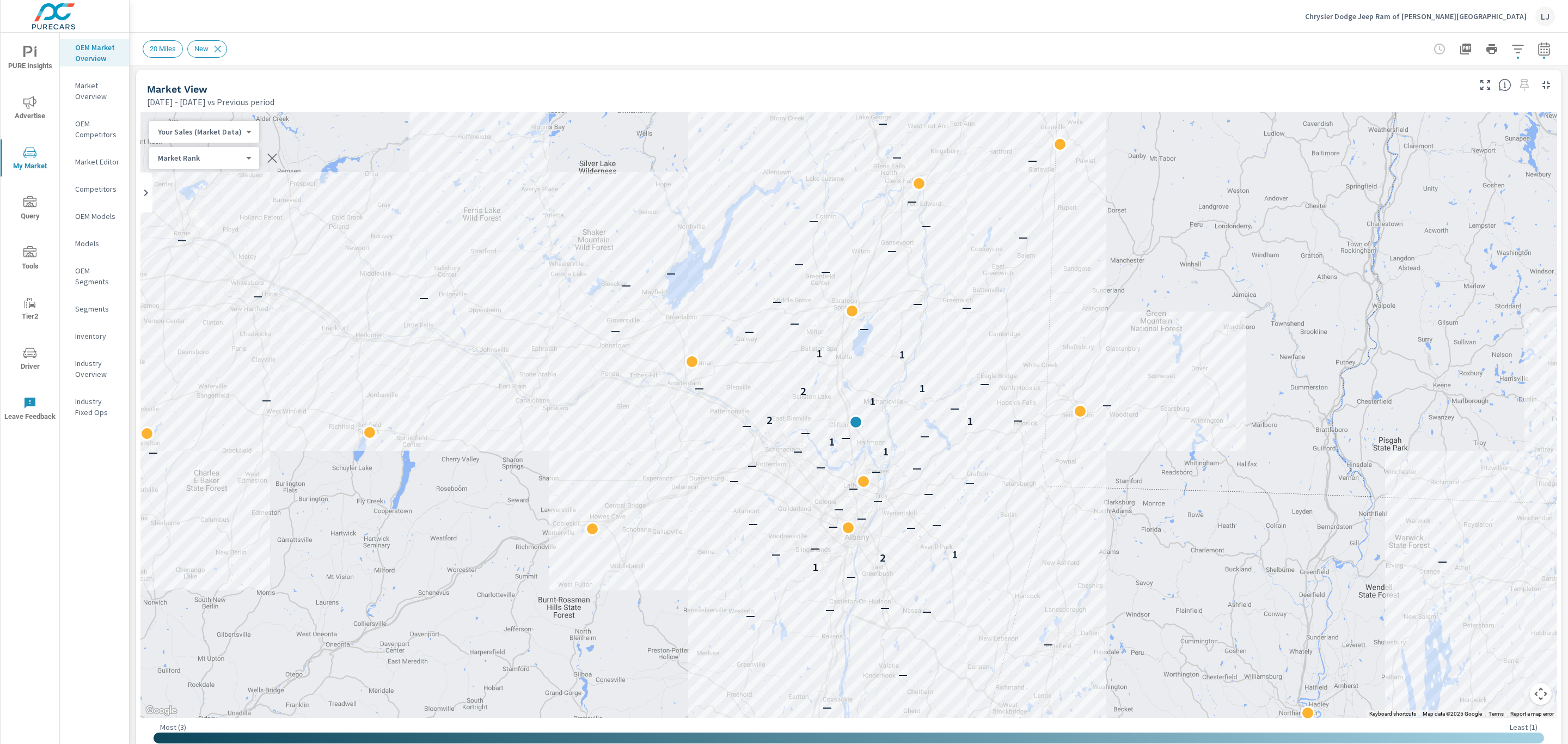
click at [96, 366] on p "Industry Overview" at bounding box center [97, 369] width 45 height 22
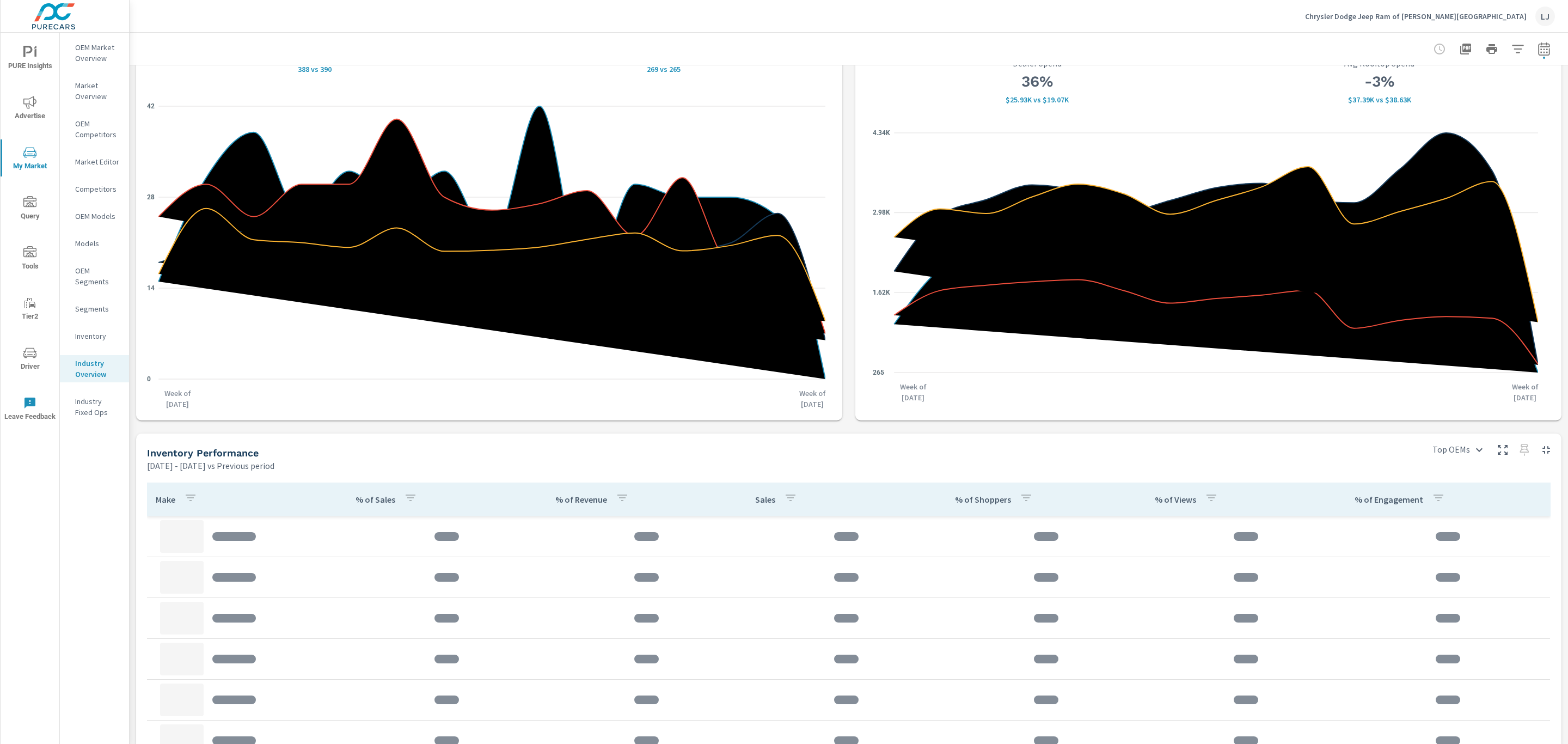
scroll to position [101, 0]
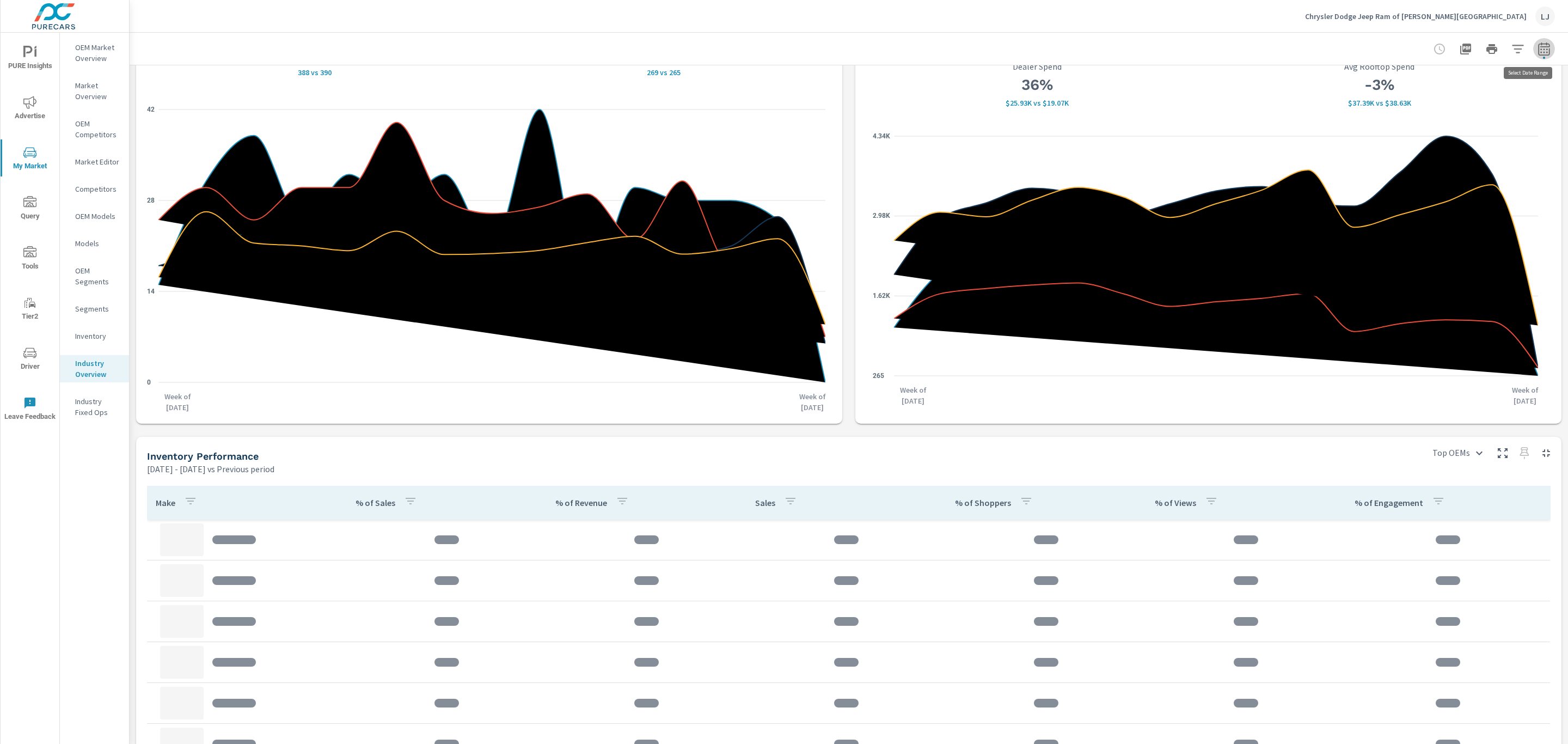
click at [1538, 51] on icon "button" at bounding box center [1544, 49] width 13 height 13
select select "Previous period"
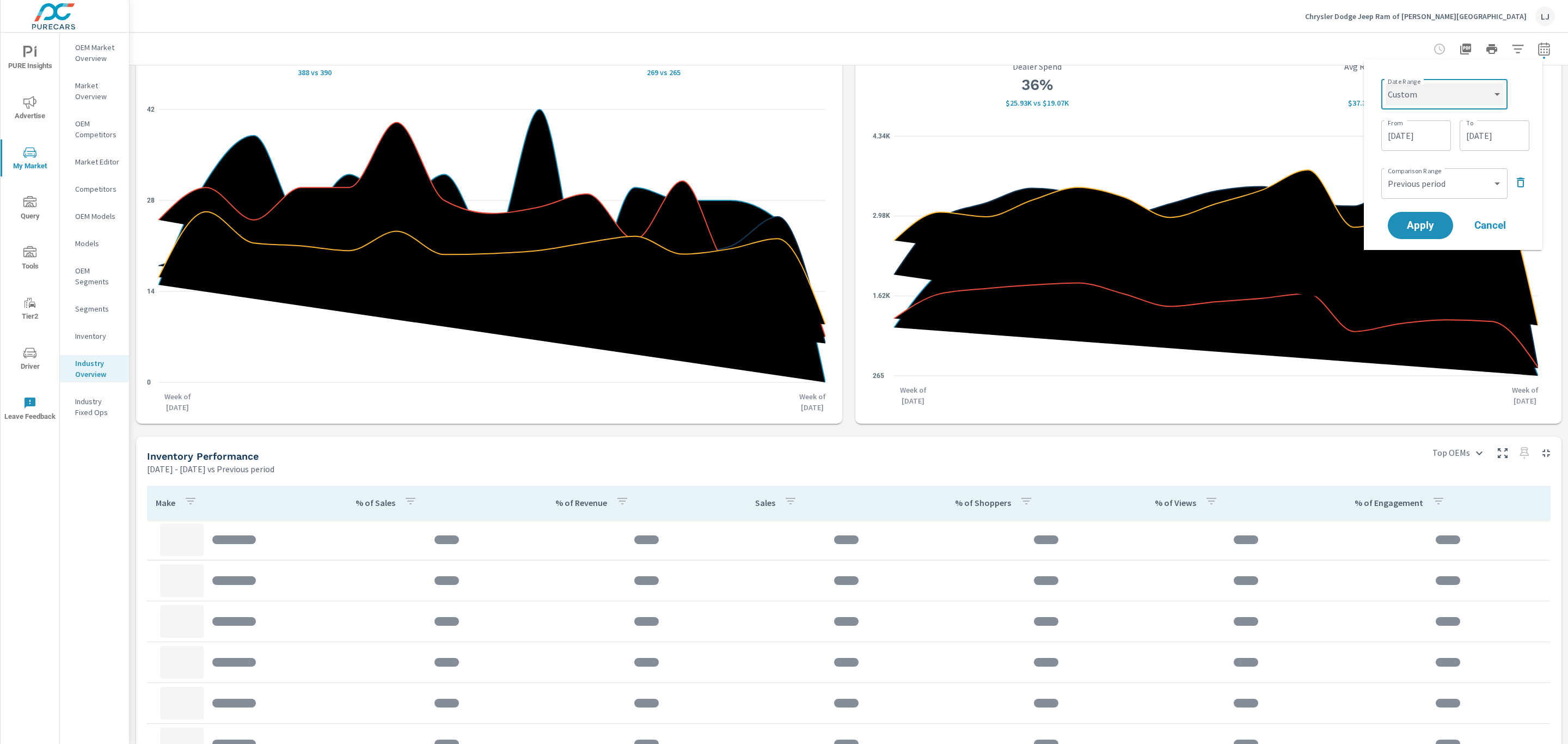
click at [1436, 91] on select "Custom [DATE] Last week Last 7 days Last 14 days Last 30 days Last 45 days Last…" at bounding box center [1444, 94] width 117 height 22
click at [1385, 83] on select "Custom [DATE] Last week Last 7 days Last 14 days Last 30 days Last 45 days Last…" at bounding box center [1444, 94] width 117 height 22
select select "Last 90 days"
click at [1420, 179] on span "Apply" at bounding box center [1420, 184] width 44 height 10
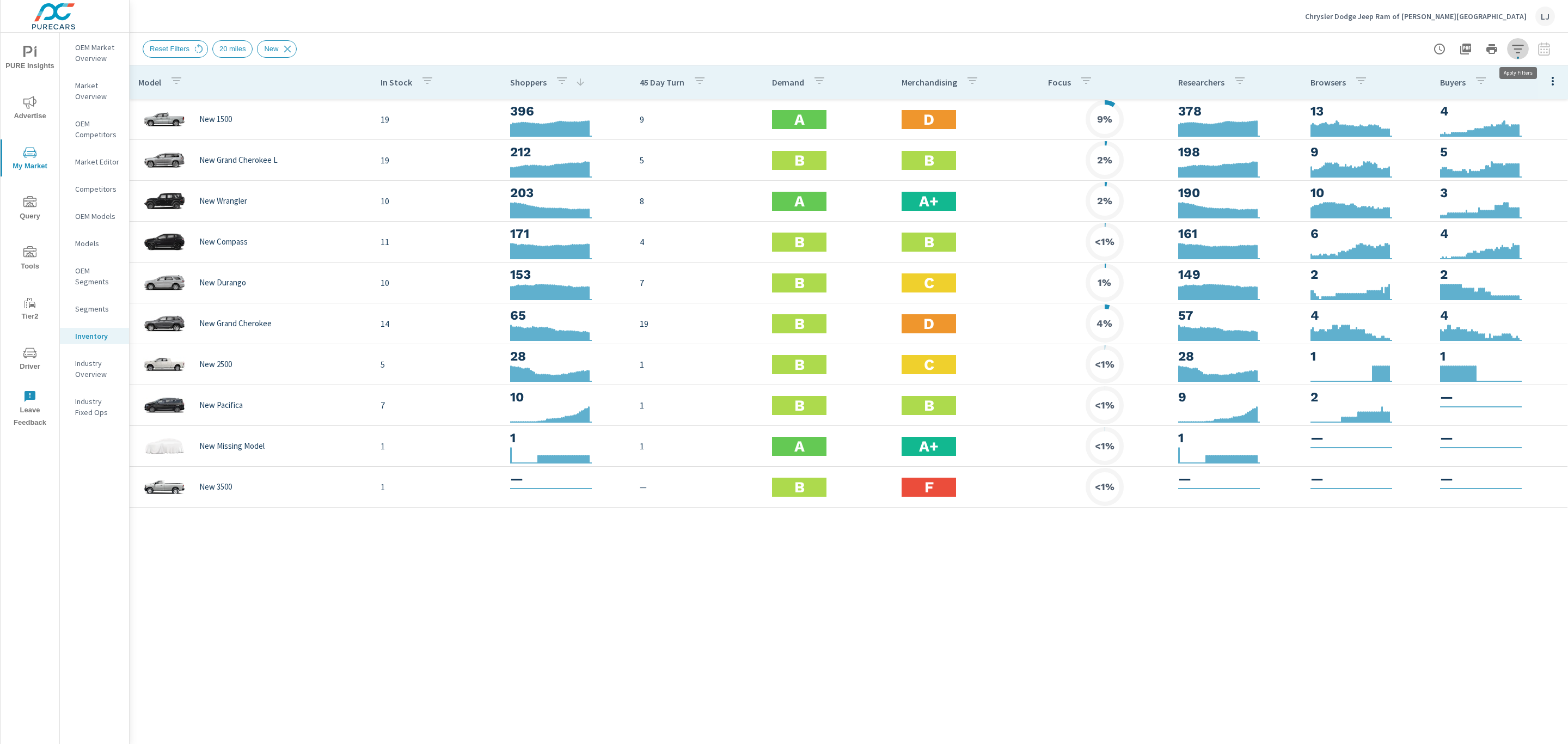
click at [1518, 54] on icon "button" at bounding box center [1517, 49] width 13 height 13
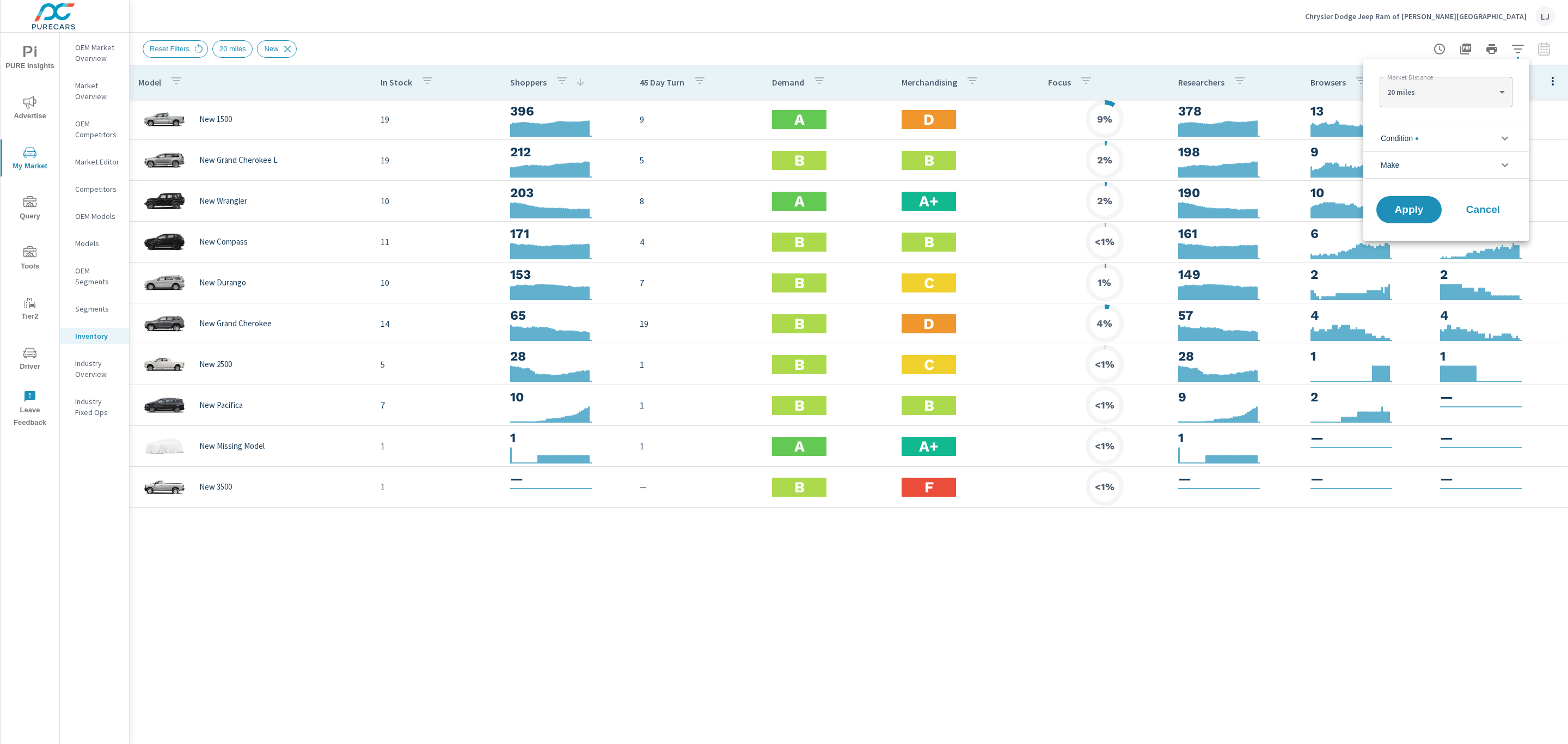
click at [1442, 135] on li "Condition" at bounding box center [1446, 138] width 166 height 27
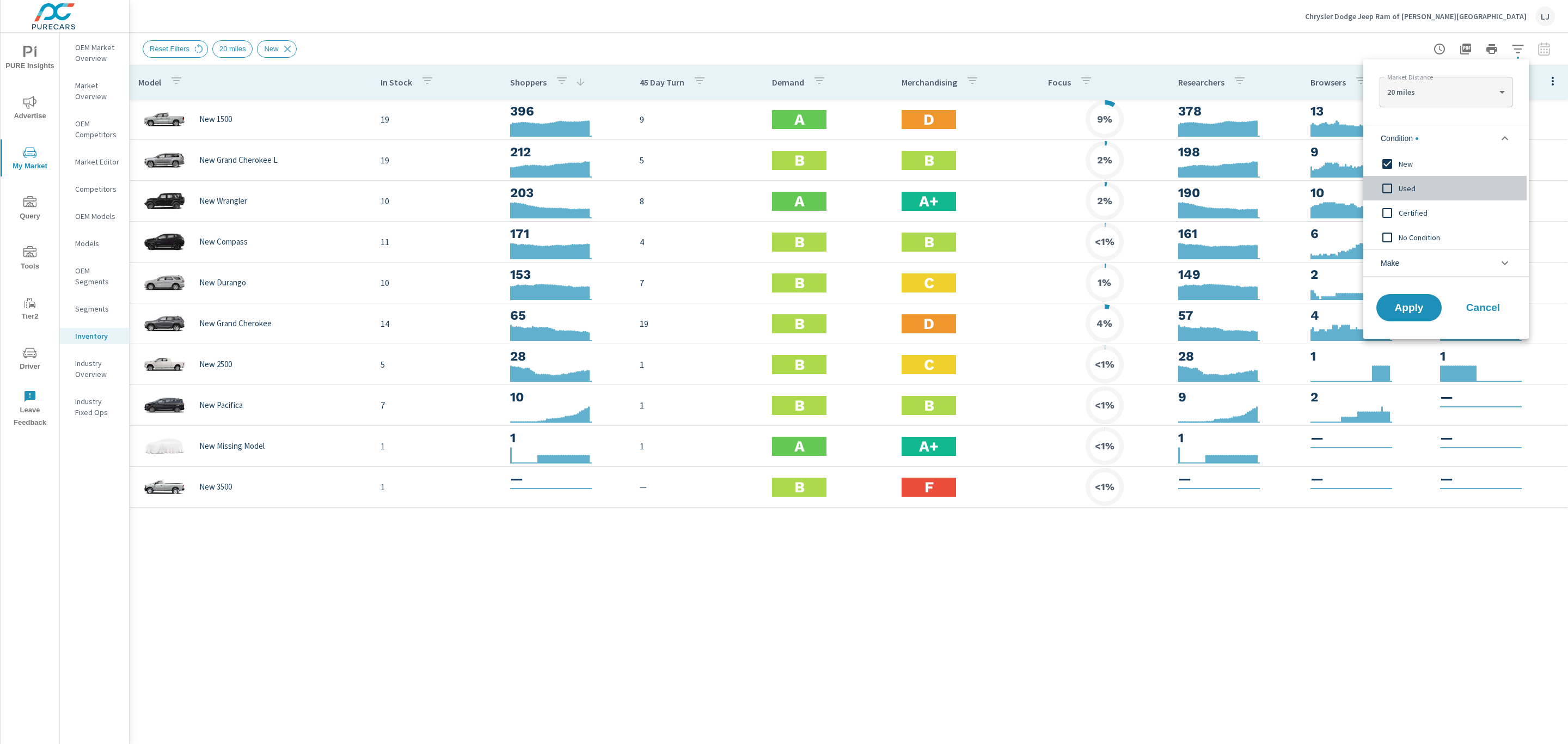
click at [1420, 189] on span "Used" at bounding box center [1458, 188] width 119 height 13
click at [1385, 167] on input "filter options" at bounding box center [1387, 164] width 23 height 23
click at [1385, 209] on input "filter options" at bounding box center [1387, 213] width 23 height 23
click at [1407, 309] on span "Apply" at bounding box center [1409, 307] width 44 height 10
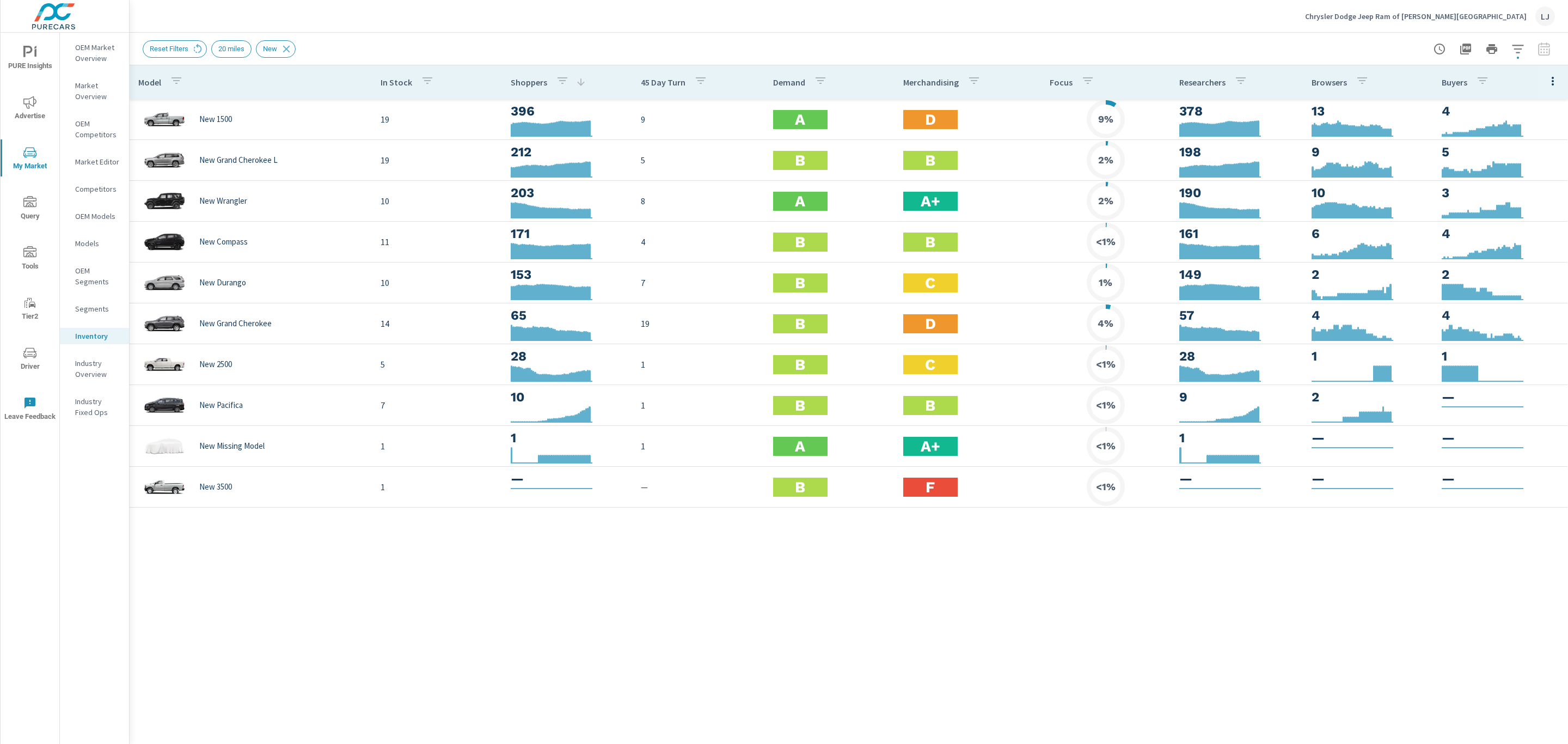
click at [1475, 18] on p "Chrysler Dodge Jeep Ram of Clifton Park" at bounding box center [1416, 16] width 222 height 10
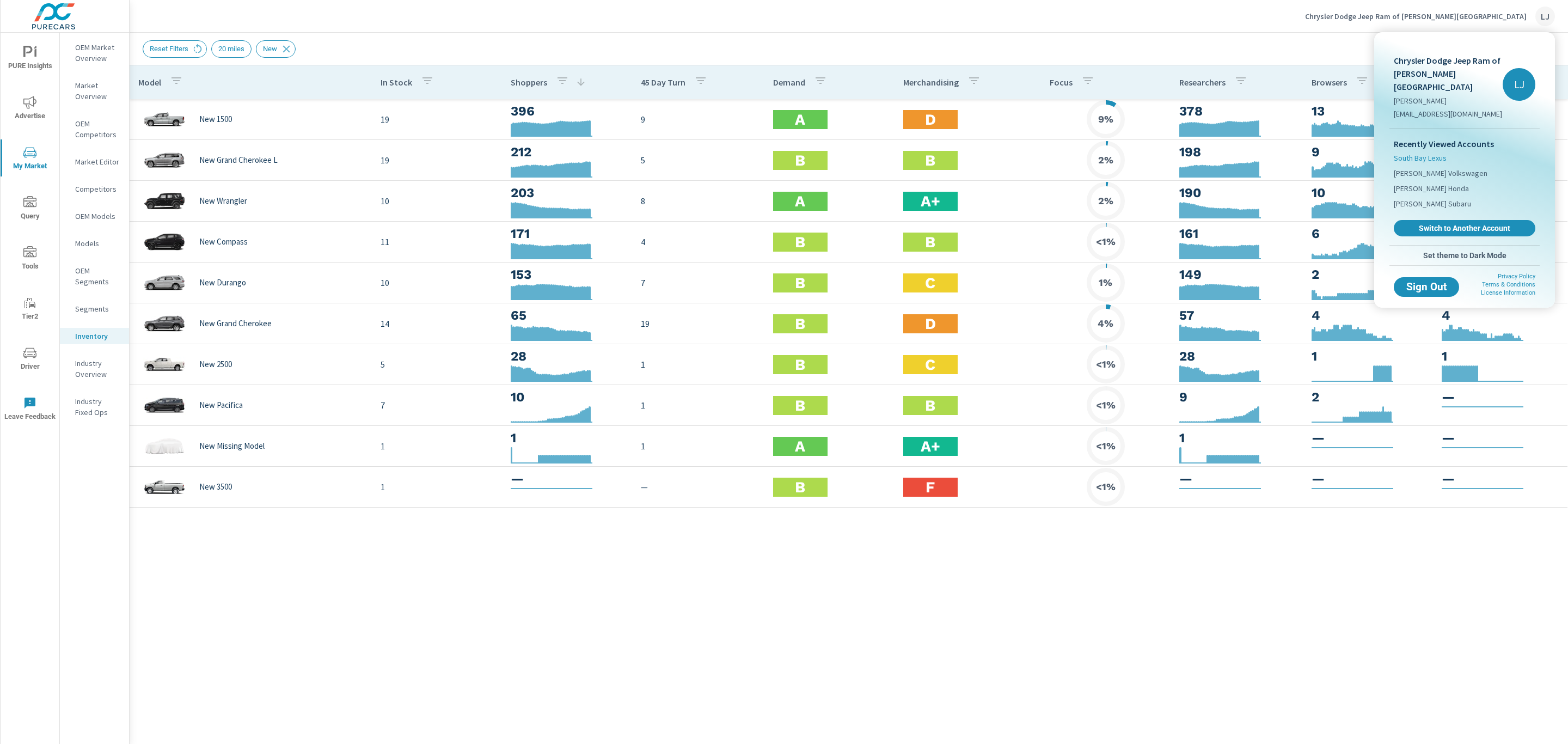
click at [1415, 152] on span "South Bay Lexus" at bounding box center [1420, 158] width 53 height 11
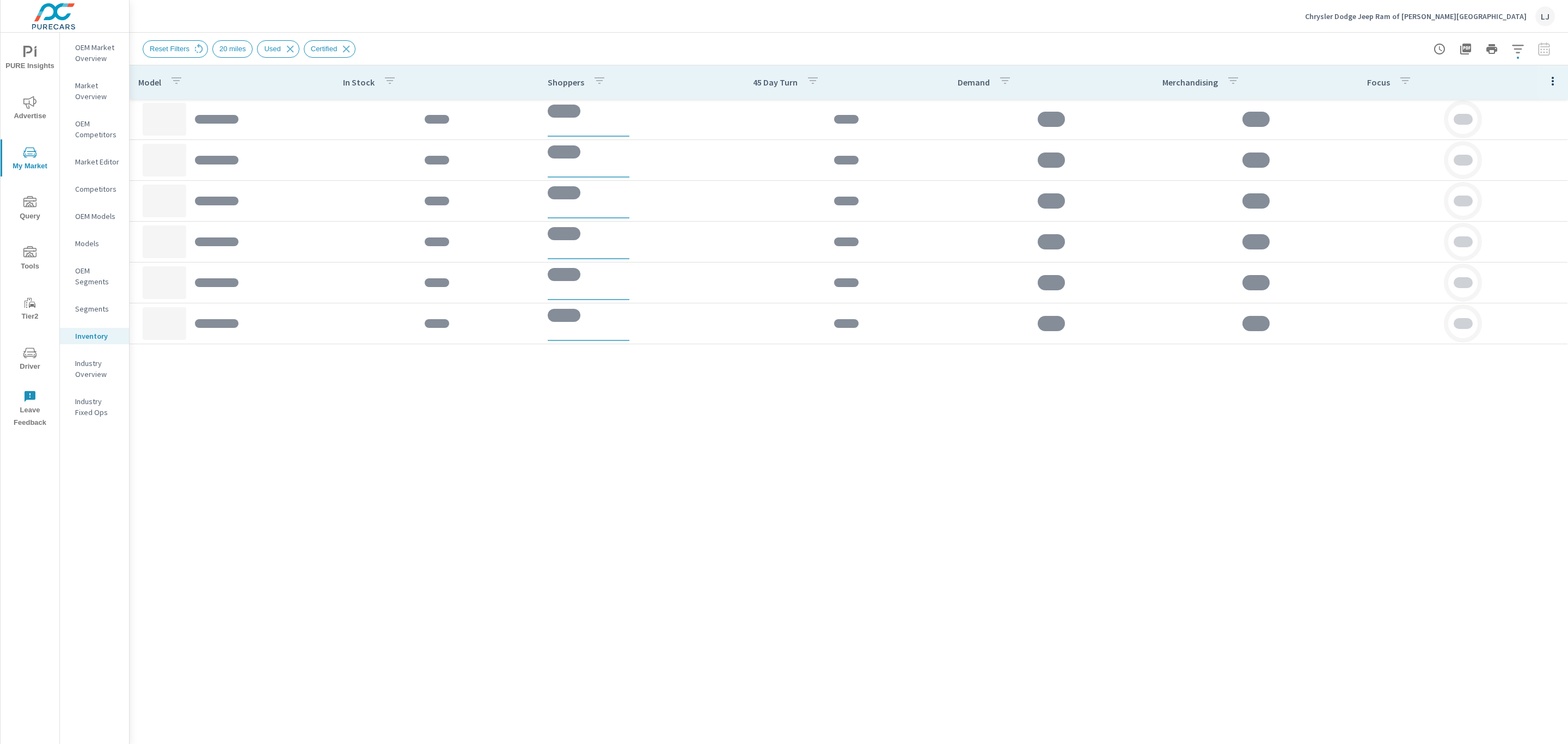
click at [105, 80] on p "Market Overview" at bounding box center [97, 91] width 45 height 22
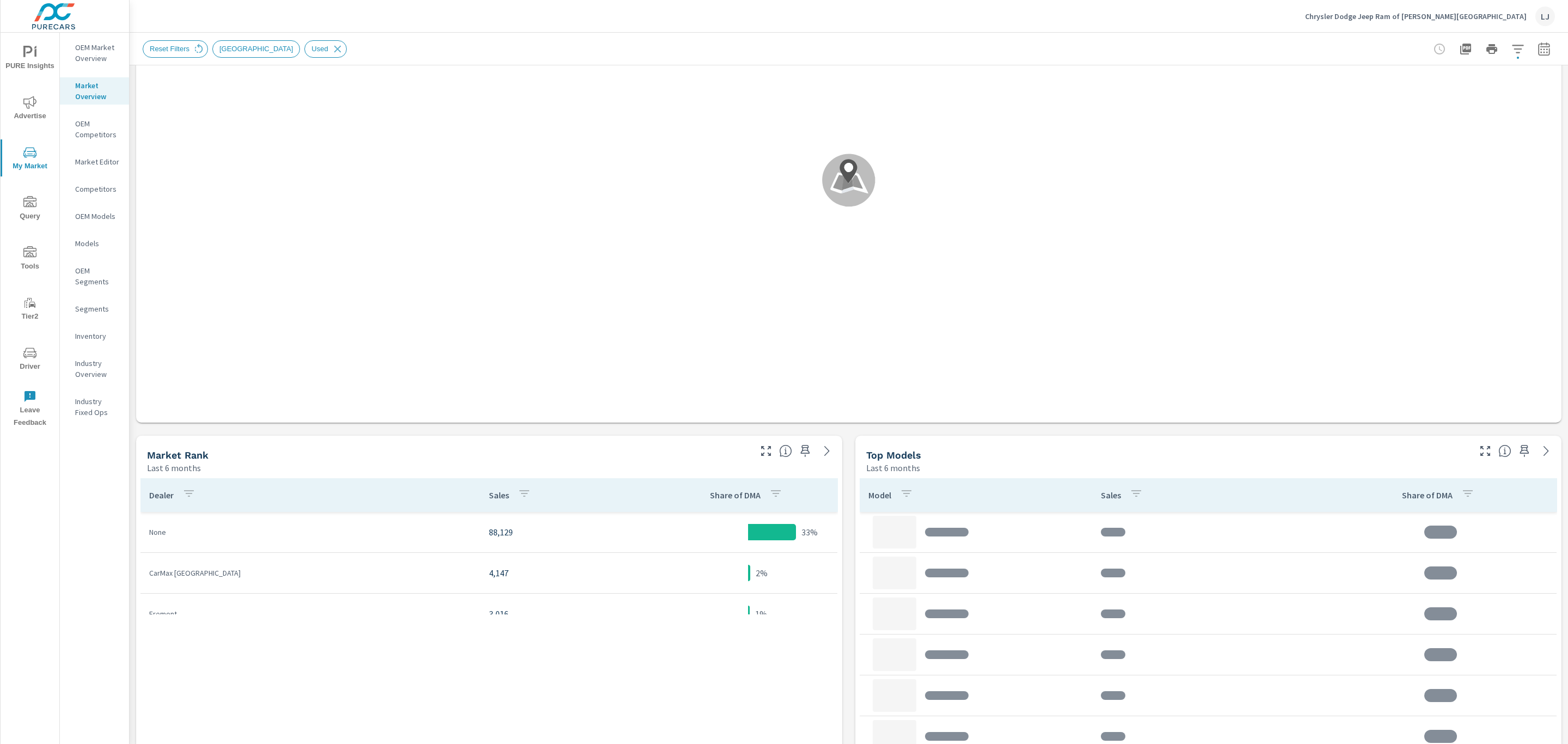
scroll to position [245, 0]
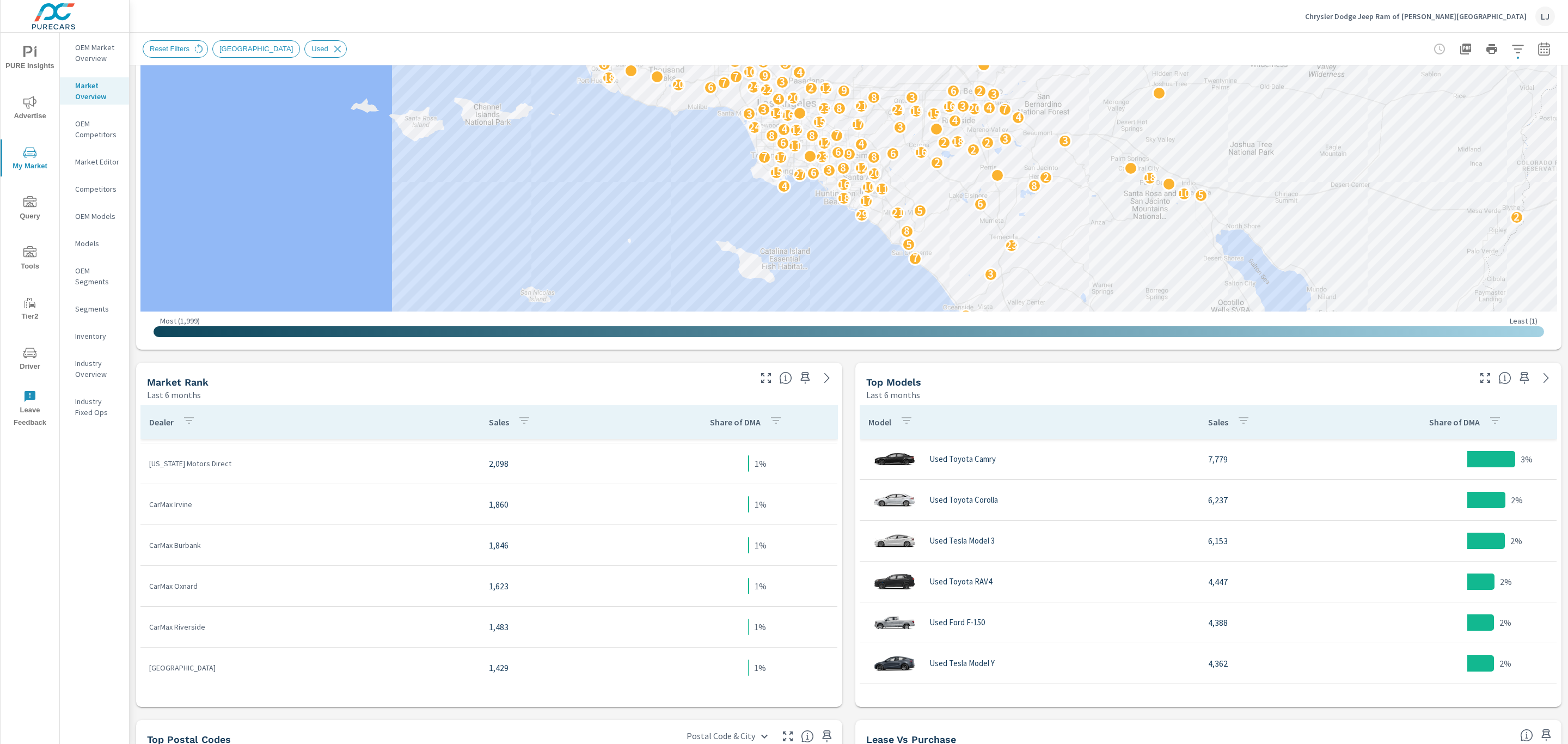
scroll to position [163, 0]
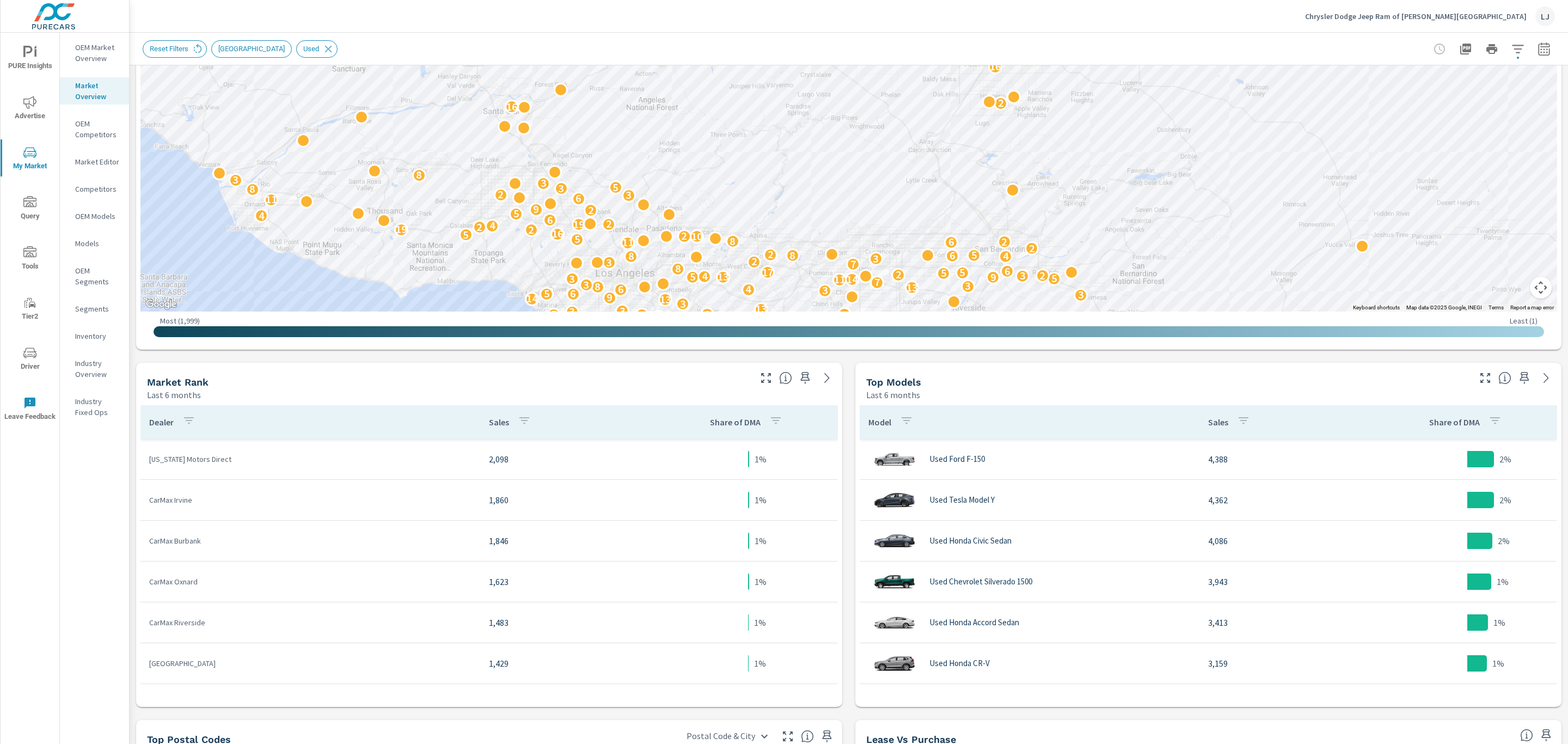
drag, startPoint x: 1403, startPoint y: 141, endPoint x: 1434, endPoint y: 365, distance: 226.1
click at [1434, 365] on div "Market View Last 6 months ← Move left → Move right ↑ Move up ↓ Move down + Zoom…" at bounding box center [849, 490] width 1438 height 1339
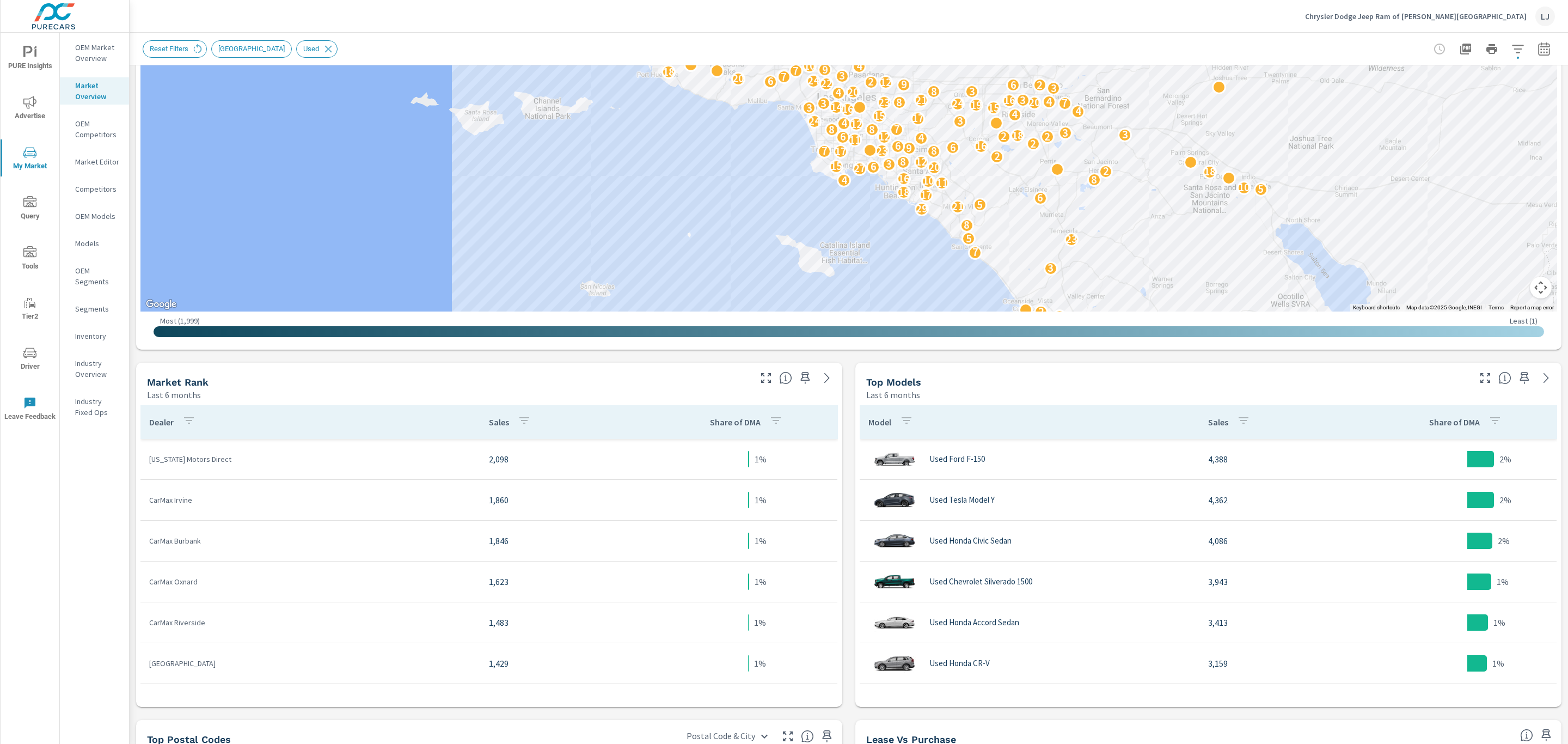
drag, startPoint x: 1238, startPoint y: 200, endPoint x: 1096, endPoint y: 74, distance: 189.8
click at [1096, 74] on div "9 19 3 3 10 9 6 5 7 18 2 22 6 6 3 25 18 6 2 3 7 23 5 8 2 29 21 5 6 17 18 5 10 1…" at bounding box center [1222, 248] width 1045 height 588
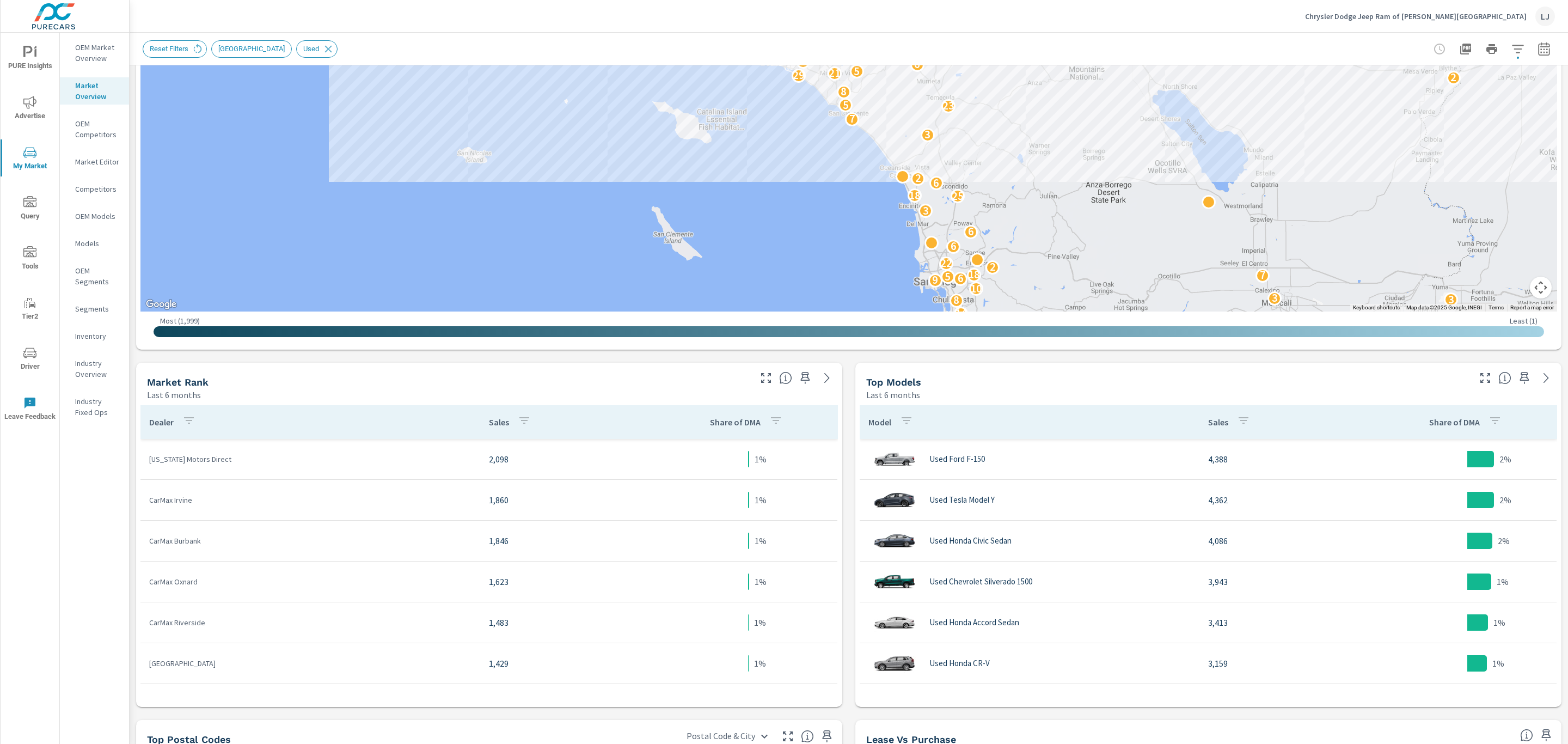
drag, startPoint x: 838, startPoint y: 244, endPoint x: 680, endPoint y: 91, distance: 219.9
click at [680, 91] on div "10 14 8 3 3 10 9 6 5 7 18 2 22 6 6 3 25 18 6 2 3 7 5 23 5 8 2 2 29 21 5 4 6 17 …" at bounding box center [849, 90] width 1416 height 442
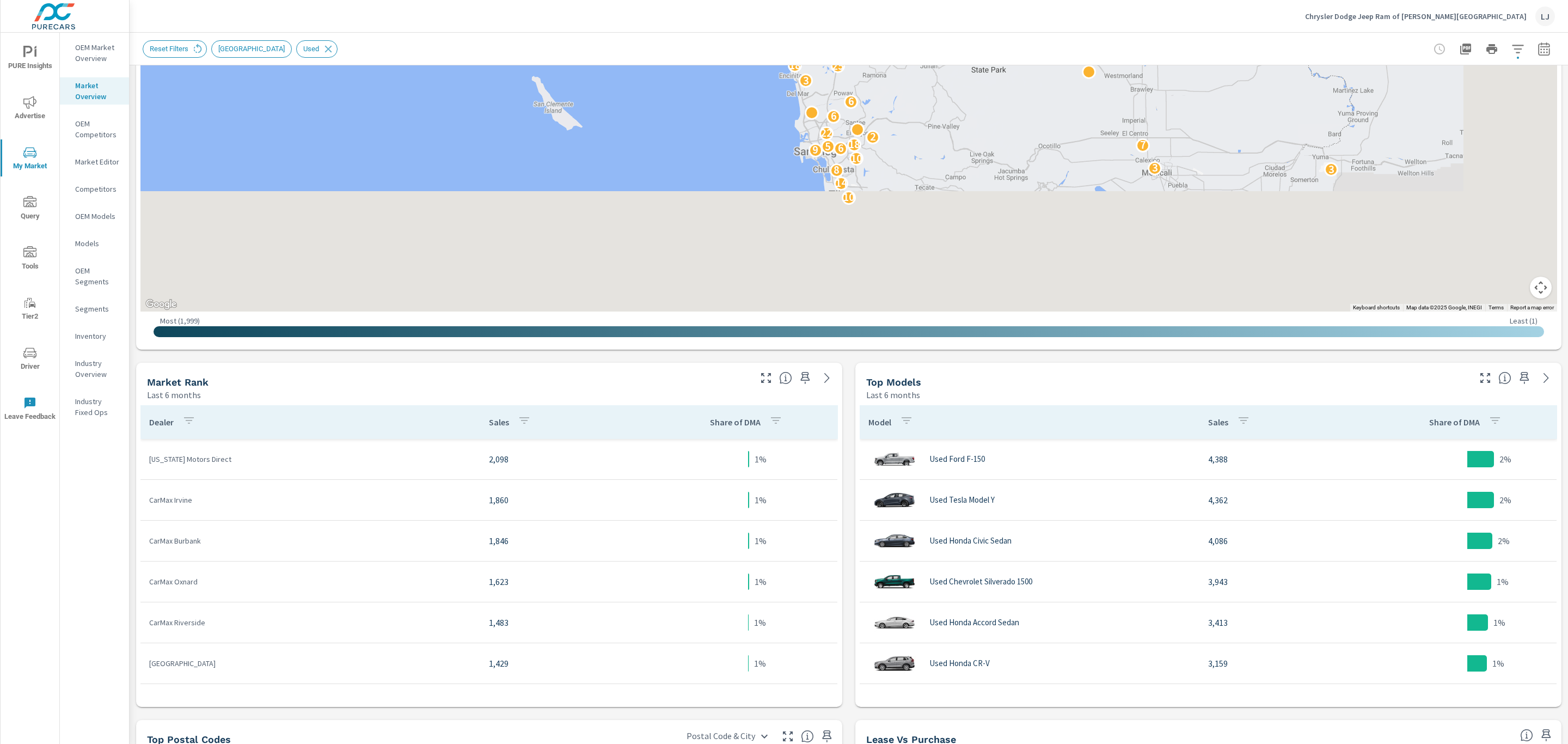
drag, startPoint x: 758, startPoint y: 264, endPoint x: 611, endPoint y: 97, distance: 222.5
click at [611, 97] on div "10 14 8 3 3 10 9 6 5 7 18 2 22 6 6 3 25 18 6 2 2 5 3 3 7 5 2 23 5 2 8 2 2 29 21…" at bounding box center [849, 90] width 1416 height 442
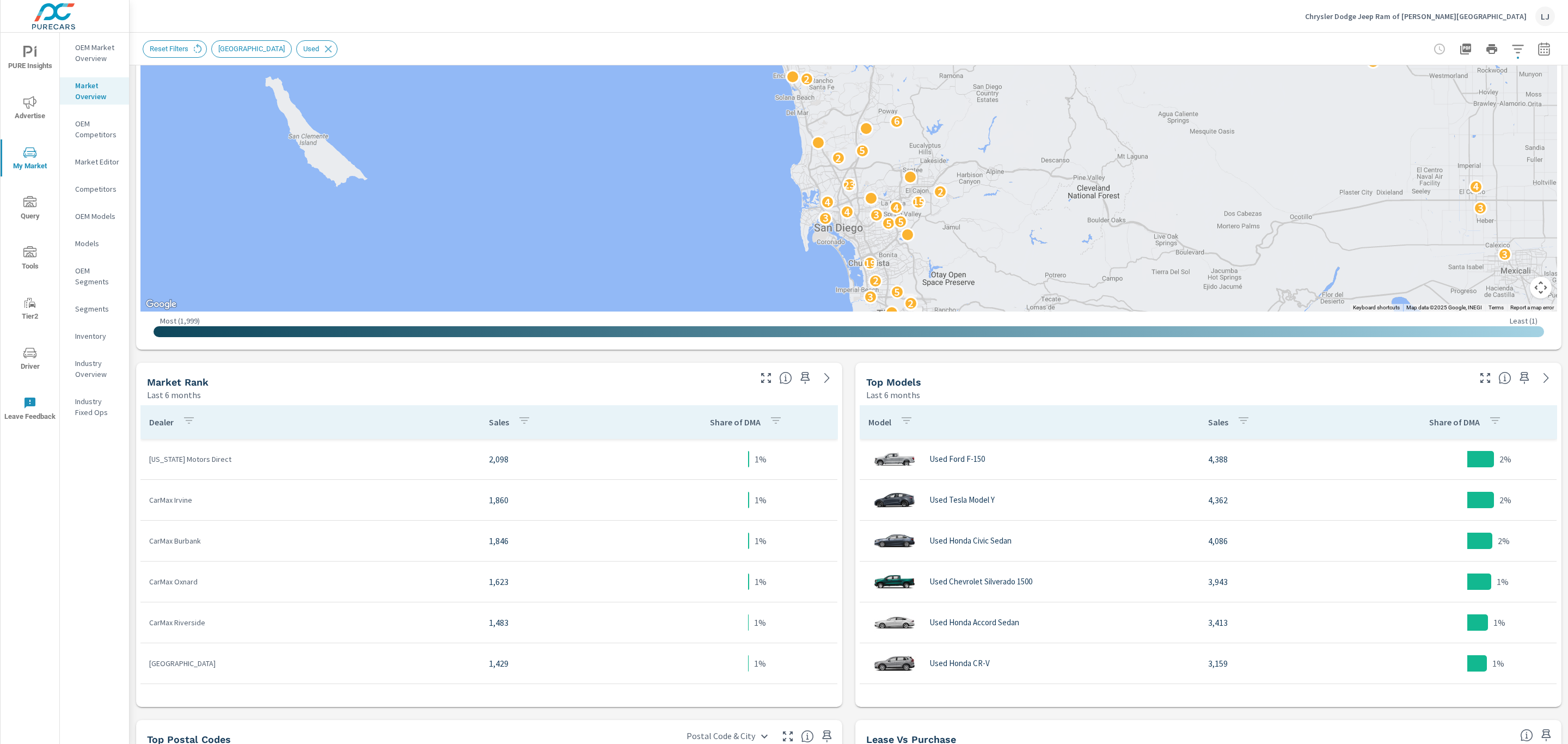
drag, startPoint x: 698, startPoint y: 118, endPoint x: 606, endPoint y: 327, distance: 228.4
click at [606, 327] on div "← Move left → Move right ↑ Move up ↓ Move down + Zoom in - Zoom out Home Jump l…" at bounding box center [849, 107] width 1416 height 476
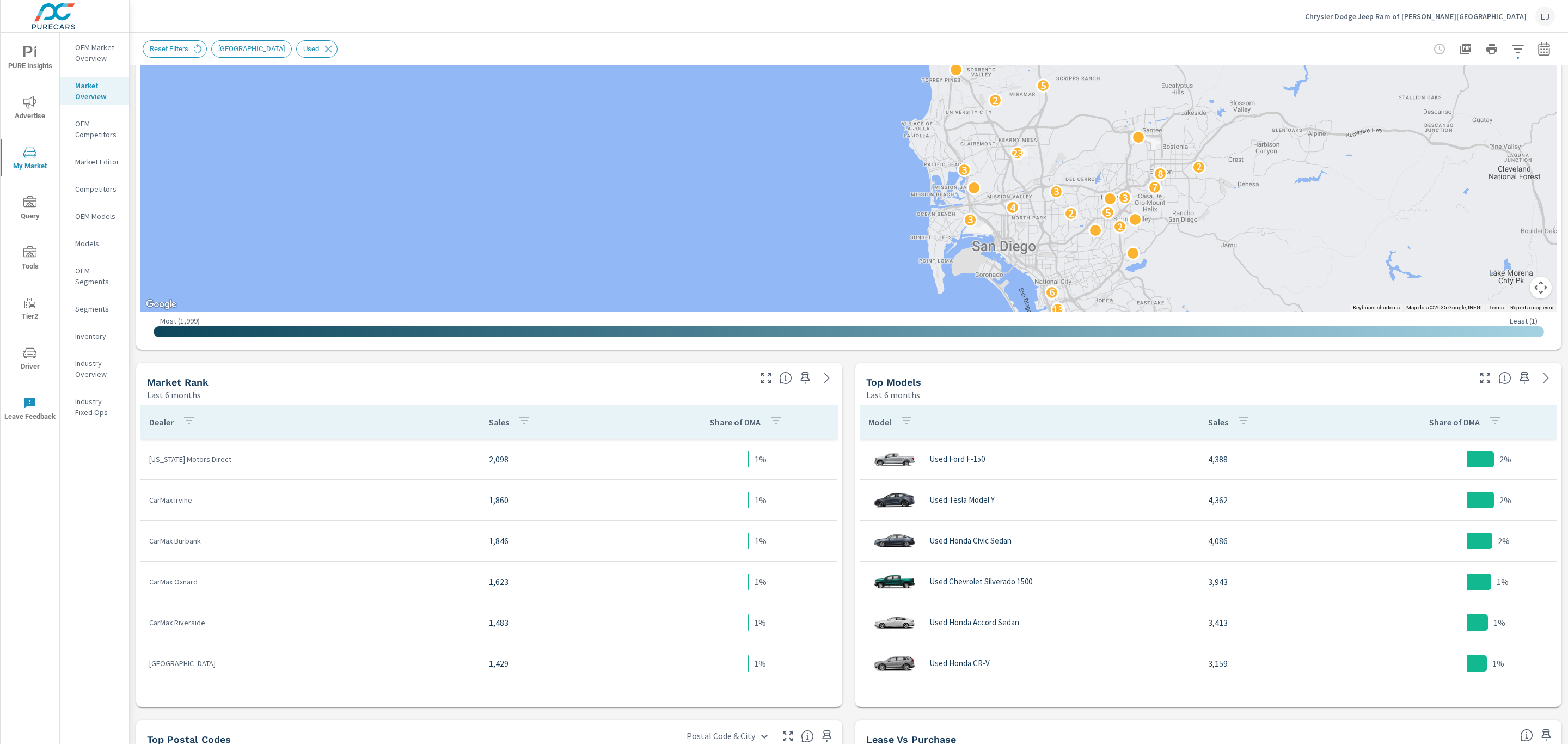
drag, startPoint x: 720, startPoint y: 196, endPoint x: 622, endPoint y: 127, distance: 119.9
click at [622, 127] on div "2 6 3 13 6 2 3 2 5 4 3 3 7 8 3 2 23 2 5 5 2 17 2 4 3 16 2 3 2" at bounding box center [849, 90] width 1416 height 442
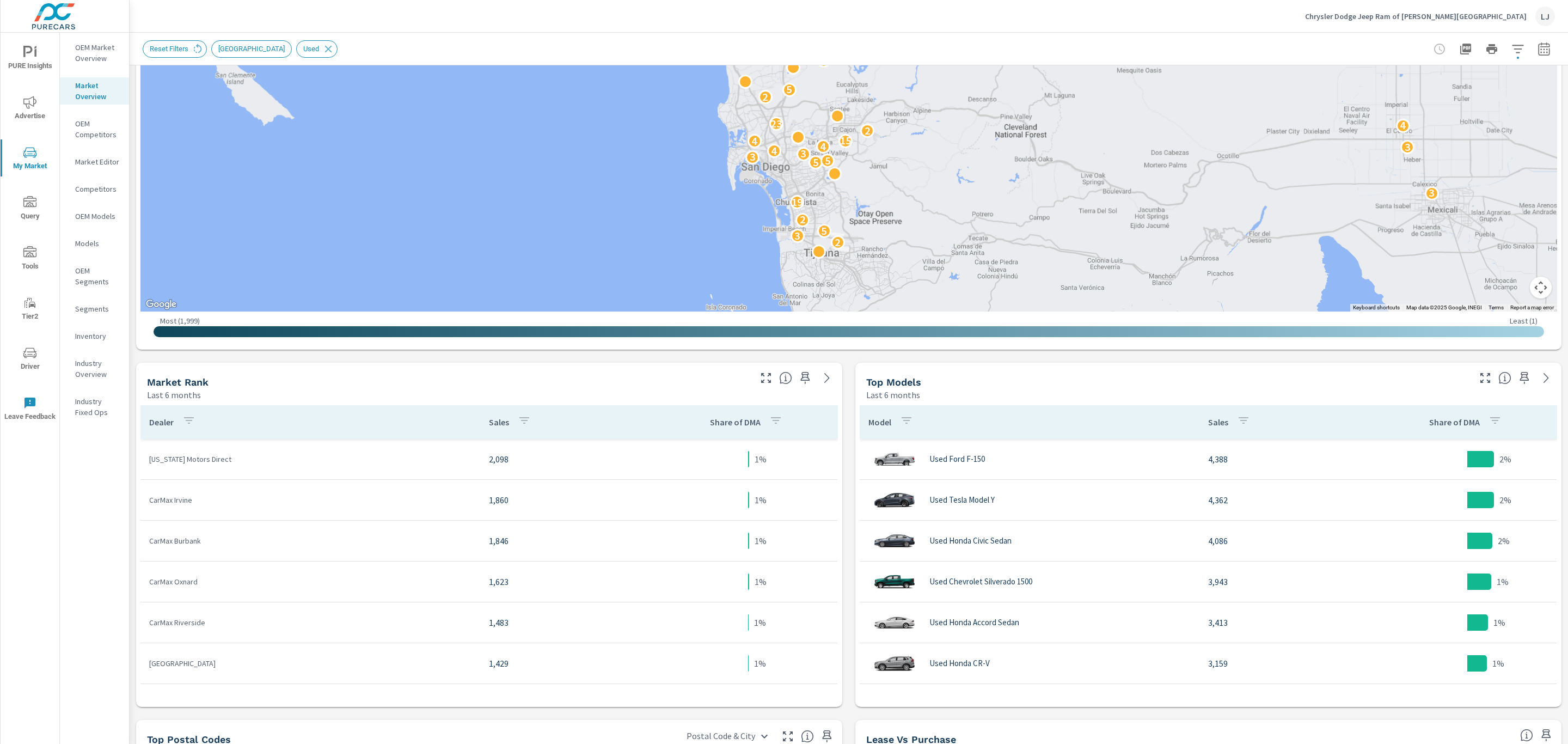
click at [94, 126] on p "OEM Competitors" at bounding box center [97, 129] width 45 height 22
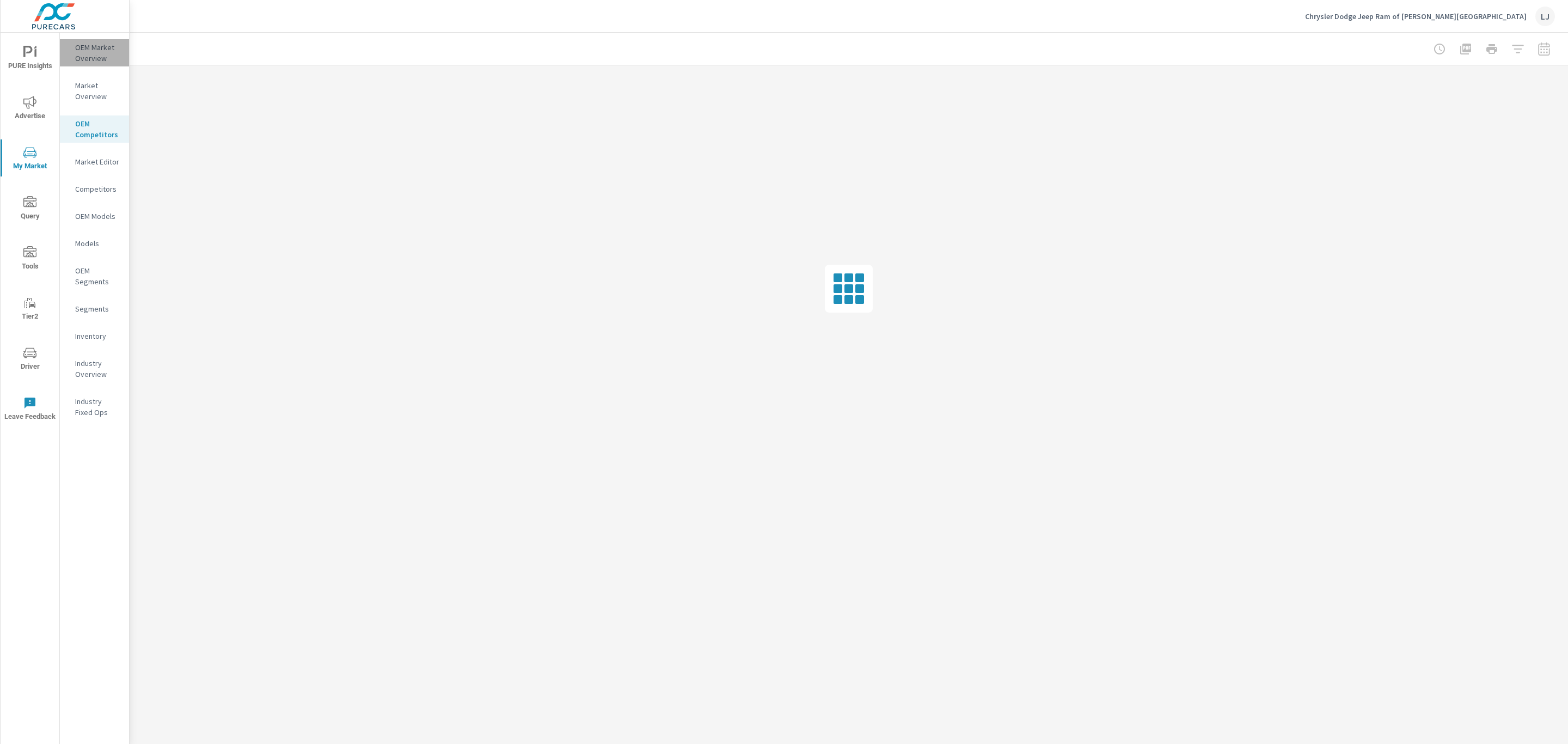
click at [99, 51] on p "OEM Market Overview" at bounding box center [97, 53] width 45 height 22
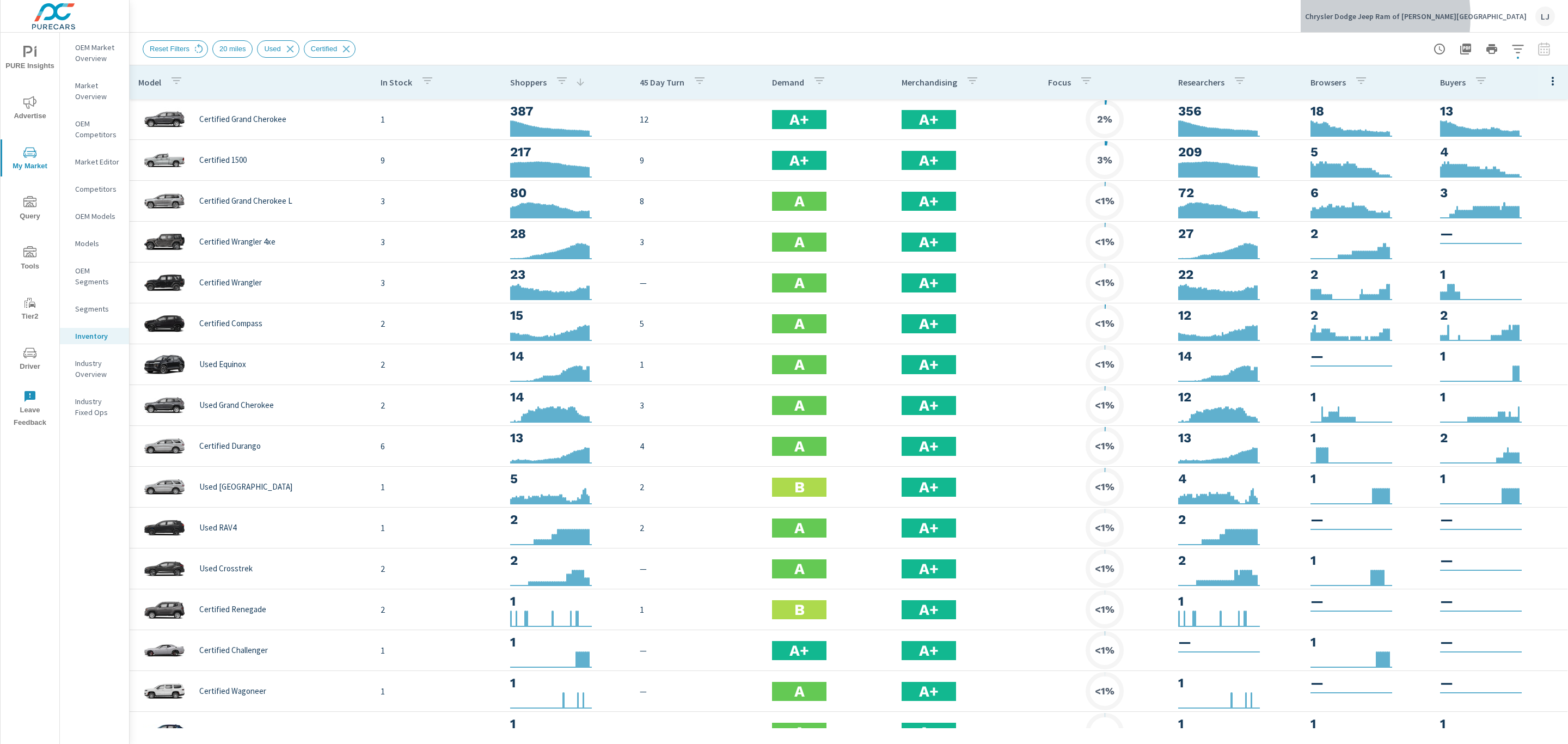
click at [1426, 17] on p "Chrysler Dodge Jeep Ram of Clifton Park" at bounding box center [1416, 16] width 222 height 10
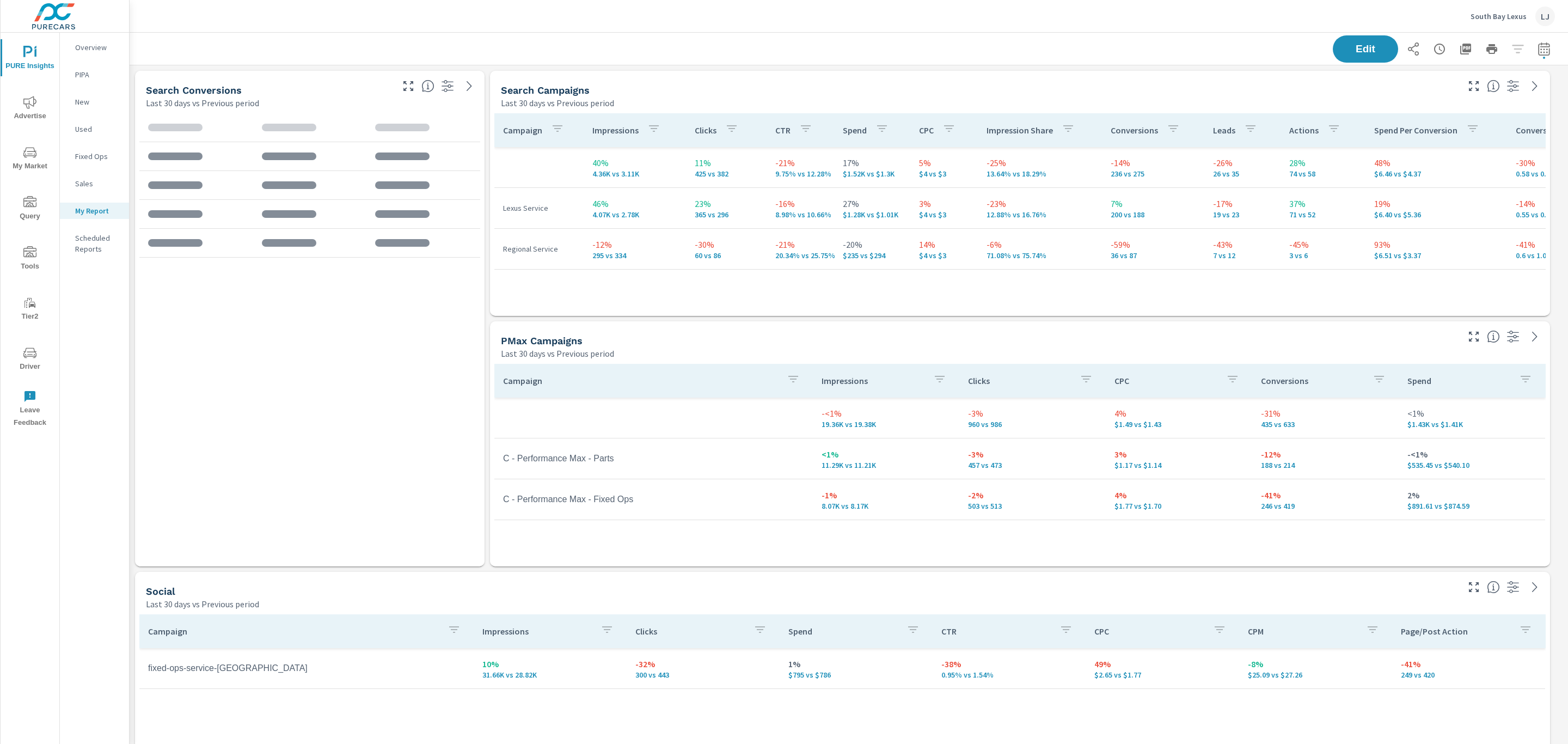
scroll to position [782, 1451]
click at [35, 108] on icon "nav menu" at bounding box center [29, 102] width 13 height 13
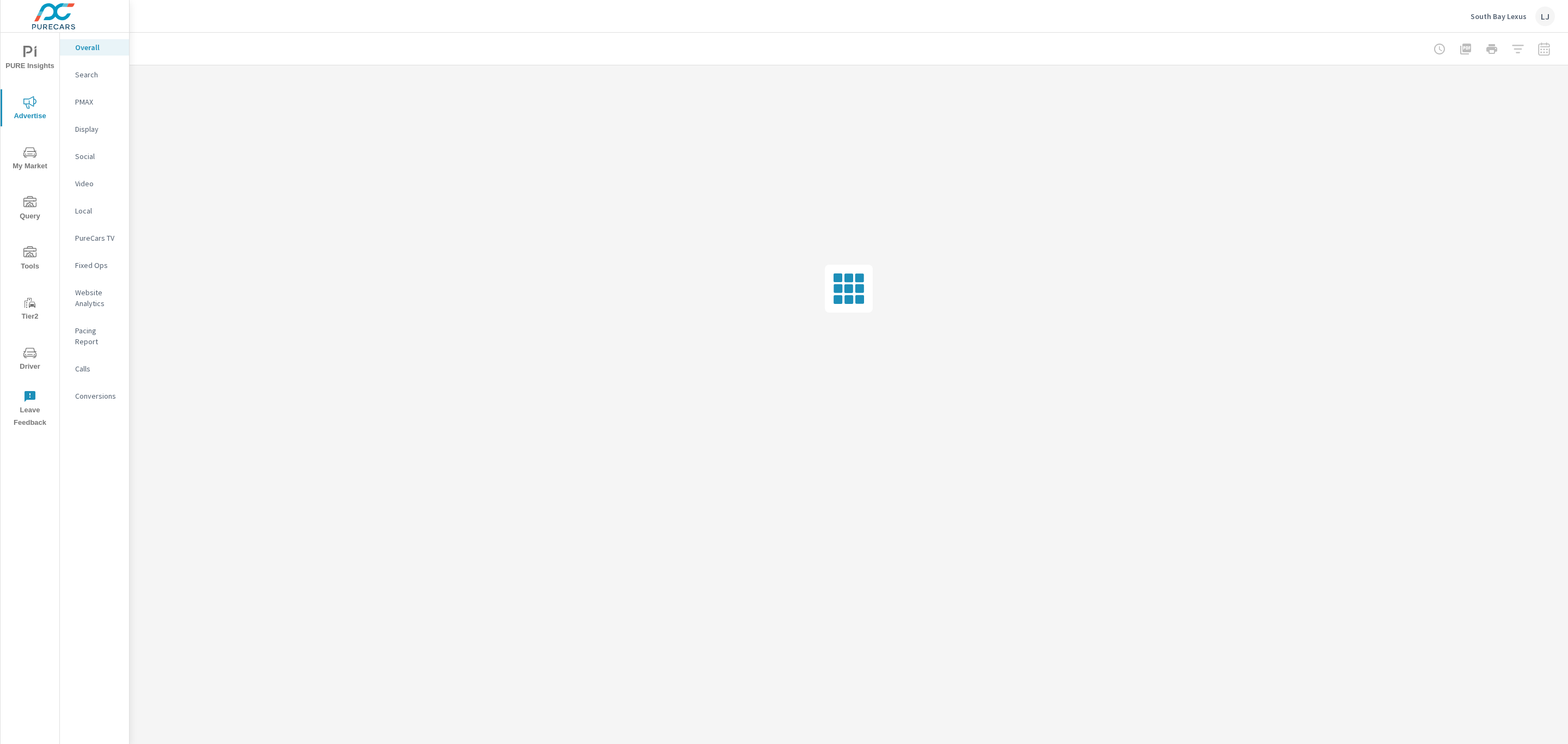
click at [27, 170] on span "My Market" at bounding box center [30, 160] width 52 height 27
click at [94, 89] on p "Market Overview" at bounding box center [97, 91] width 45 height 22
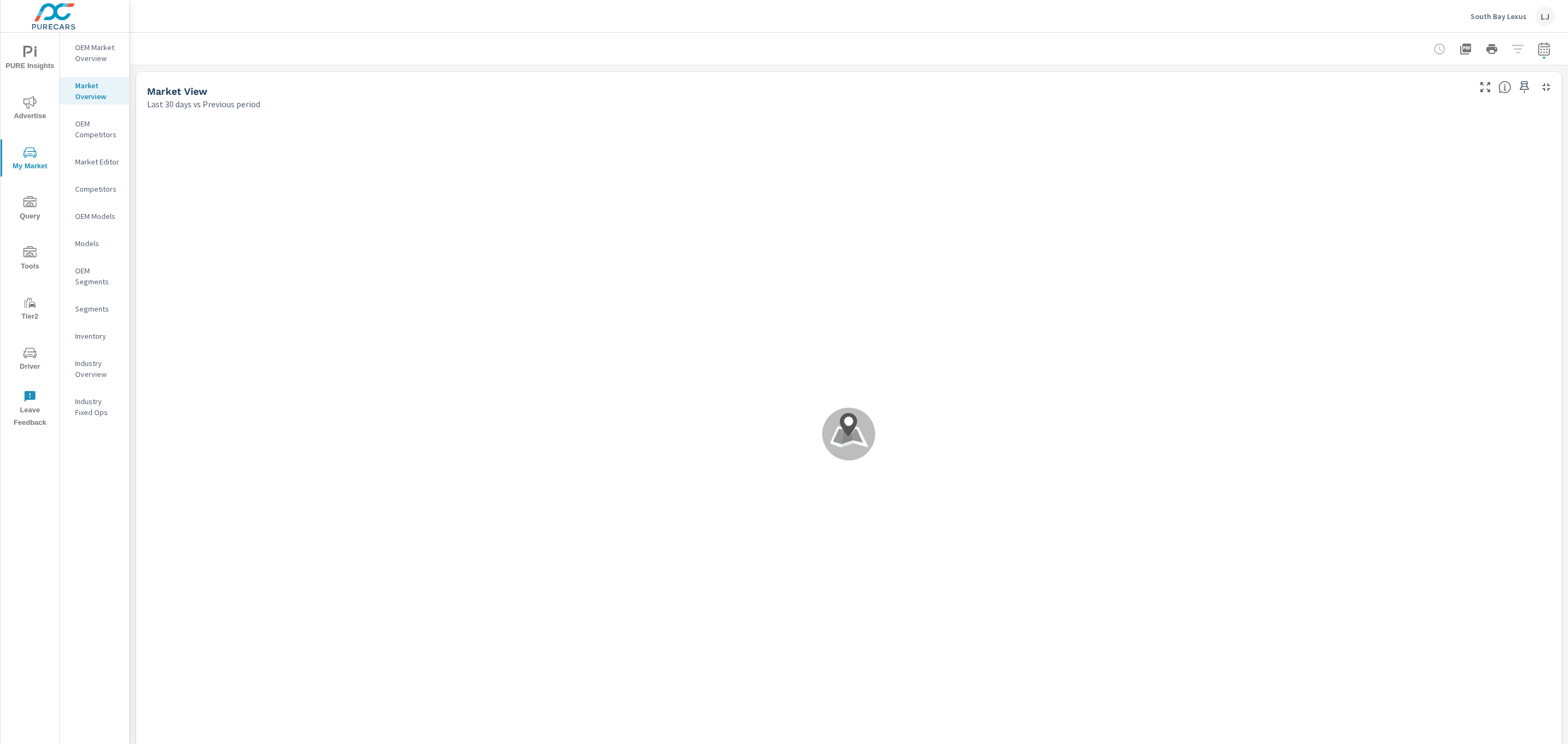
click at [1538, 54] on icon "button" at bounding box center [1544, 49] width 13 height 13
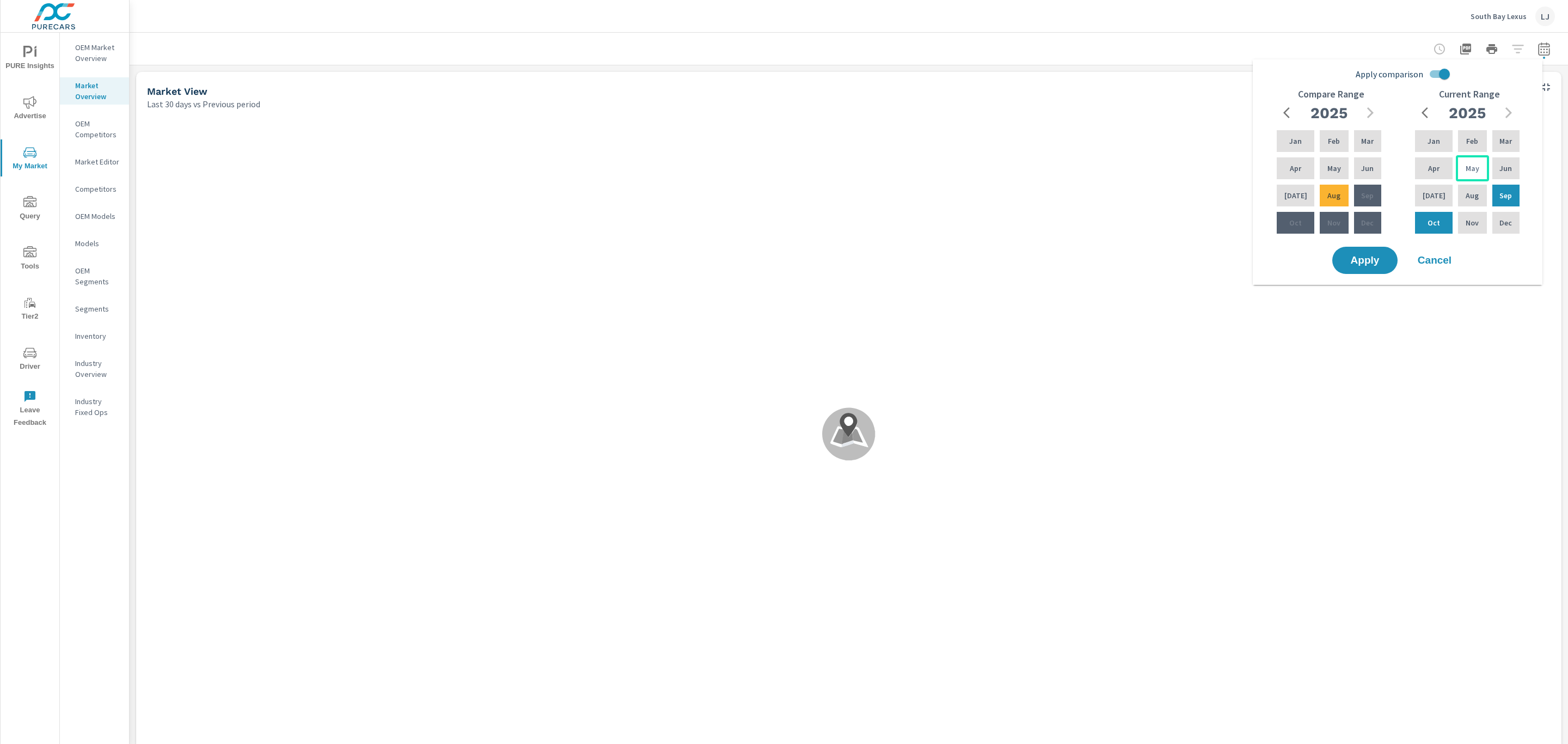
drag, startPoint x: 1505, startPoint y: 200, endPoint x: 1455, endPoint y: 180, distance: 53.9
click at [1455, 180] on div "Jan Feb Mar Apr May Jun [DATE] Aug Sep Oct Nov Dec" at bounding box center [1467, 181] width 109 height 108
click at [1437, 168] on div "Apr" at bounding box center [1433, 168] width 42 height 26
click at [1496, 194] on div "Sep" at bounding box center [1506, 195] width 32 height 26
click at [1425, 175] on div "Apr" at bounding box center [1433, 168] width 42 height 26
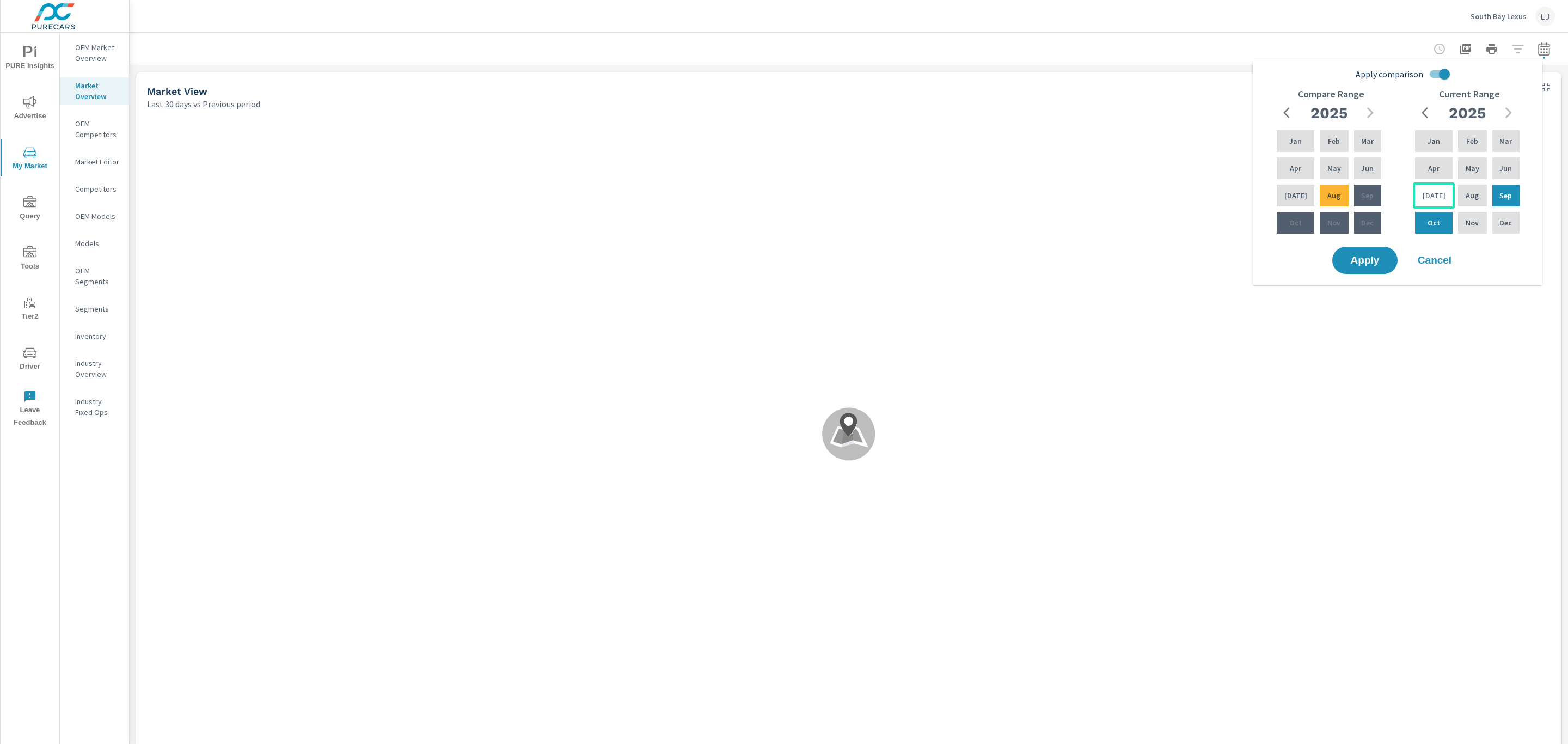
click at [1466, 198] on p "Aug" at bounding box center [1472, 195] width 13 height 11
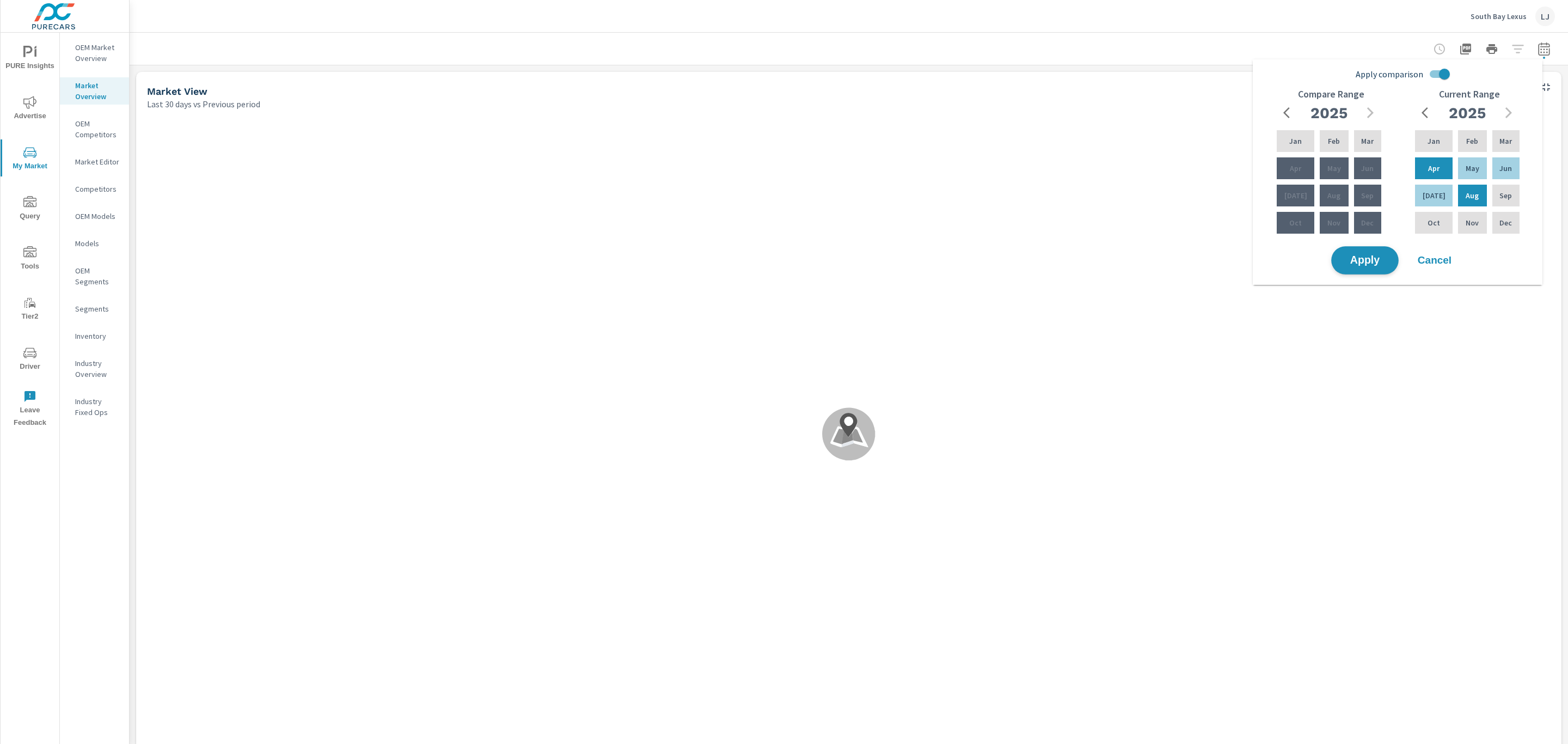
click at [1503, 194] on p "Sep" at bounding box center [1505, 195] width 13 height 11
click at [1435, 166] on p "Apr" at bounding box center [1433, 168] width 12 height 11
click at [1492, 196] on div "Sep" at bounding box center [1506, 195] width 32 height 26
click at [1359, 258] on span "Apply" at bounding box center [1365, 260] width 44 height 10
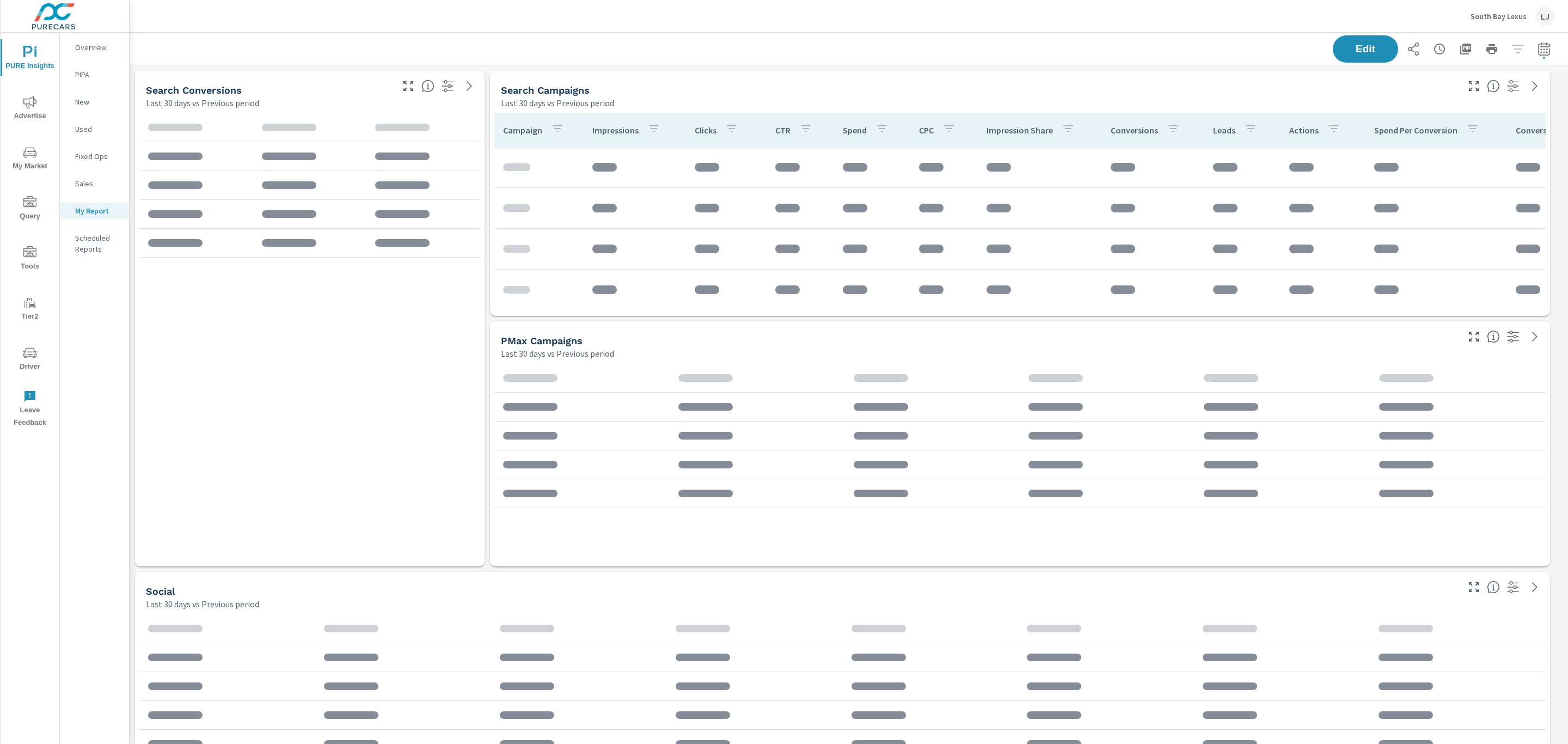
scroll to position [782, 1451]
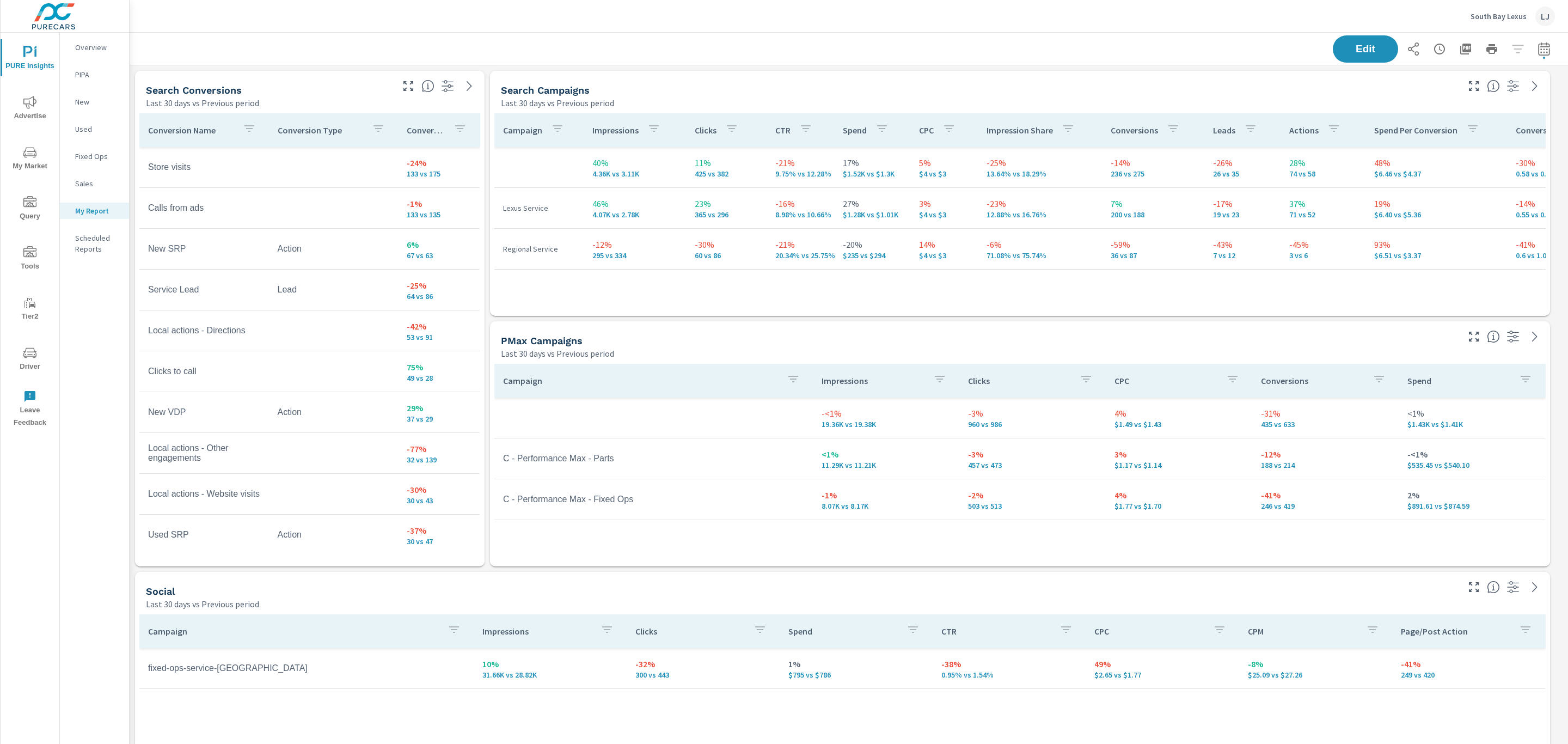
click at [44, 105] on span "Advertise" at bounding box center [30, 109] width 52 height 27
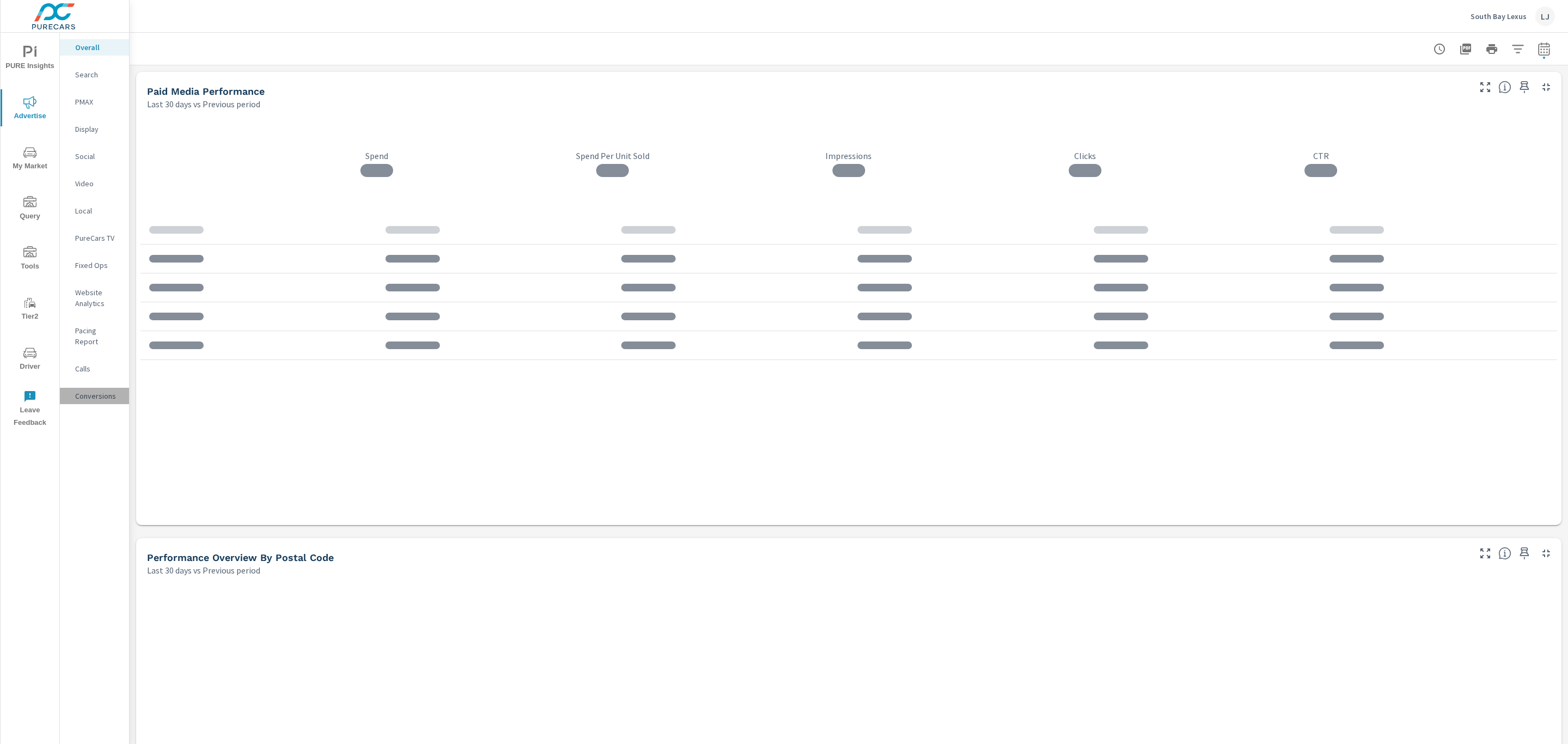
click at [94, 390] on p "Conversions" at bounding box center [97, 396] width 45 height 11
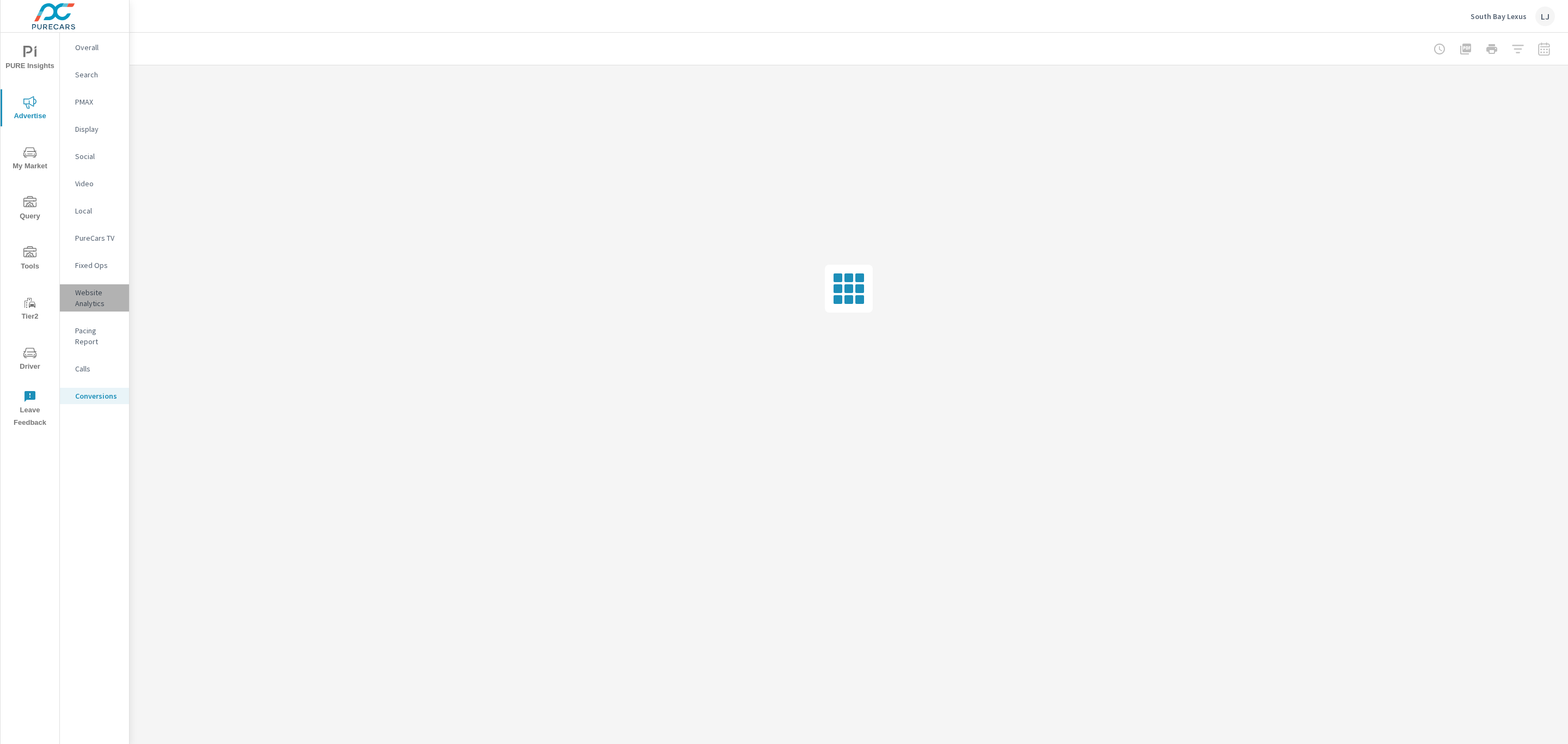
click at [91, 292] on p "Website Analytics" at bounding box center [97, 298] width 45 height 22
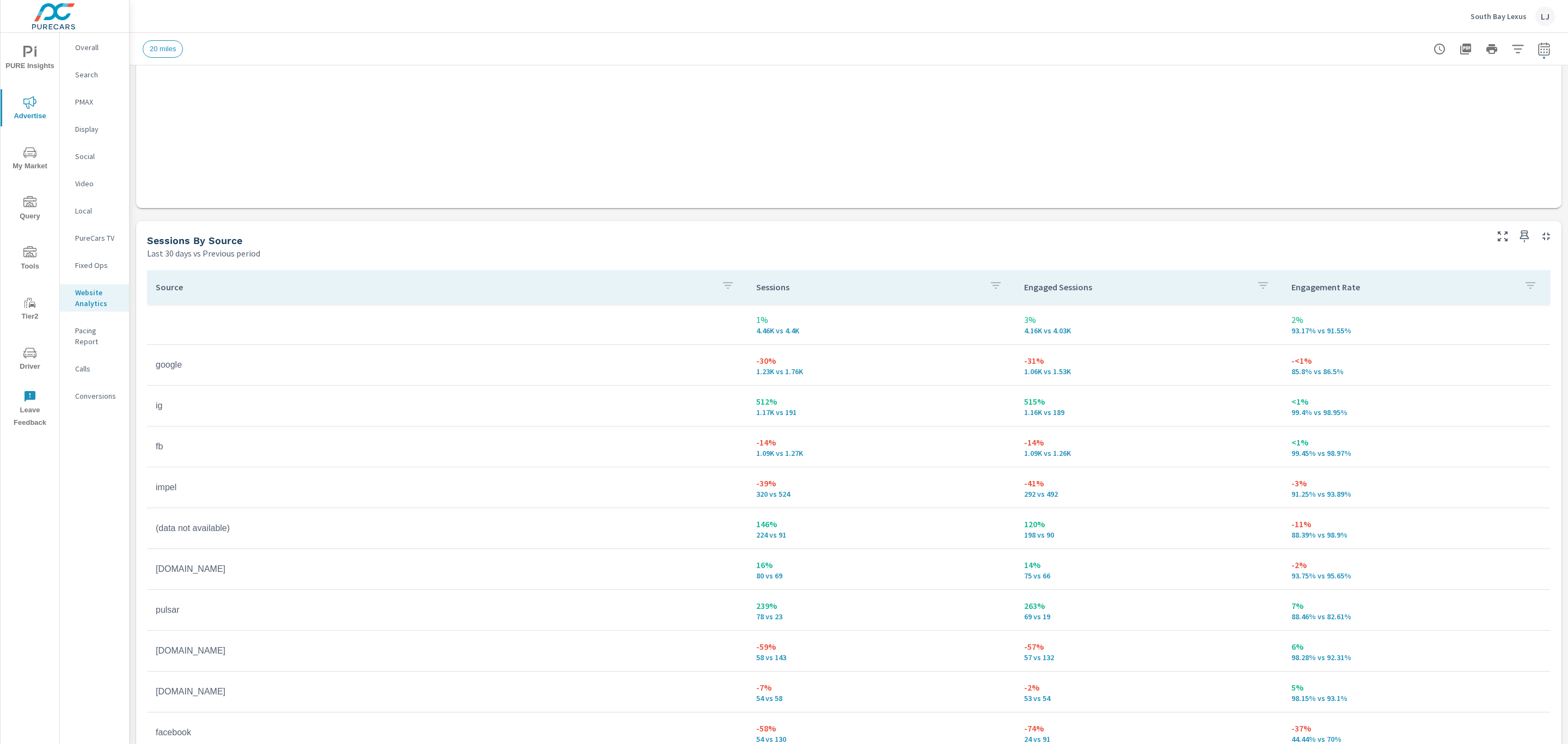
scroll to position [1069, 0]
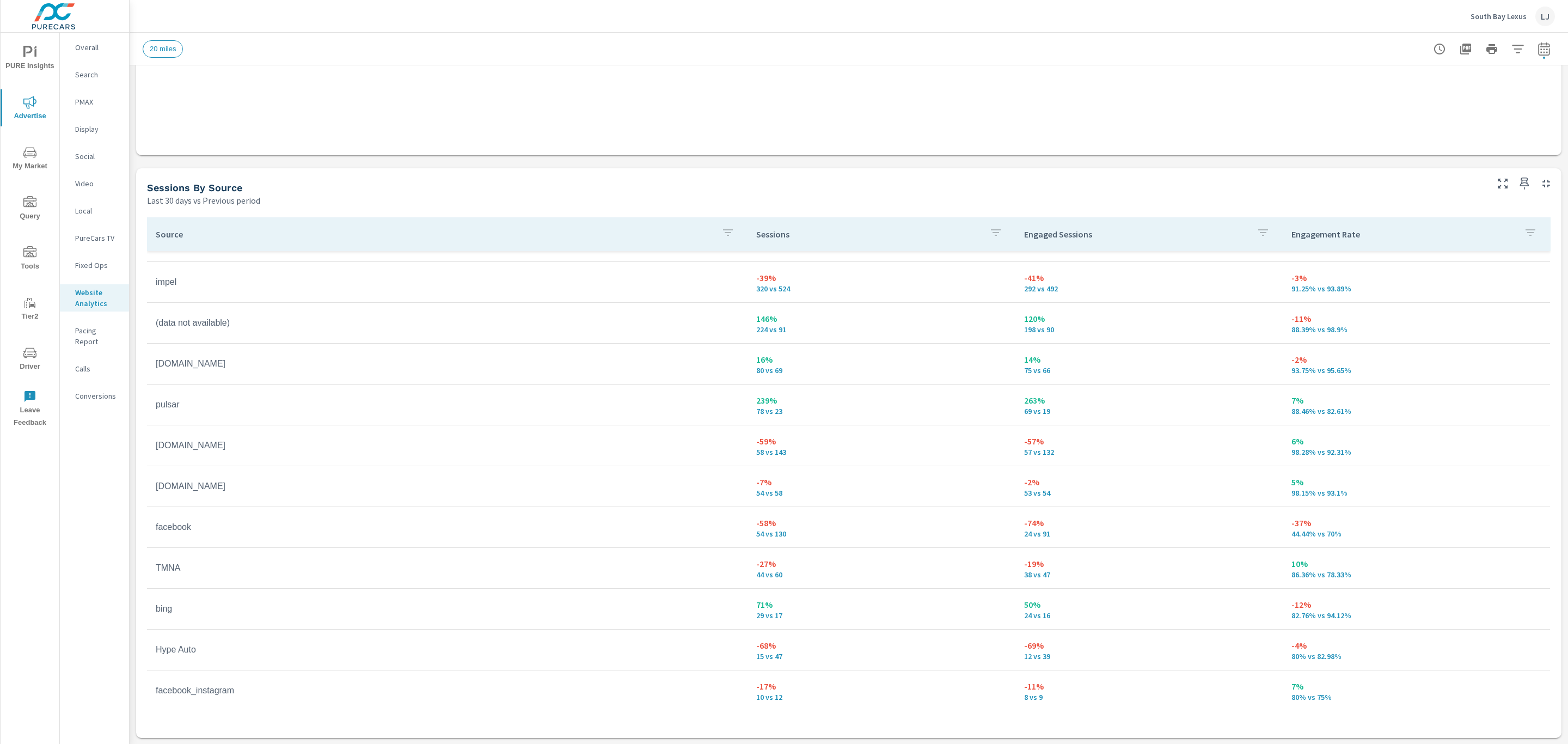
scroll to position [163, 0]
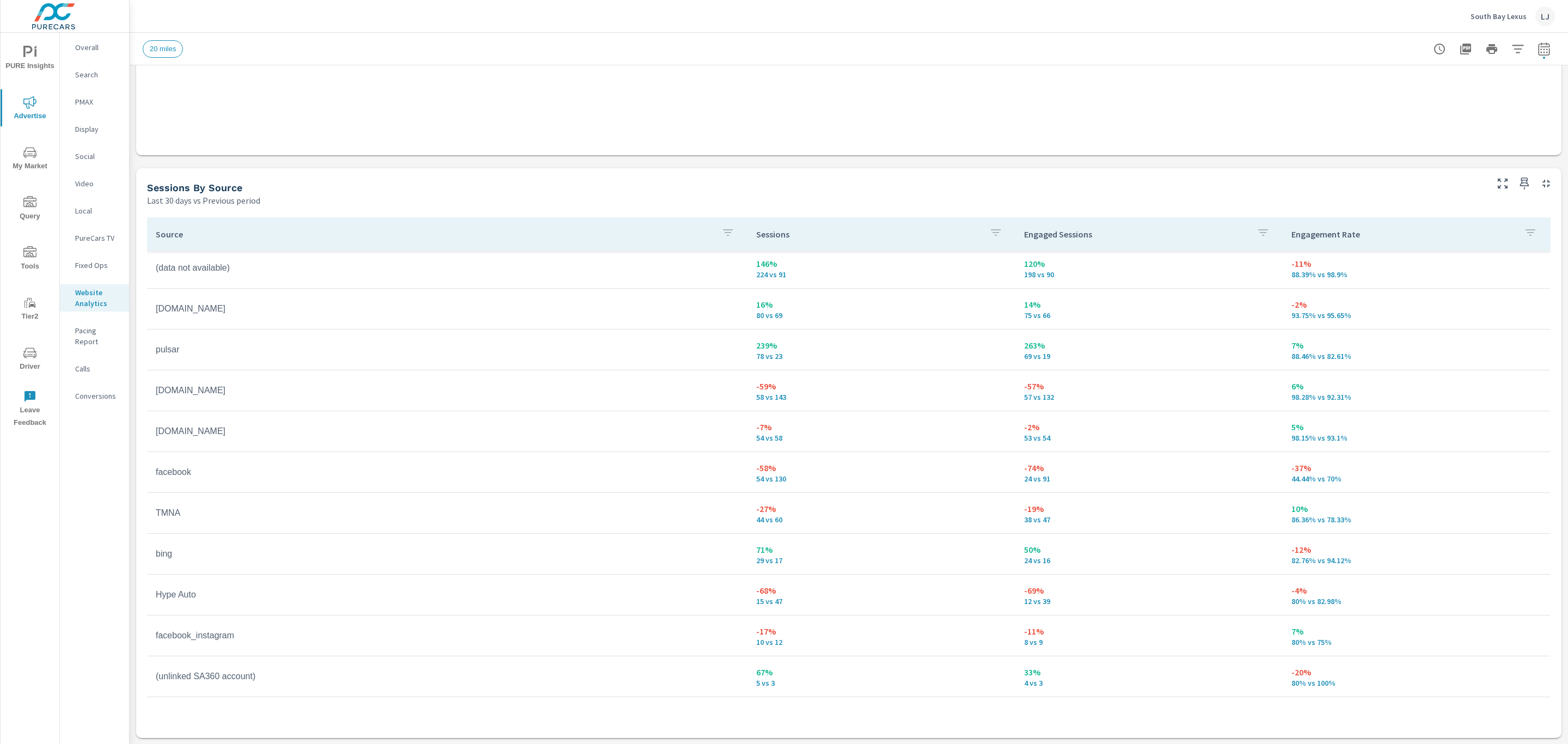
scroll to position [276, 0]
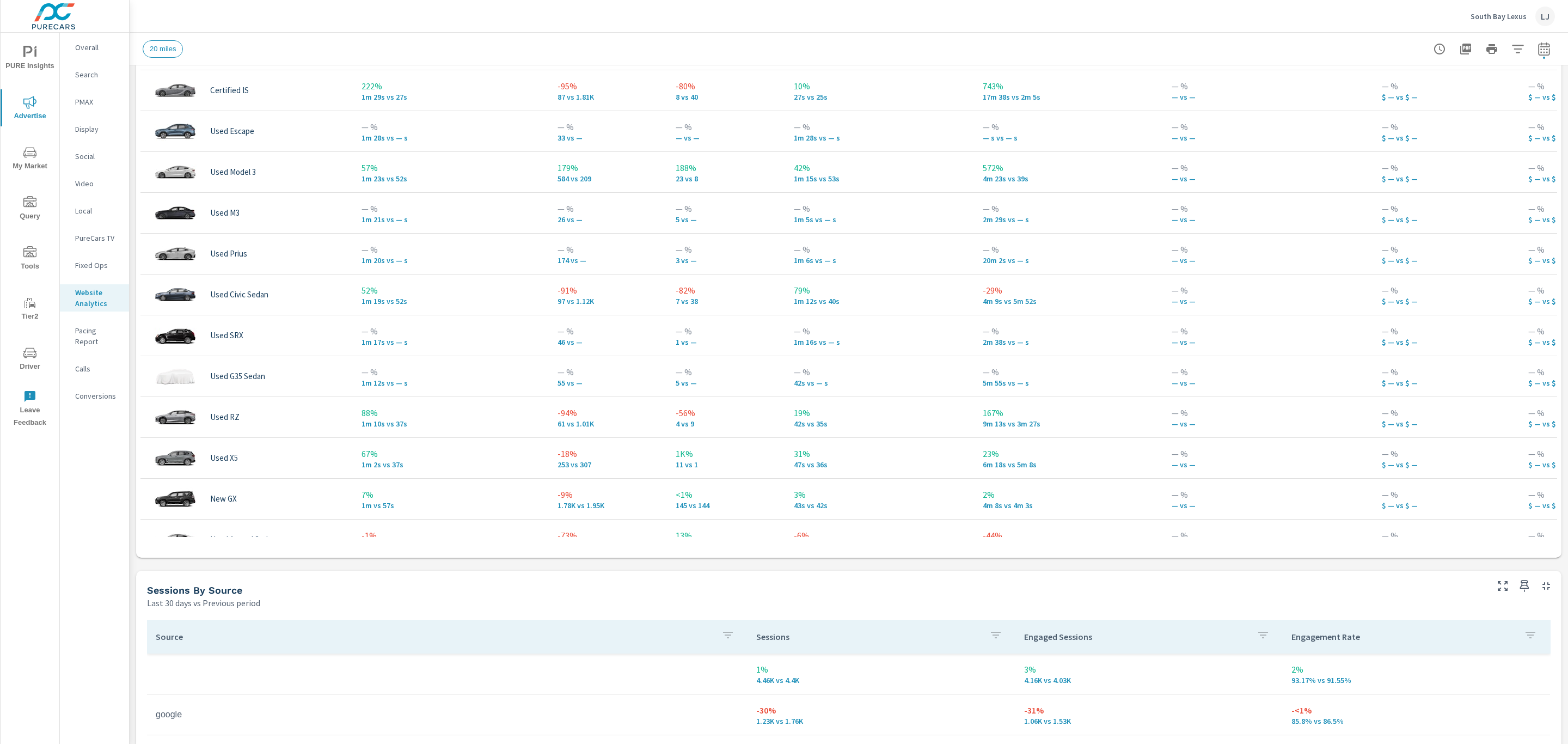
scroll to position [899, 0]
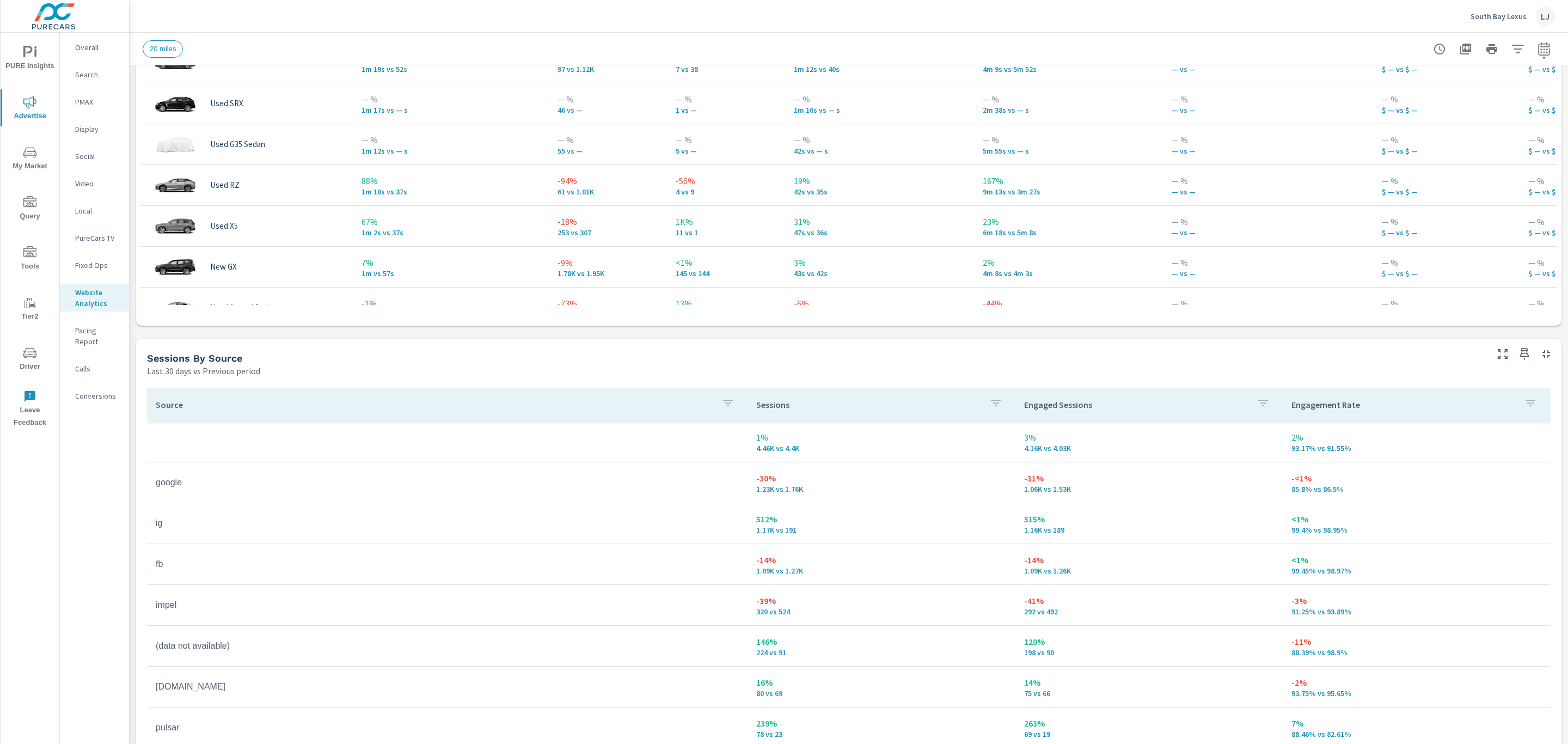
scroll to position [276, 0]
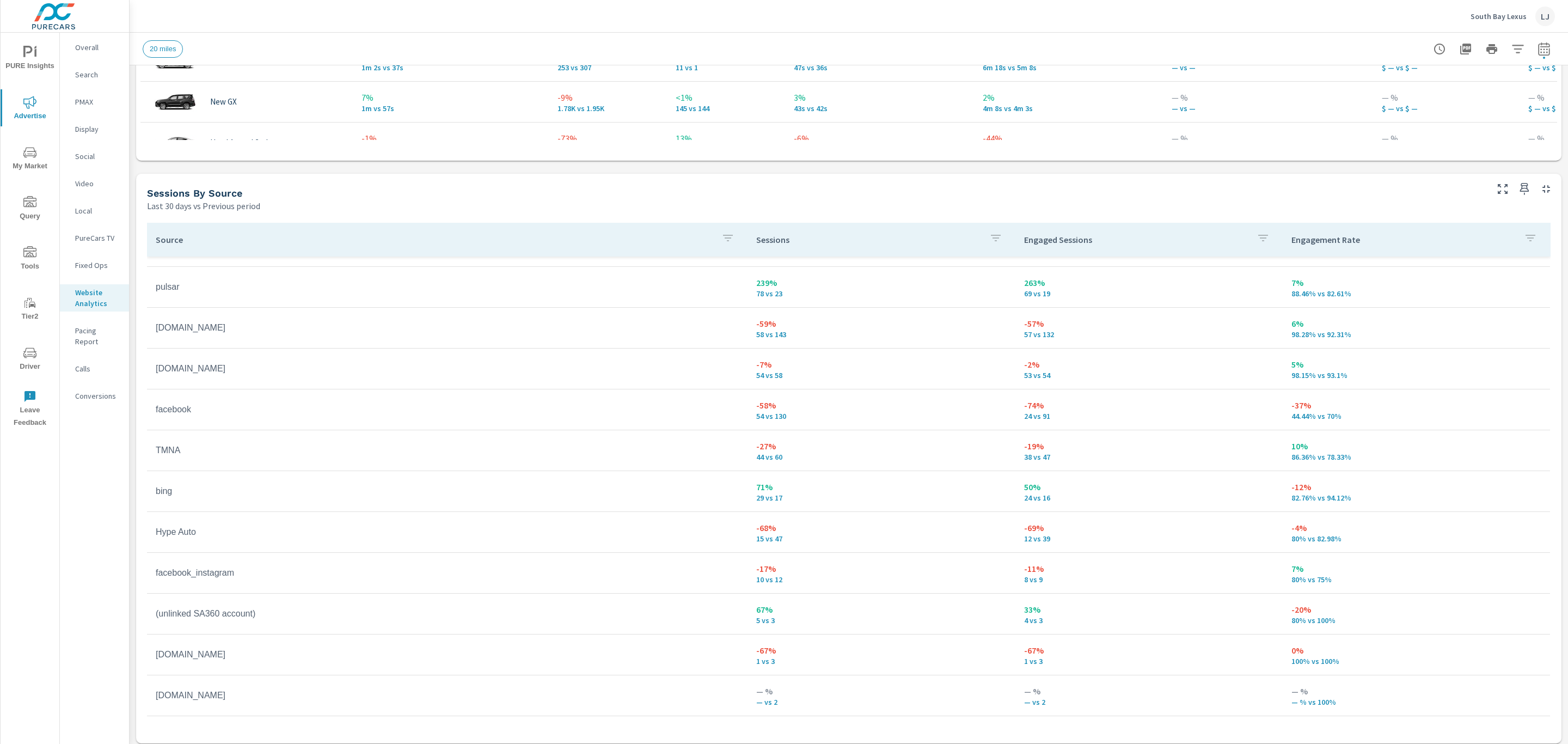
scroll to position [1069, 0]
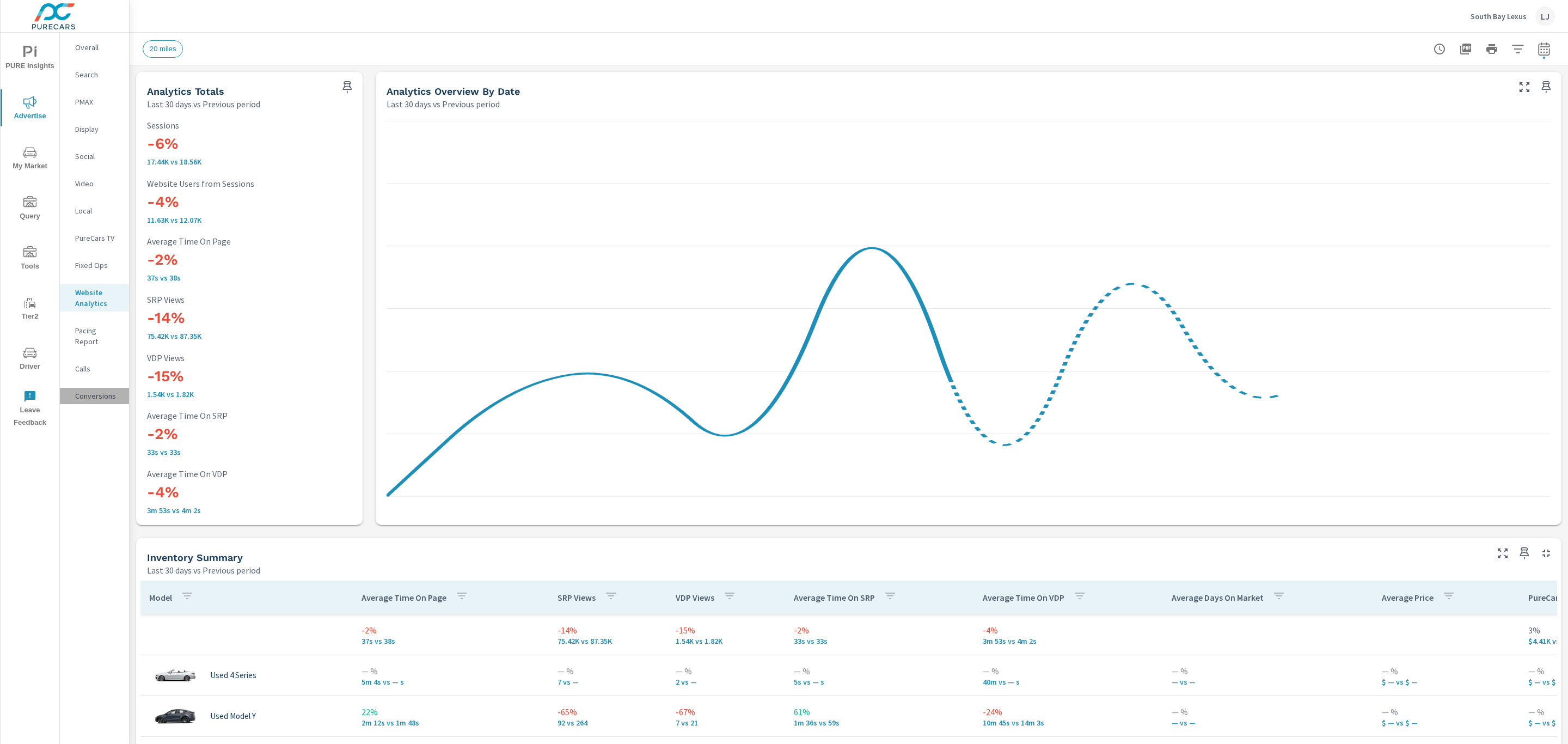
click at [90, 390] on p "Conversions" at bounding box center [97, 396] width 45 height 11
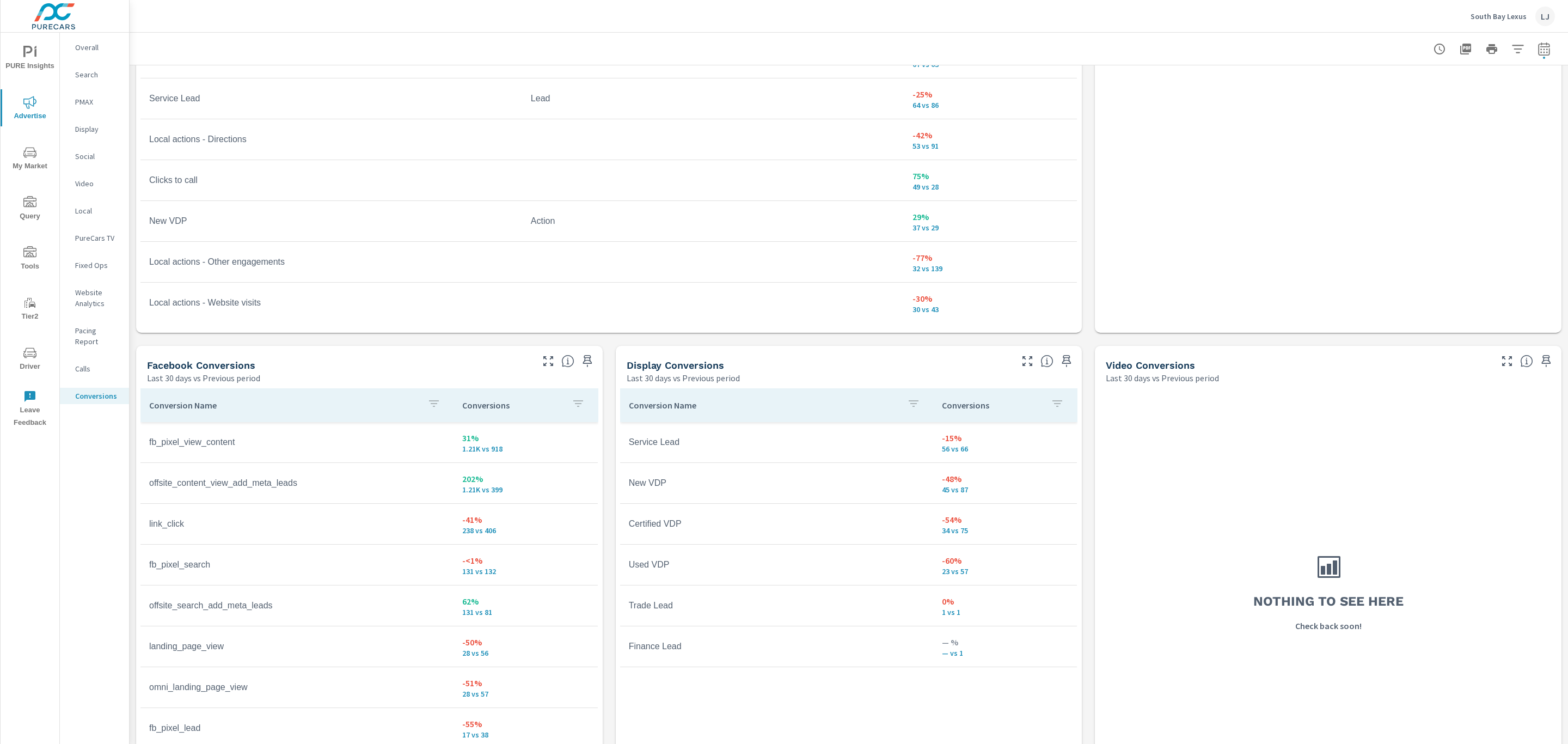
scroll to position [837, 0]
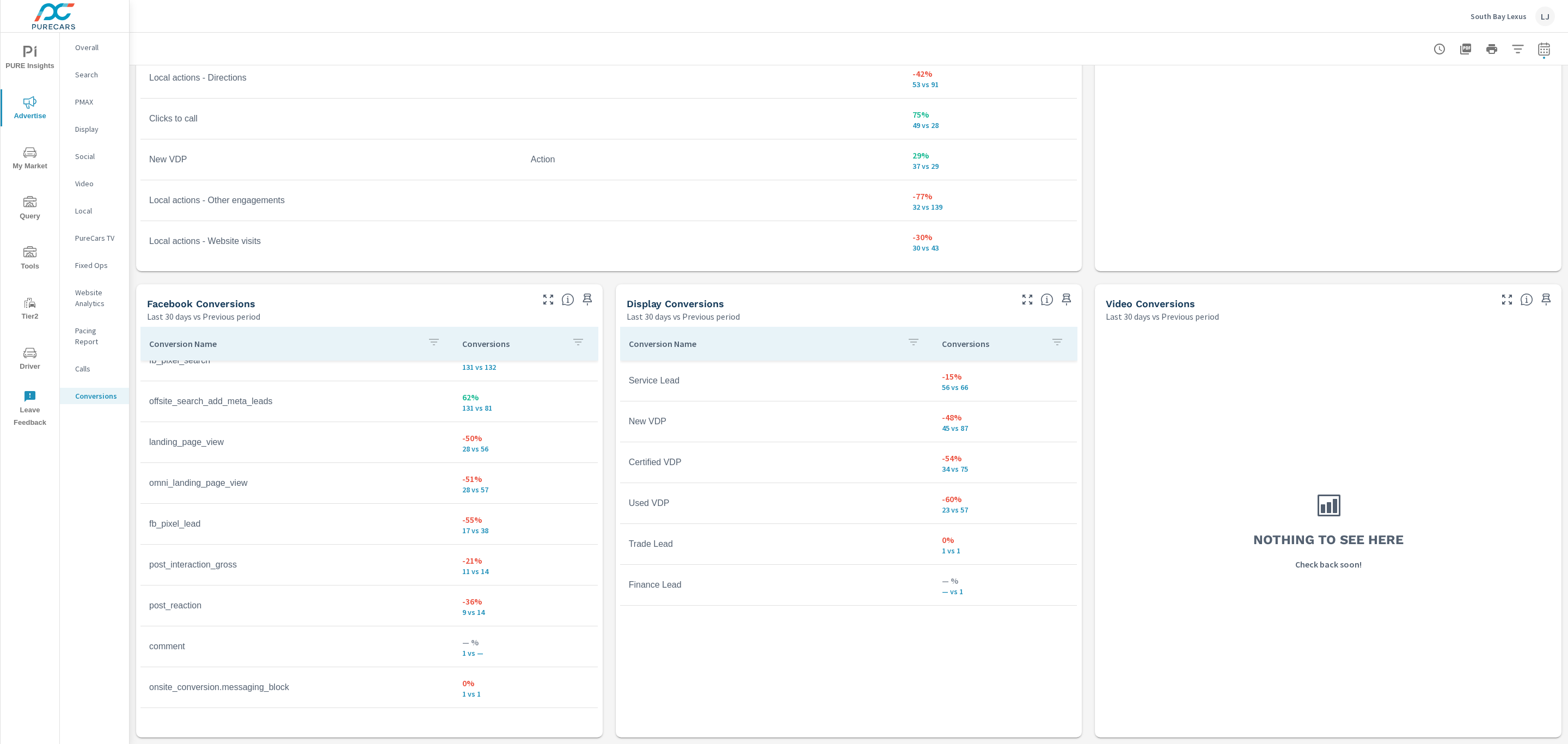
scroll to position [163, 0]
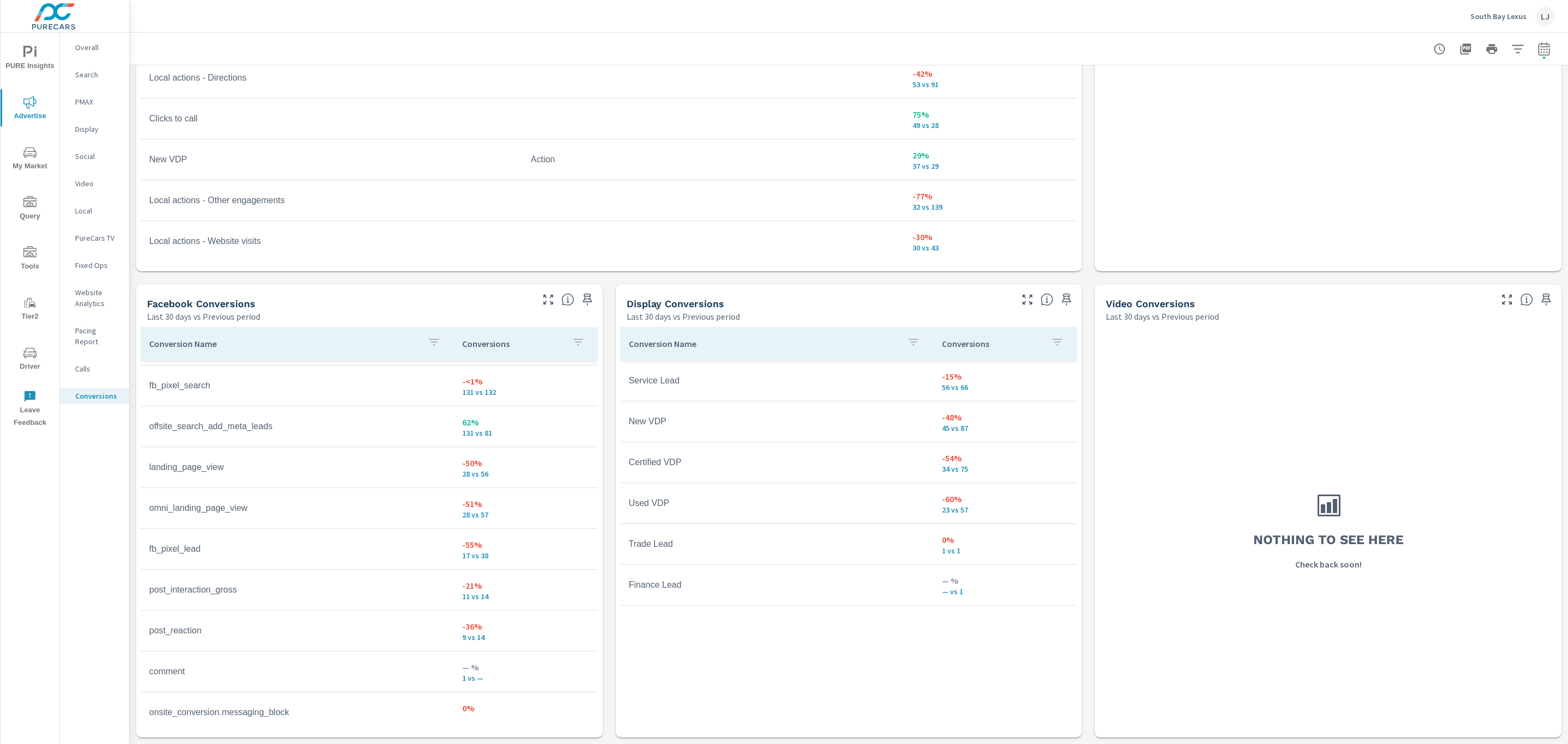
scroll to position [53, 0]
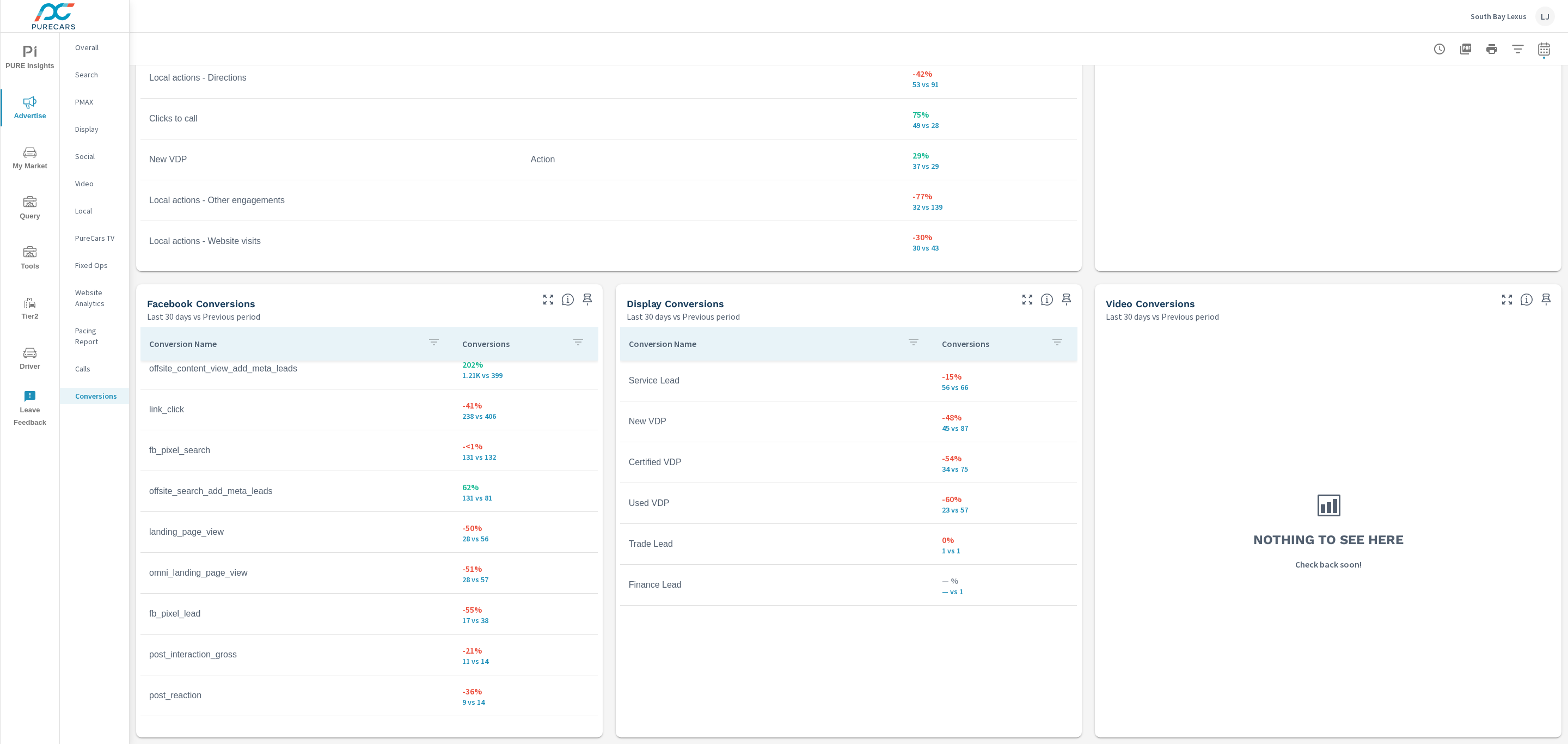
drag, startPoint x: 595, startPoint y: 510, endPoint x: 593, endPoint y: 496, distance: 14.1
click at [593, 496] on div "Conversion Name Conversions fb_pixel_view_content 31% 1.21K vs 918 offsite_cont…" at bounding box center [369, 530] width 467 height 415
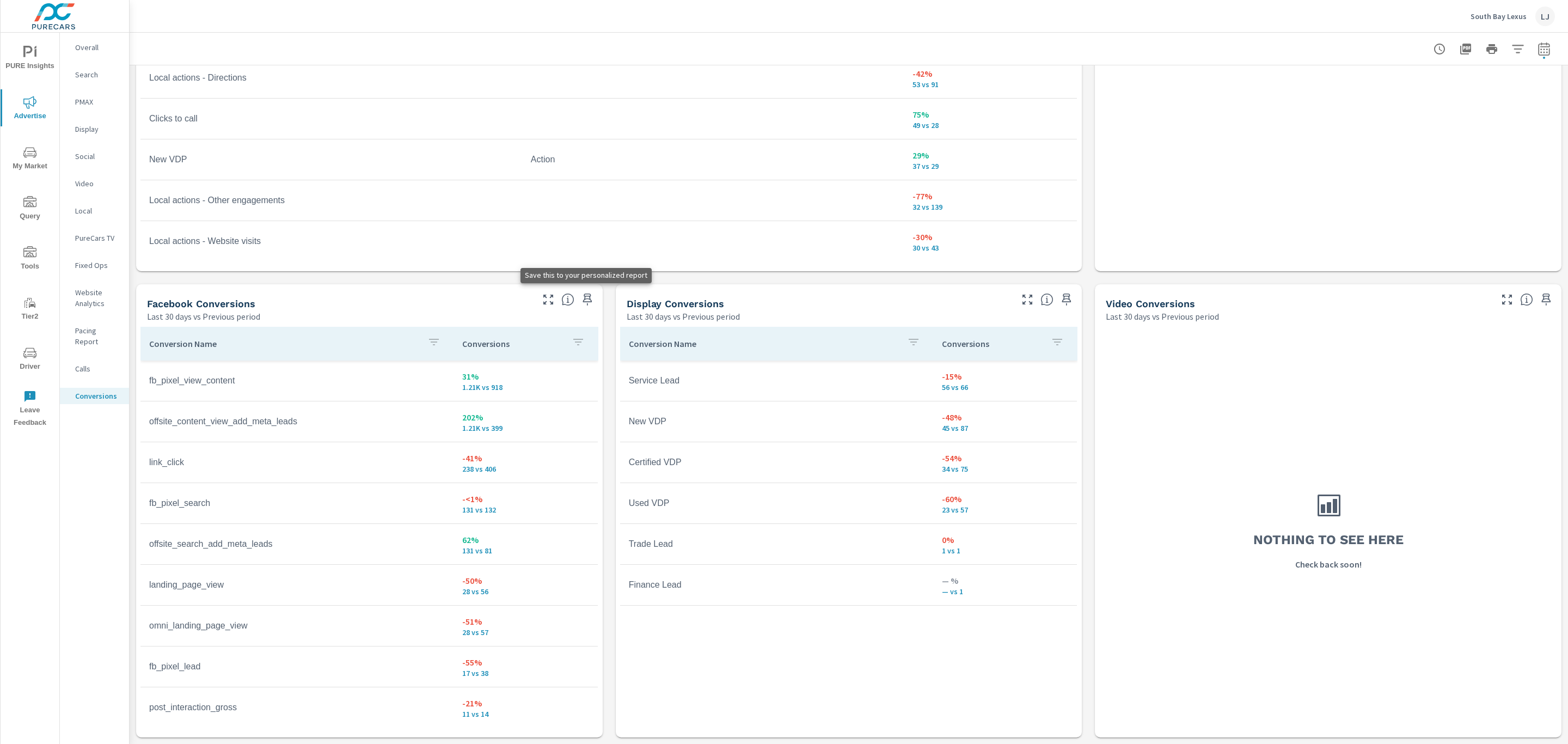
click at [587, 297] on icon "button" at bounding box center [587, 299] width 13 height 13
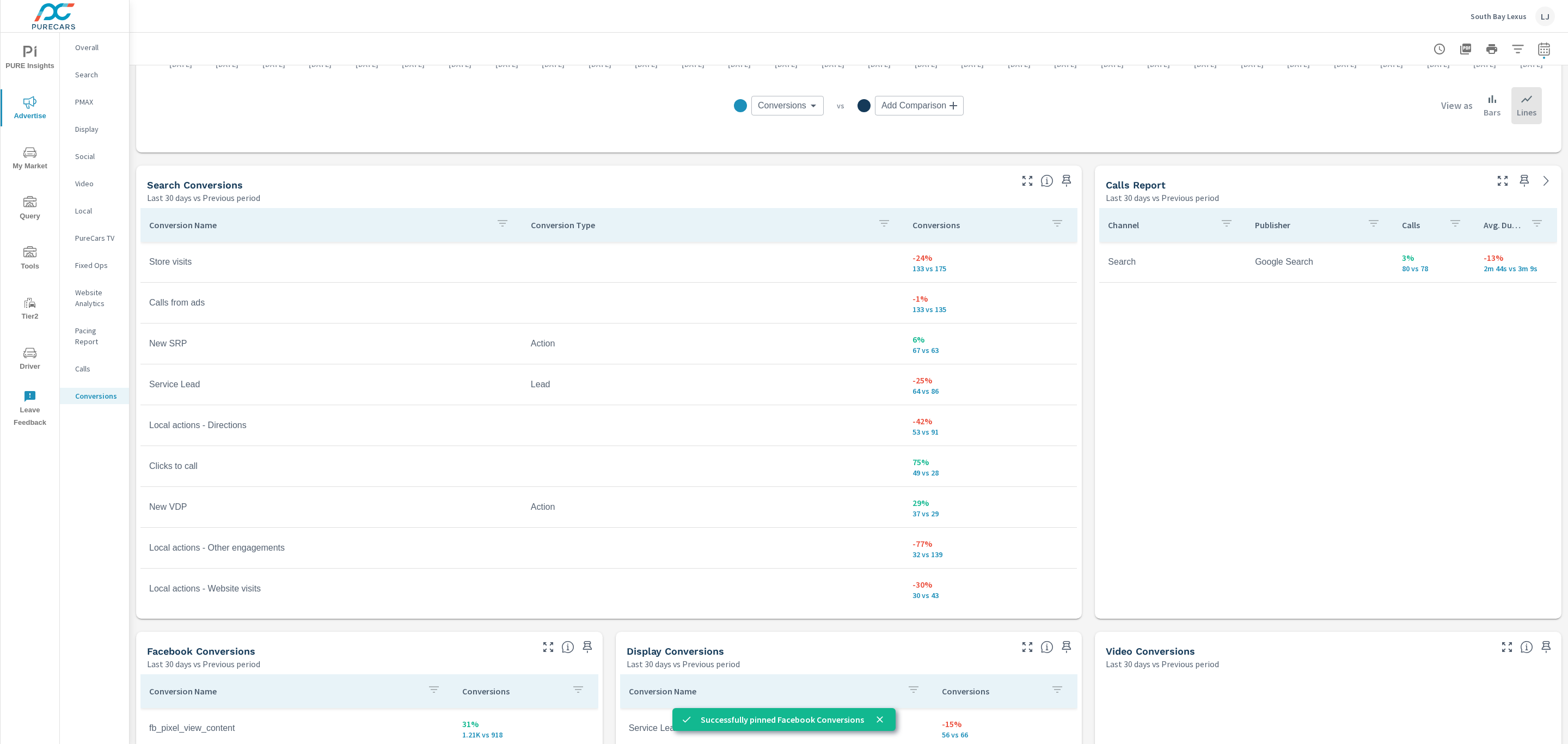
scroll to position [480, 0]
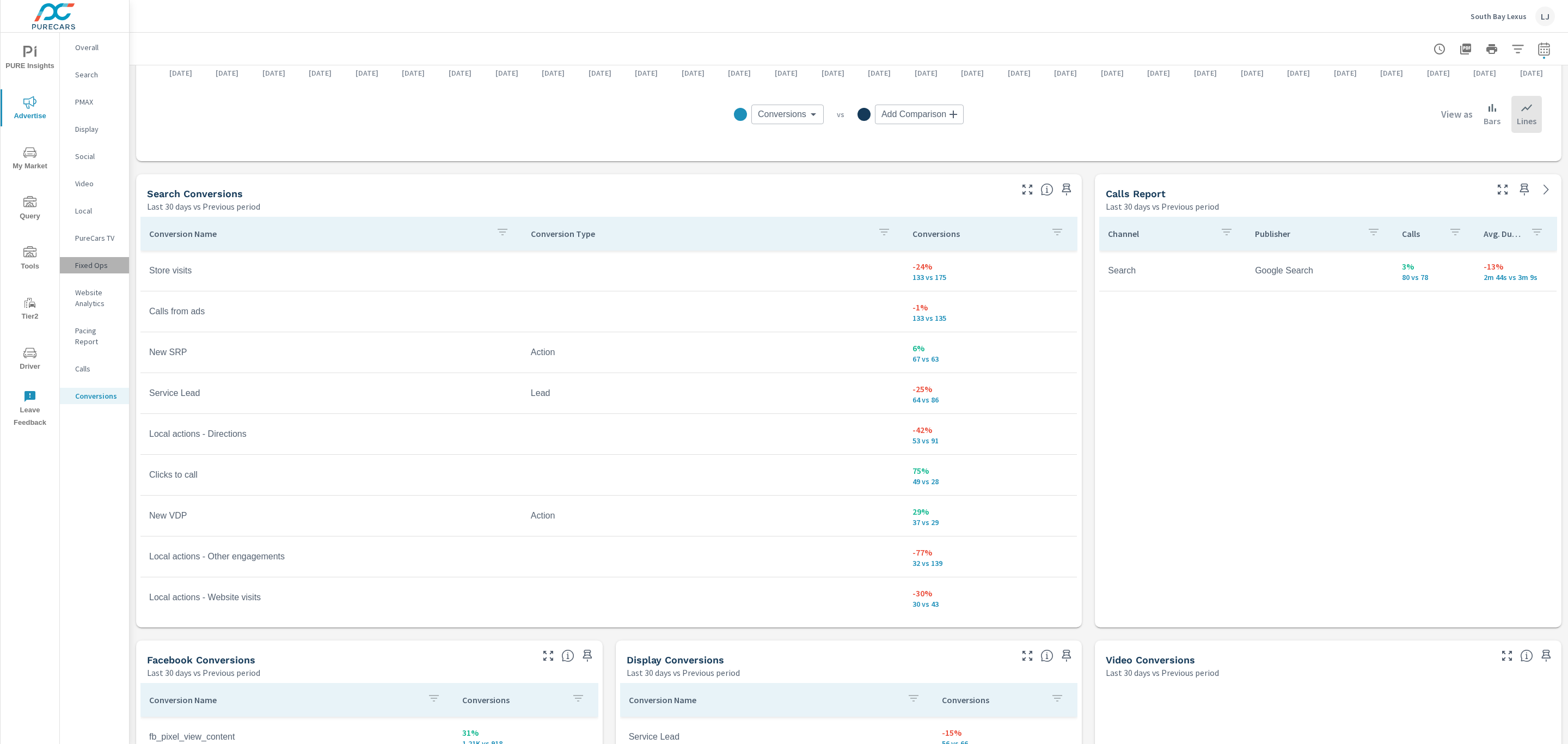
click at [85, 263] on p "Fixed Ops" at bounding box center [97, 265] width 45 height 11
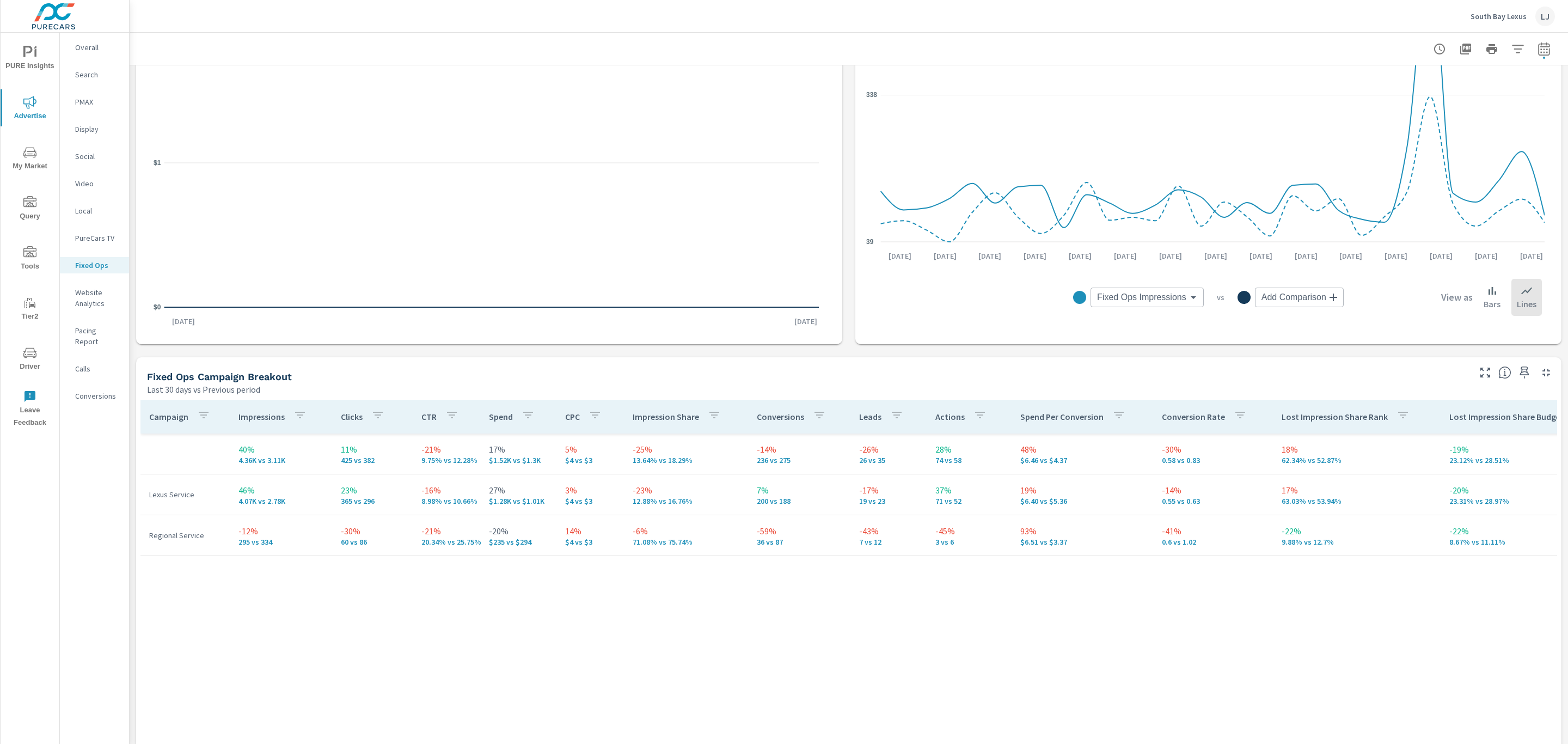
scroll to position [327, 0]
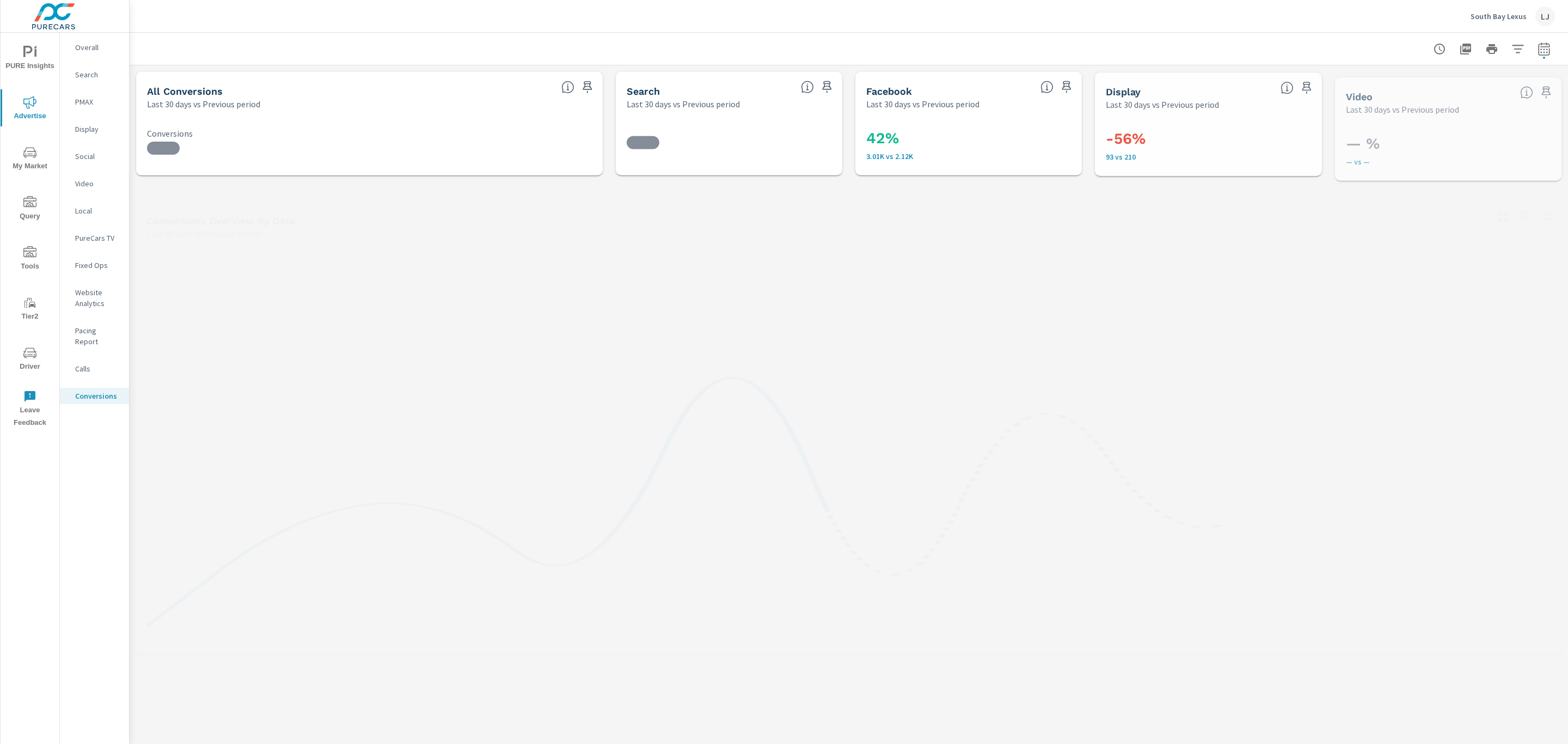
scroll to position [82, 0]
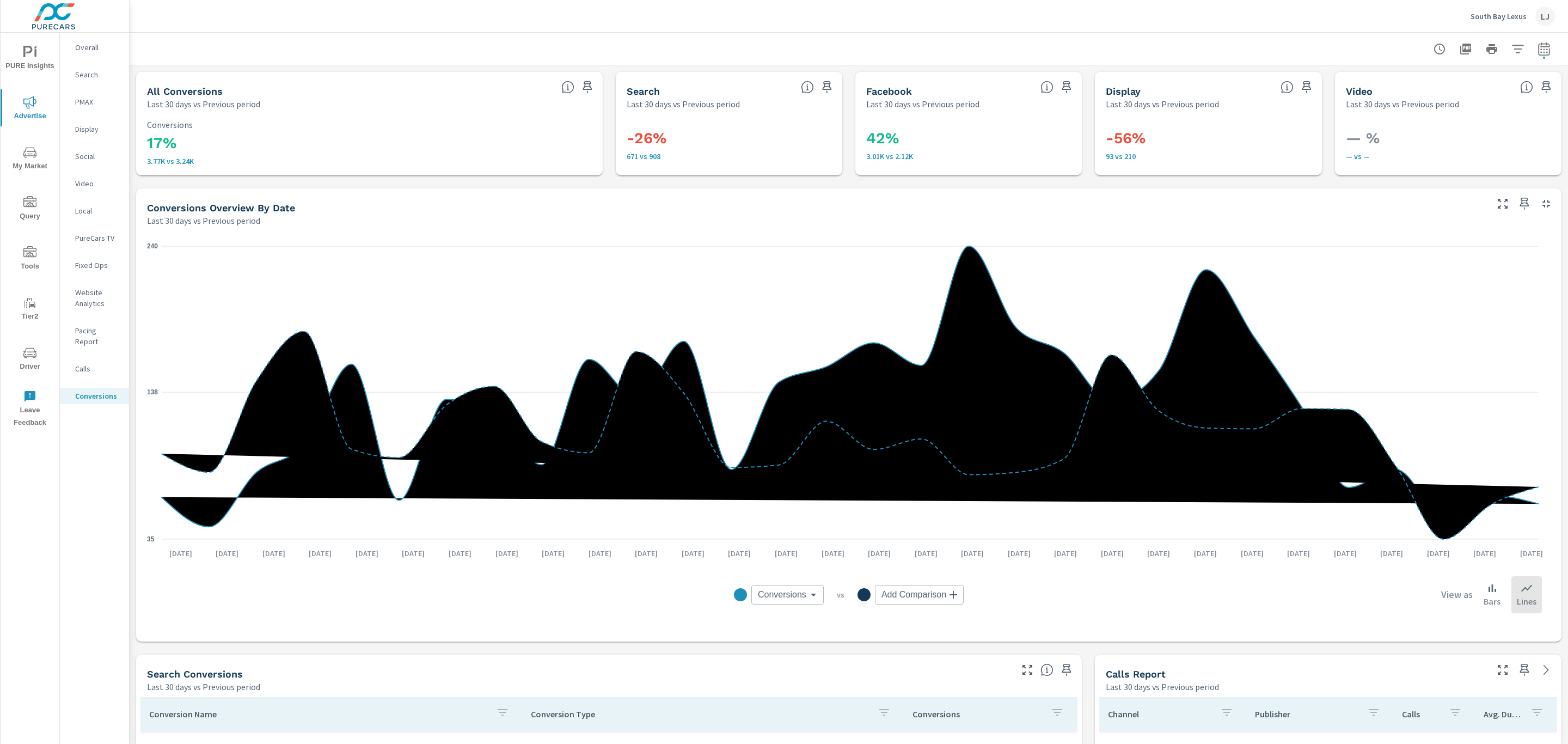
click at [29, 61] on span "PURE Insights" at bounding box center [30, 59] width 52 height 27
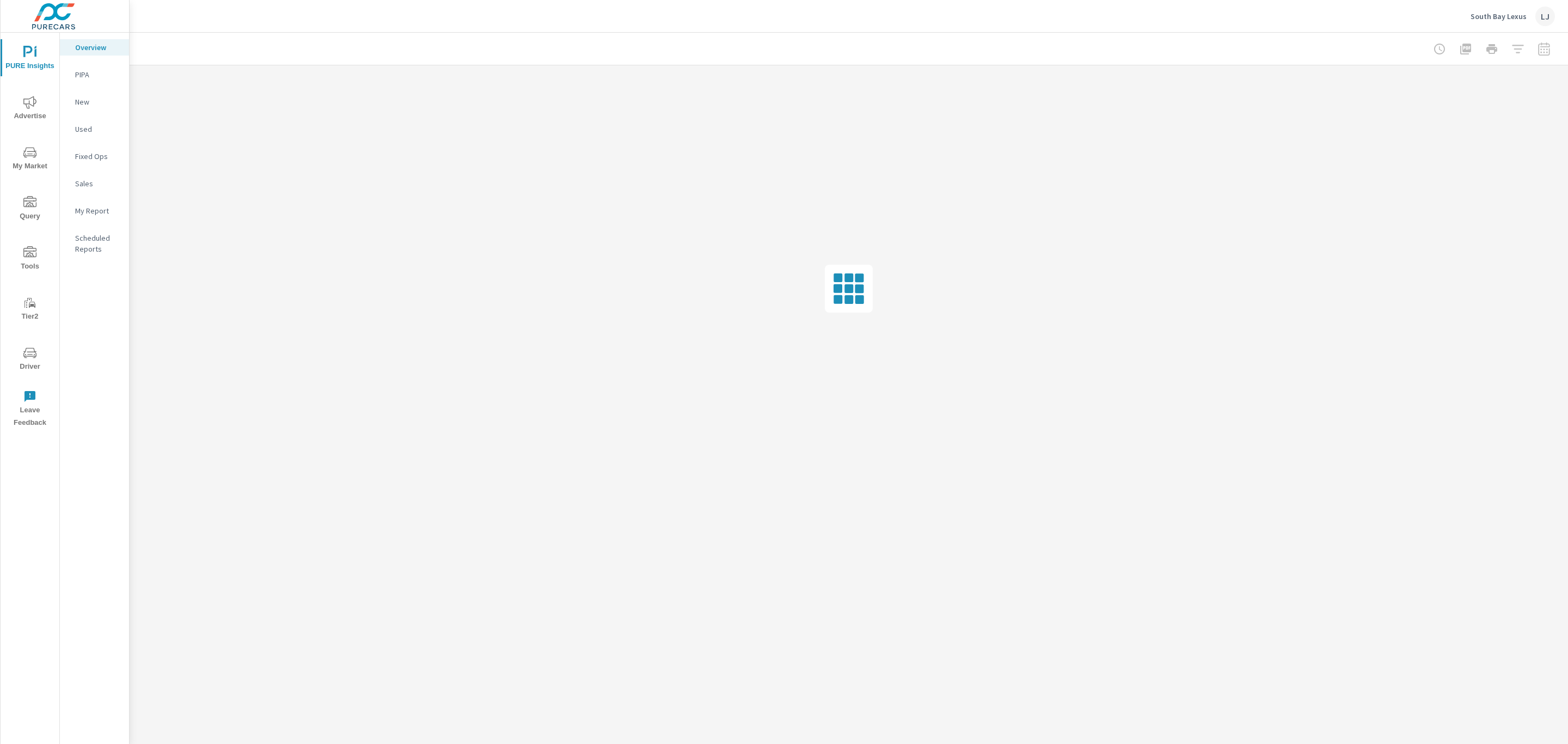
click at [83, 209] on p "My Report" at bounding box center [97, 211] width 45 height 11
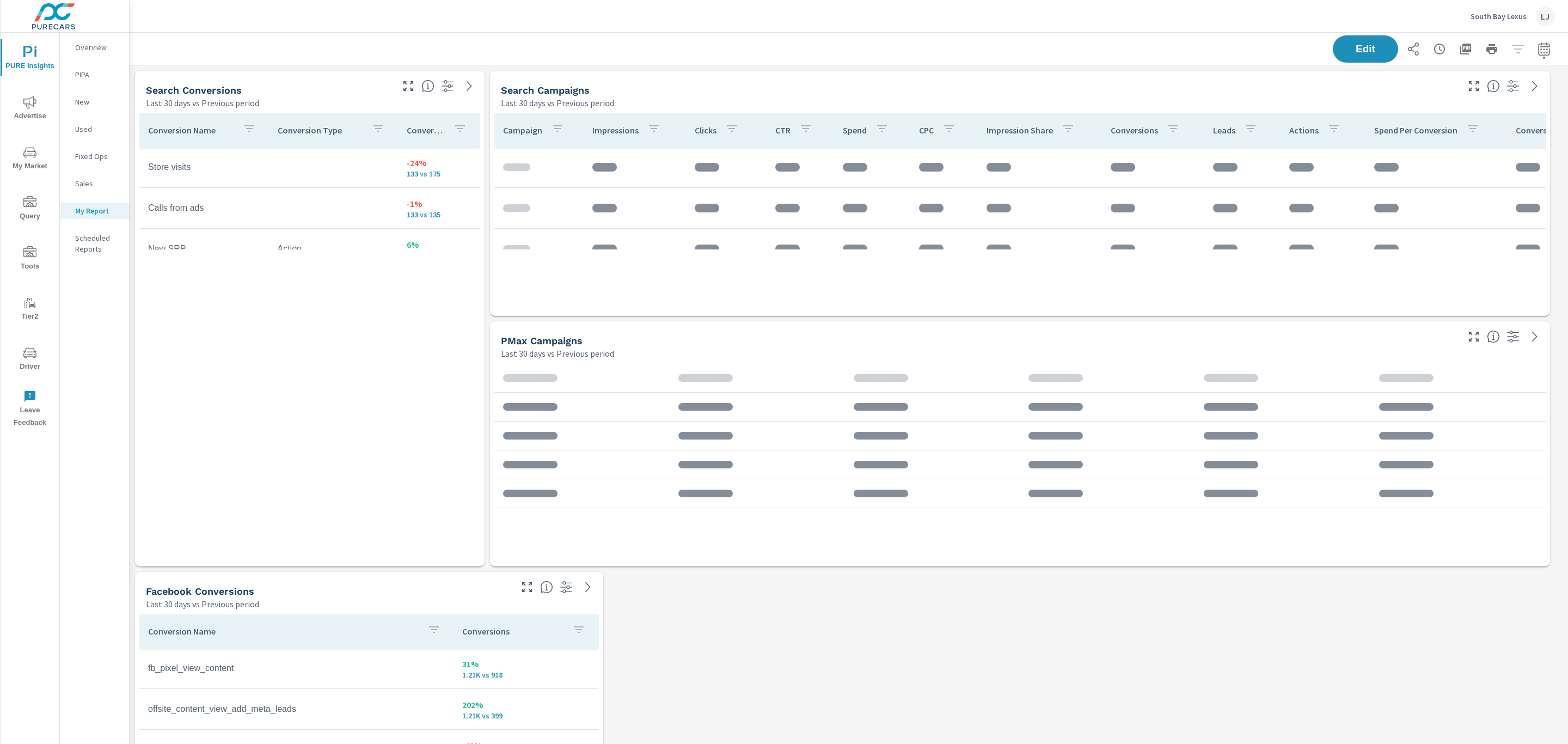
scroll to position [245, 0]
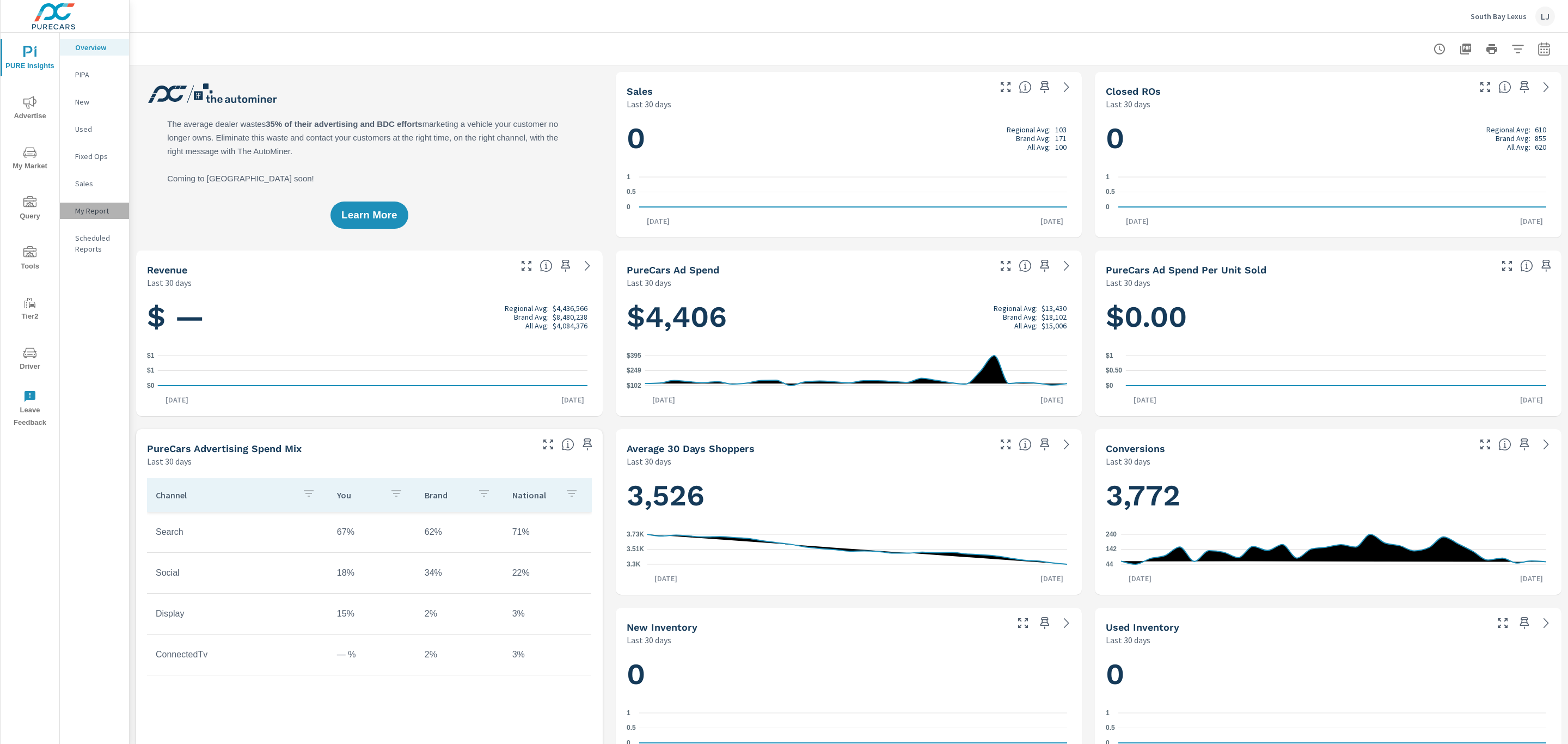
click at [79, 208] on p "My Report" at bounding box center [97, 211] width 45 height 11
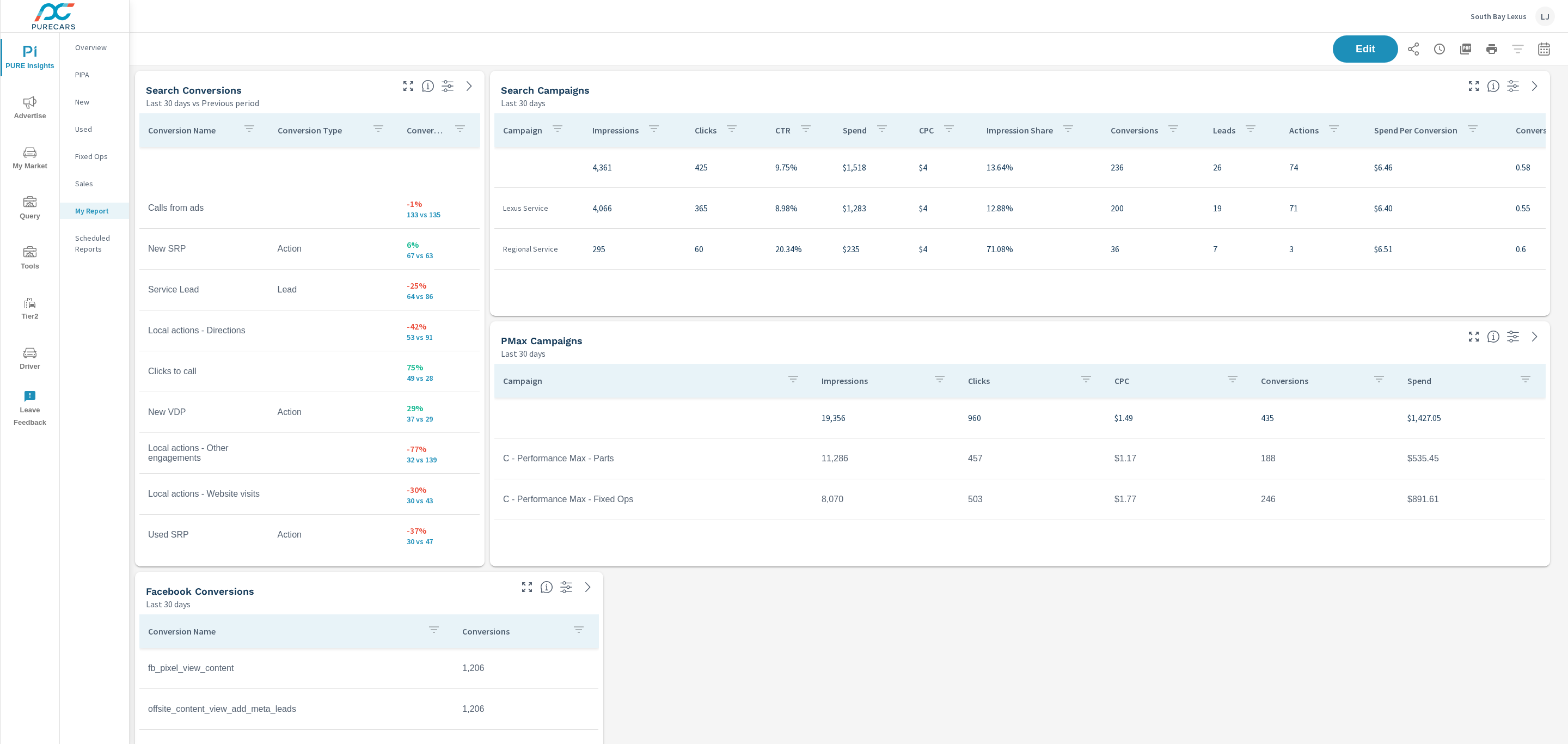
scroll to position [245, 0]
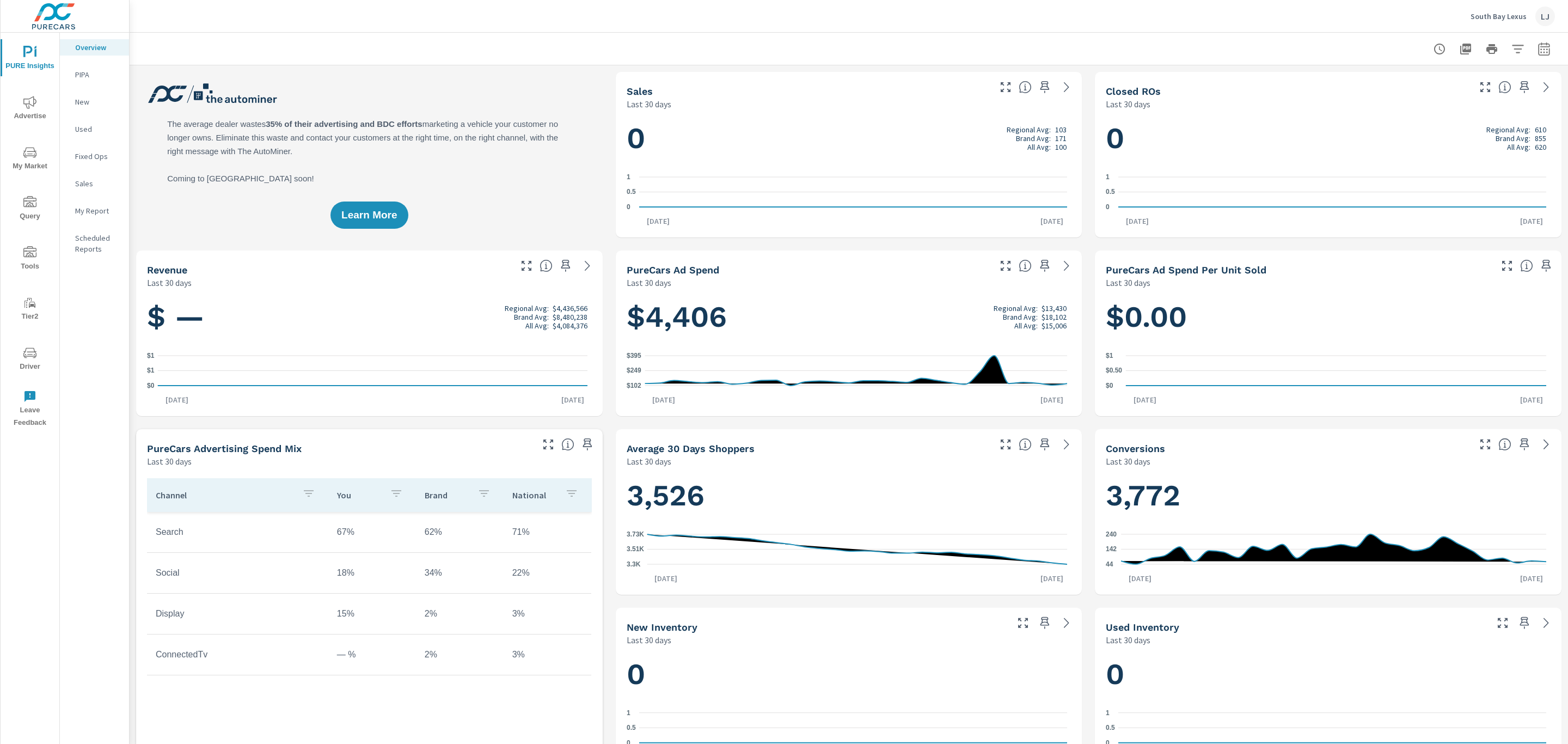
click at [34, 364] on span "Driver" at bounding box center [30, 360] width 52 height 27
